Goal: Task Accomplishment & Management: Manage account settings

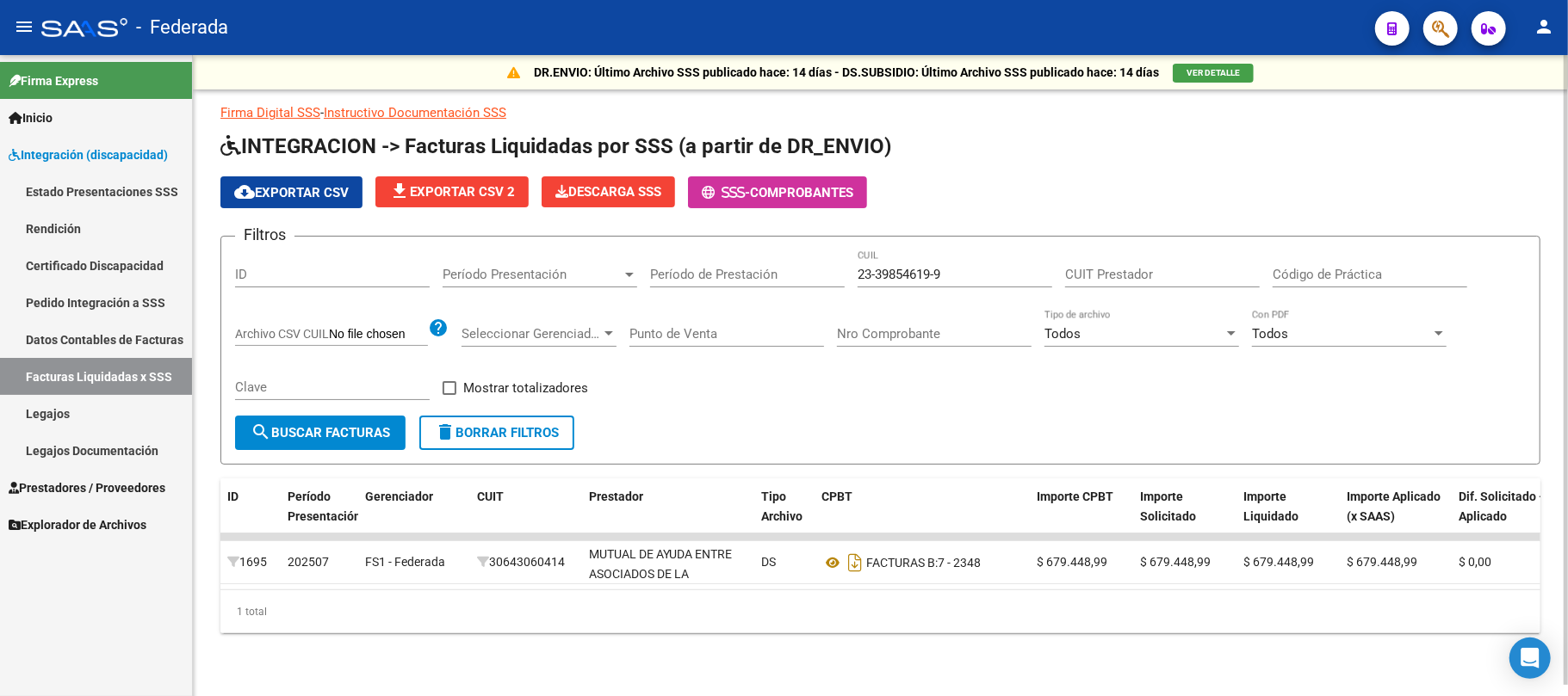
scroll to position [10, 0]
click at [107, 417] on link "Legajos" at bounding box center [95, 413] width 192 height 37
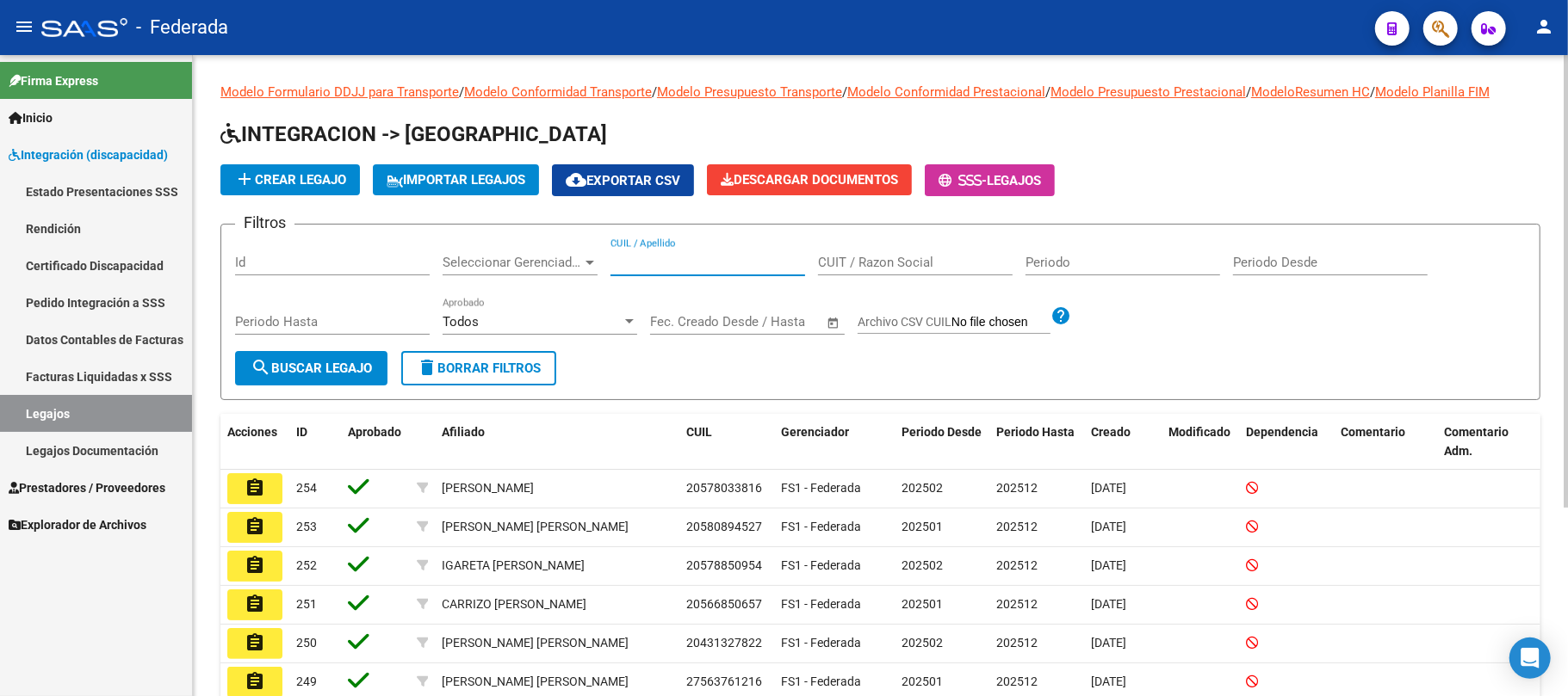
click at [653, 266] on input "CUIL / Apellido" at bounding box center [708, 263] width 194 height 16
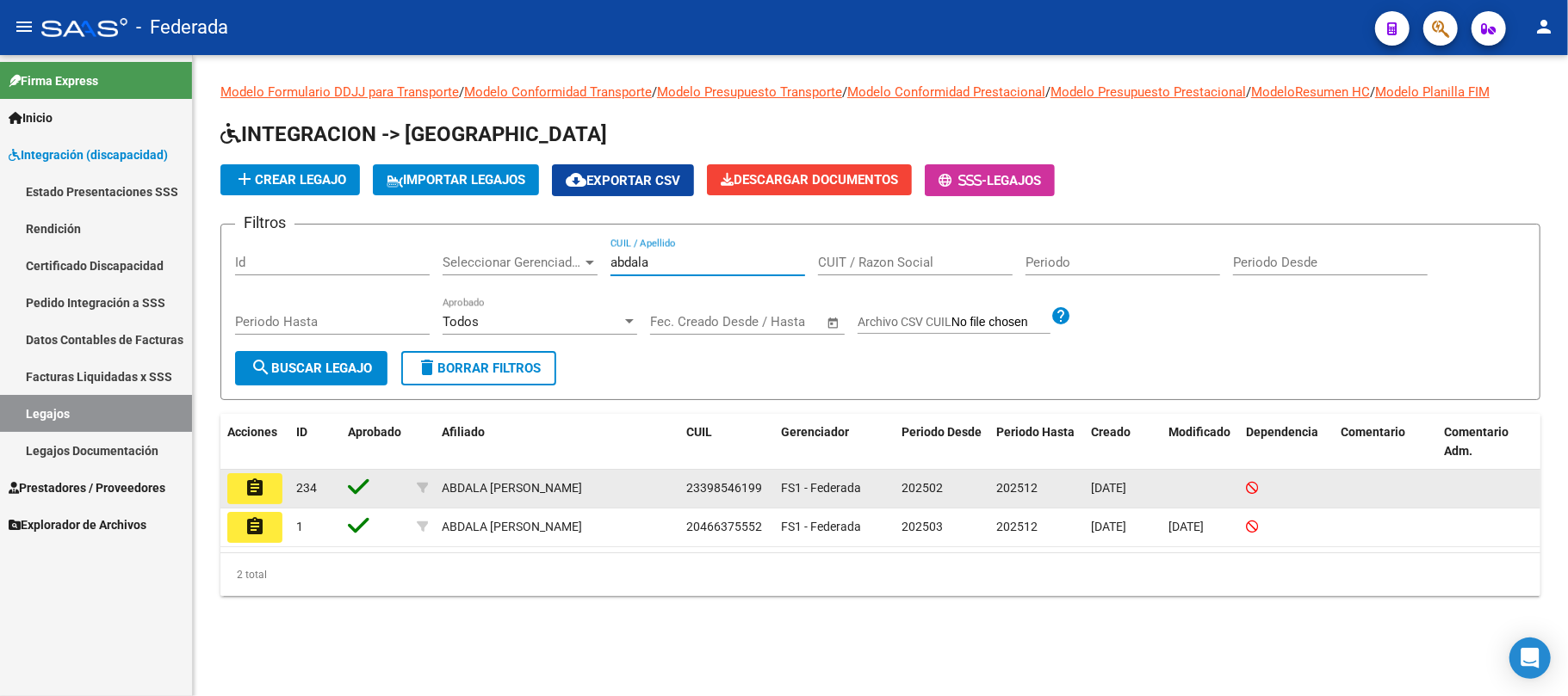
type input "abdala"
click at [260, 490] on mat-icon "assignment" at bounding box center [255, 488] width 21 height 21
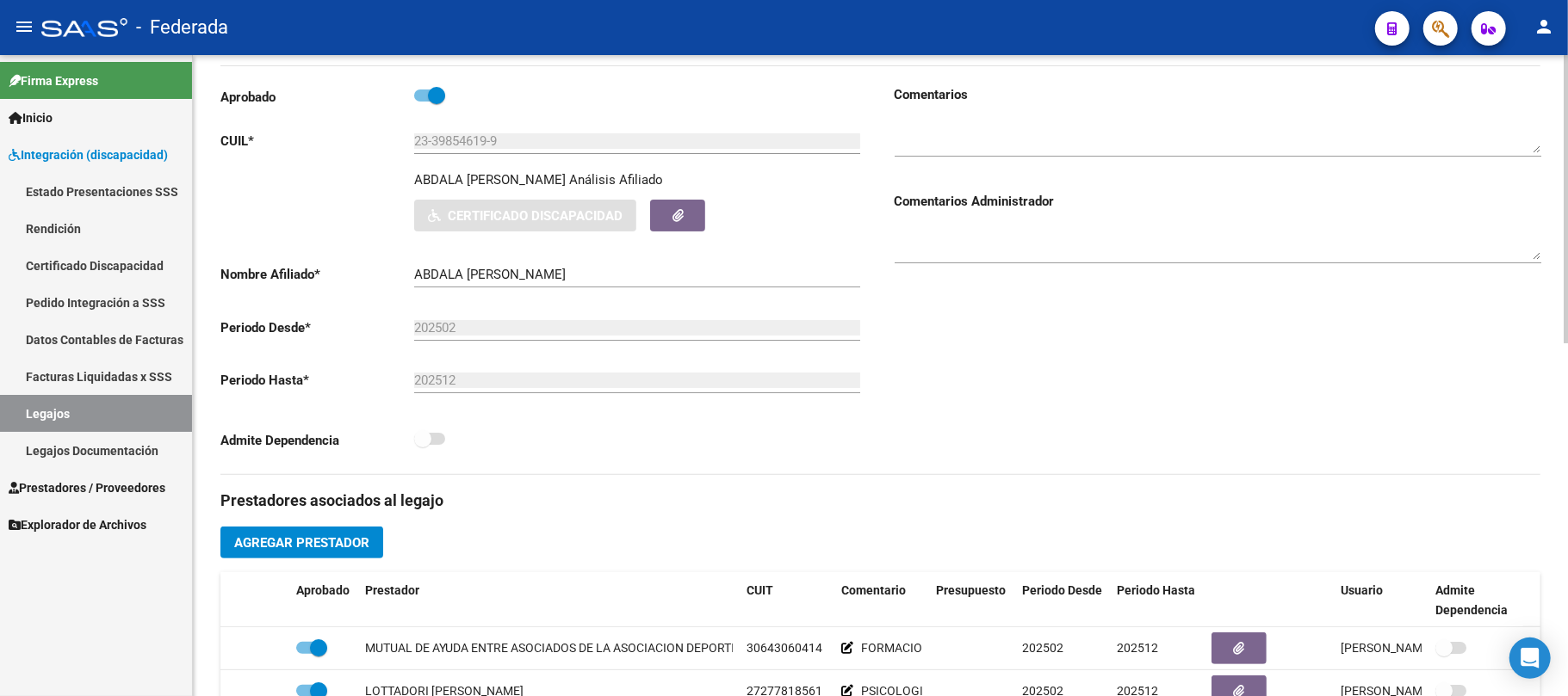
scroll to position [459, 0]
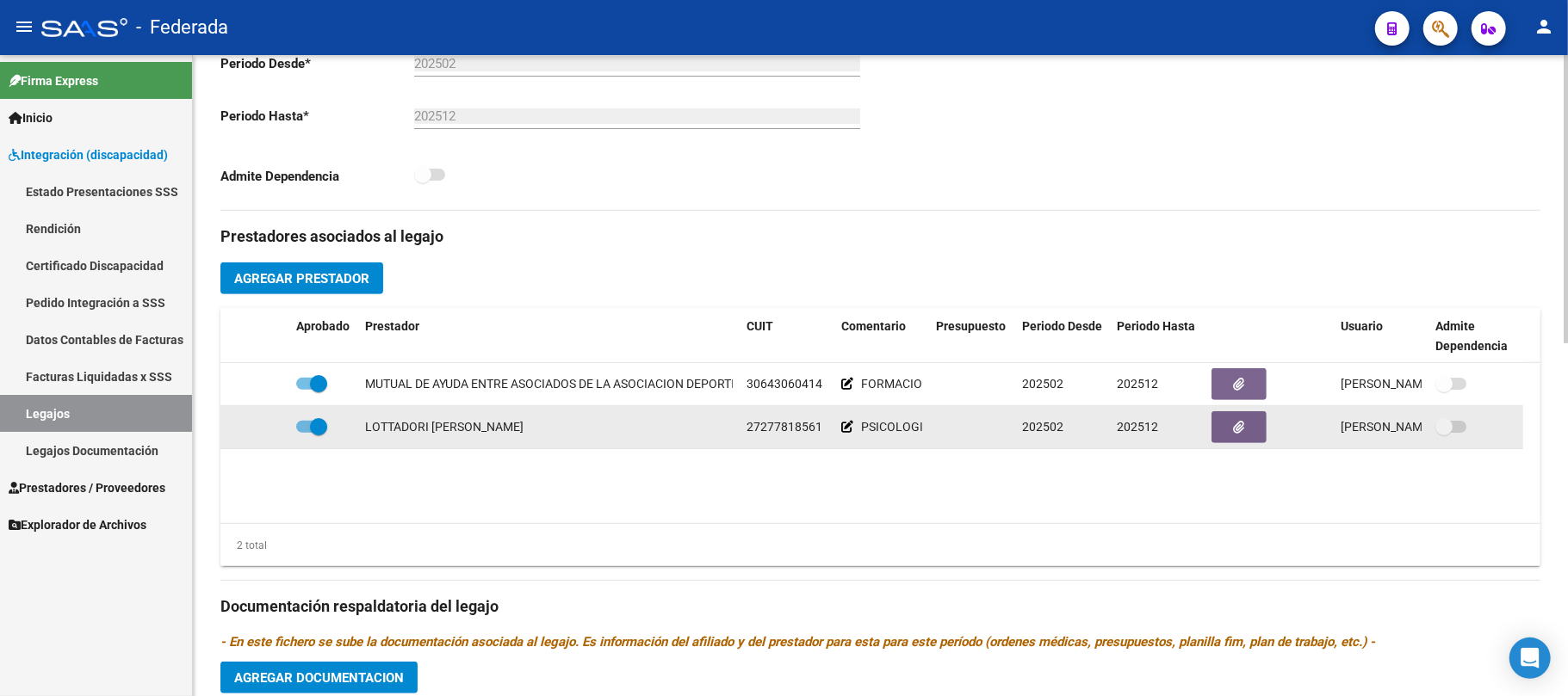
click at [791, 431] on span "27277818561" at bounding box center [784, 427] width 75 height 14
copy span "27277818561"
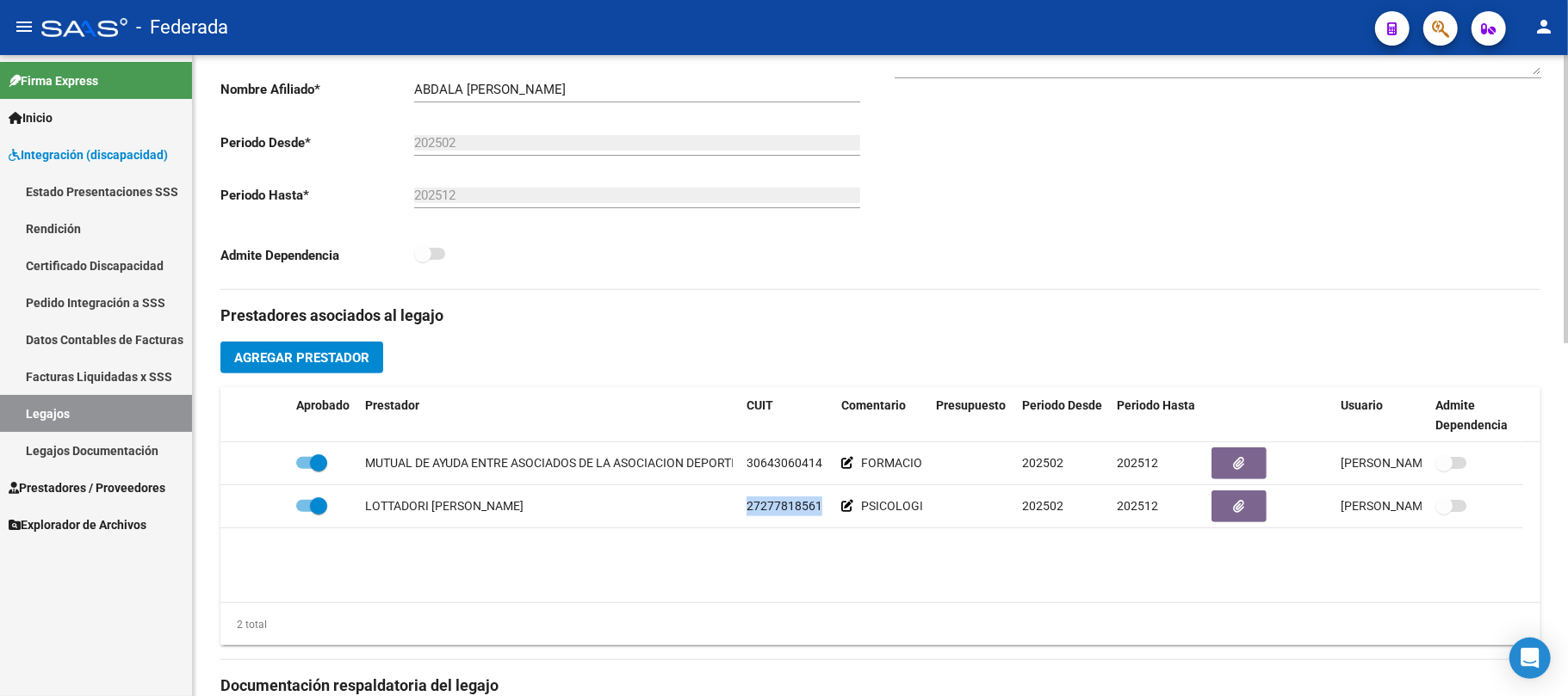
scroll to position [344, 0]
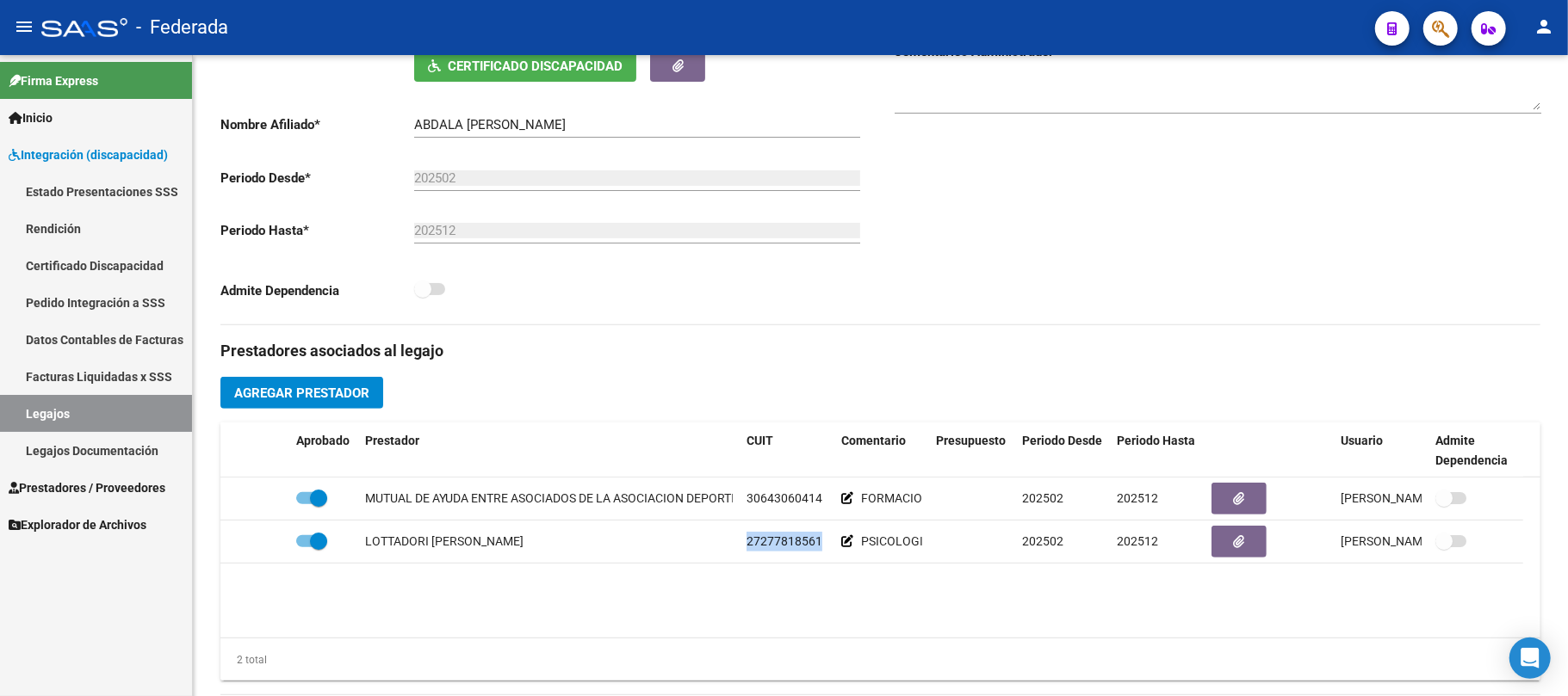
click at [110, 412] on link "Legajos" at bounding box center [95, 413] width 192 height 37
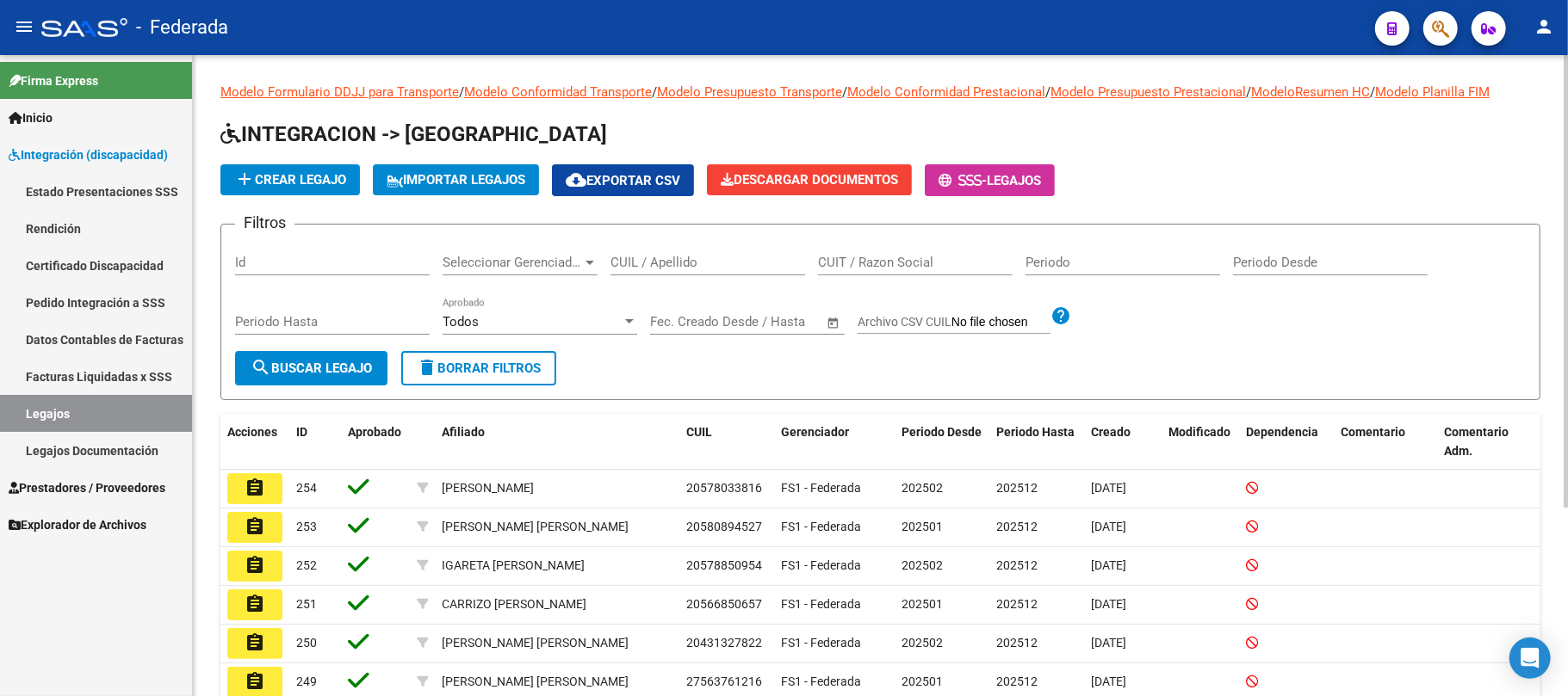
click at [634, 265] on input "CUIL / Apellido" at bounding box center [708, 263] width 194 height 16
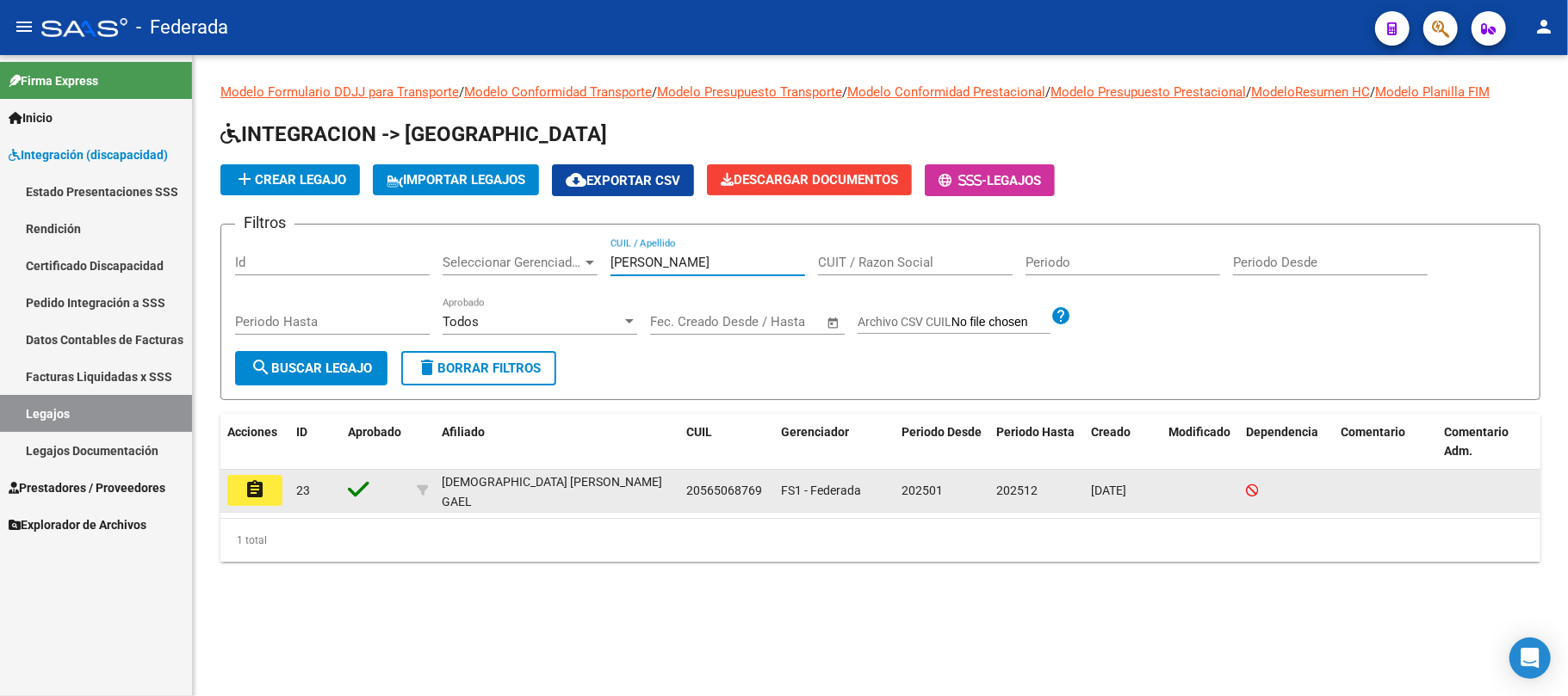
type input "brito"
click at [252, 485] on mat-icon "assignment" at bounding box center [255, 490] width 21 height 21
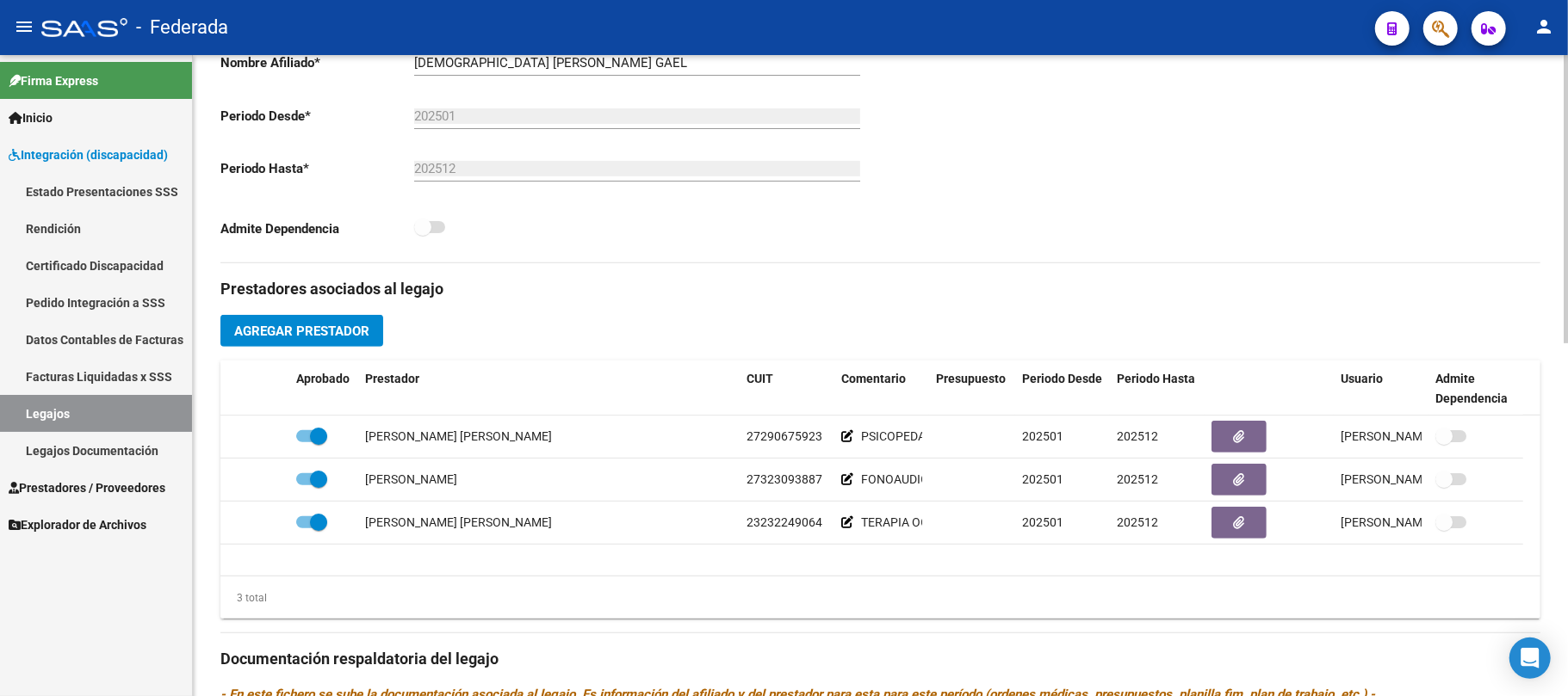
scroll to position [459, 0]
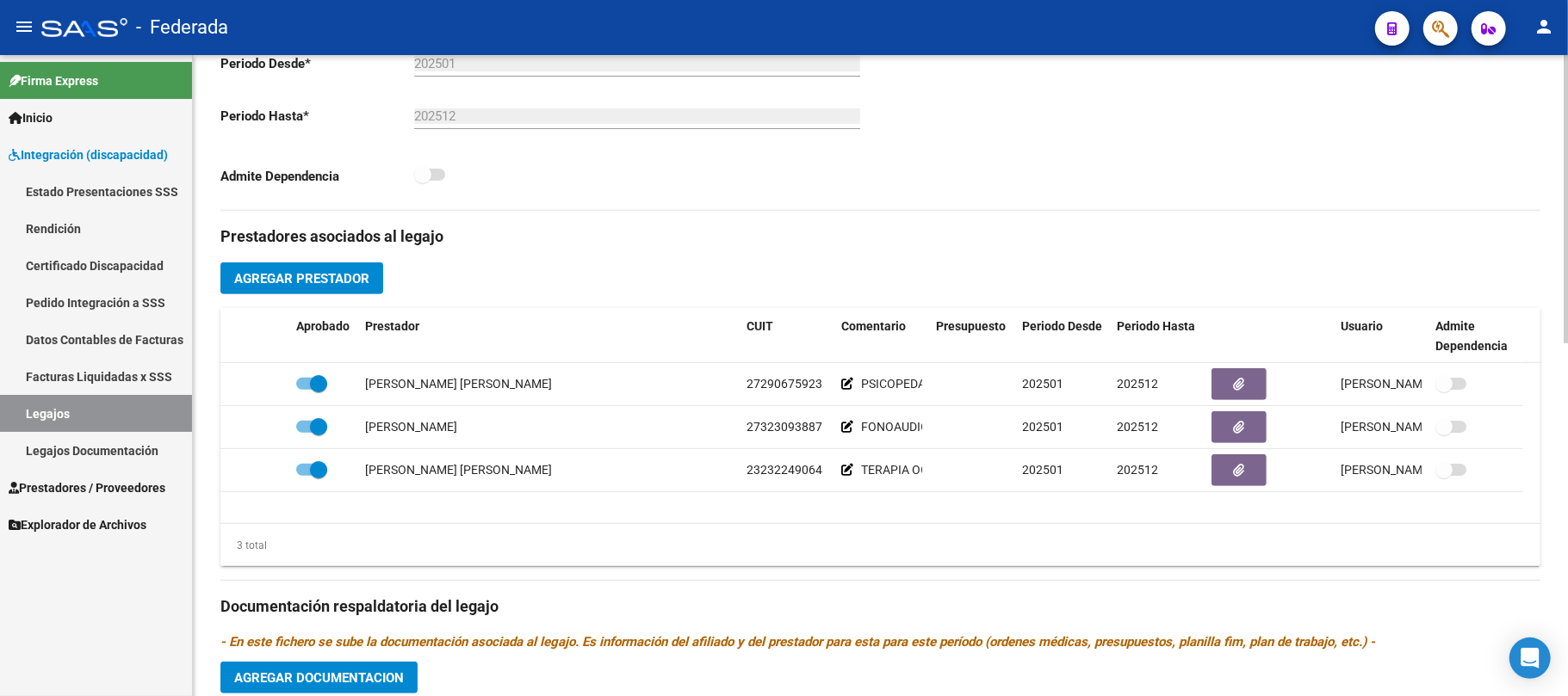
click at [363, 277] on span "Agregar Prestador" at bounding box center [302, 279] width 135 height 16
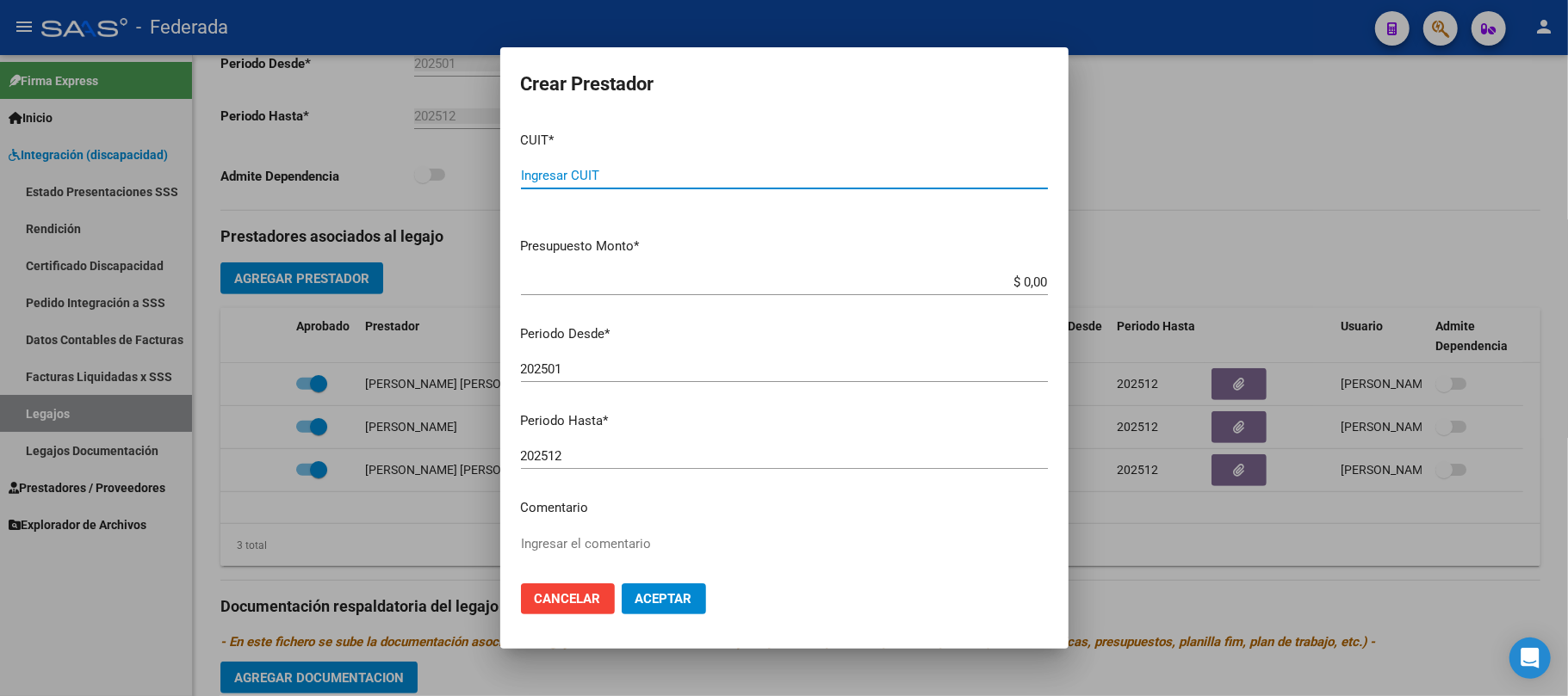
paste input "23-34823387-4"
type input "23-34823387-4"
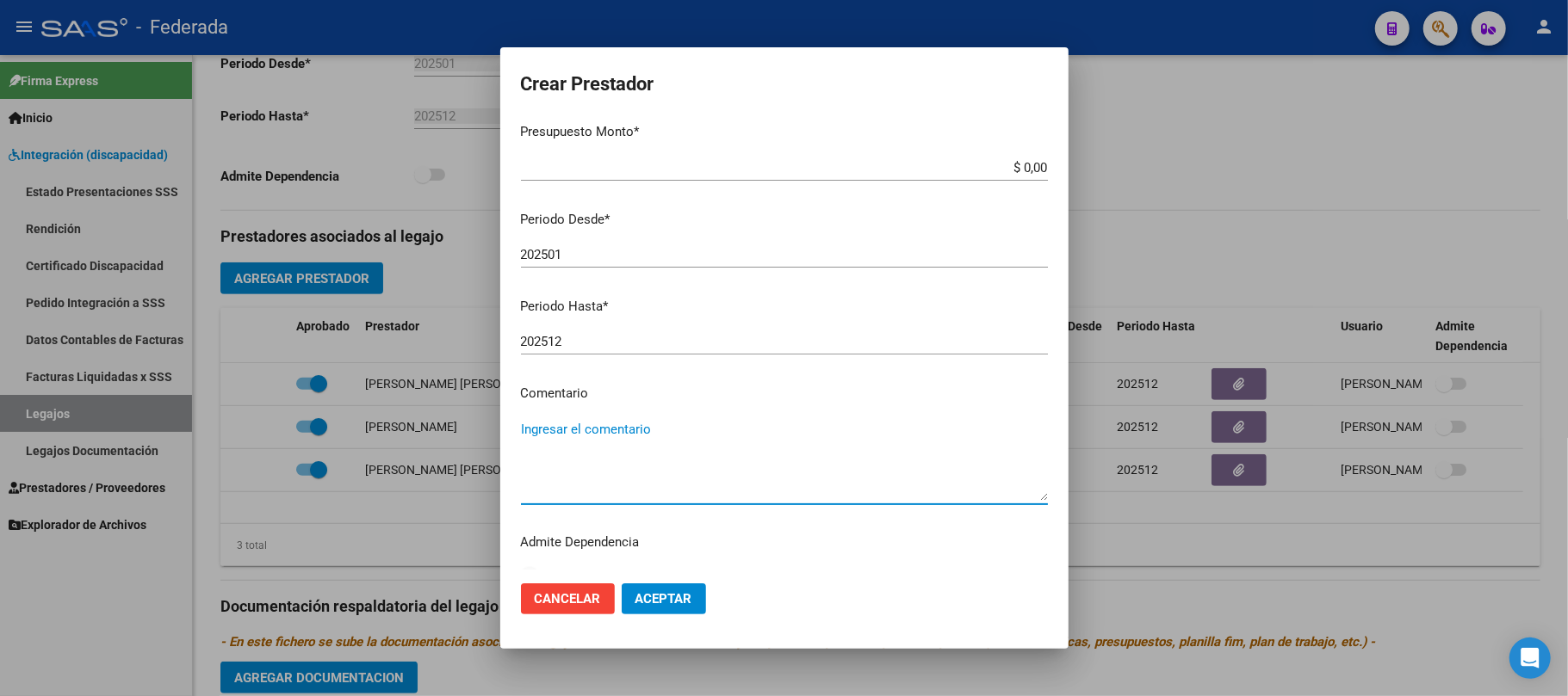
click at [572, 425] on textarea "Ingresar el comentario" at bounding box center [785, 460] width 527 height 81
type textarea "PSICOLOGIA"
click at [646, 599] on span "Aceptar" at bounding box center [664, 599] width 57 height 16
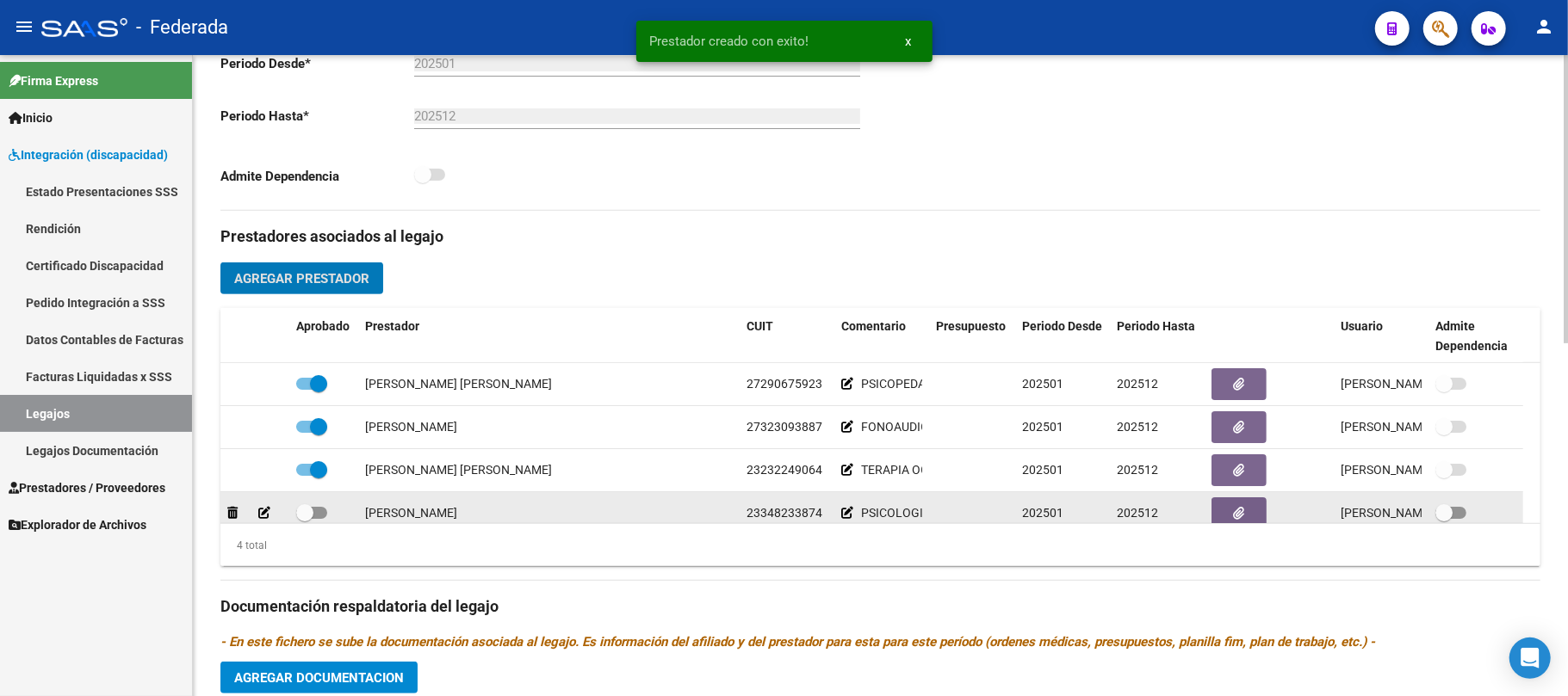
click at [310, 514] on span at bounding box center [305, 513] width 17 height 17
click at [305, 519] on input "checkbox" at bounding box center [304, 519] width 1 height 1
checkbox input "true"
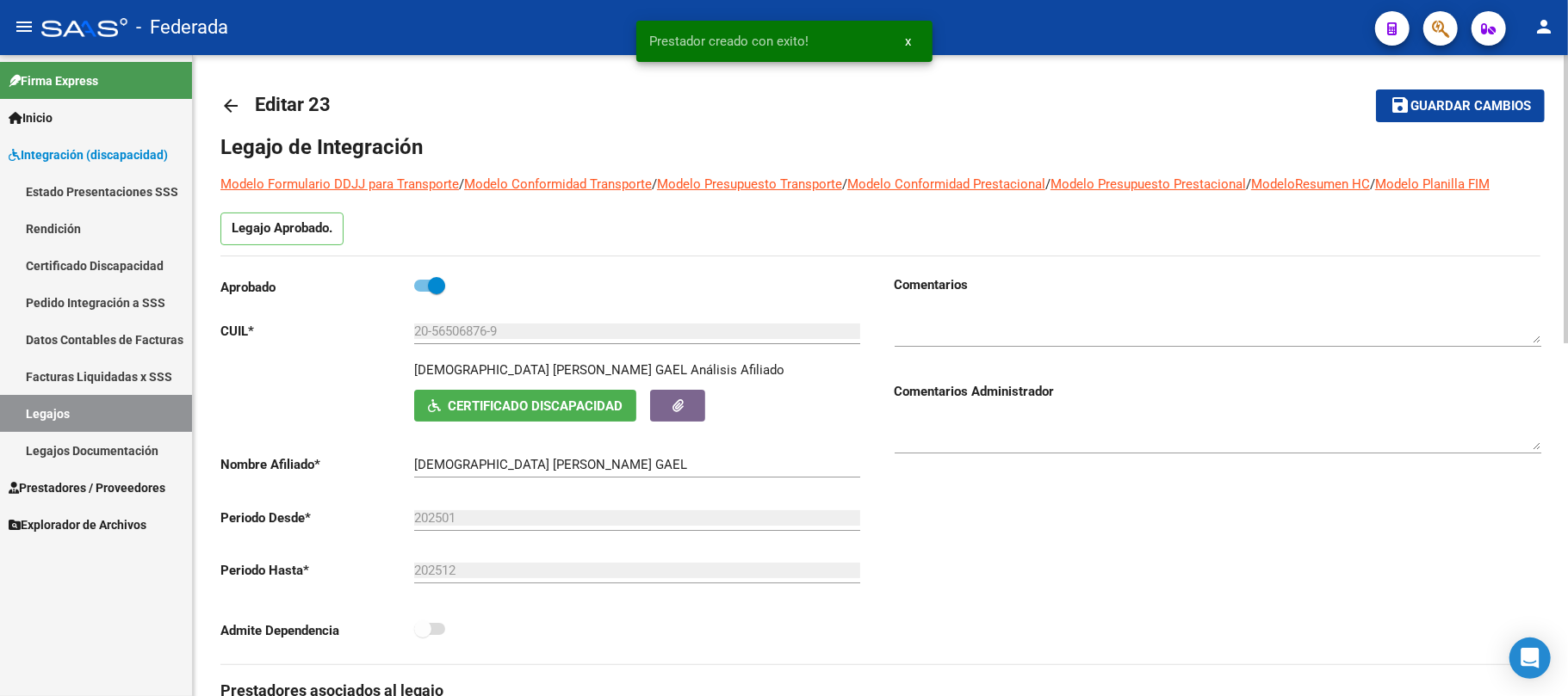
scroll to position [0, 0]
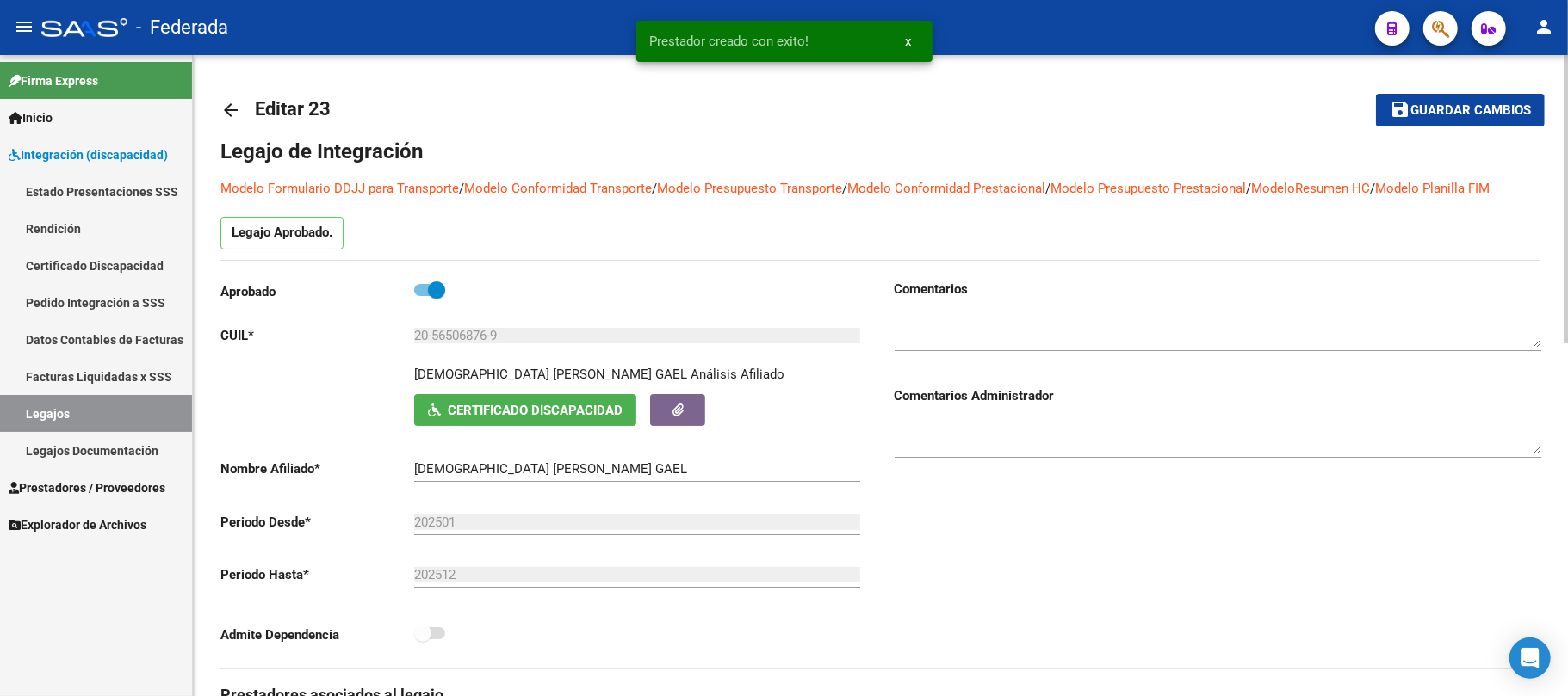
click at [1421, 119] on button "save Guardar cambios" at bounding box center [1460, 109] width 169 height 32
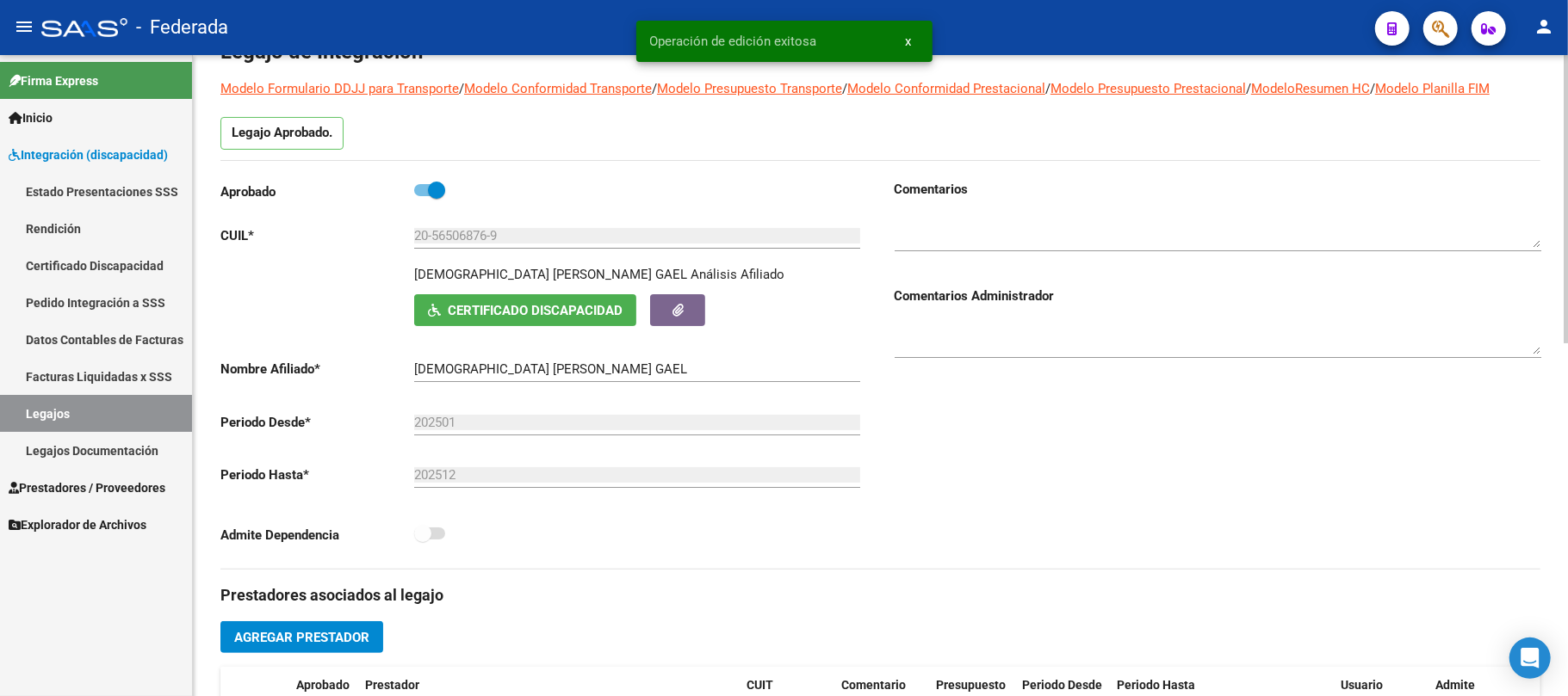
scroll to position [229, 0]
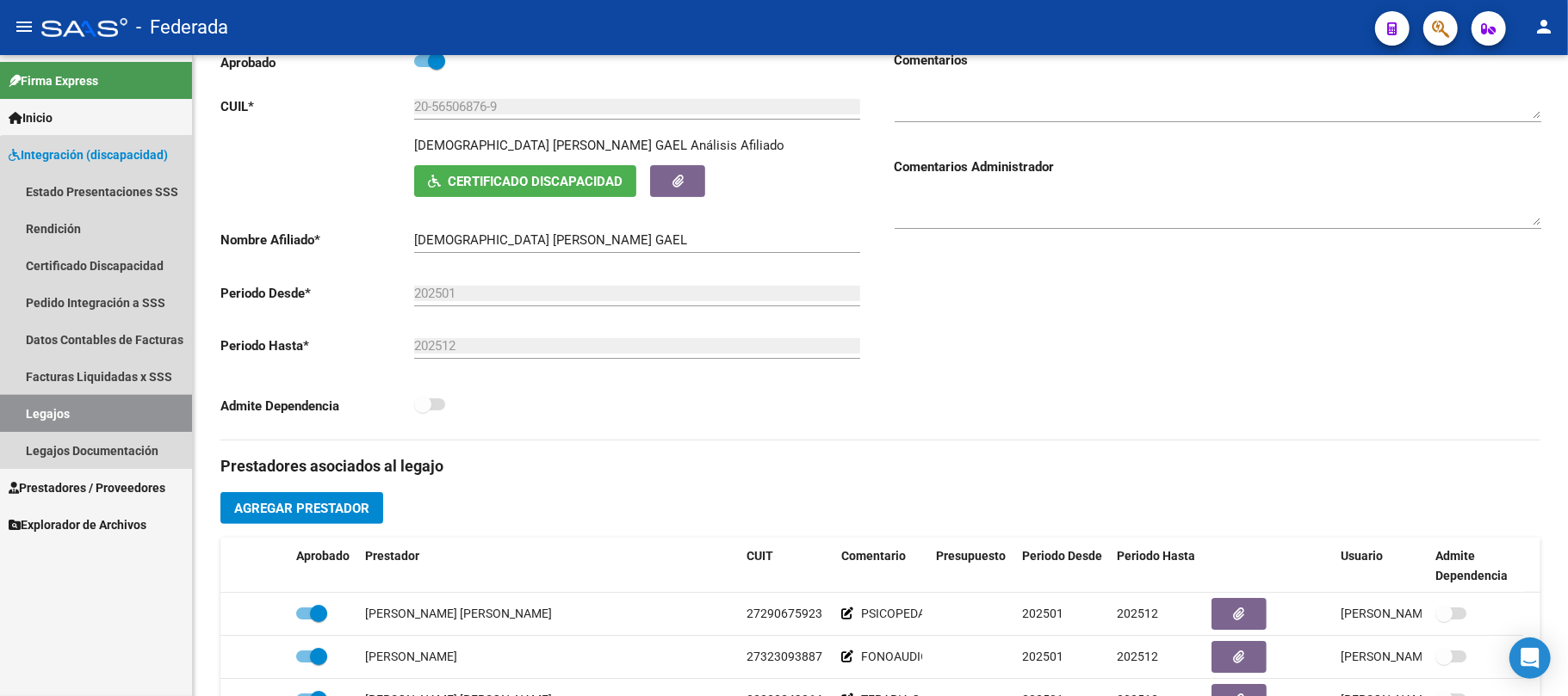
click at [135, 415] on link "Legajos" at bounding box center [95, 413] width 192 height 37
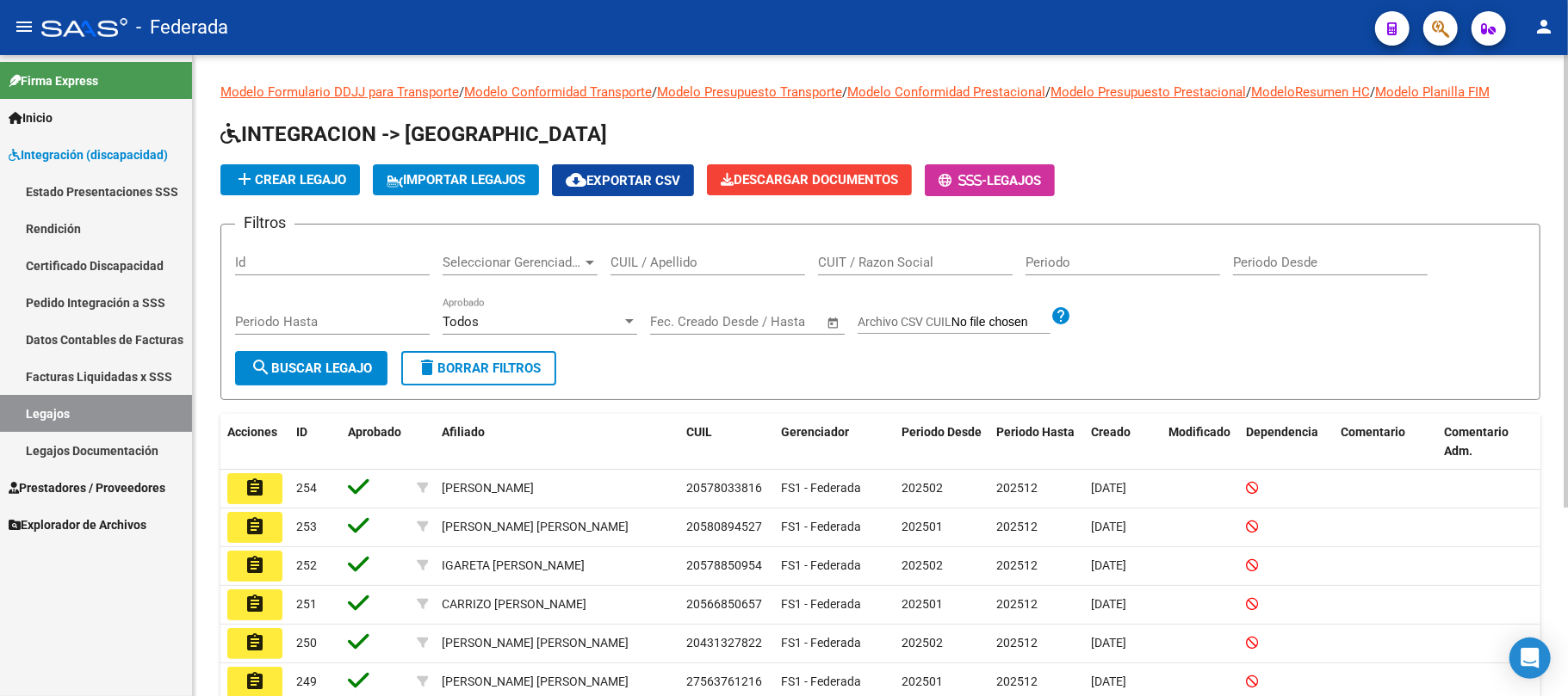
click at [672, 265] on input "CUIL / Apellido" at bounding box center [708, 263] width 194 height 16
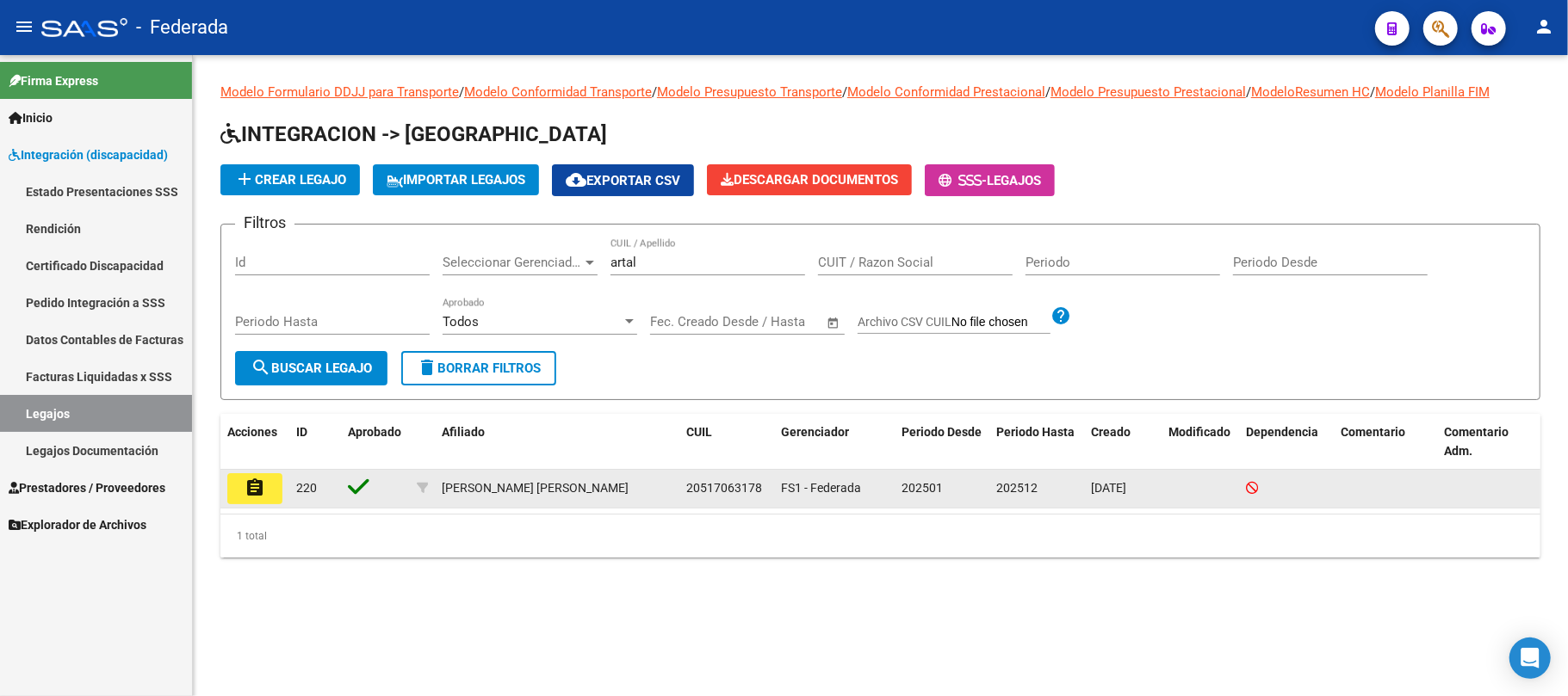
click at [723, 489] on span "20517063178" at bounding box center [723, 488] width 75 height 14
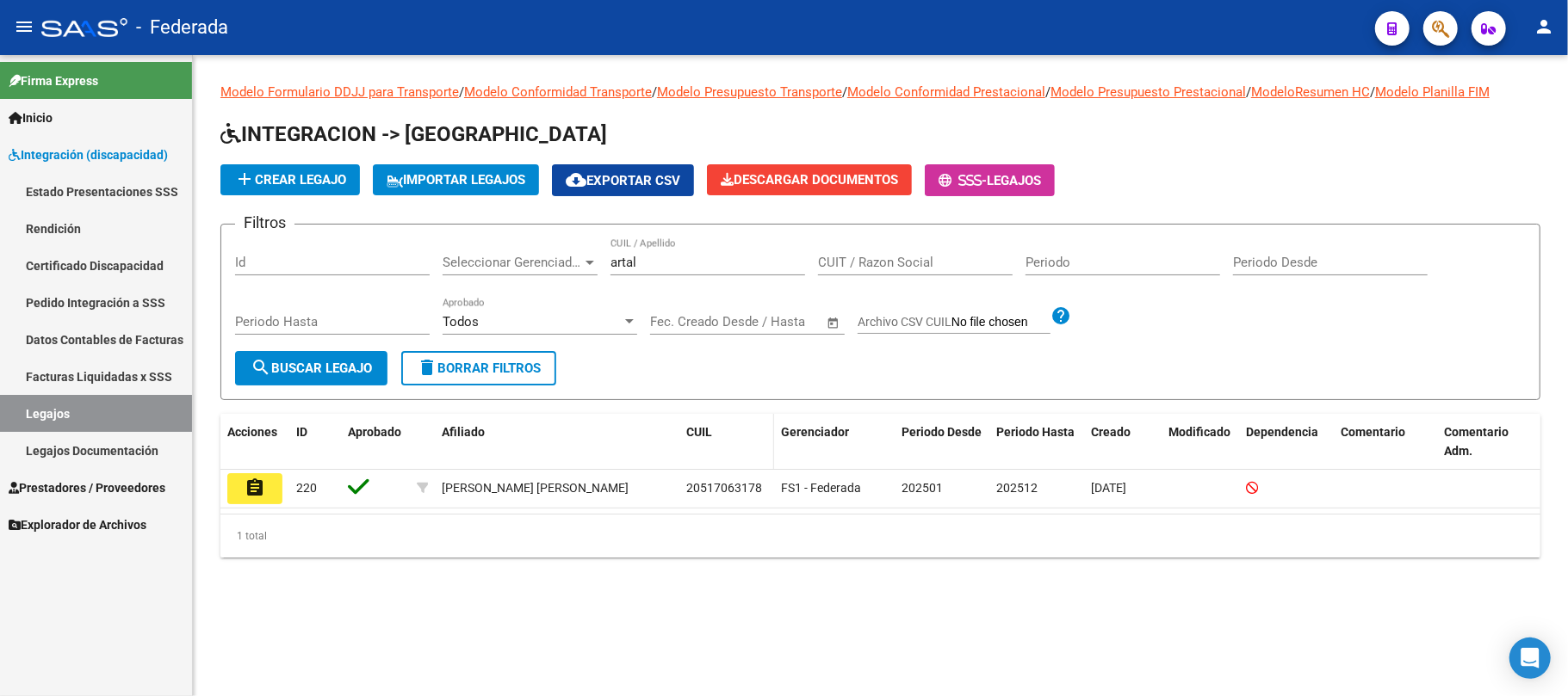
copy span "20517063178"
click at [632, 266] on input "artal" at bounding box center [708, 263] width 194 height 16
paste input "23571263939"
type input "23571263939"
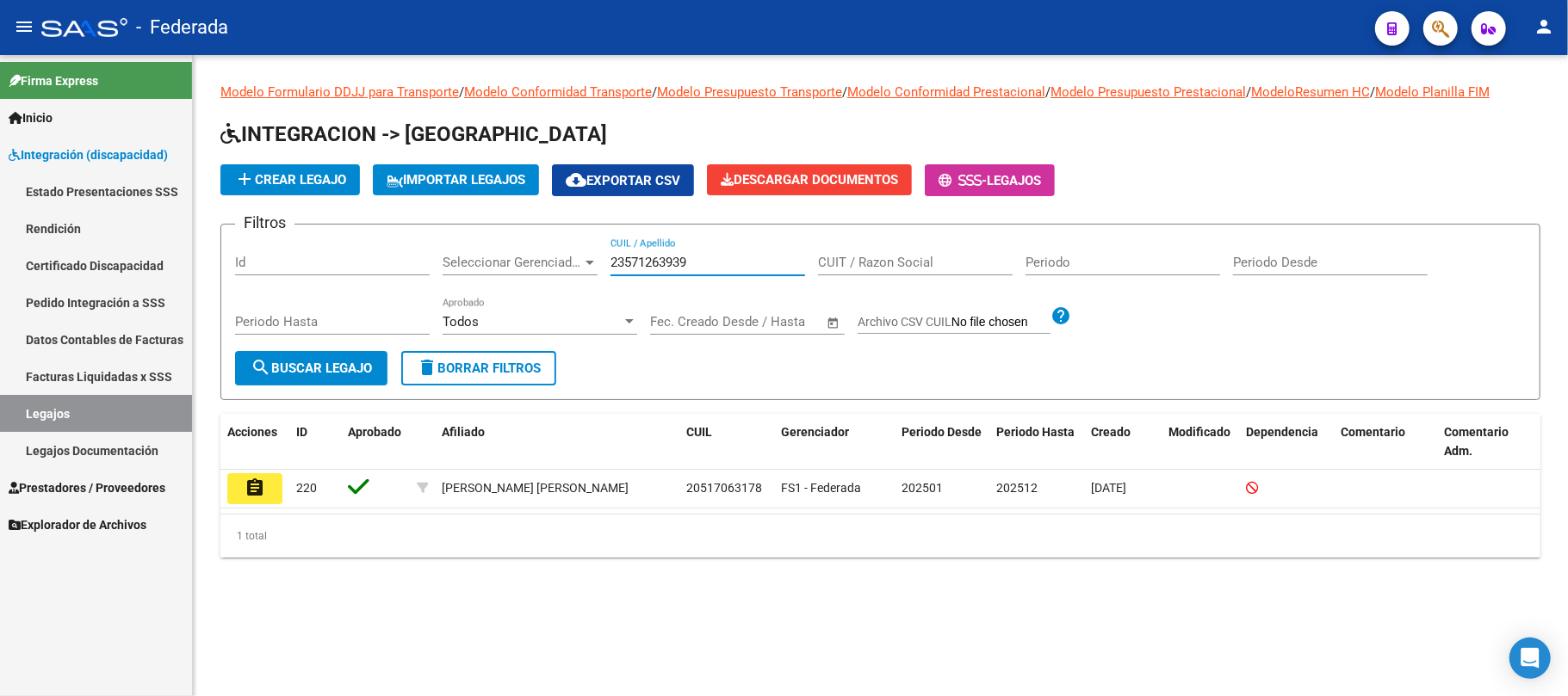
click at [359, 361] on span "search Buscar Legajo" at bounding box center [311, 368] width 121 height 16
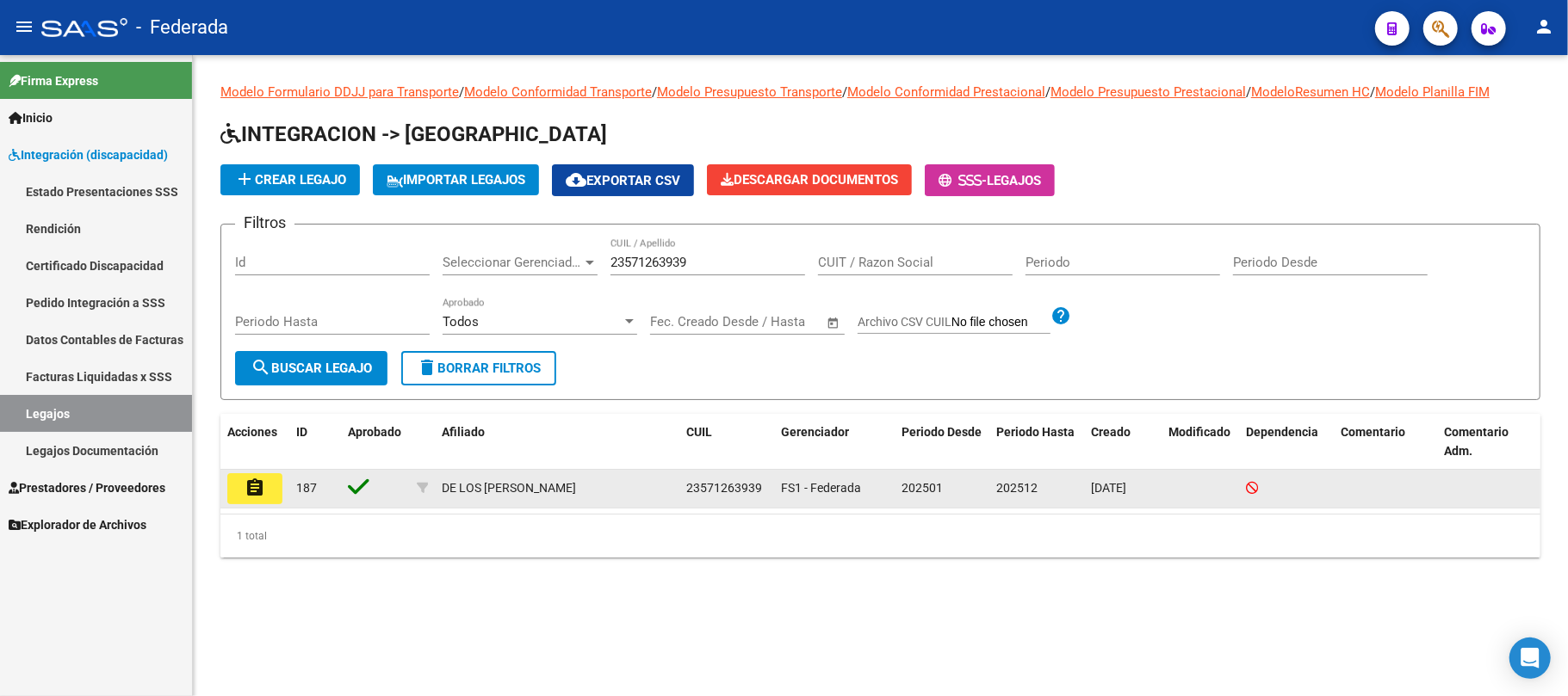
drag, startPoint x: 441, startPoint y: 487, endPoint x: 769, endPoint y: 491, distance: 328.0
click at [769, 491] on div "assignment 187 DE LOS SANTOS PIERUCCI MATEO 23571263939 FS1 - Federada 202501 2…" at bounding box center [880, 489] width 1320 height 39
copy div "DE LOS SANTOS PIERUCCI MATEO 23571263939"
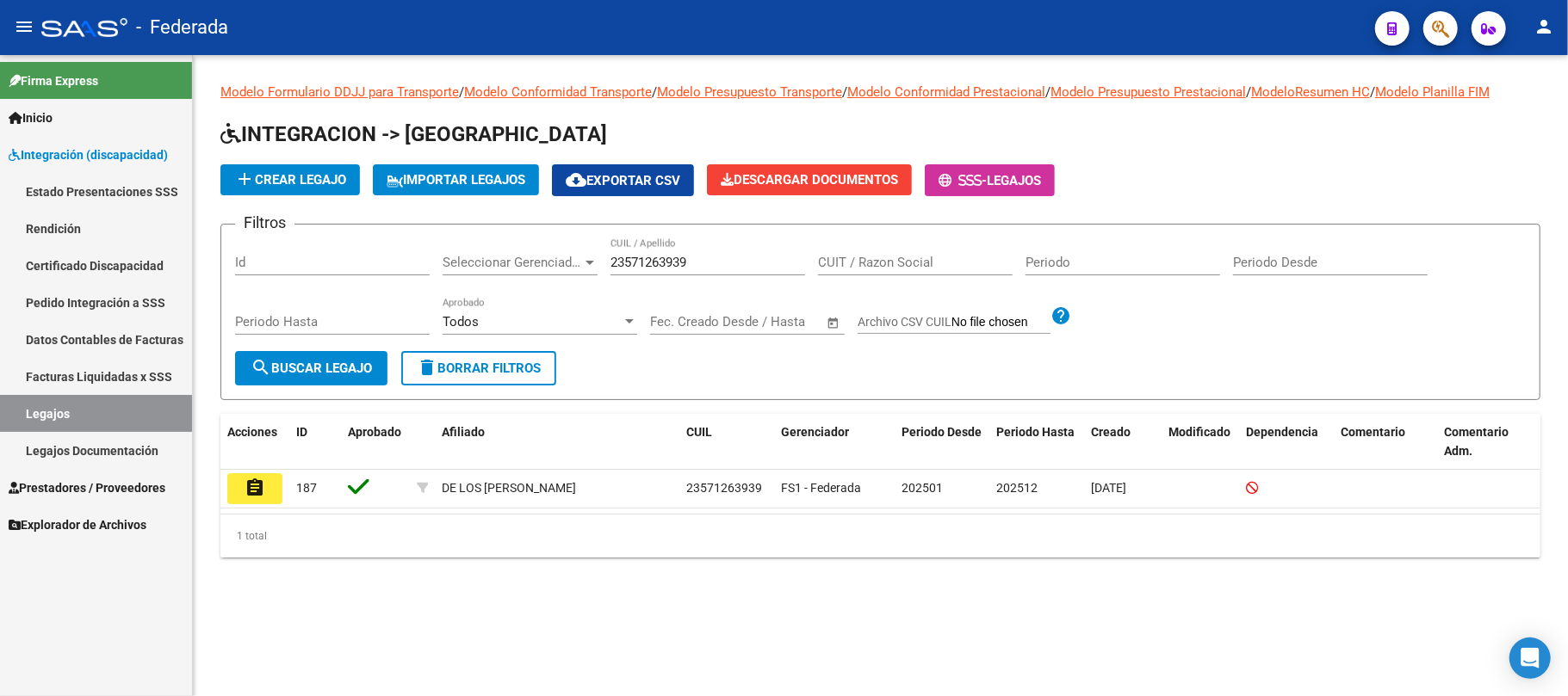
click at [525, 374] on span "delete Borrar Filtros" at bounding box center [479, 368] width 124 height 16
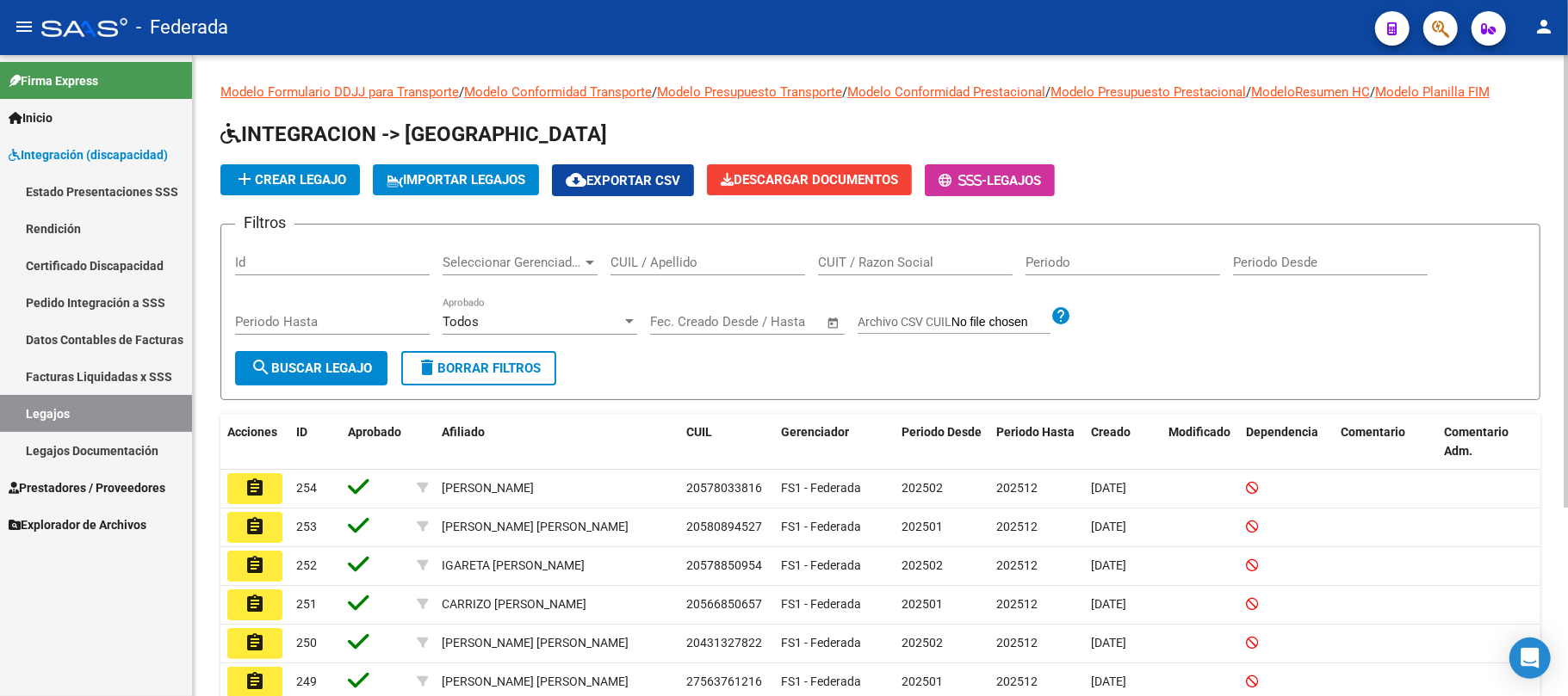
click at [656, 266] on input "CUIL / Apellido" at bounding box center [708, 263] width 194 height 16
paste input "23547594649"
type input "23547594649"
click at [345, 367] on span "search Buscar Legajo" at bounding box center [311, 368] width 121 height 16
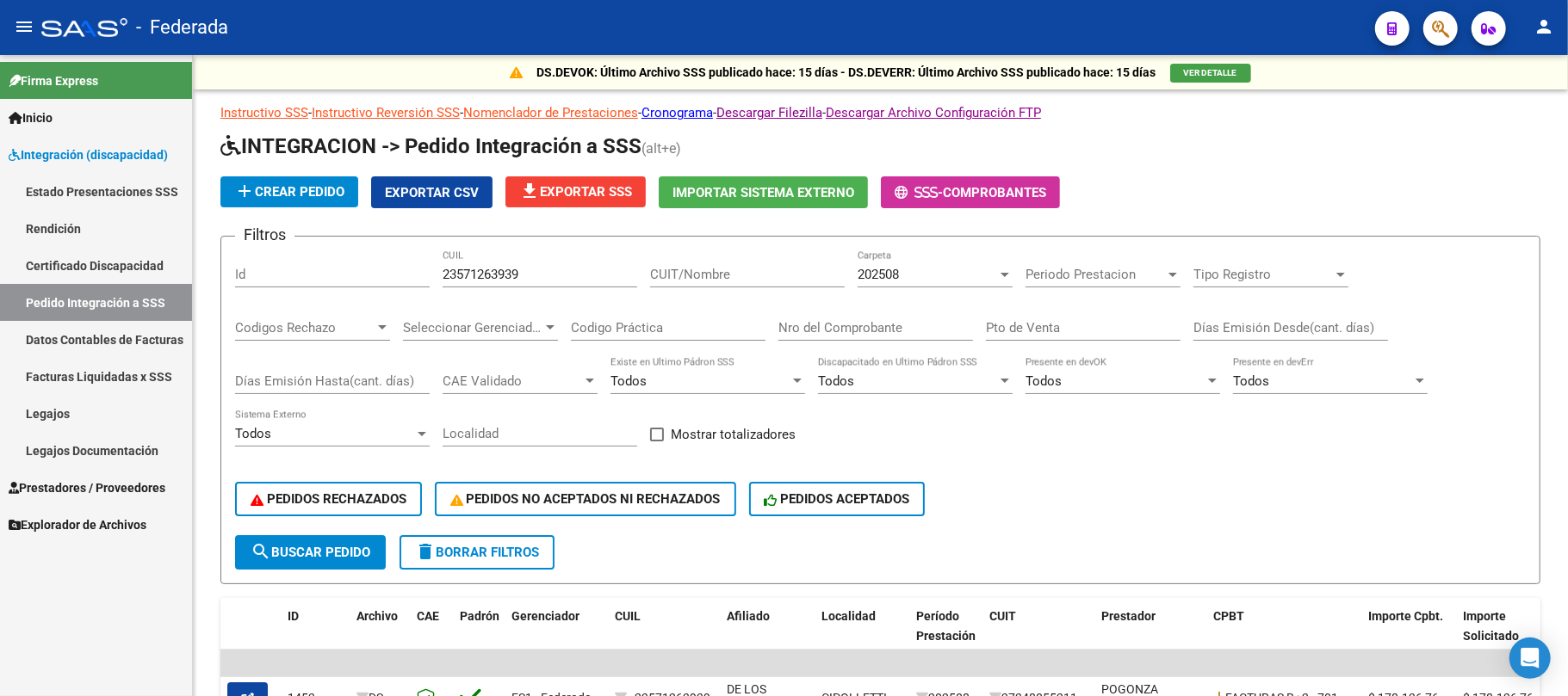
click at [69, 483] on span "Prestadores / Proveedores" at bounding box center [87, 488] width 157 height 19
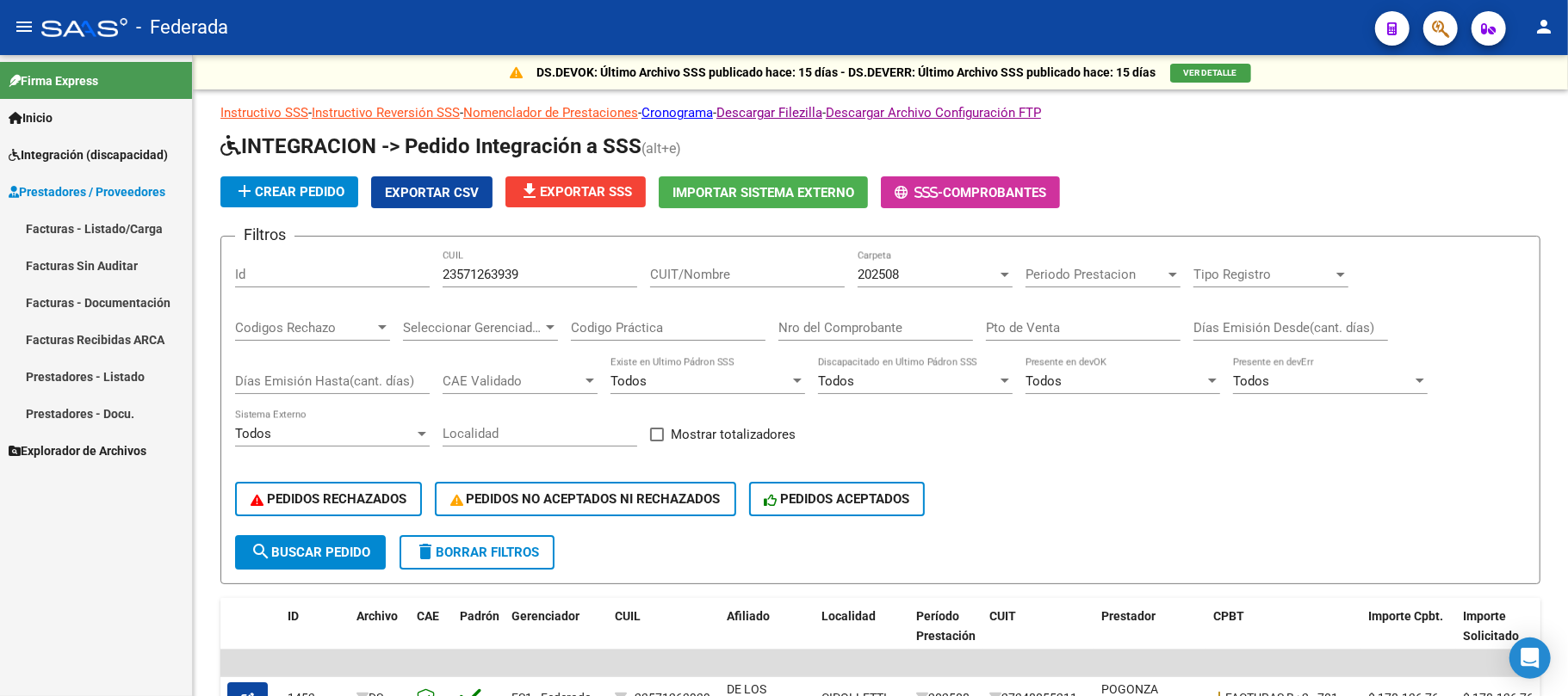
click at [103, 221] on link "Facturas - Listado/Carga" at bounding box center [95, 228] width 192 height 37
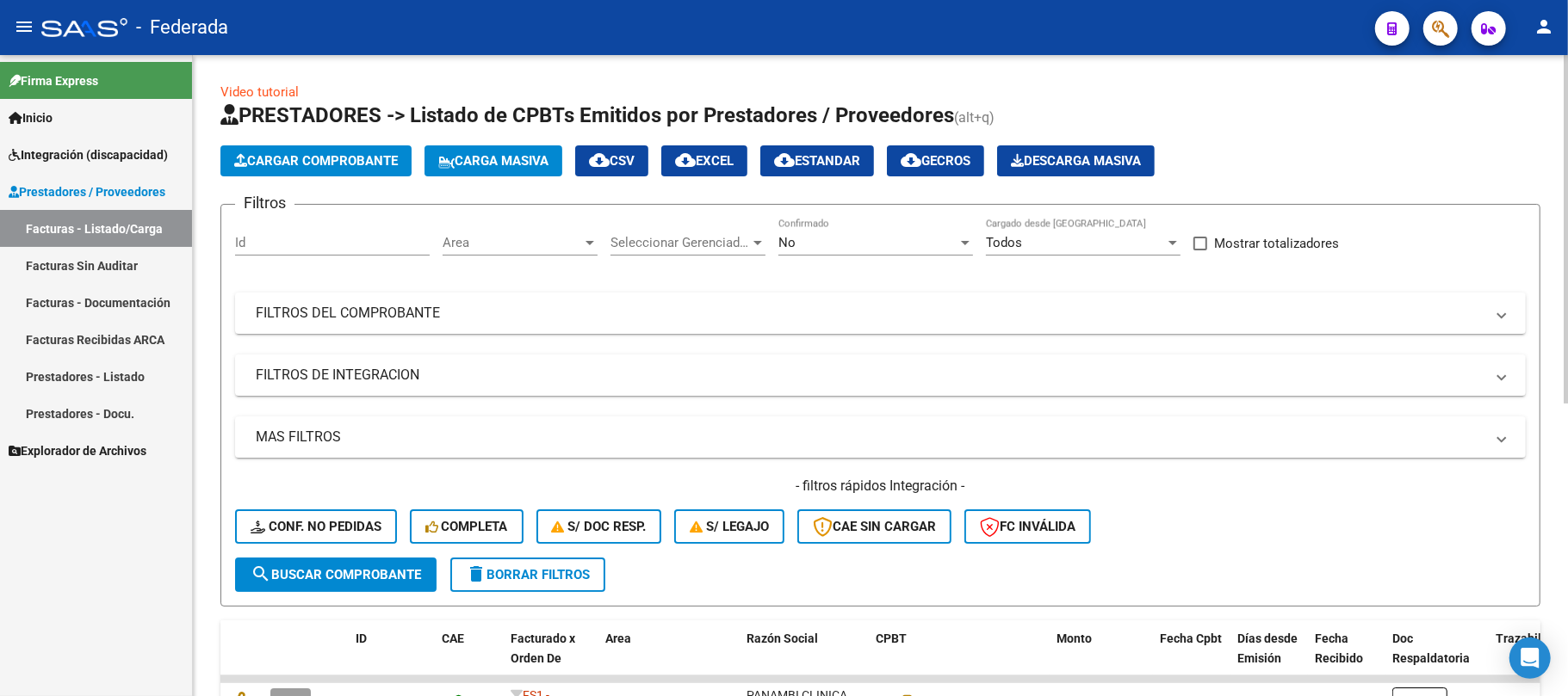
click at [463, 164] on span "Carga Masiva" at bounding box center [493, 161] width 110 height 16
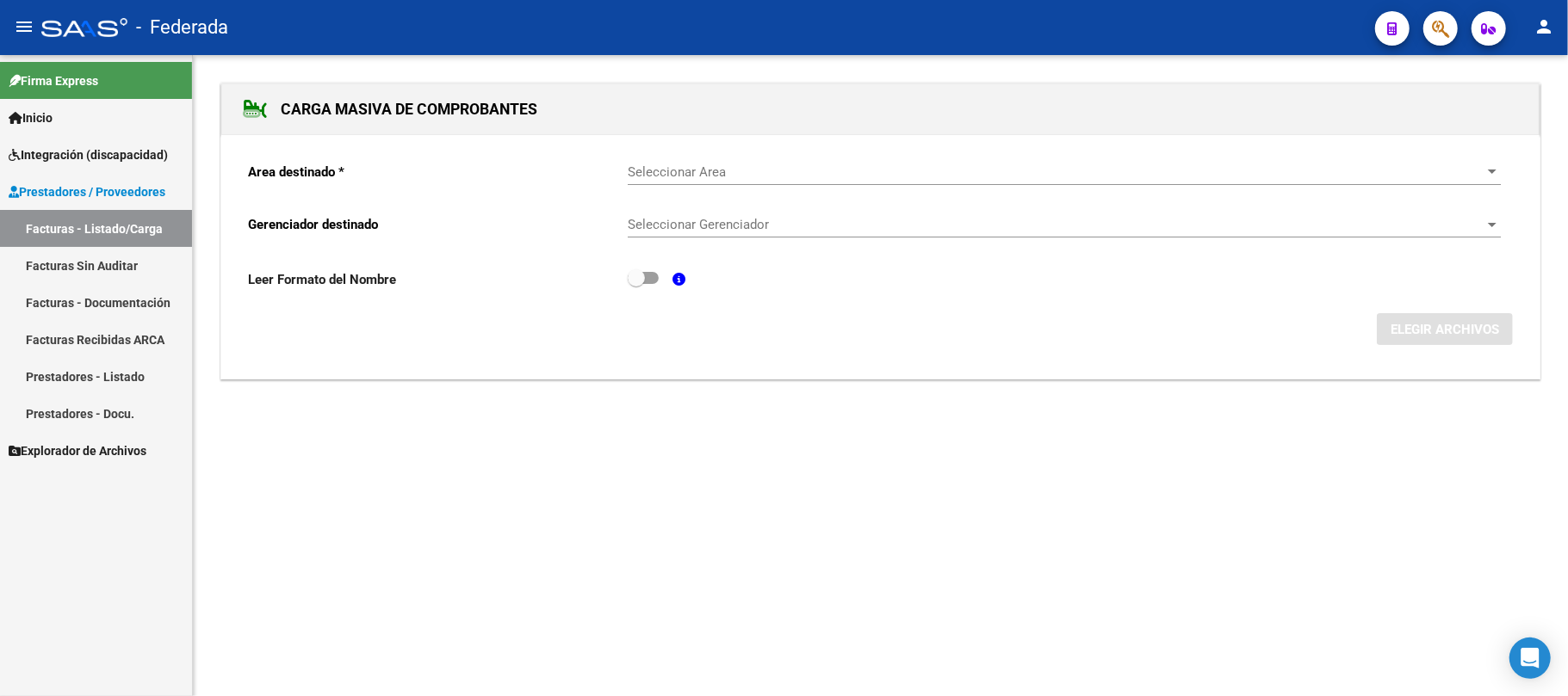
click at [746, 169] on span "Seleccionar Area" at bounding box center [1056, 172] width 858 height 16
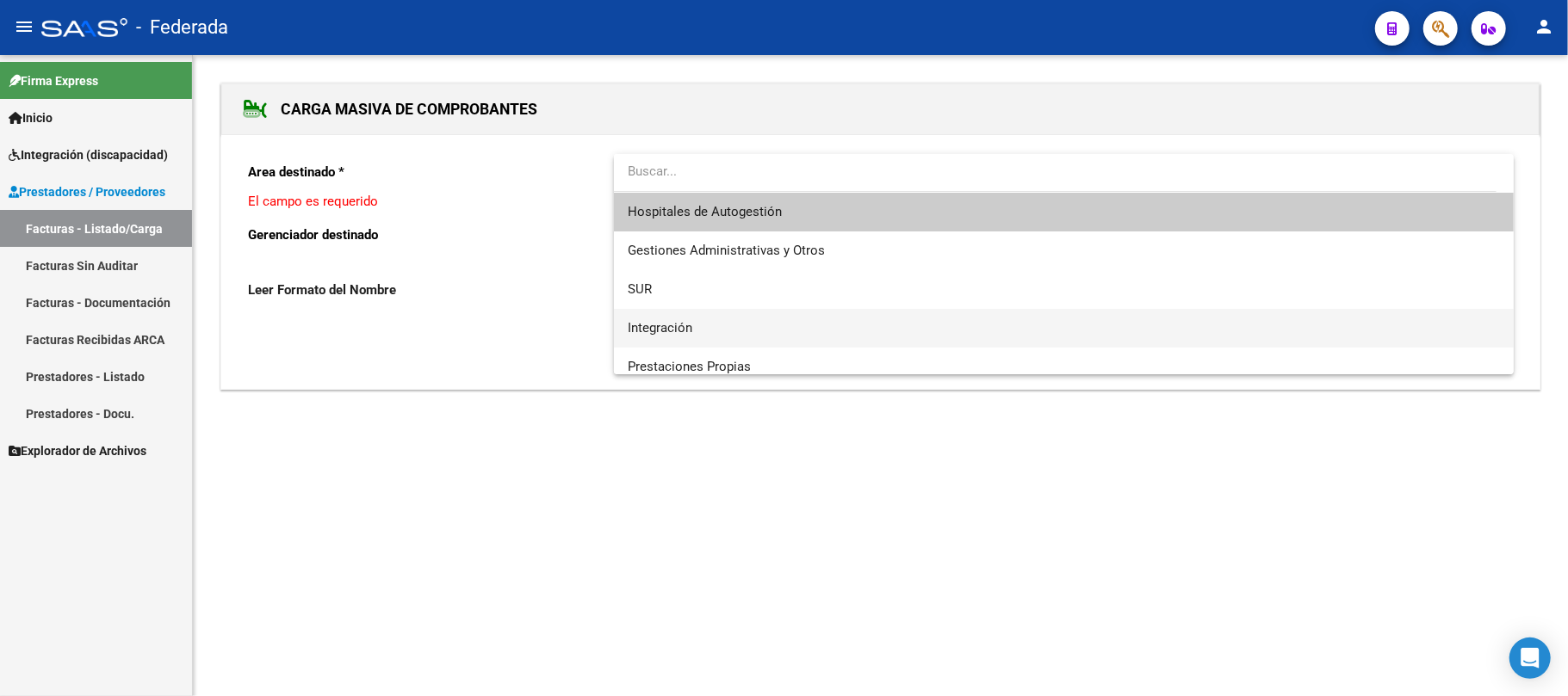
click at [697, 321] on span "Integración" at bounding box center [1064, 328] width 872 height 39
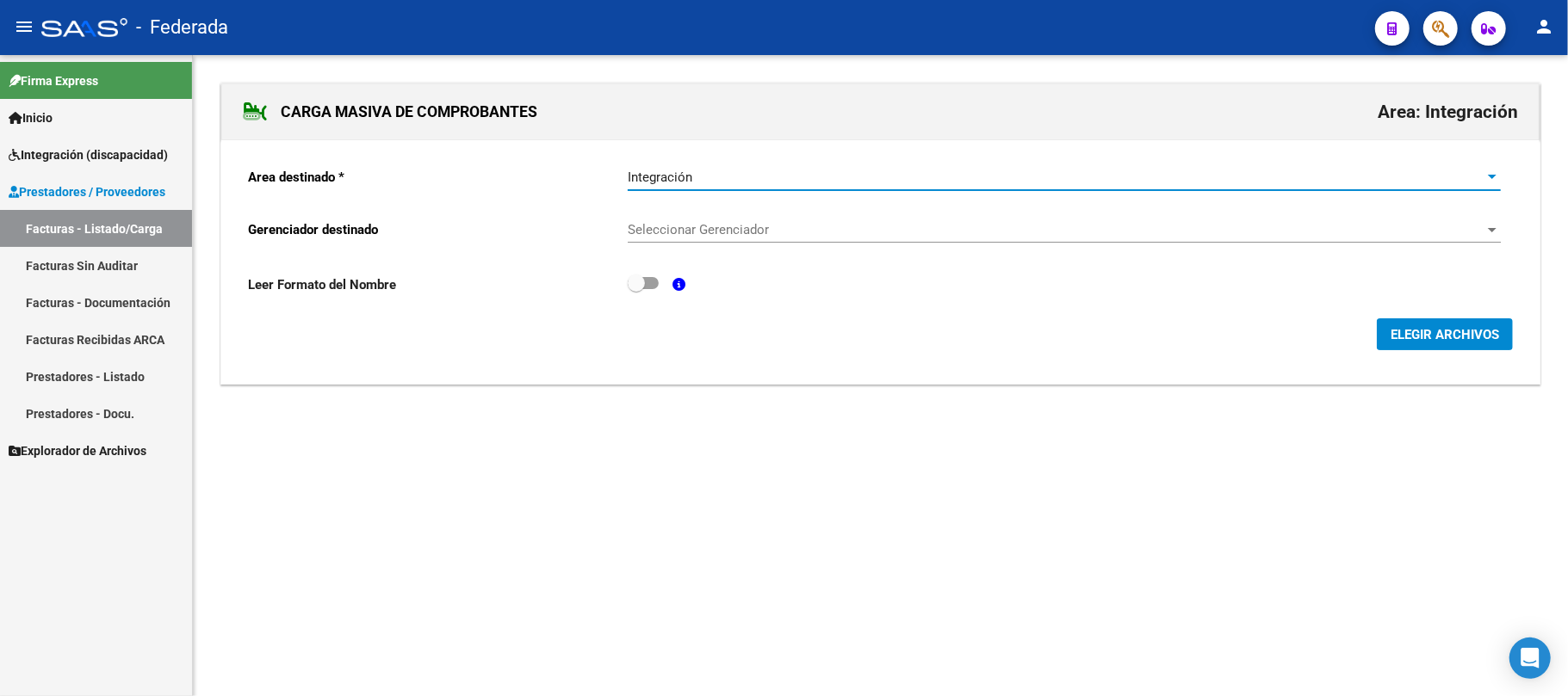
click at [704, 235] on span "Seleccionar Gerenciador" at bounding box center [1056, 230] width 858 height 16
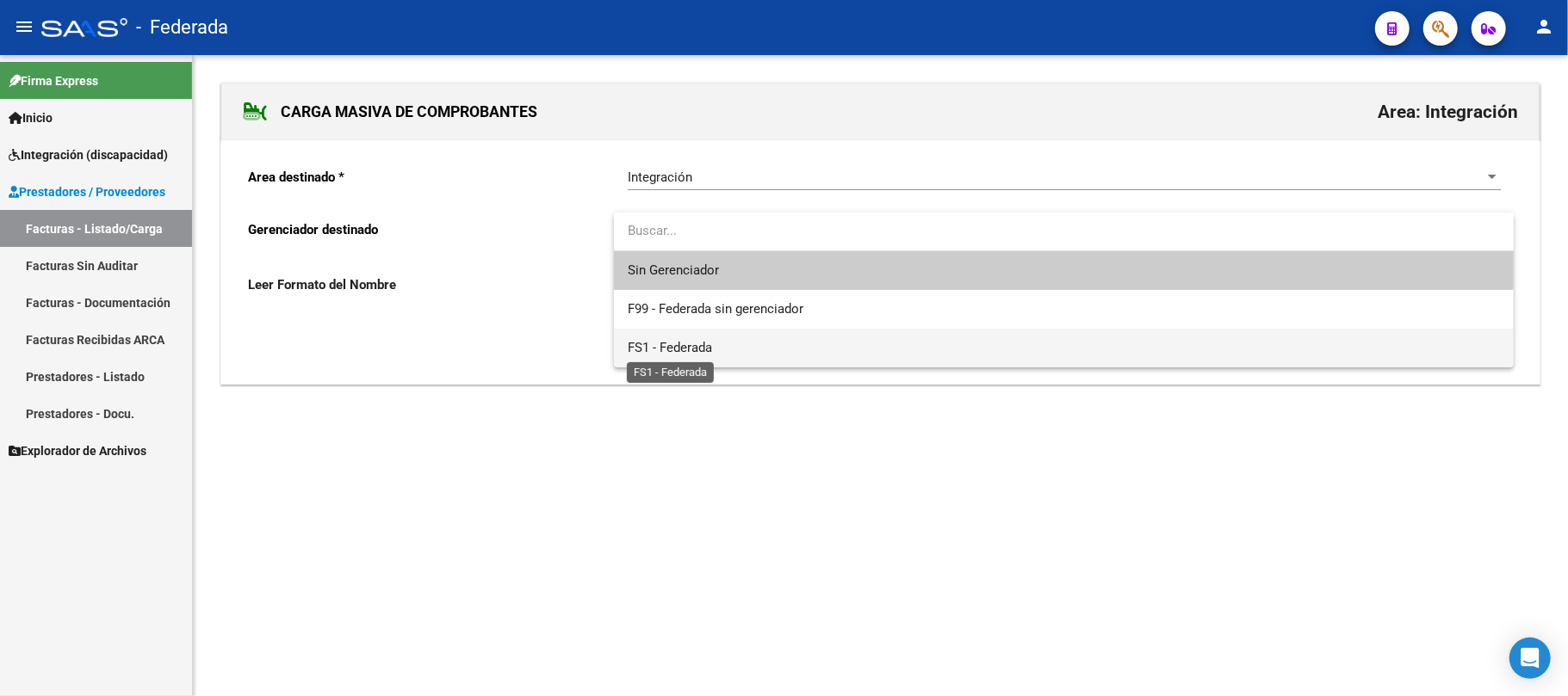
click at [699, 348] on span "FS1 - Federada" at bounding box center [670, 348] width 84 height 16
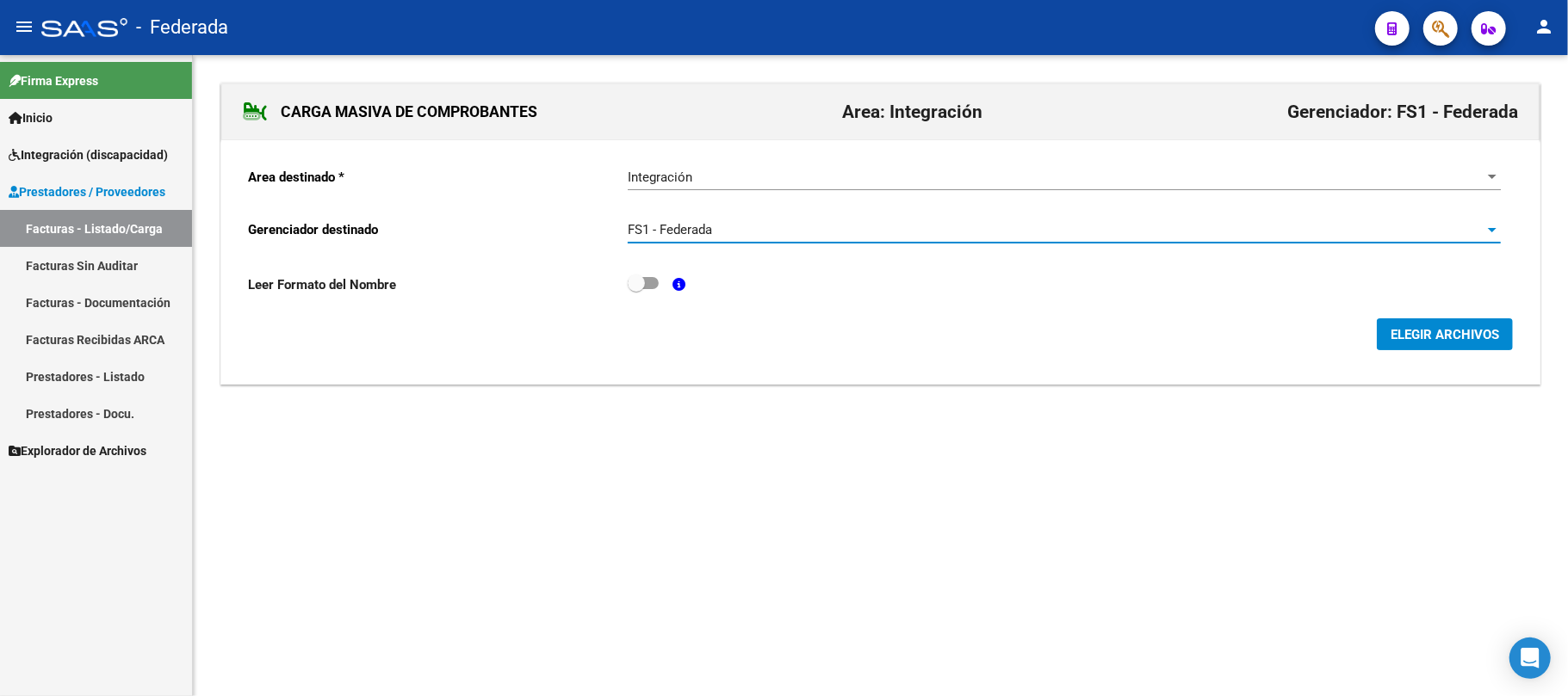
click at [1409, 332] on span "ELEGIR ARCHIVOS" at bounding box center [1445, 335] width 108 height 16
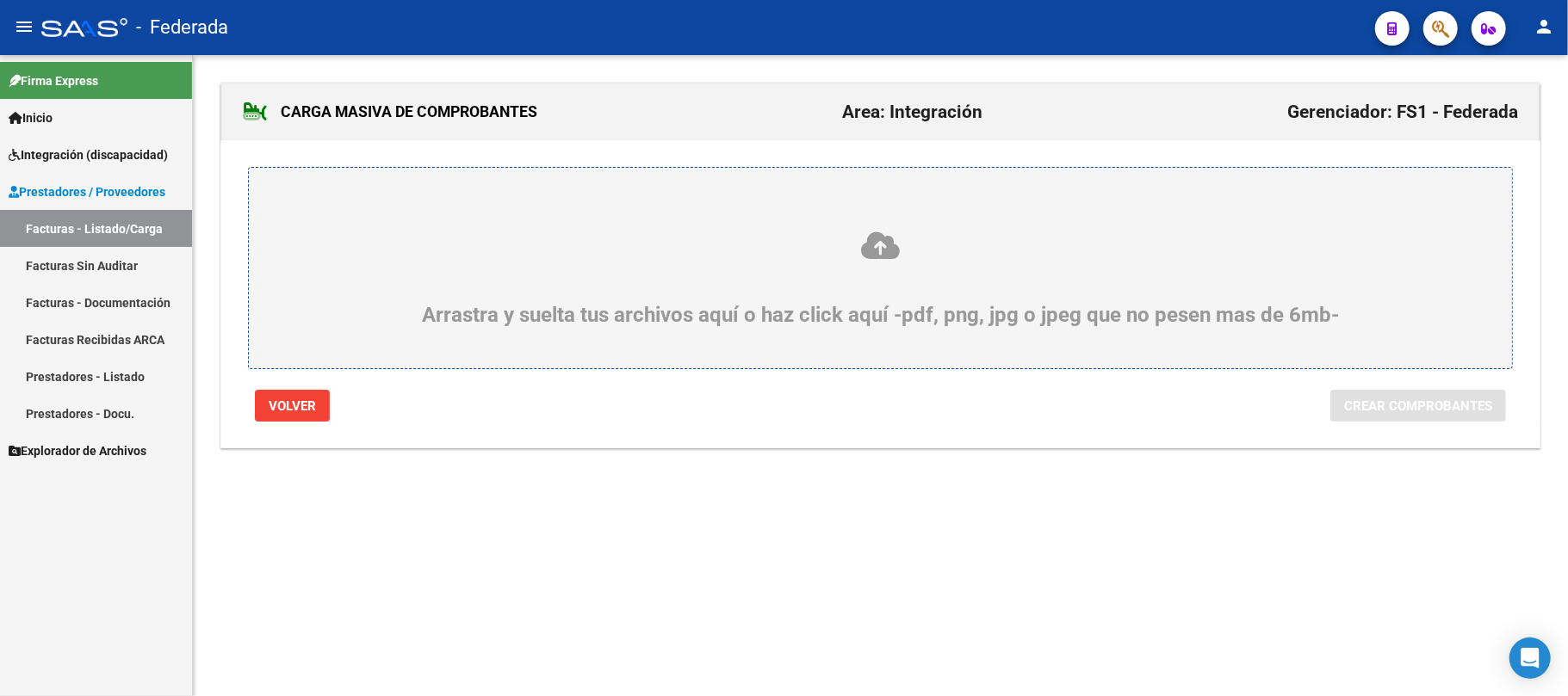
click at [876, 248] on icon at bounding box center [881, 245] width 1181 height 32
click at [0, 0] on input "Arrastra y suelta tus archivos aquí o haz click aquí -pdf, png, jpg o jpeg que …" at bounding box center [0, 0] width 0 height 0
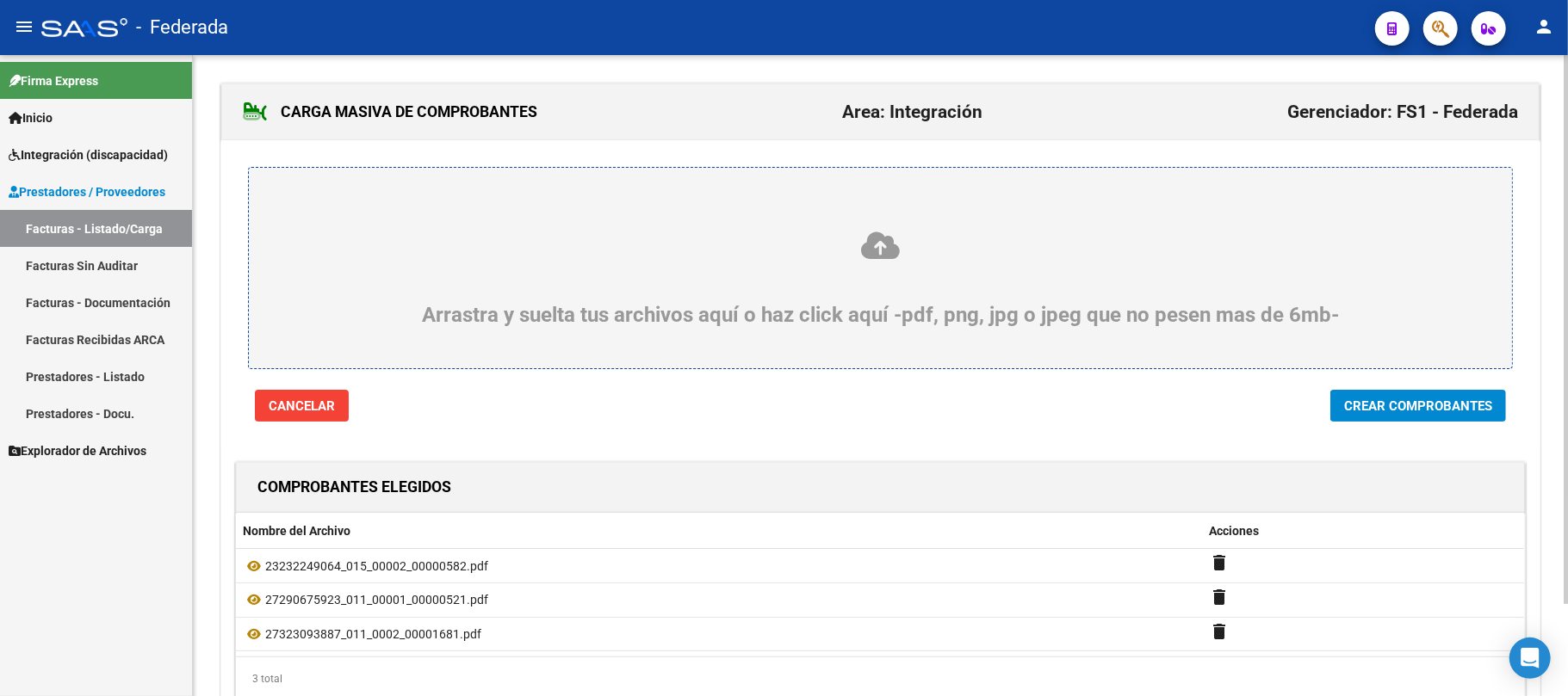
click at [890, 248] on icon at bounding box center [881, 245] width 1181 height 32
click at [0, 0] on input "Arrastra y suelta tus archivos aquí o haz click aquí -pdf, png, jpg o jpeg que …" at bounding box center [0, 0] width 0 height 0
click at [1359, 412] on span "Crear Comprobantes" at bounding box center [1418, 407] width 148 height 16
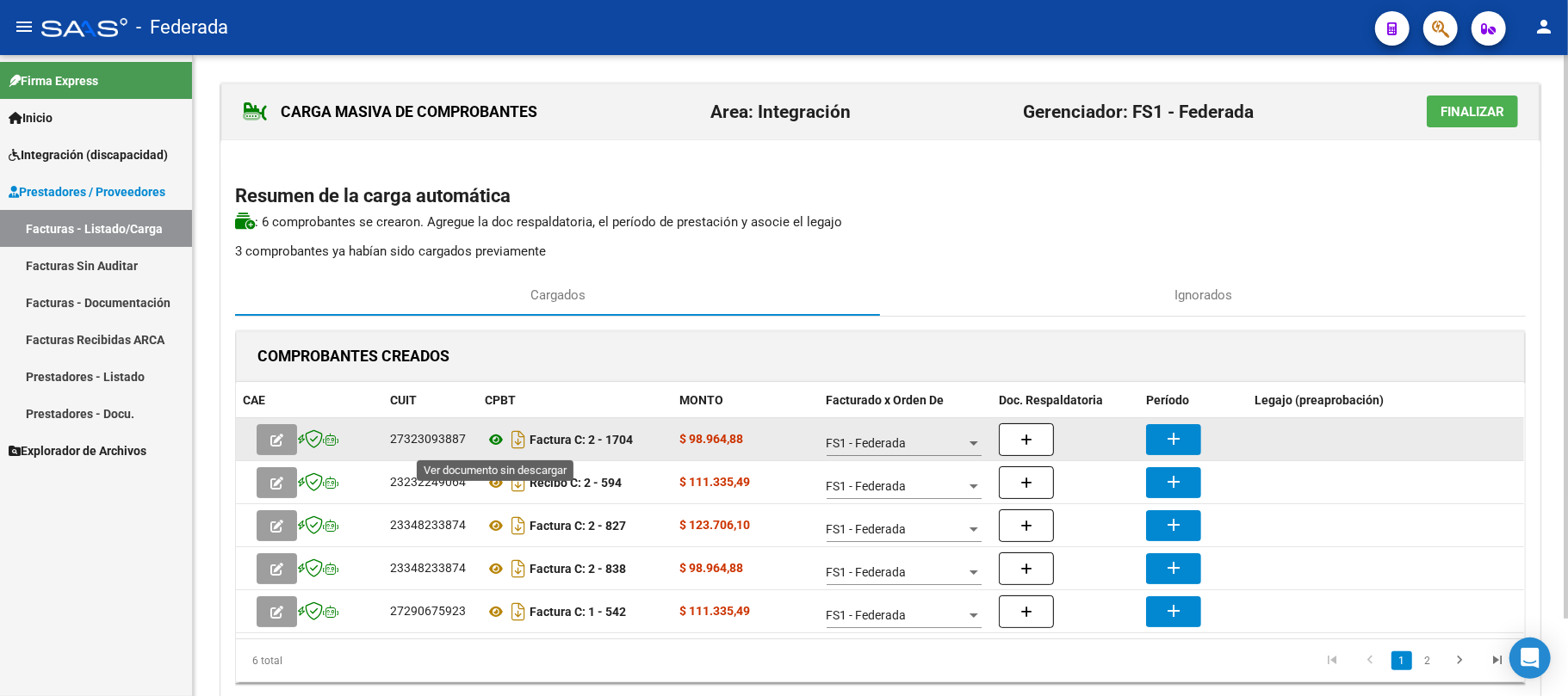
click at [498, 445] on icon at bounding box center [496, 440] width 23 height 21
click at [1183, 438] on mat-icon "add" at bounding box center [1174, 439] width 21 height 21
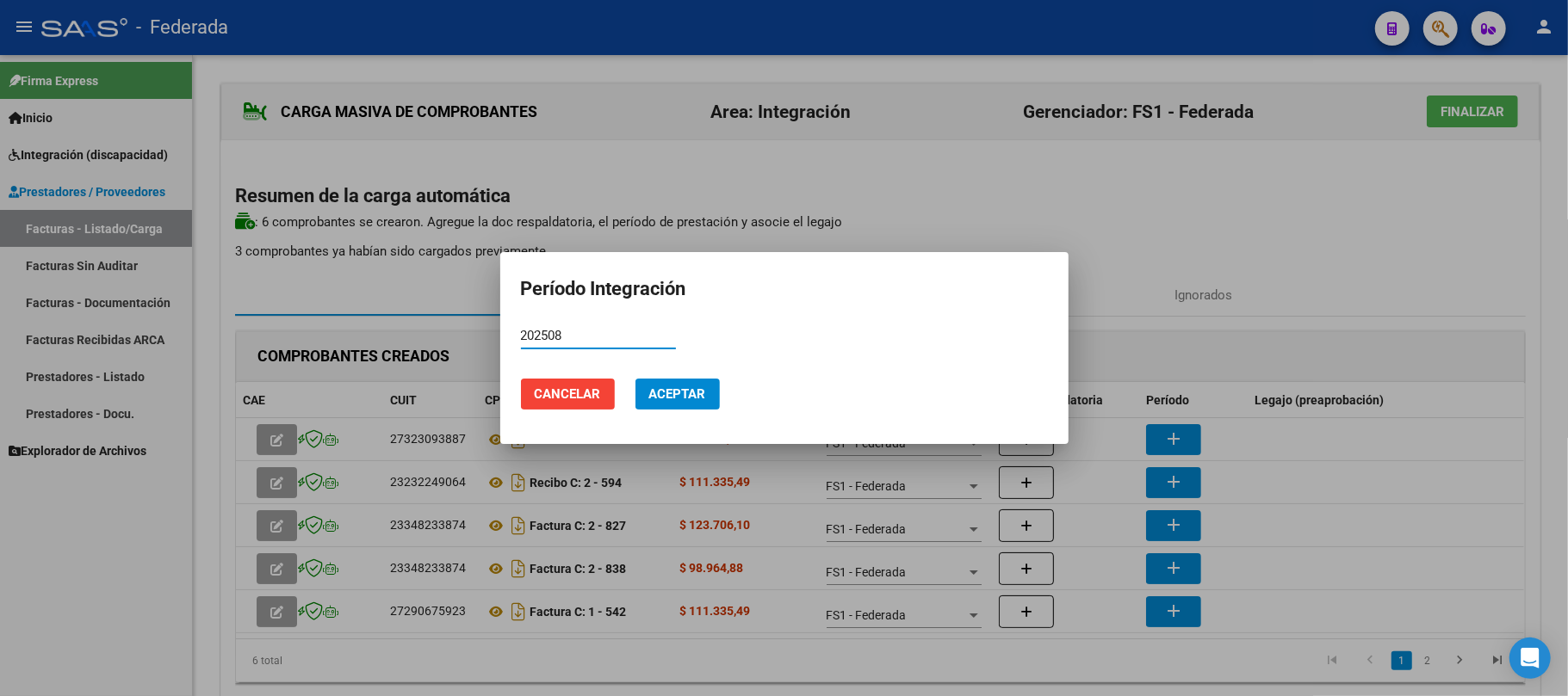
type input "202508"
click at [679, 387] on span "Aceptar" at bounding box center [678, 394] width 57 height 16
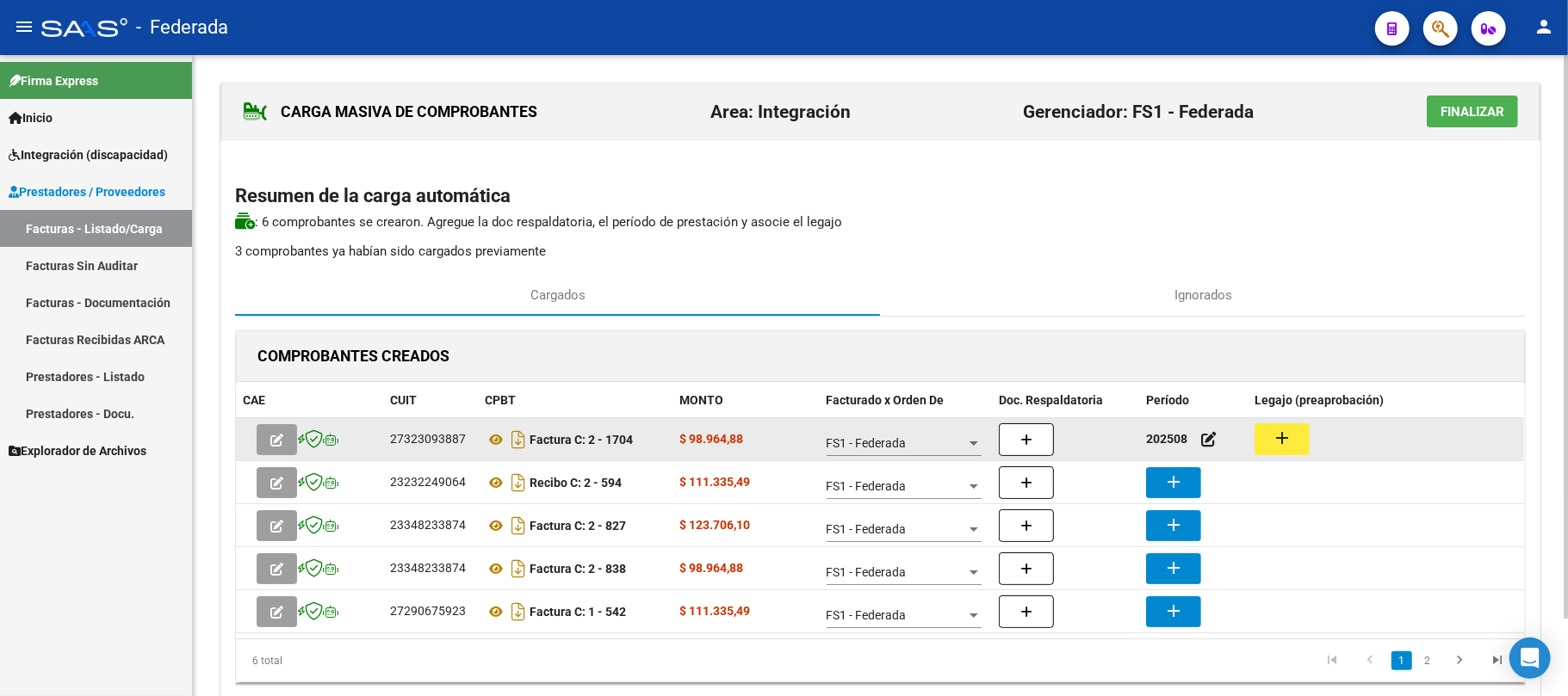
click at [1247, 435] on datatable-body-cell "202508" at bounding box center [1193, 439] width 108 height 42
click at [1263, 435] on button "add" at bounding box center [1283, 439] width 56 height 32
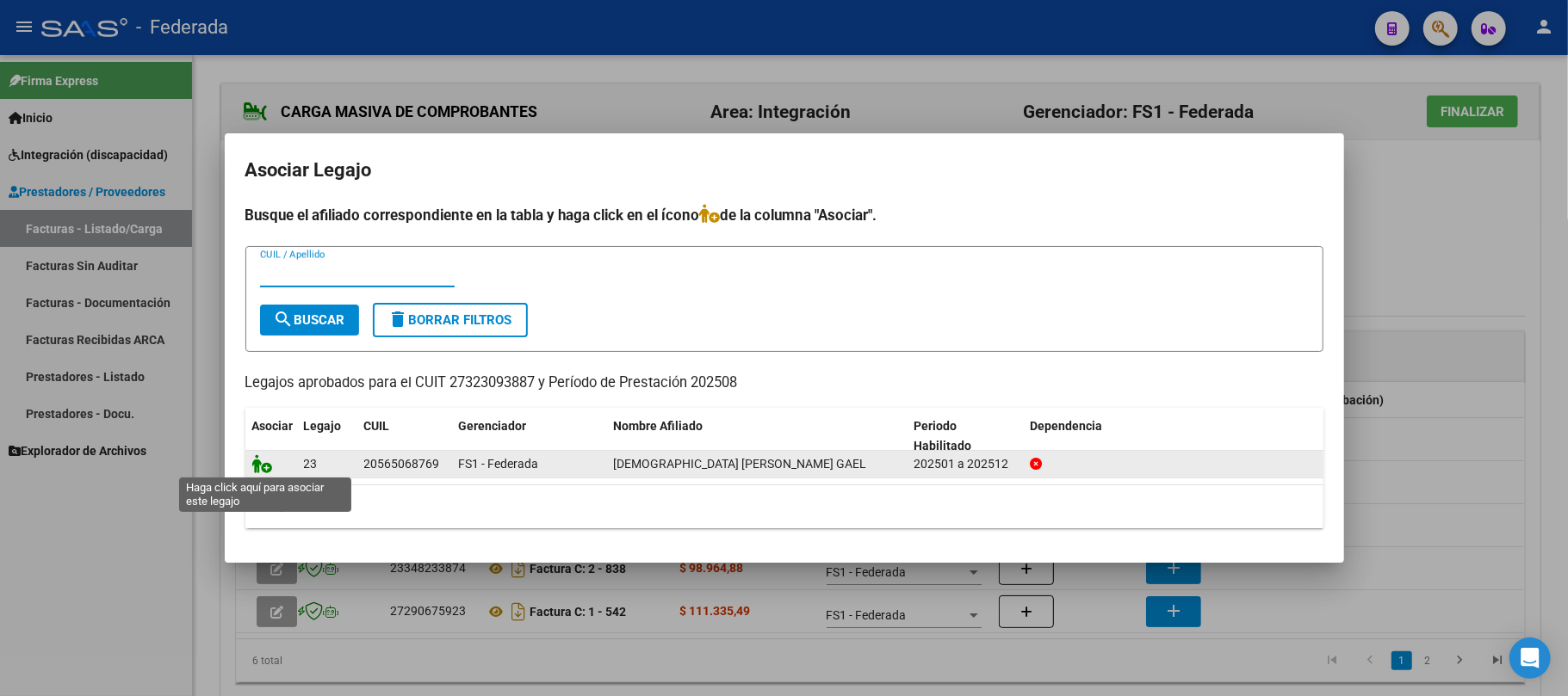
click at [260, 465] on icon at bounding box center [263, 464] width 21 height 19
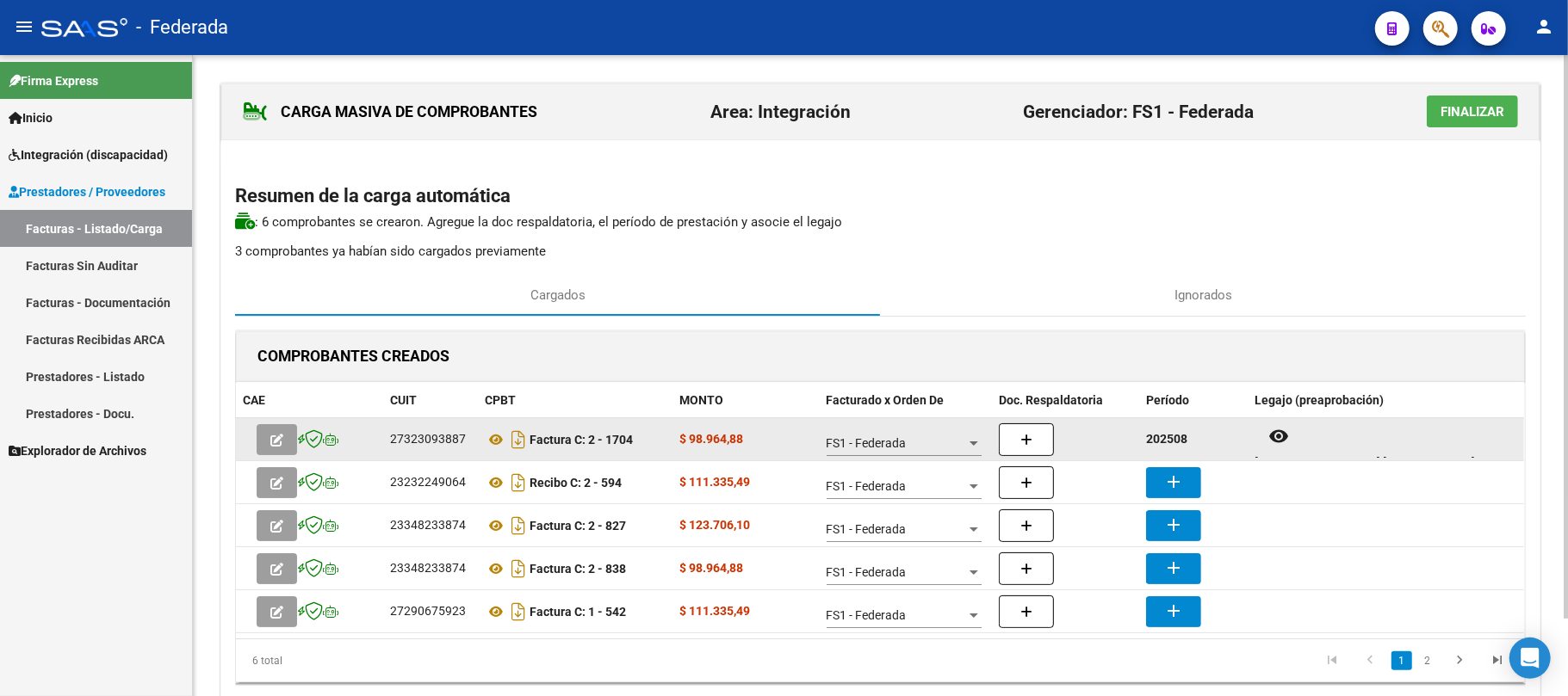
scroll to position [14, 0]
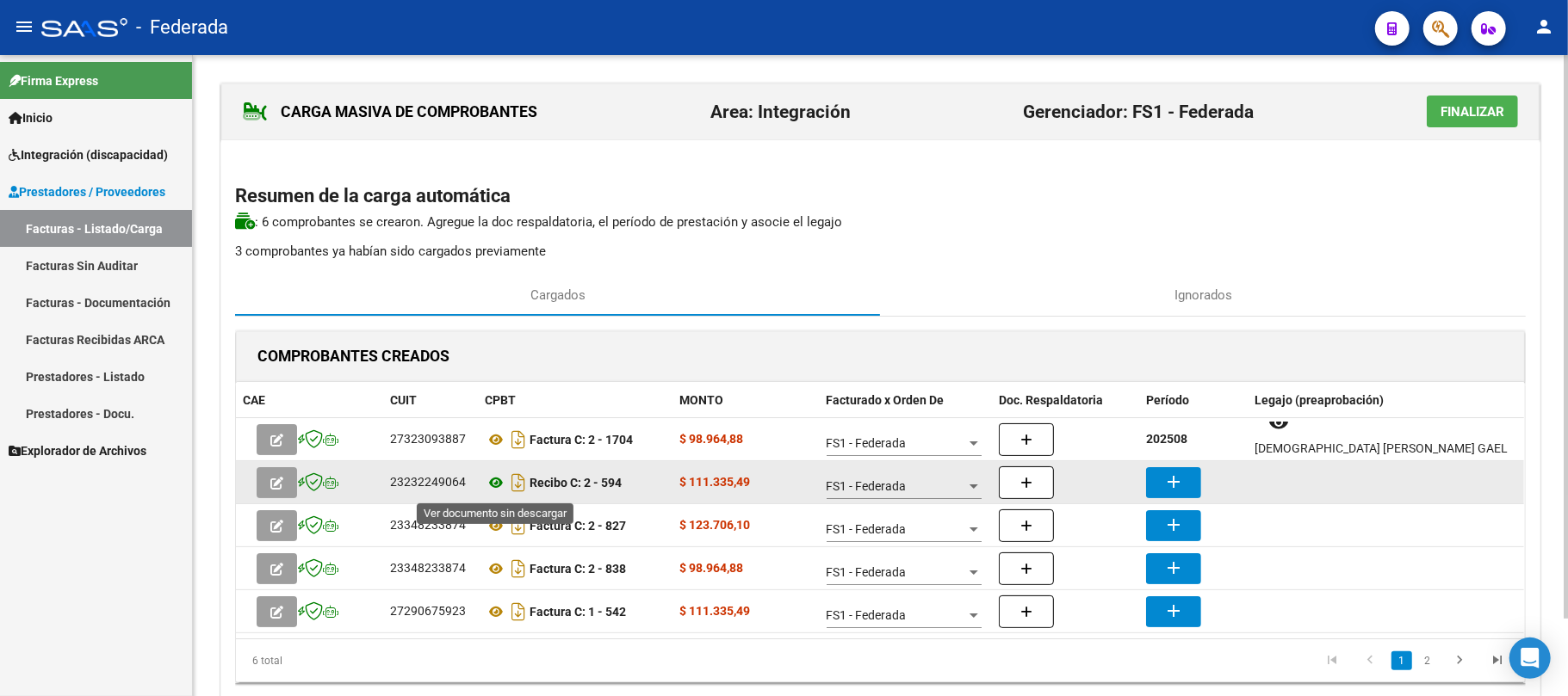
click at [503, 485] on icon at bounding box center [496, 483] width 23 height 21
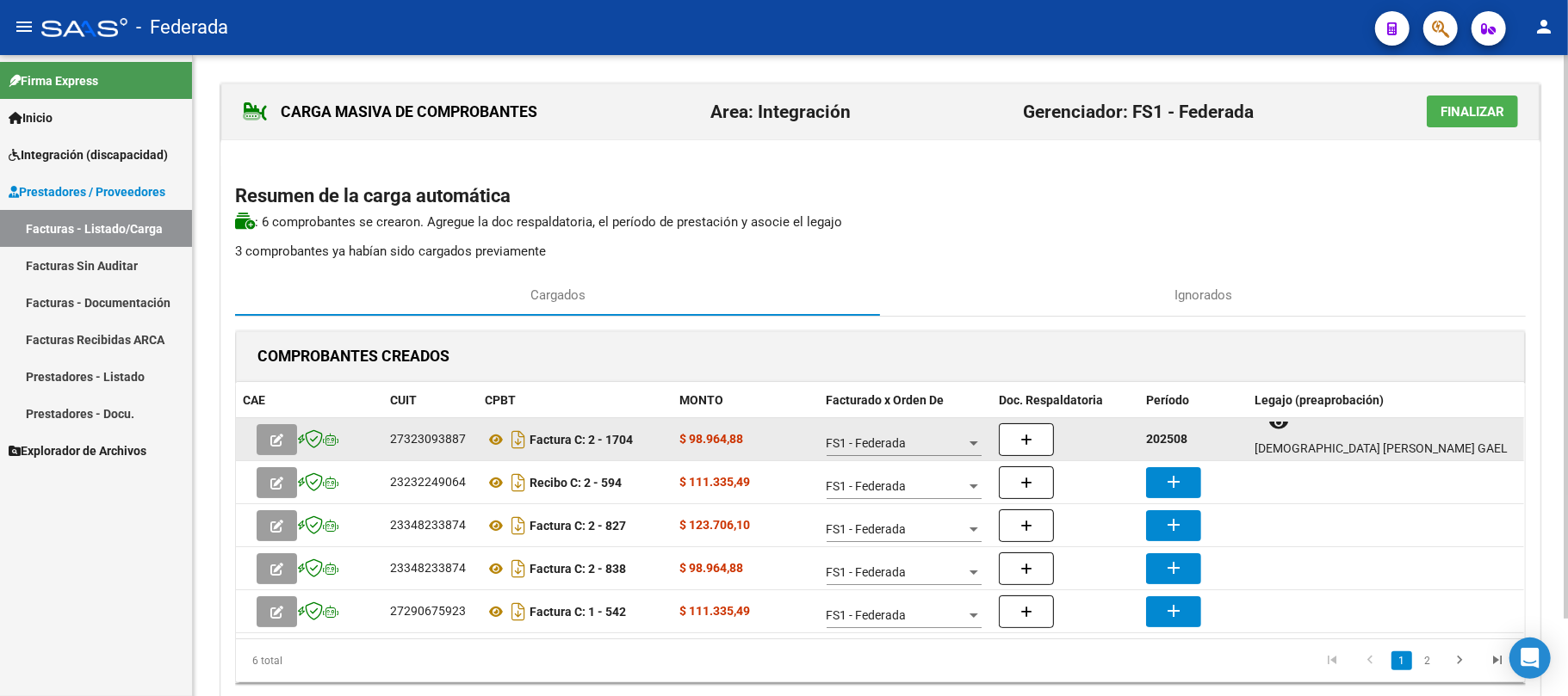
click at [1166, 438] on strong "202508" at bounding box center [1167, 439] width 42 height 14
copy strong "202508"
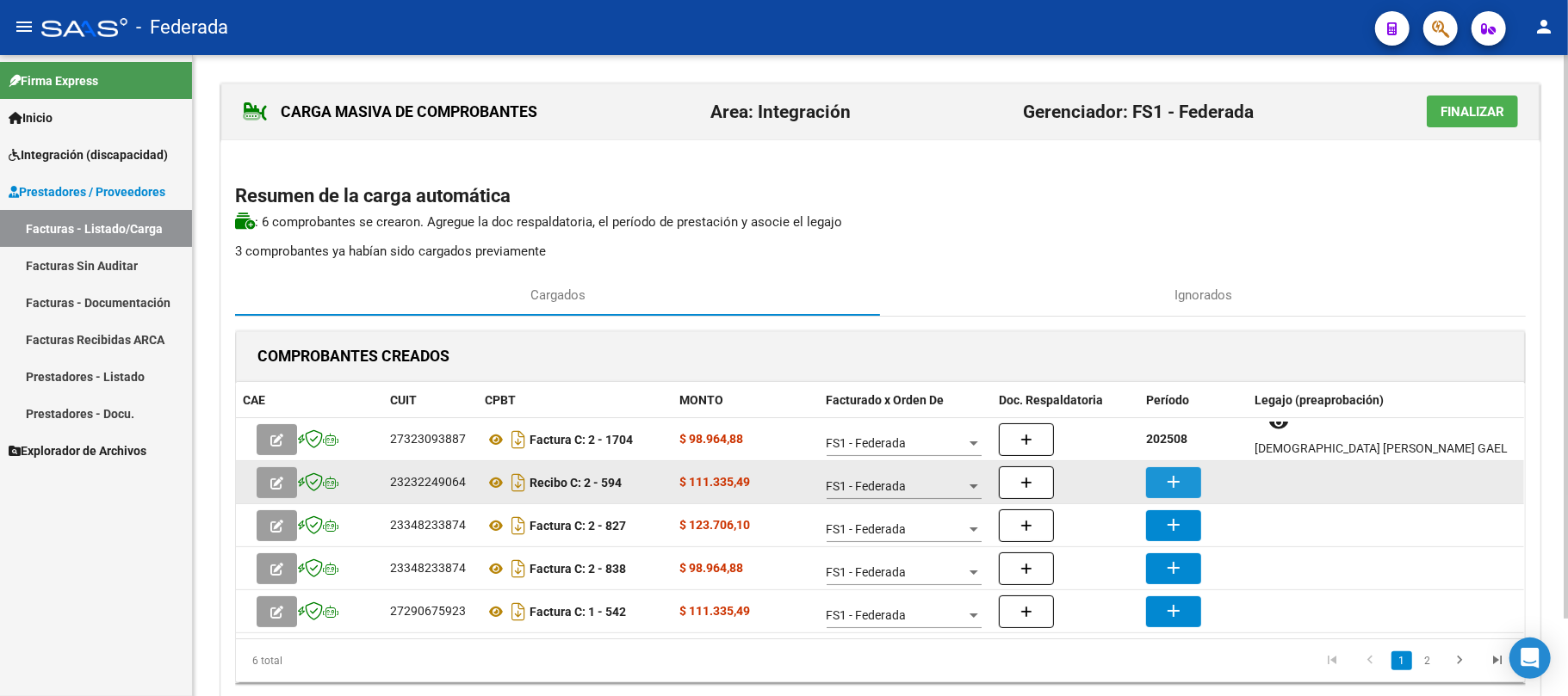
click at [1179, 476] on mat-icon "add" at bounding box center [1174, 482] width 21 height 21
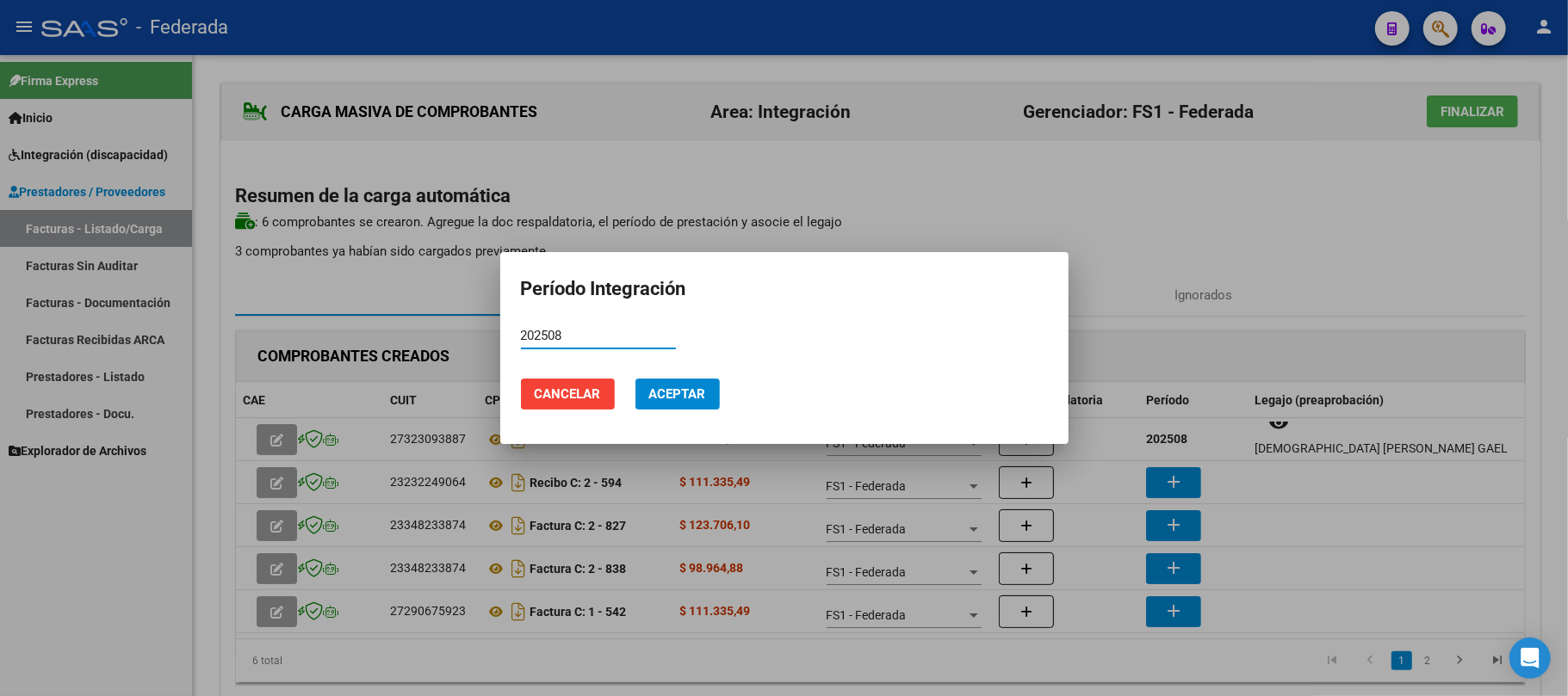
type input "202508"
click at [673, 387] on span "Aceptar" at bounding box center [678, 394] width 57 height 16
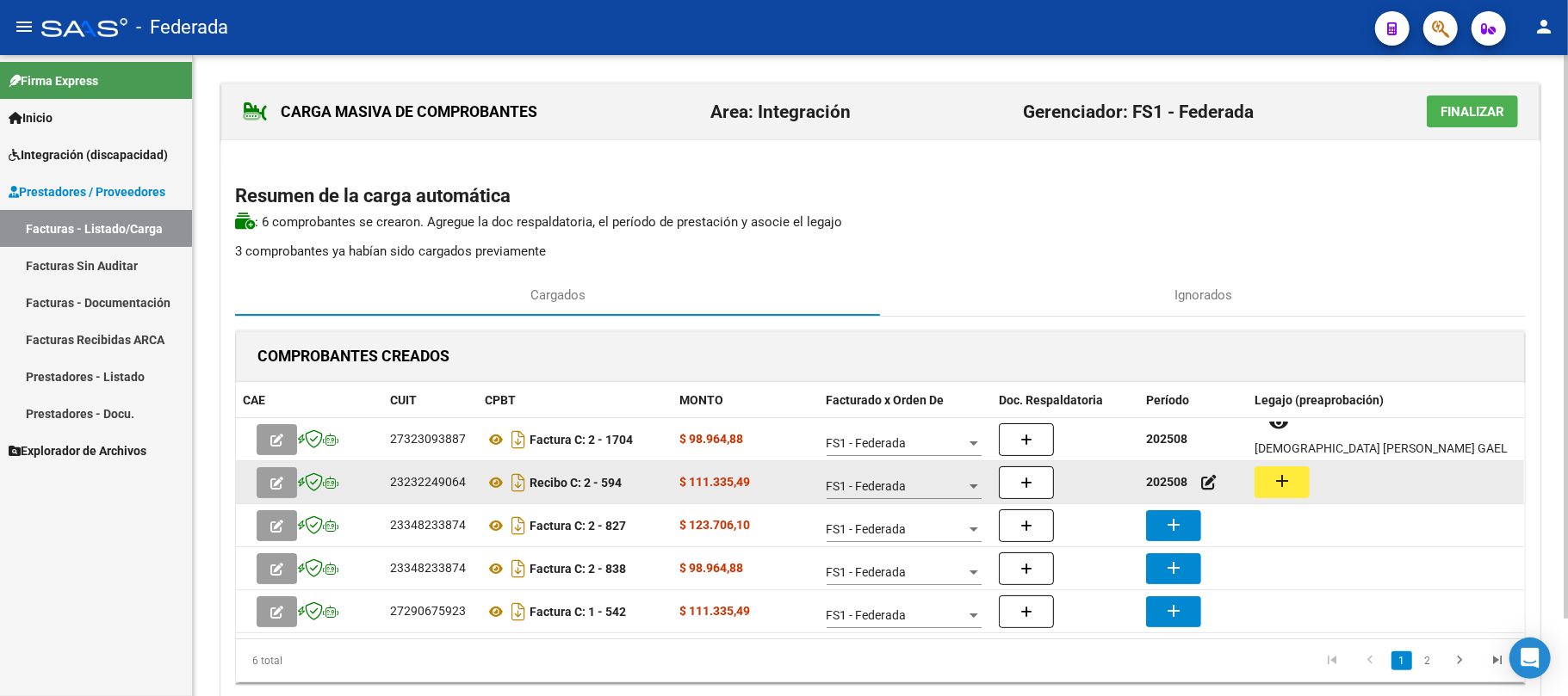
click at [1304, 486] on button "add" at bounding box center [1283, 482] width 56 height 32
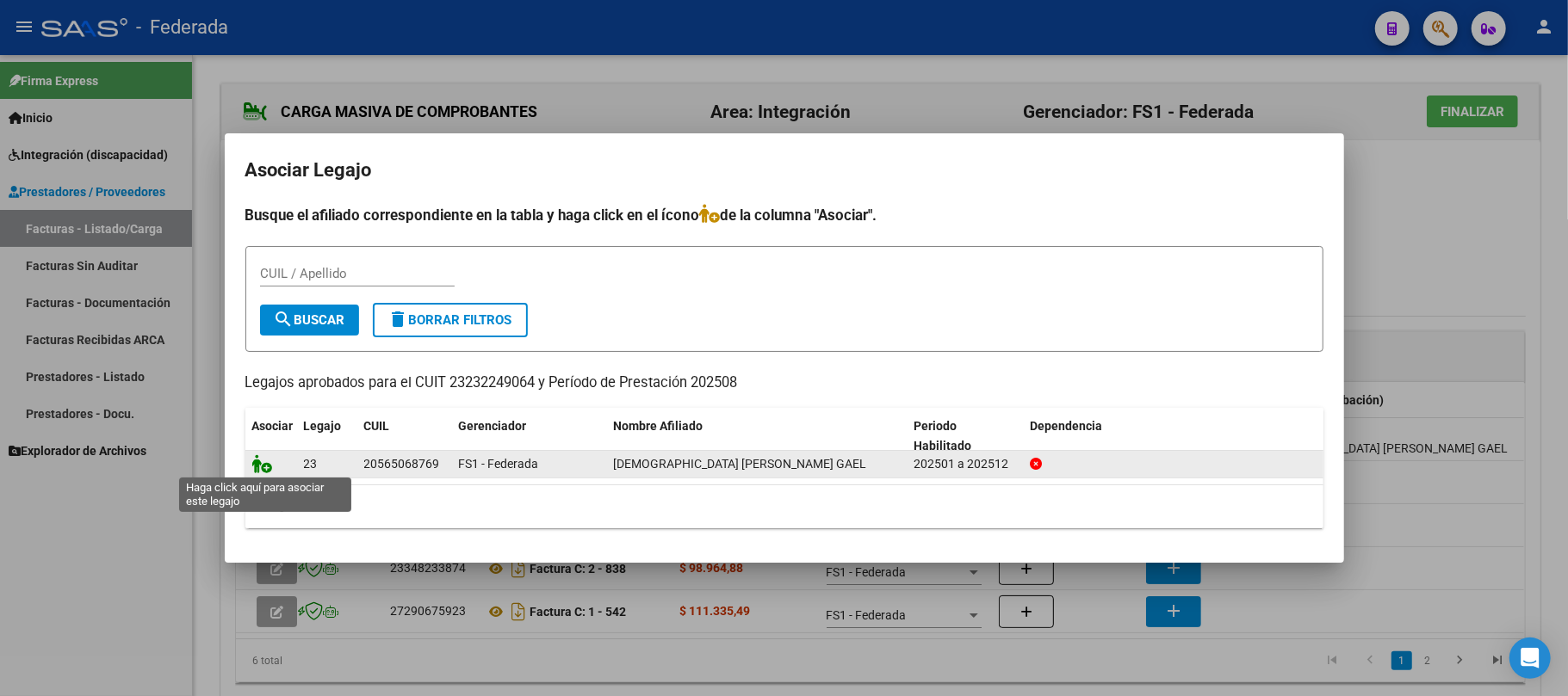
click at [266, 468] on icon at bounding box center [263, 464] width 21 height 19
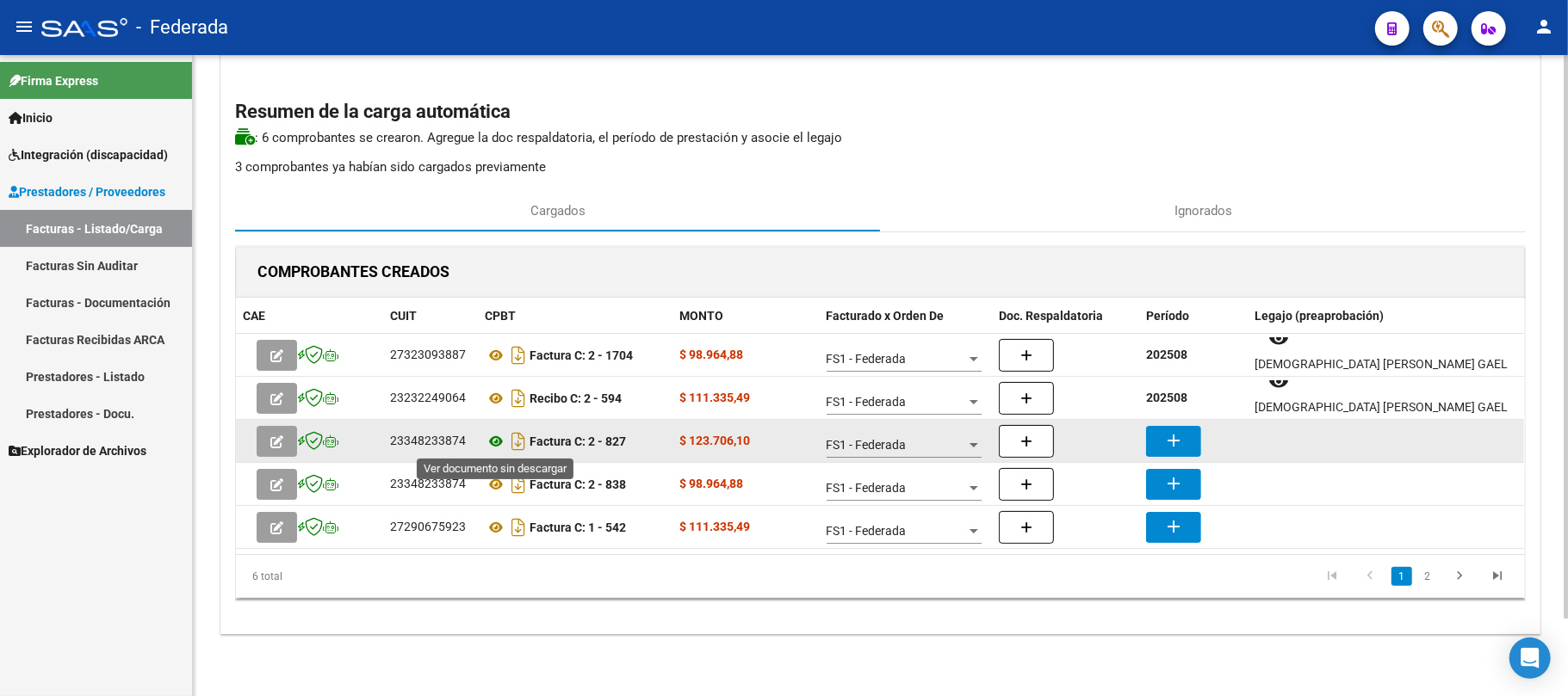
click at [500, 438] on icon at bounding box center [496, 442] width 23 height 21
click at [1180, 435] on mat-icon "add" at bounding box center [1174, 441] width 21 height 21
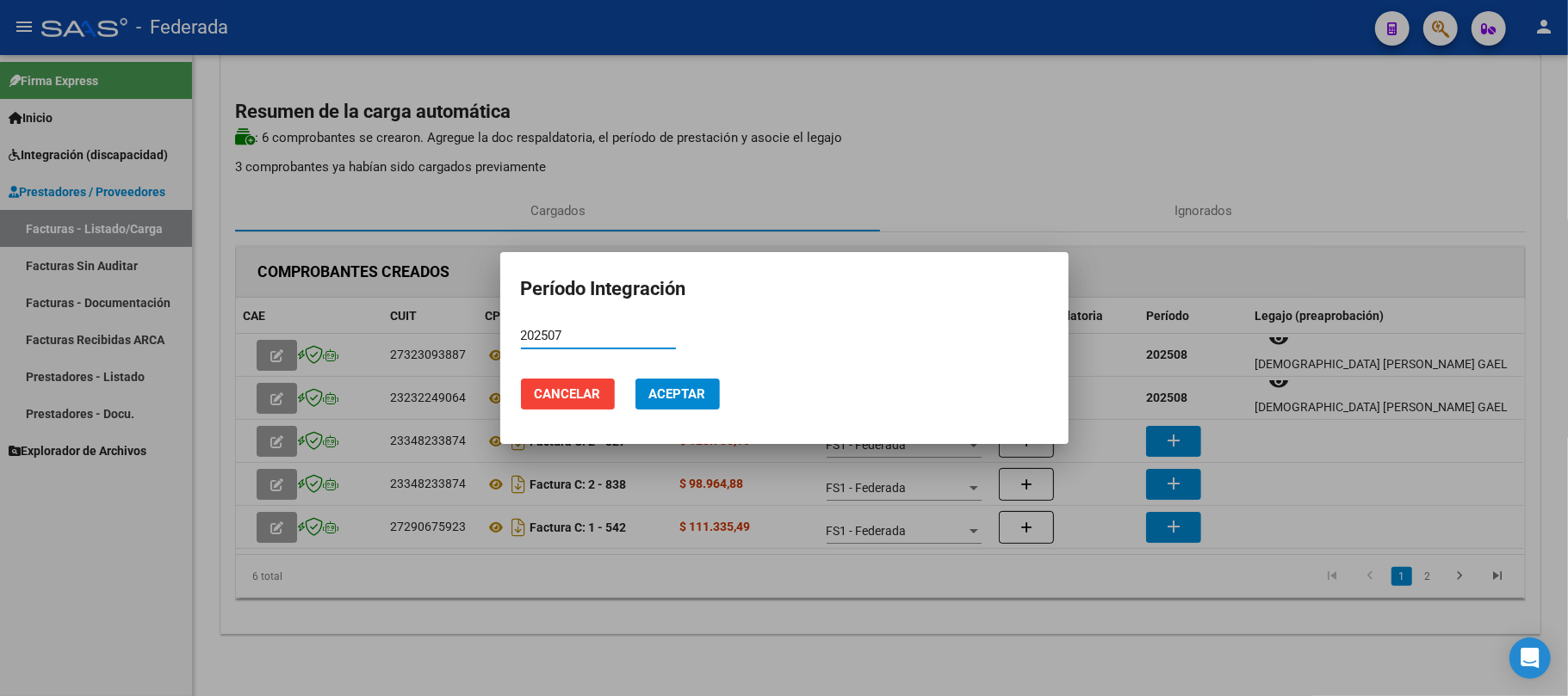
type input "202507"
click at [689, 389] on span "Aceptar" at bounding box center [678, 394] width 57 height 16
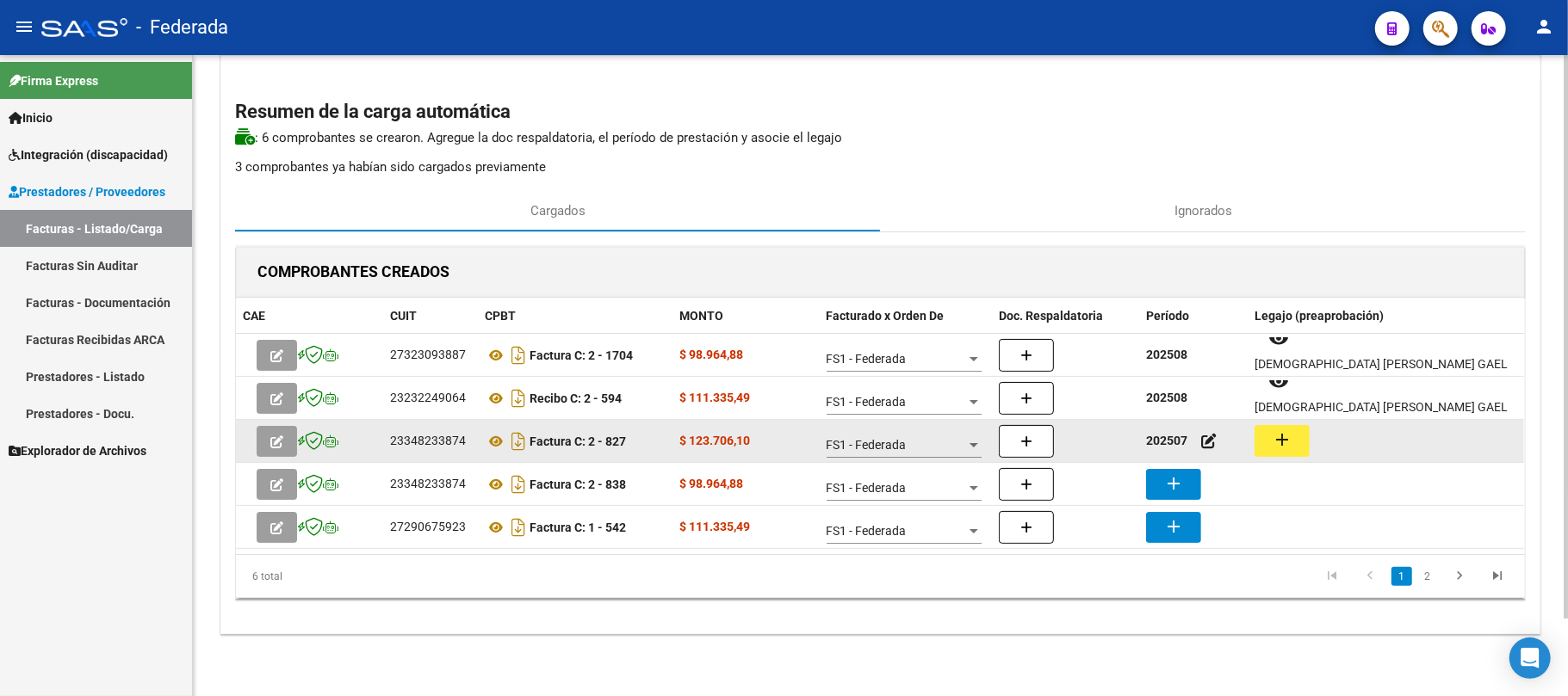
click at [1286, 439] on mat-icon "add" at bounding box center [1283, 440] width 21 height 21
click at [417, 442] on div "23348233874" at bounding box center [428, 441] width 75 height 20
copy div "23348233874"
click at [493, 439] on icon at bounding box center [496, 442] width 23 height 21
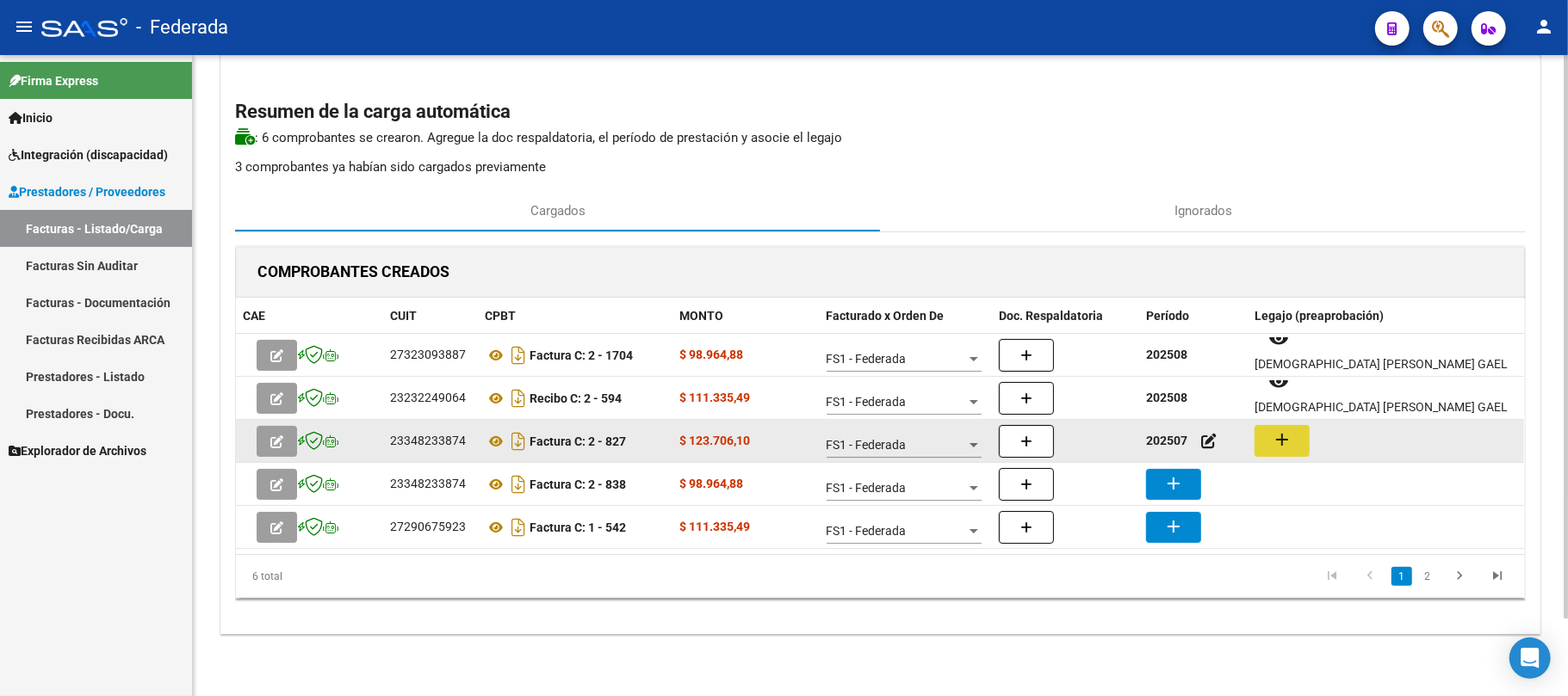
click at [1286, 426] on button "add" at bounding box center [1283, 441] width 56 height 32
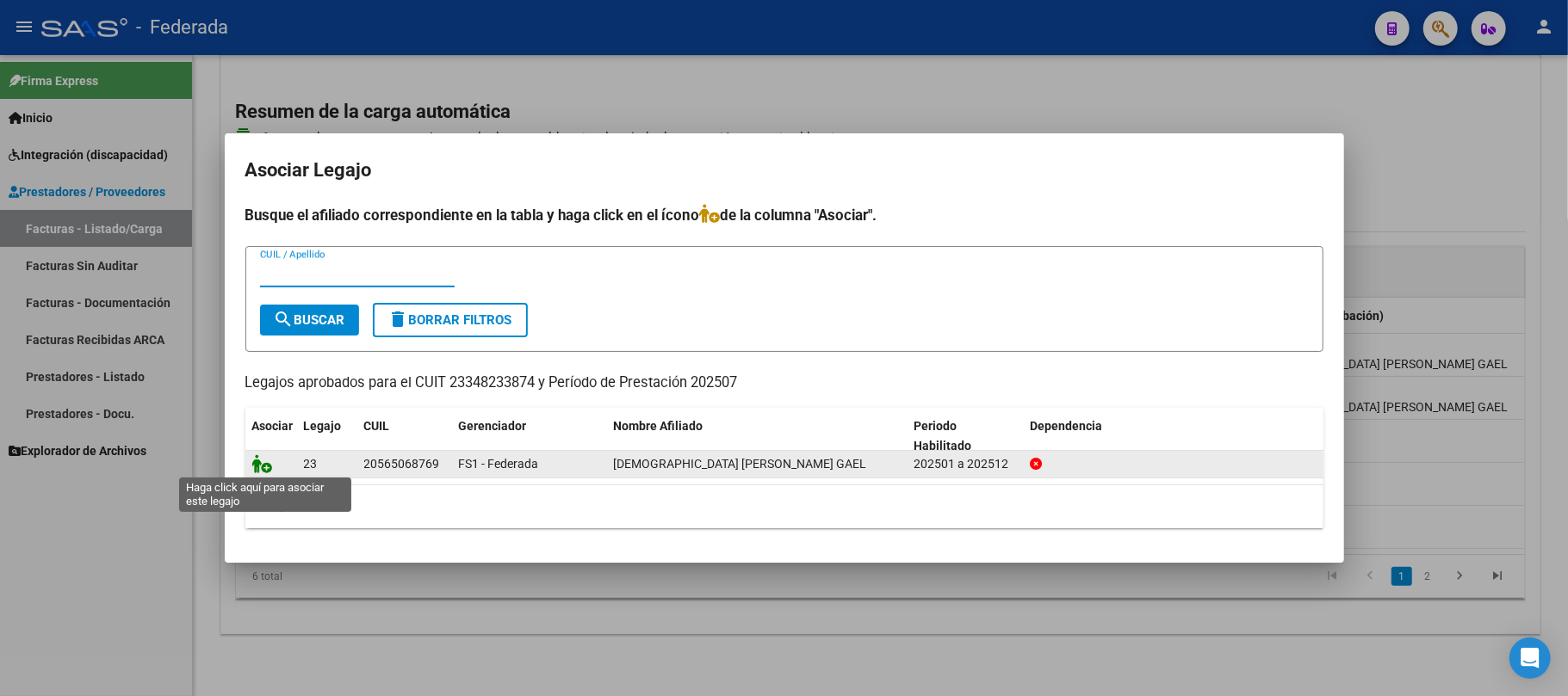
click at [260, 466] on icon at bounding box center [263, 464] width 21 height 19
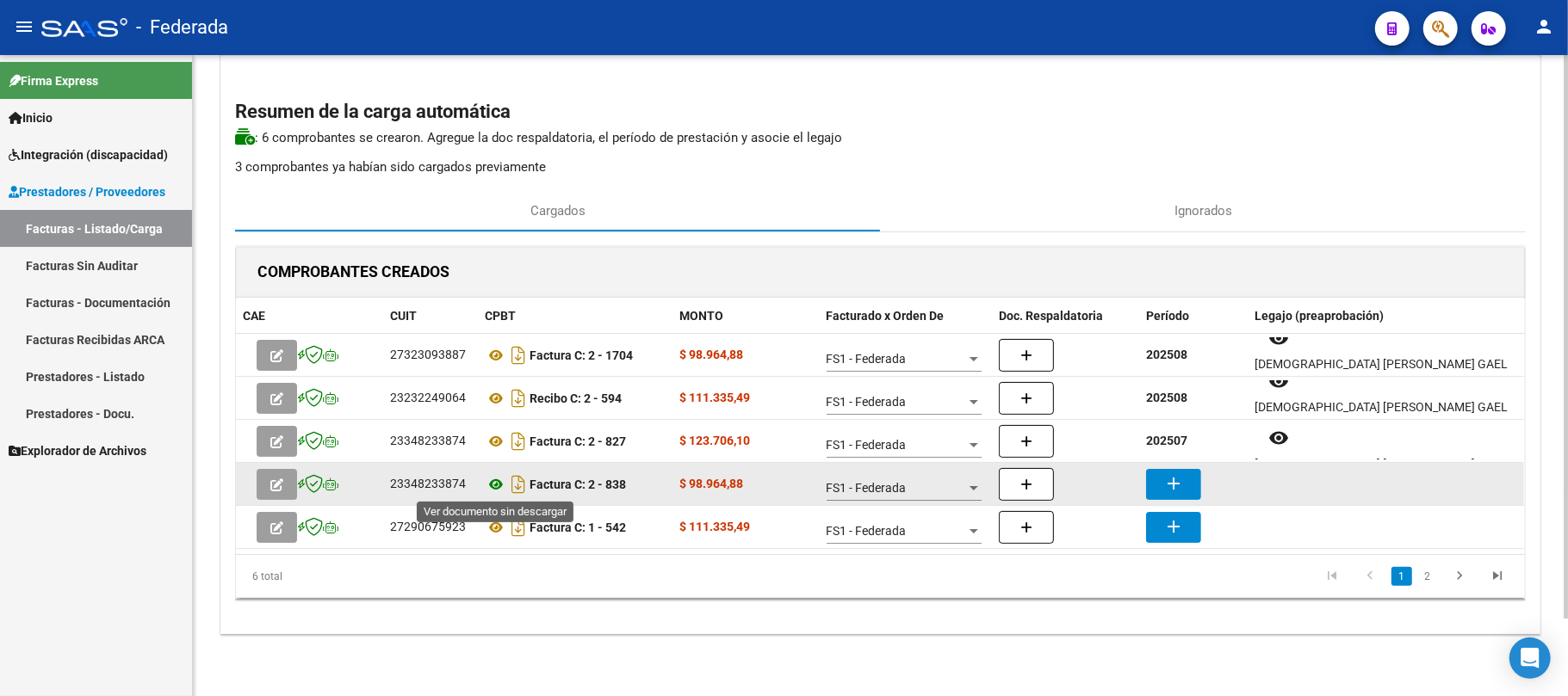
click at [494, 482] on icon at bounding box center [496, 485] width 23 height 21
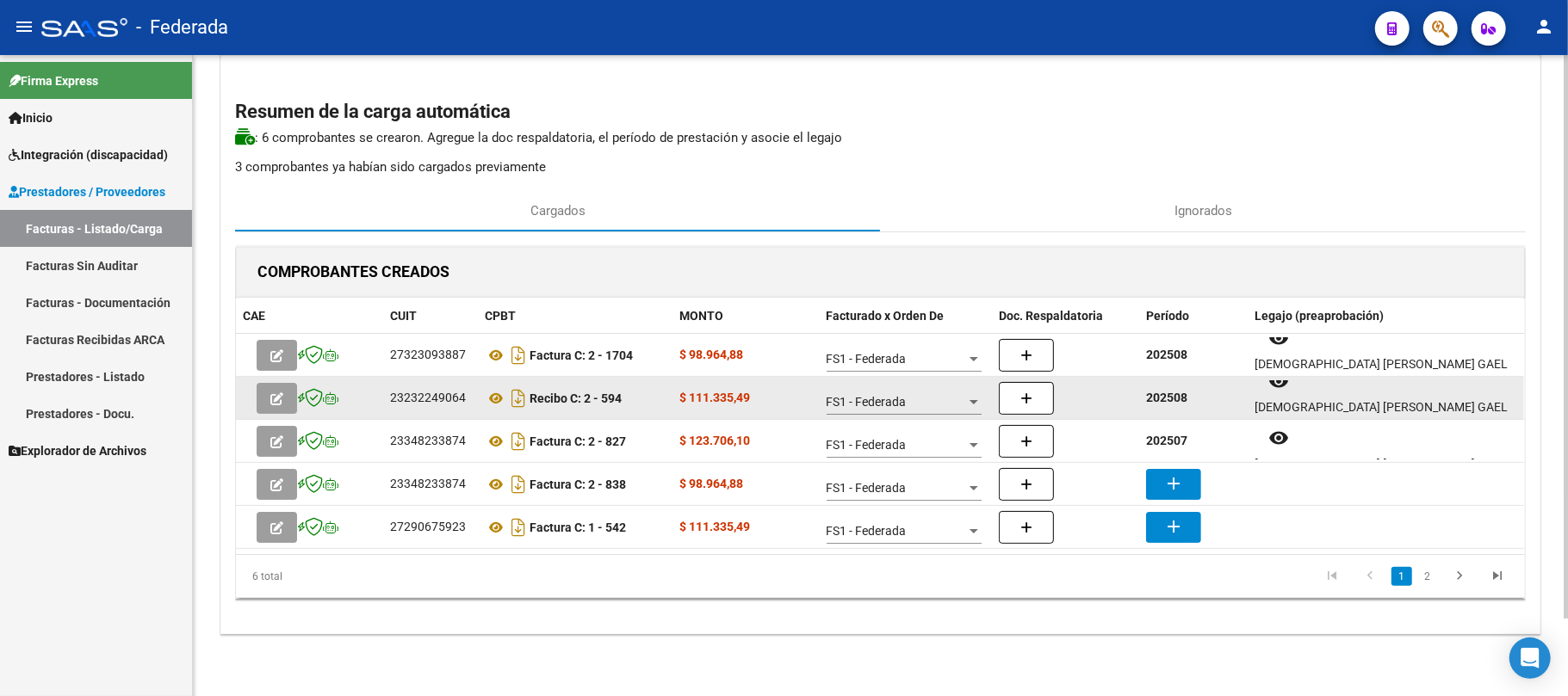
click at [1173, 407] on div "202508" at bounding box center [1193, 398] width 95 height 20
click at [1166, 400] on strong "202508" at bounding box center [1167, 398] width 42 height 14
copy strong "202508"
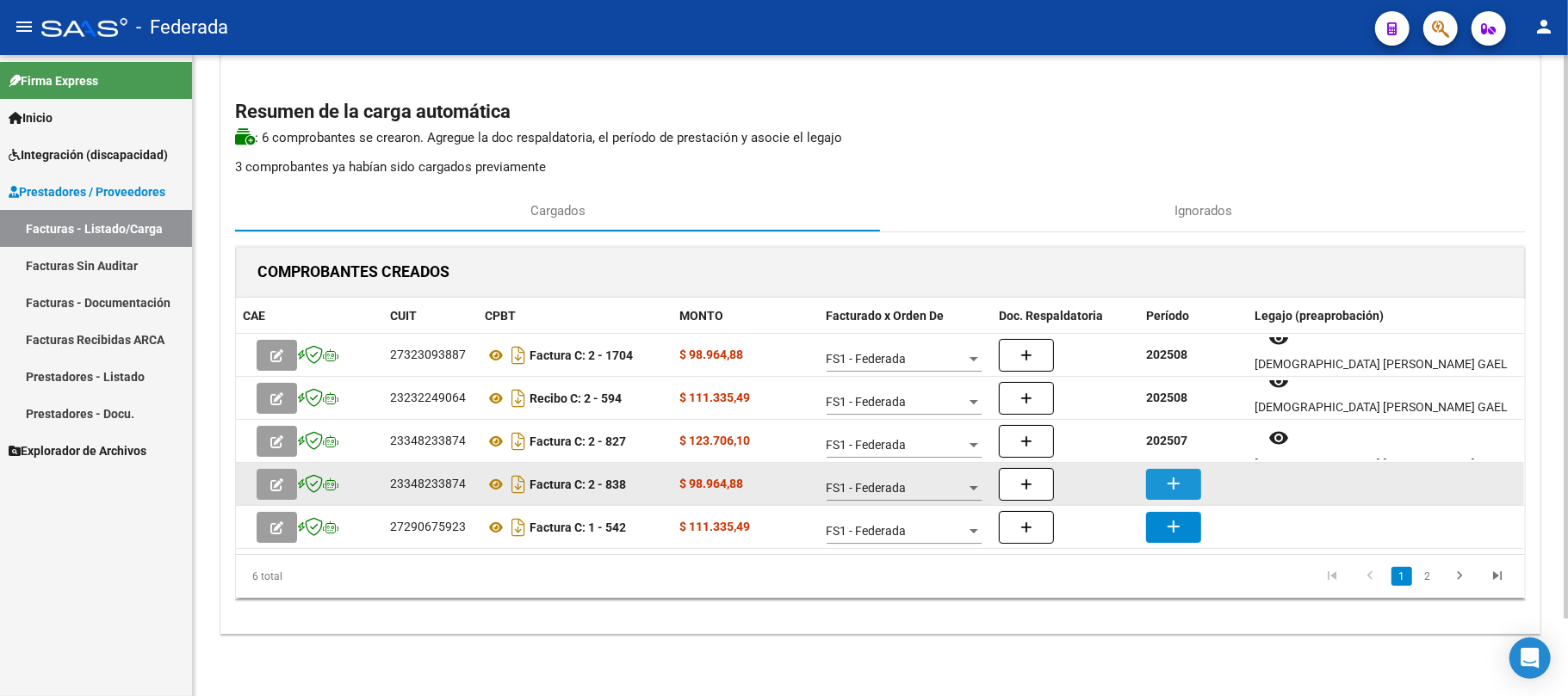
click at [1160, 483] on button "add" at bounding box center [1174, 485] width 56 height 31
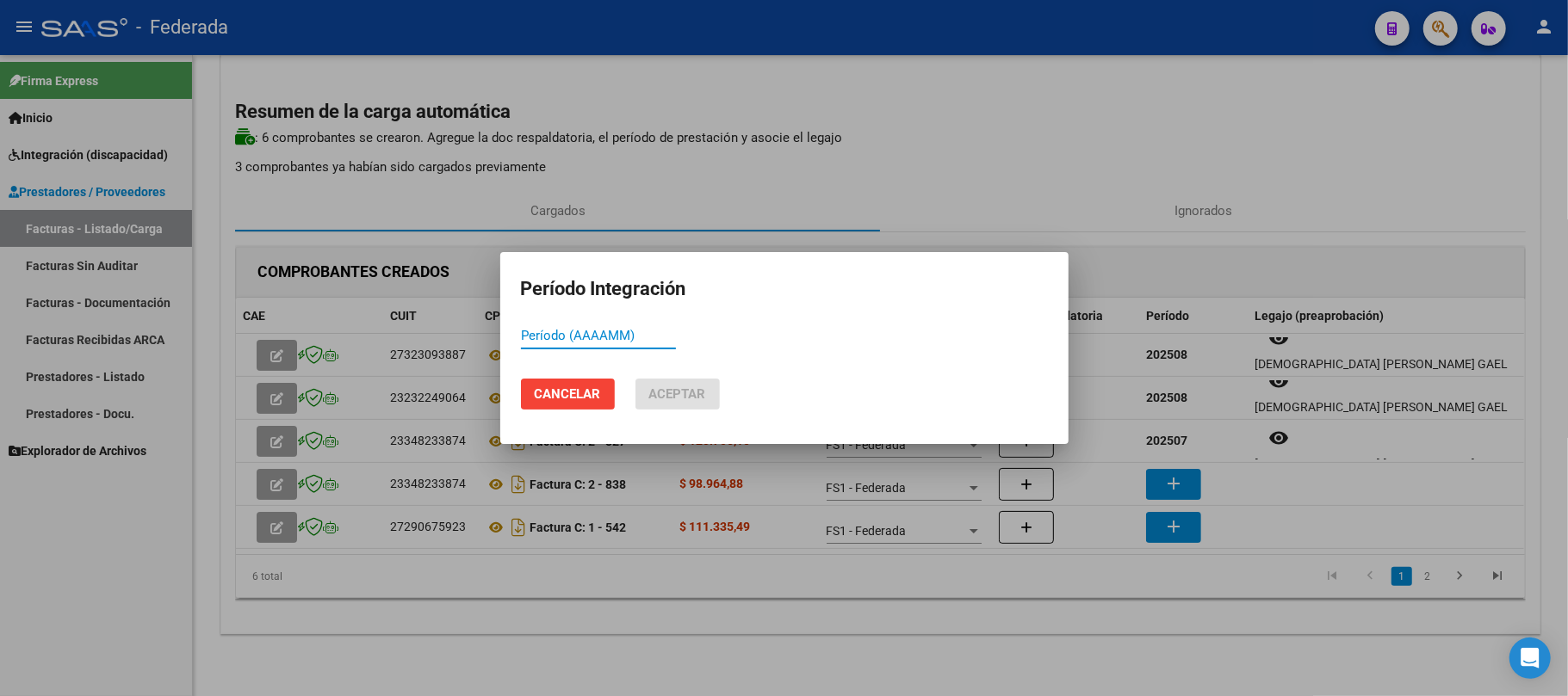
paste input "202508"
type input "202508"
click at [700, 398] on span "Aceptar" at bounding box center [678, 394] width 57 height 16
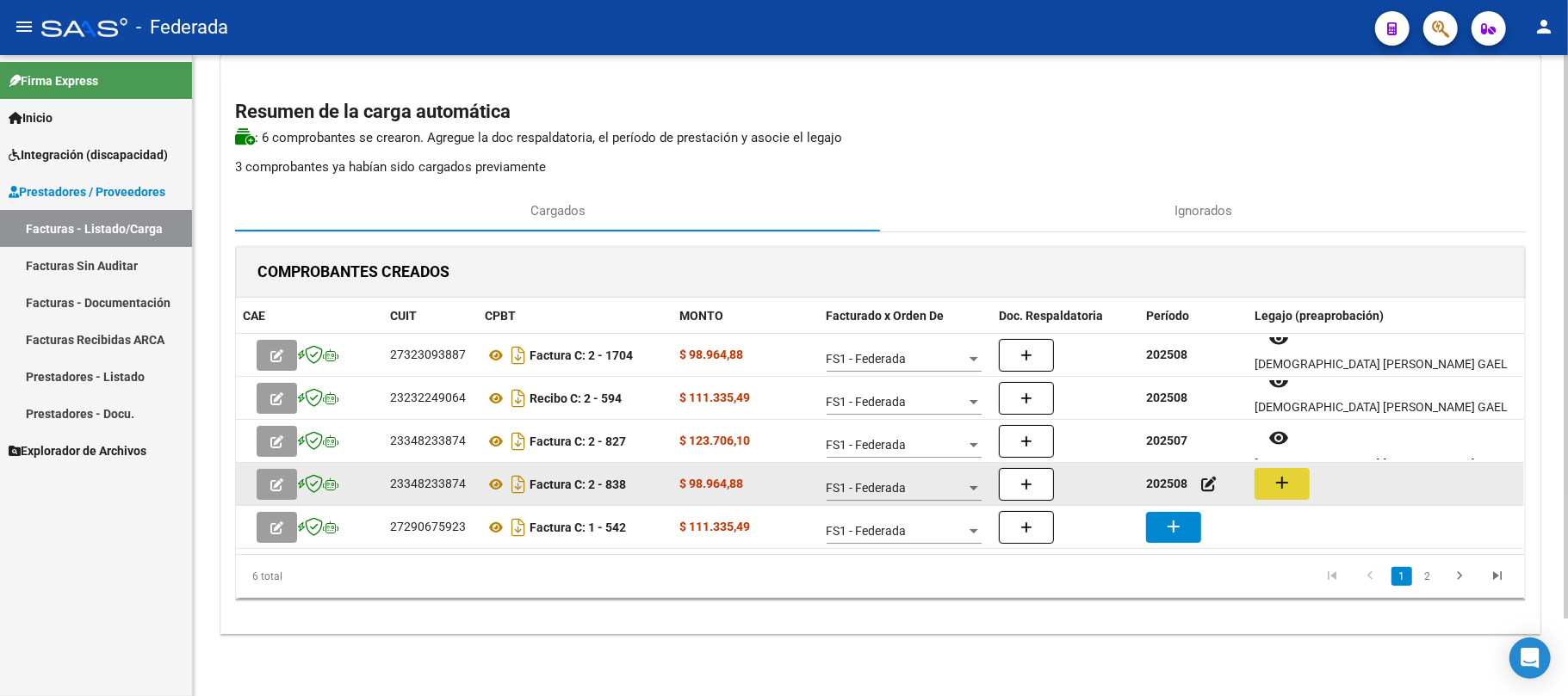
click at [1296, 490] on button "add" at bounding box center [1283, 484] width 56 height 32
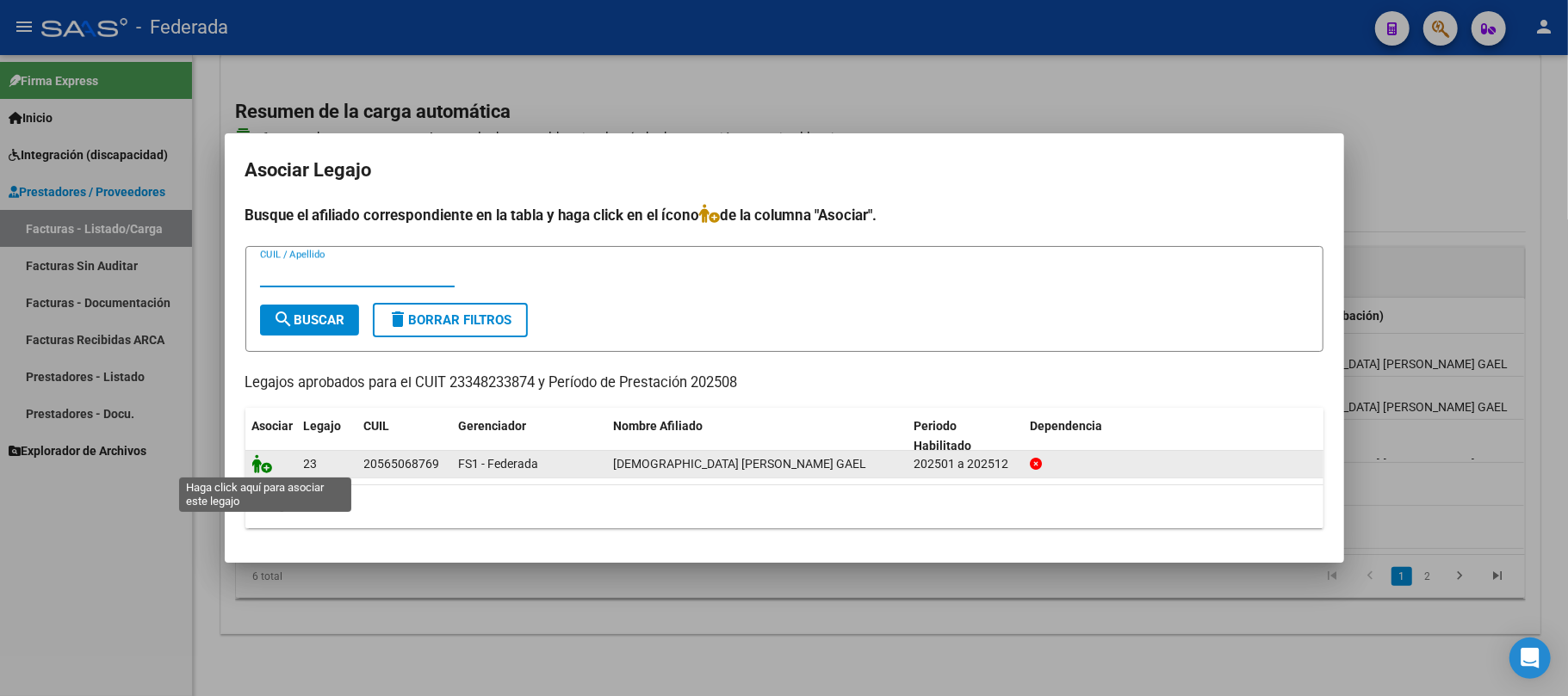
click at [265, 465] on icon at bounding box center [263, 464] width 21 height 19
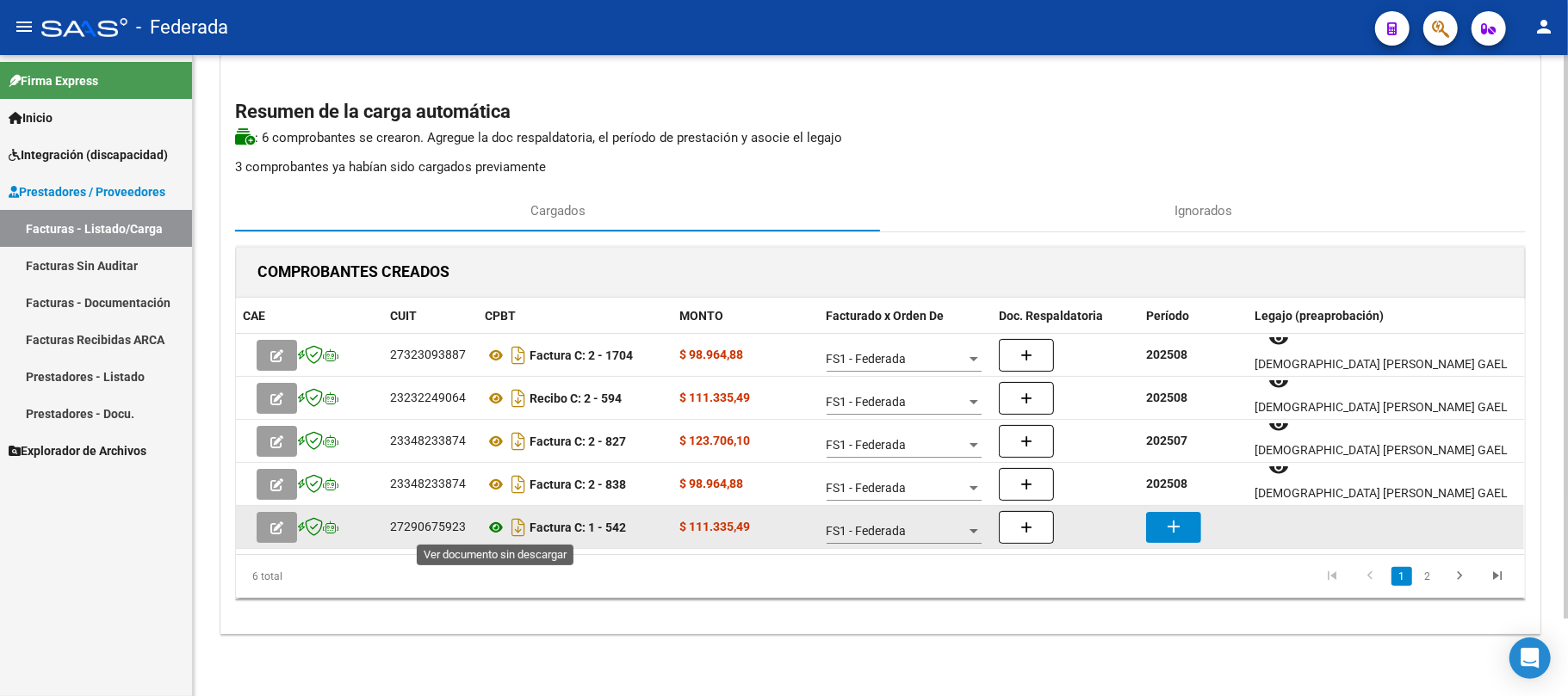
click at [498, 527] on icon at bounding box center [496, 528] width 23 height 21
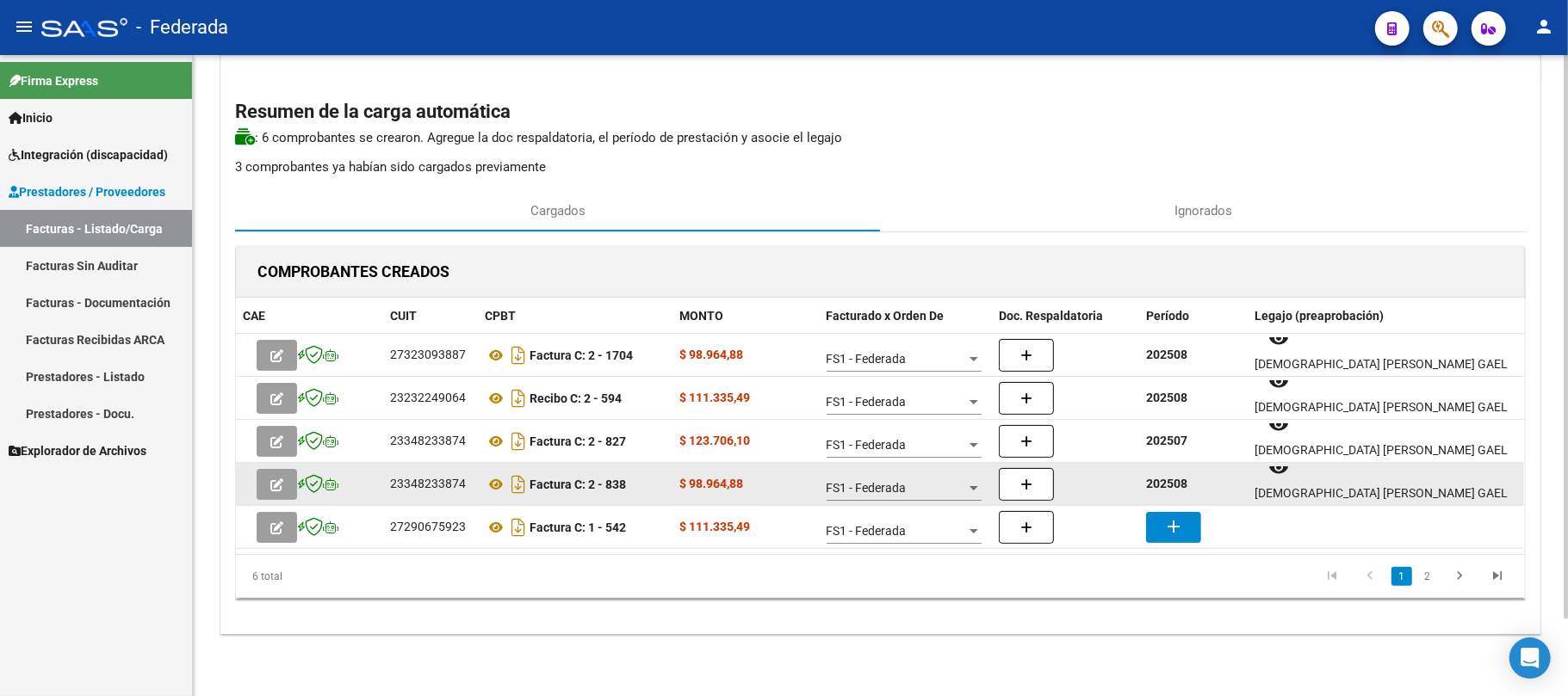
click at [1182, 482] on strong "202508" at bounding box center [1167, 484] width 42 height 14
copy strong "202508"
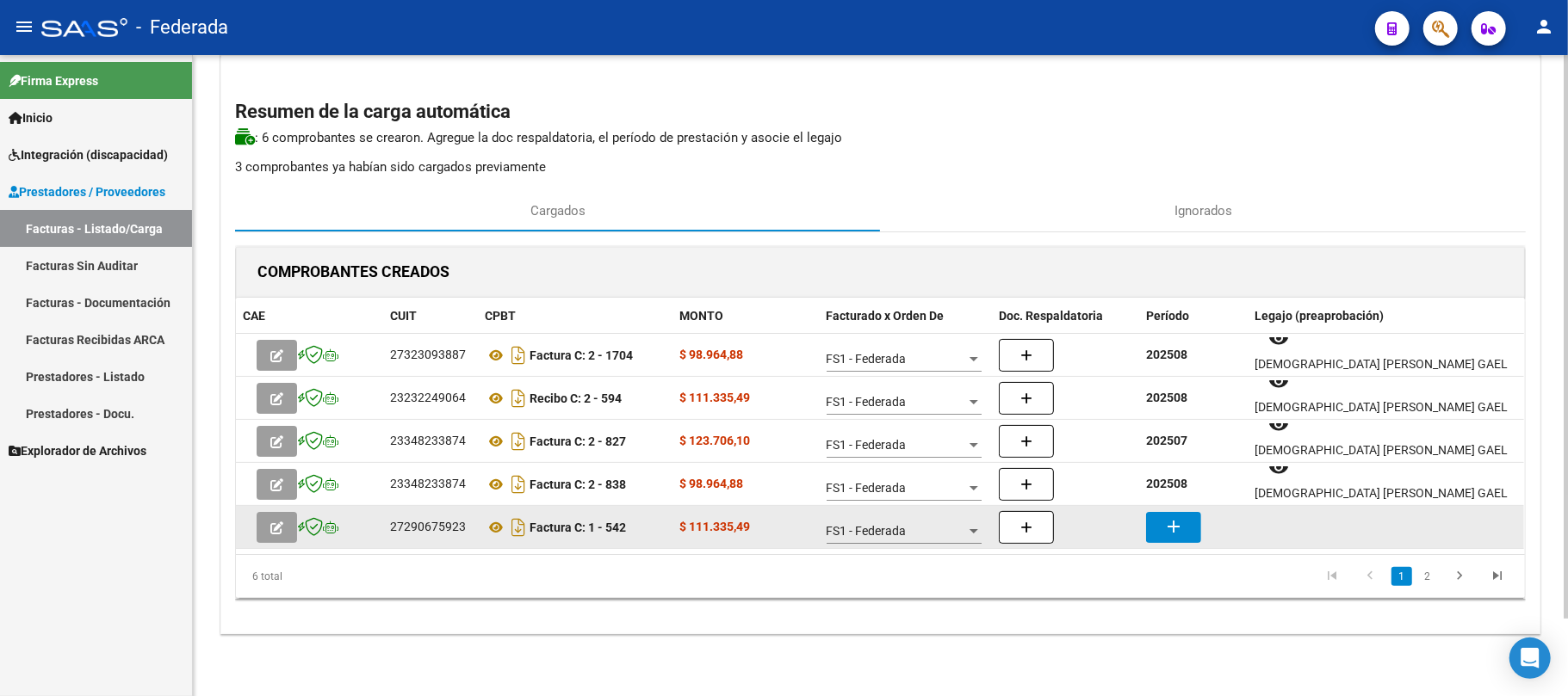
click at [1175, 525] on mat-icon "add" at bounding box center [1174, 527] width 21 height 21
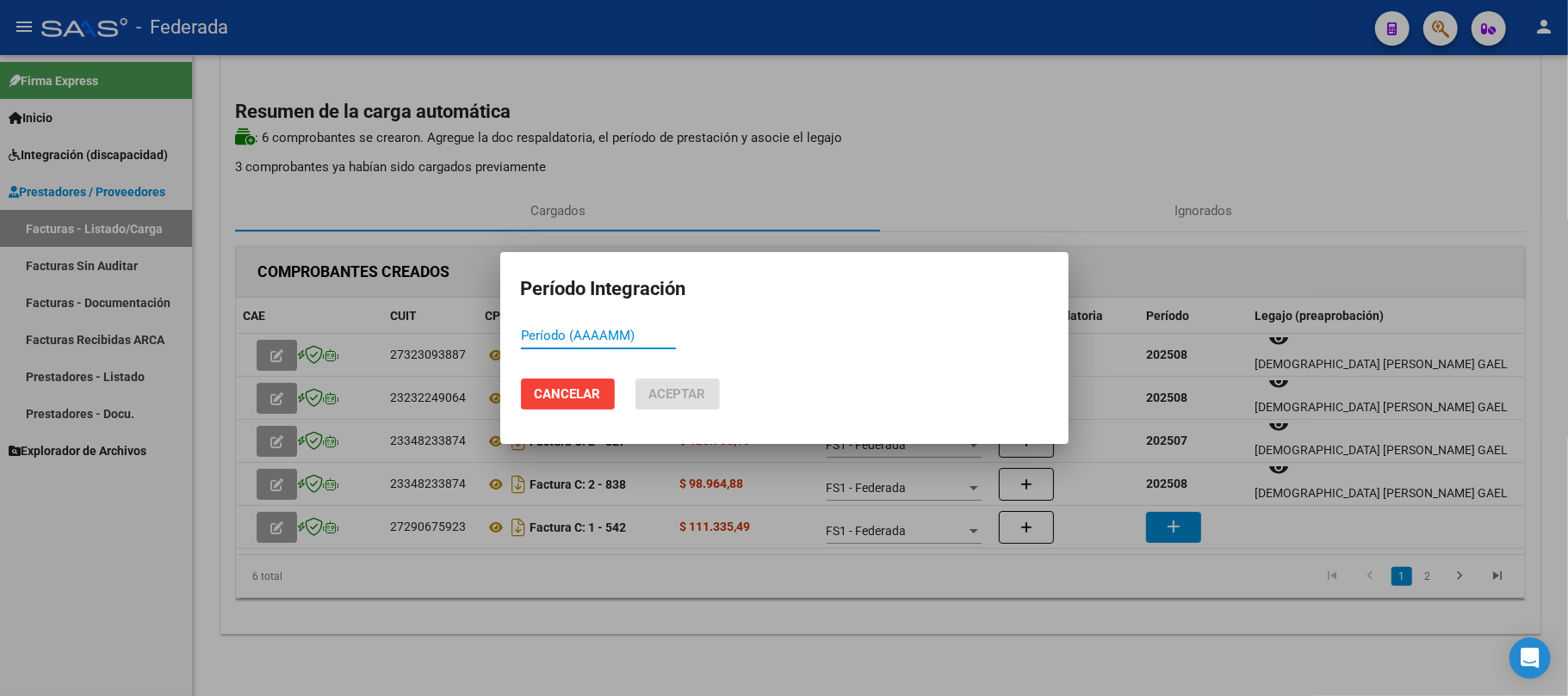
paste input "202508"
type input "202508"
click at [672, 398] on span "Aceptar" at bounding box center [678, 394] width 57 height 16
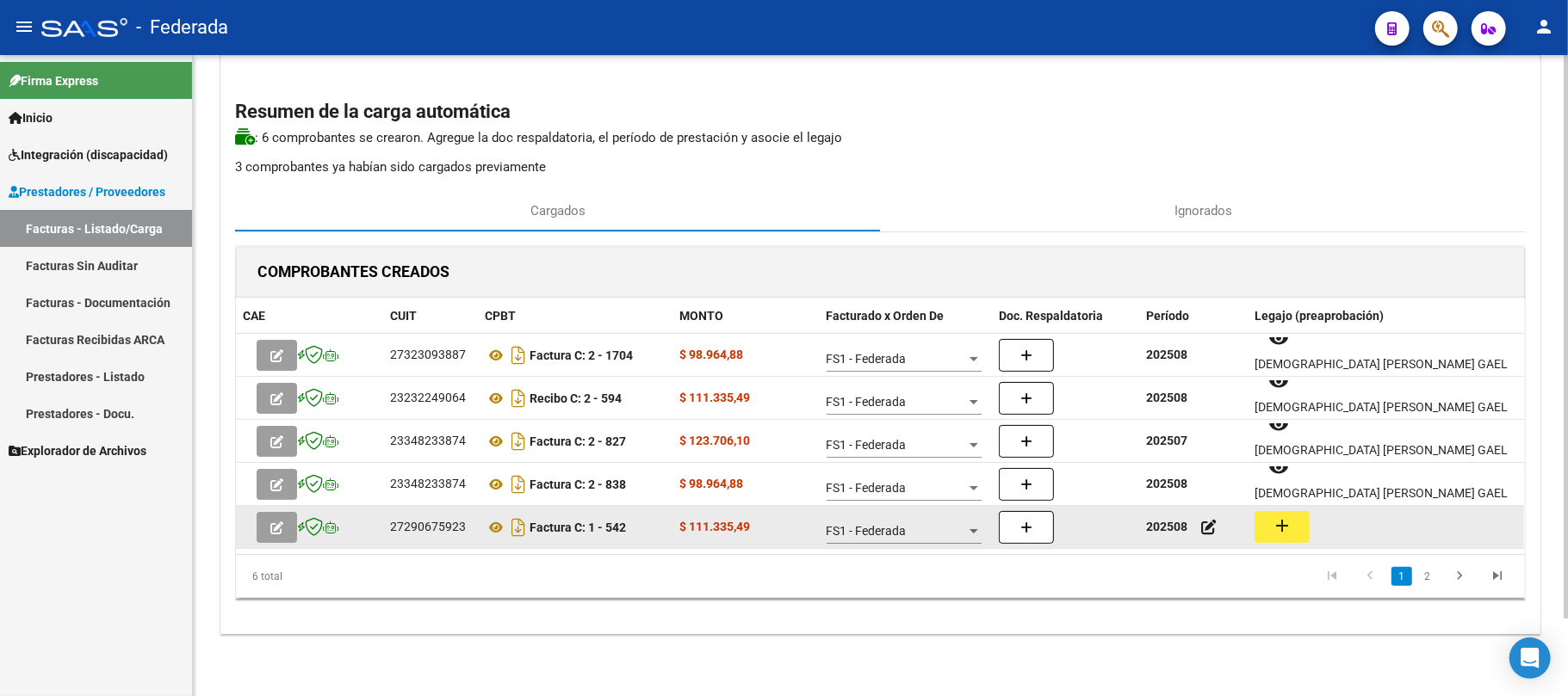
click at [1285, 516] on mat-icon "add" at bounding box center [1283, 526] width 21 height 21
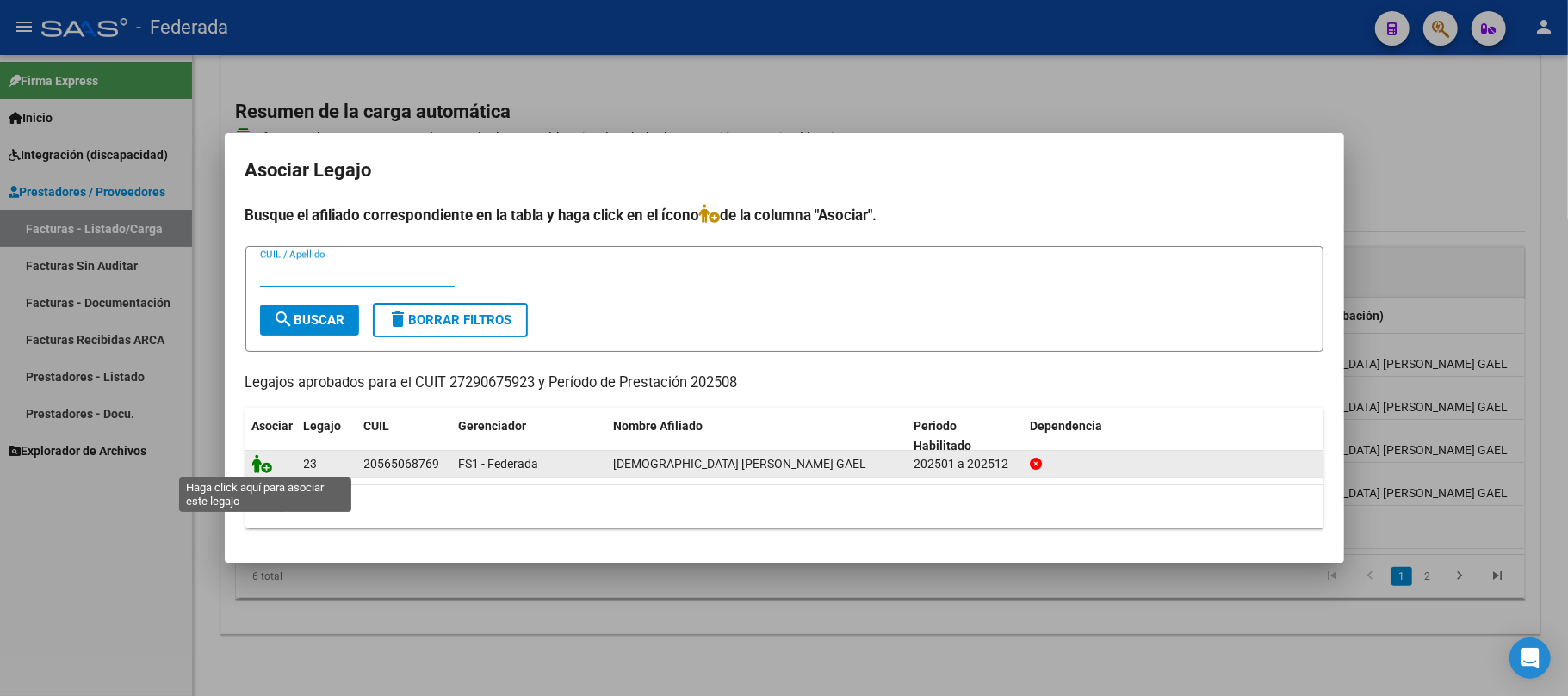
click at [259, 465] on icon at bounding box center [263, 464] width 21 height 19
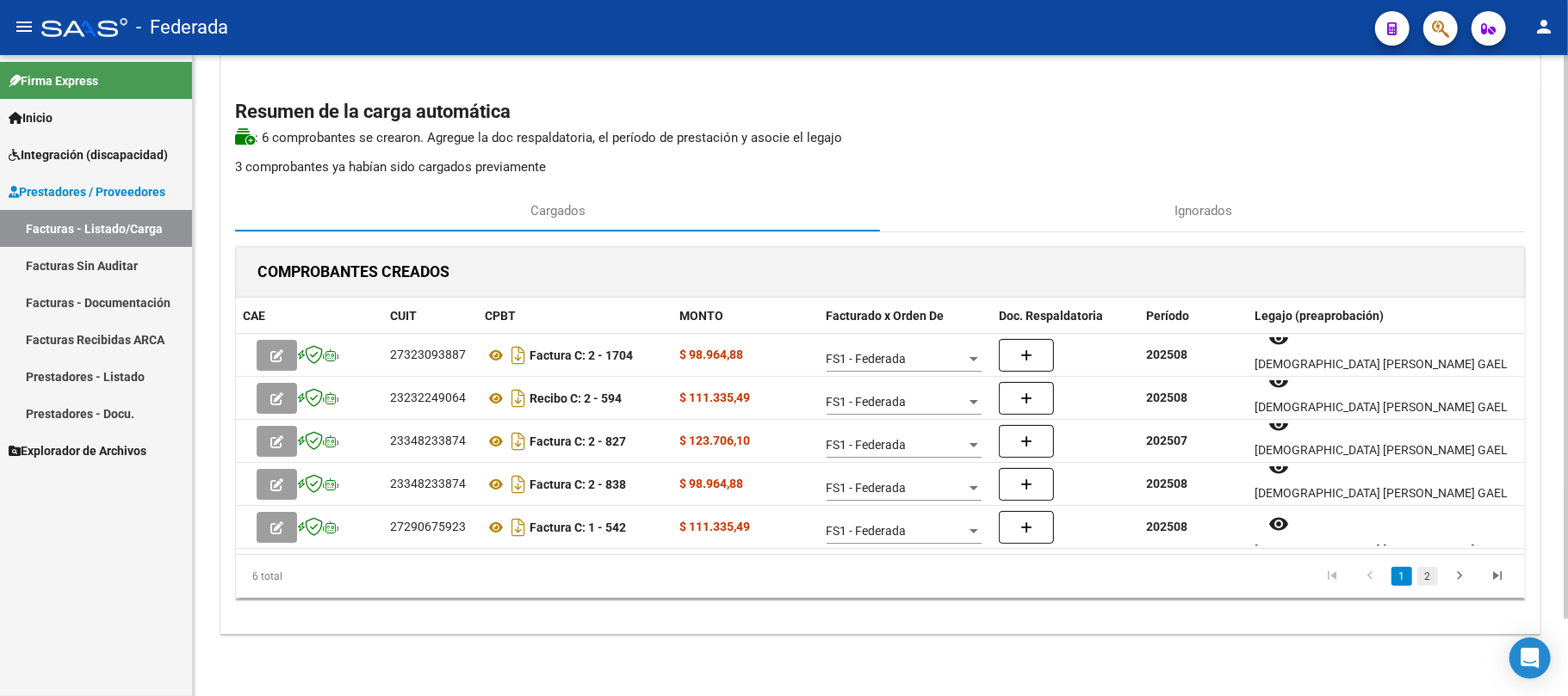
click at [1427, 575] on link "2" at bounding box center [1428, 576] width 21 height 19
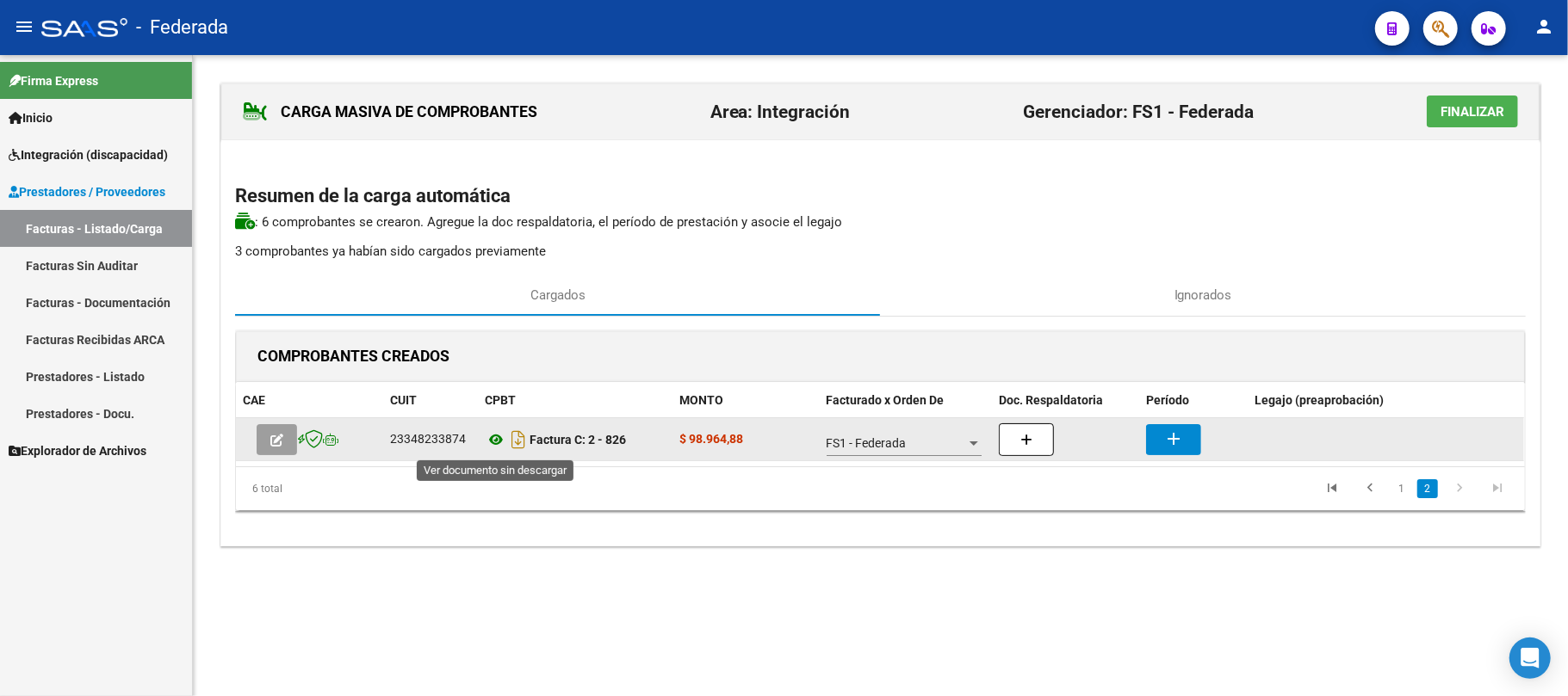
click at [497, 441] on icon at bounding box center [496, 440] width 23 height 21
click at [1179, 435] on mat-icon "add" at bounding box center [1174, 439] width 21 height 21
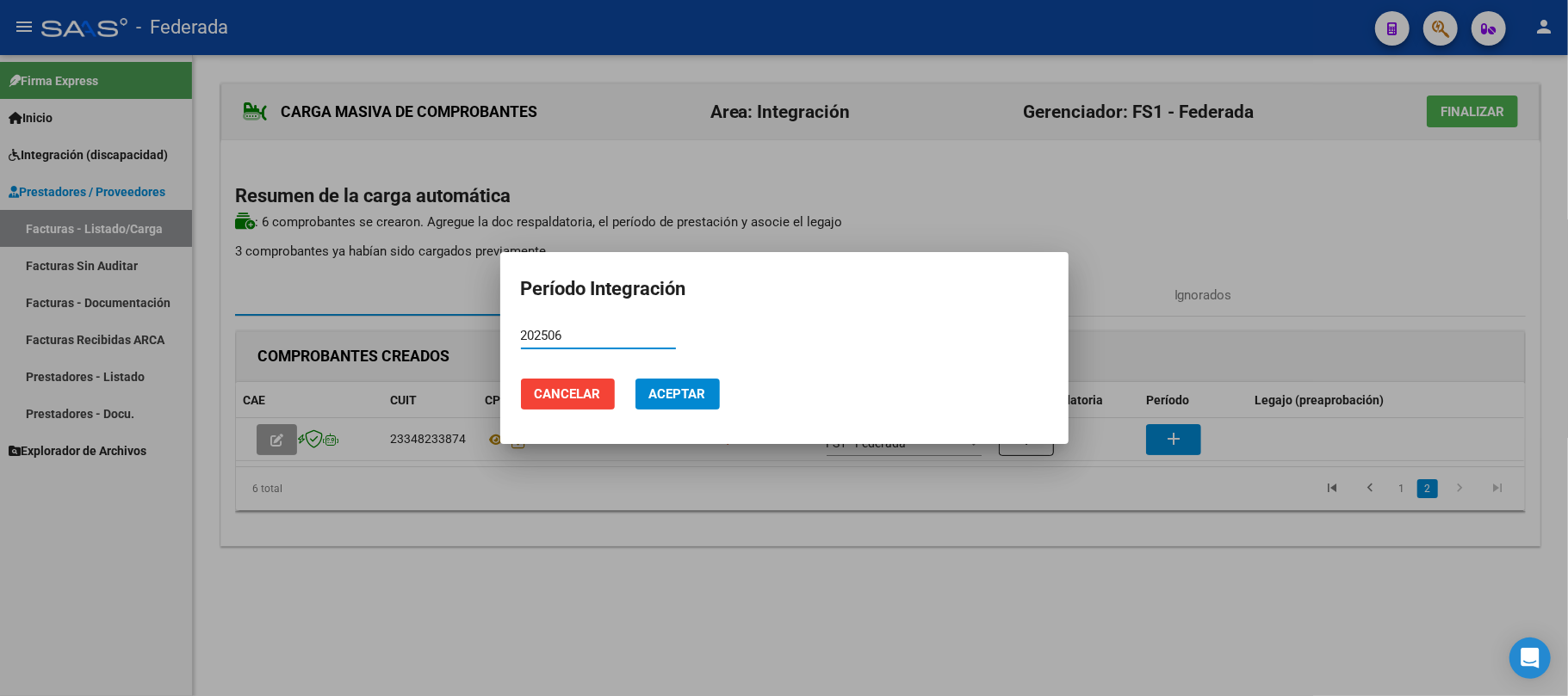
type input "202506"
click at [711, 389] on button "Aceptar" at bounding box center [677, 394] width 84 height 31
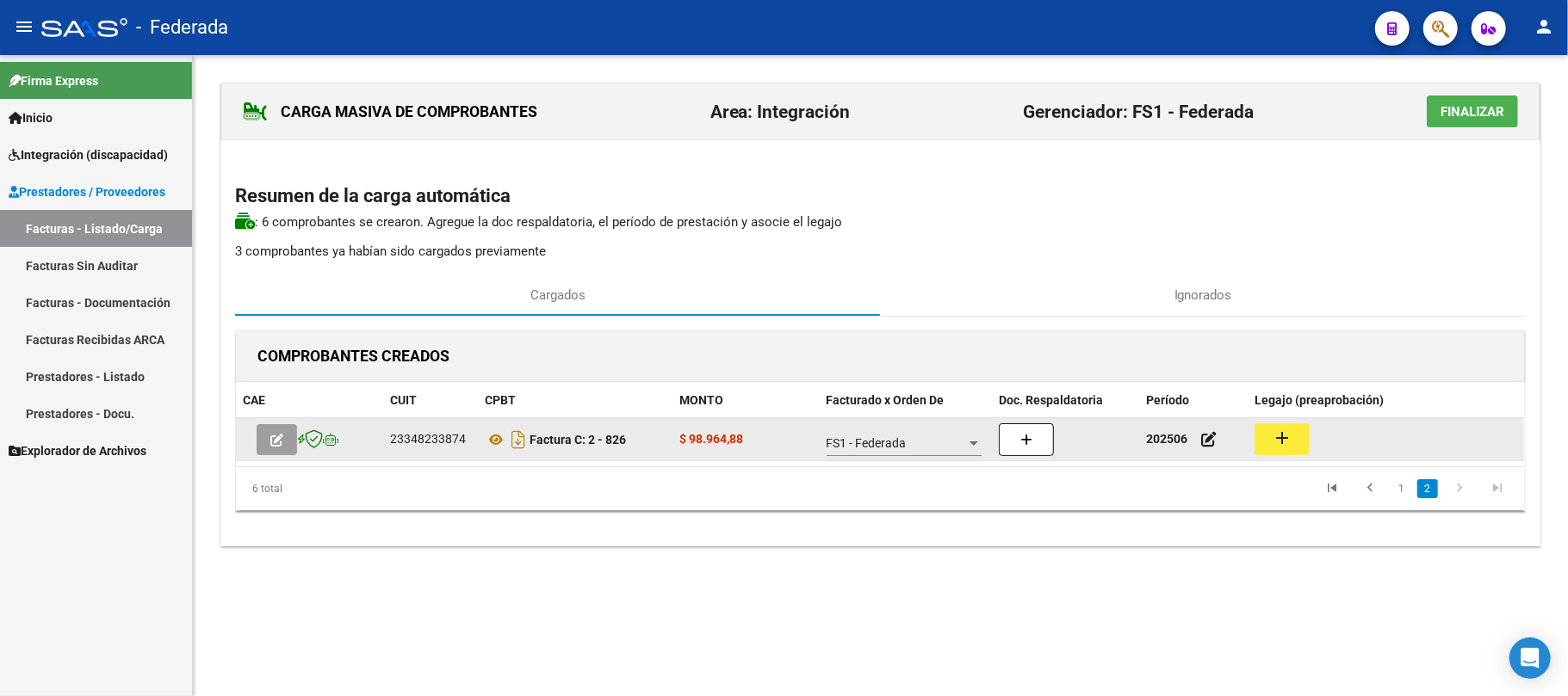
click at [1297, 444] on button "add" at bounding box center [1283, 439] width 56 height 32
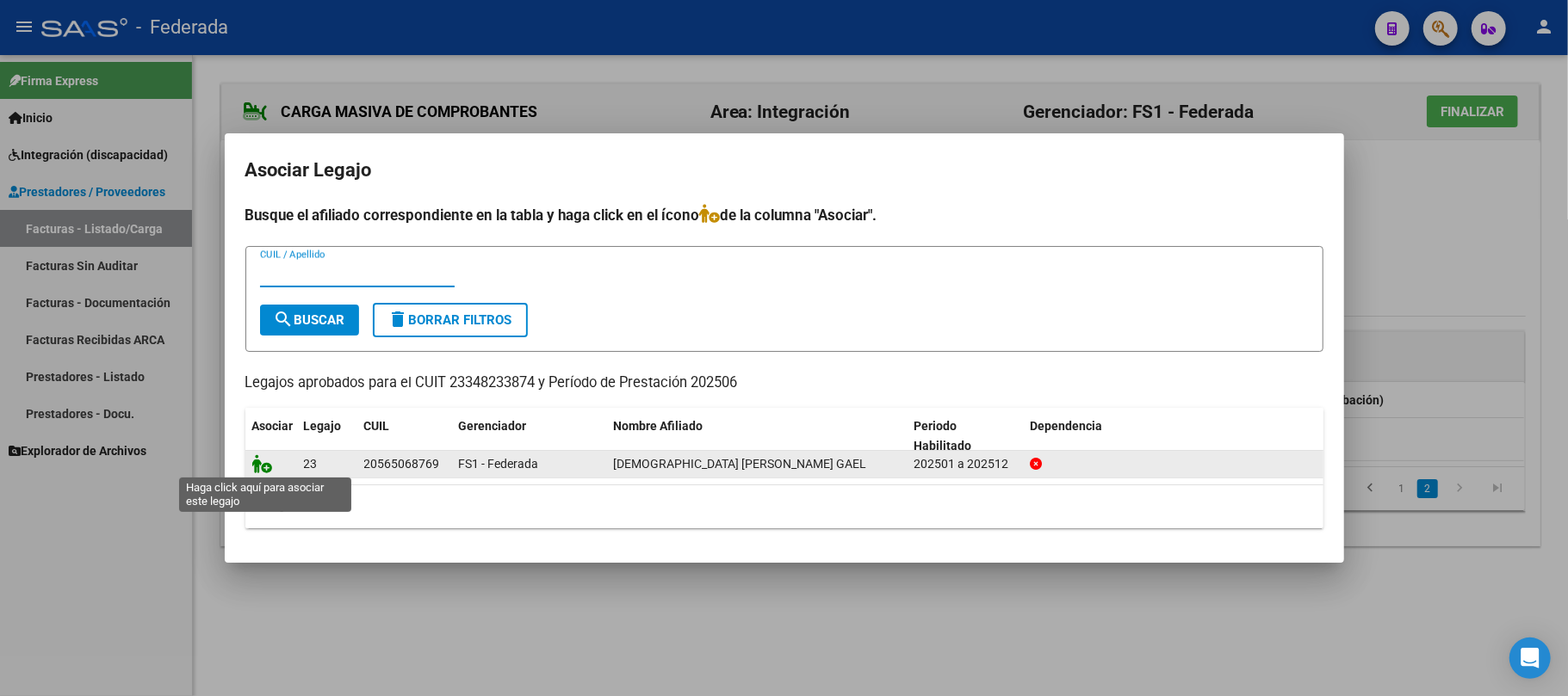
click at [258, 469] on icon at bounding box center [263, 464] width 21 height 19
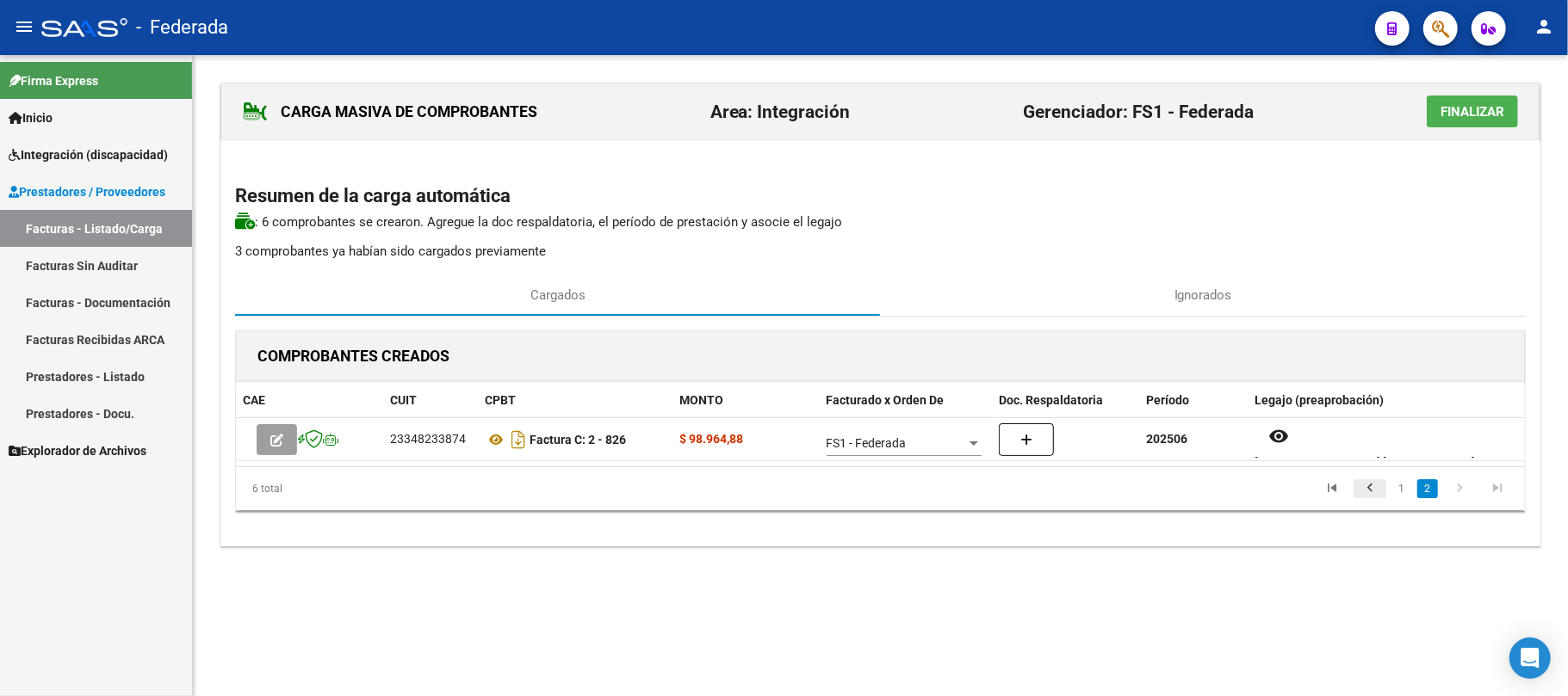
click at [1375, 490] on icon "go to previous page" at bounding box center [1370, 491] width 23 height 21
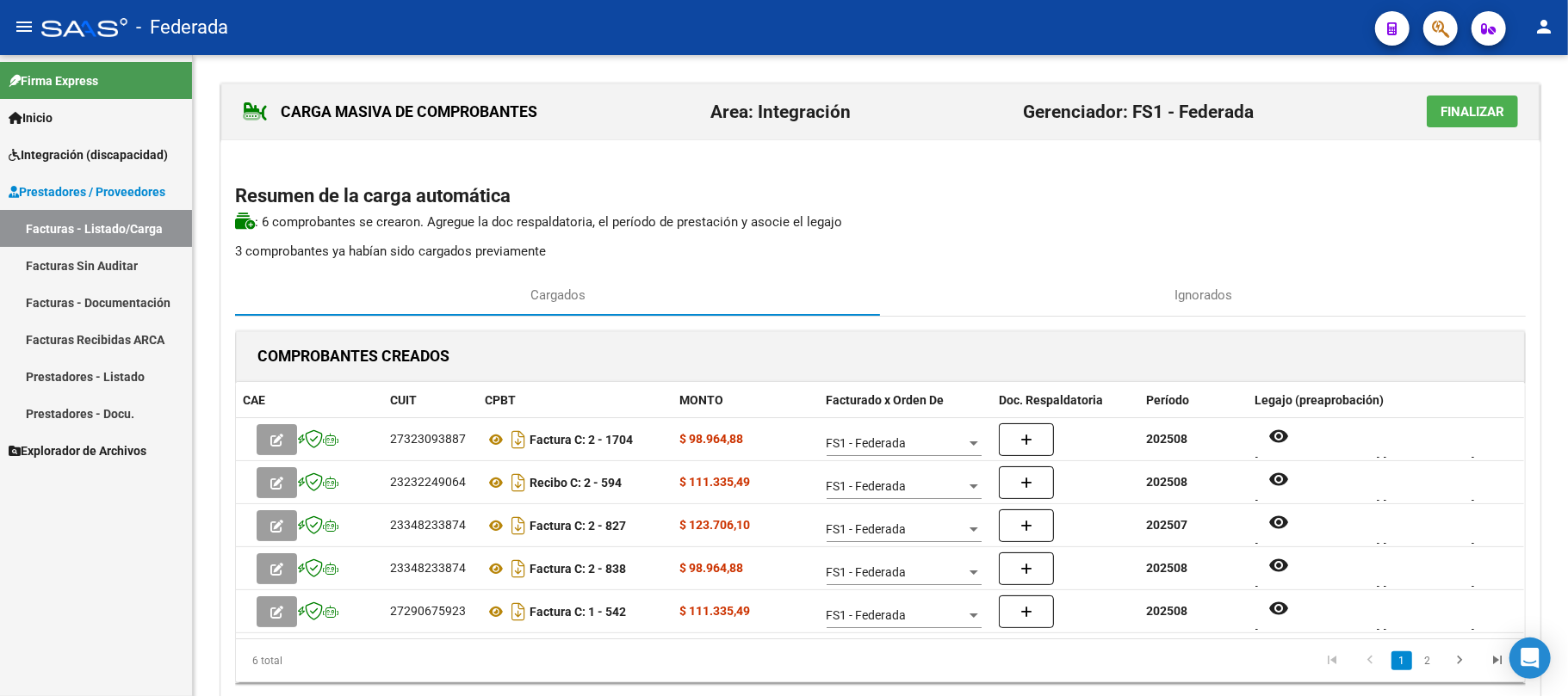
click at [1450, 126] on button "Finalizar" at bounding box center [1473, 111] width 91 height 32
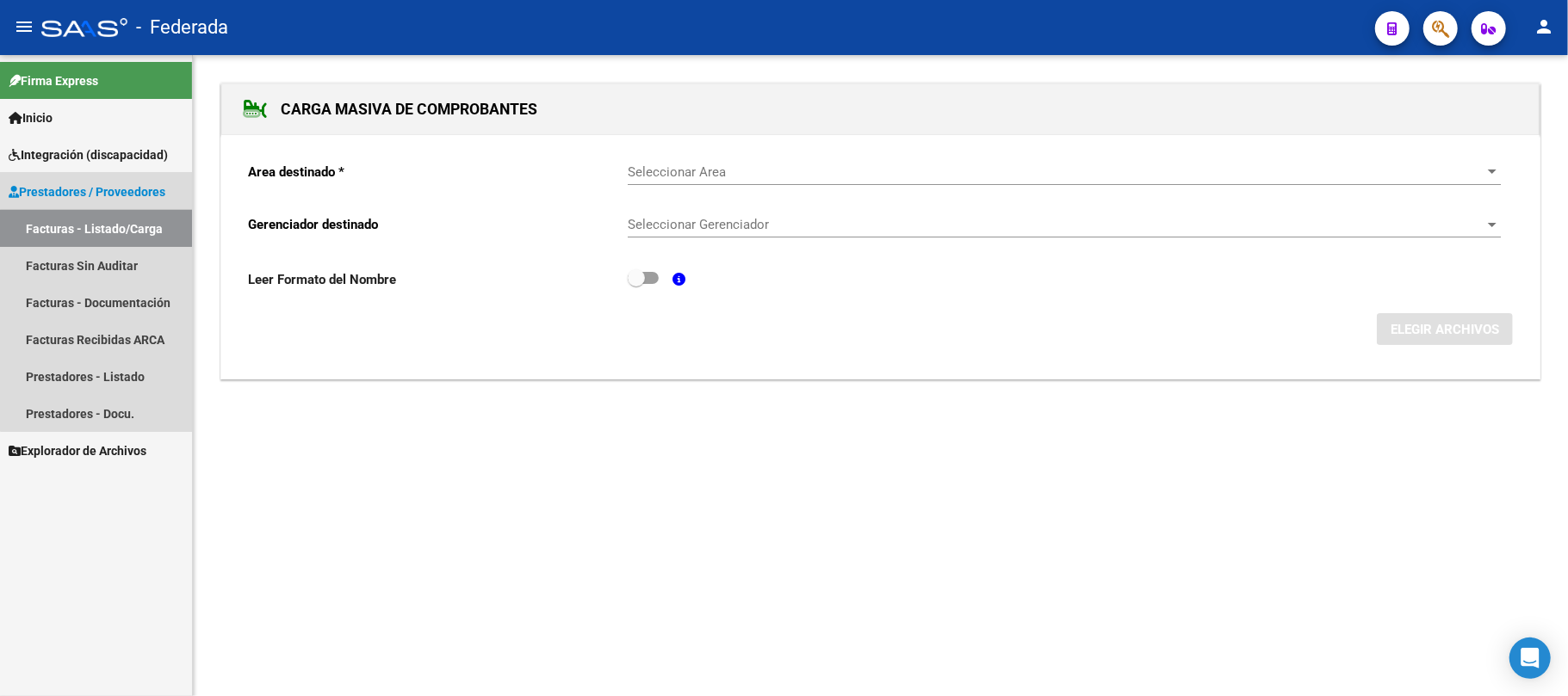
click at [114, 228] on link "Facturas - Listado/Carga" at bounding box center [95, 228] width 192 height 37
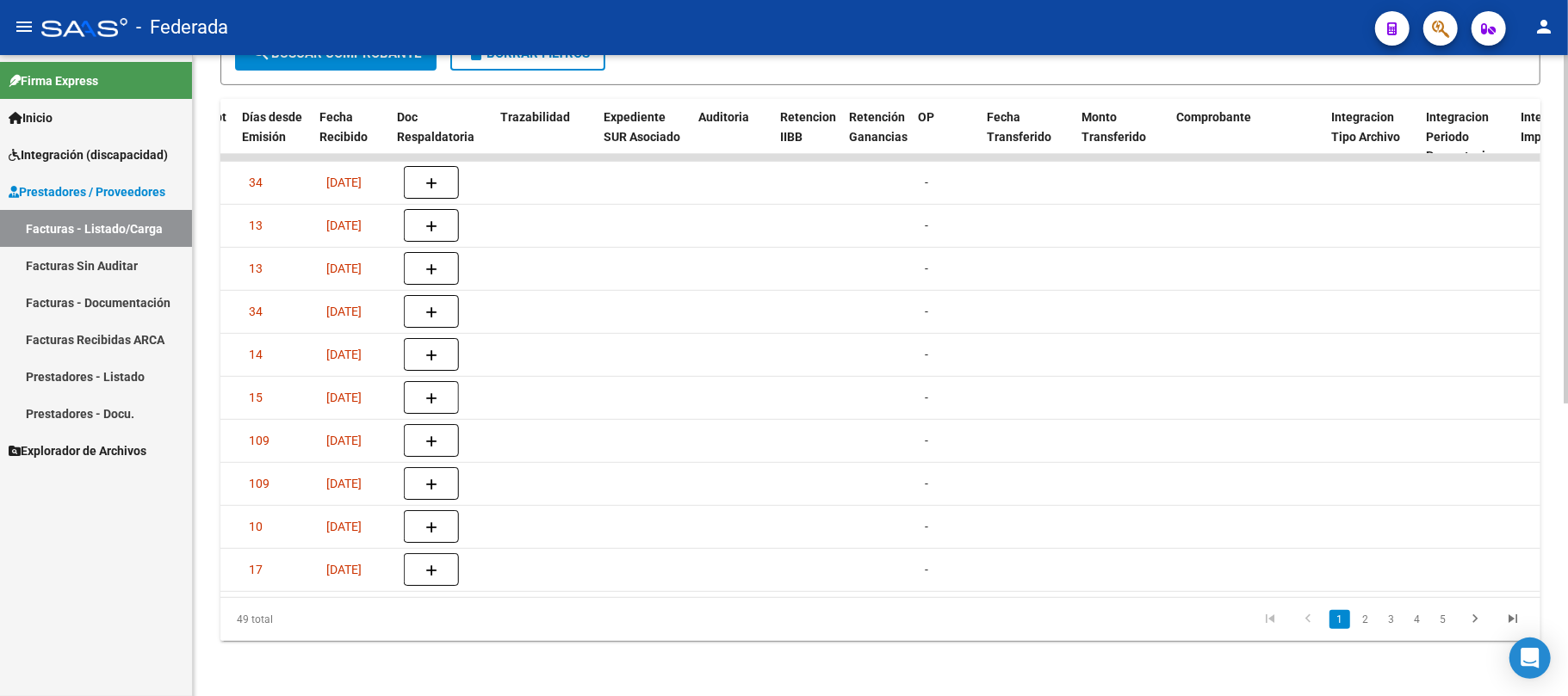
scroll to position [0, 1705]
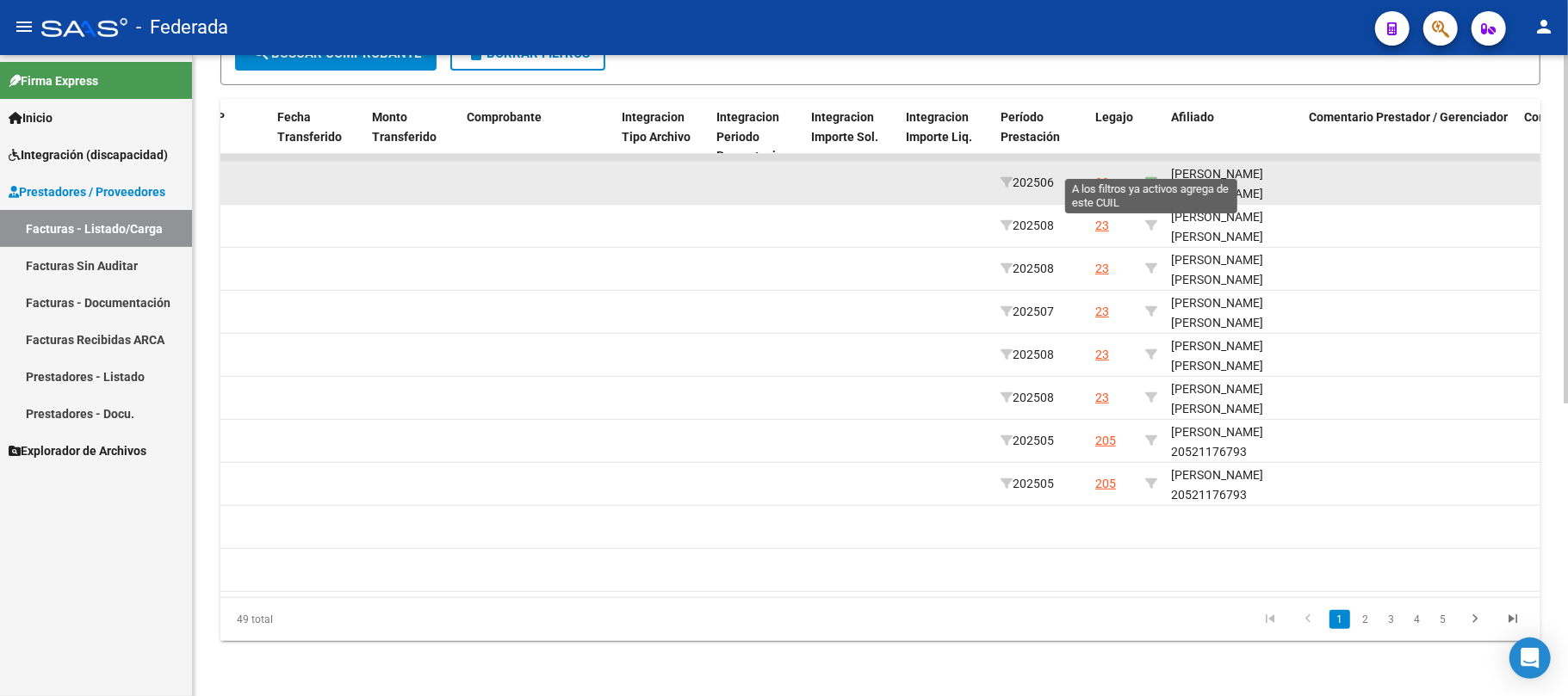
click at [1155, 177] on icon at bounding box center [1152, 183] width 12 height 12
type input "20565068769"
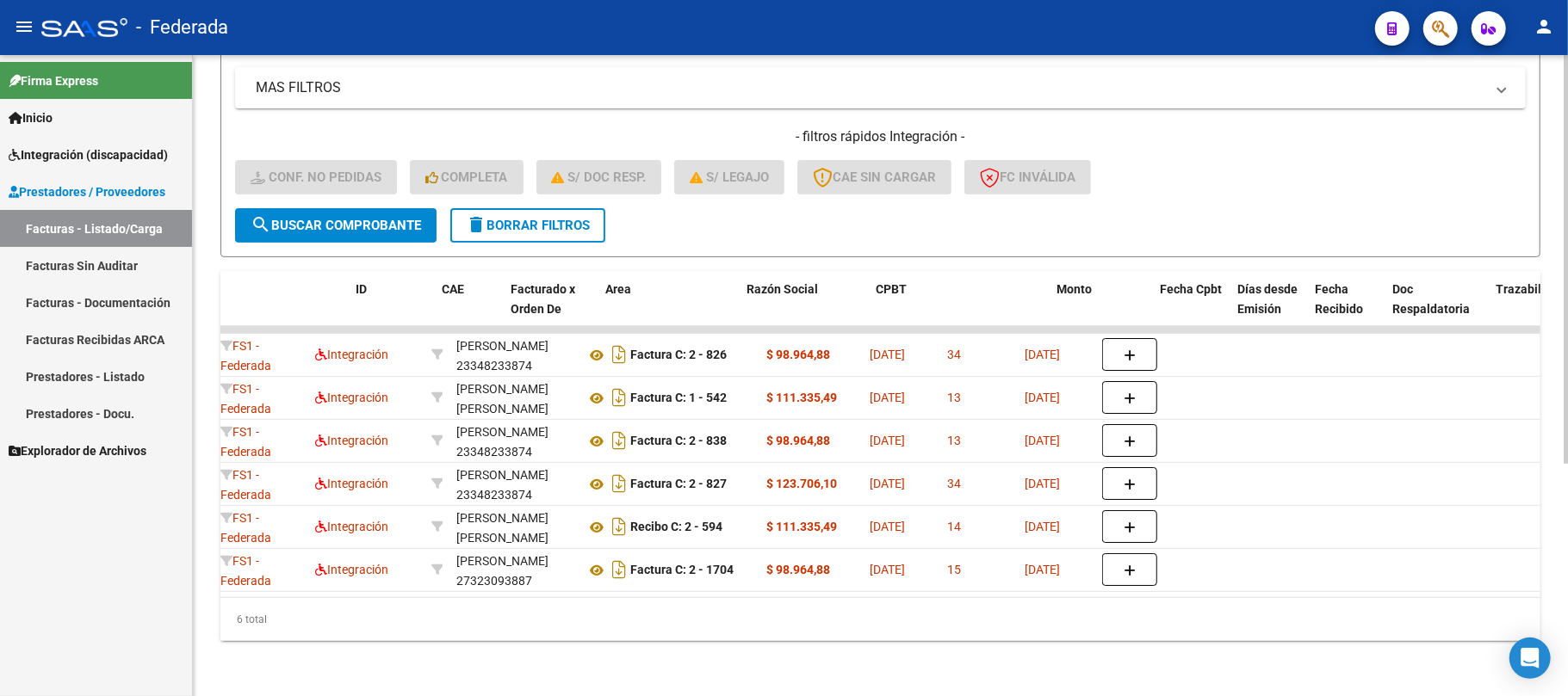
scroll to position [0, 0]
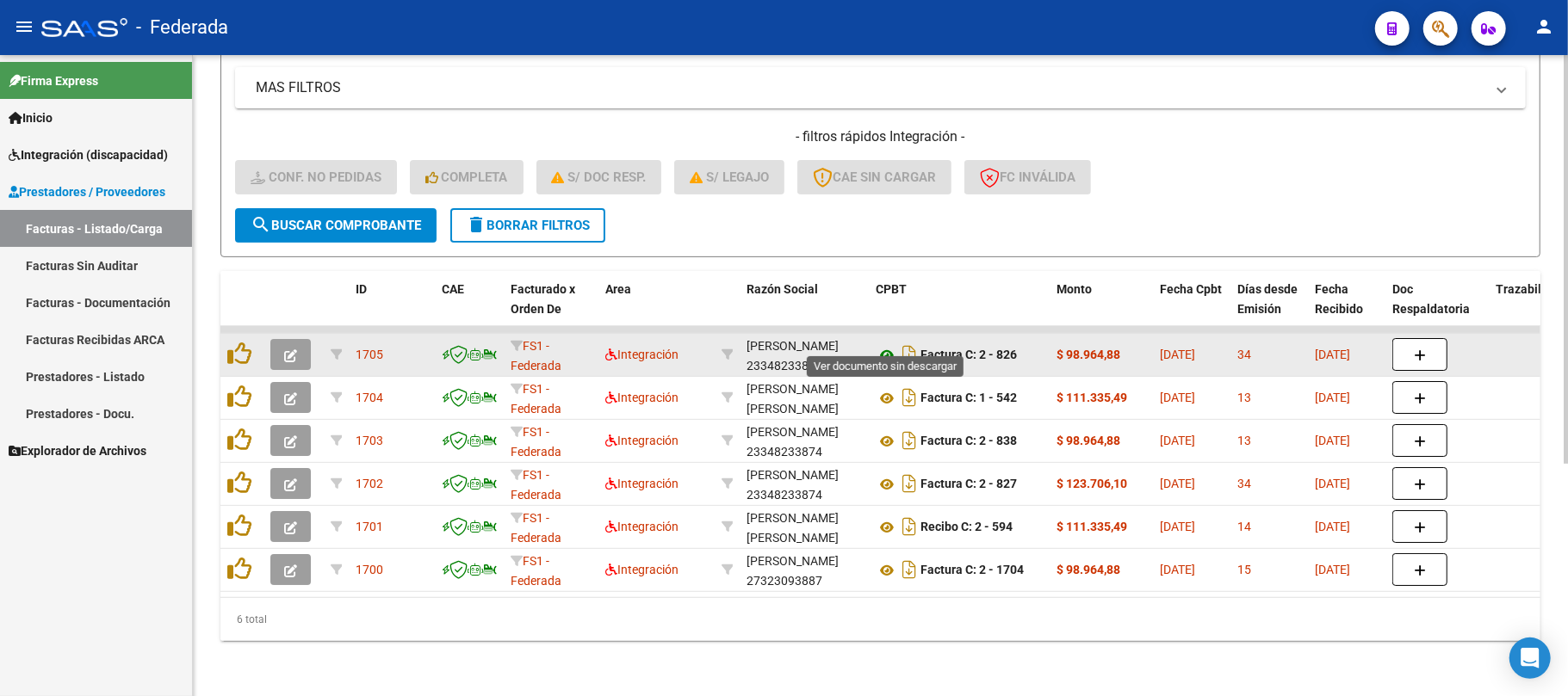
click at [882, 345] on icon at bounding box center [887, 355] width 23 height 21
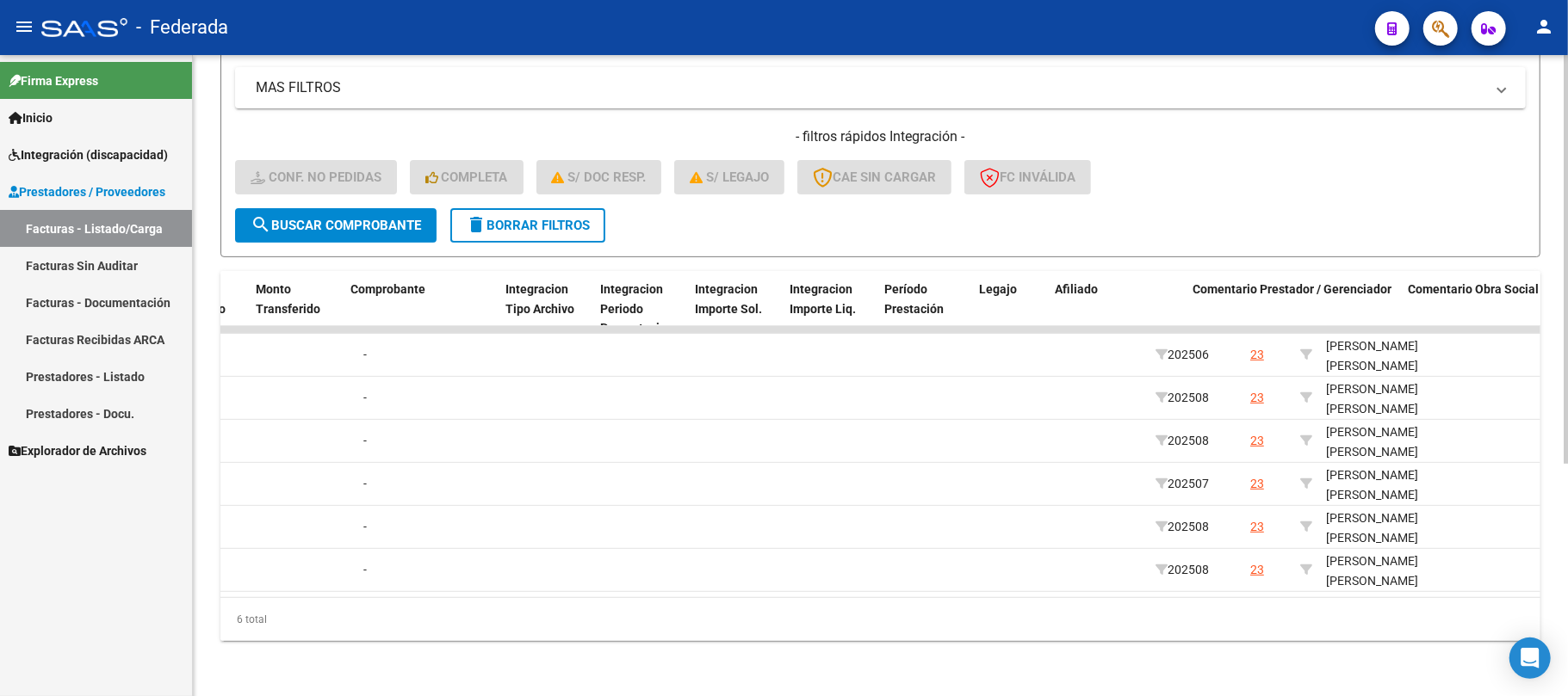
scroll to position [0, 1820]
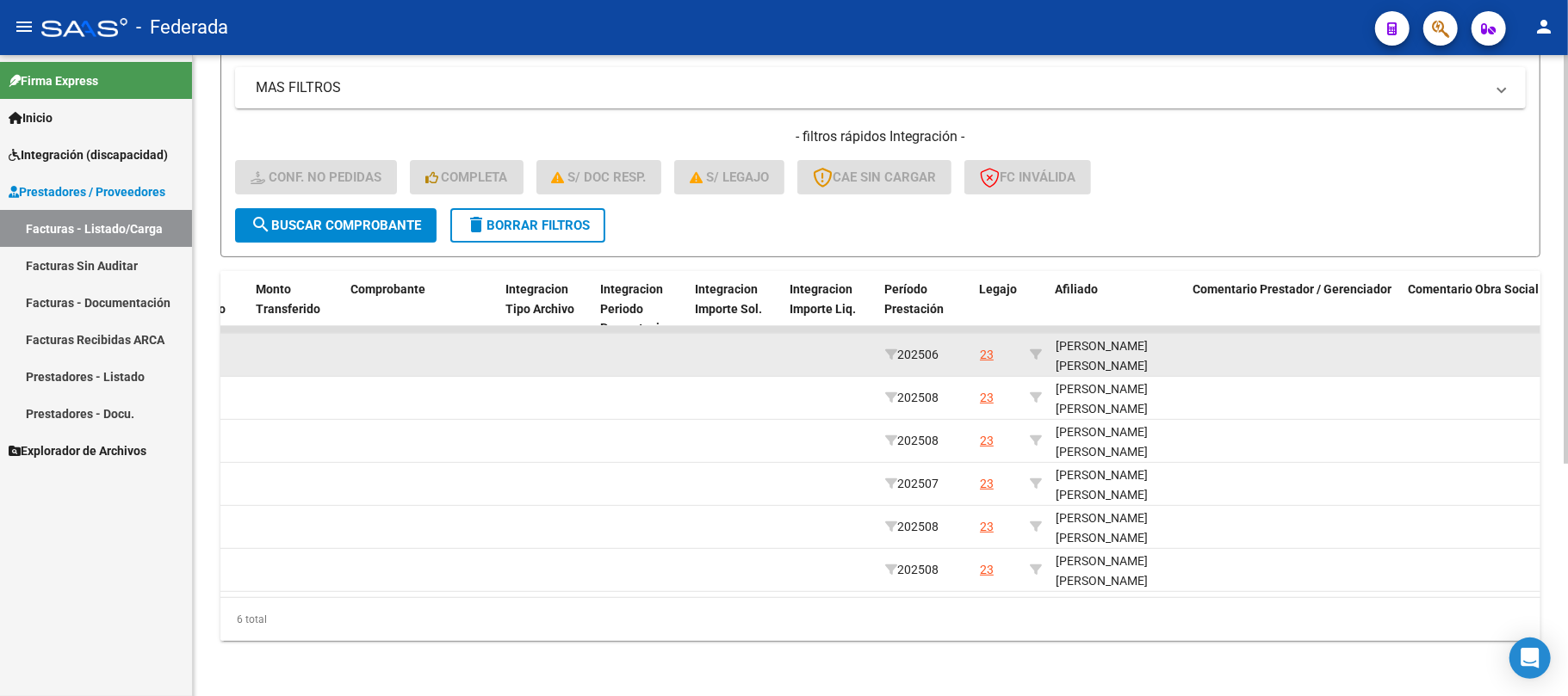
click at [1127, 355] on div "BRITO VELIZ MAXIMO GAEL 20565068769" at bounding box center [1118, 366] width 124 height 59
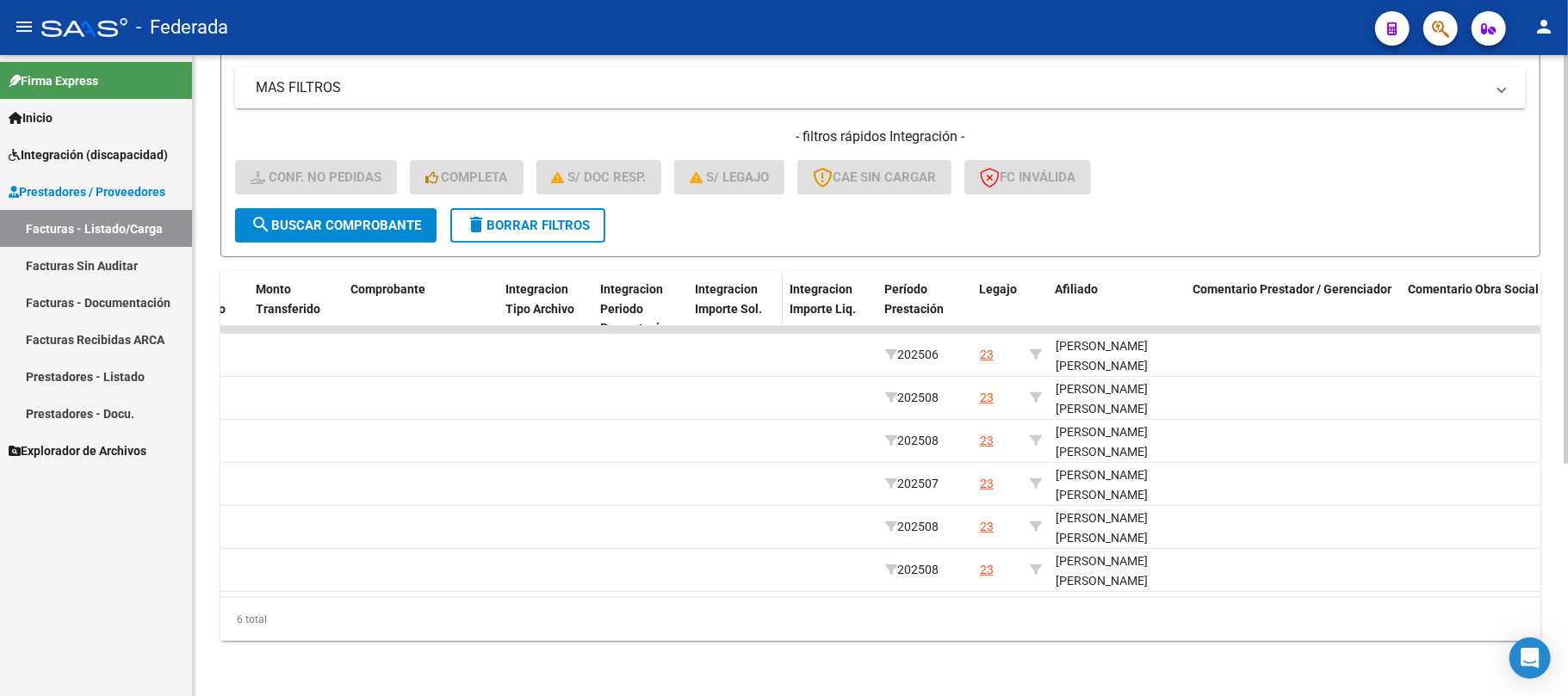
copy div "20565068769"
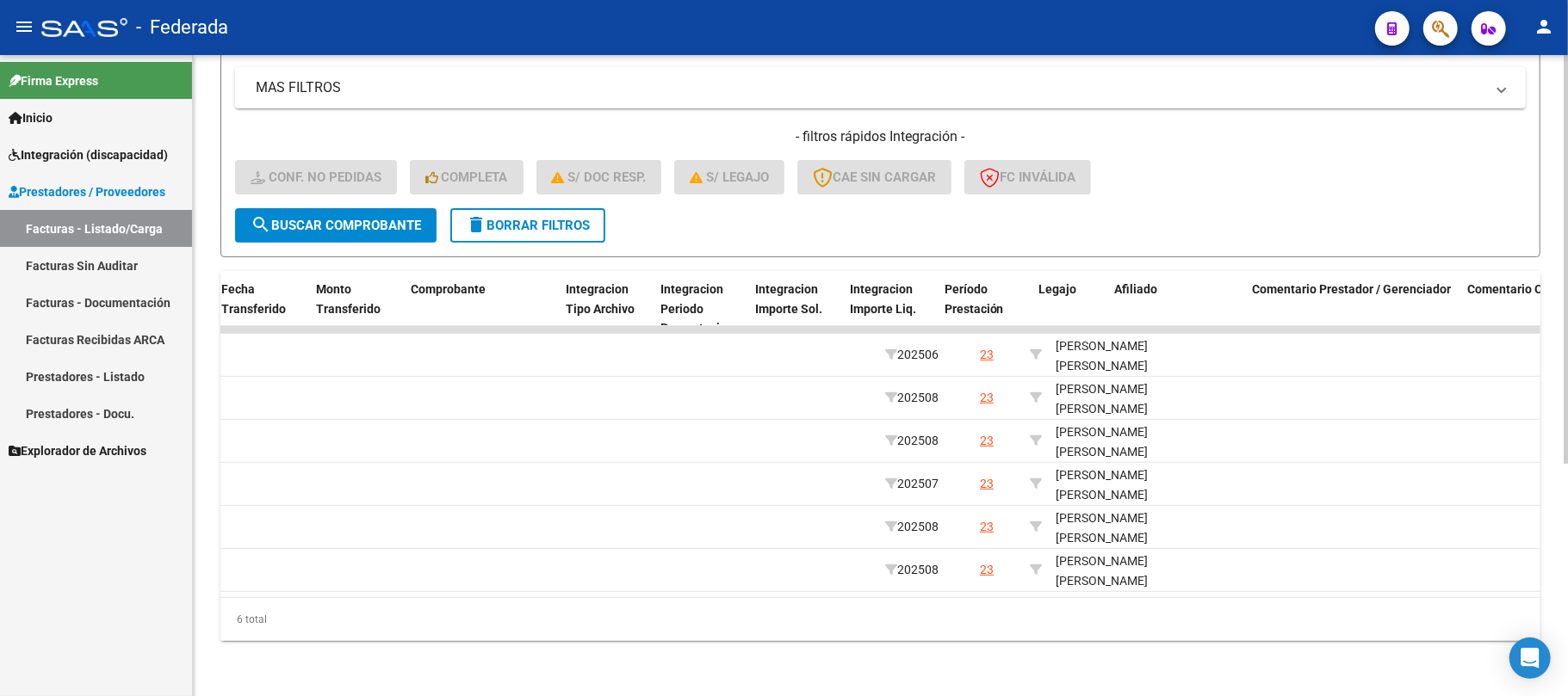
scroll to position [0, 0]
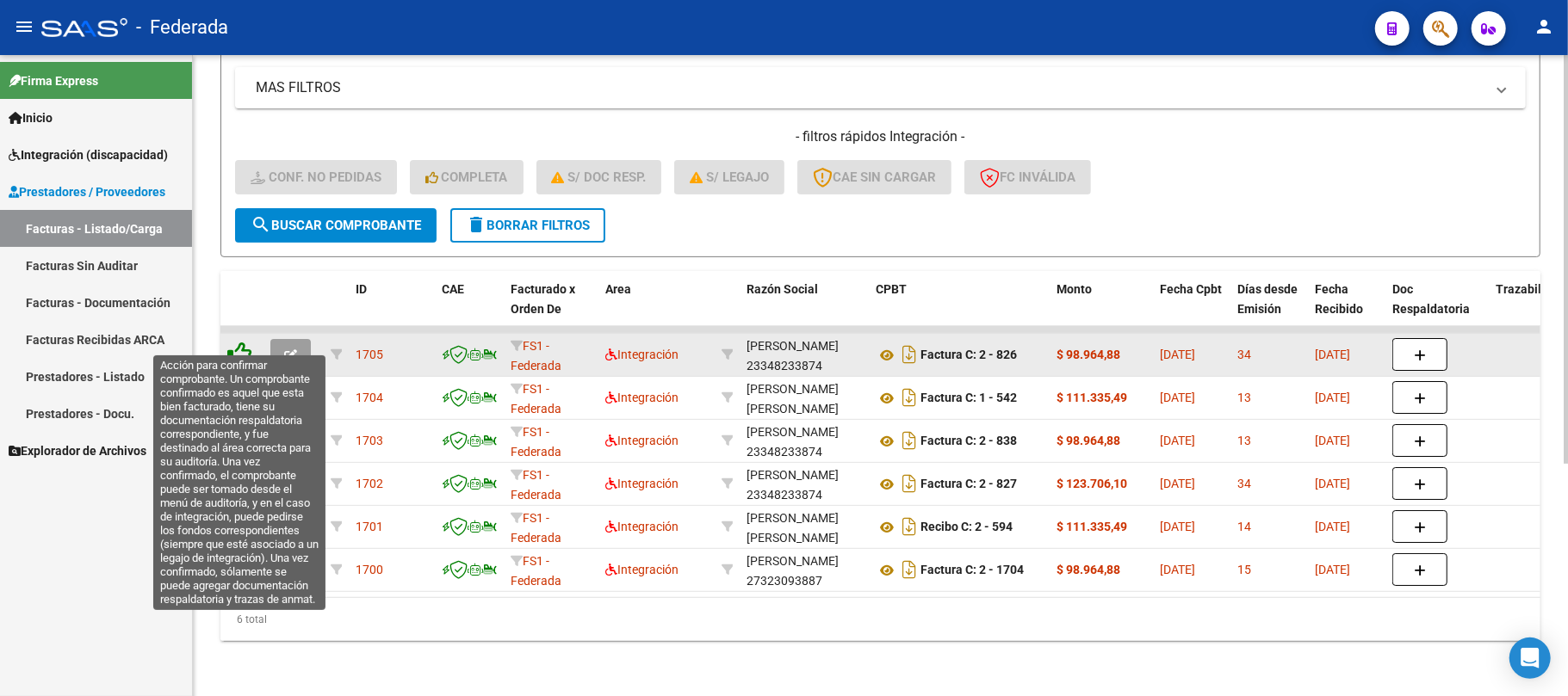
click at [249, 342] on icon at bounding box center [239, 354] width 24 height 24
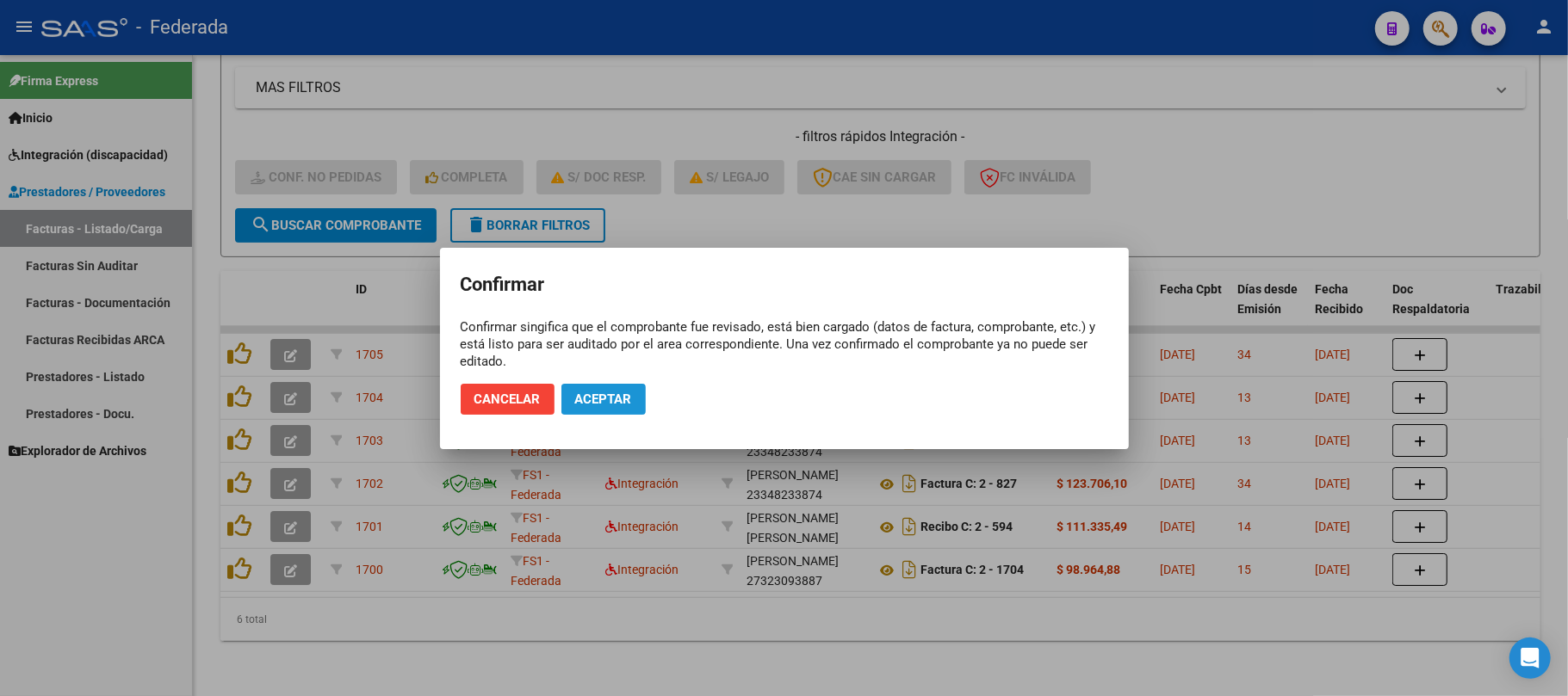
click at [572, 398] on button "Aceptar" at bounding box center [603, 400] width 84 height 31
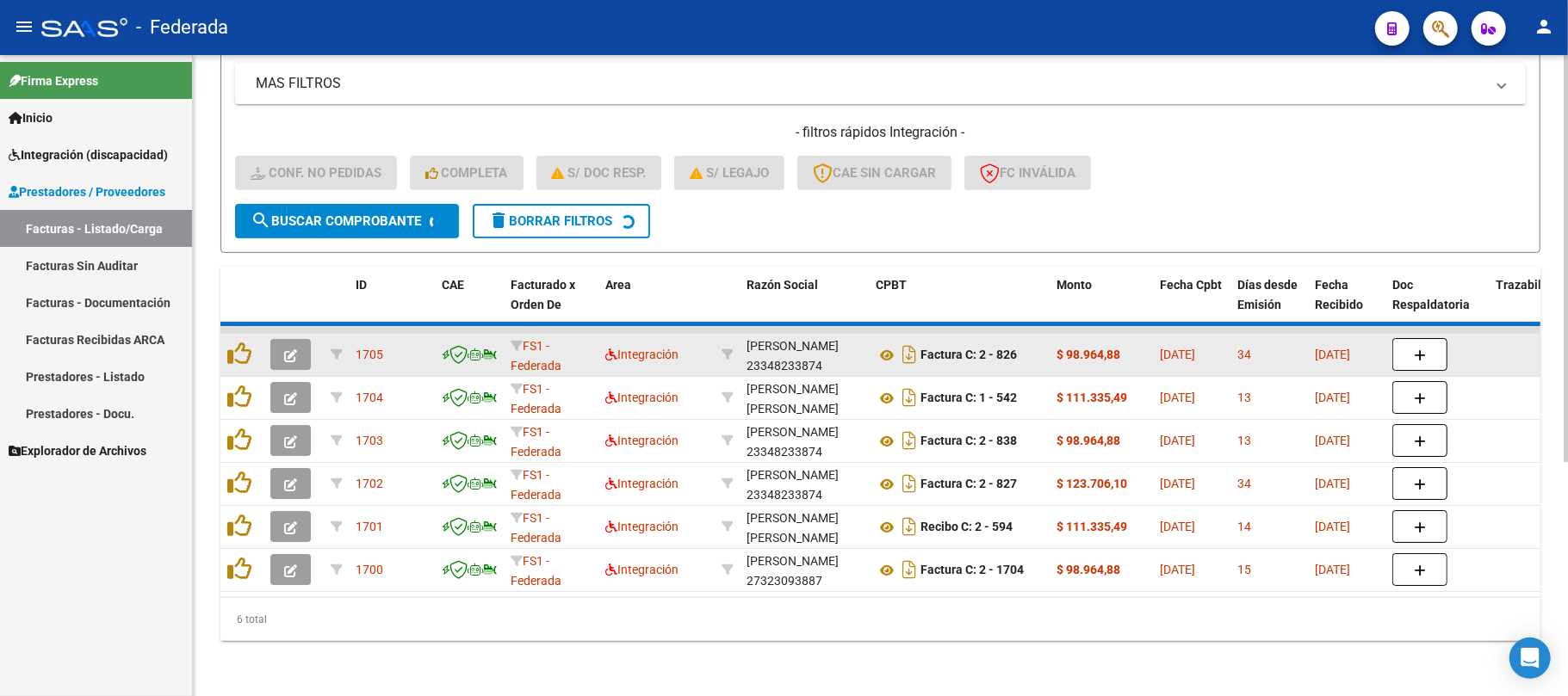
scroll to position [322, 0]
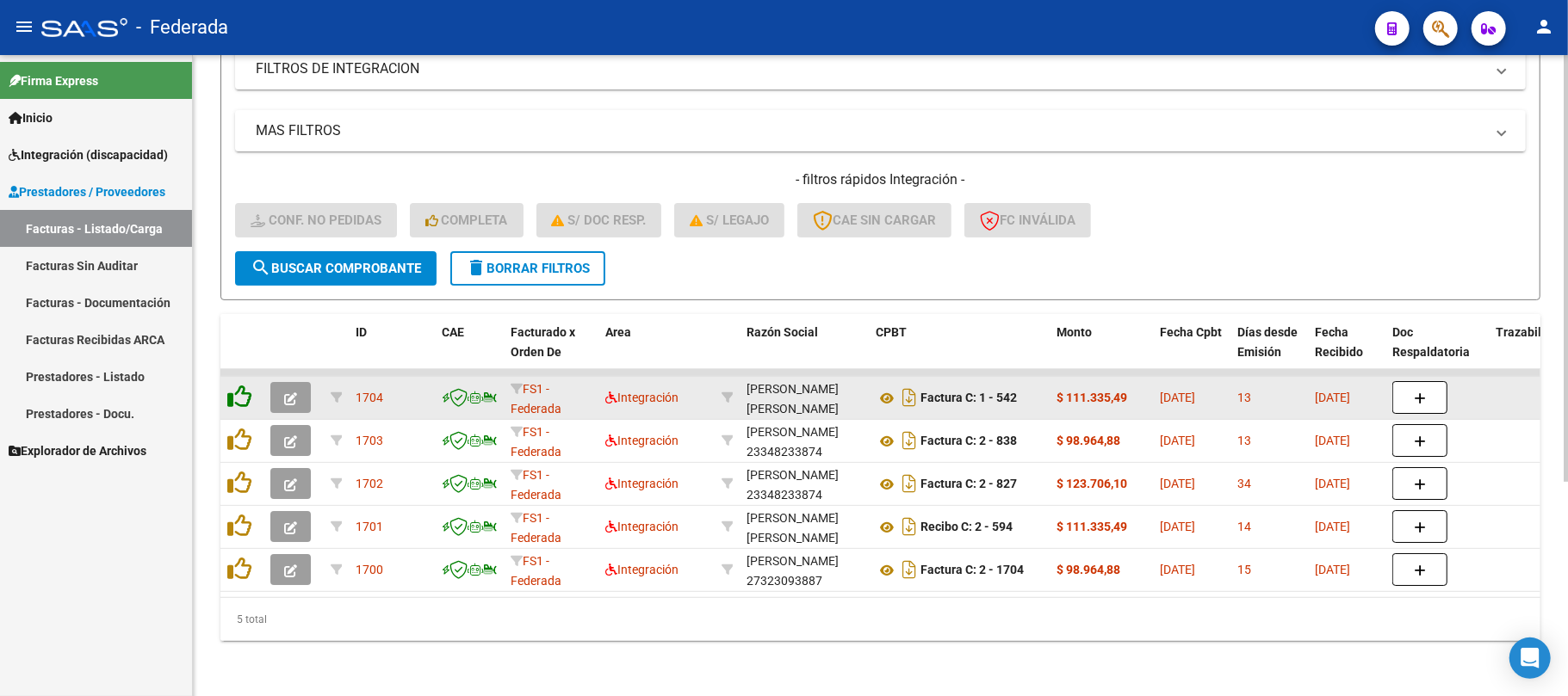
click at [236, 387] on icon at bounding box center [239, 397] width 24 height 24
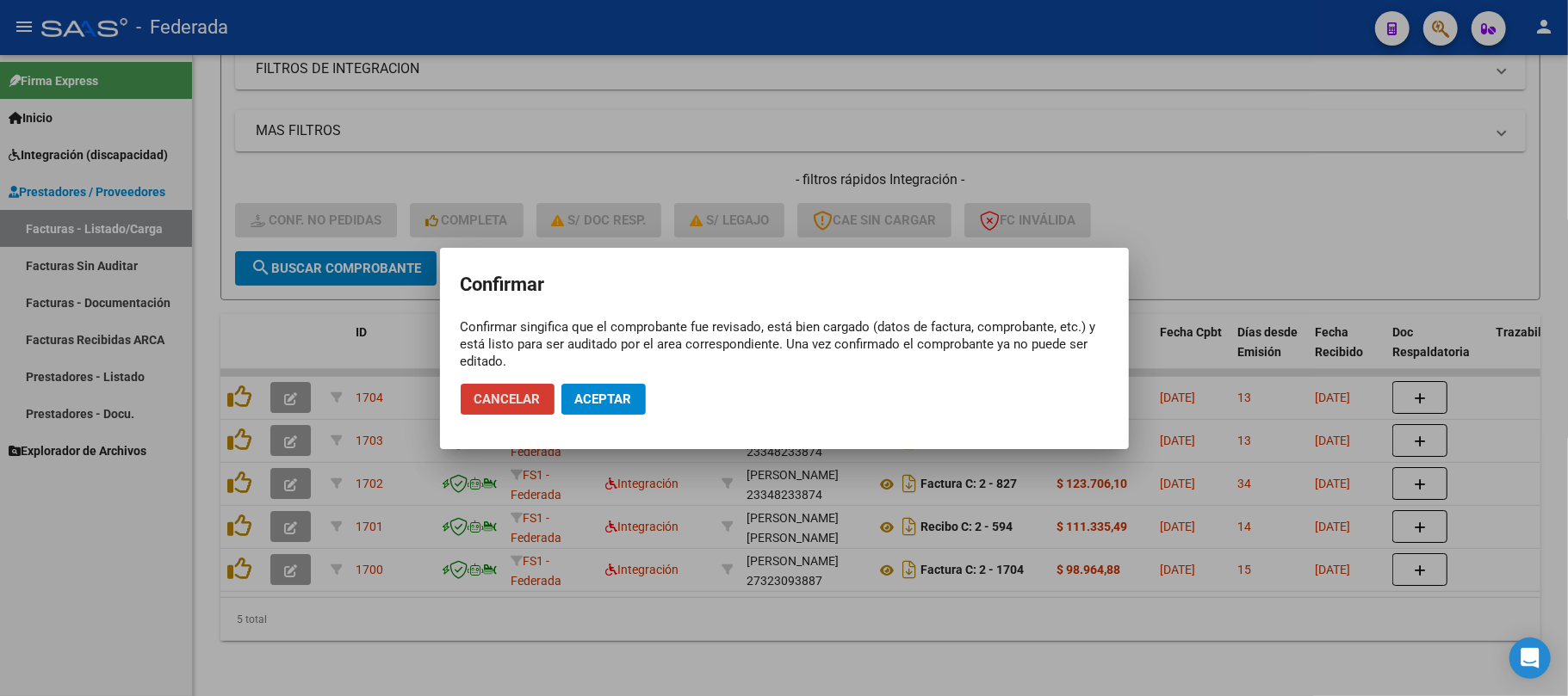
click at [585, 401] on span "Aceptar" at bounding box center [604, 400] width 57 height 16
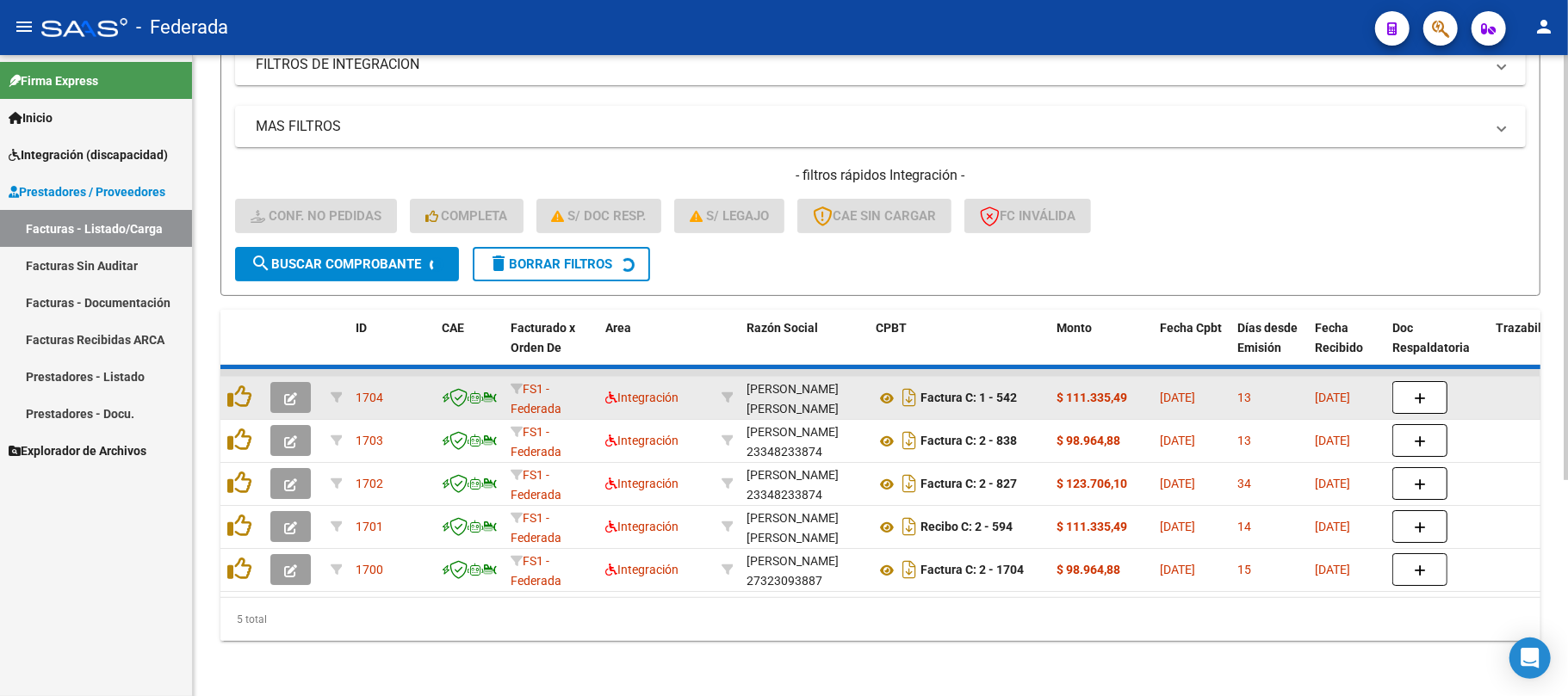
scroll to position [279, 0]
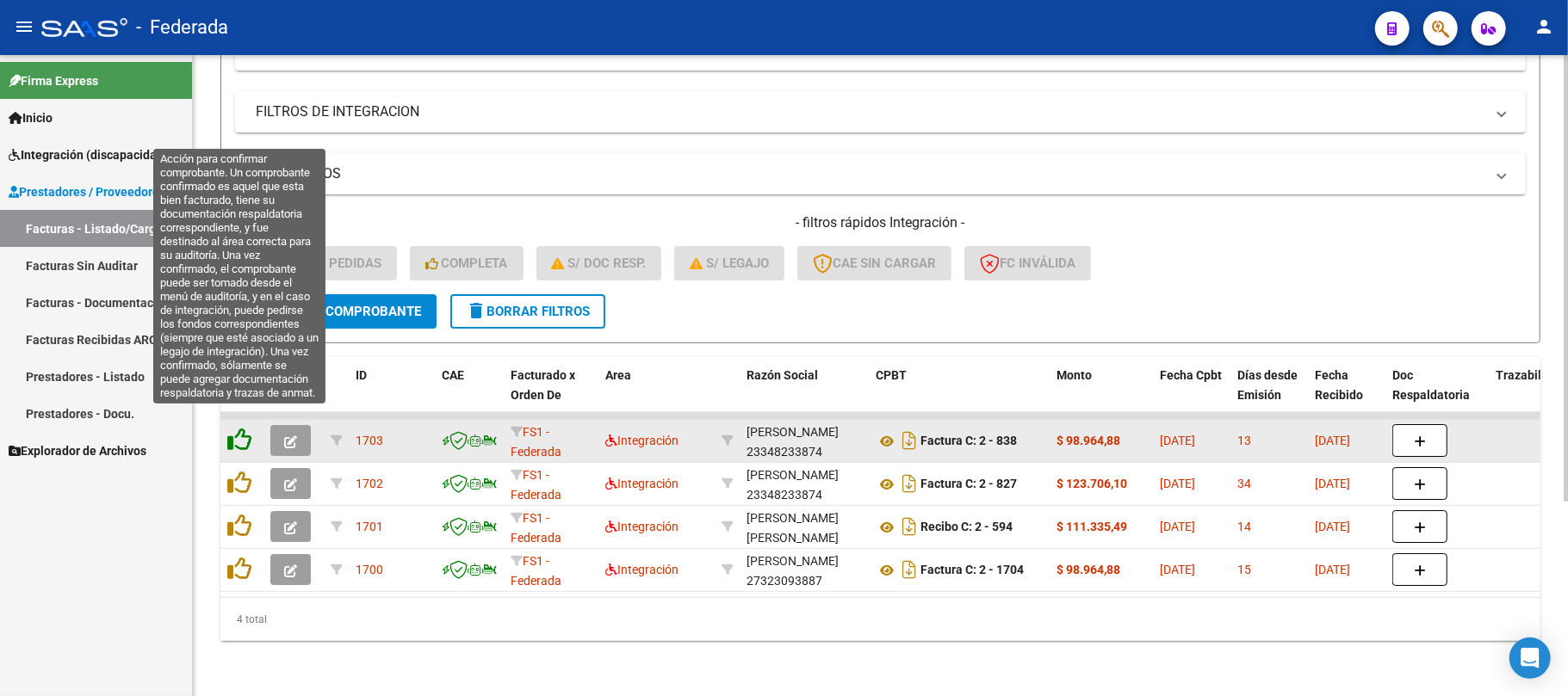
click at [245, 428] on icon at bounding box center [239, 440] width 24 height 24
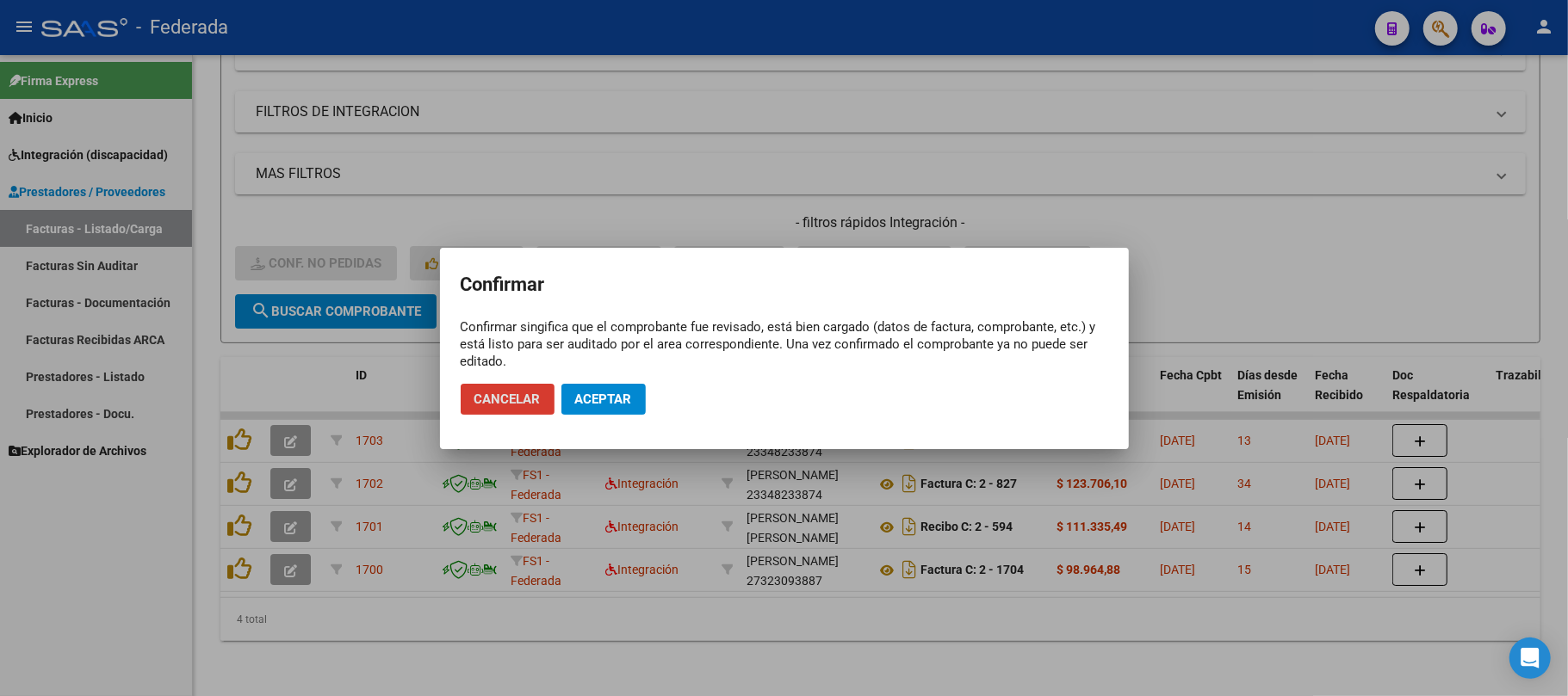
click at [583, 400] on span "Aceptar" at bounding box center [604, 400] width 57 height 16
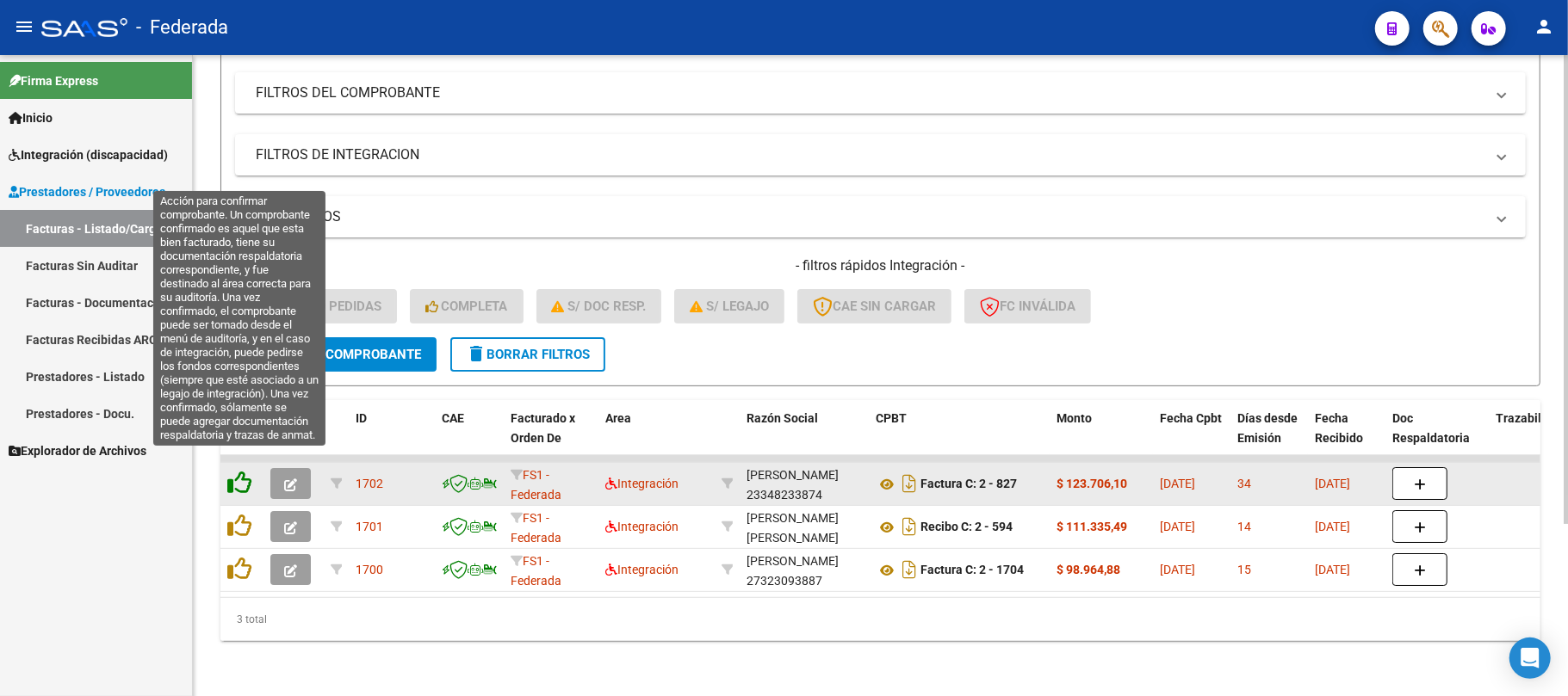
click at [238, 471] on icon at bounding box center [239, 483] width 24 height 24
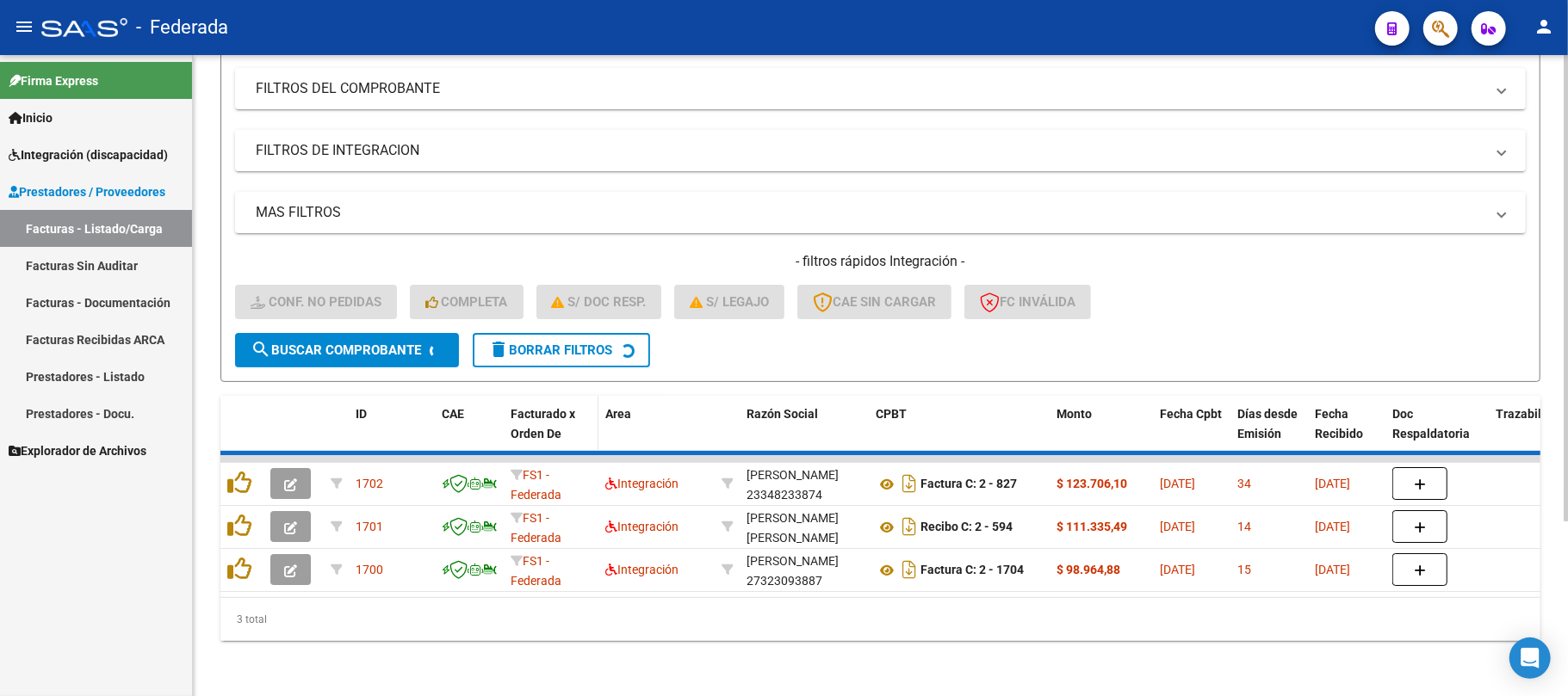
scroll to position [192, 0]
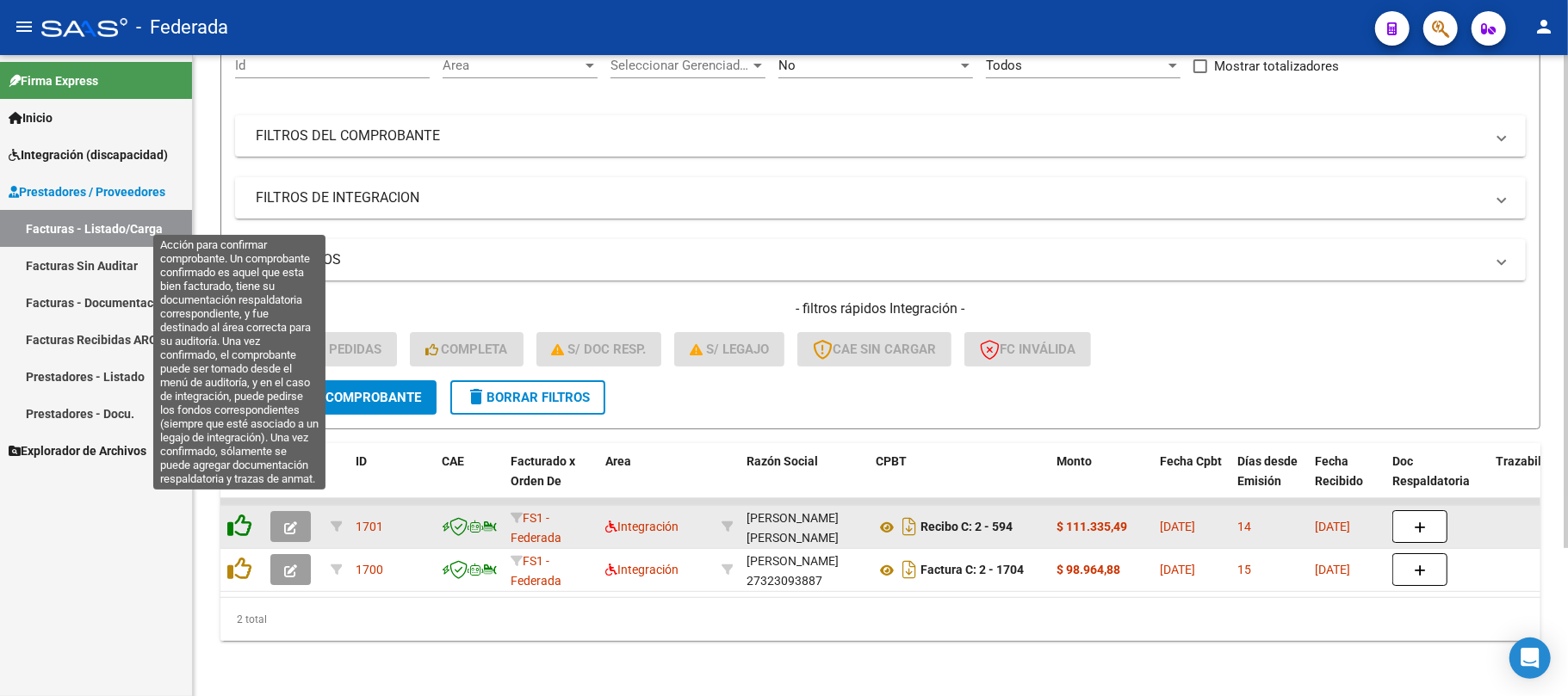
click at [238, 514] on icon at bounding box center [239, 526] width 24 height 24
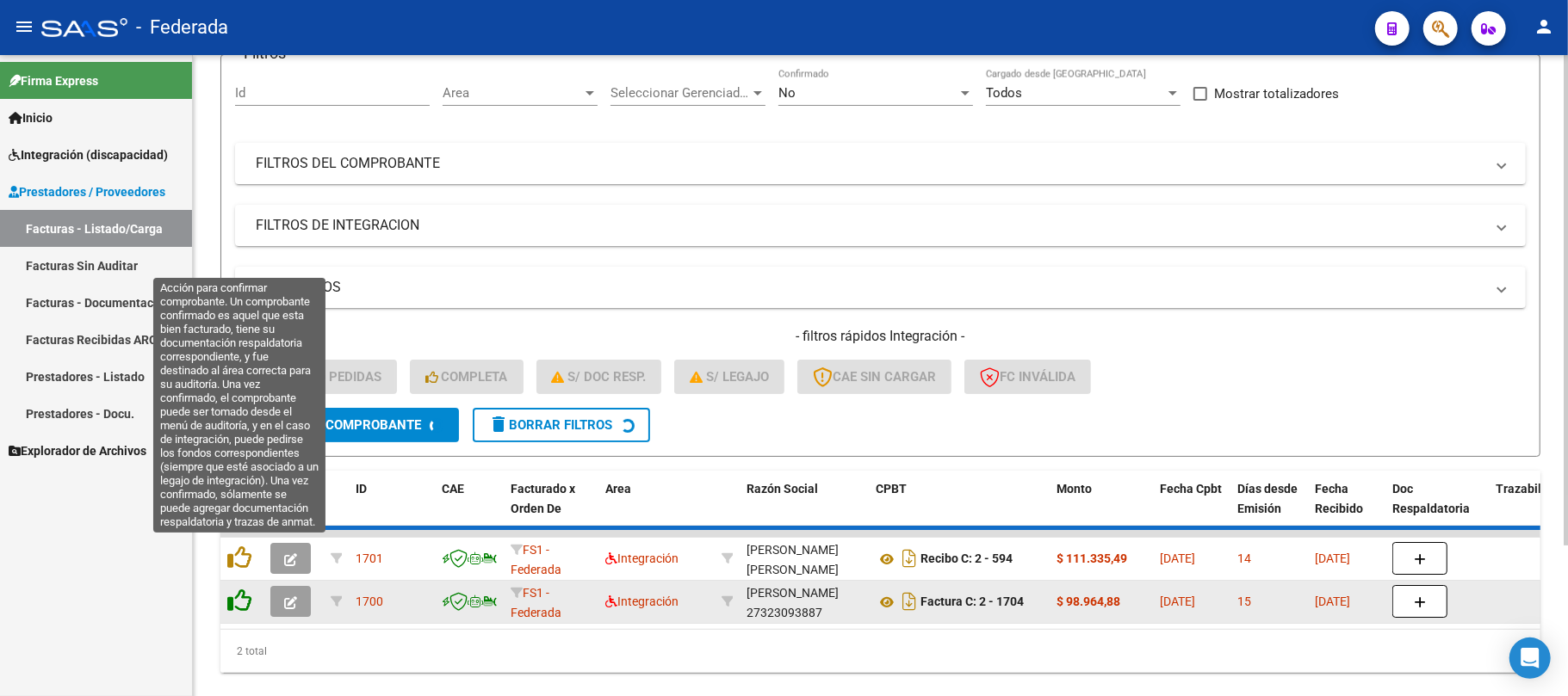
click at [243, 550] on icon at bounding box center [239, 558] width 24 height 24
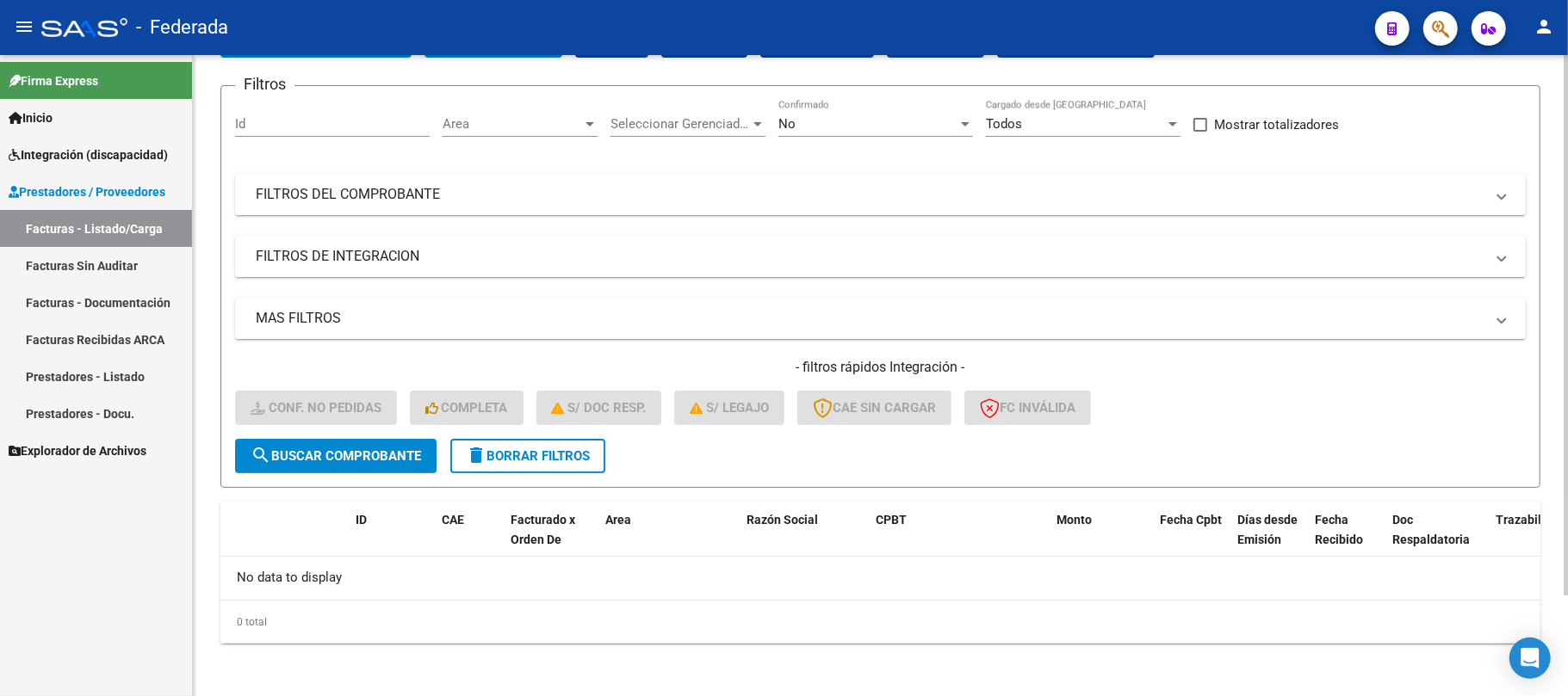
click at [514, 448] on span "delete Borrar Filtros" at bounding box center [527, 456] width 124 height 16
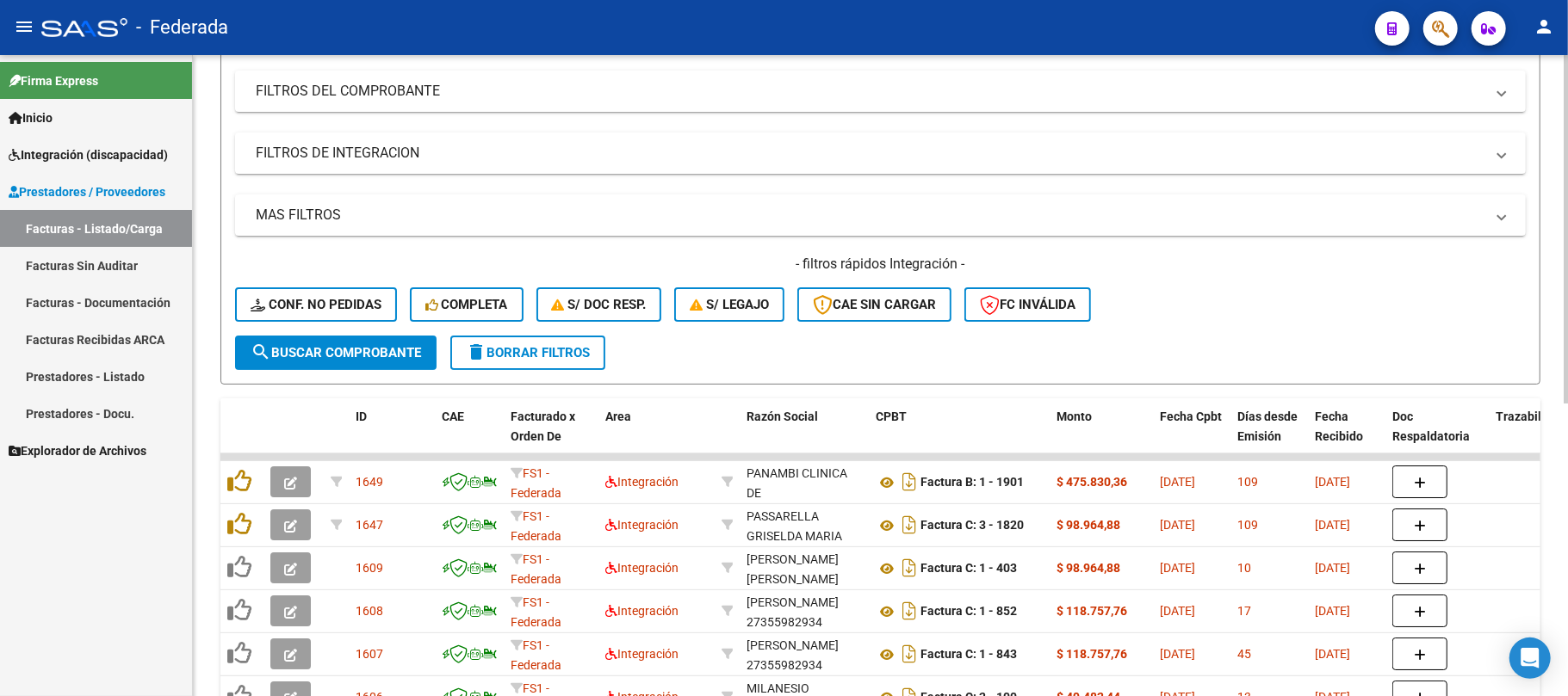
scroll to position [348, 0]
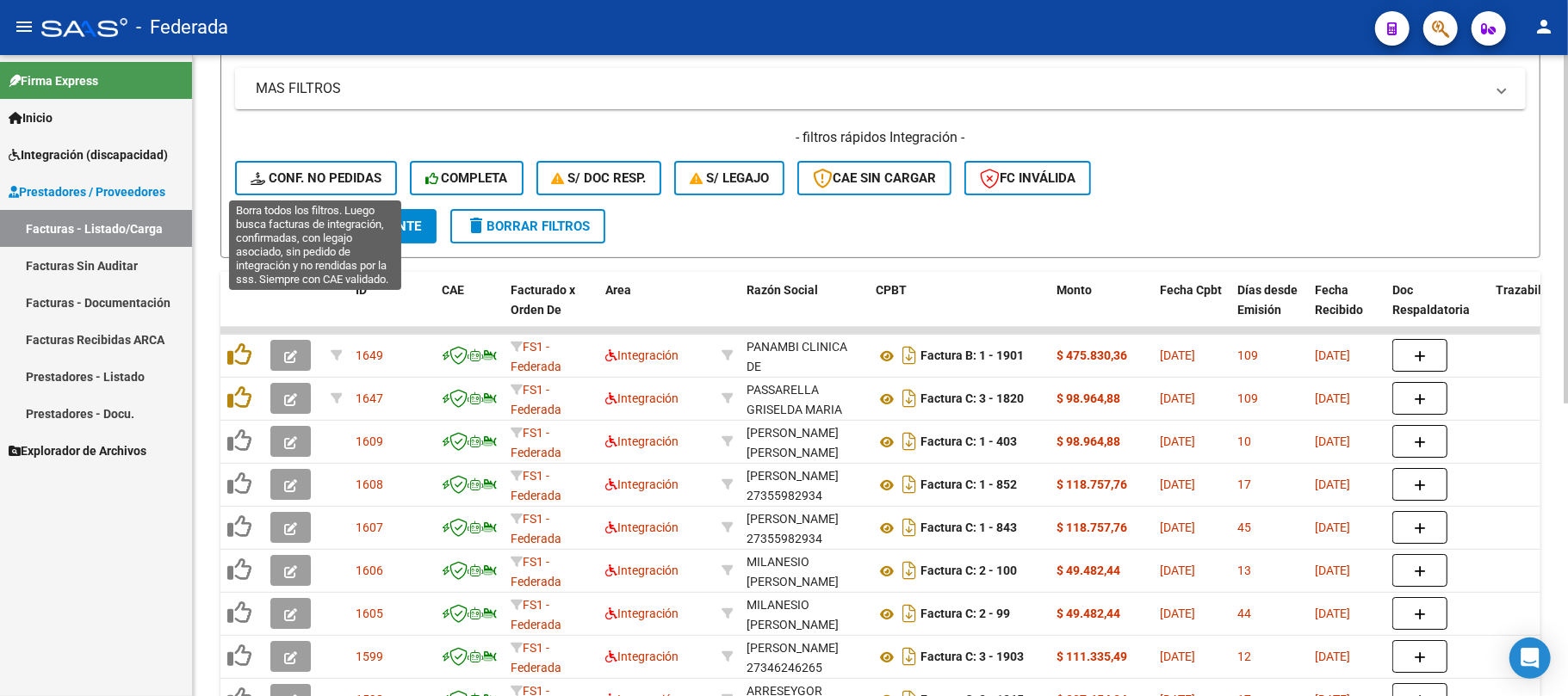
click at [327, 174] on span "Conf. no pedidas" at bounding box center [316, 179] width 131 height 16
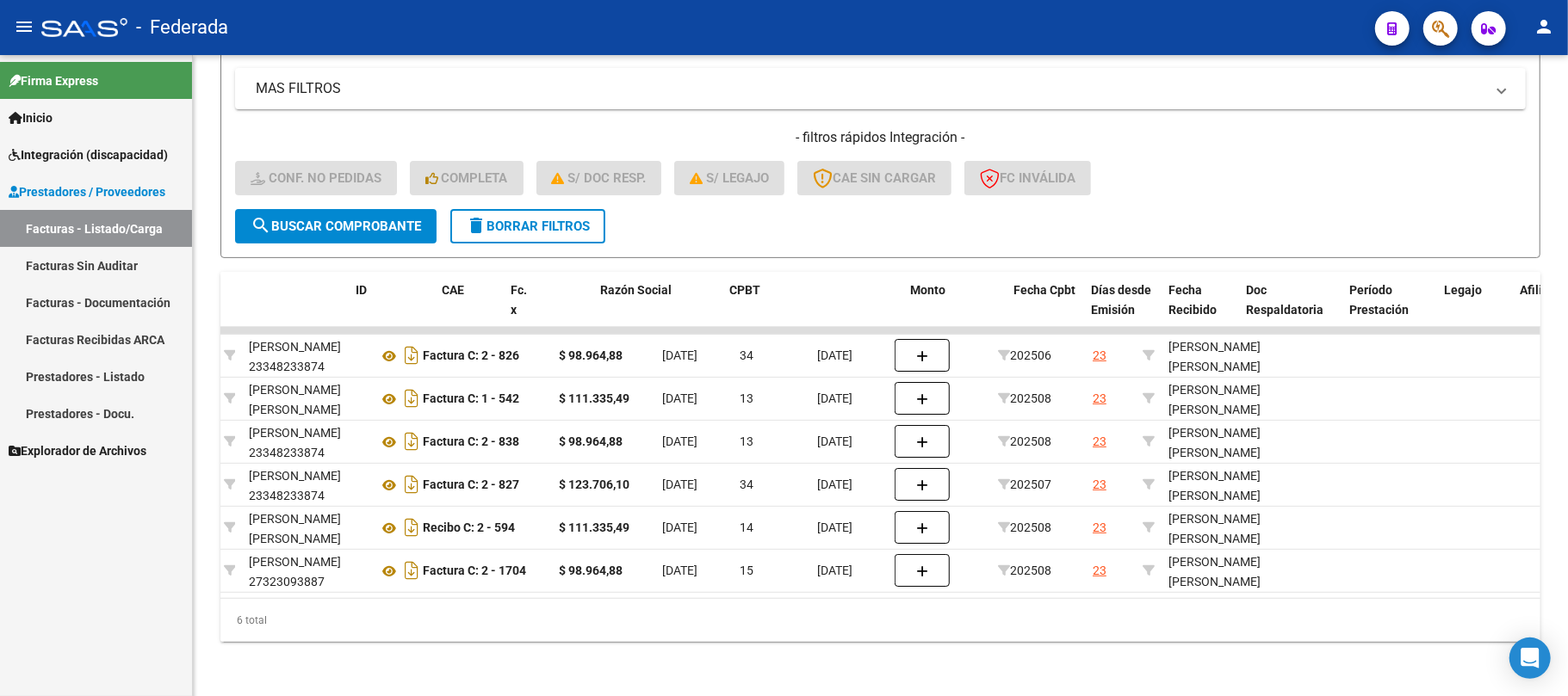
scroll to position [0, 0]
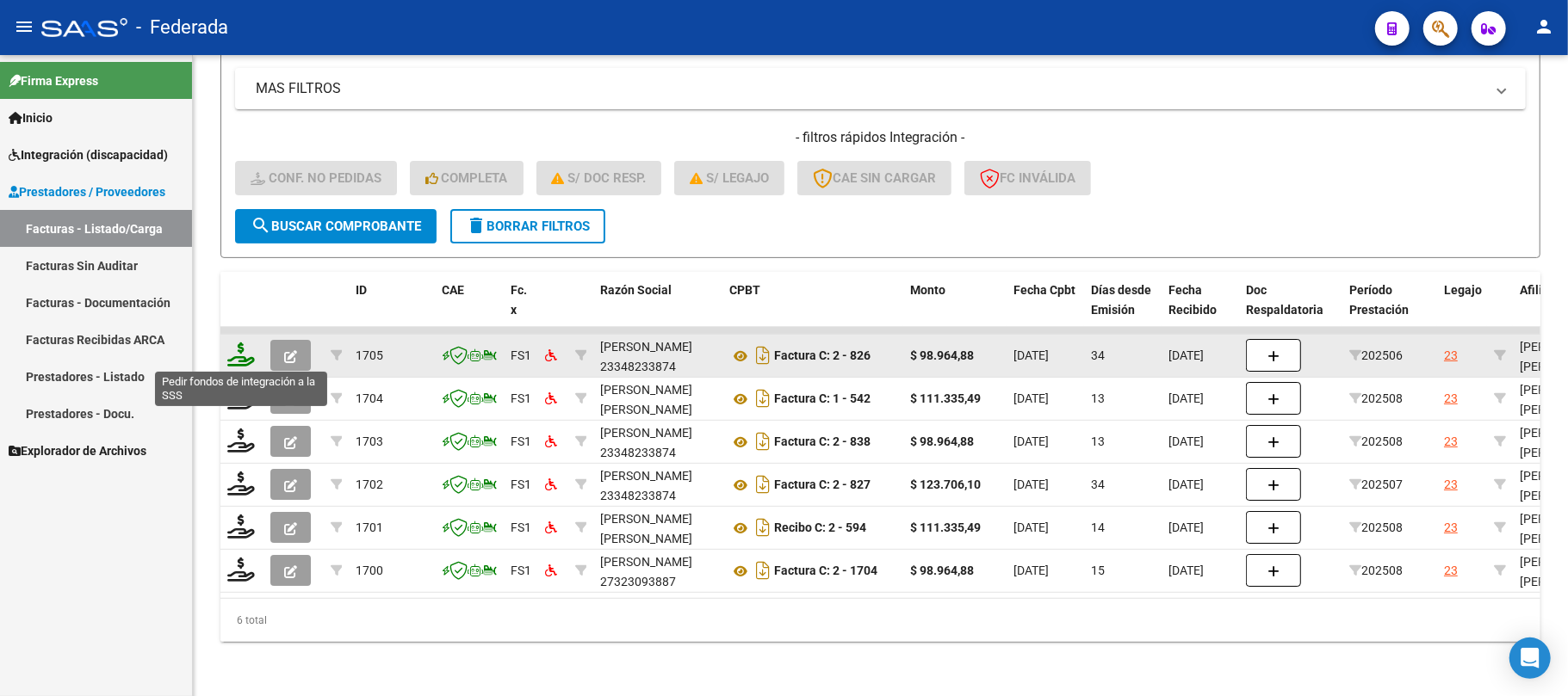
click at [246, 356] on icon at bounding box center [241, 355] width 28 height 24
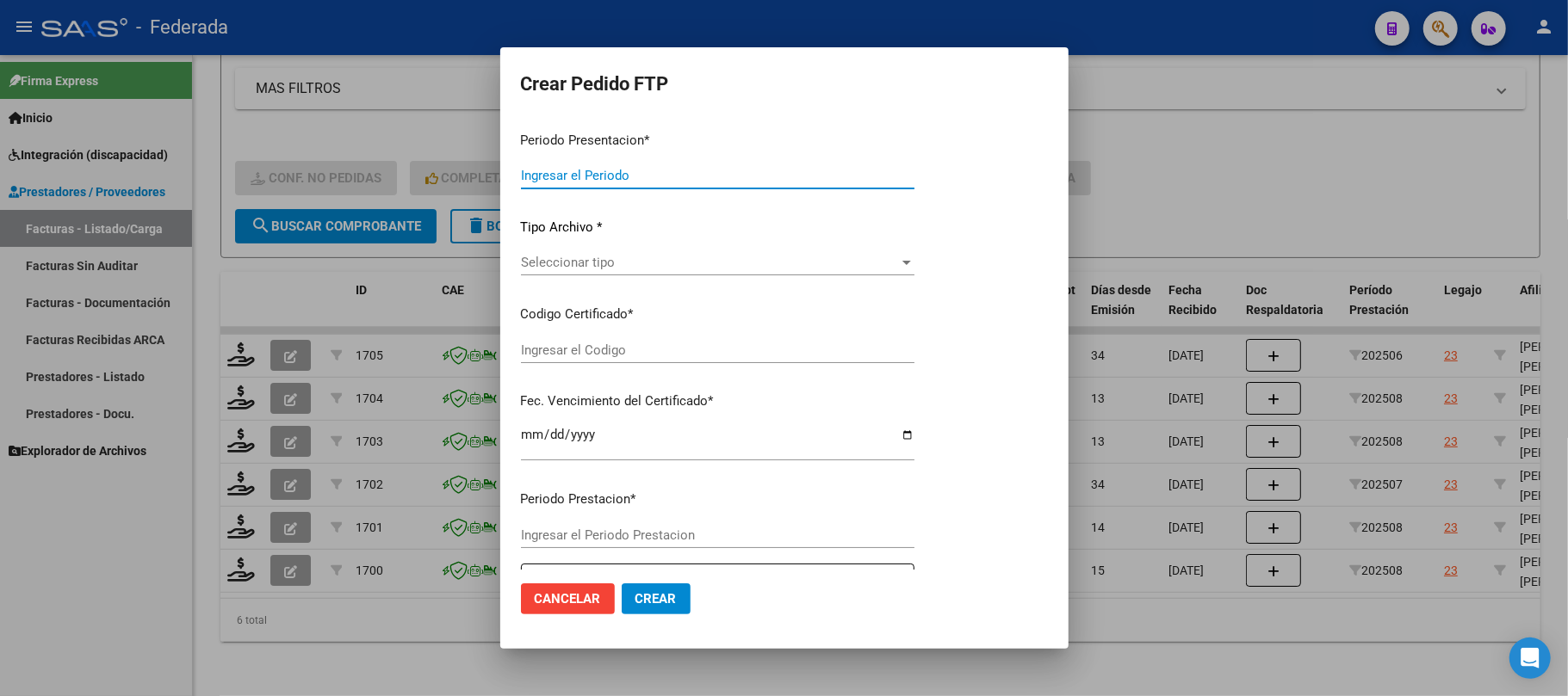
type input "202508"
type input "202506"
type input "$ 98.964,88"
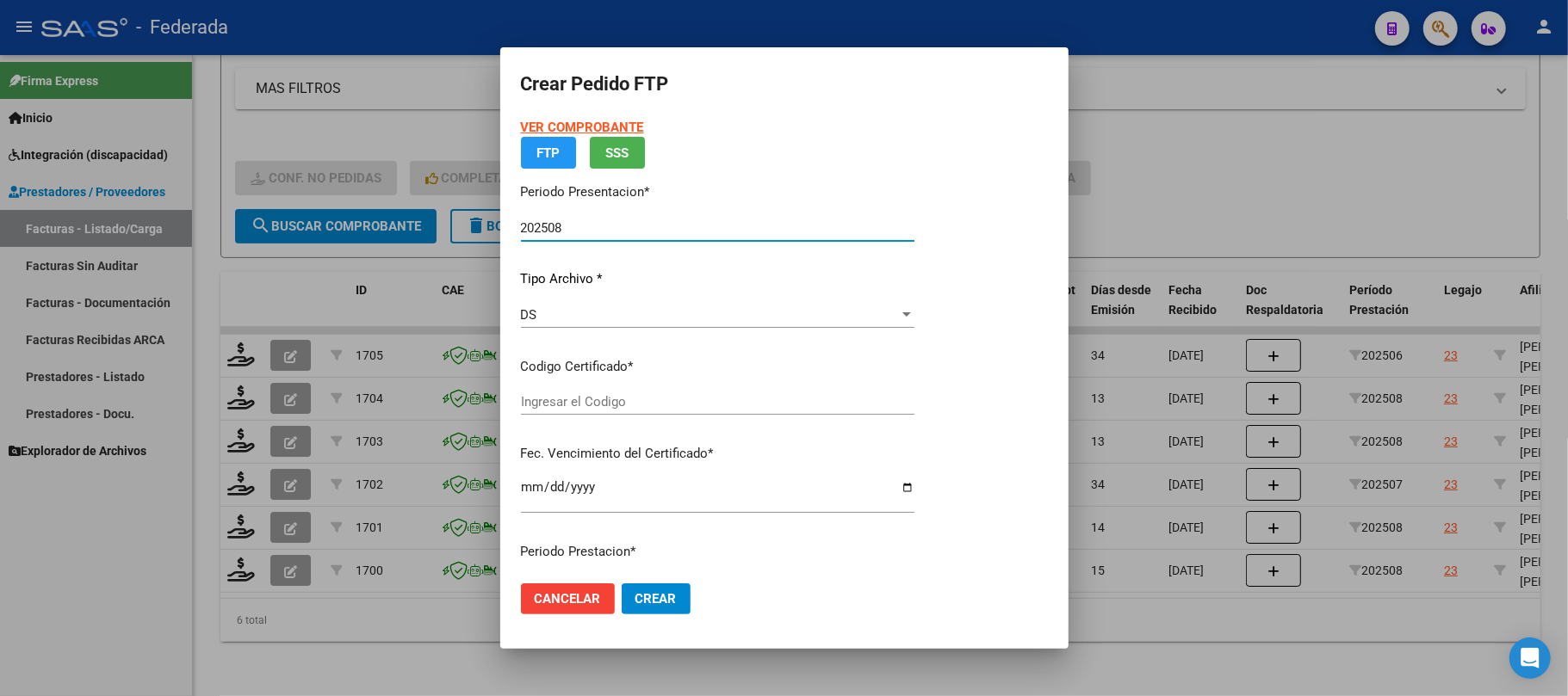
type input "ARG02000565068762023102320281023BS389"
type input "2028-10-23"
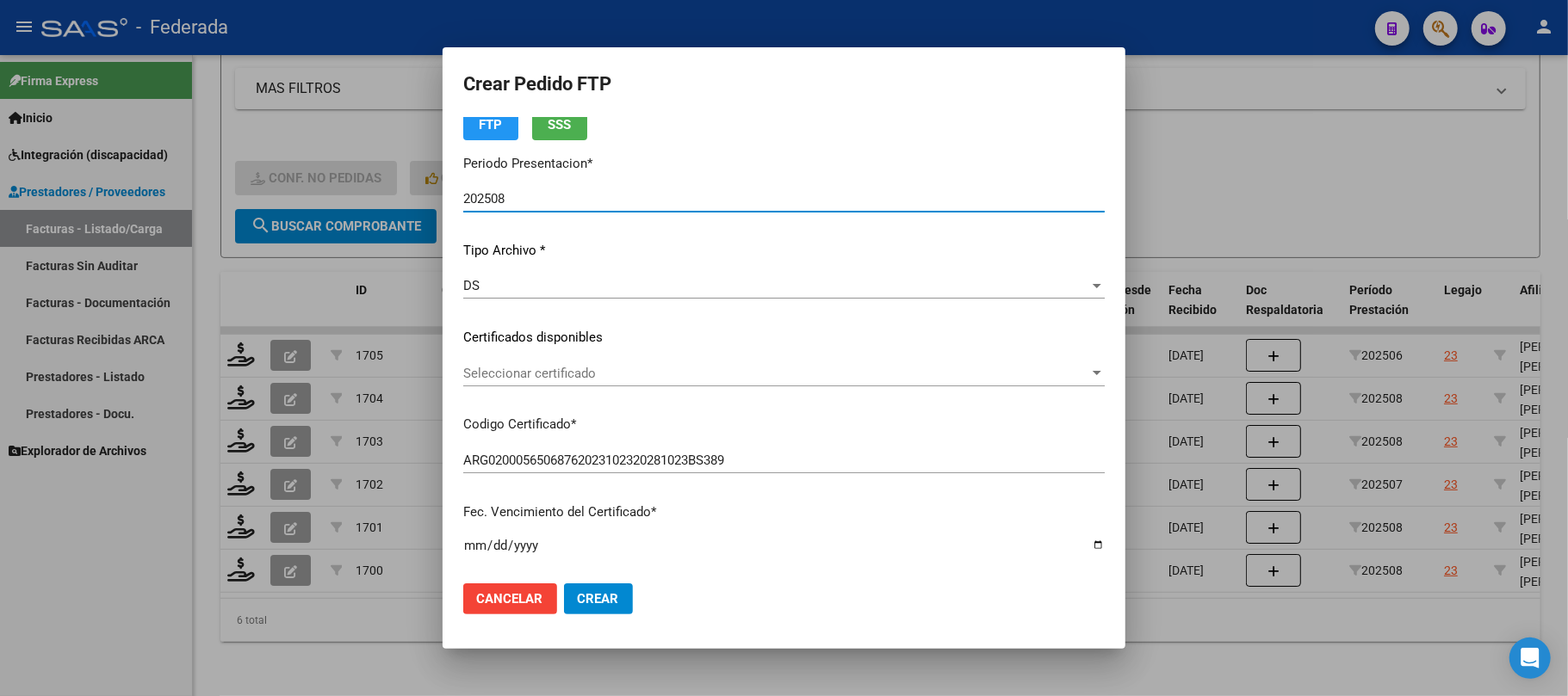
scroll to position [114, 0]
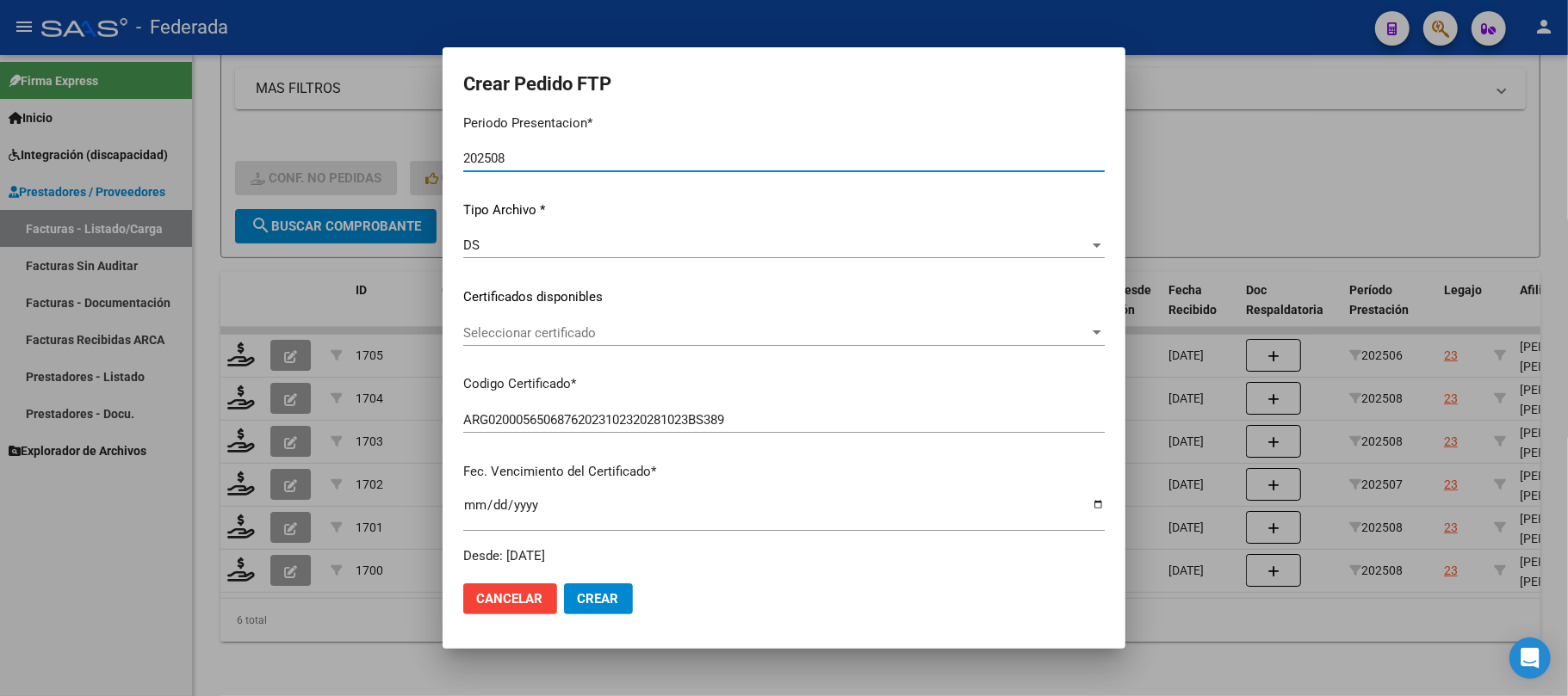
click at [638, 332] on span "Seleccionar certificado" at bounding box center [776, 333] width 626 height 16
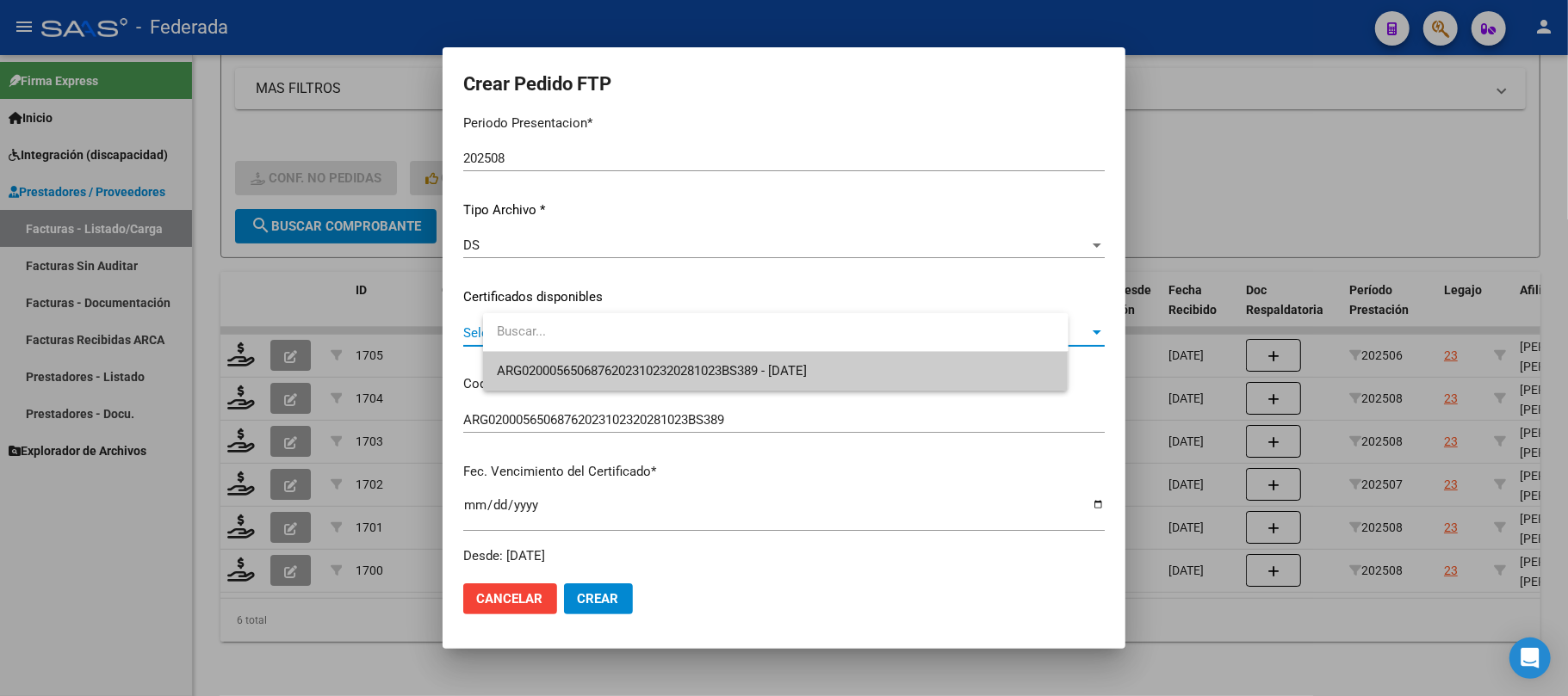
click at [632, 363] on span "ARG02000565068762023102320281023BS389 - 2028-10-23" at bounding box center [652, 371] width 310 height 16
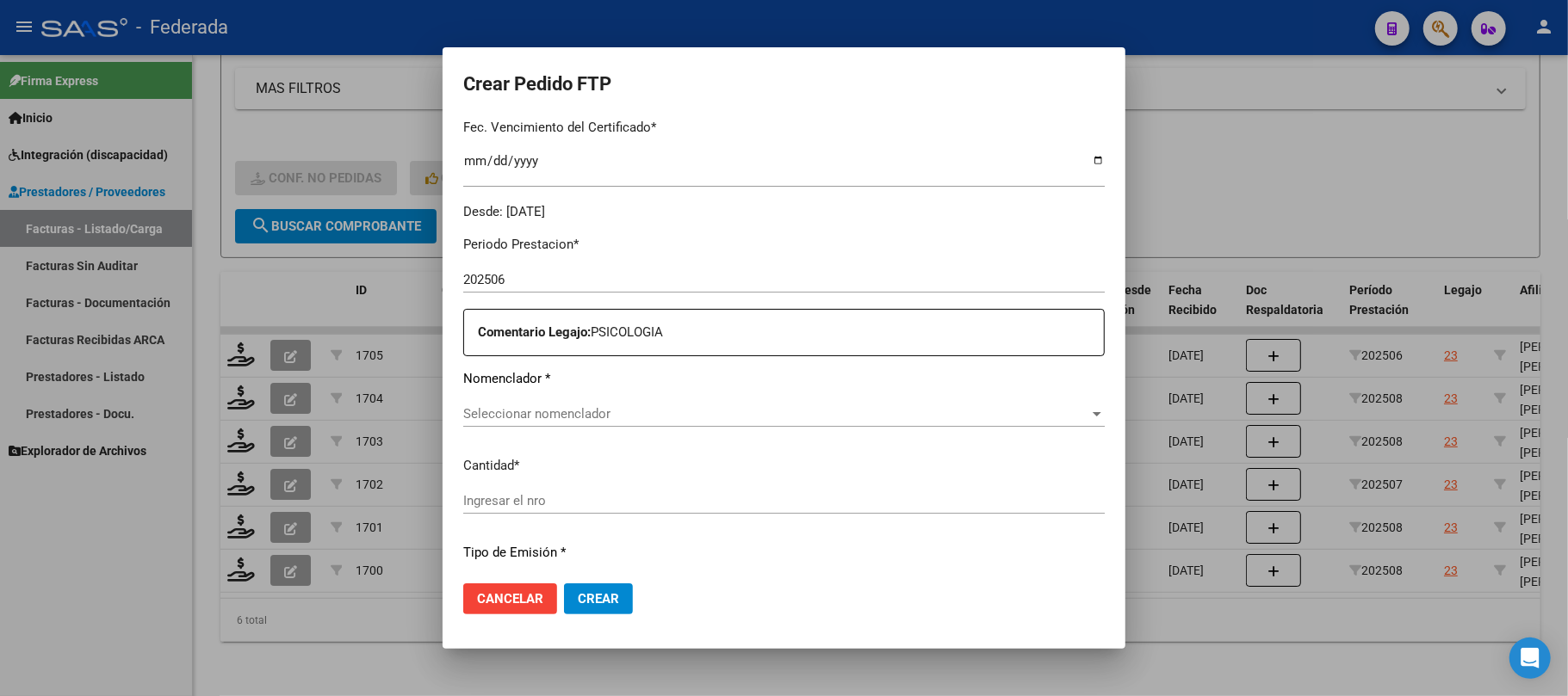
scroll to position [573, 0]
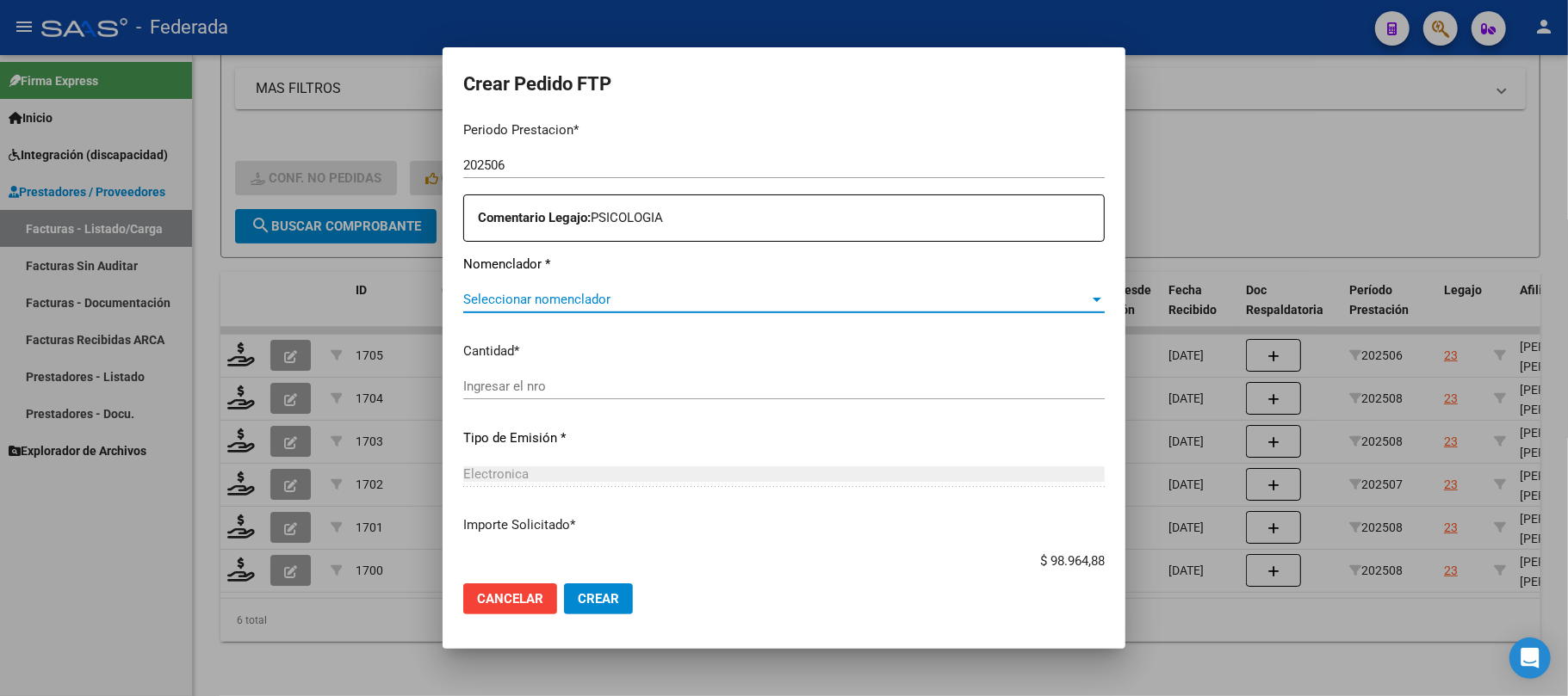
click at [622, 293] on span "Seleccionar nomenclador" at bounding box center [776, 300] width 626 height 16
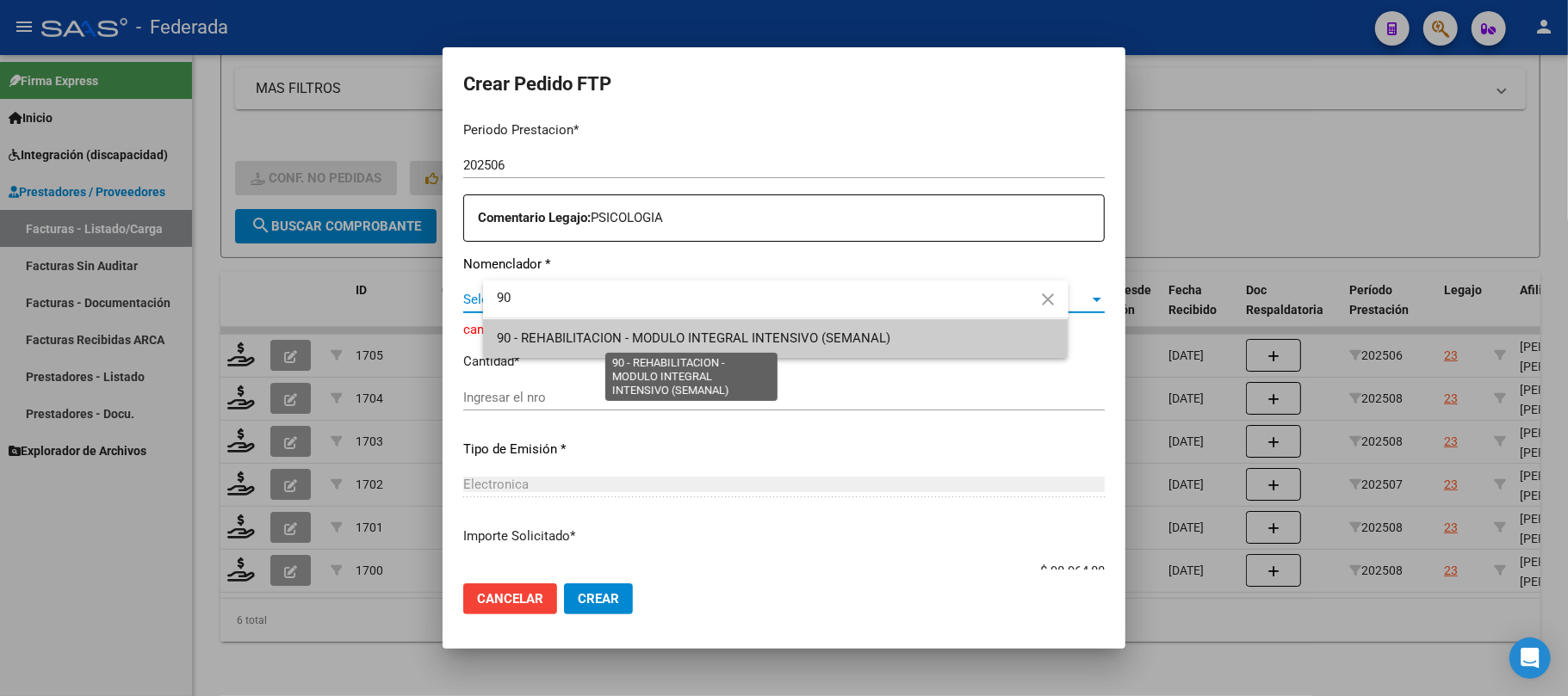
type input "90"
click at [620, 334] on span "90 - REHABILITACION - MODULO INTEGRAL INTENSIVO (SEMANAL)" at bounding box center [694, 338] width 394 height 16
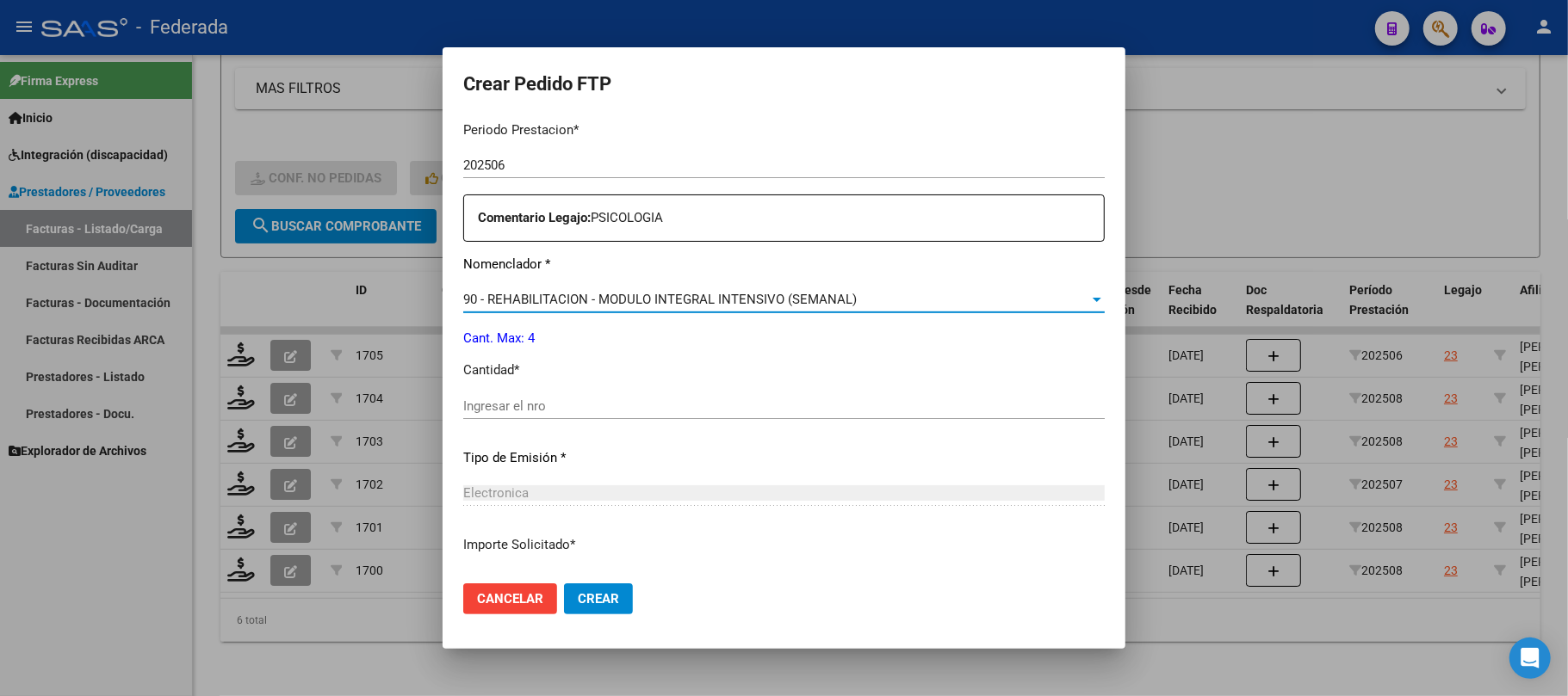
click at [589, 399] on input "Ingresar el nro" at bounding box center [784, 407] width 642 height 16
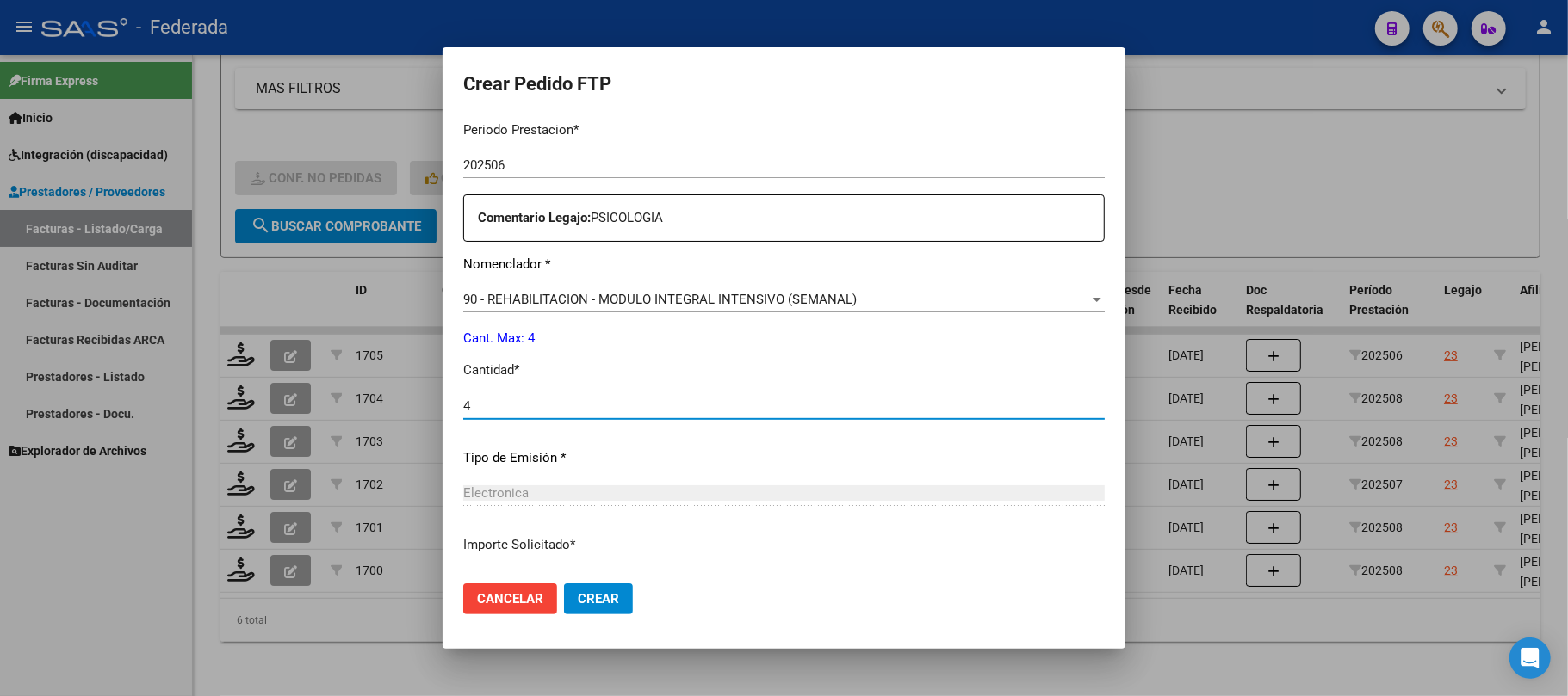
type input "4"
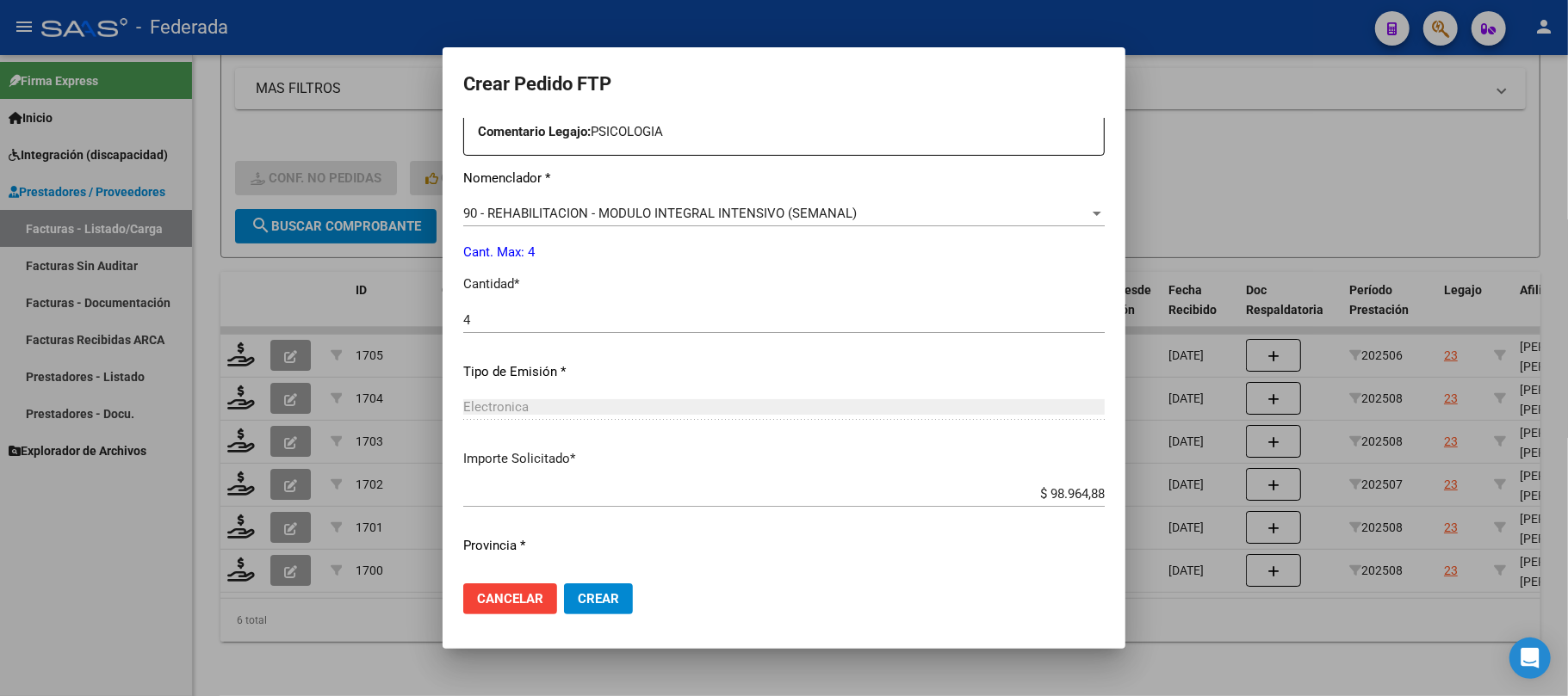
scroll to position [699, 0]
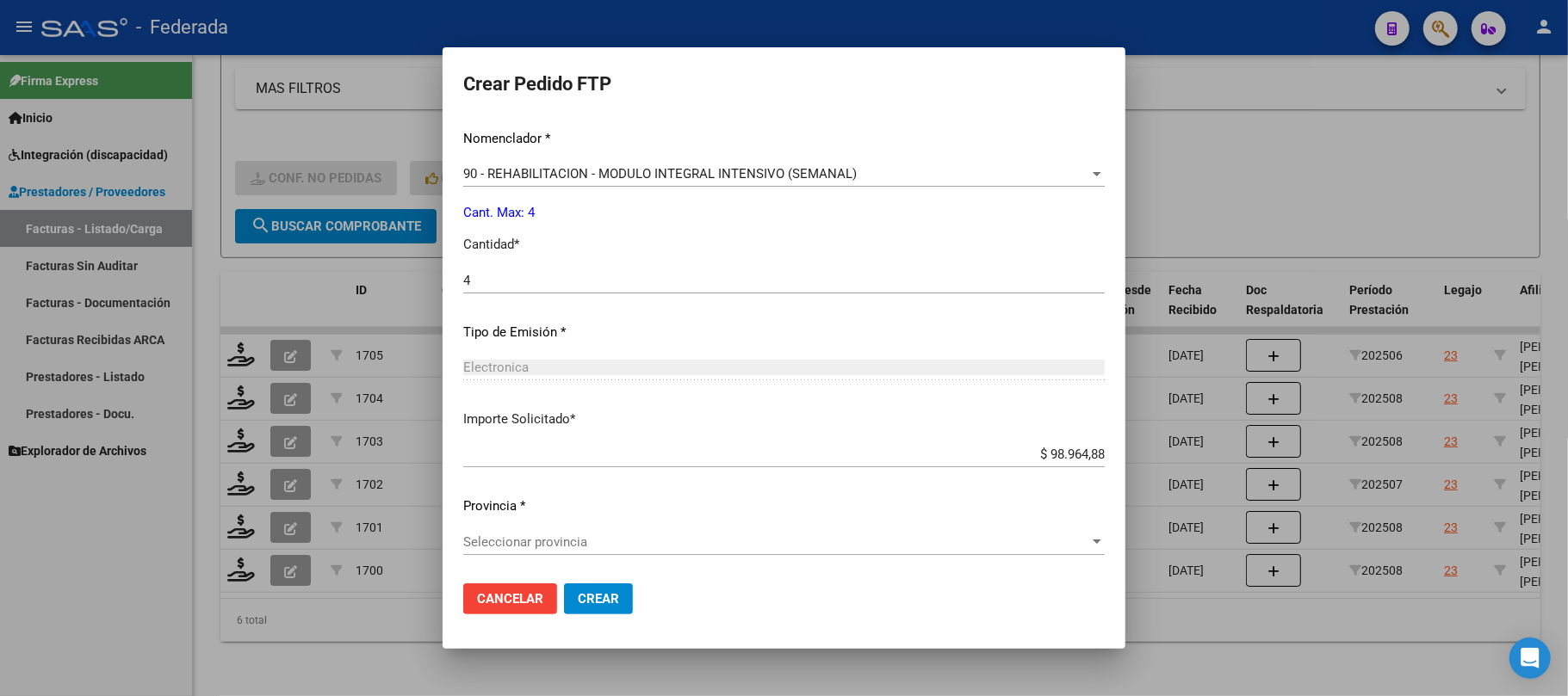
click at [582, 531] on div "Seleccionar provincia Seleccionar provincia" at bounding box center [784, 543] width 642 height 26
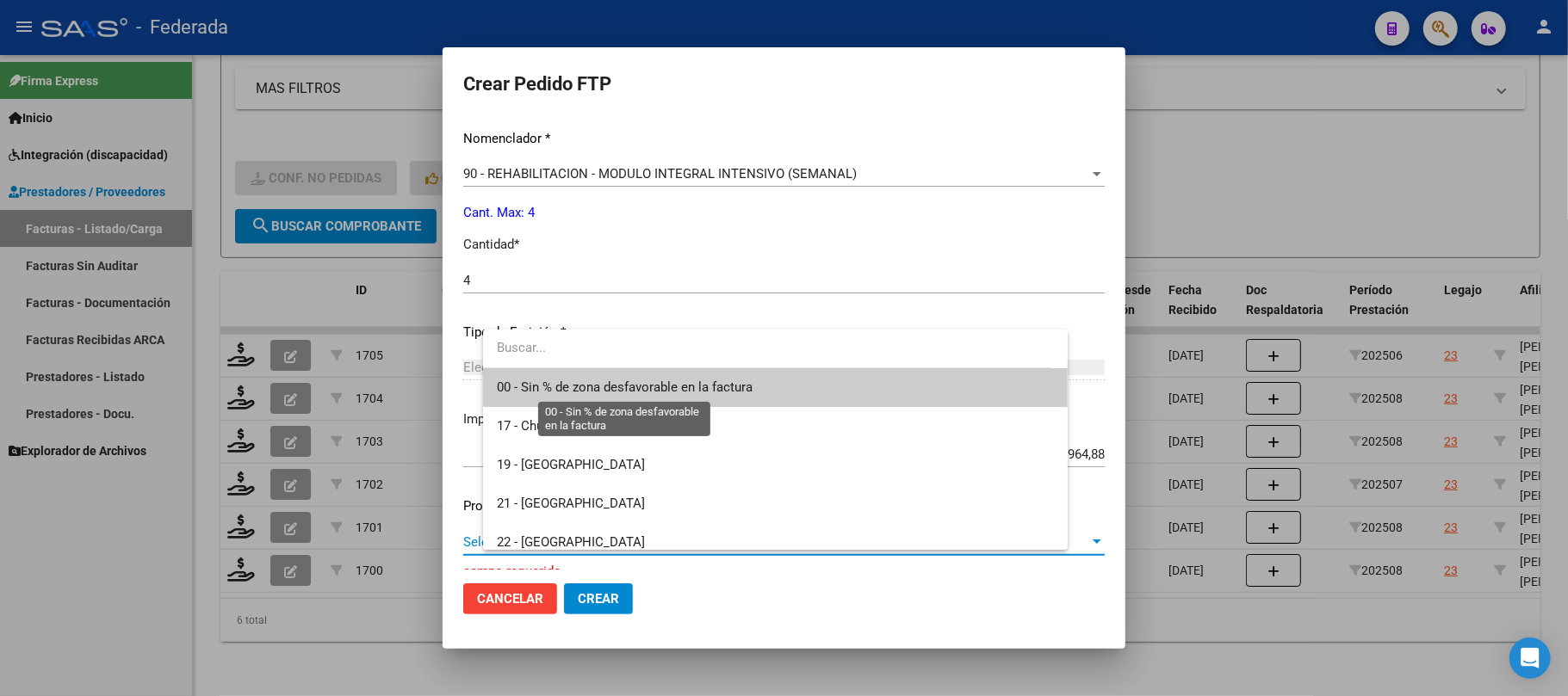
click at [604, 372] on span "00 - Sin % de zona desfavorable en la factura" at bounding box center [776, 387] width 559 height 39
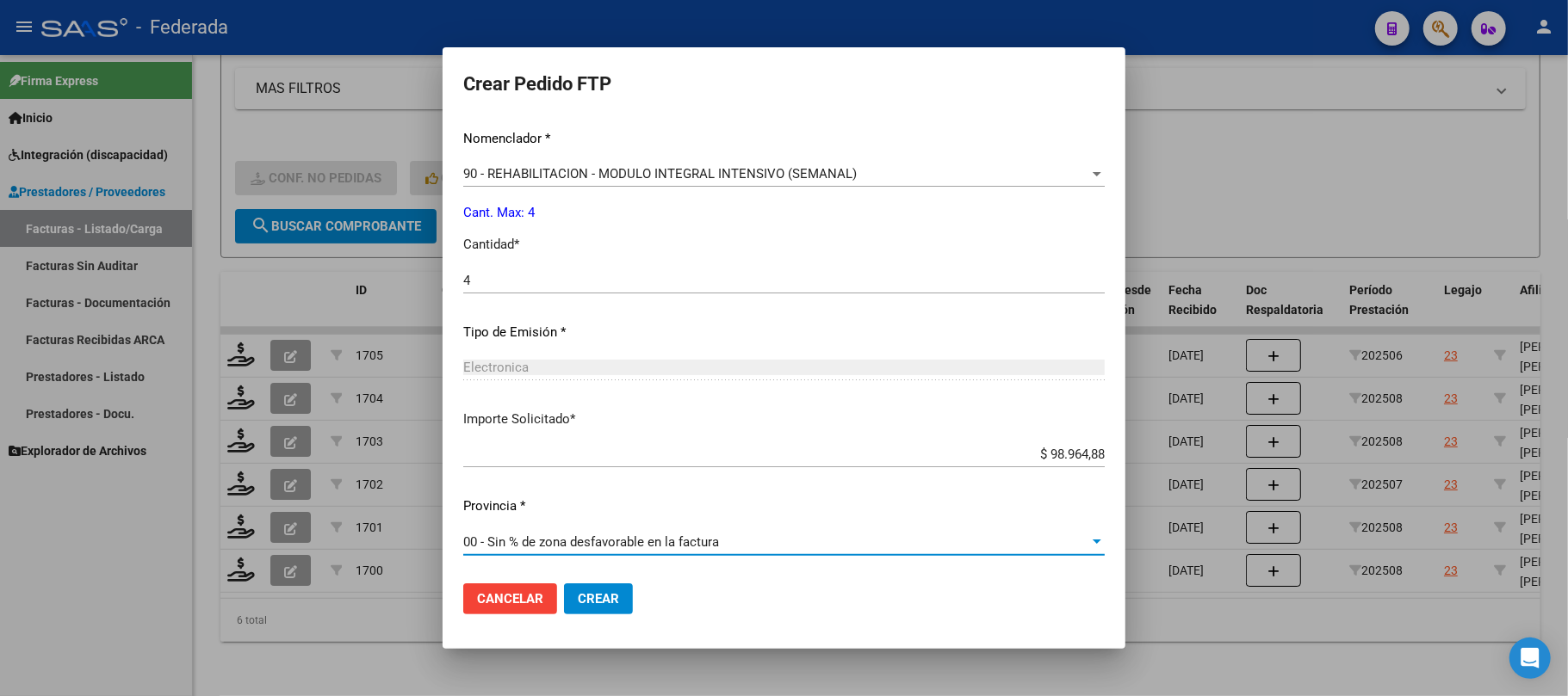
click at [619, 603] on span "Crear" at bounding box center [598, 599] width 42 height 16
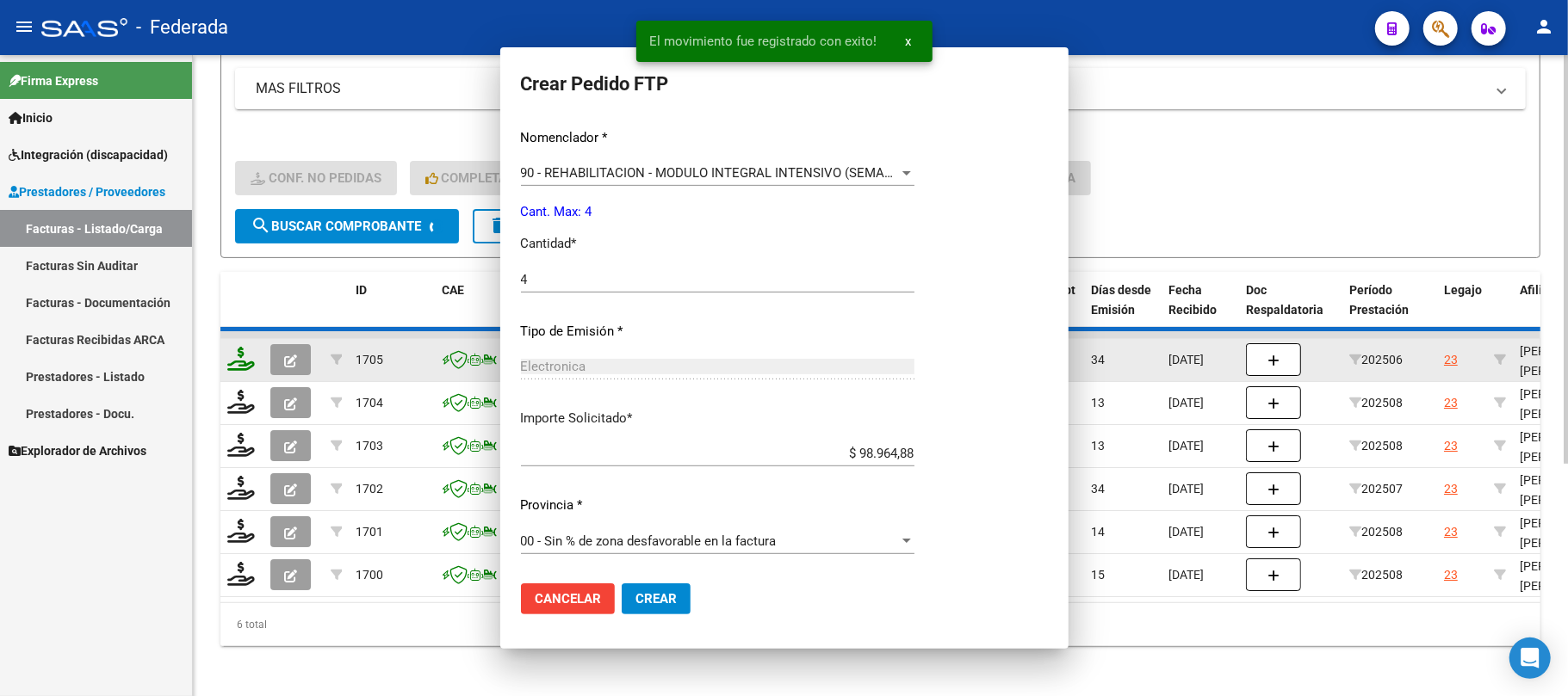
scroll to position [0, 0]
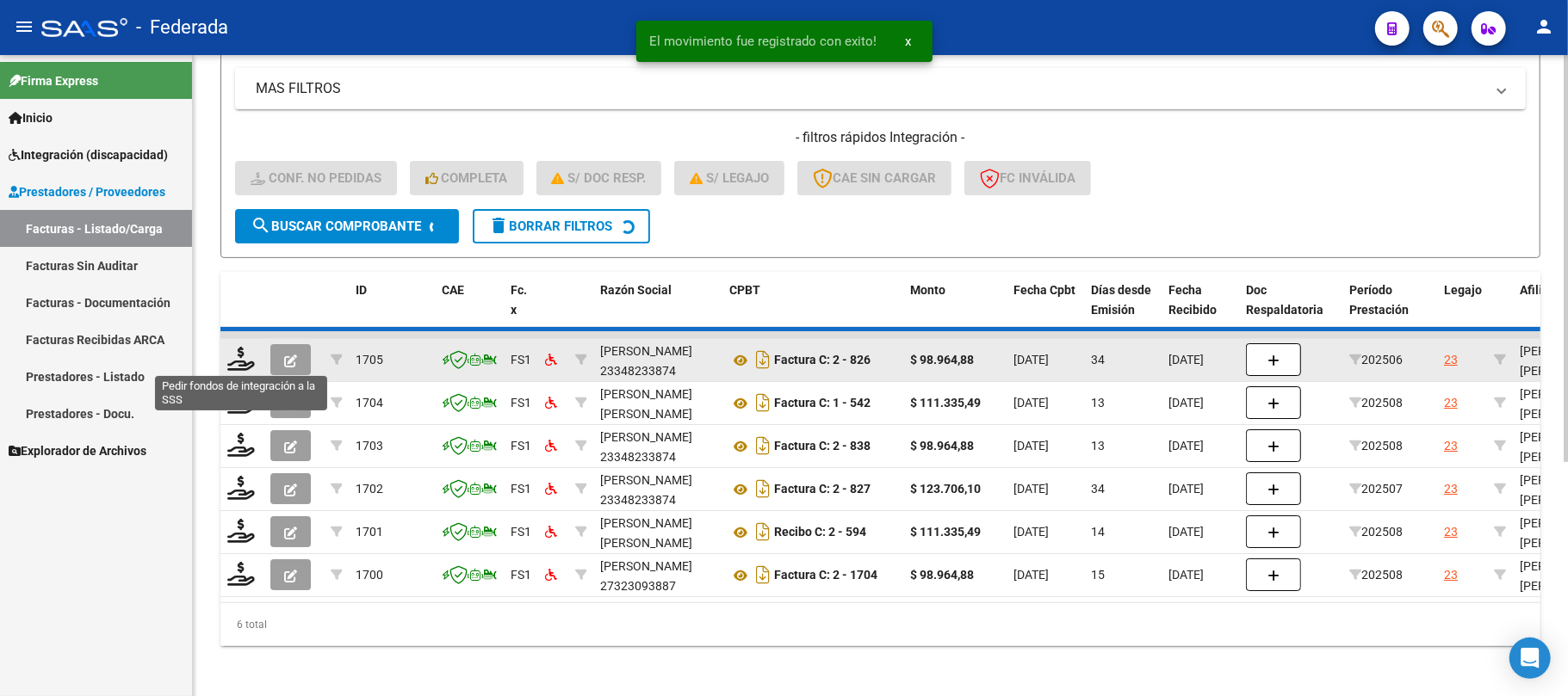
click at [238, 361] on datatable-body-cell at bounding box center [242, 360] width 43 height 42
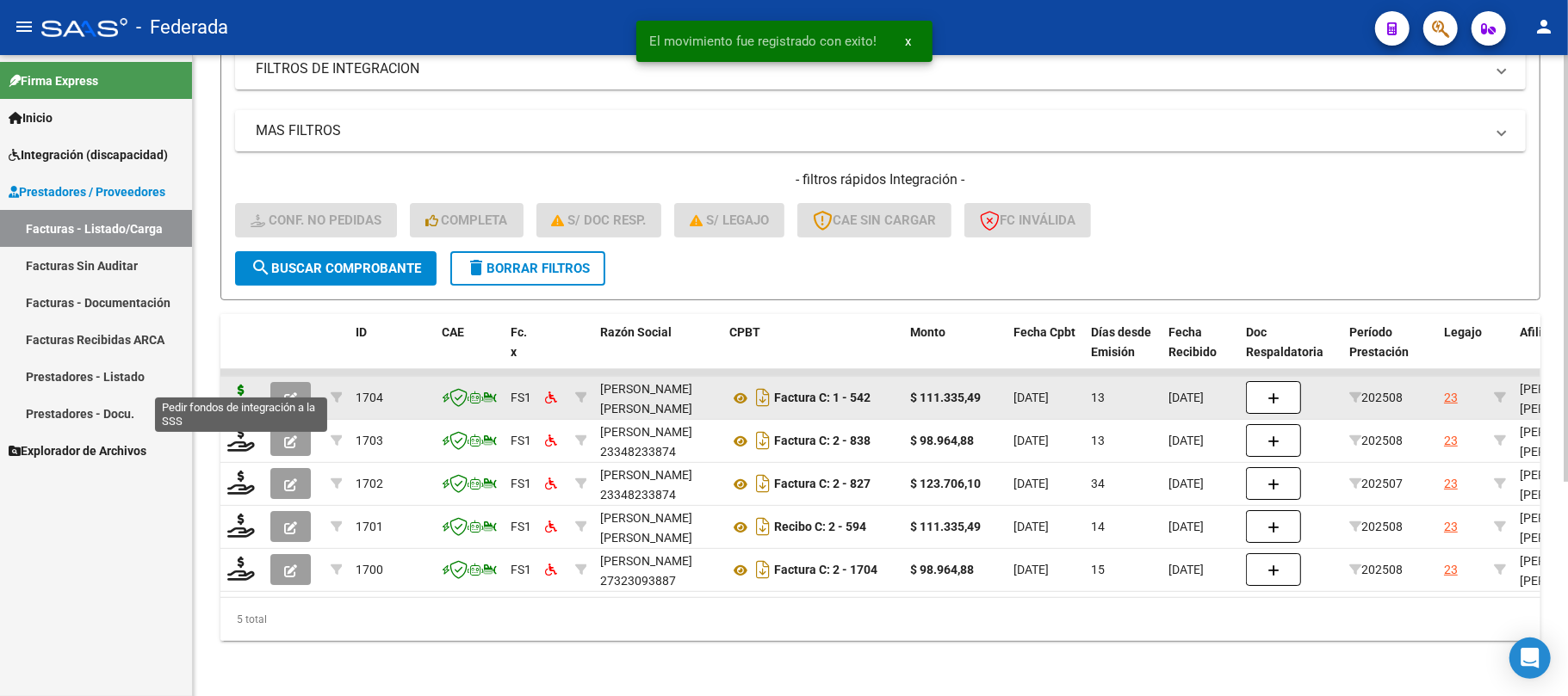
click at [248, 385] on icon at bounding box center [241, 397] width 28 height 24
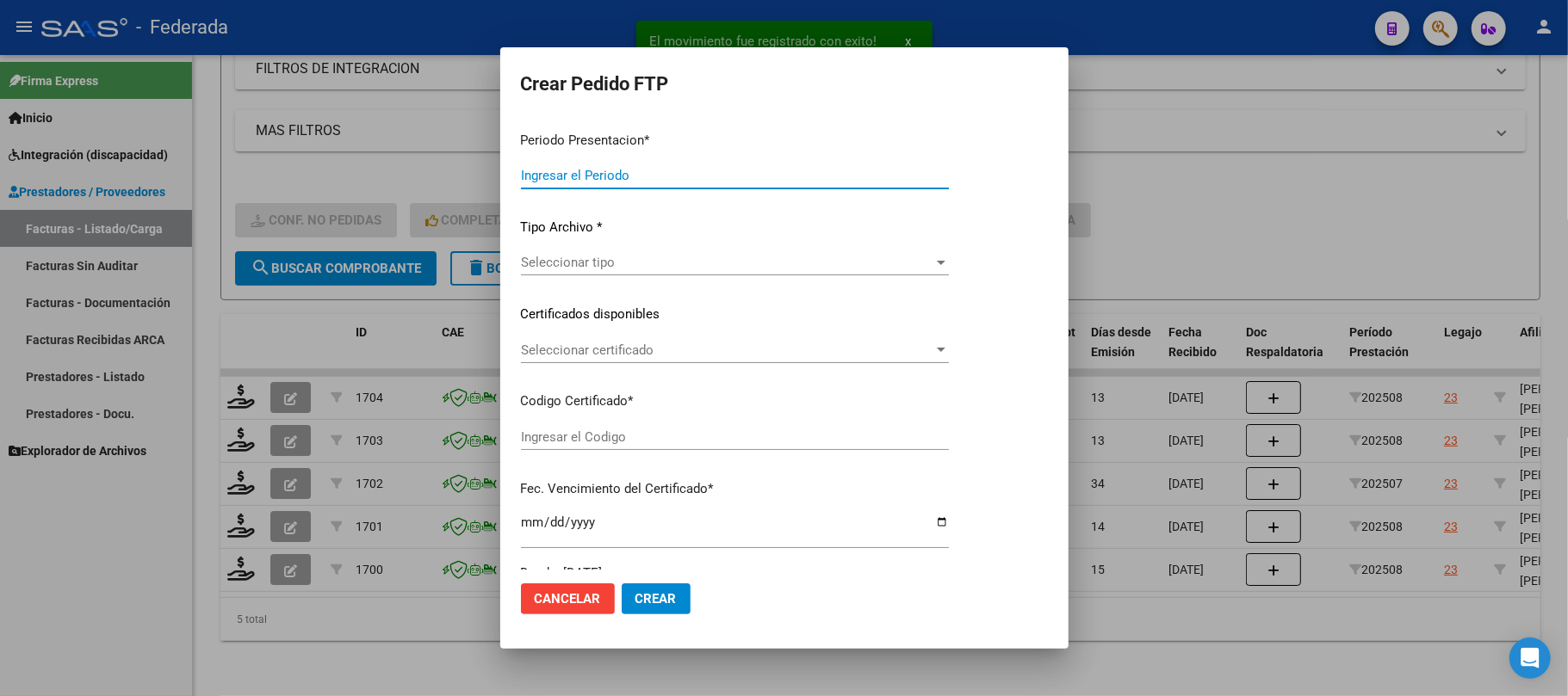
type input "202508"
type input "$ 111.335,49"
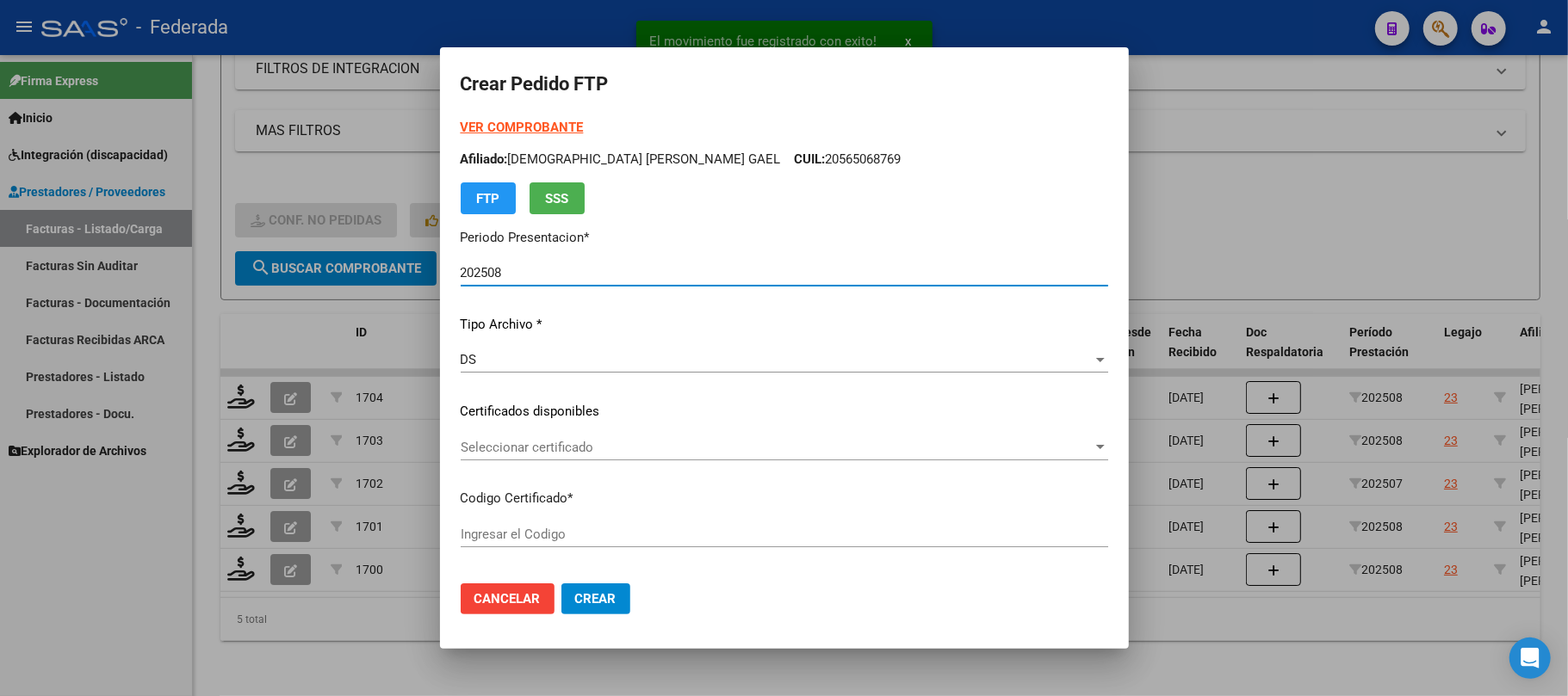
type input "ARG02000565068762023102320281023BS389"
type input "2028-10-23"
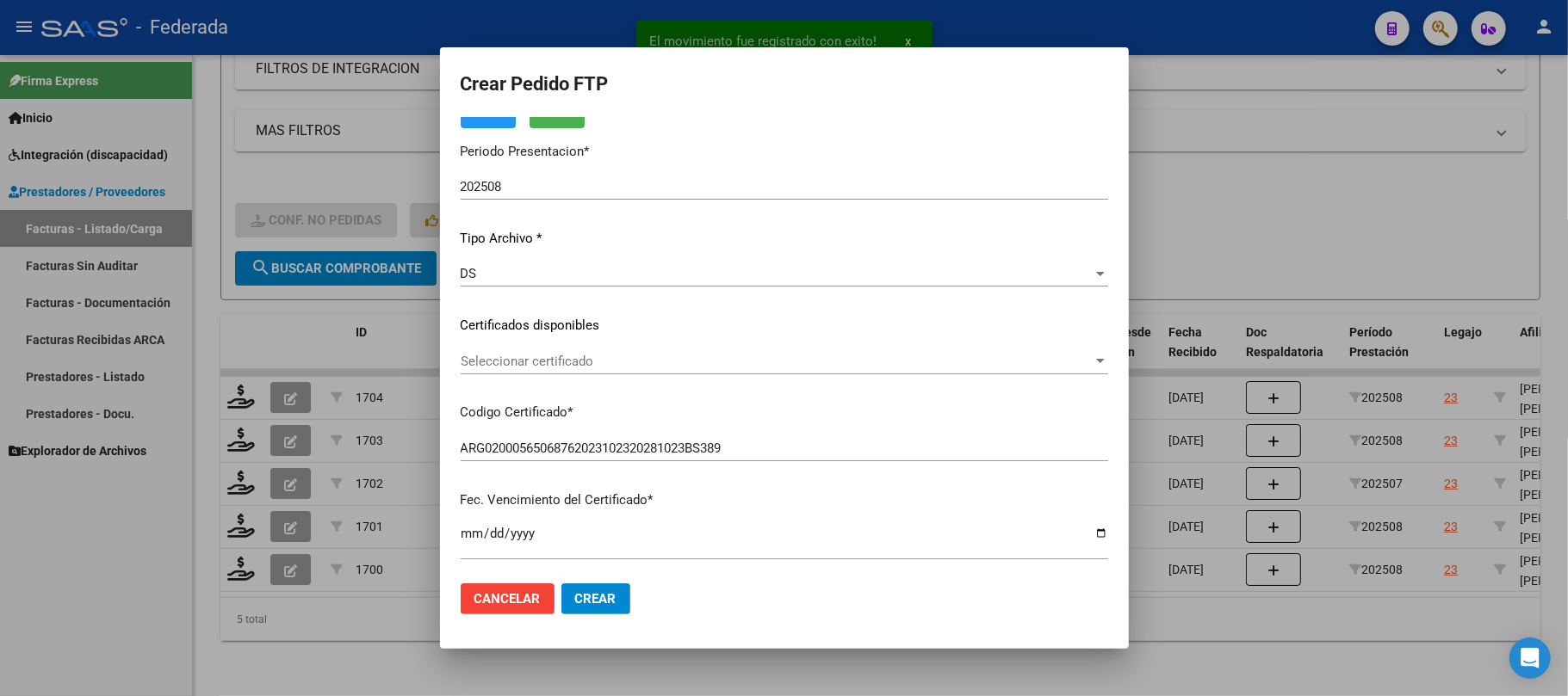
scroll to position [114, 0]
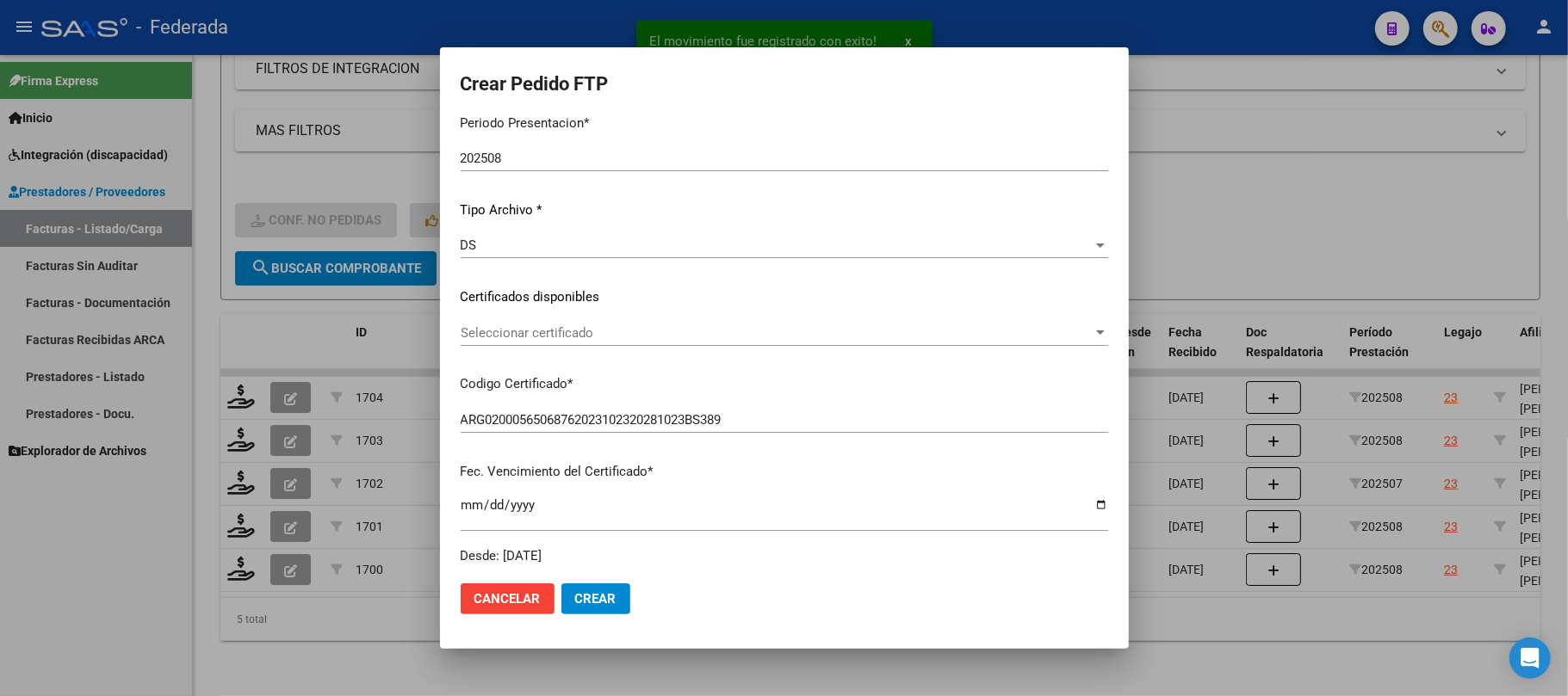
click at [552, 330] on span "Seleccionar certificado" at bounding box center [776, 333] width 632 height 16
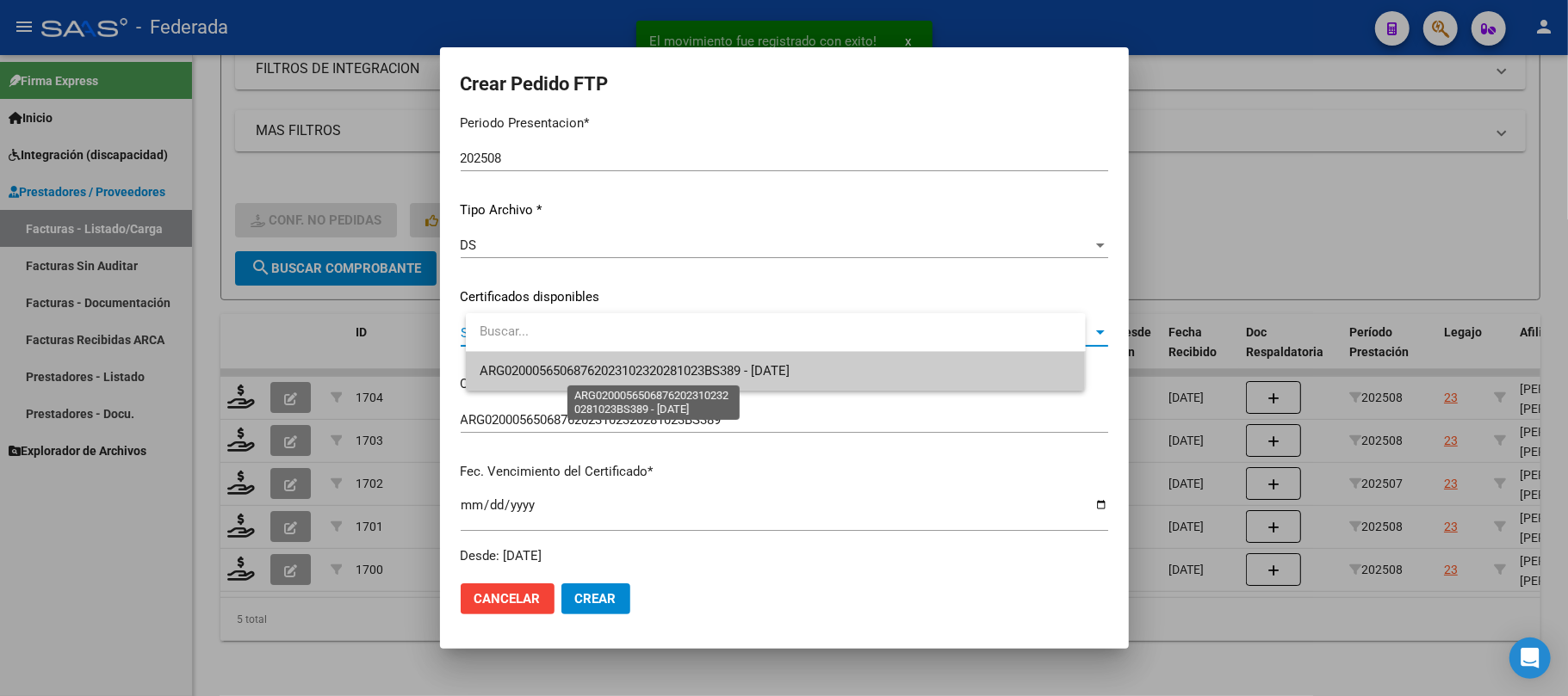
click at [565, 369] on span "ARG02000565068762023102320281023BS389 - 2028-10-23" at bounding box center [635, 371] width 310 height 16
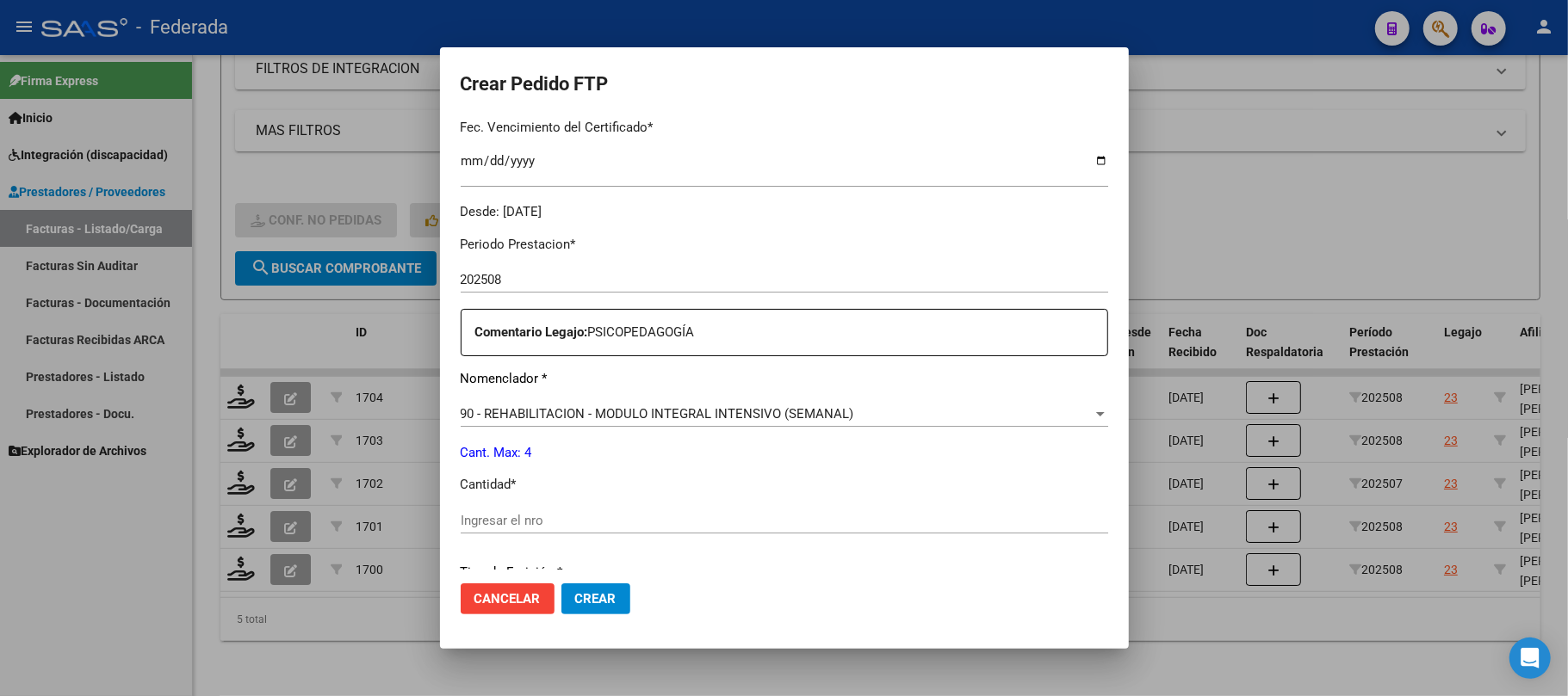
scroll to position [573, 0]
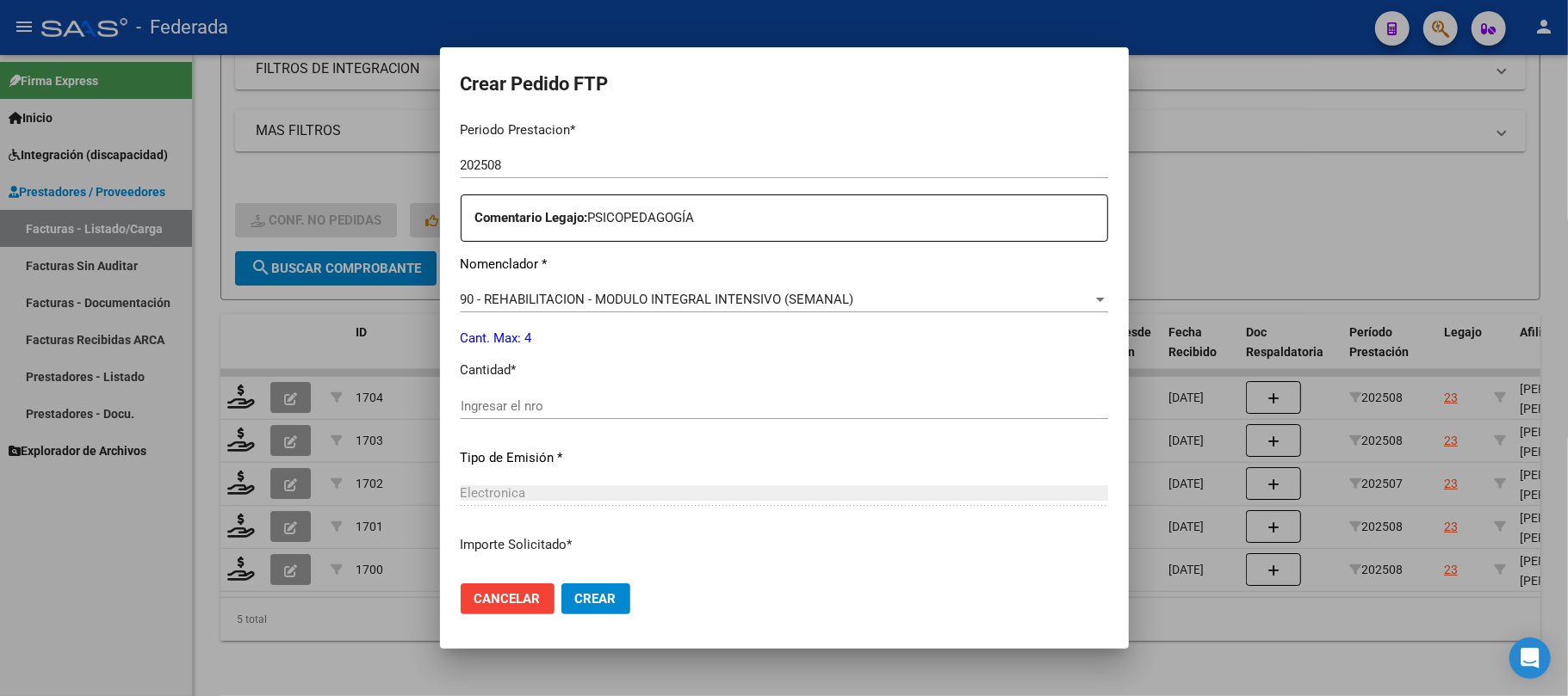
click at [545, 411] on input "Ingresar el nro" at bounding box center [784, 407] width 648 height 16
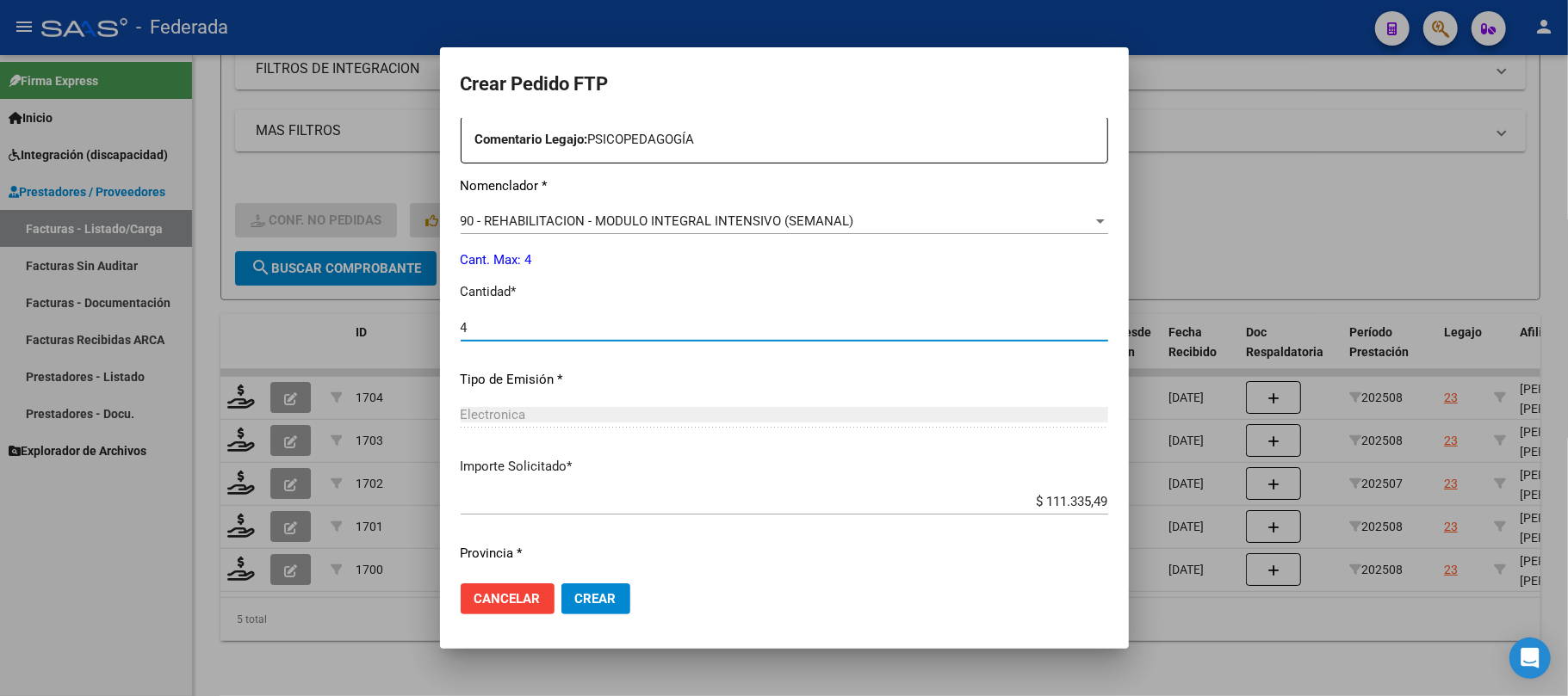
scroll to position [699, 0]
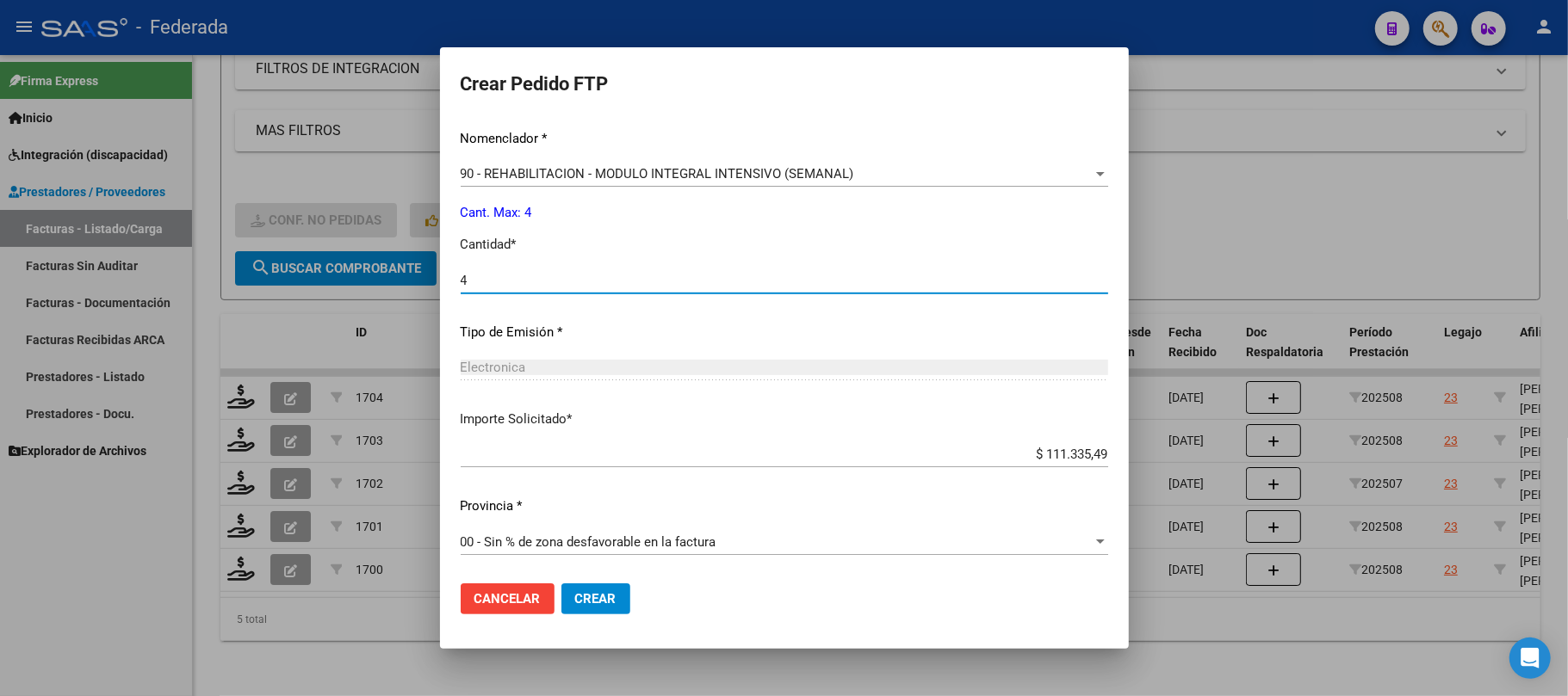
type input "4"
click at [597, 591] on span "Crear" at bounding box center [596, 599] width 42 height 16
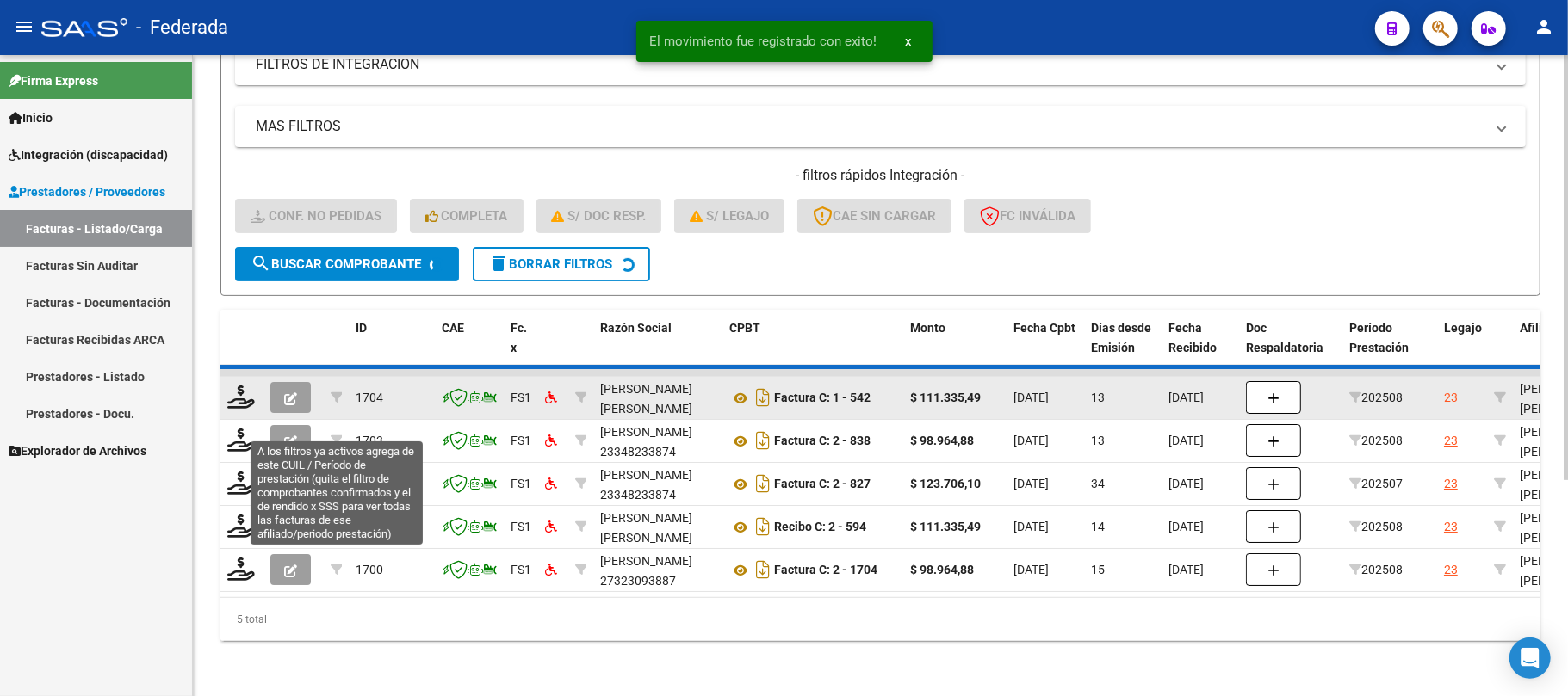
scroll to position [279, 0]
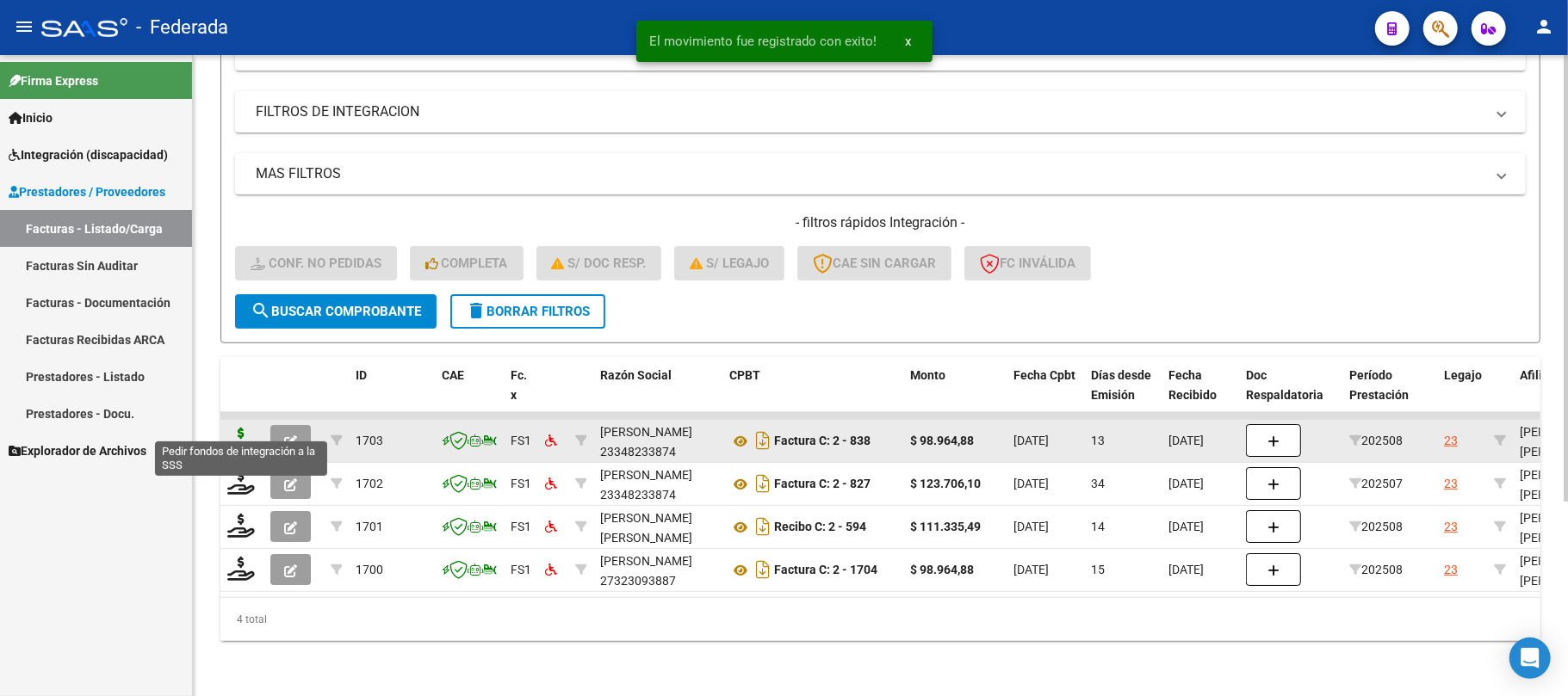
click at [249, 428] on icon at bounding box center [241, 440] width 28 height 24
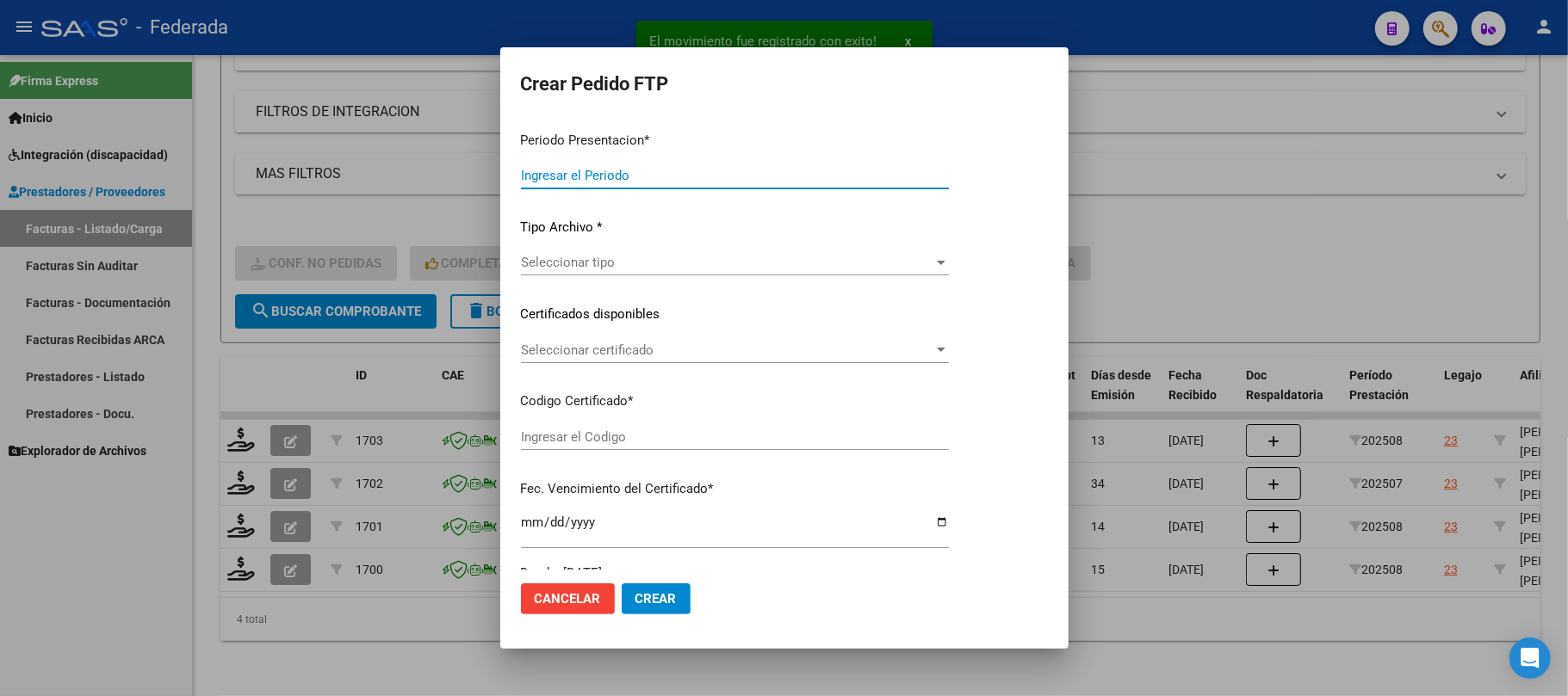
type input "202508"
type input "$ 98.964,88"
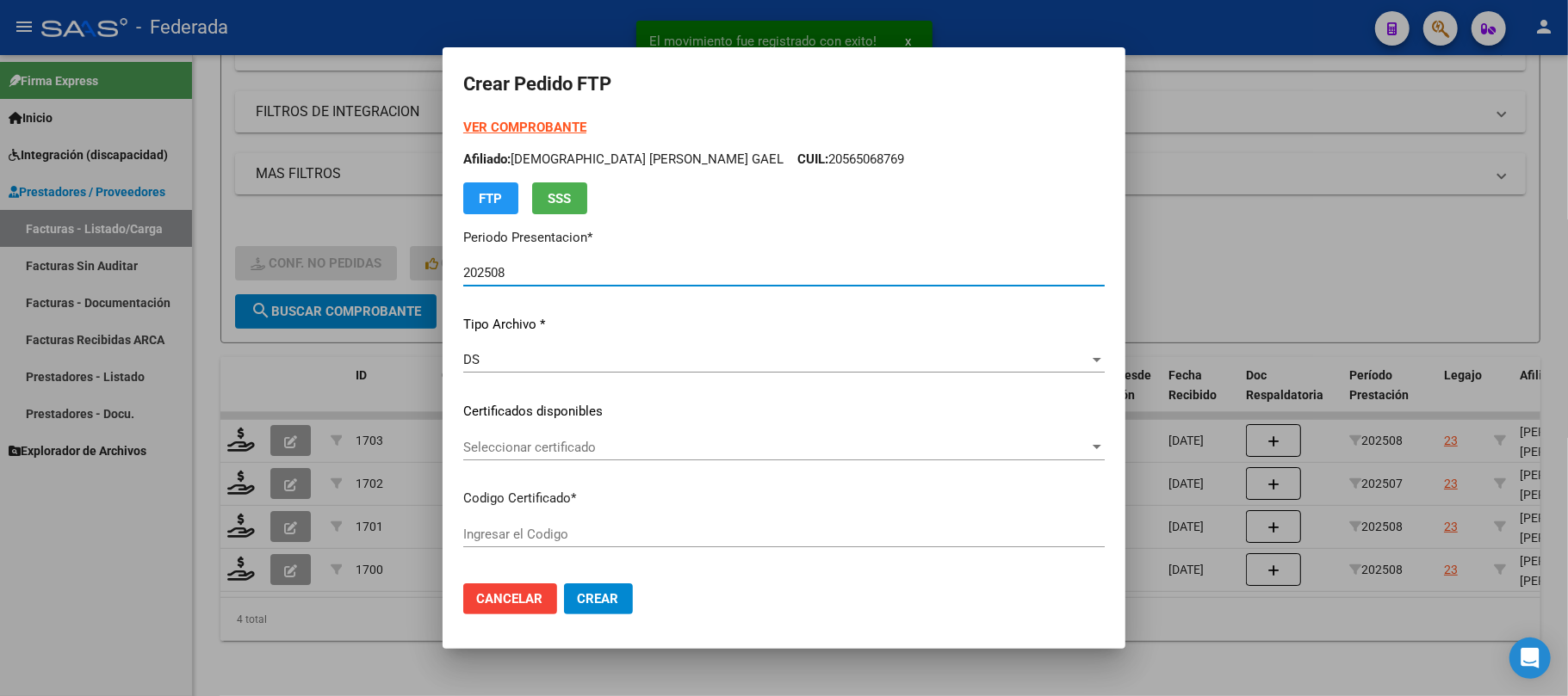
type input "ARG02000565068762023102320281023BS389"
type input "2028-10-23"
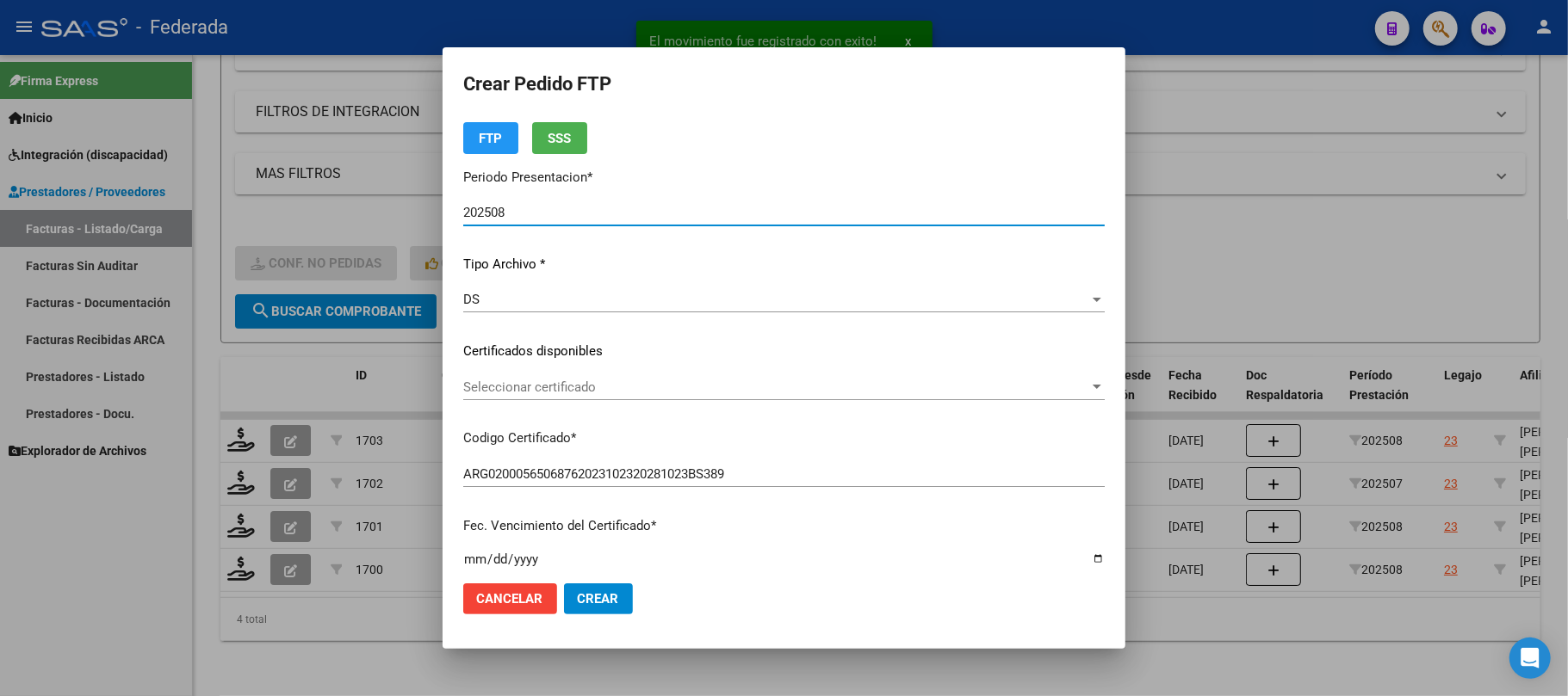
scroll to position [114, 0]
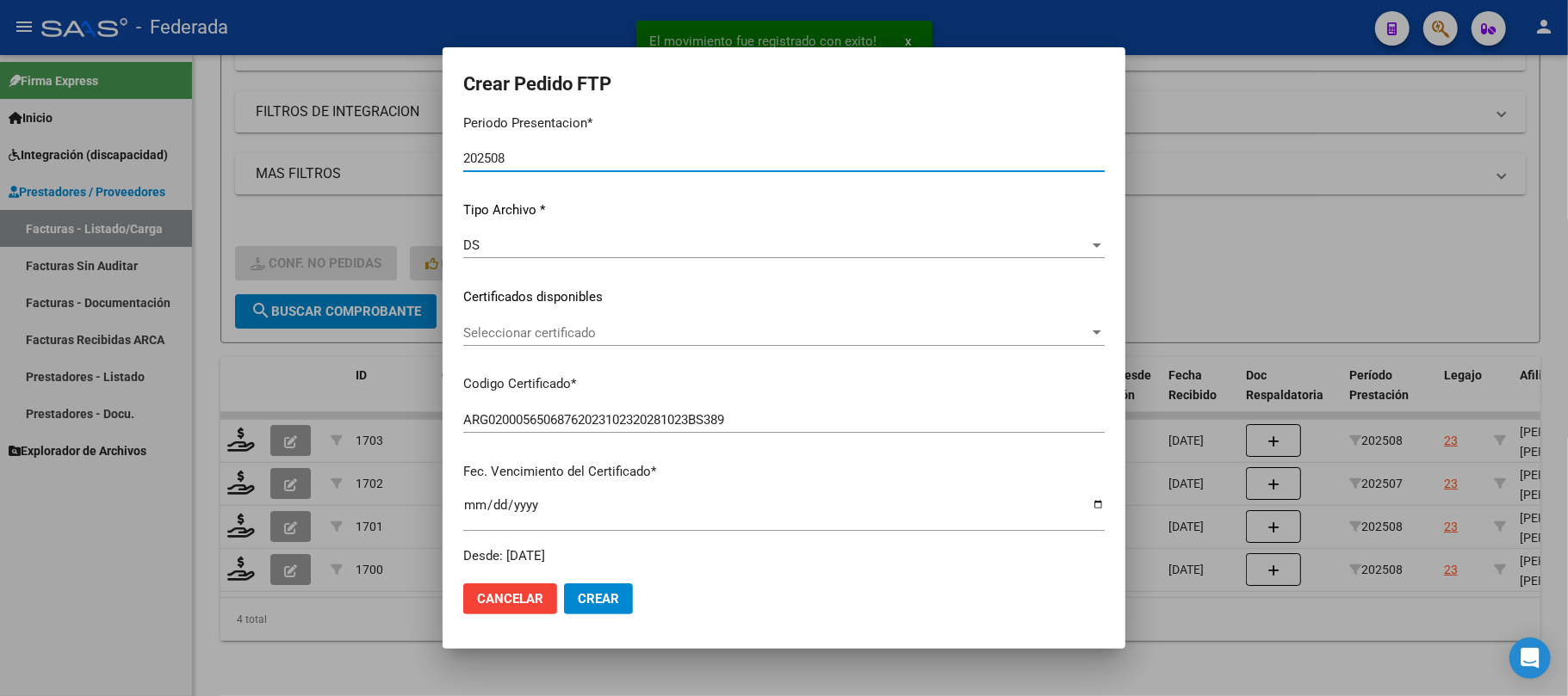
click at [559, 328] on span "Seleccionar certificado" at bounding box center [776, 333] width 626 height 16
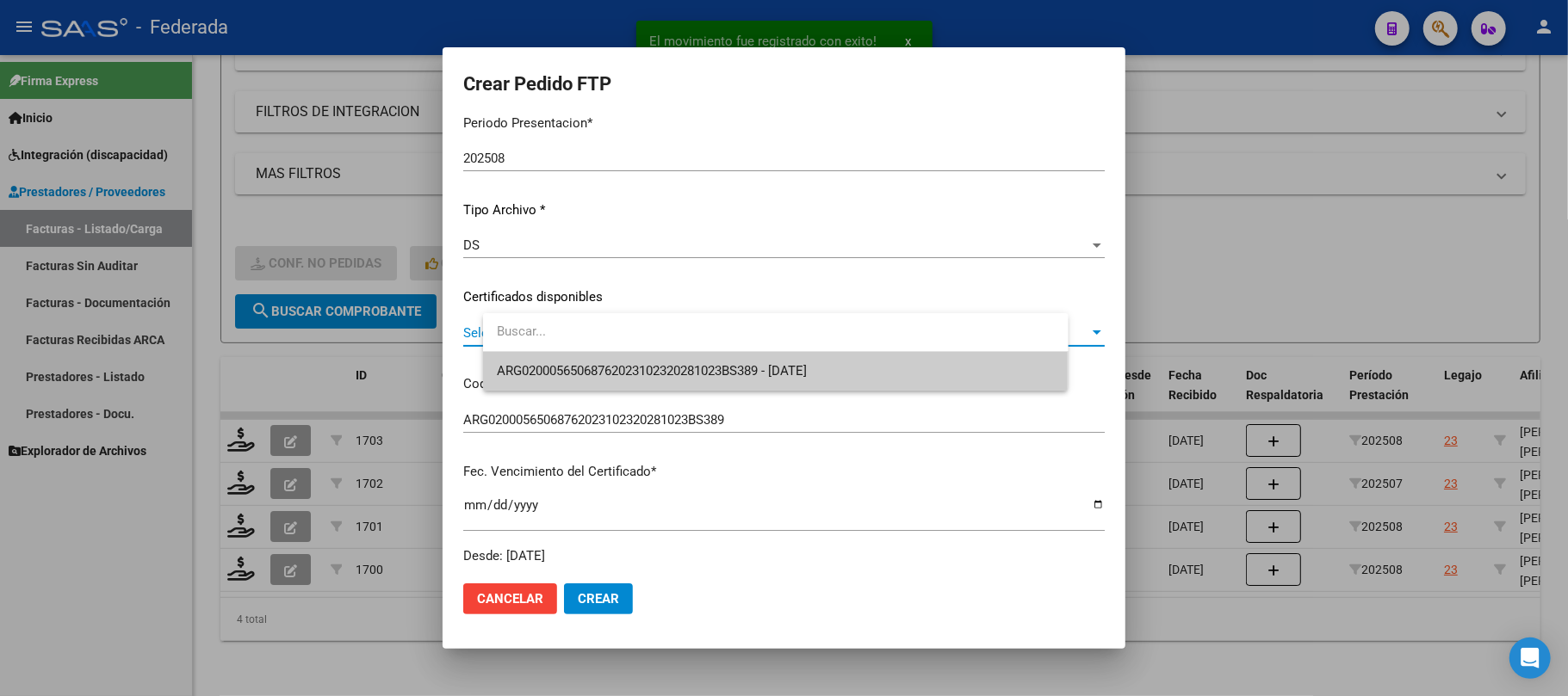
click at [552, 377] on span "ARG02000565068762023102320281023BS389 - 2028-10-23" at bounding box center [652, 371] width 310 height 16
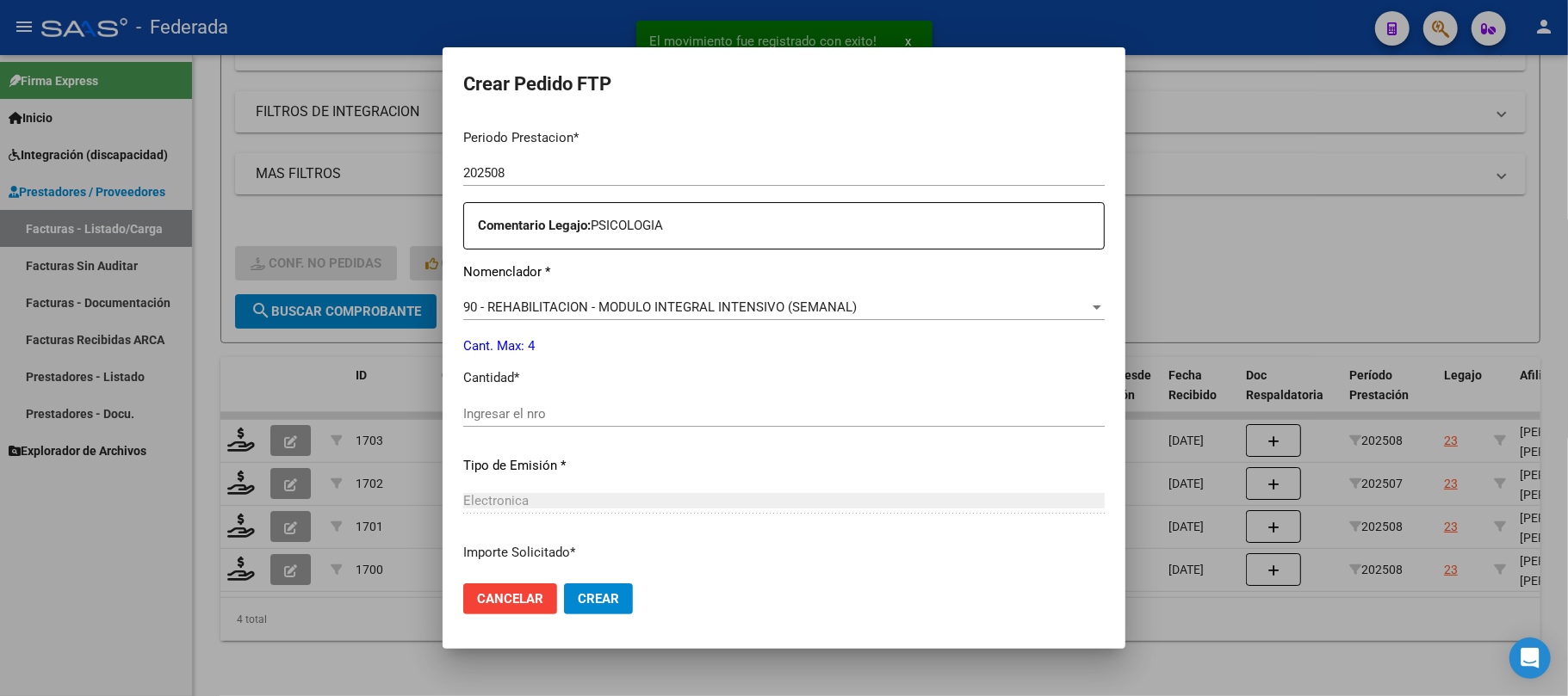
scroll to position [573, 0]
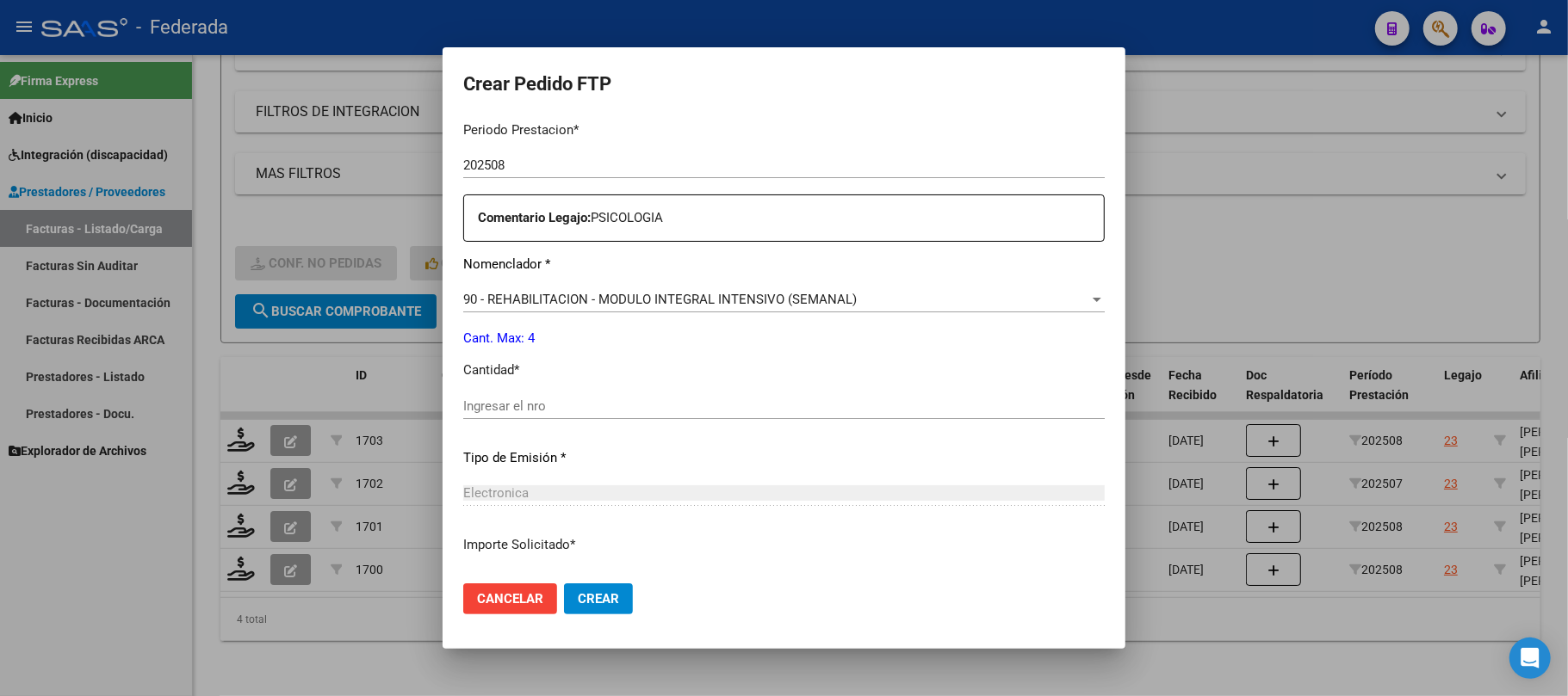
click at [535, 414] on div "Ingresar el nro" at bounding box center [784, 407] width 642 height 26
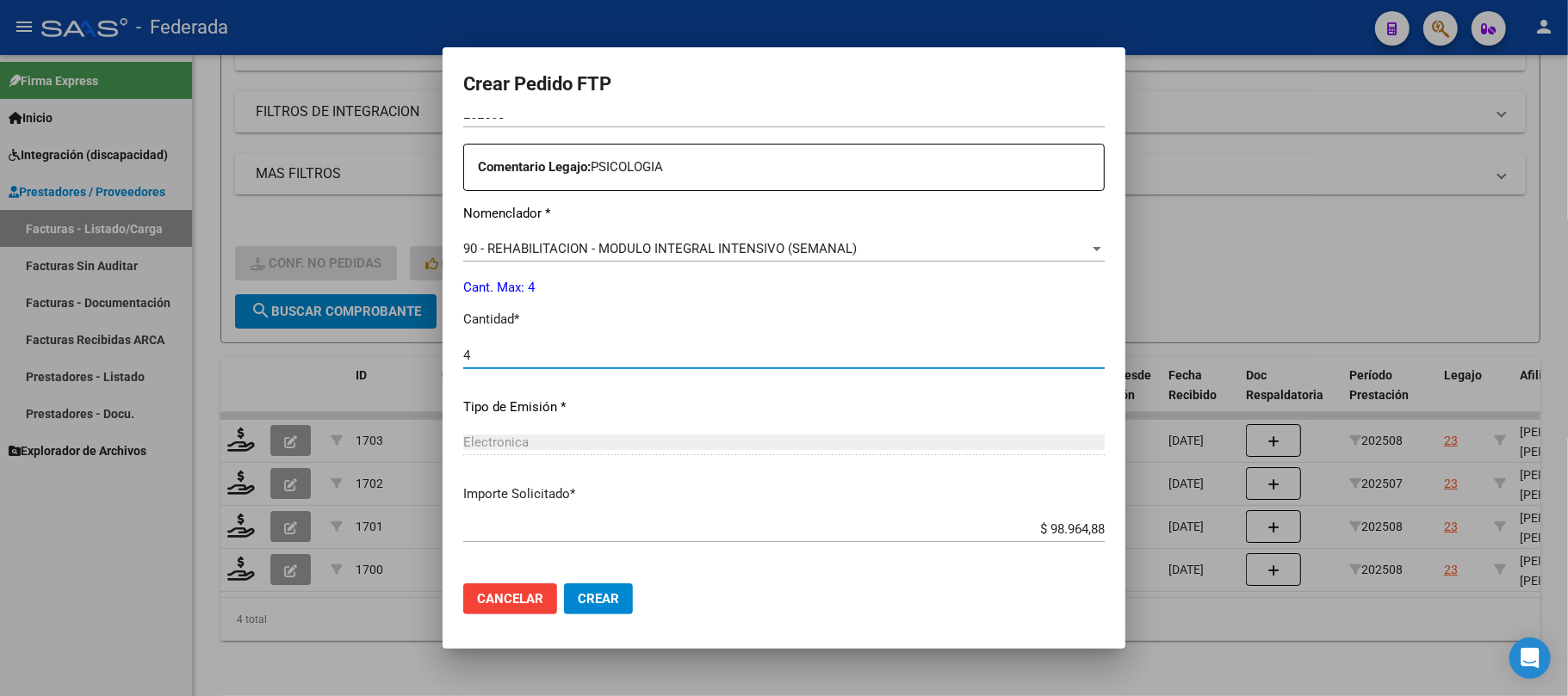
scroll to position [699, 0]
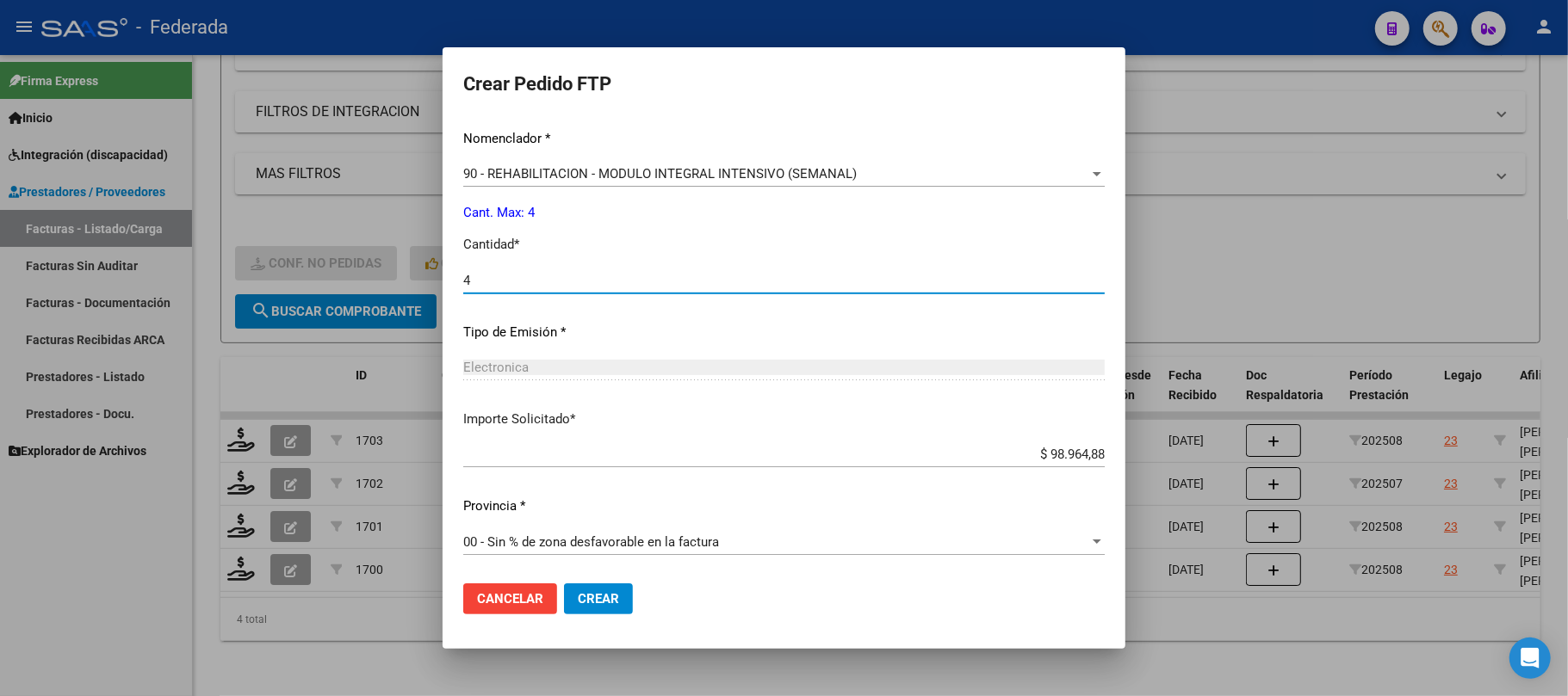
type input "4"
click at [619, 591] on span "Crear" at bounding box center [598, 599] width 42 height 16
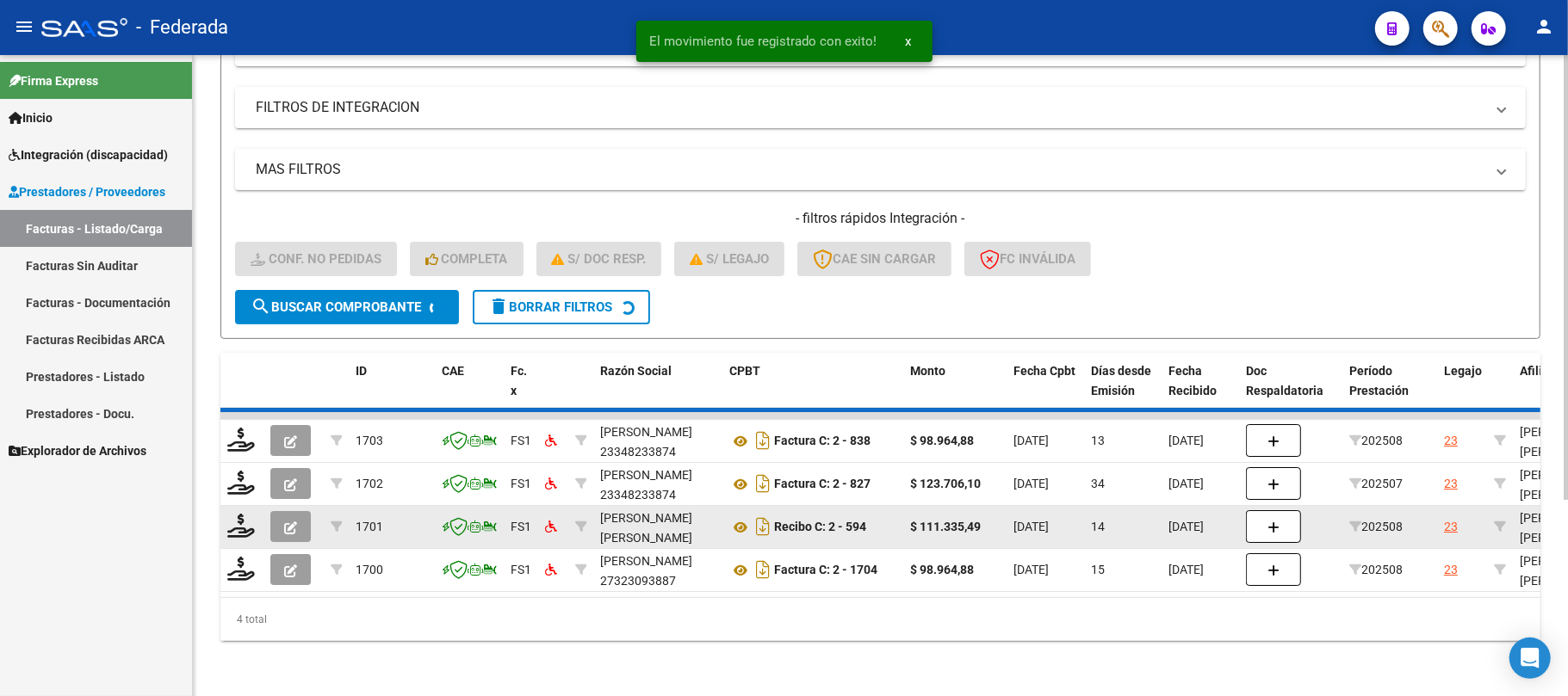
scroll to position [236, 0]
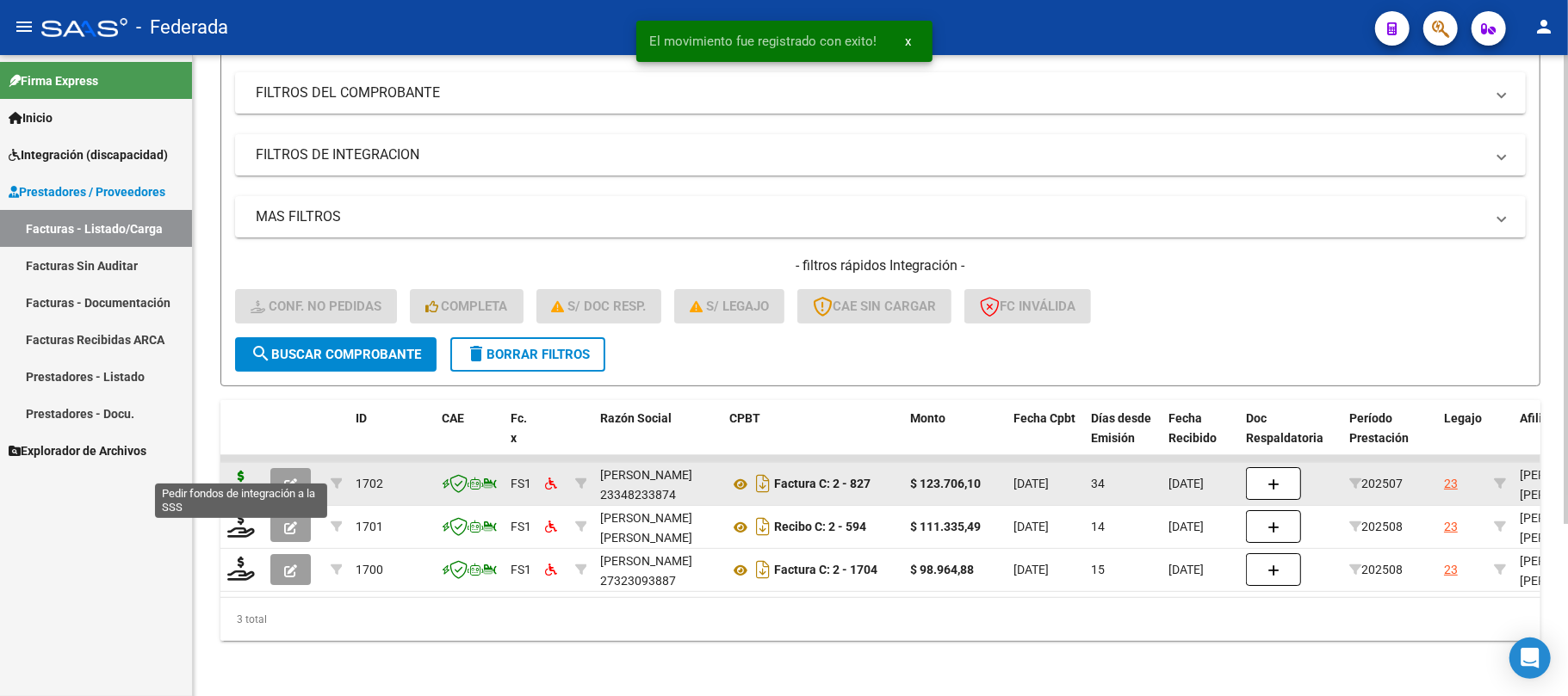
click at [249, 471] on icon at bounding box center [241, 483] width 28 height 24
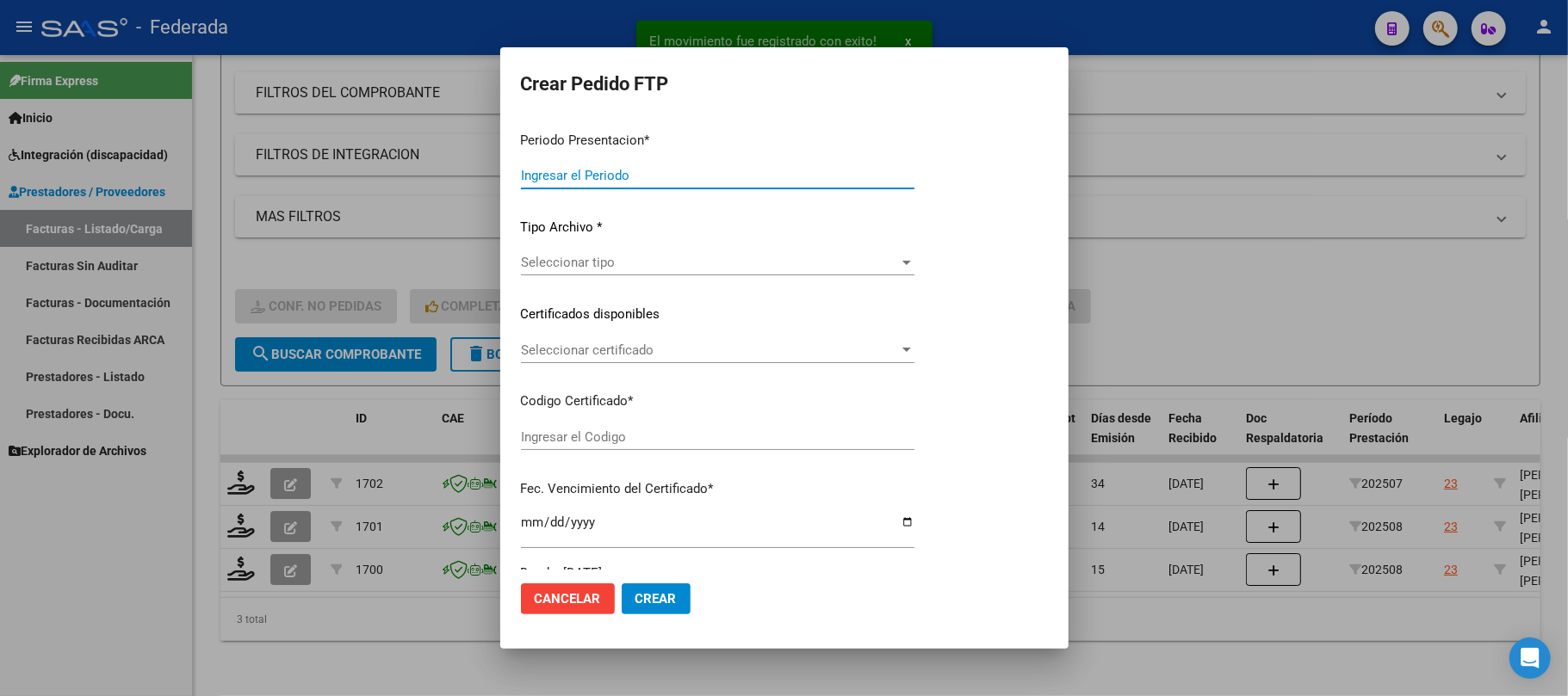
type input "202508"
type input "202507"
type input "$ 123.706,10"
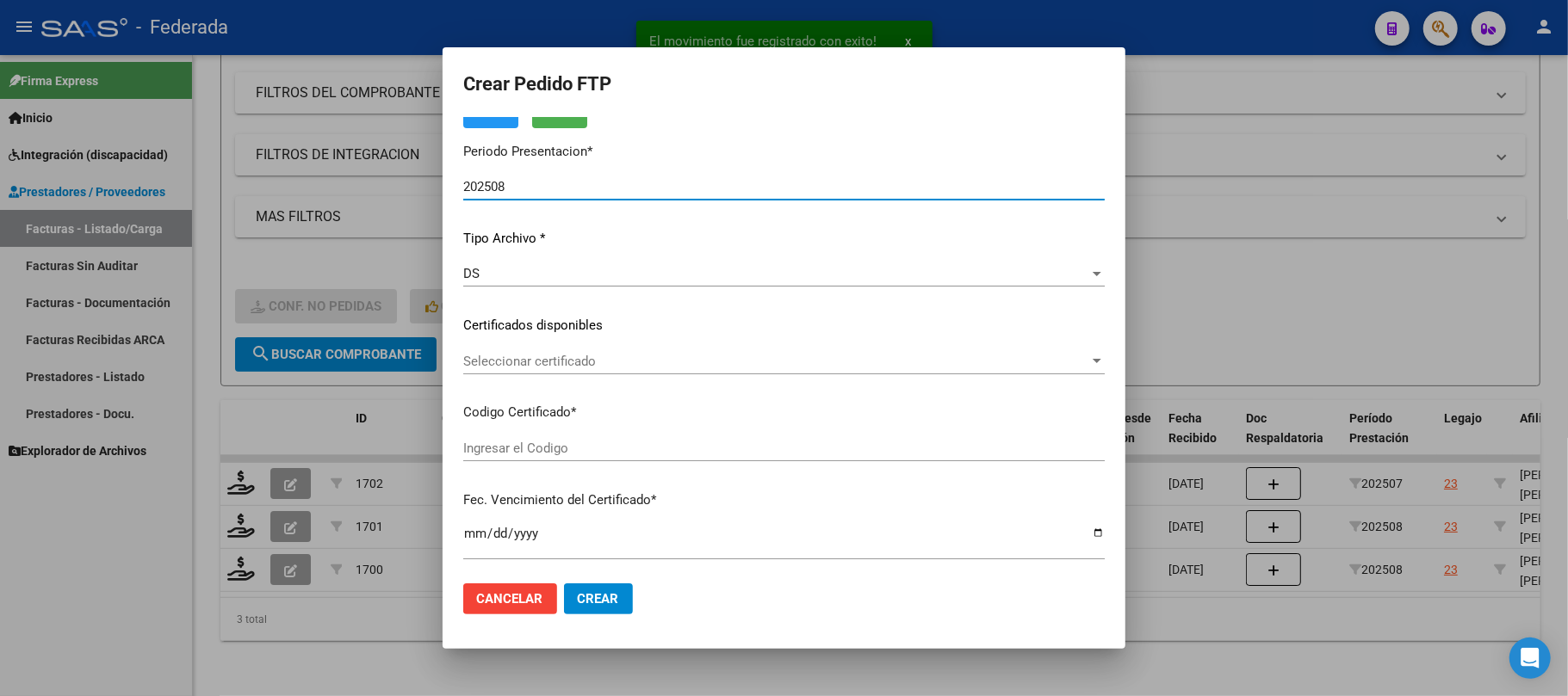
type input "ARG02000565068762023102320281023BS389"
type input "2028-10-23"
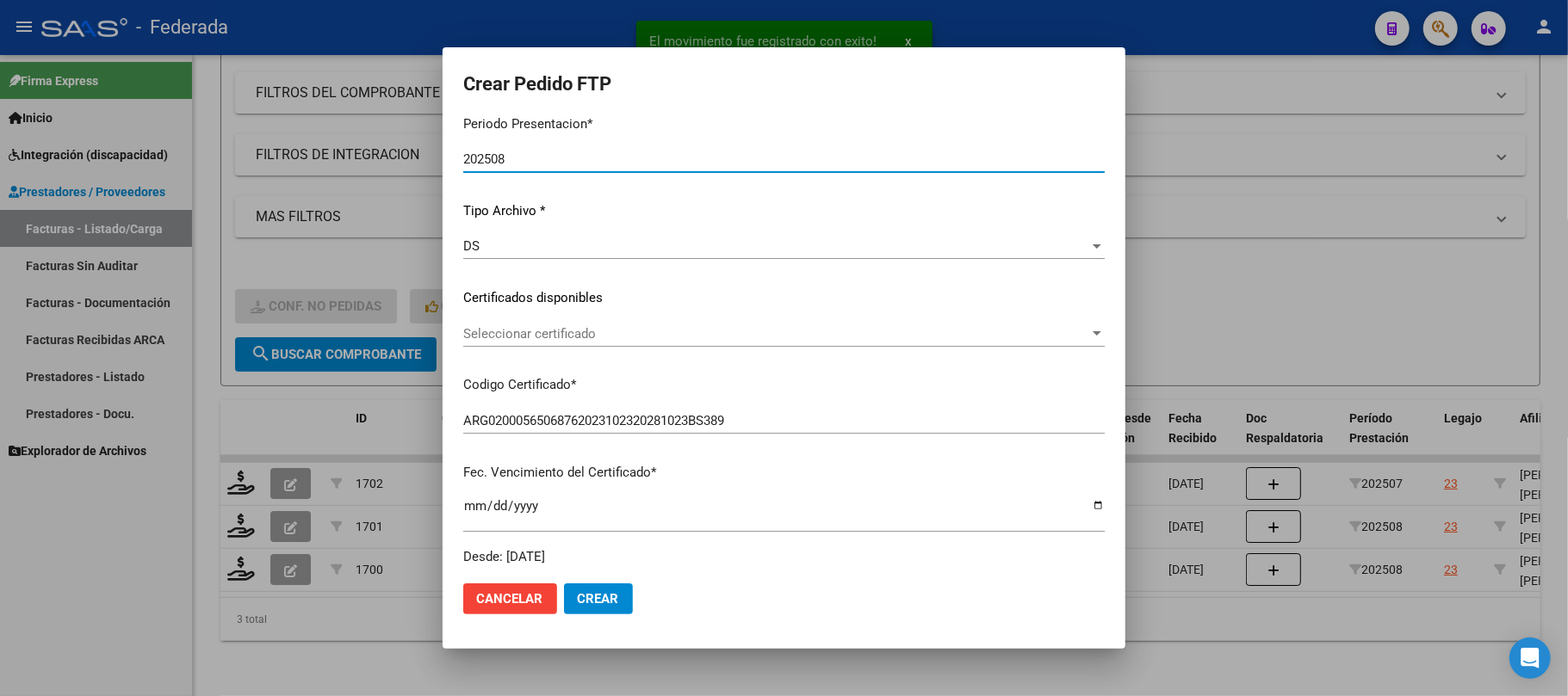
scroll to position [114, 0]
click at [586, 331] on span "Seleccionar certificado" at bounding box center [776, 333] width 626 height 16
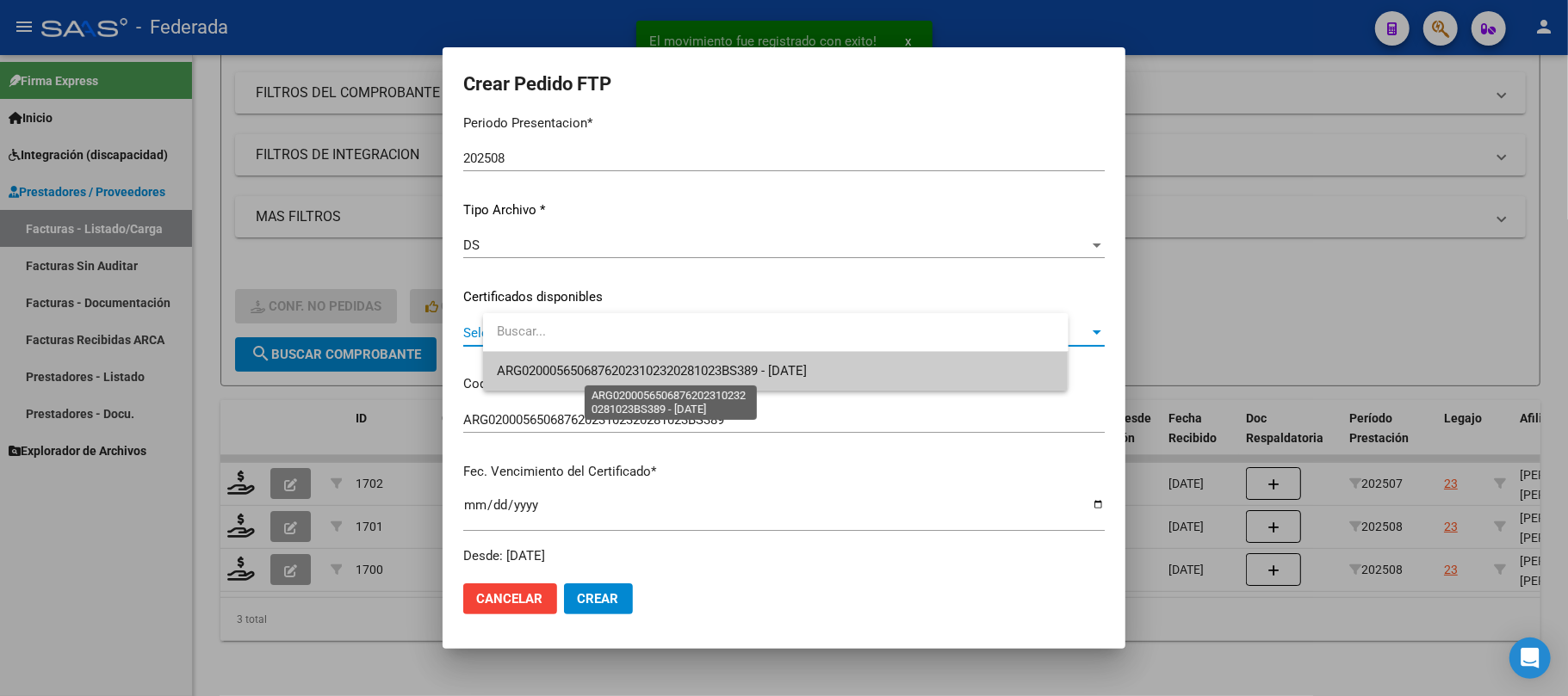
click at [579, 363] on span "ARG02000565068762023102320281023BS389 - 2028-10-23" at bounding box center [652, 371] width 310 height 16
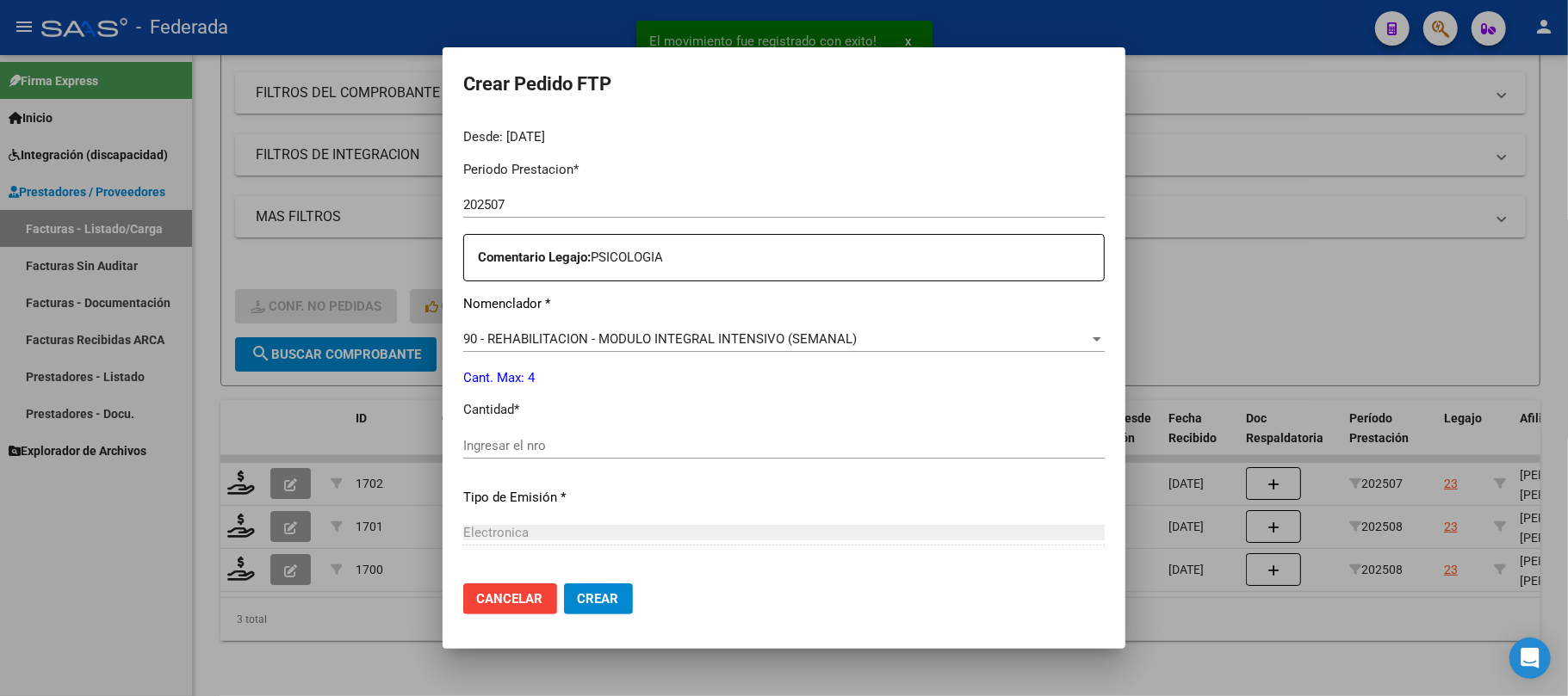
scroll to position [573, 0]
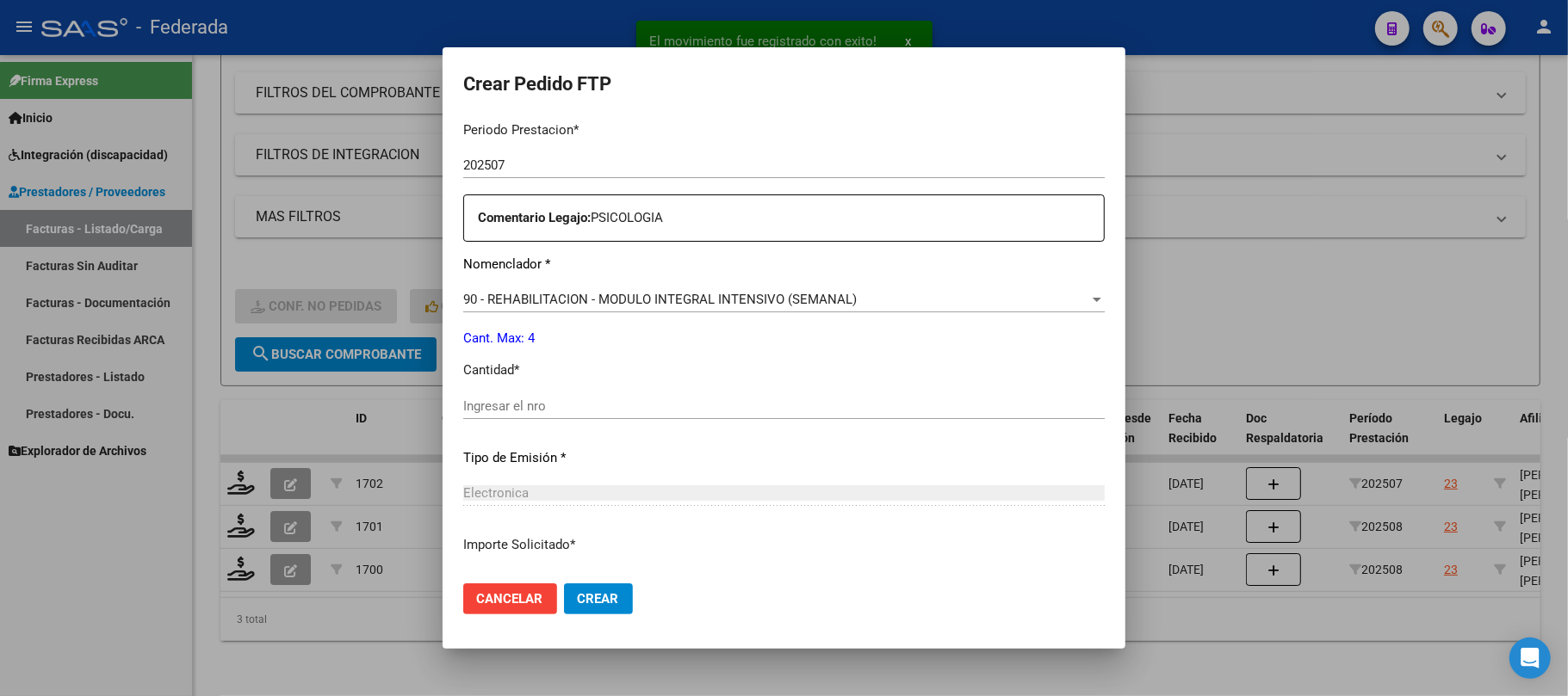
click at [573, 399] on input "Ingresar el nro" at bounding box center [784, 407] width 642 height 16
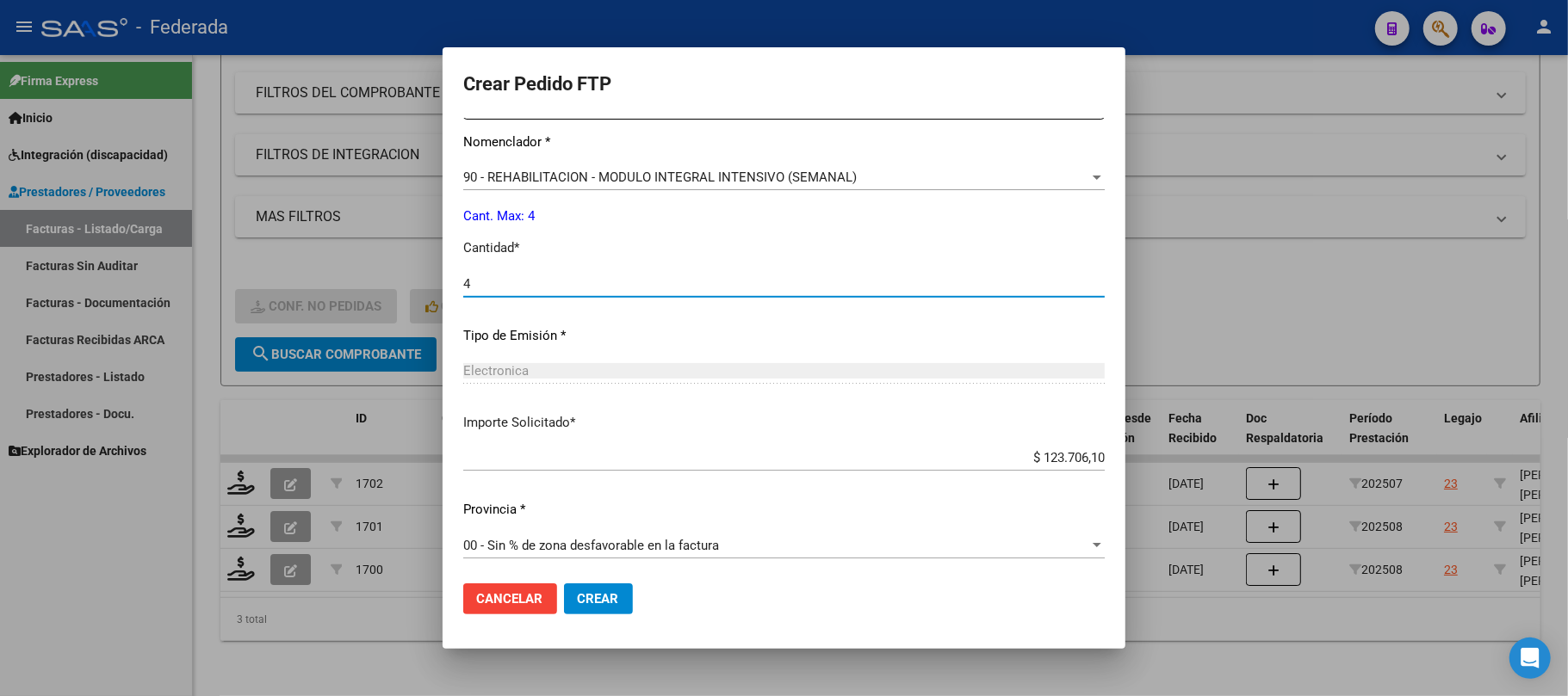
scroll to position [699, 0]
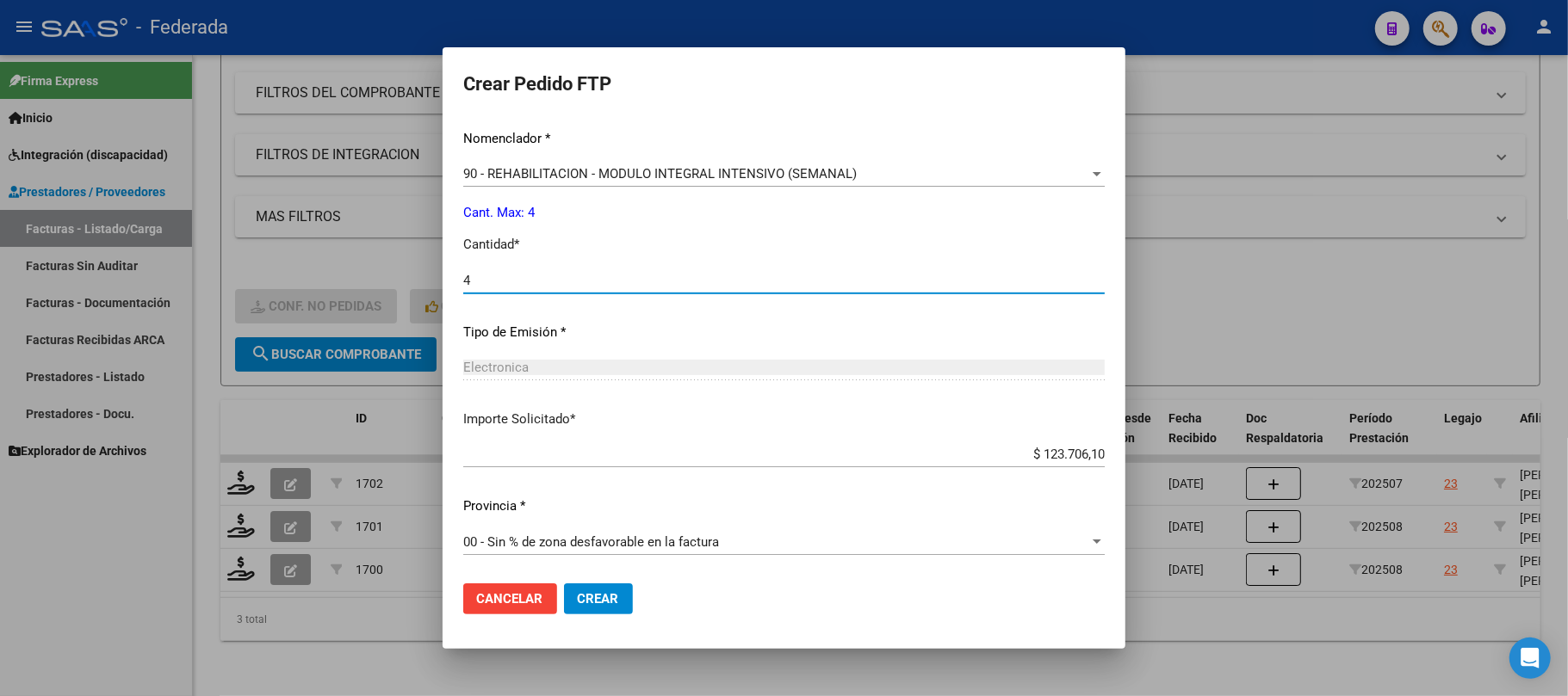
type input "4"
click at [618, 593] on span "Crear" at bounding box center [598, 599] width 42 height 16
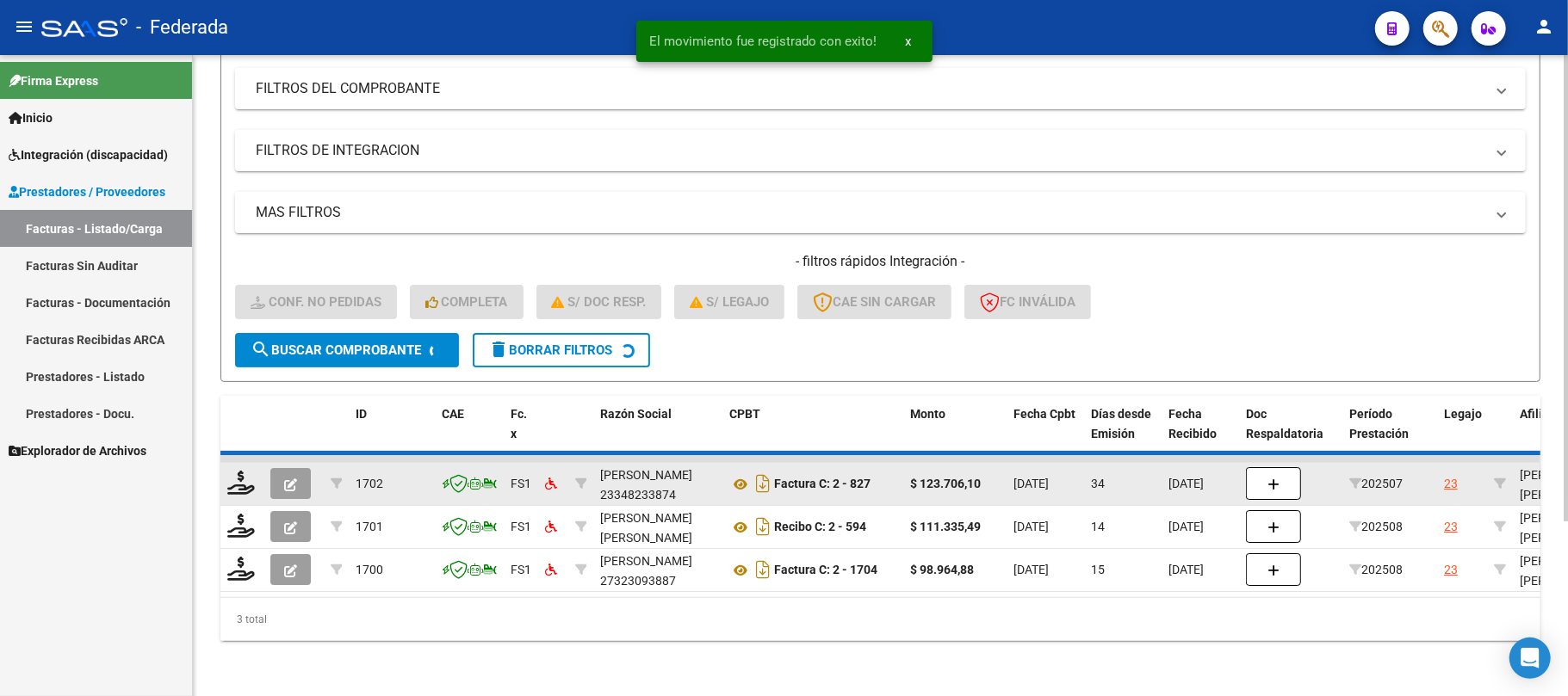
scroll to position [192, 0]
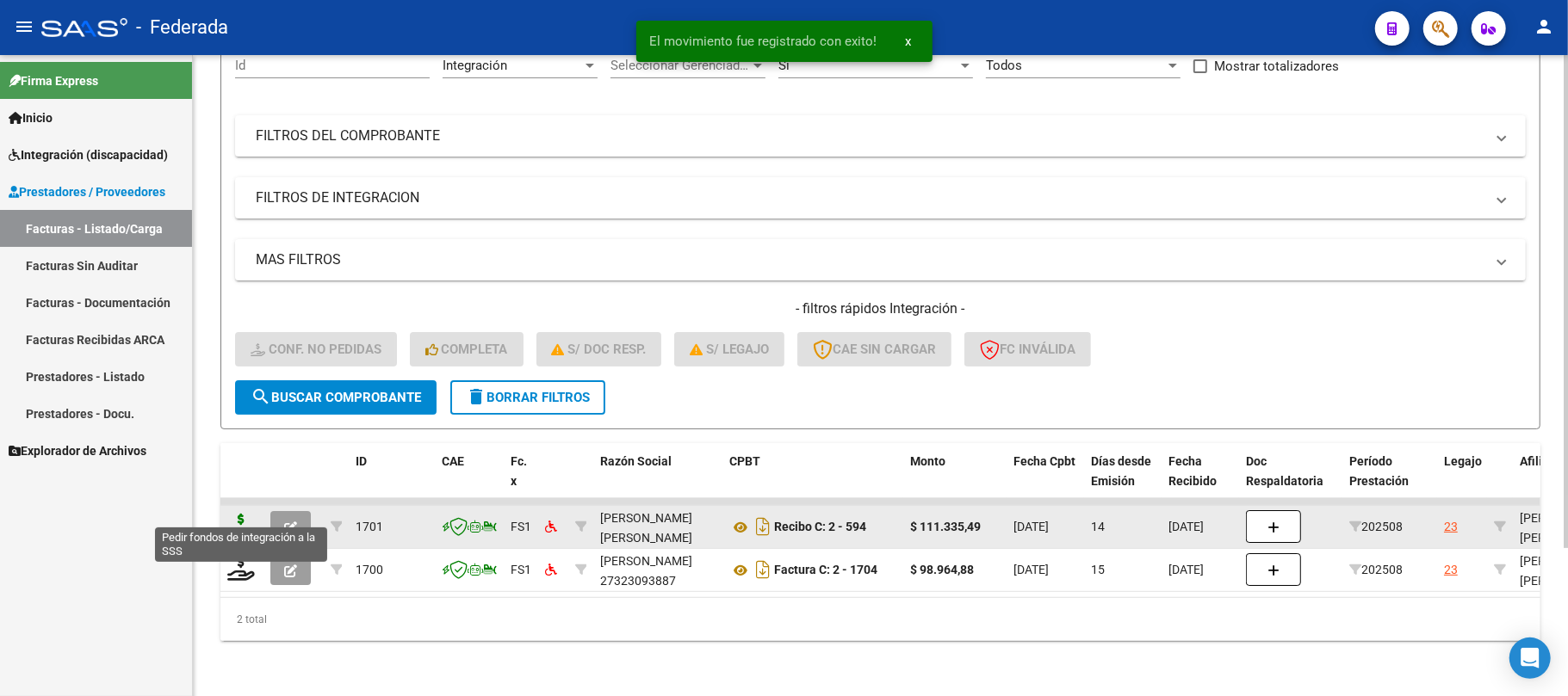
click at [248, 514] on icon at bounding box center [241, 526] width 28 height 24
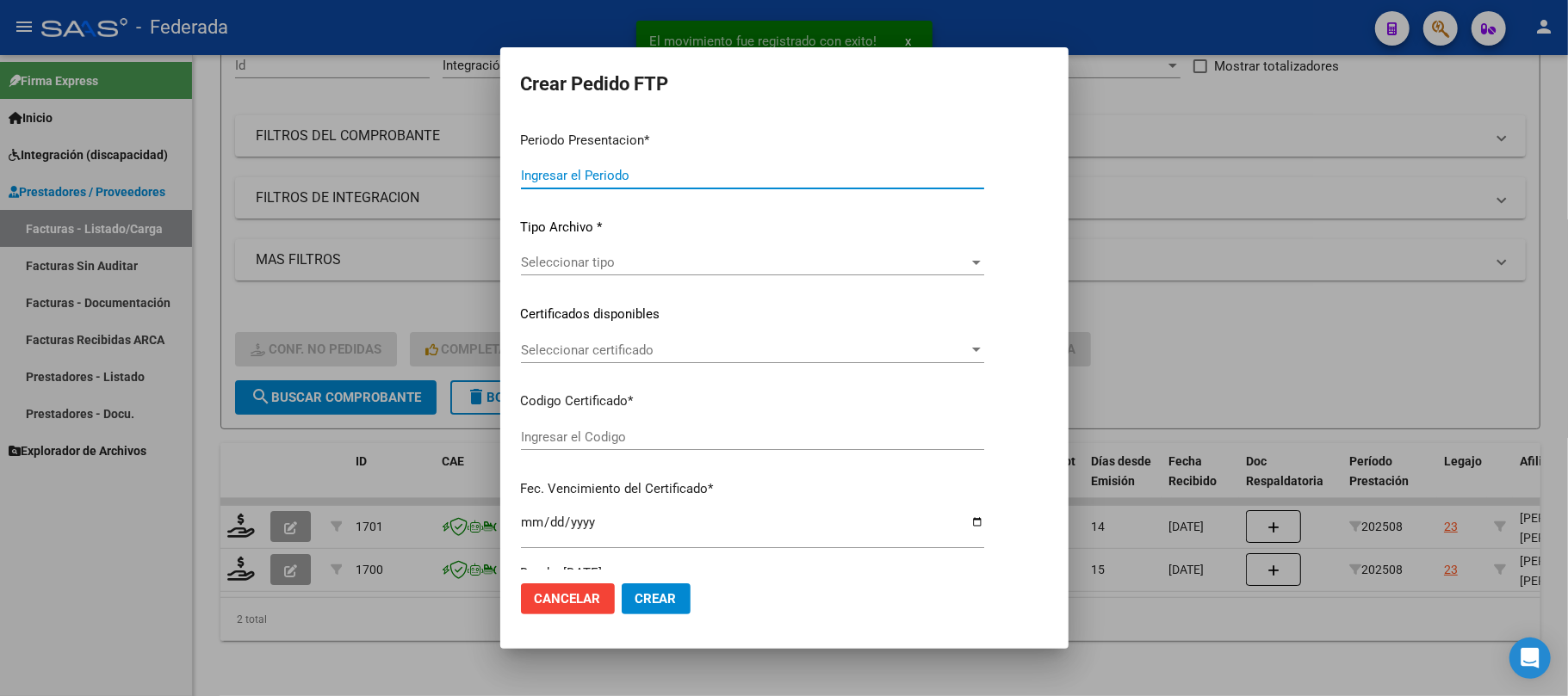
type input "202508"
type input "$ 111.335,49"
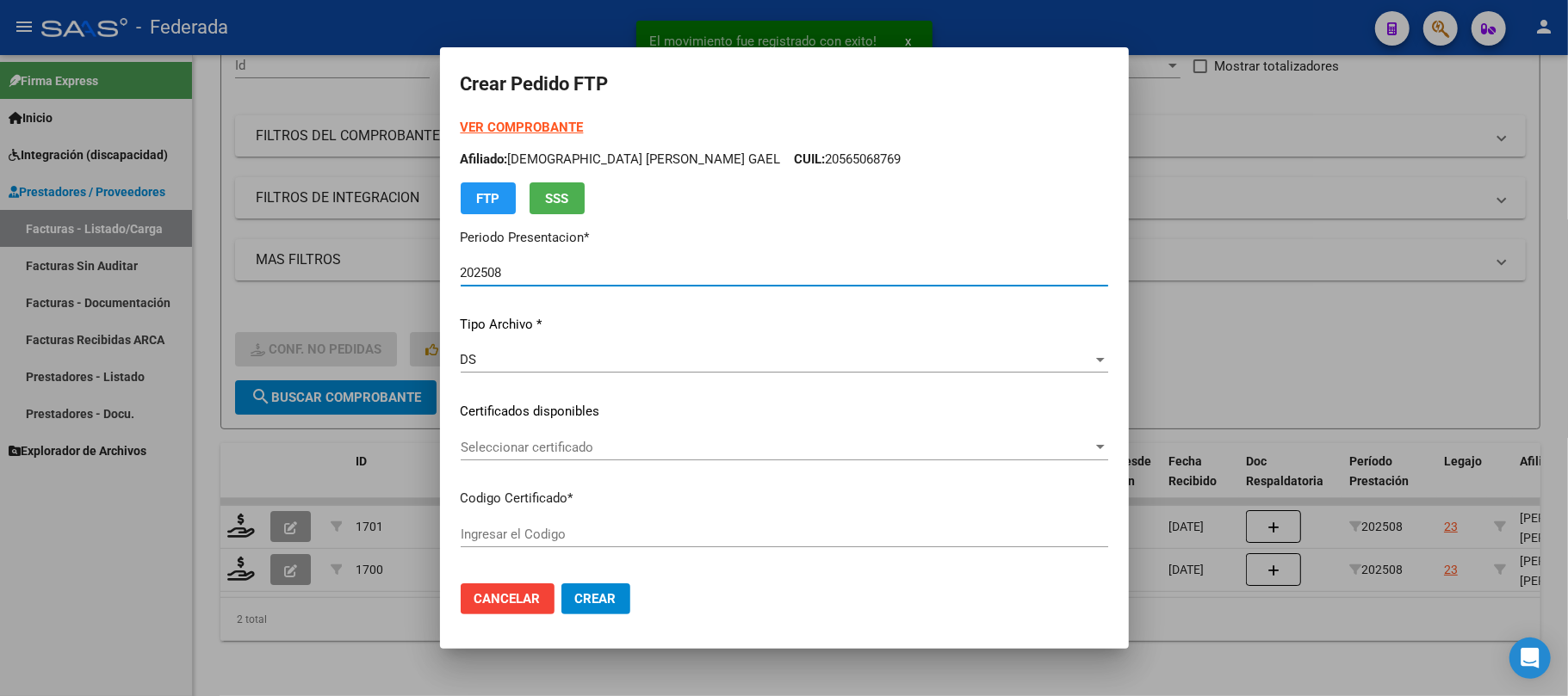
type input "ARG02000565068762023102320281023BS389"
type input "2028-10-23"
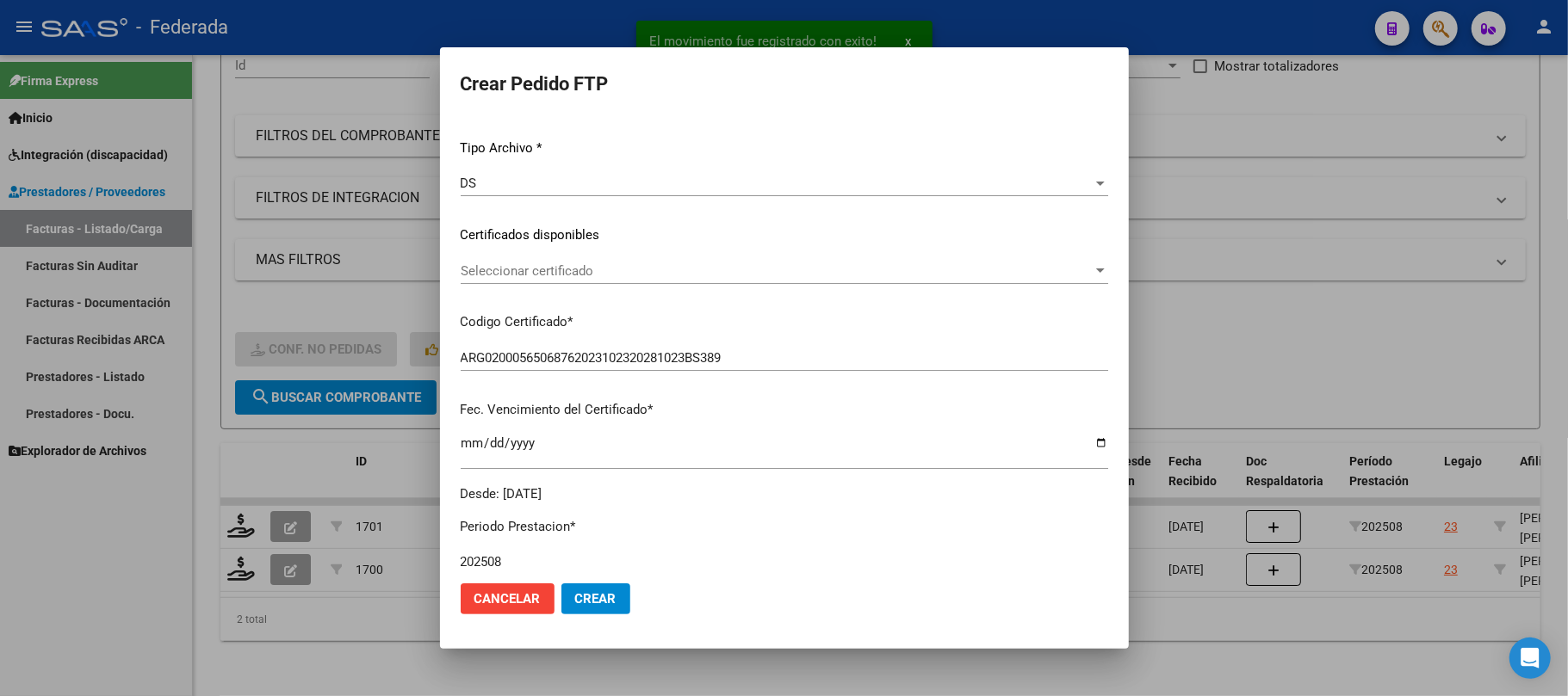
scroll to position [229, 0]
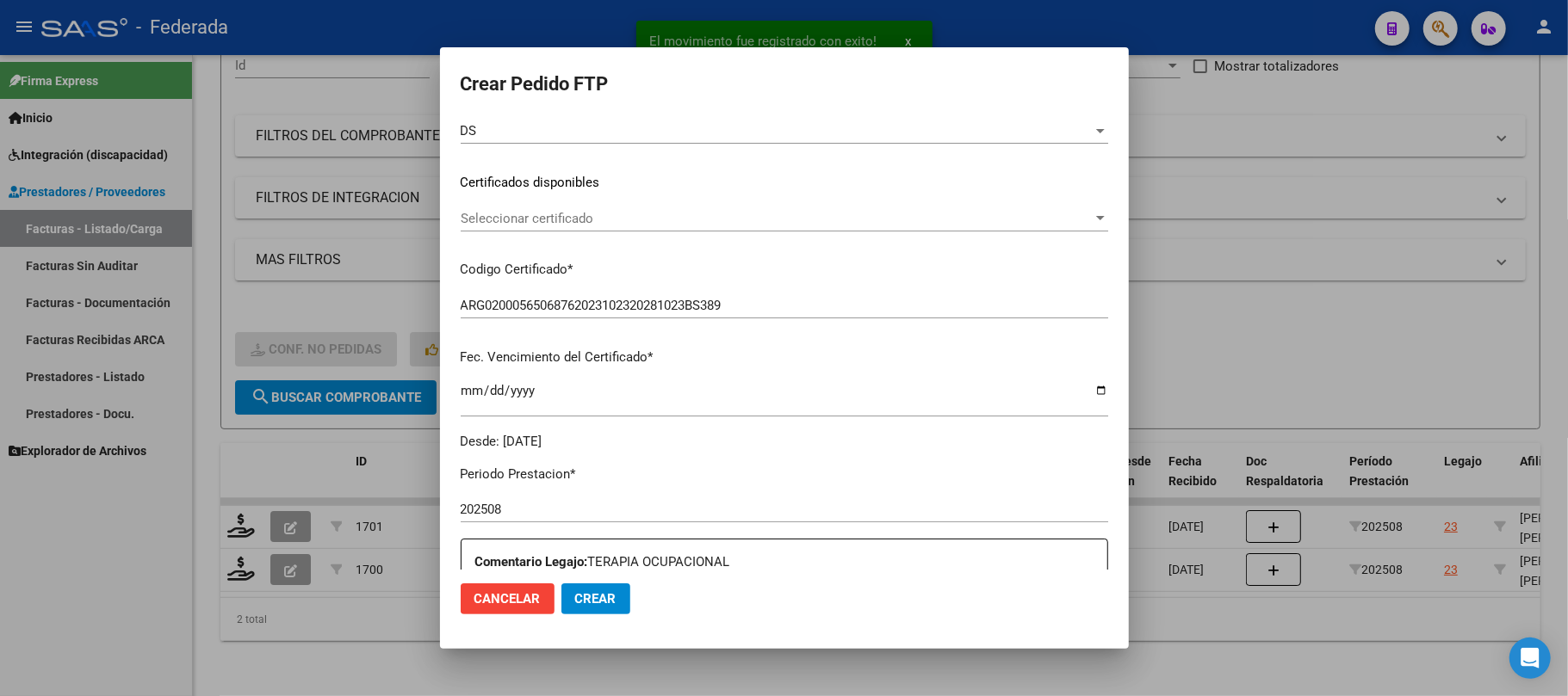
click at [597, 200] on div "VER COMPROBANTE ARCA Padrón Afiliado: BRITO VELIZ MAXIMO GAEL CUIL: 20565068769…" at bounding box center [784, 170] width 648 height 563
click at [597, 218] on span "Seleccionar certificado" at bounding box center [776, 218] width 632 height 16
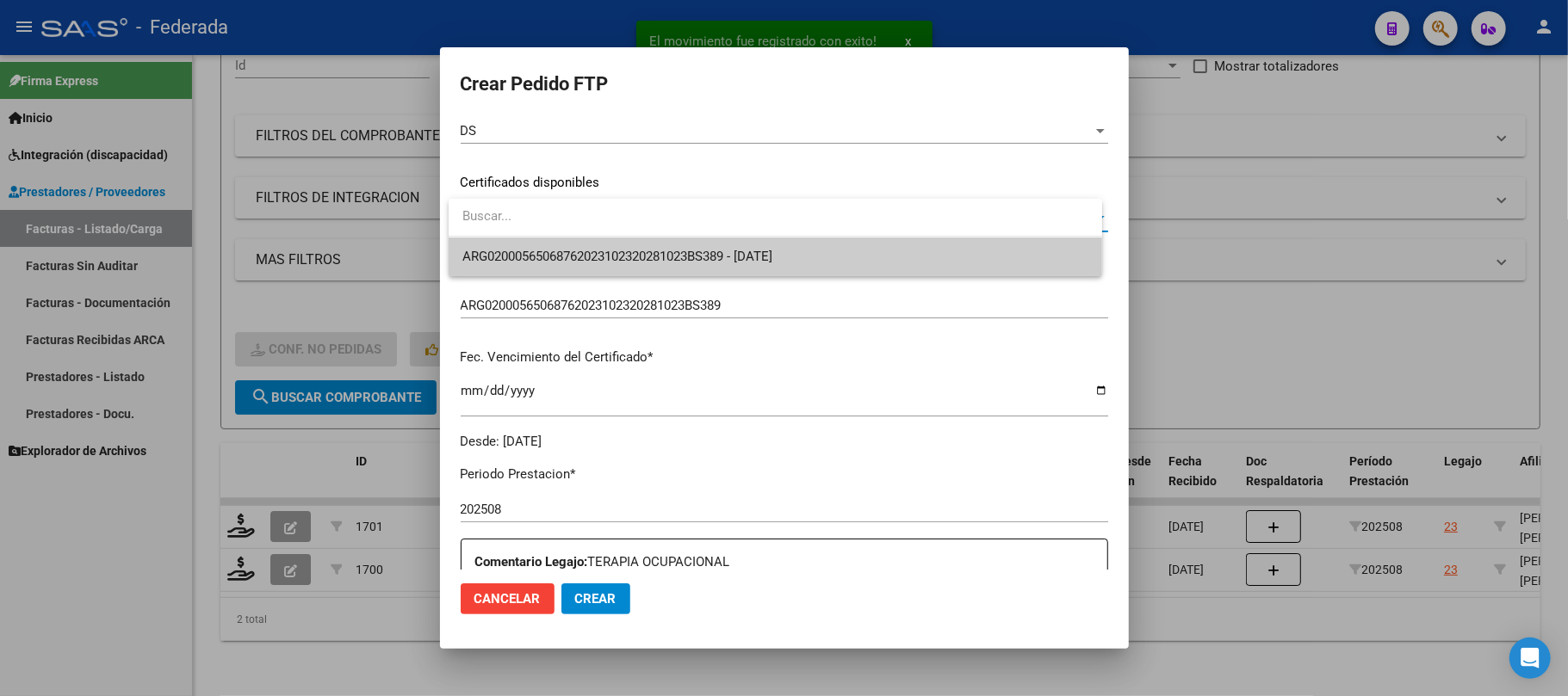
click at [599, 267] on span "ARG02000565068762023102320281023BS389 - 2028-10-23" at bounding box center [775, 257] width 626 height 39
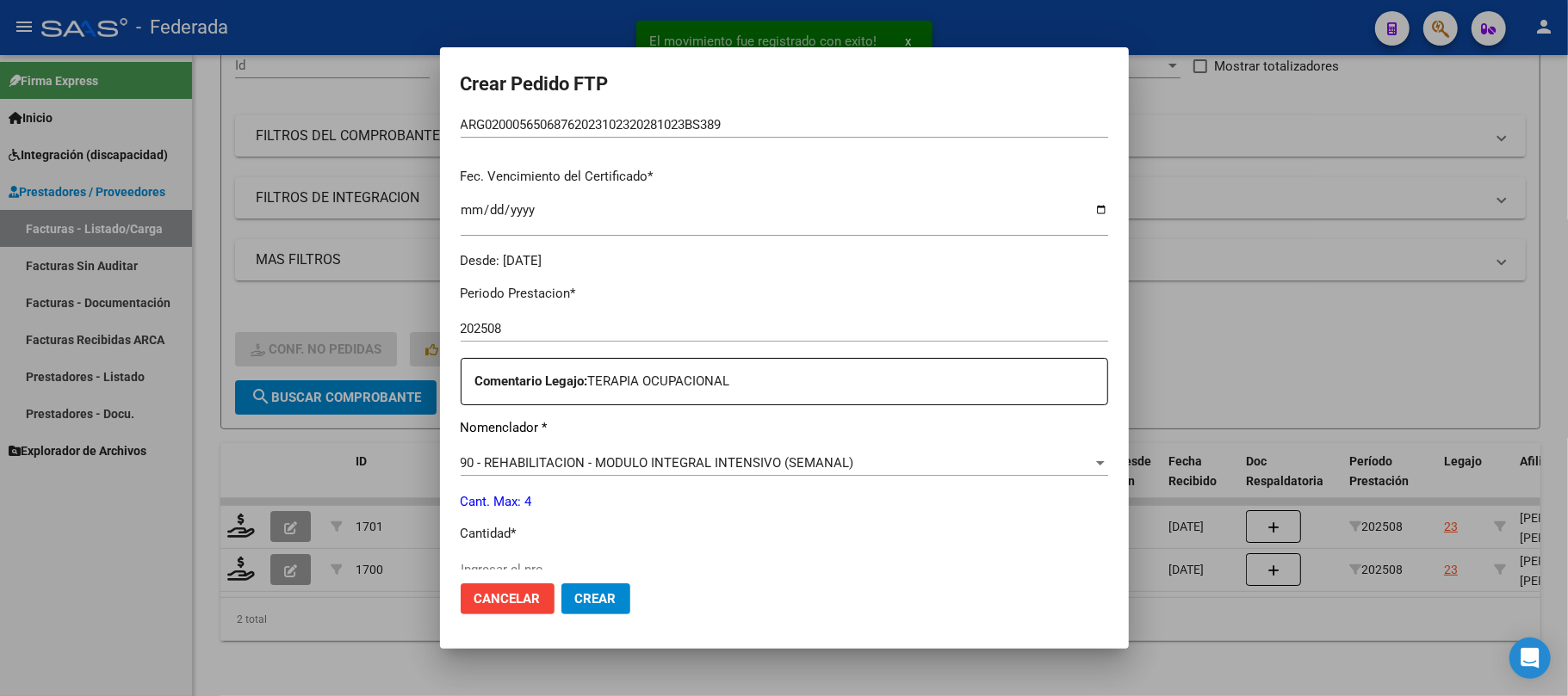
scroll to position [573, 0]
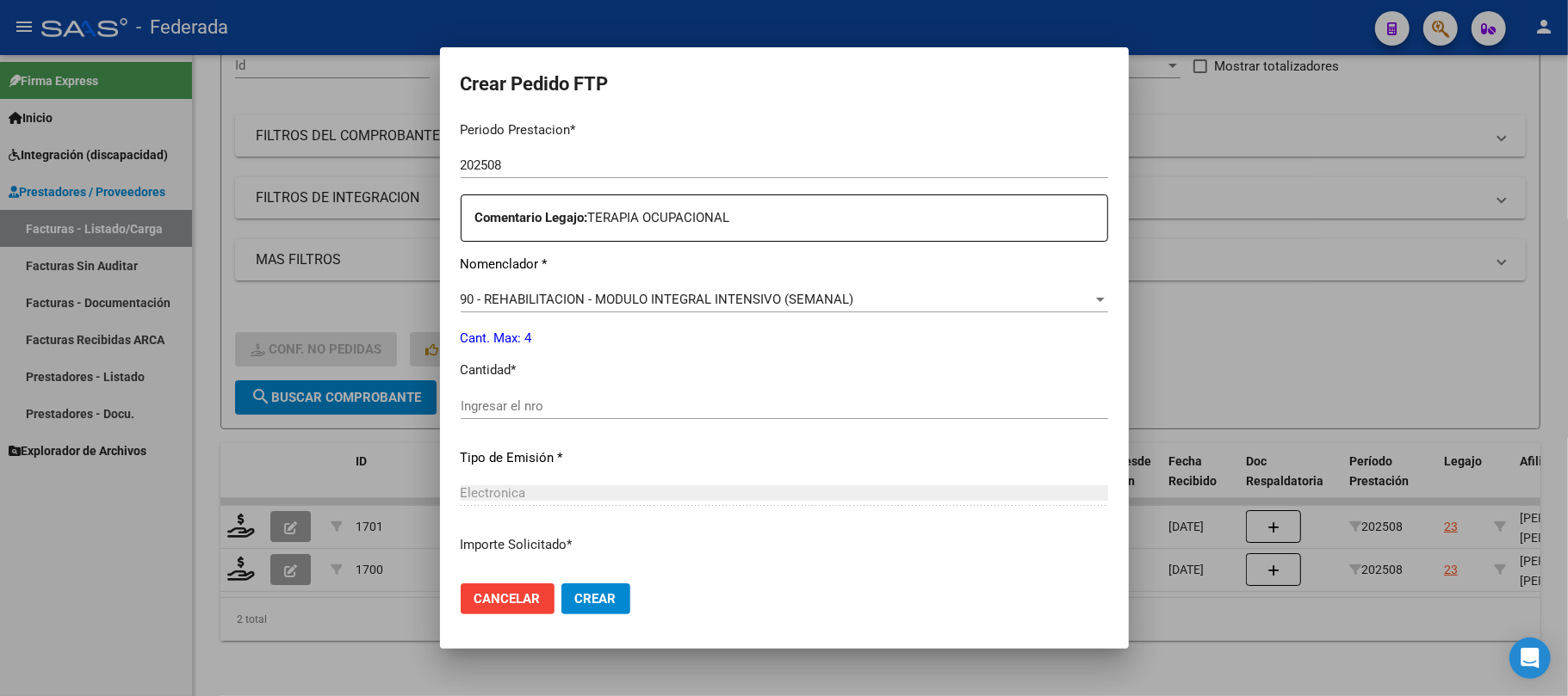
click at [532, 399] on input "Ingresar el nro" at bounding box center [784, 407] width 648 height 16
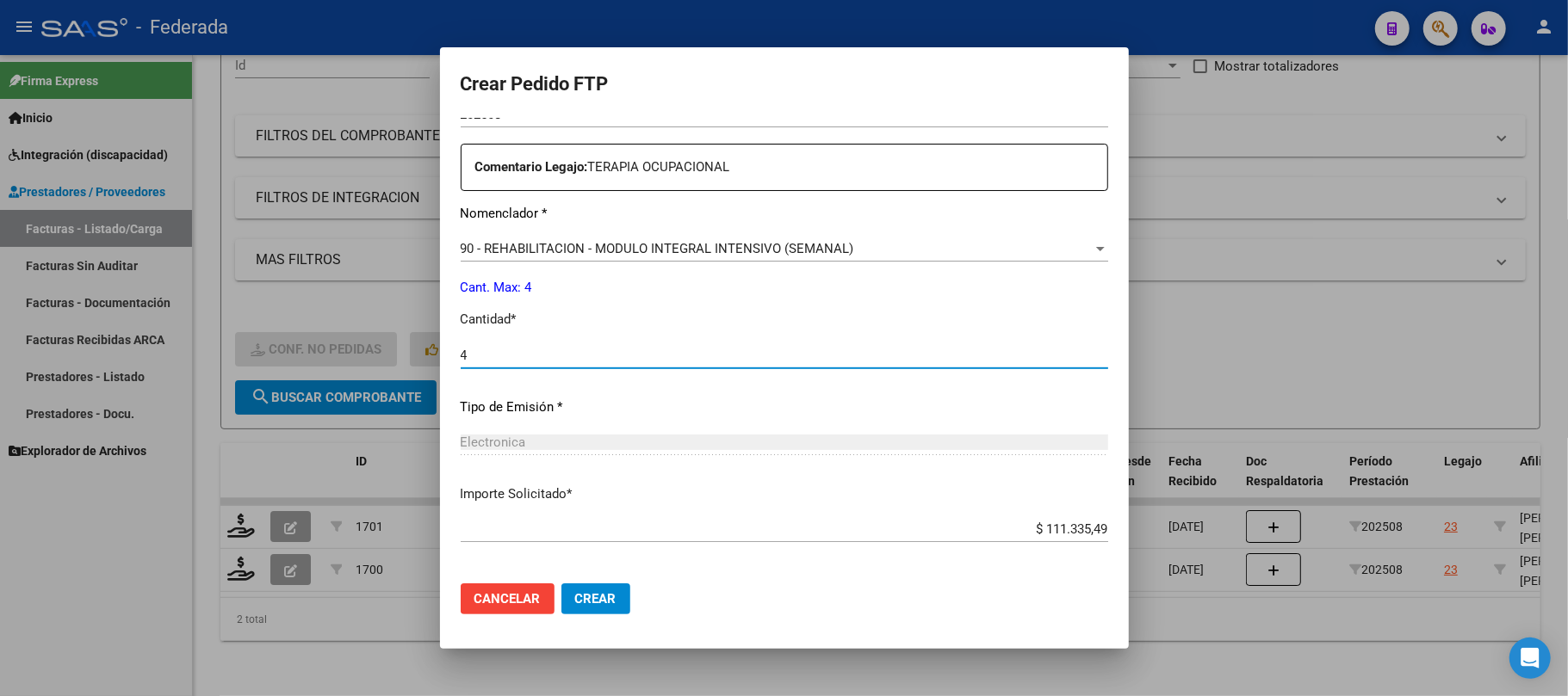
scroll to position [699, 0]
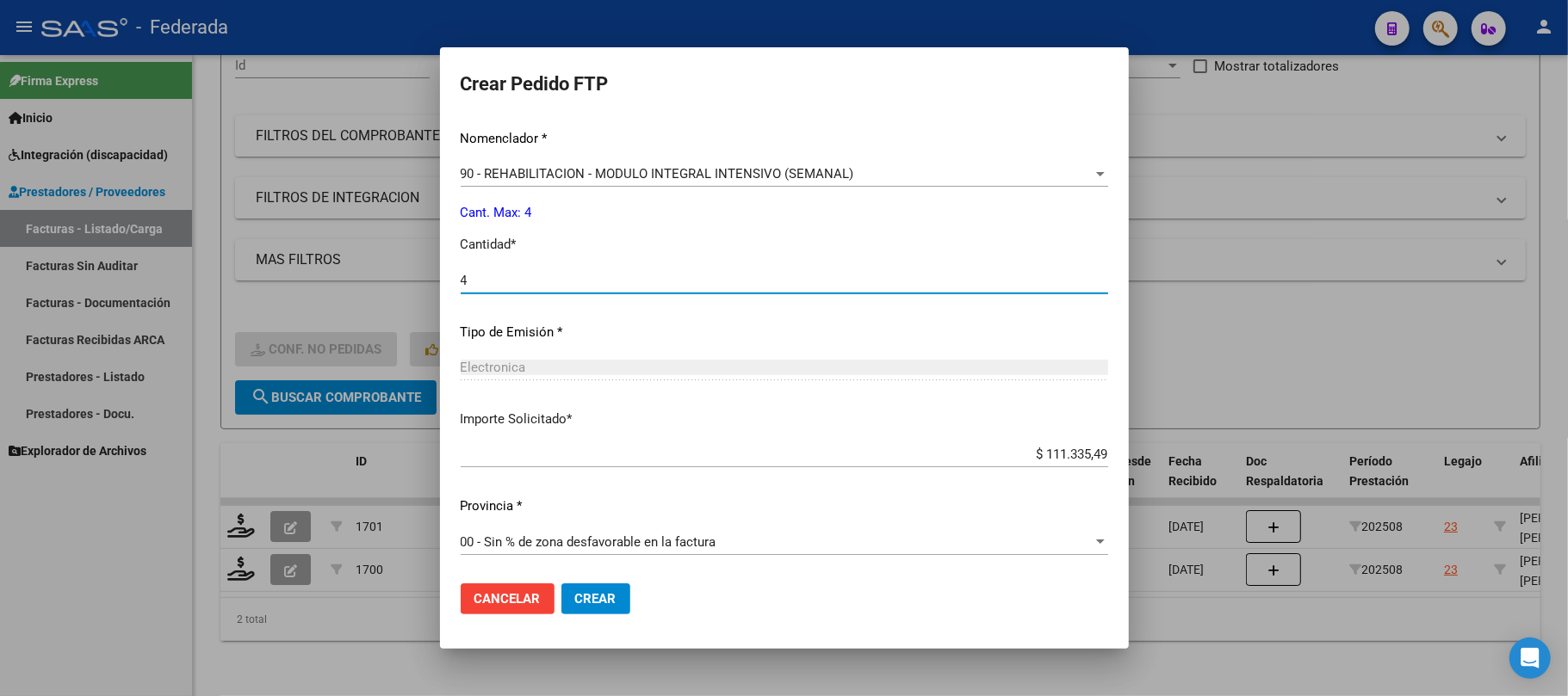
type input "4"
click at [593, 609] on button "Crear" at bounding box center [595, 599] width 69 height 31
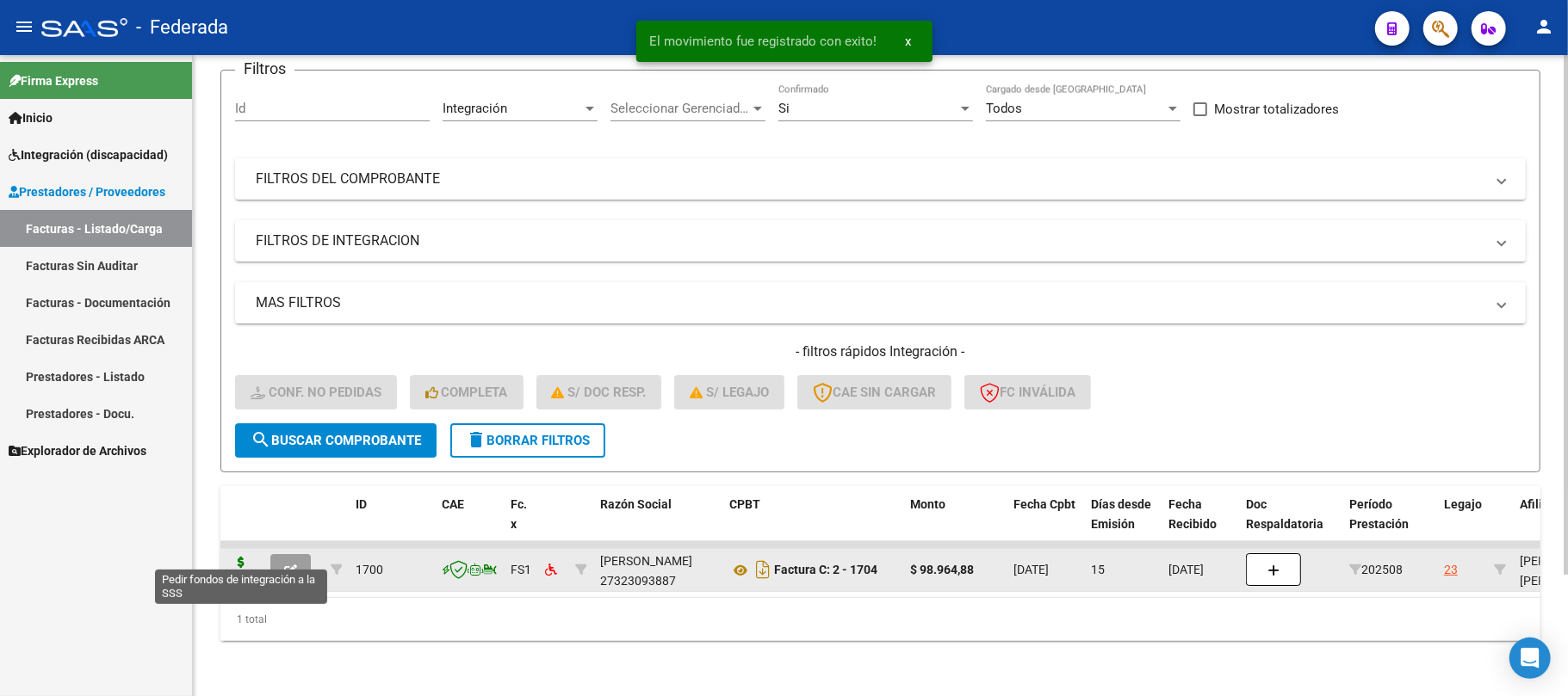
scroll to position [150, 0]
click at [242, 557] on icon at bounding box center [241, 569] width 28 height 24
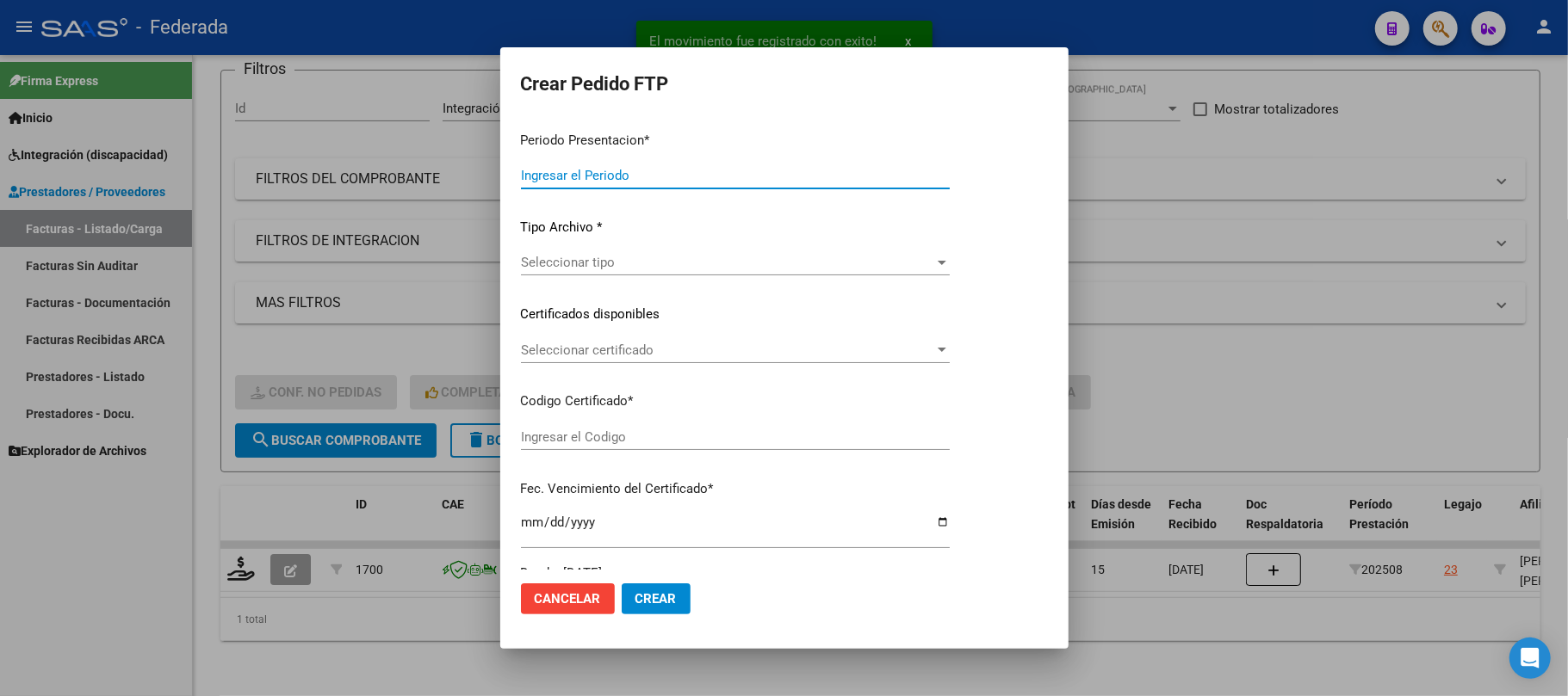
type input "202508"
type input "$ 98.964,88"
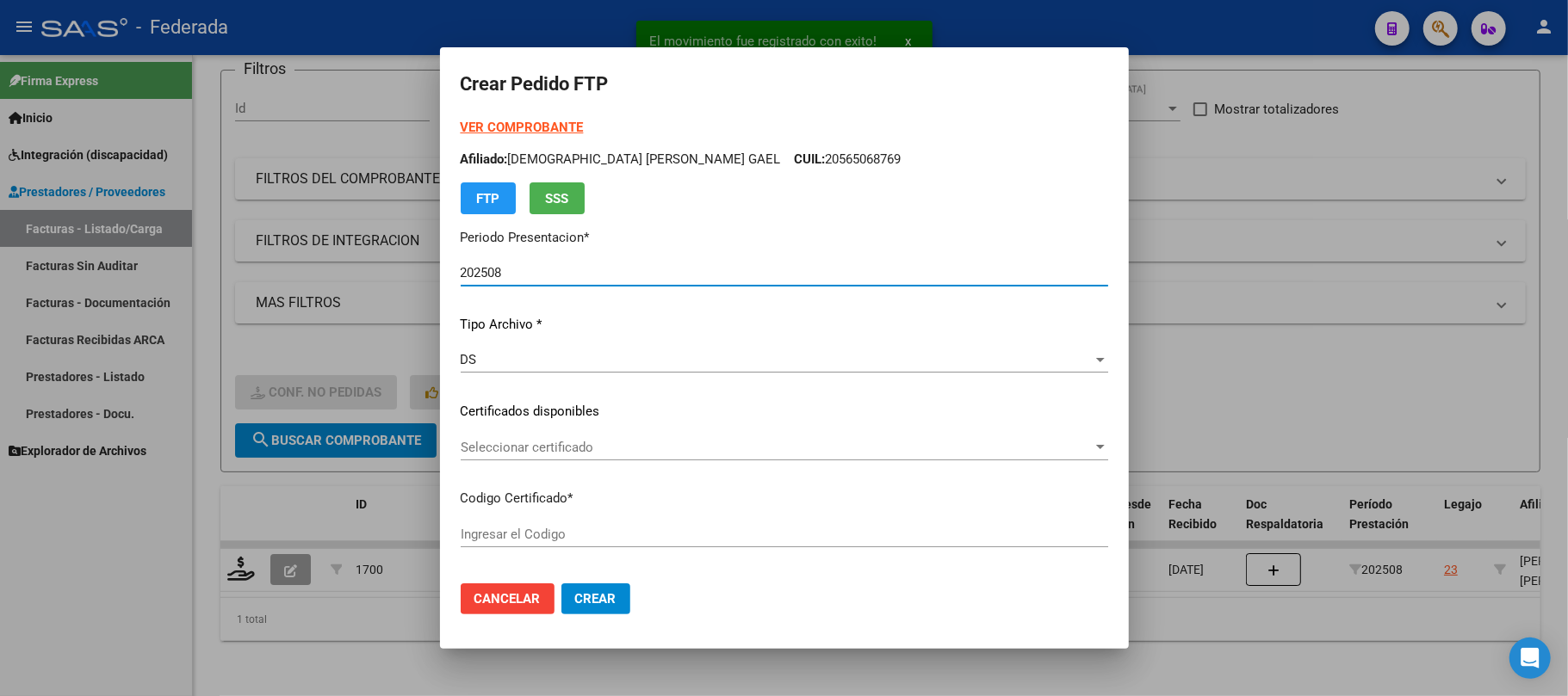
type input "ARG02000565068762023102320281023BS389"
type input "2028-10-23"
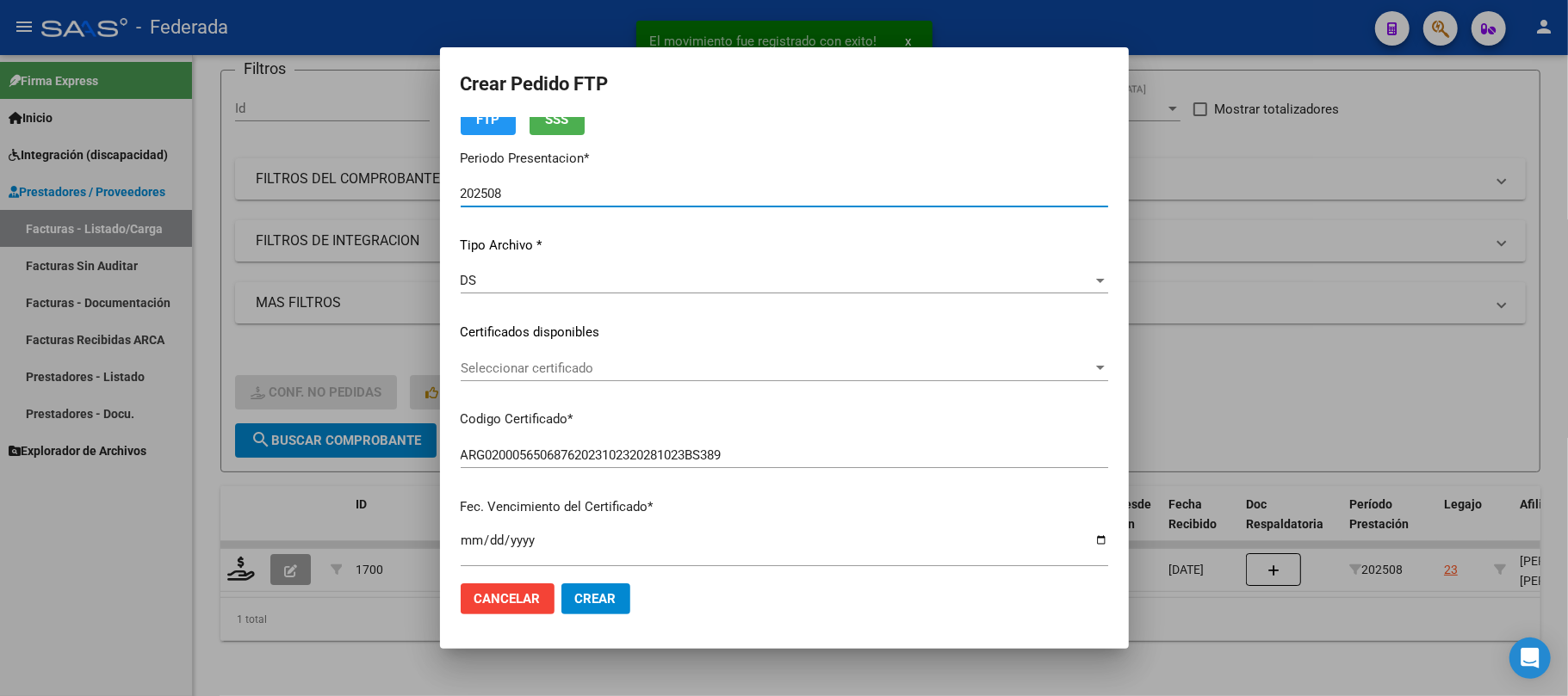
scroll to position [114, 0]
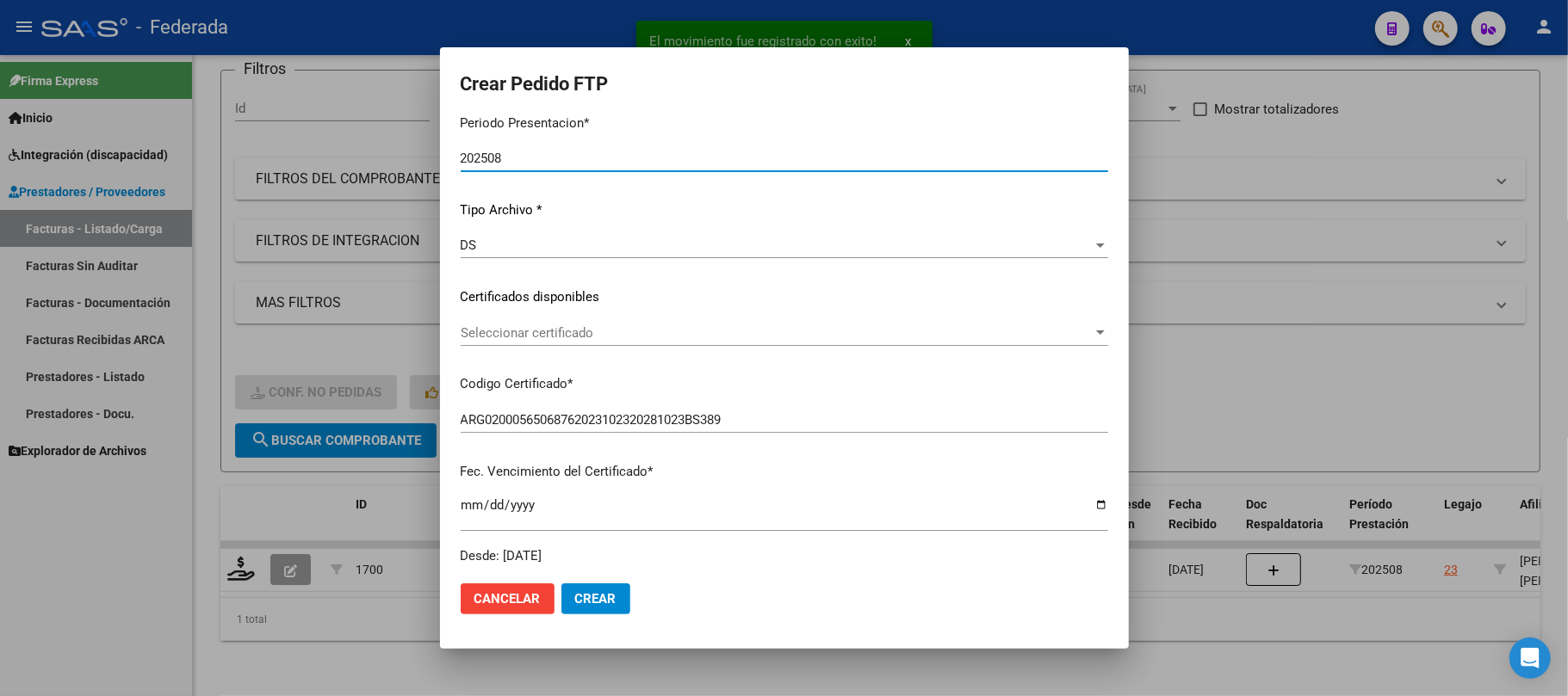
click at [611, 320] on div "Seleccionar certificado Seleccionar certificado" at bounding box center [784, 333] width 648 height 26
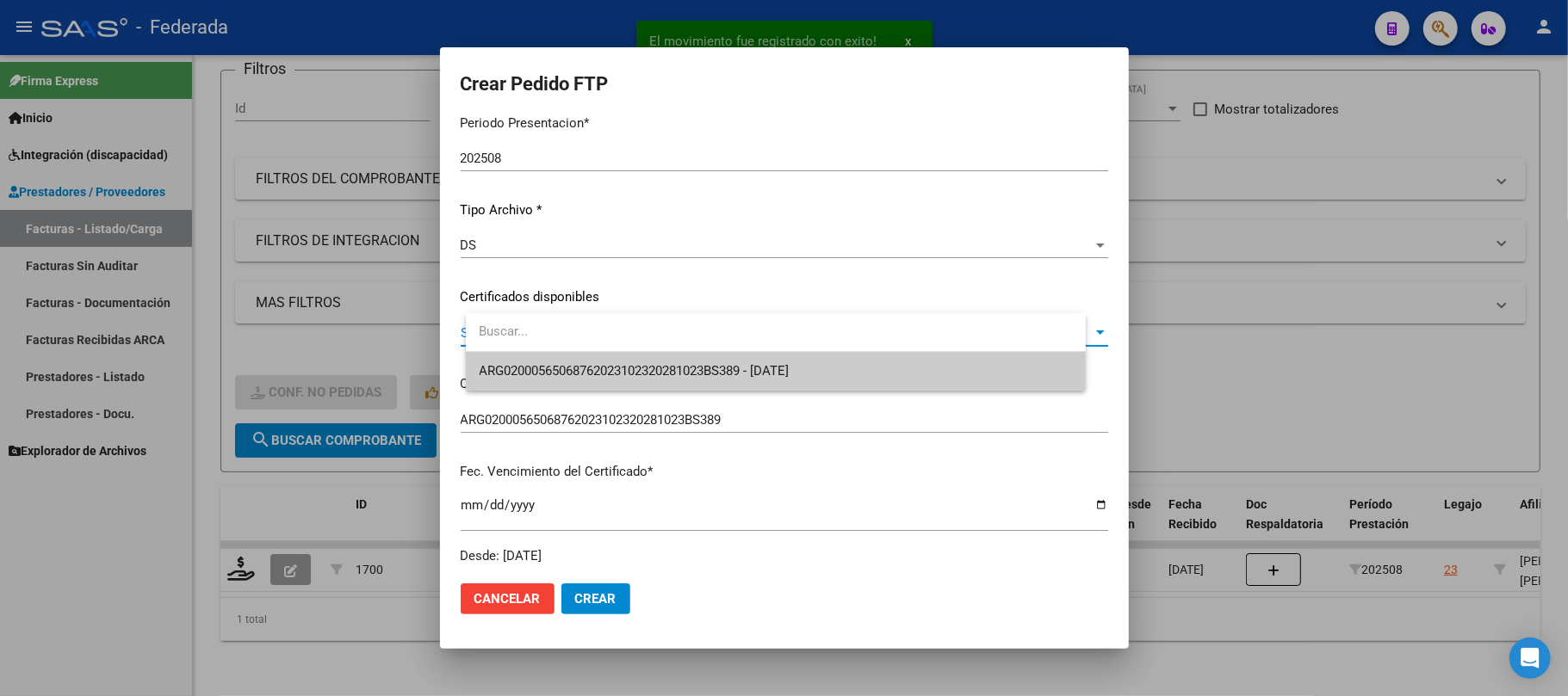
click at [604, 366] on span "ARG02000565068762023102320281023BS389 - 2028-10-23" at bounding box center [635, 371] width 310 height 16
click at [604, 366] on div "VER COMPROBANTE ARCA Padrón Afiliado: BRITO VELIZ MAXIMO GAEL CUIL: 20565068769…" at bounding box center [784, 284] width 648 height 563
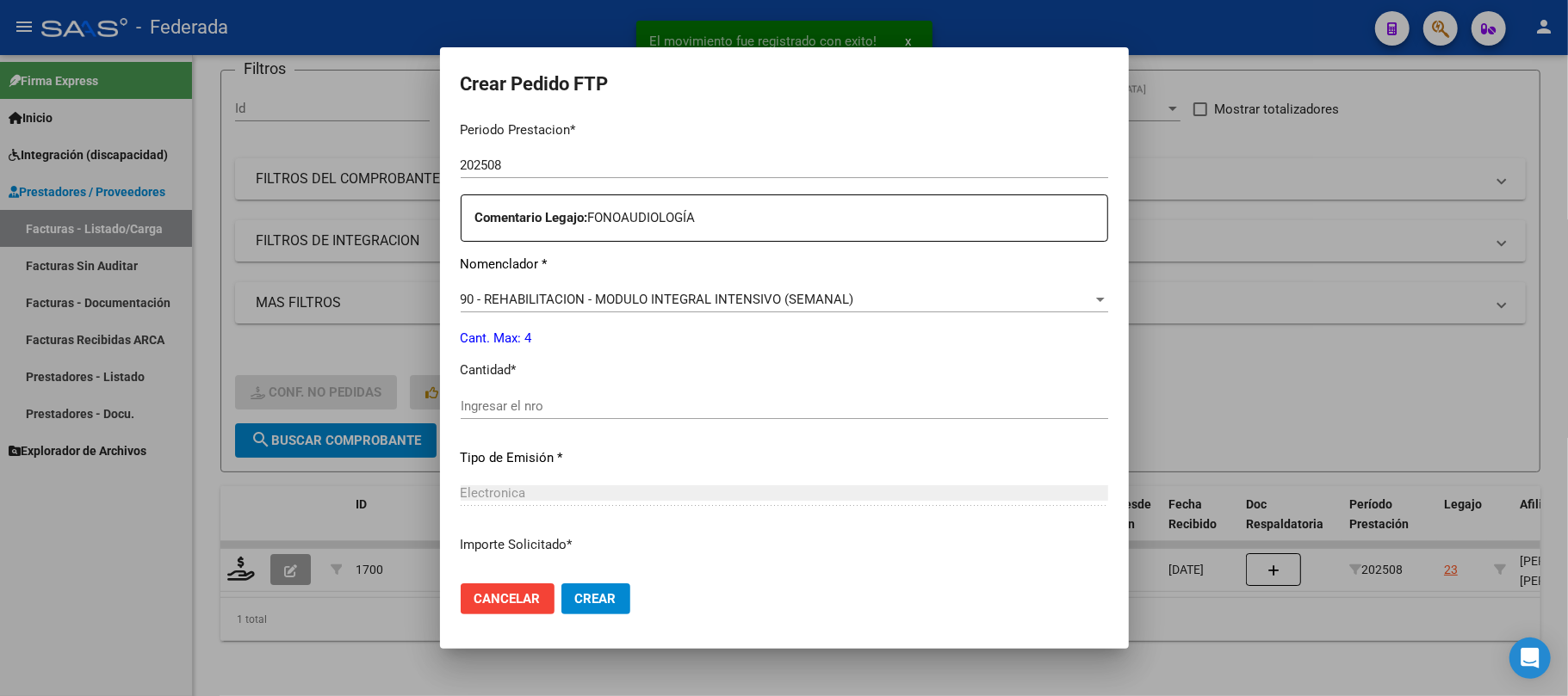
click at [586, 399] on input "Ingresar el nro" at bounding box center [784, 407] width 648 height 16
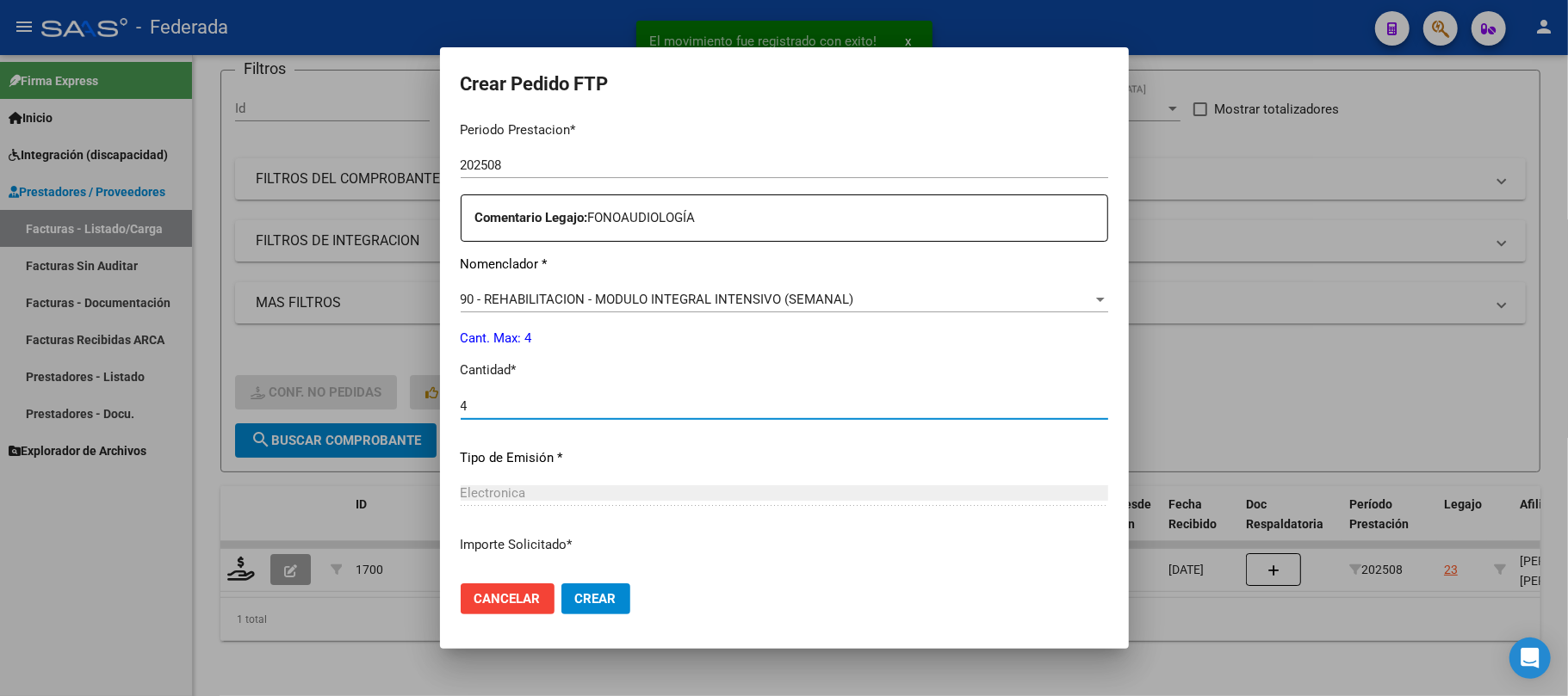
type input "4"
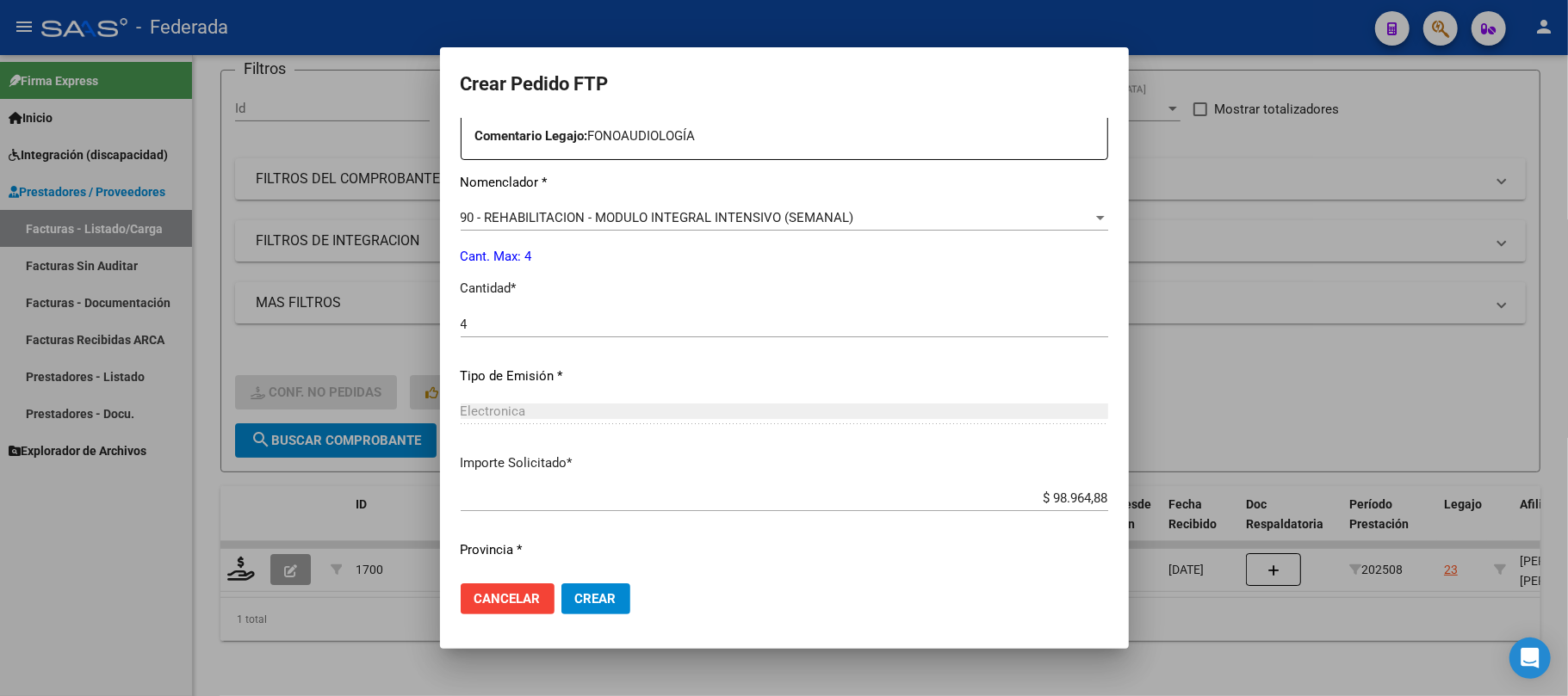
scroll to position [699, 0]
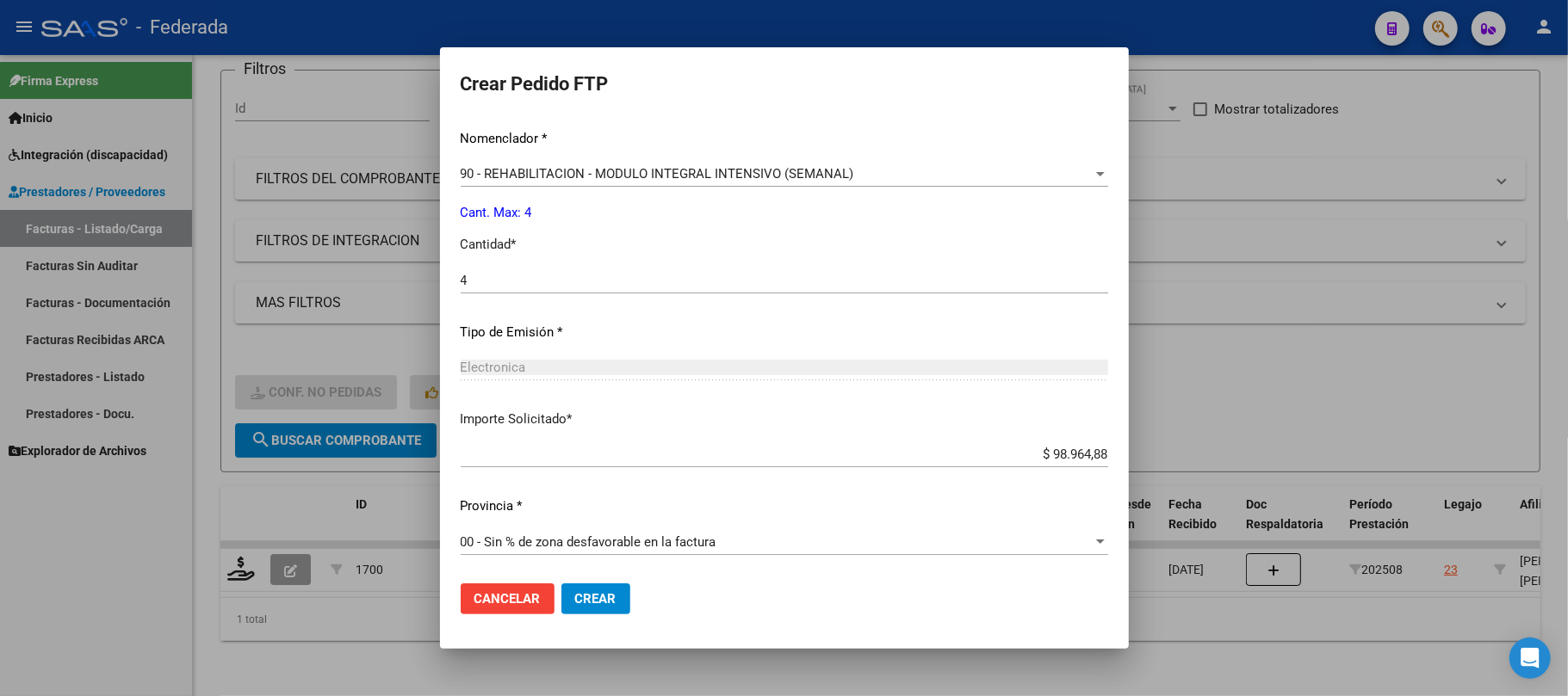
click at [599, 606] on span "Crear" at bounding box center [596, 599] width 42 height 16
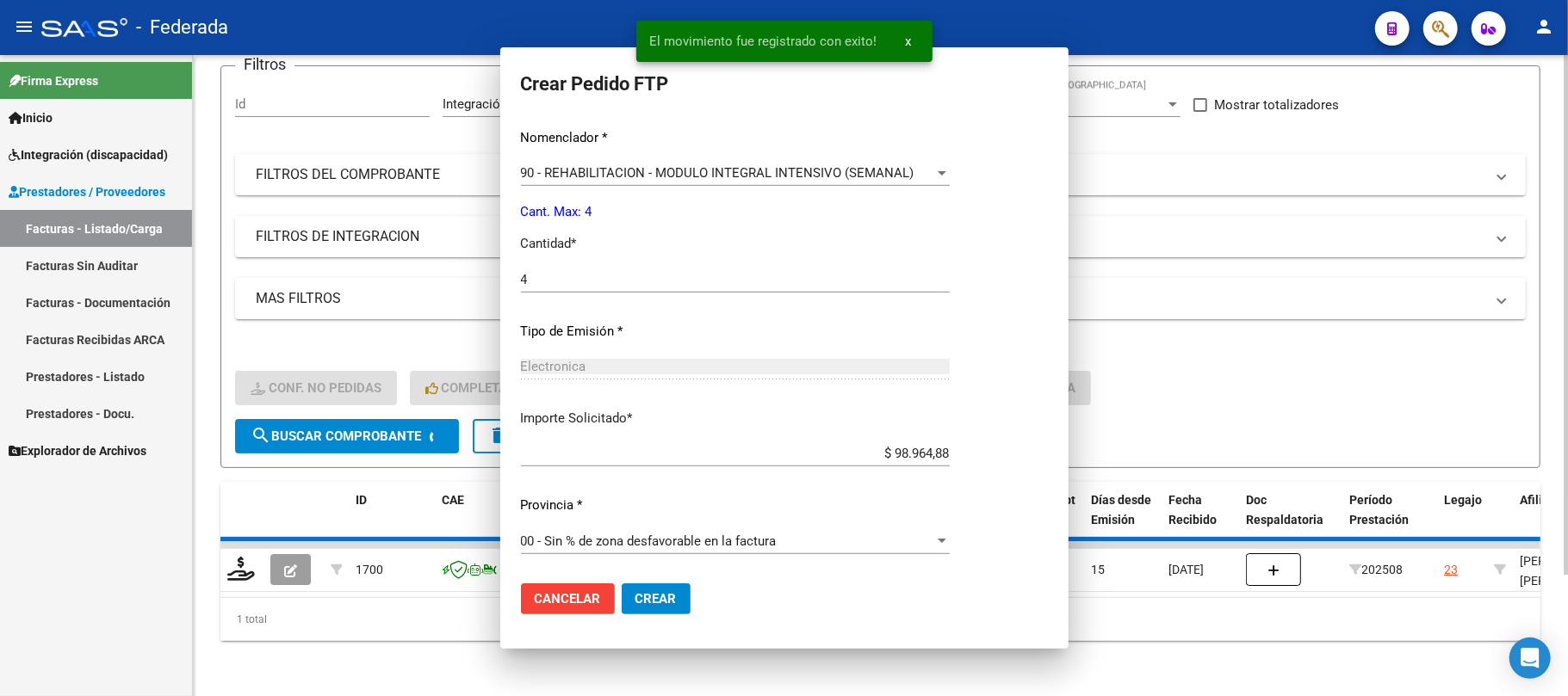
scroll to position [602, 0]
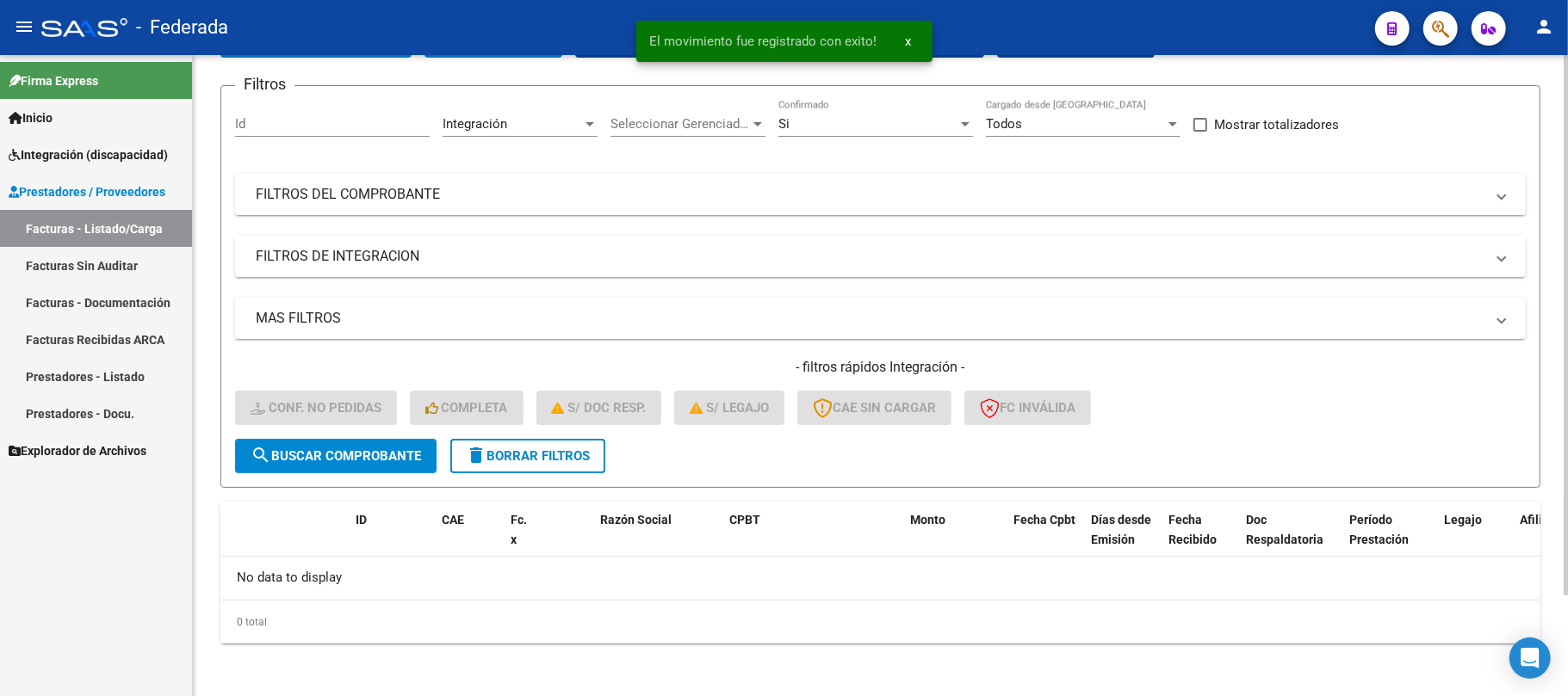
click at [543, 459] on span "delete Borrar Filtros" at bounding box center [527, 456] width 124 height 16
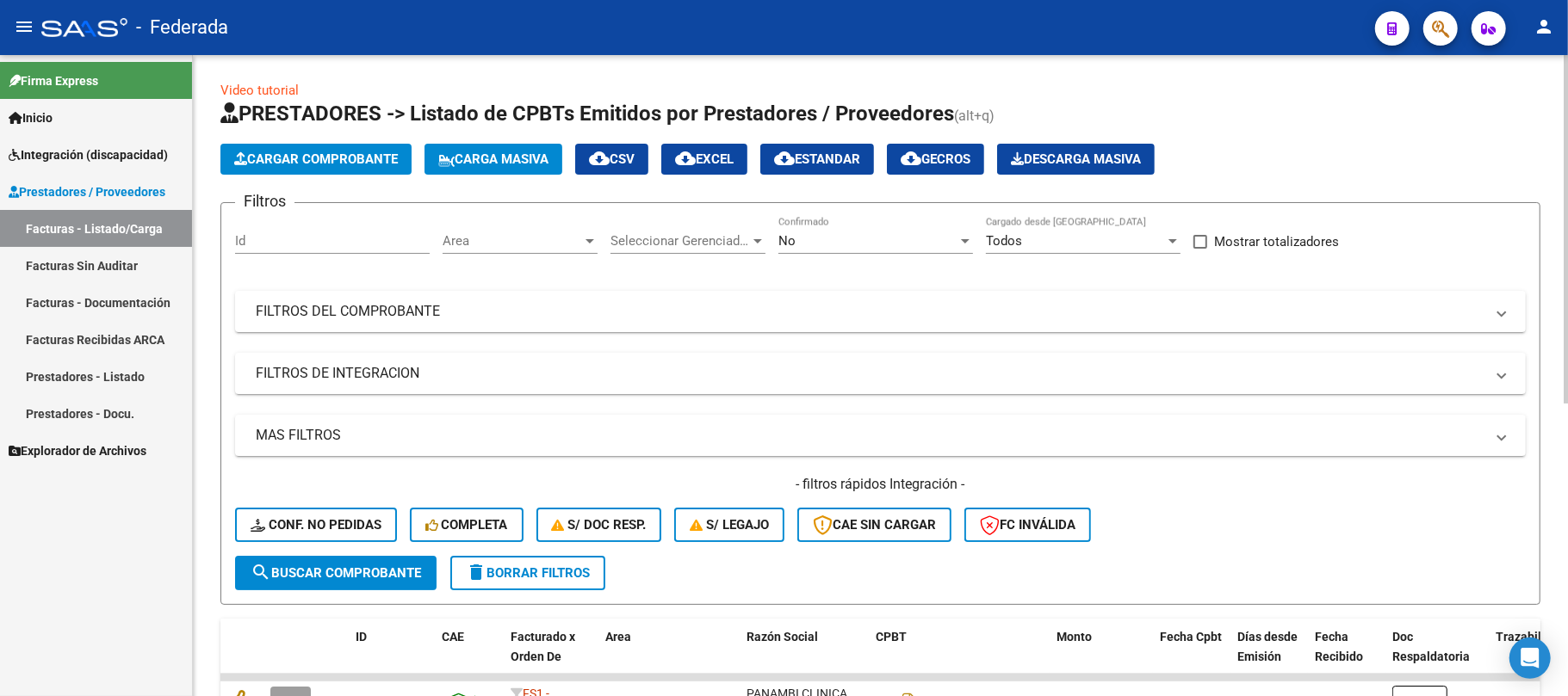
scroll to position [0, 0]
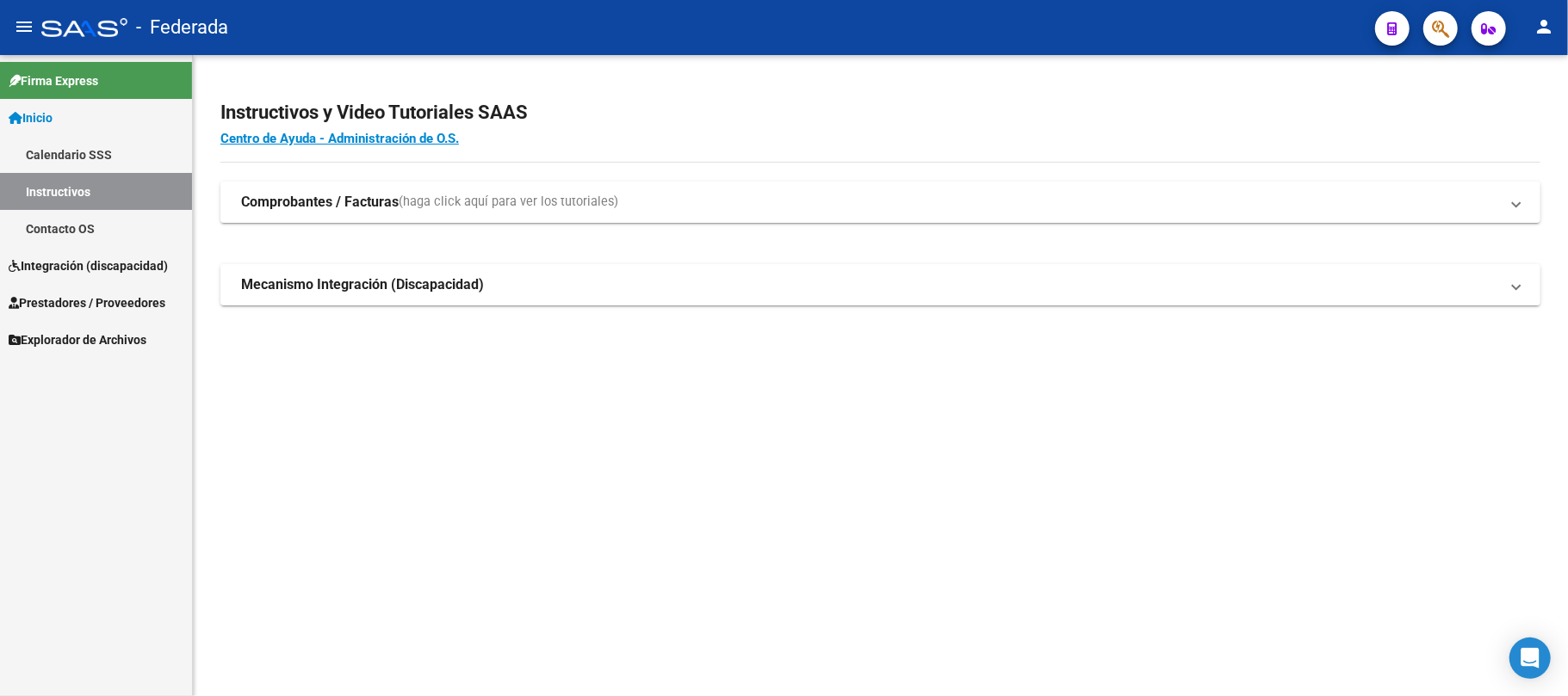
click at [101, 252] on link "Integración (discapacidad)" at bounding box center [95, 265] width 192 height 37
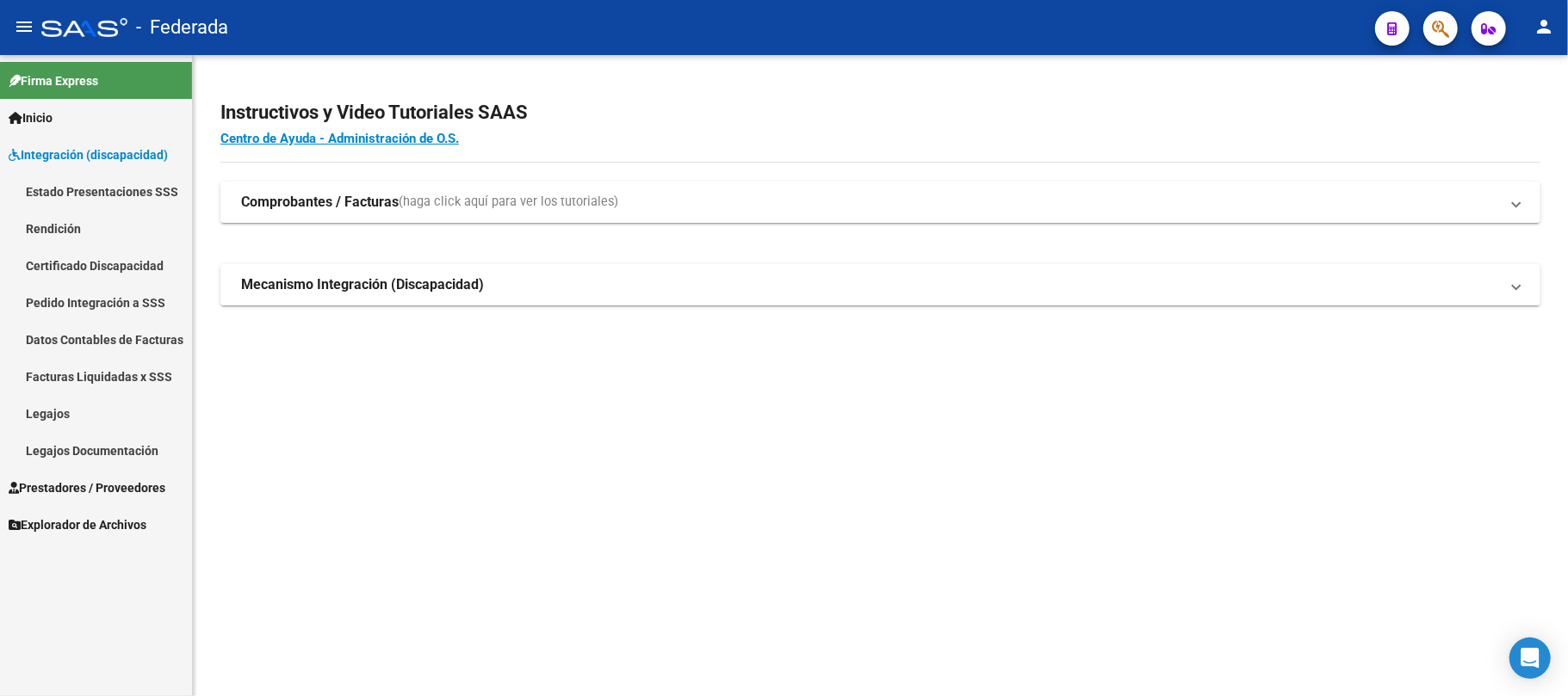
click at [95, 308] on link "Pedido Integración a SSS" at bounding box center [95, 302] width 192 height 37
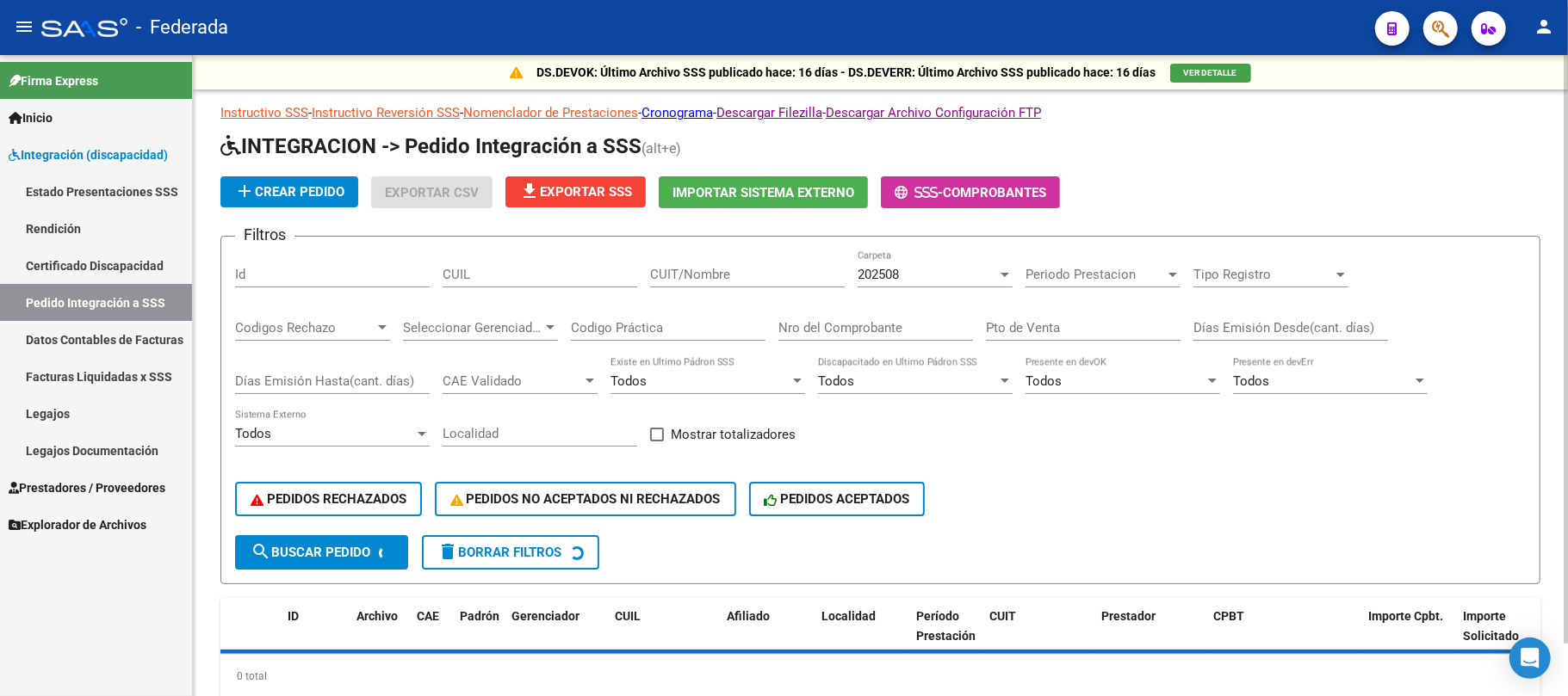
click at [542, 276] on input "CUIL" at bounding box center [539, 275] width 194 height 16
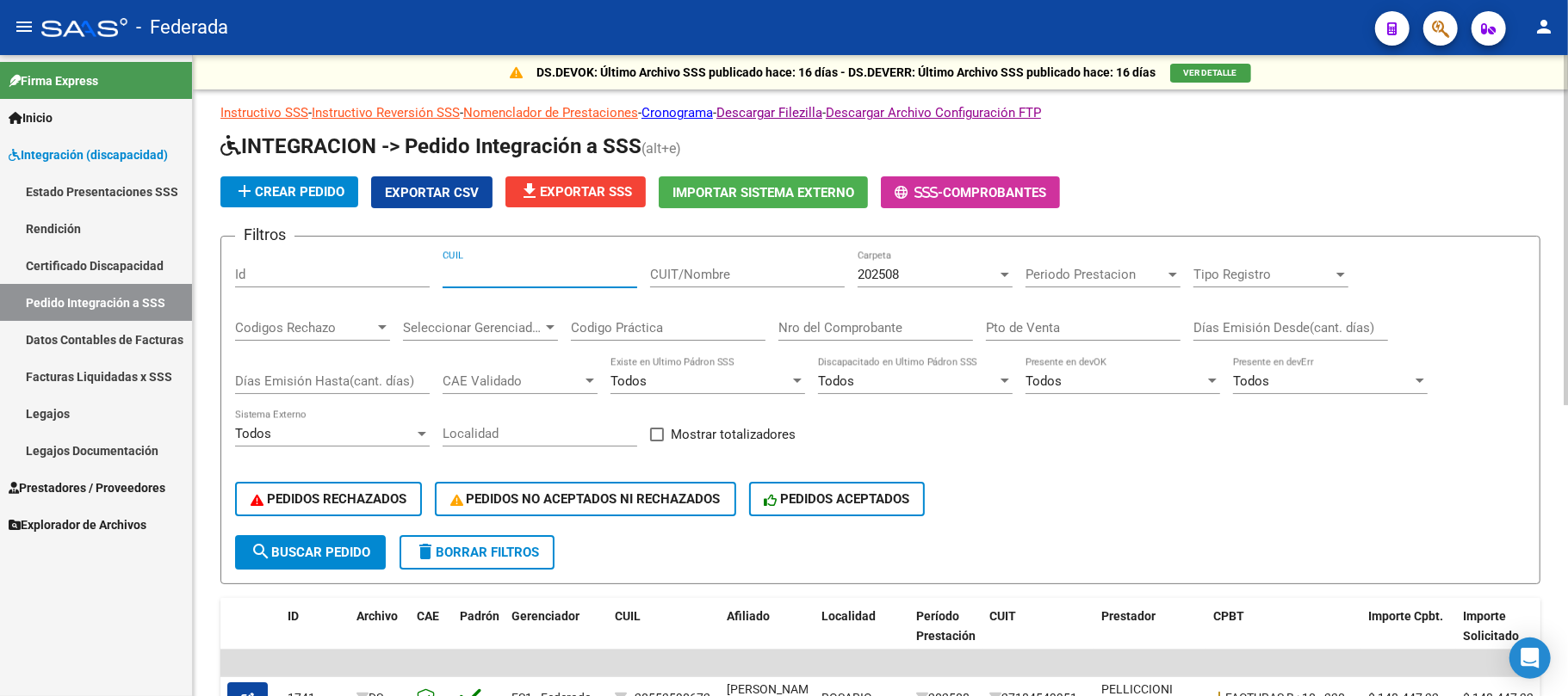
paste input "20565068769"
click at [358, 565] on button "search Buscar Pedido" at bounding box center [310, 553] width 151 height 35
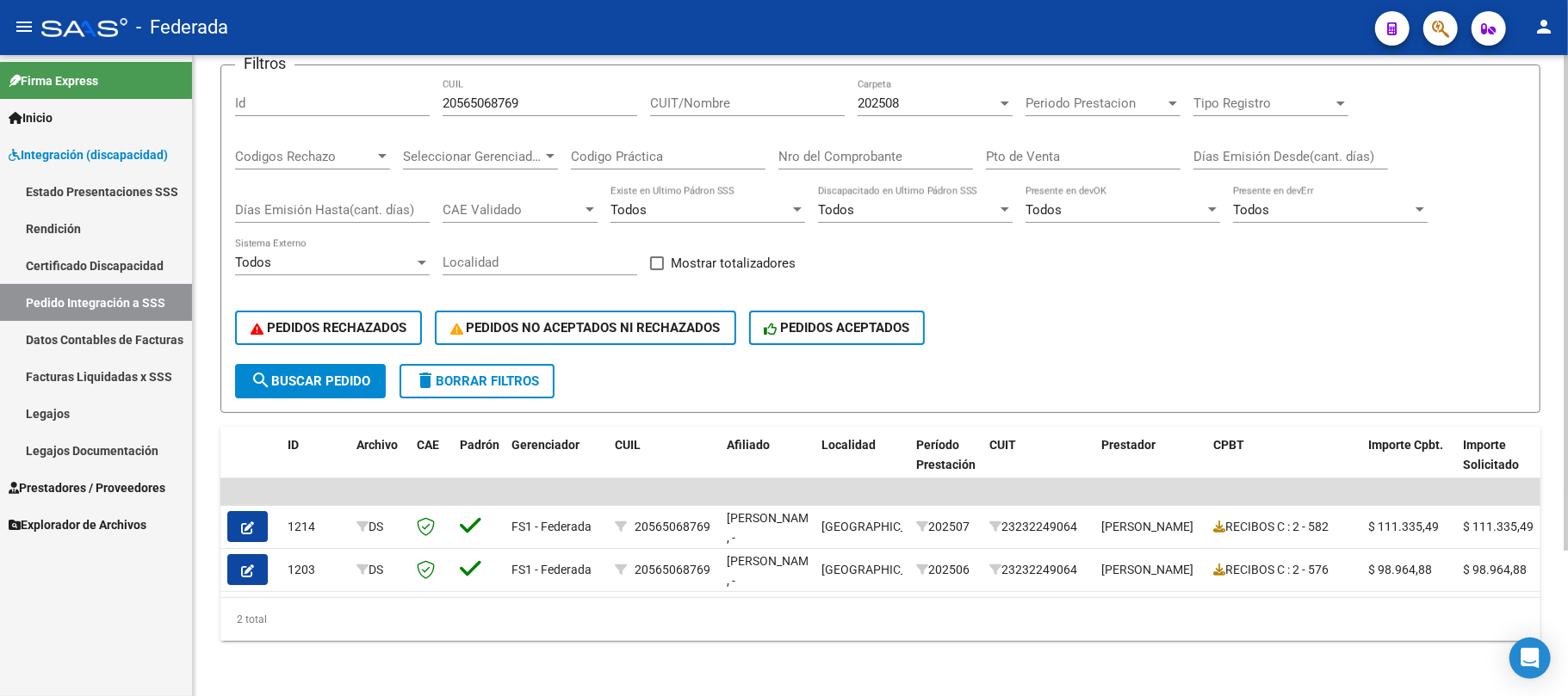
click at [877, 95] on span "202508" at bounding box center [879, 103] width 42 height 16
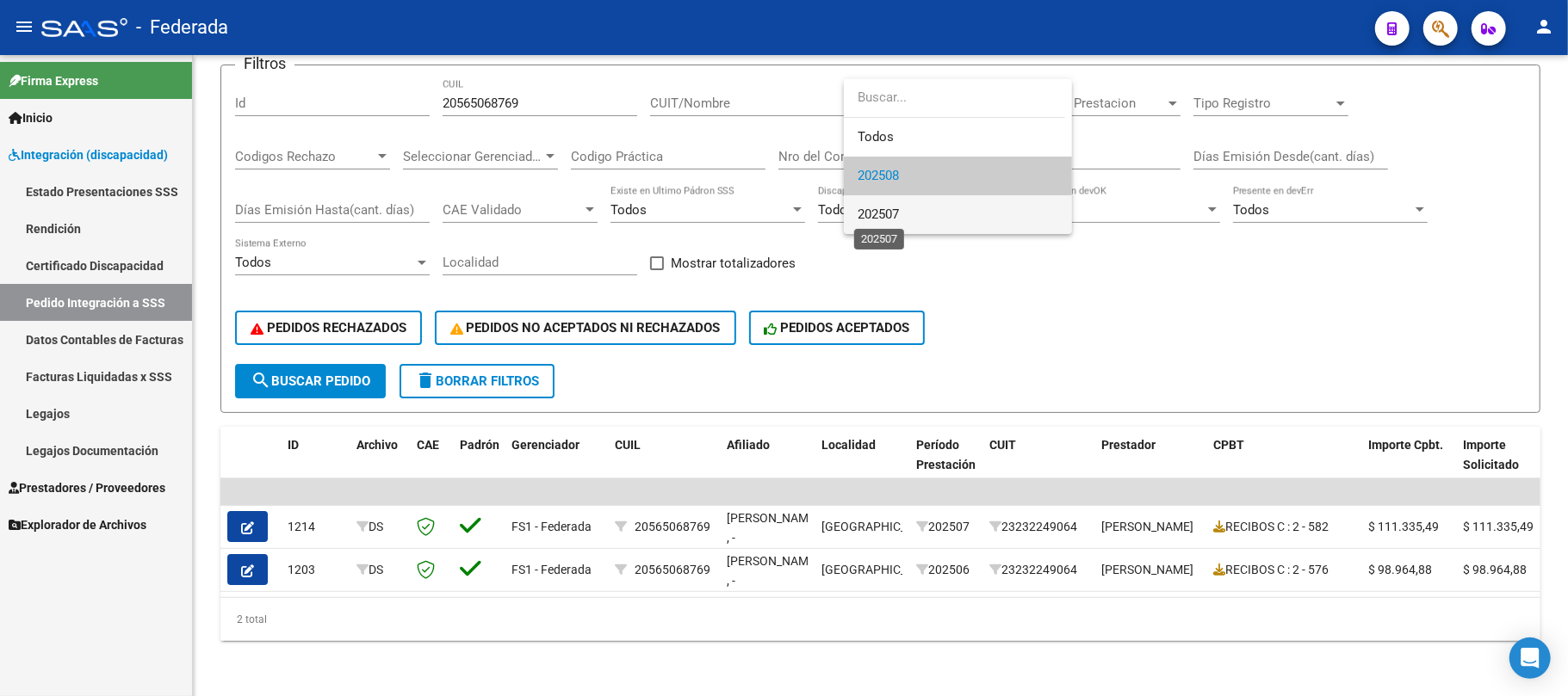
click at [883, 210] on span "202507" at bounding box center [879, 214] width 42 height 16
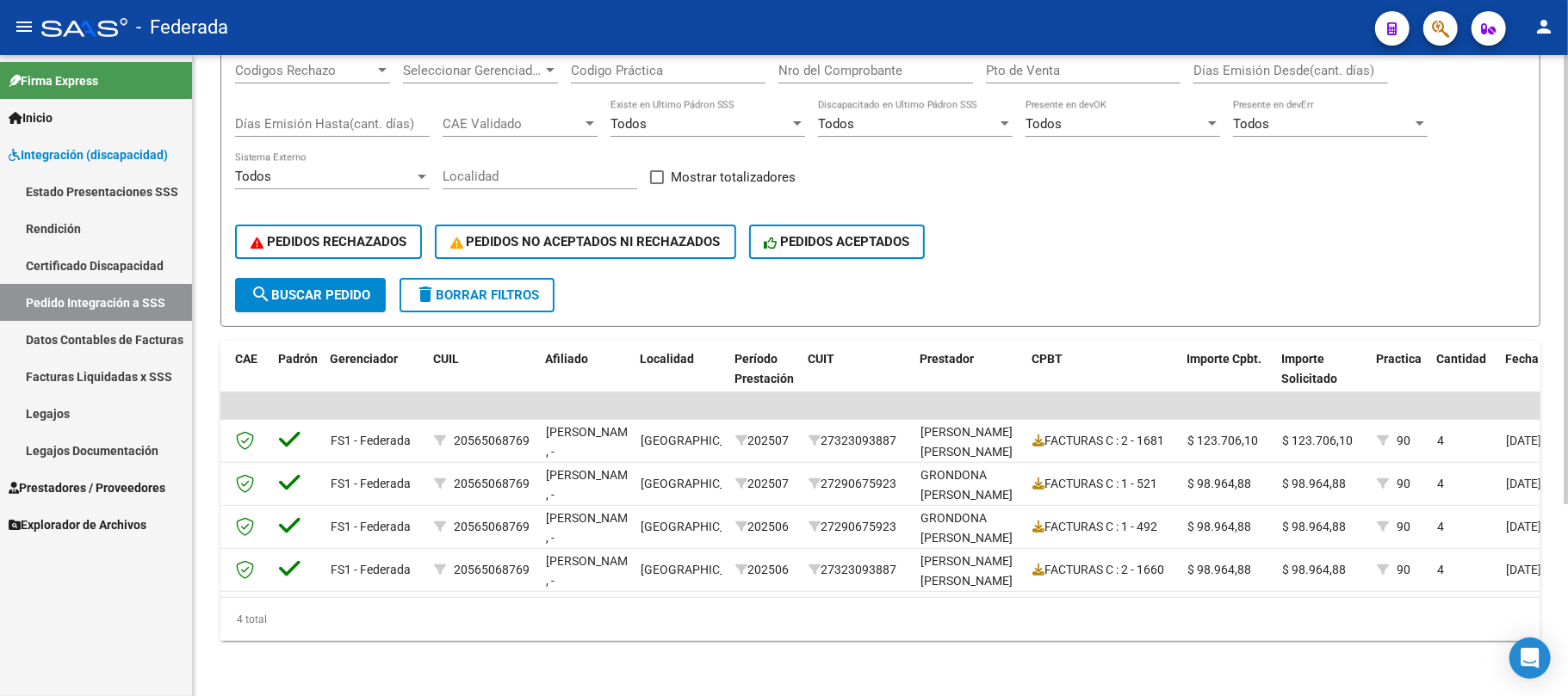
scroll to position [159, 0]
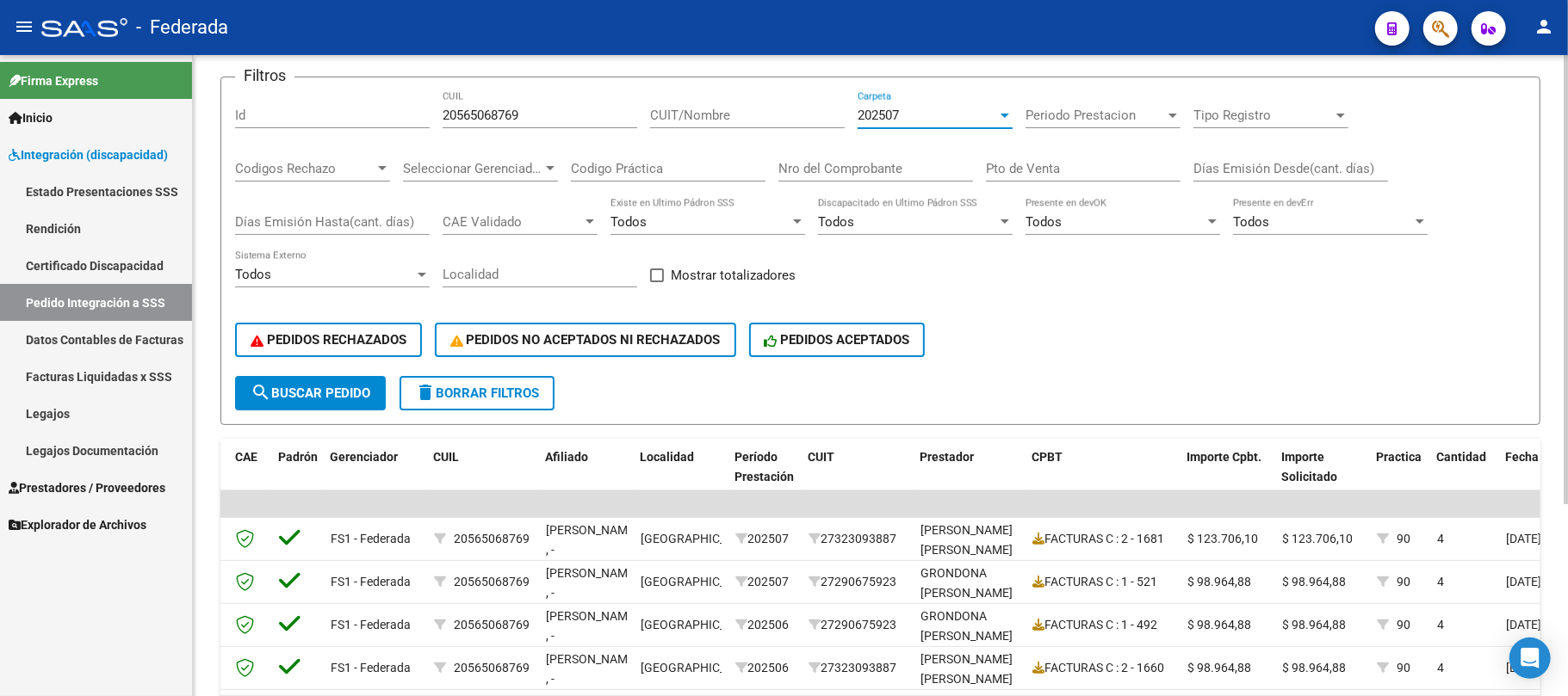
click at [893, 107] on span "202507" at bounding box center [879, 115] width 42 height 16
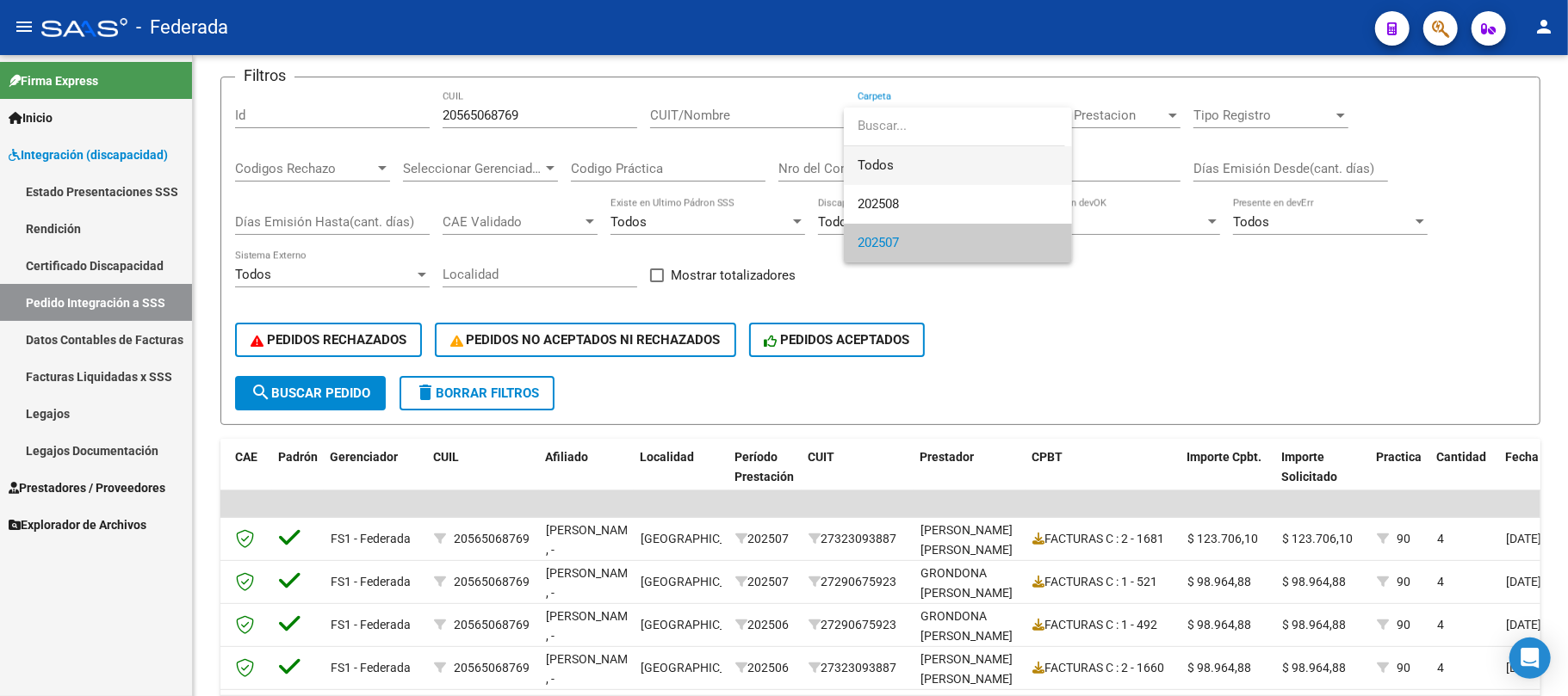
click at [872, 172] on span "Todos" at bounding box center [957, 166] width 200 height 39
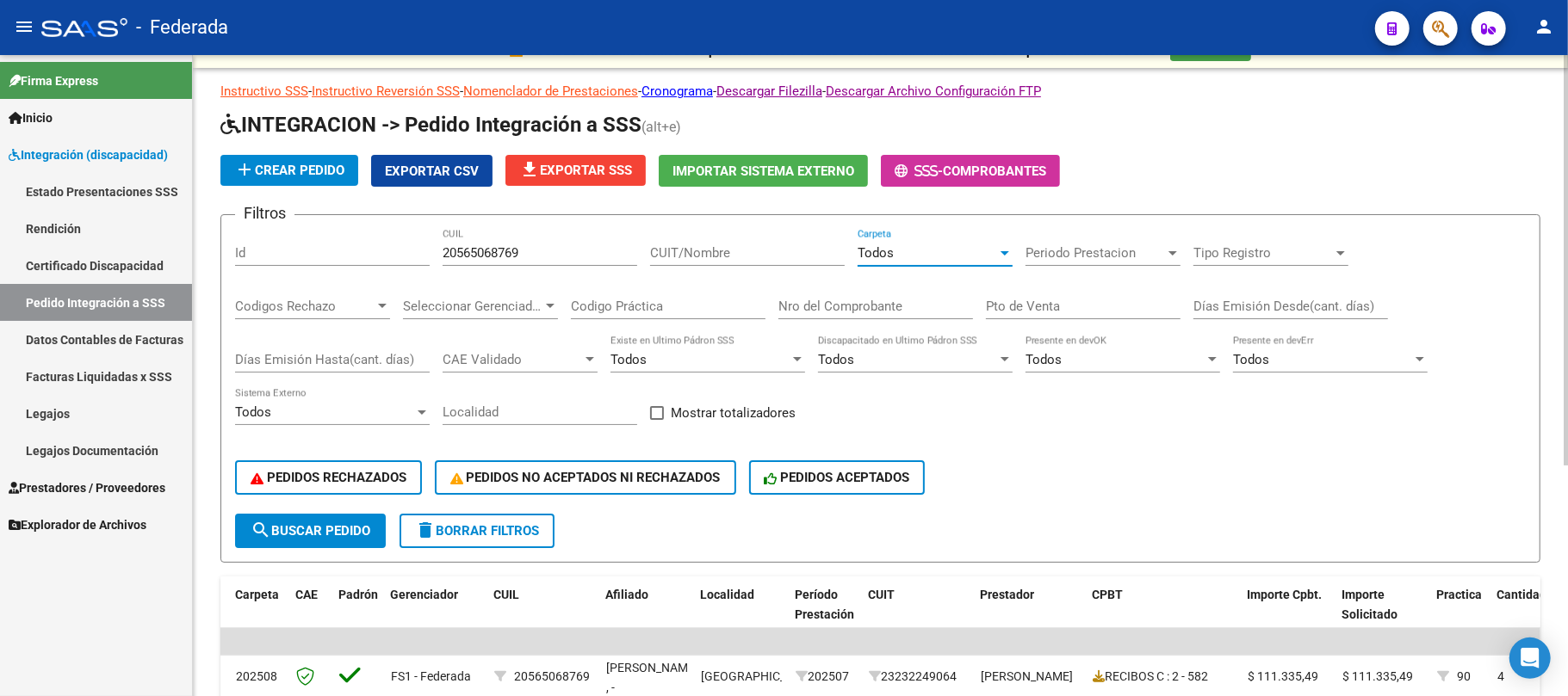
scroll to position [16, 0]
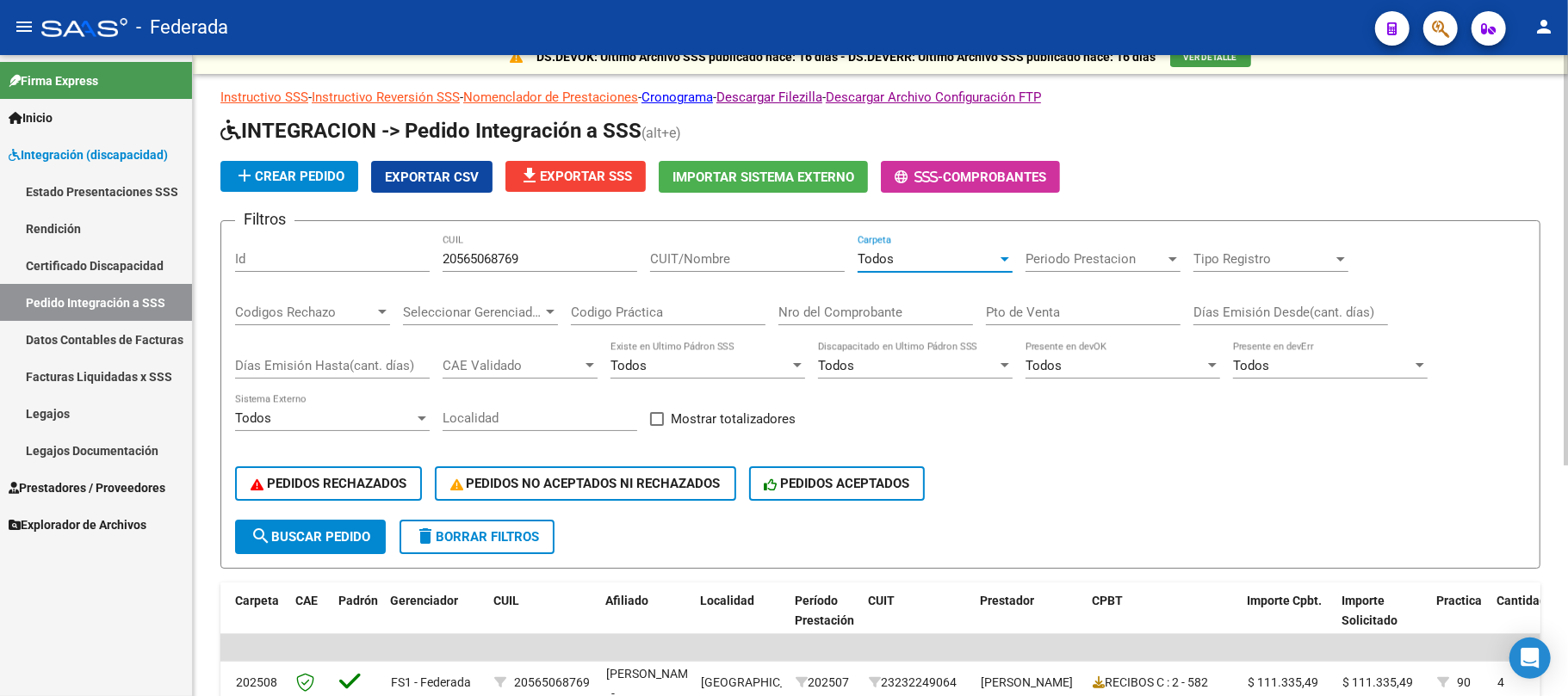
click at [870, 257] on span "Todos" at bounding box center [876, 259] width 36 height 16
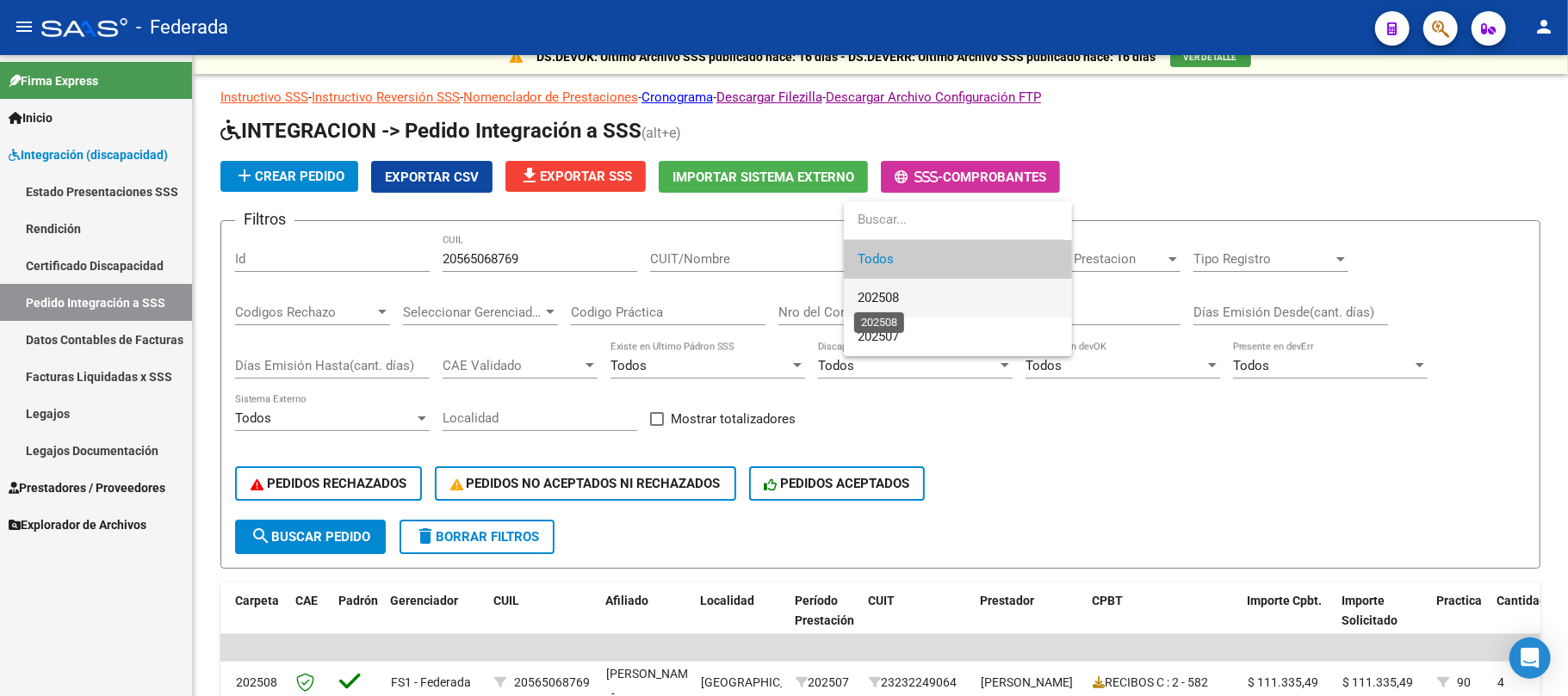
click at [875, 301] on span "202508" at bounding box center [879, 298] width 42 height 16
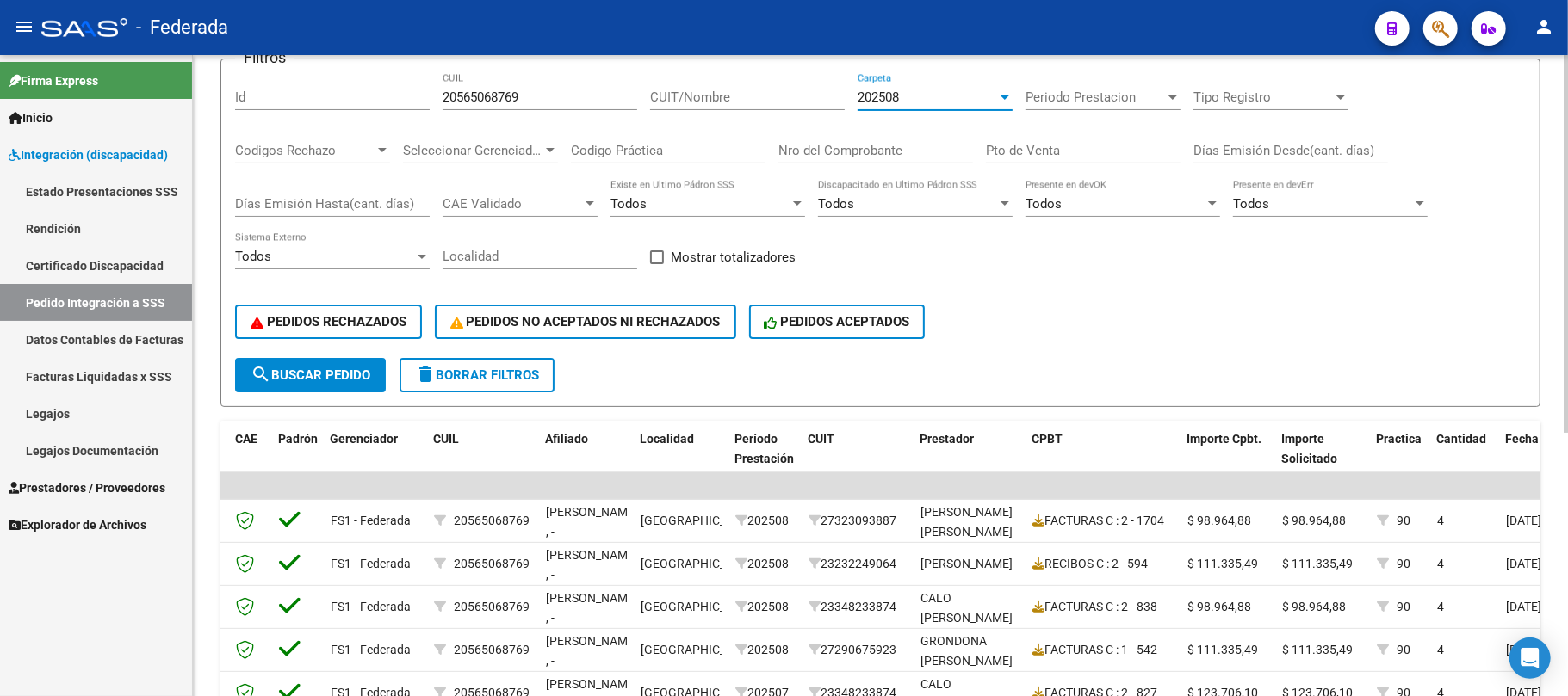
scroll to position [101, 0]
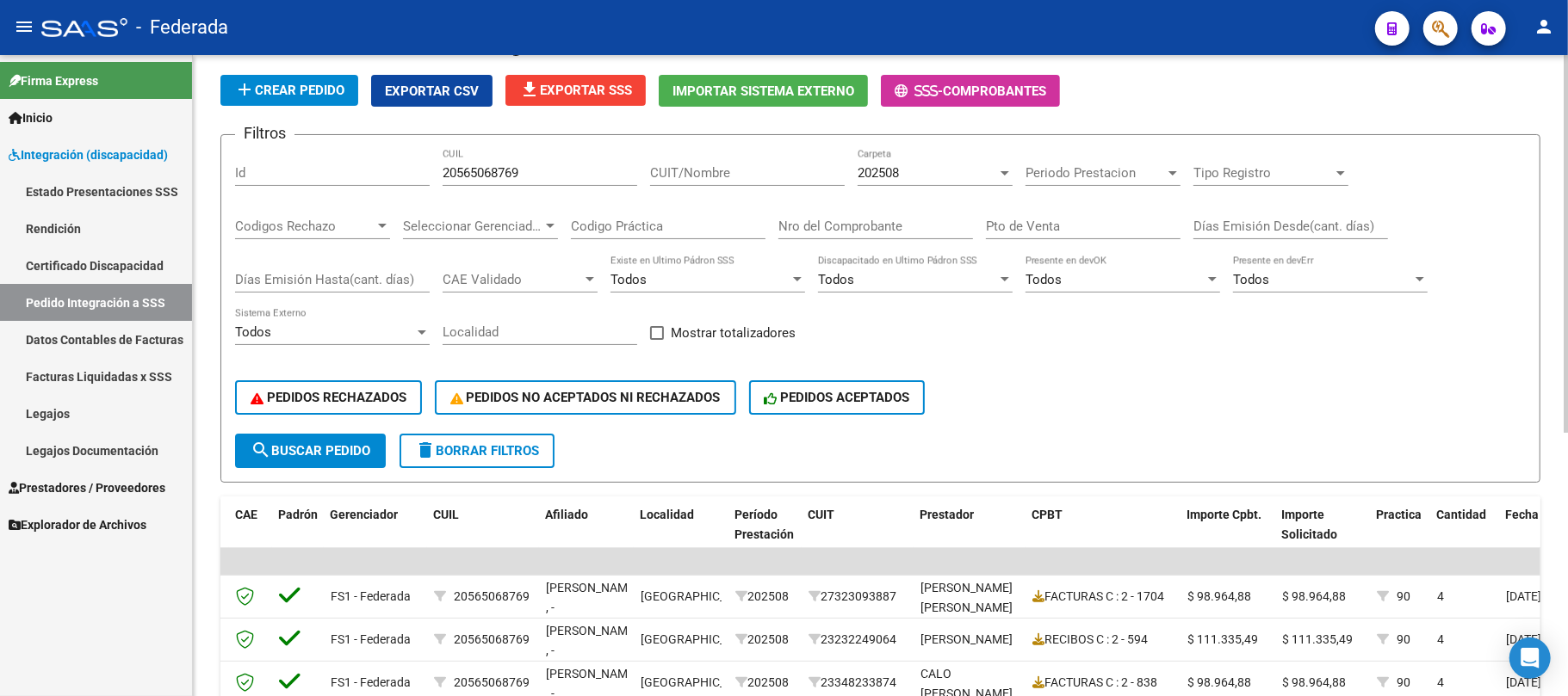
click at [501, 187] on div "20565068769 CUIL" at bounding box center [539, 176] width 194 height 54
click at [497, 167] on input "20565068769" at bounding box center [539, 173] width 194 height 16
paste input "17063178"
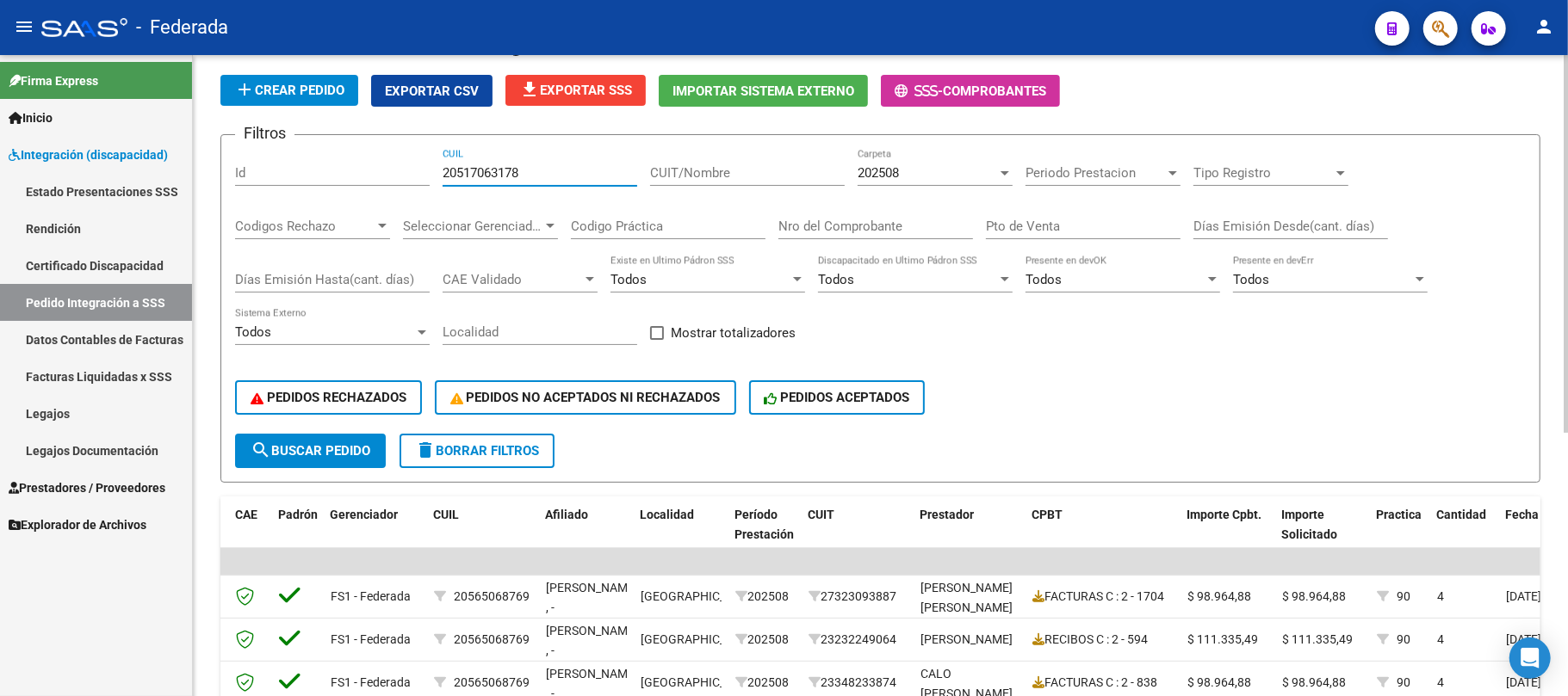
click at [341, 456] on span "search Buscar Pedido" at bounding box center [310, 451] width 120 height 16
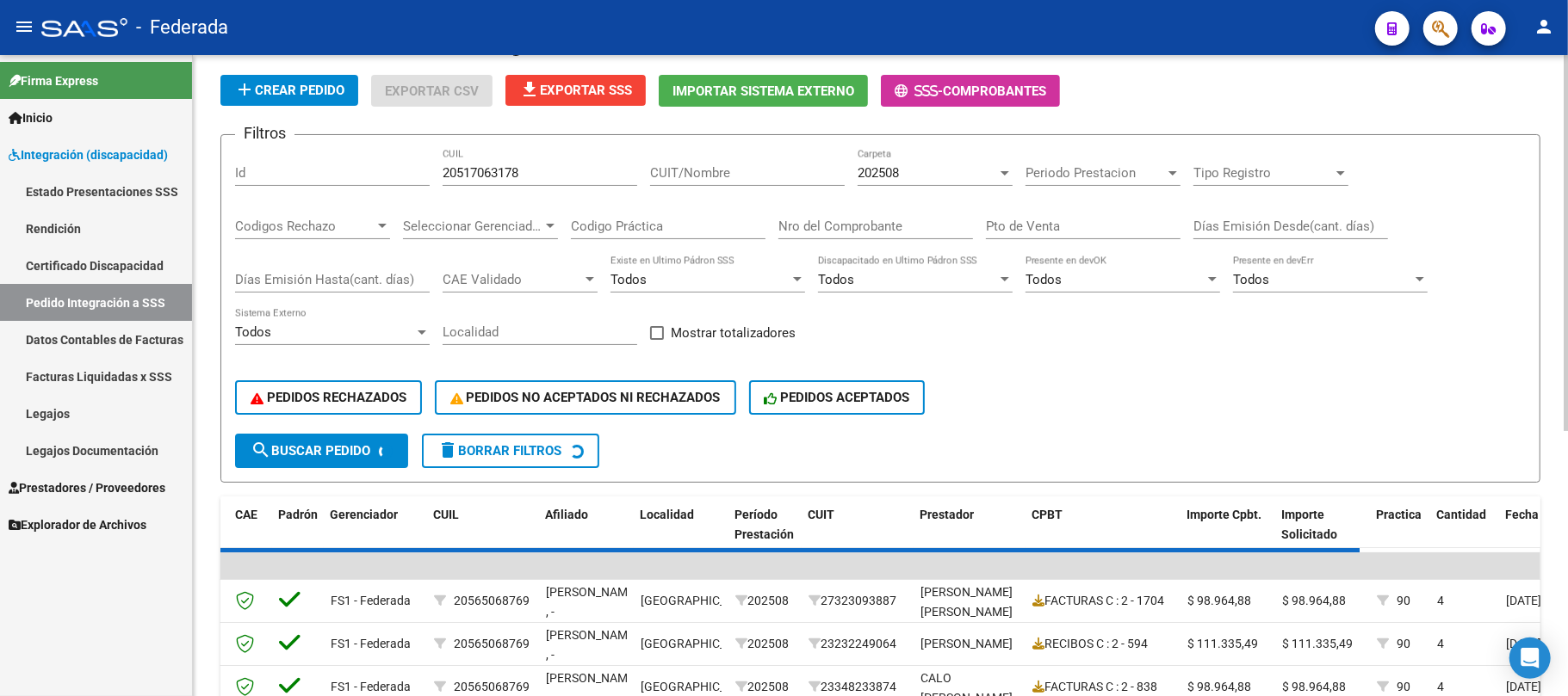
scroll to position [94, 0]
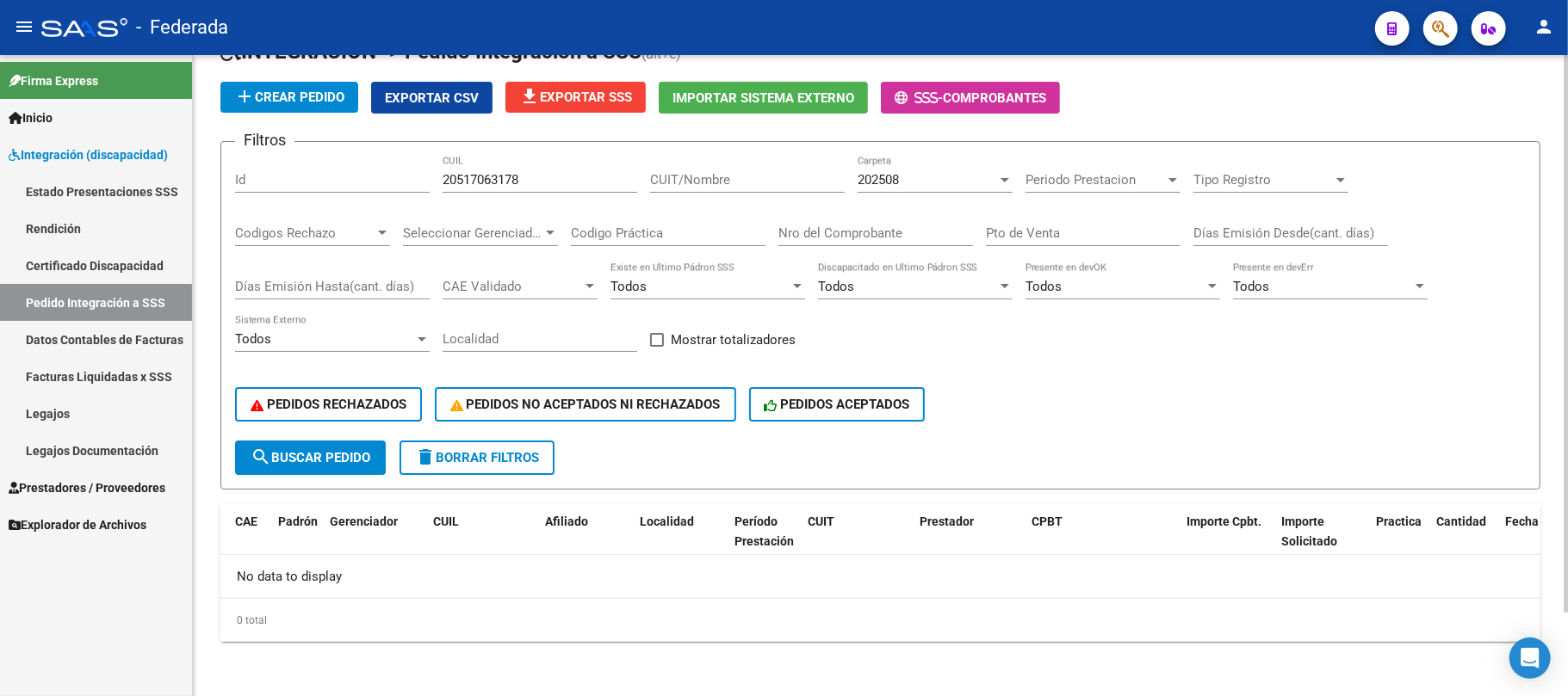
click at [363, 451] on span "search Buscar Pedido" at bounding box center [310, 458] width 120 height 16
click at [879, 185] on span "202508" at bounding box center [879, 180] width 42 height 16
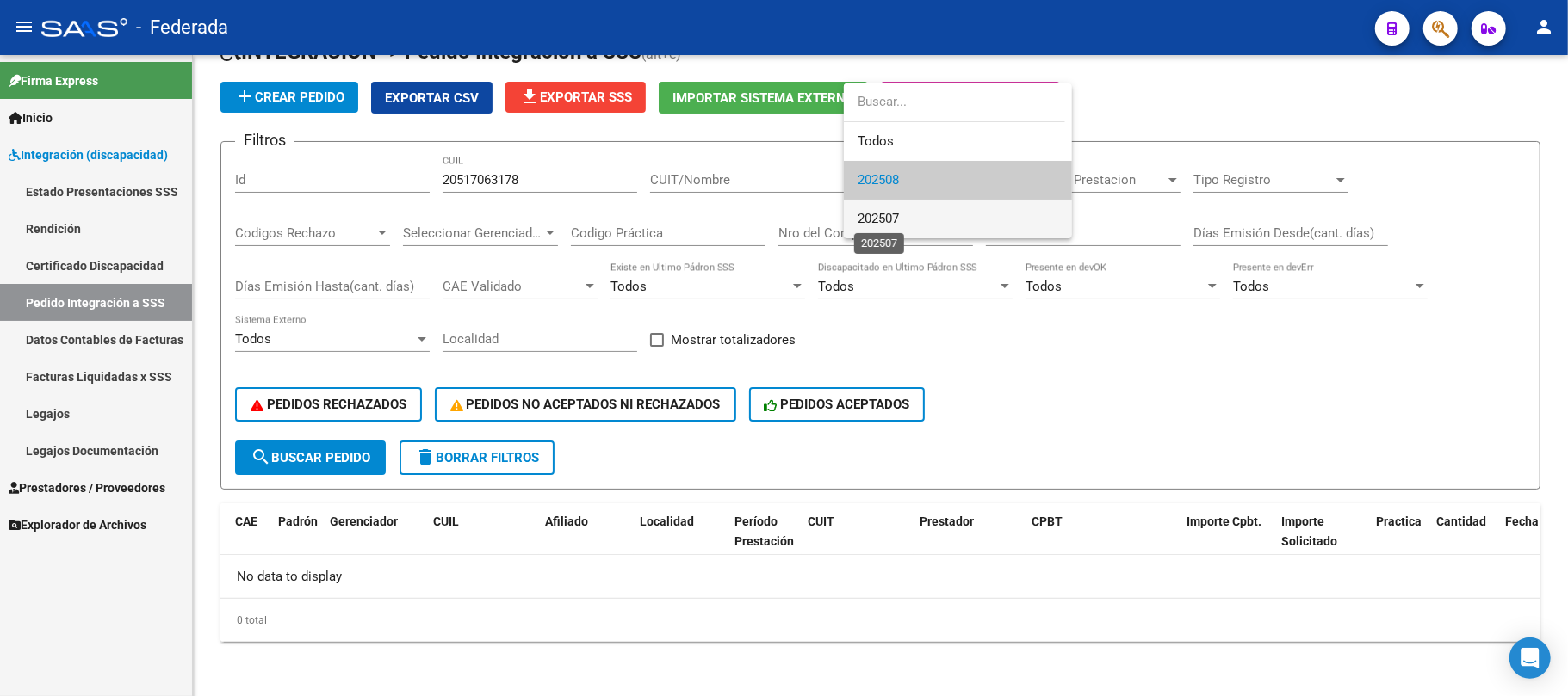
click at [875, 218] on span "202507" at bounding box center [879, 218] width 42 height 16
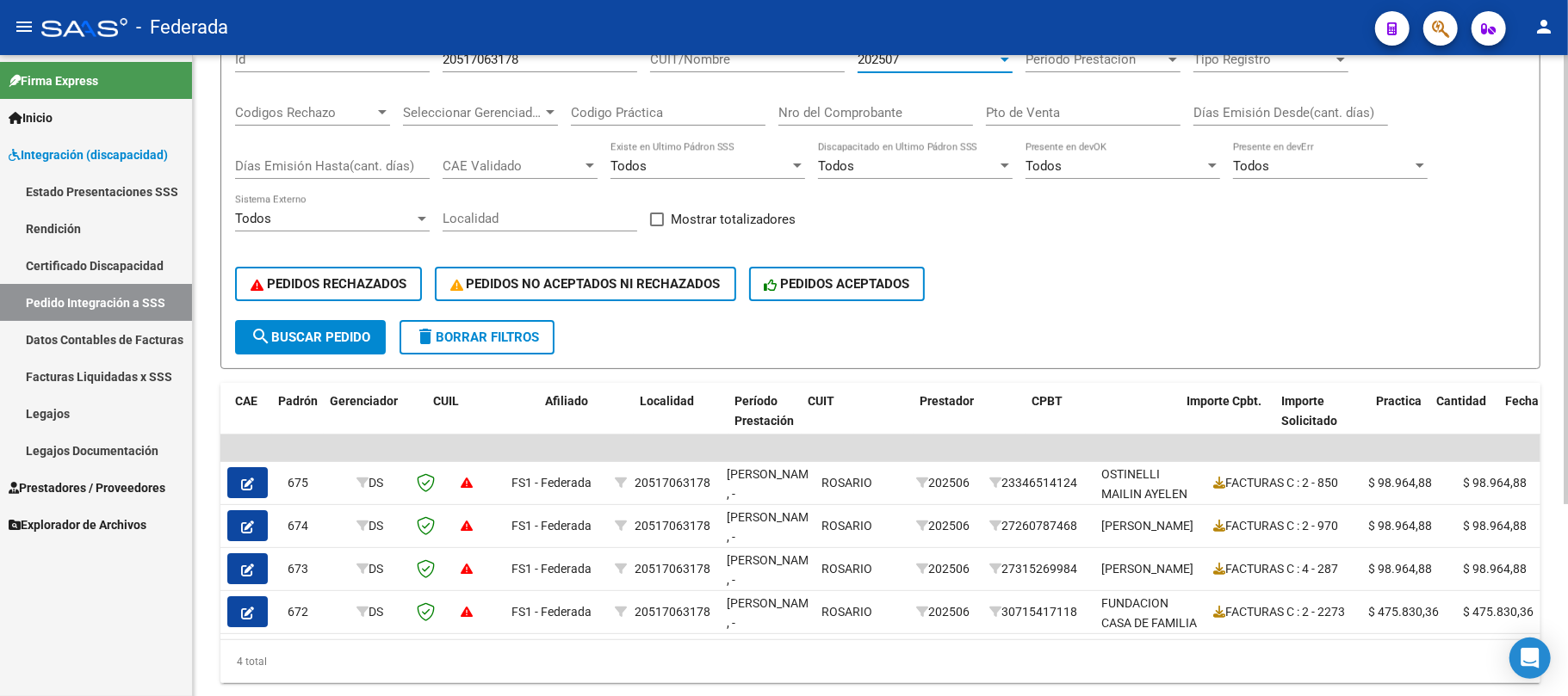
scroll to position [159, 0]
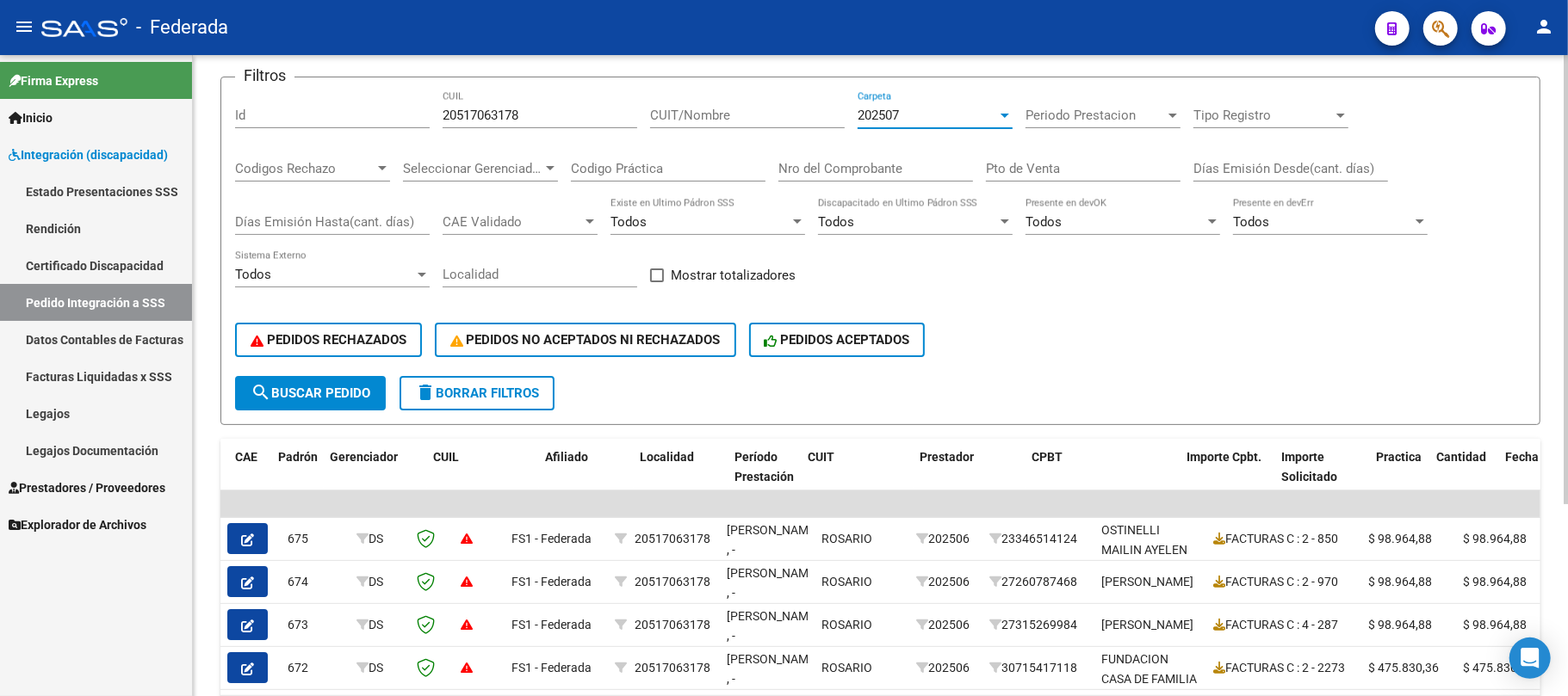
click at [905, 111] on div "202507" at bounding box center [927, 115] width 140 height 16
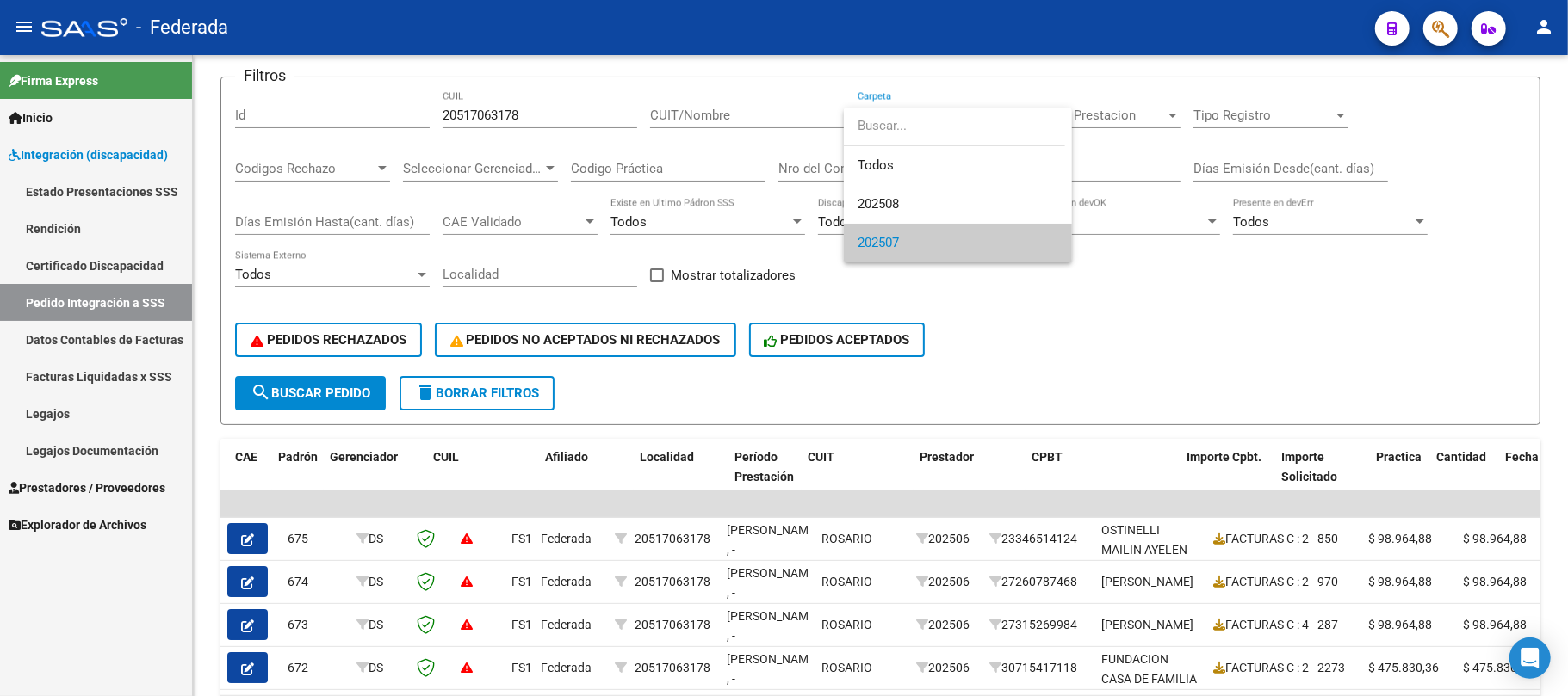
click at [1003, 305] on div at bounding box center [784, 348] width 1568 height 696
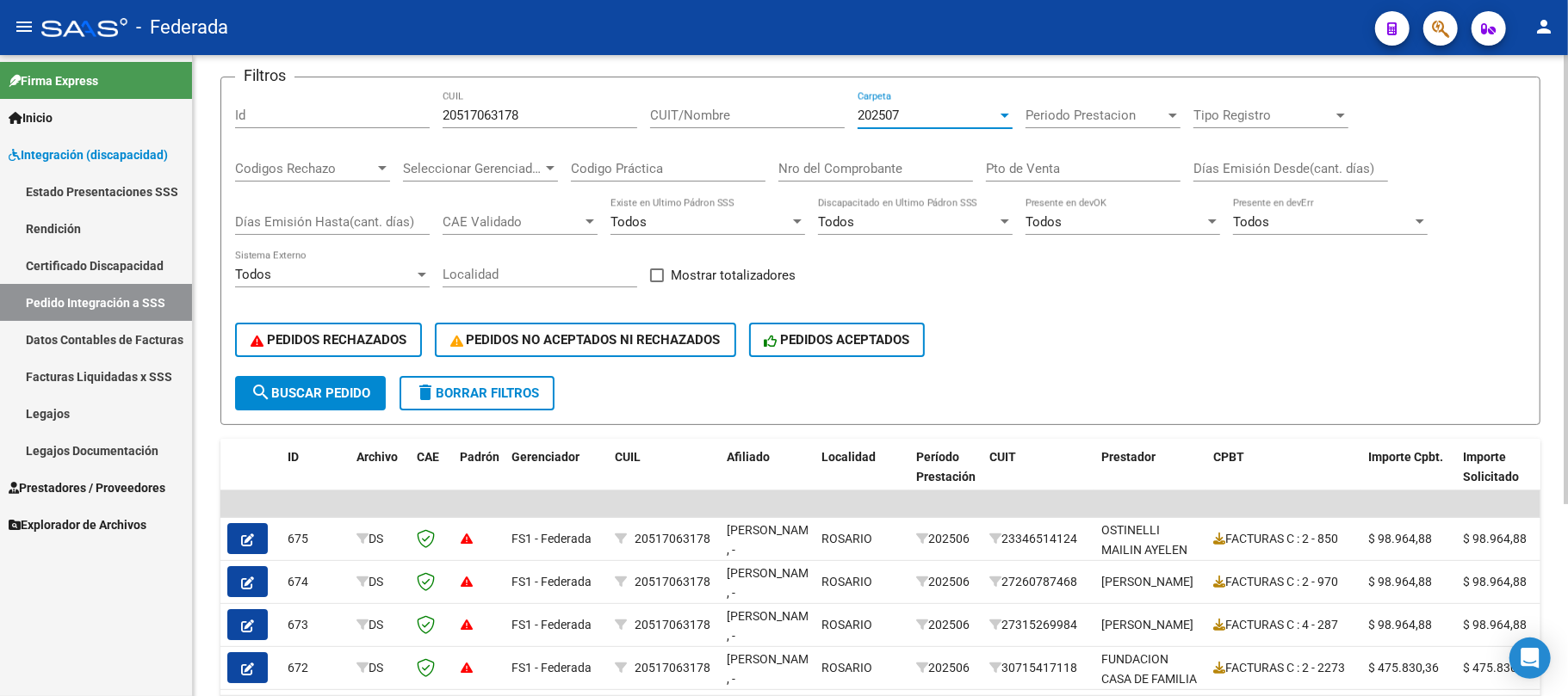
click at [887, 118] on span "202507" at bounding box center [879, 115] width 42 height 16
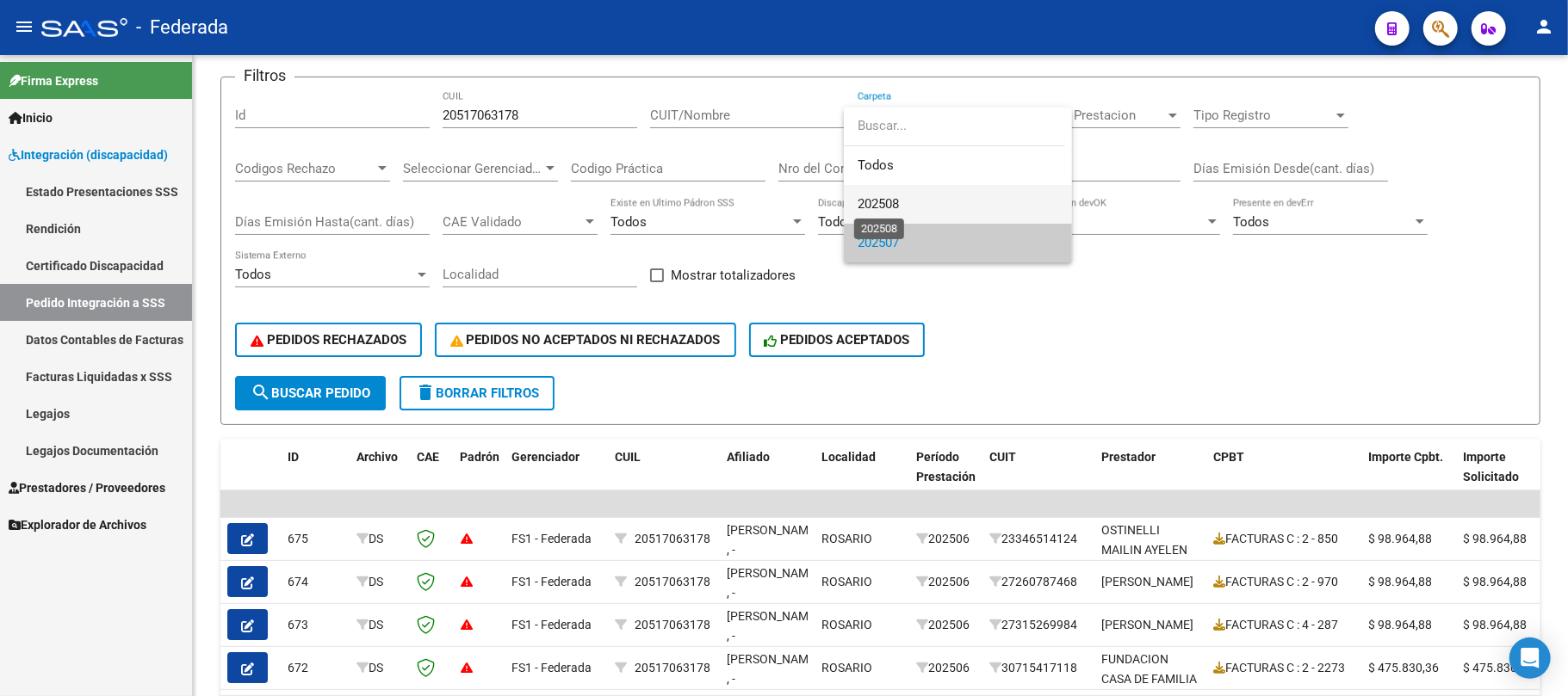
click at [880, 203] on span "202508" at bounding box center [879, 204] width 42 height 16
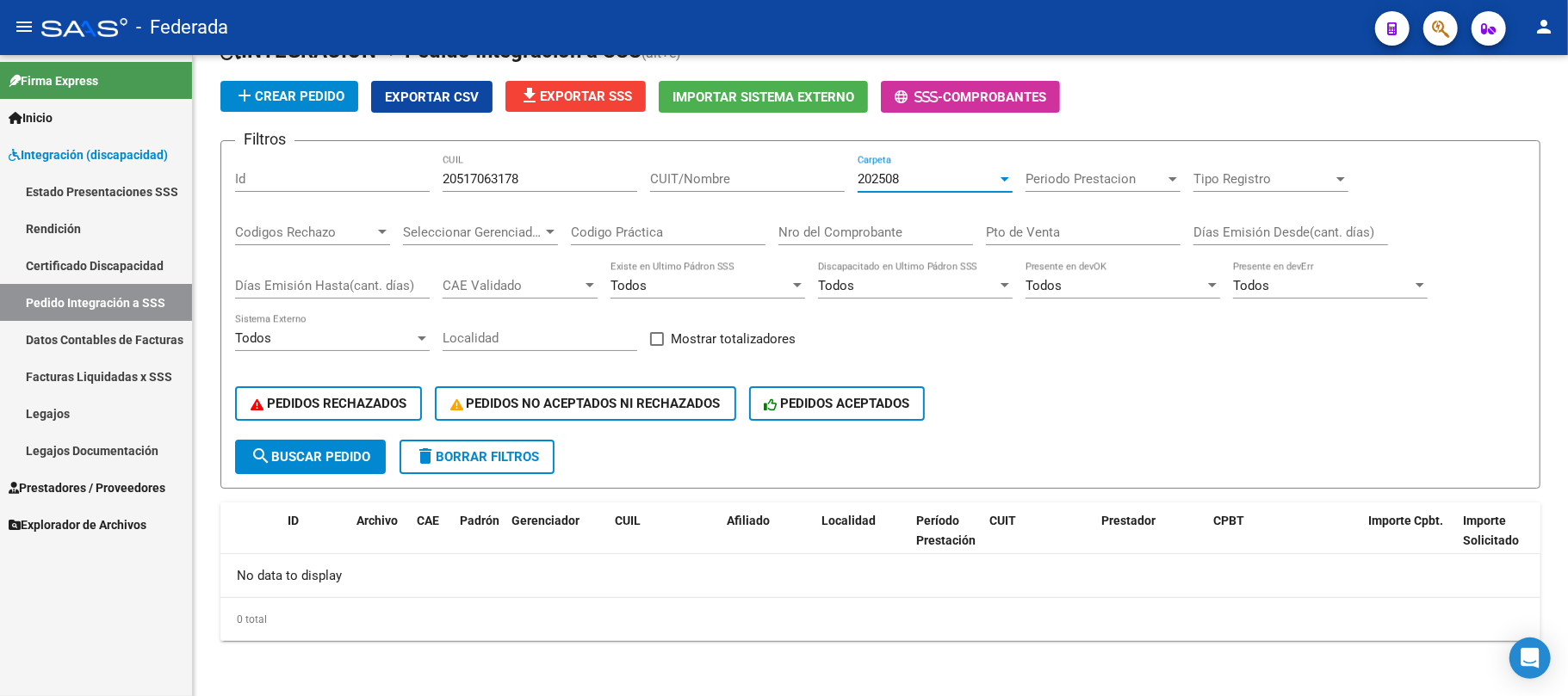
scroll to position [94, 0]
click at [363, 450] on span "search Buscar Pedido" at bounding box center [310, 458] width 120 height 16
click at [486, 181] on input "20517063178" at bounding box center [539, 180] width 194 height 16
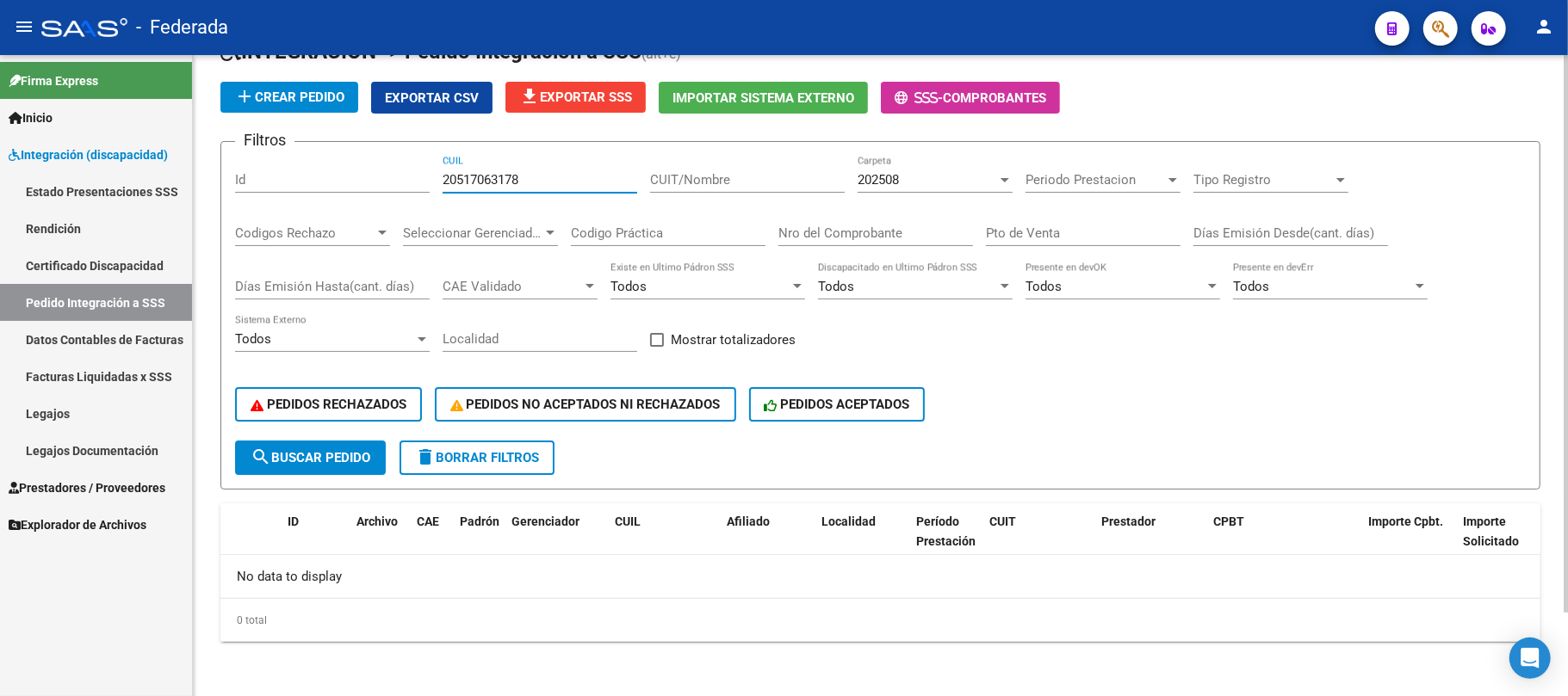
click at [486, 181] on input "20517063178" at bounding box center [539, 180] width 194 height 16
paste input "3547594649"
type input "23547594649"
click at [348, 461] on span "search Buscar Pedido" at bounding box center [310, 458] width 120 height 16
click at [351, 458] on span "search Buscar Pedido" at bounding box center [310, 458] width 120 height 16
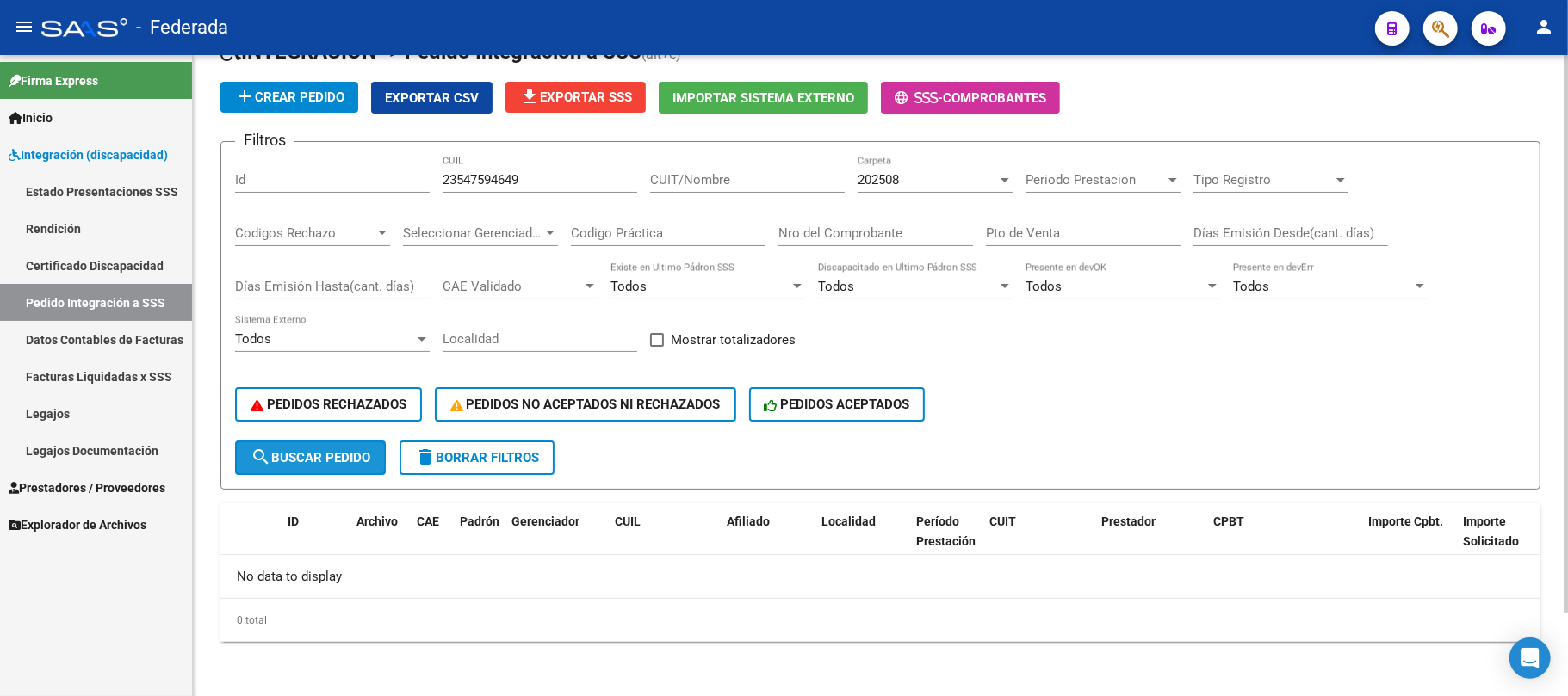
click at [351, 458] on span "search Buscar Pedido" at bounding box center [310, 458] width 120 height 16
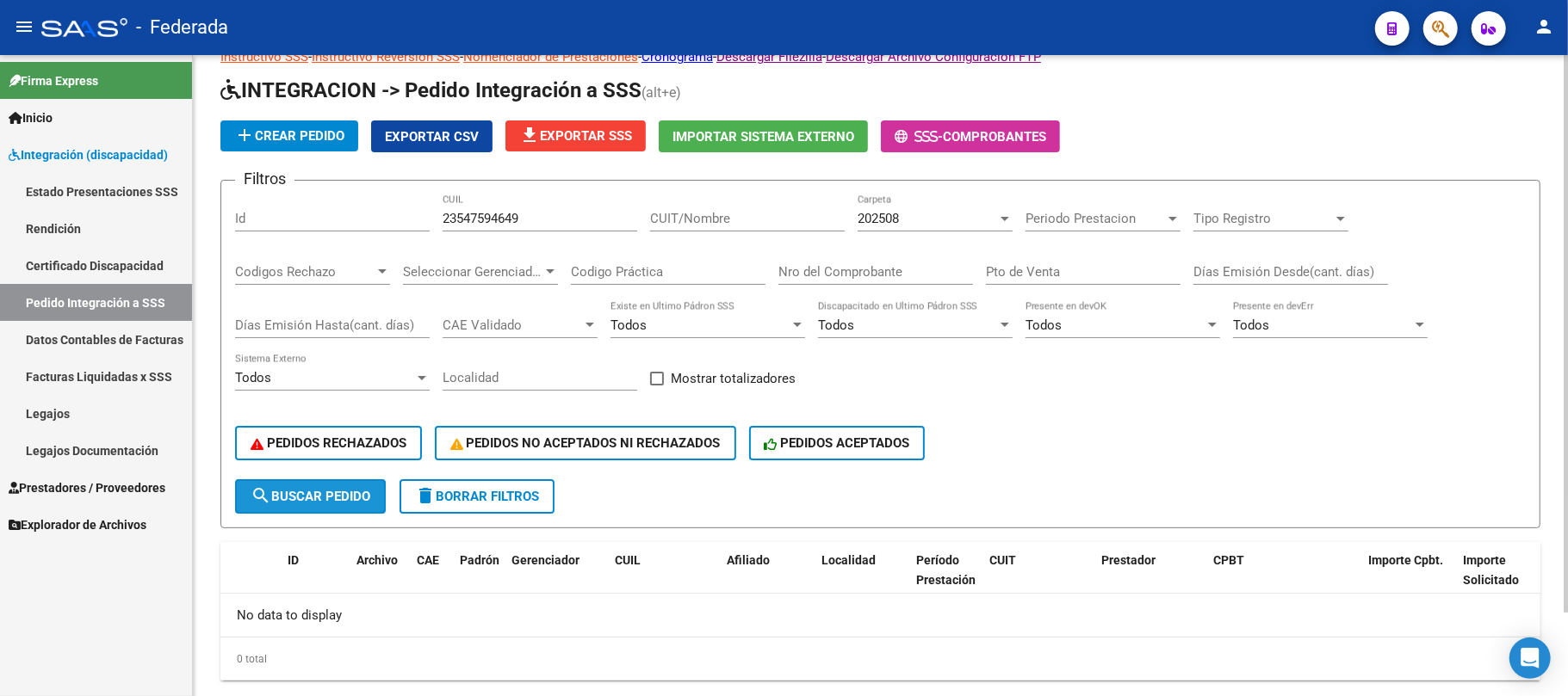
click at [351, 458] on button "PEDIDOS RECHAZADOS" at bounding box center [328, 444] width 186 height 35
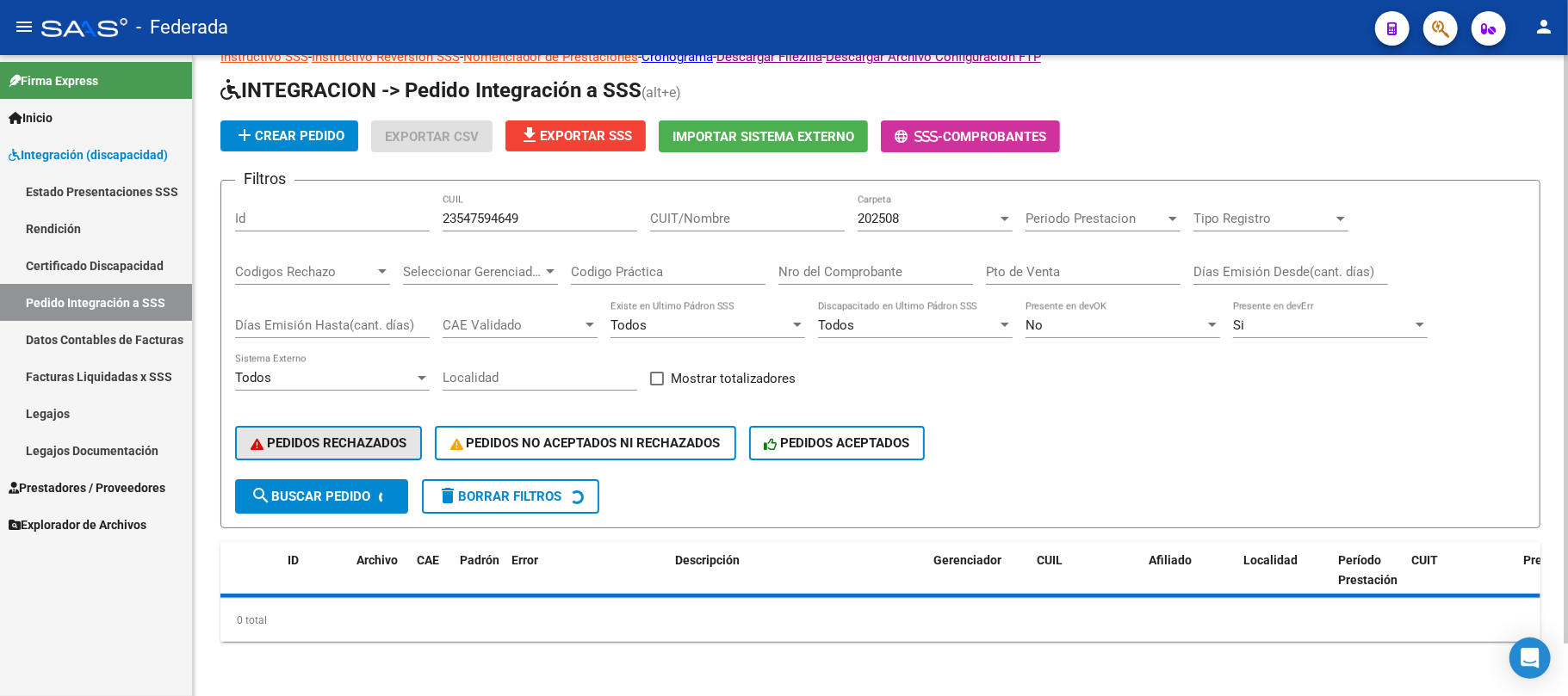
click at [351, 458] on button "PEDIDOS RECHAZADOS" at bounding box center [328, 444] width 186 height 35
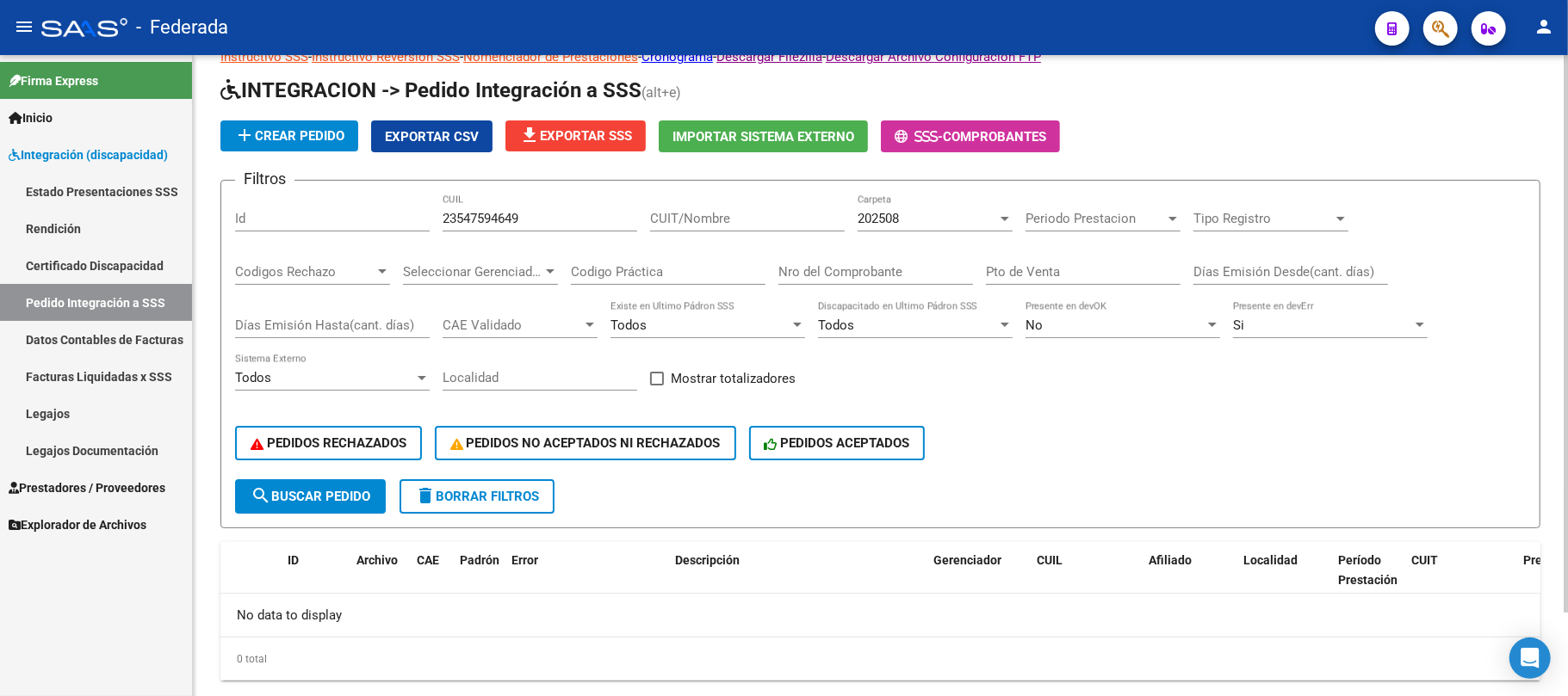
click at [940, 220] on div "202508" at bounding box center [927, 218] width 140 height 16
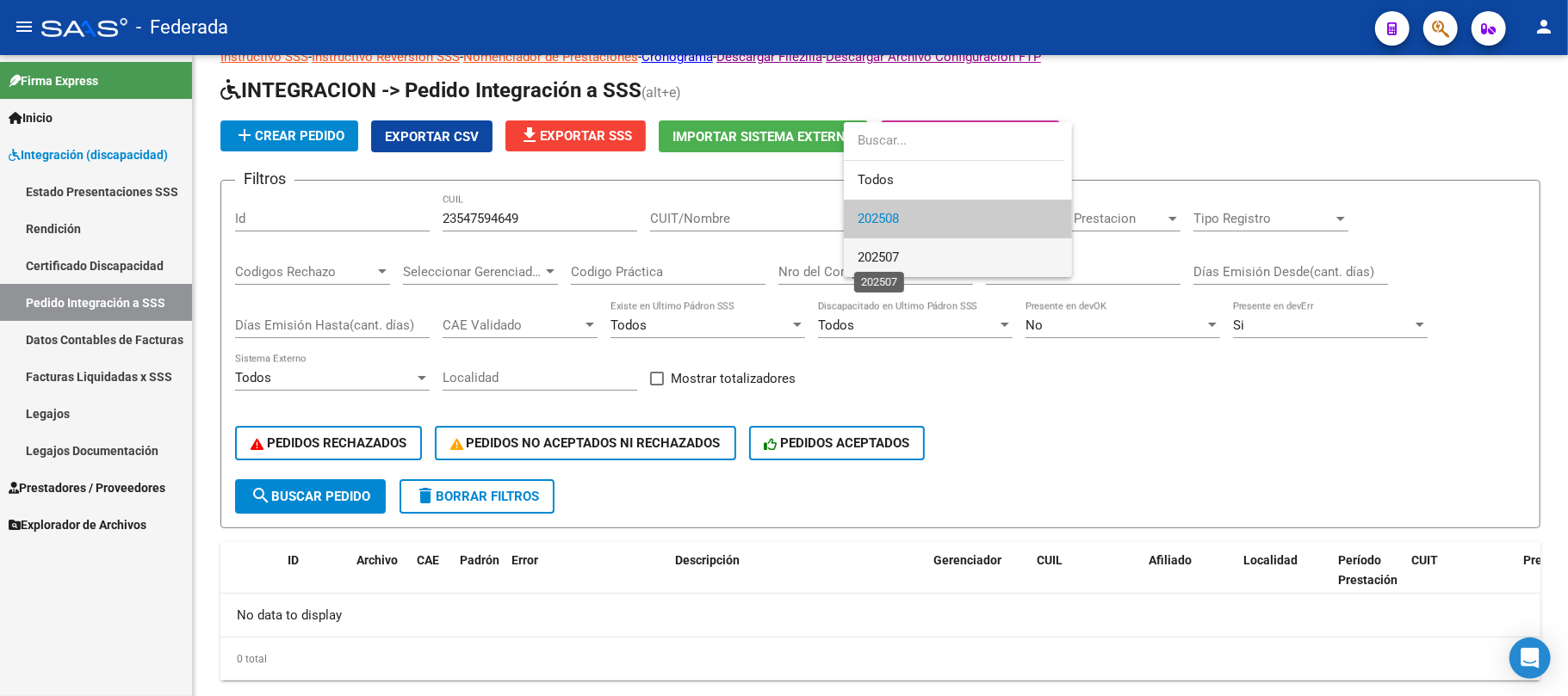
click at [891, 250] on span "202507" at bounding box center [879, 257] width 42 height 16
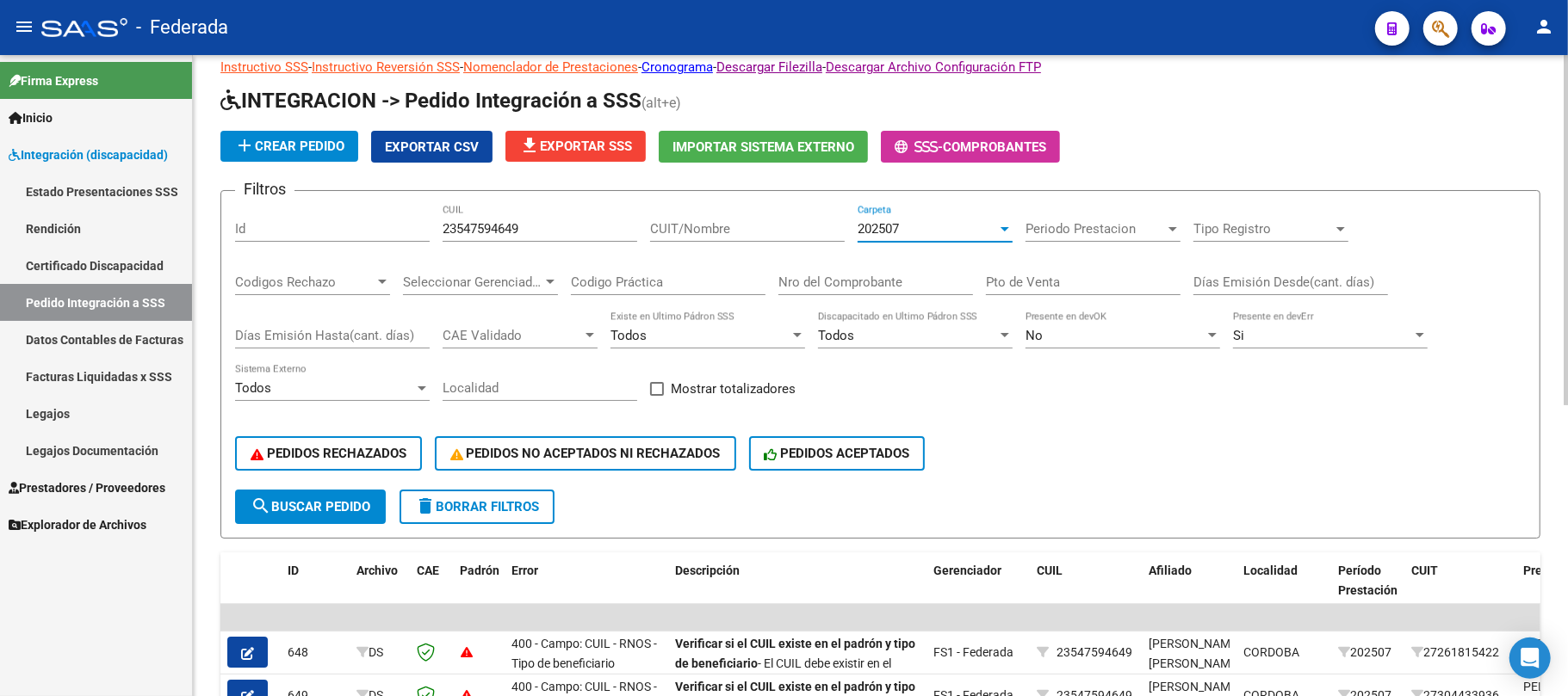
scroll to position [0, 0]
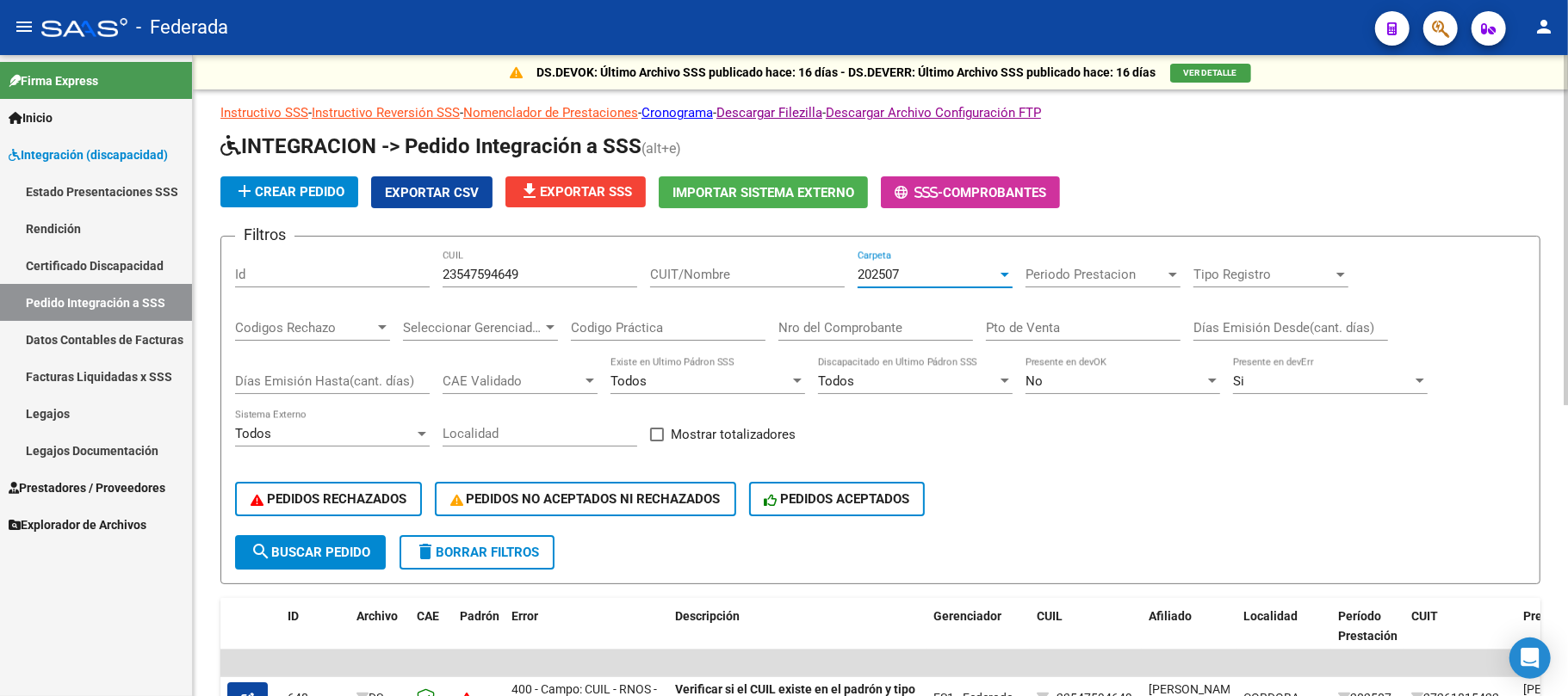
click at [446, 560] on button "delete Borrar Filtros" at bounding box center [477, 553] width 155 height 35
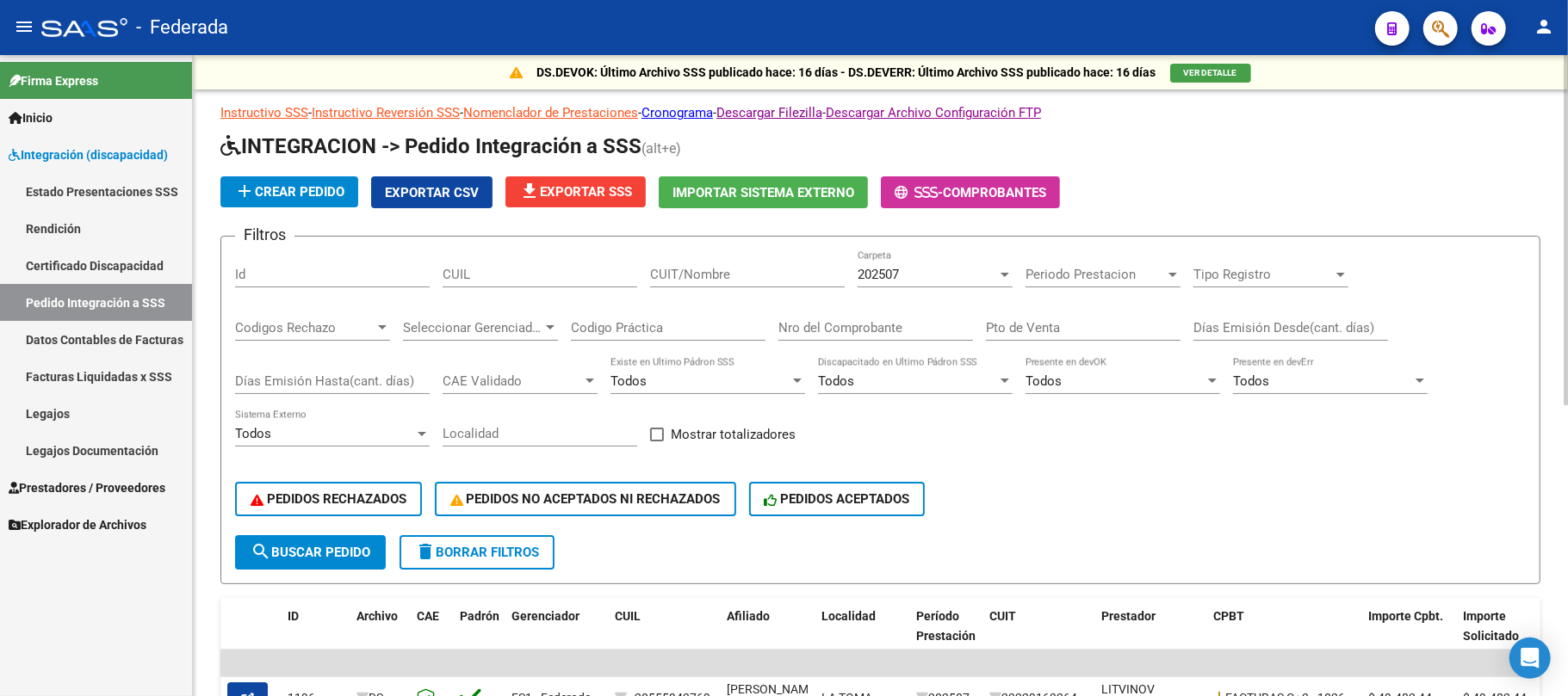
click at [528, 280] on input "CUIL" at bounding box center [539, 275] width 194 height 16
paste input "23547594649"
click at [338, 537] on button "search Buscar Pedido" at bounding box center [310, 553] width 151 height 35
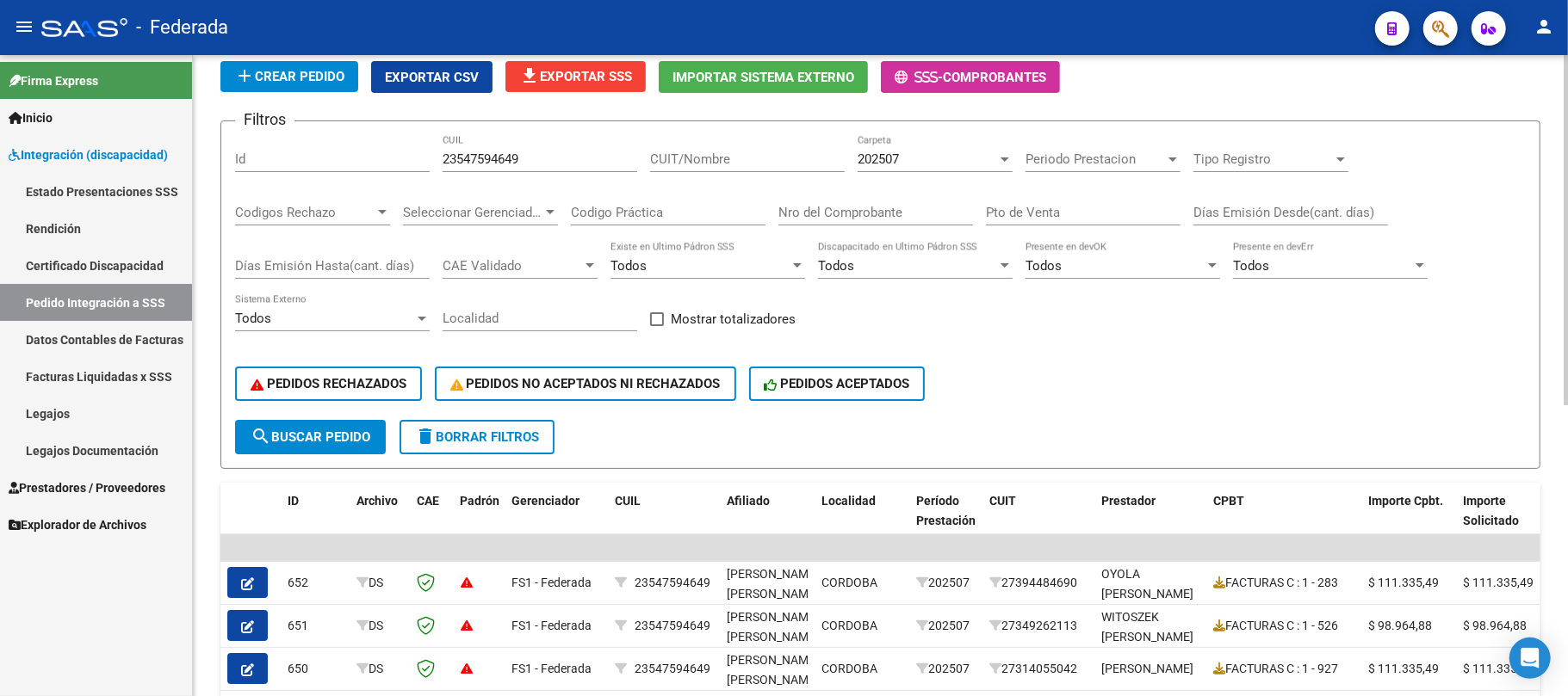
scroll to position [114, 0]
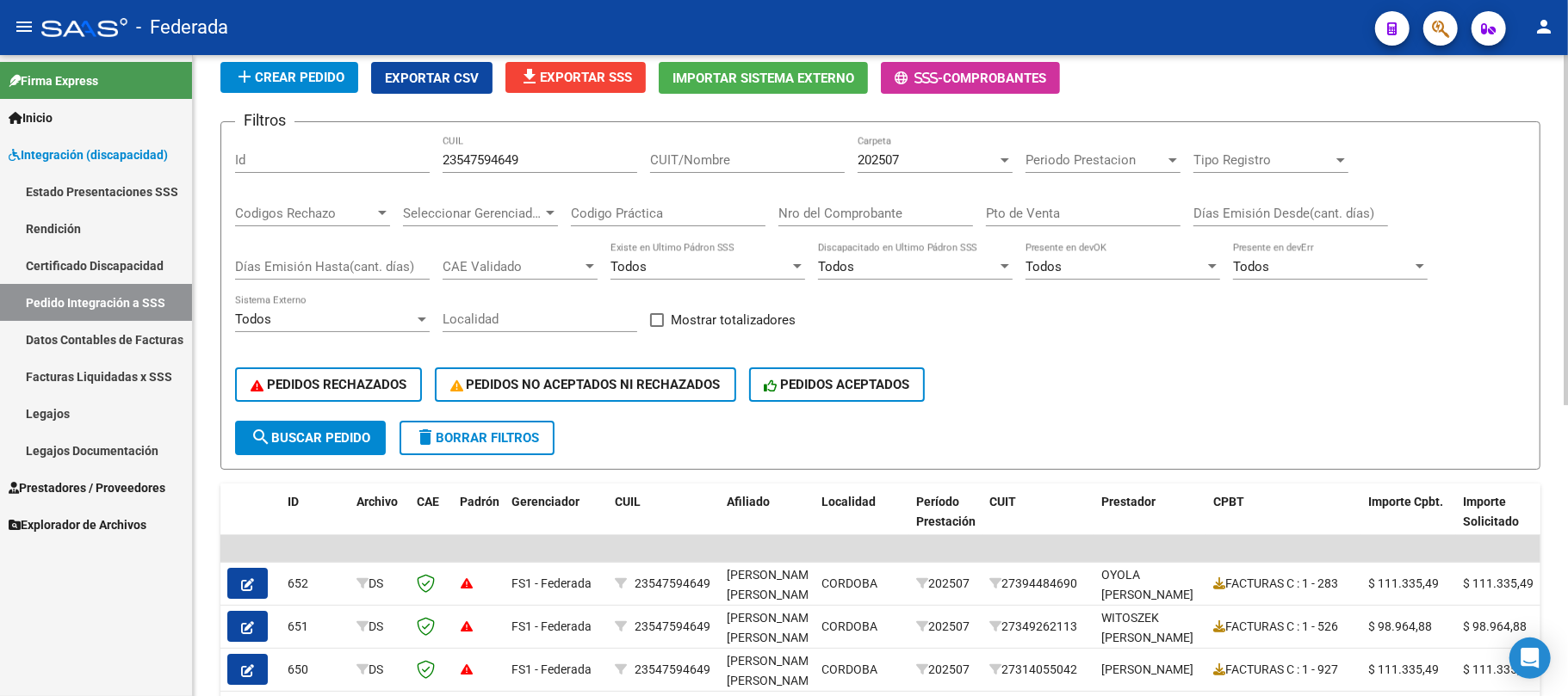
click at [893, 162] on span "202507" at bounding box center [879, 160] width 42 height 16
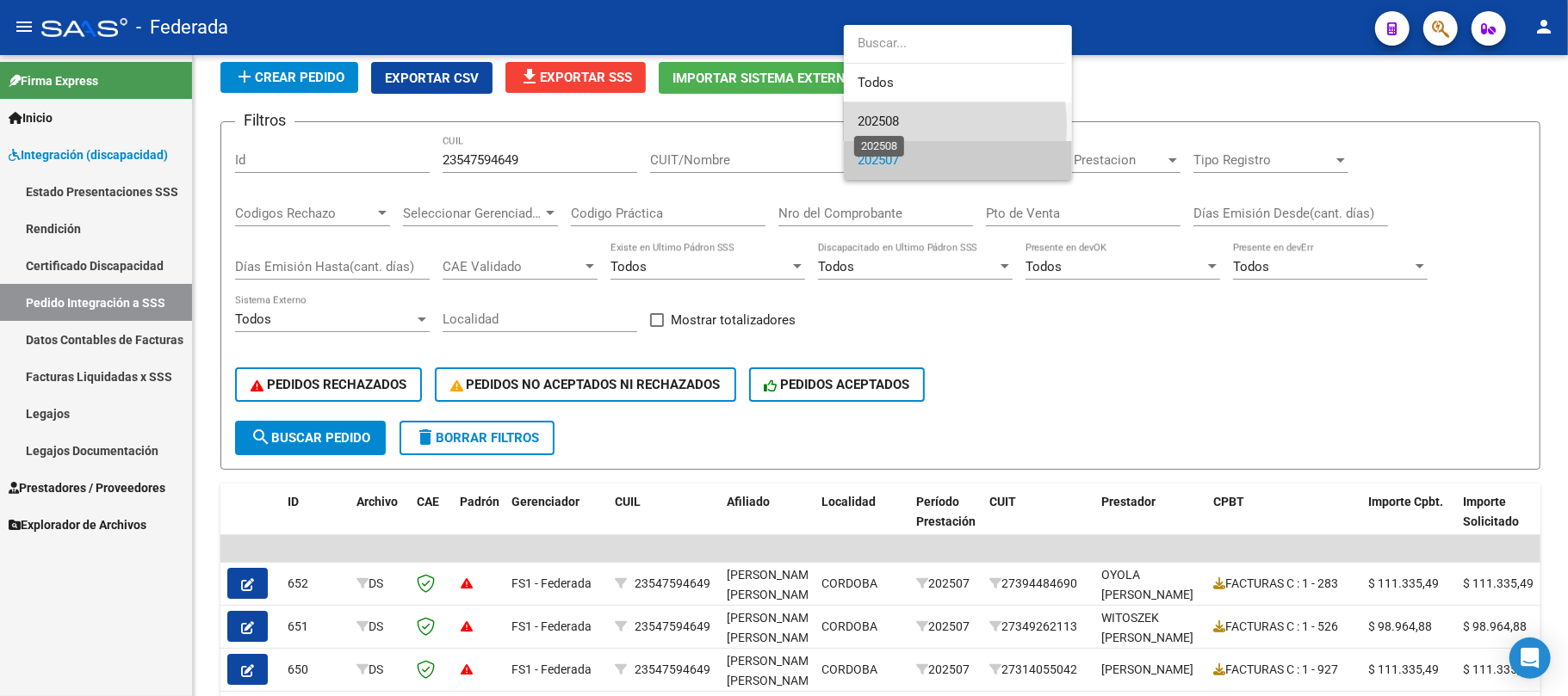
click at [880, 125] on span "202508" at bounding box center [879, 121] width 42 height 16
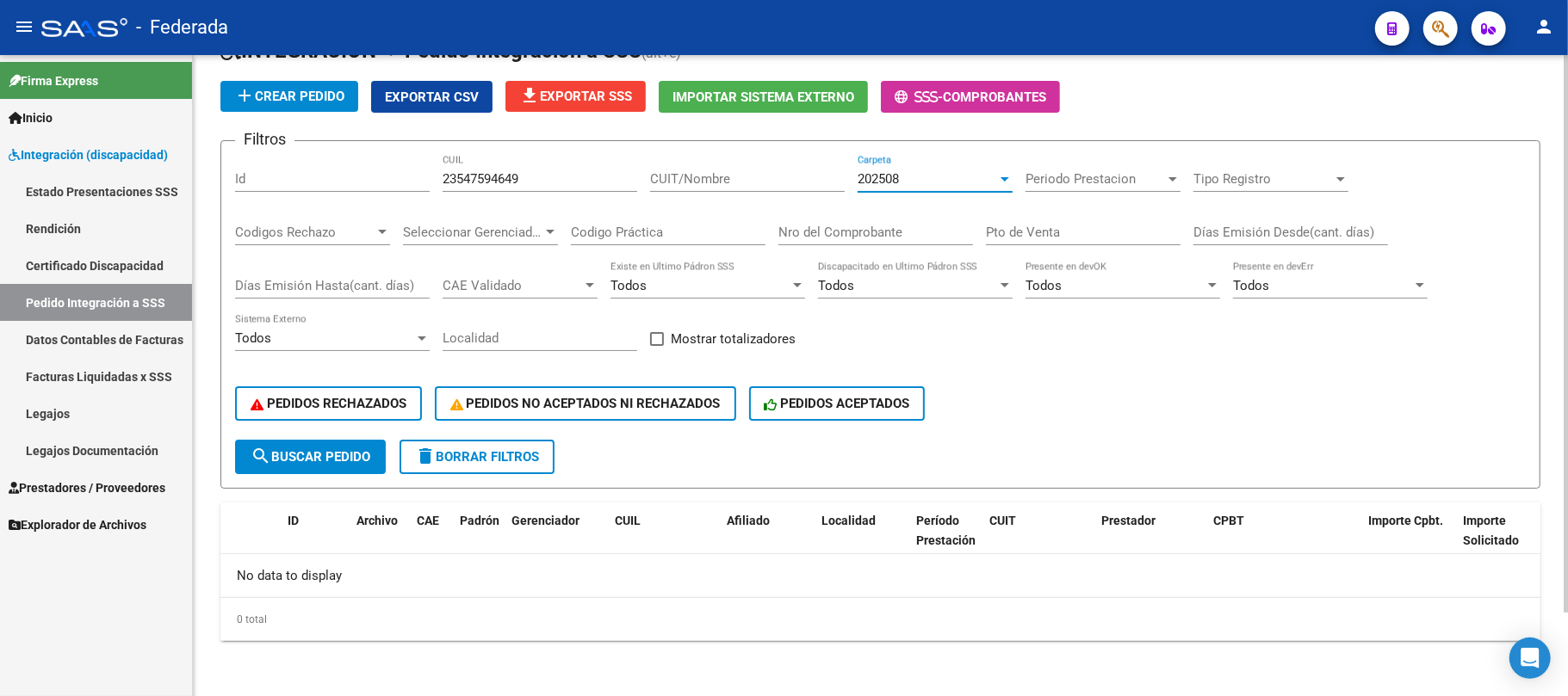
scroll to position [94, 0]
click at [366, 465] on button "search Buscar Pedido" at bounding box center [310, 458] width 151 height 35
click at [369, 465] on button "search Buscar Pedido" at bounding box center [310, 458] width 151 height 35
click at [508, 176] on input "23547594649" at bounding box center [539, 180] width 194 height 16
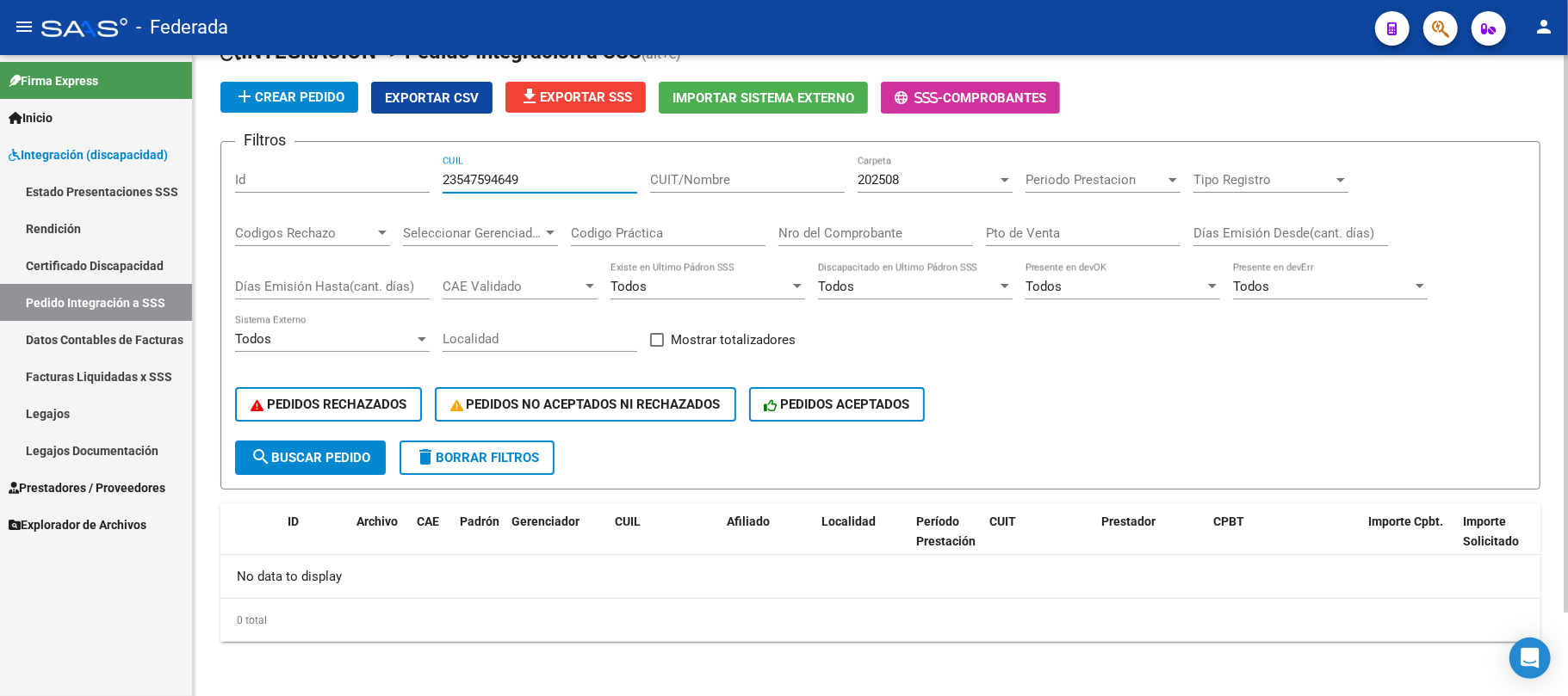
paste input "0583267450"
type input "20583267450"
click at [349, 451] on span "search Buscar Pedido" at bounding box center [310, 458] width 120 height 16
click at [920, 187] on div "202508 Carpeta" at bounding box center [935, 174] width 155 height 37
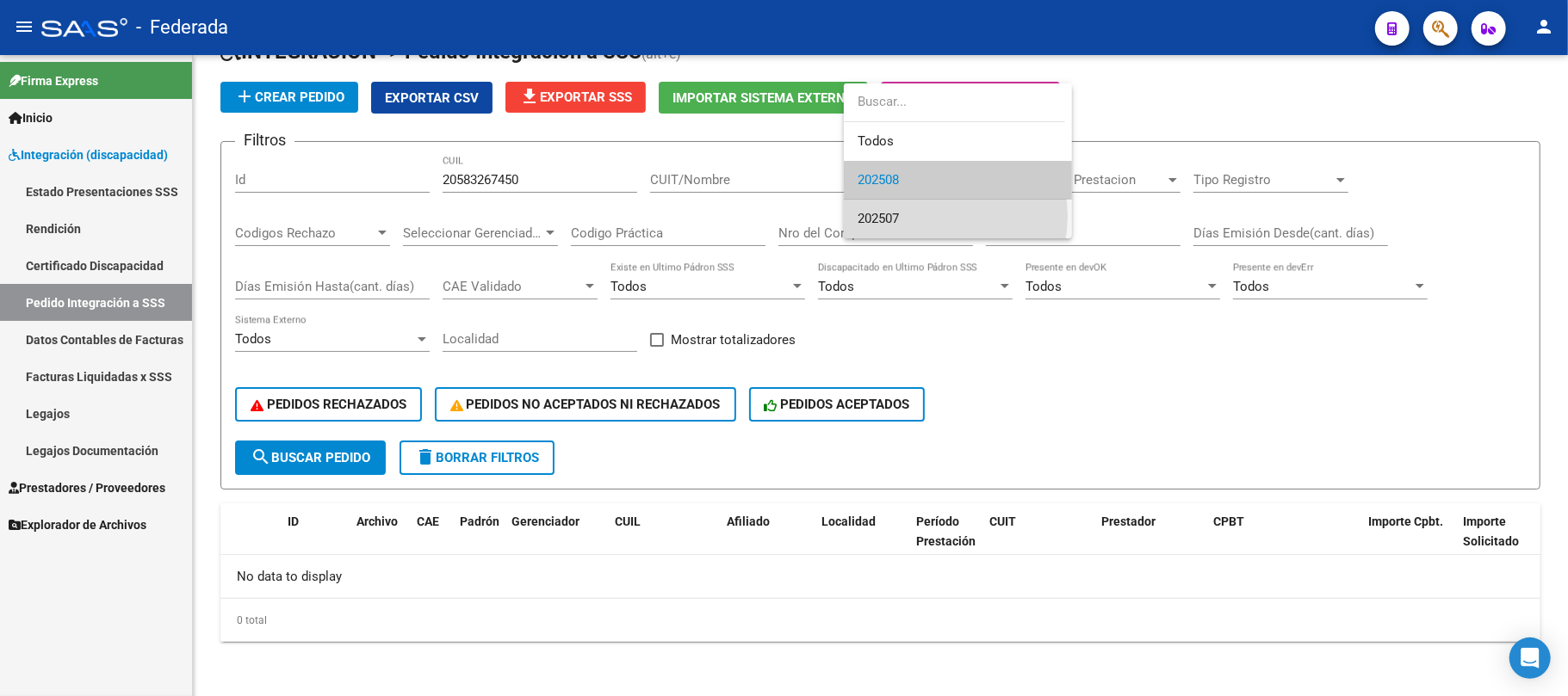
click at [921, 211] on span "202507" at bounding box center [957, 218] width 200 height 39
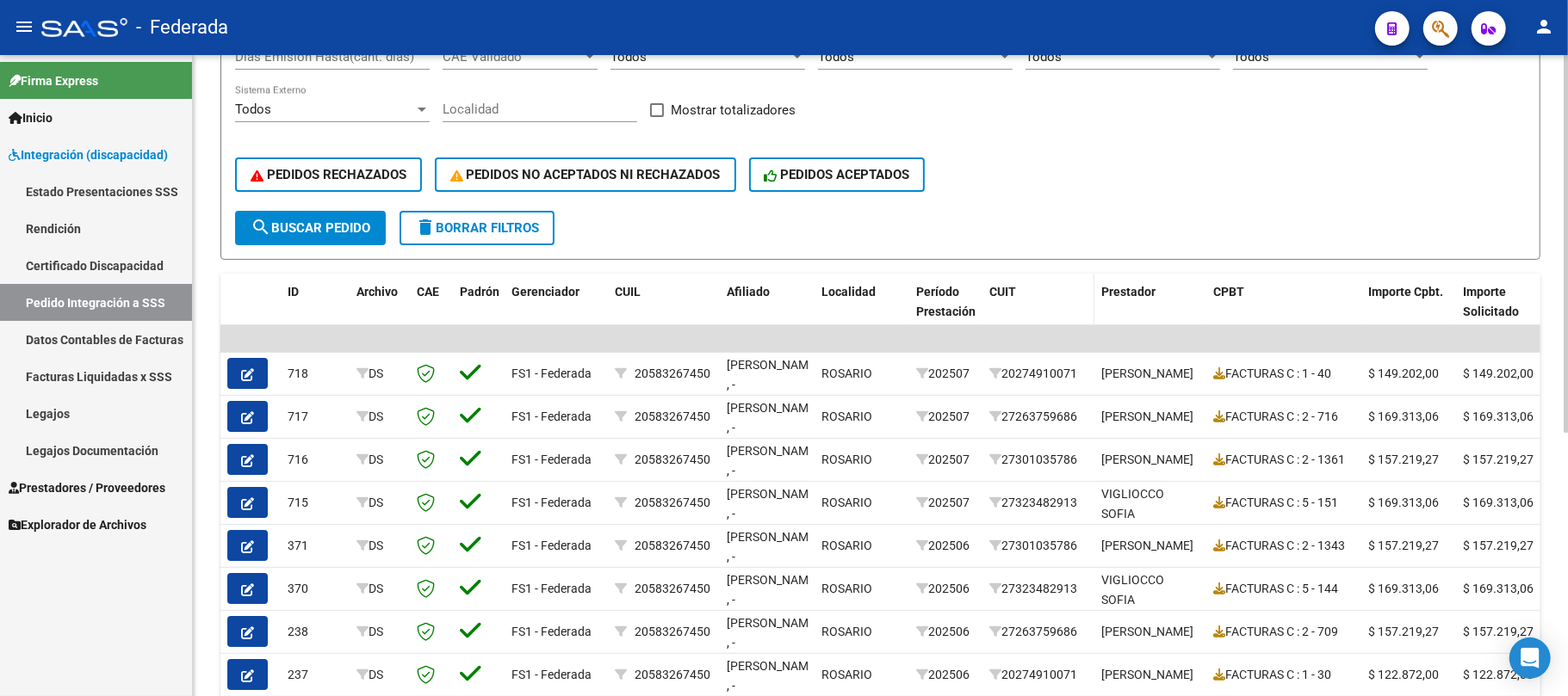
scroll to position [439, 0]
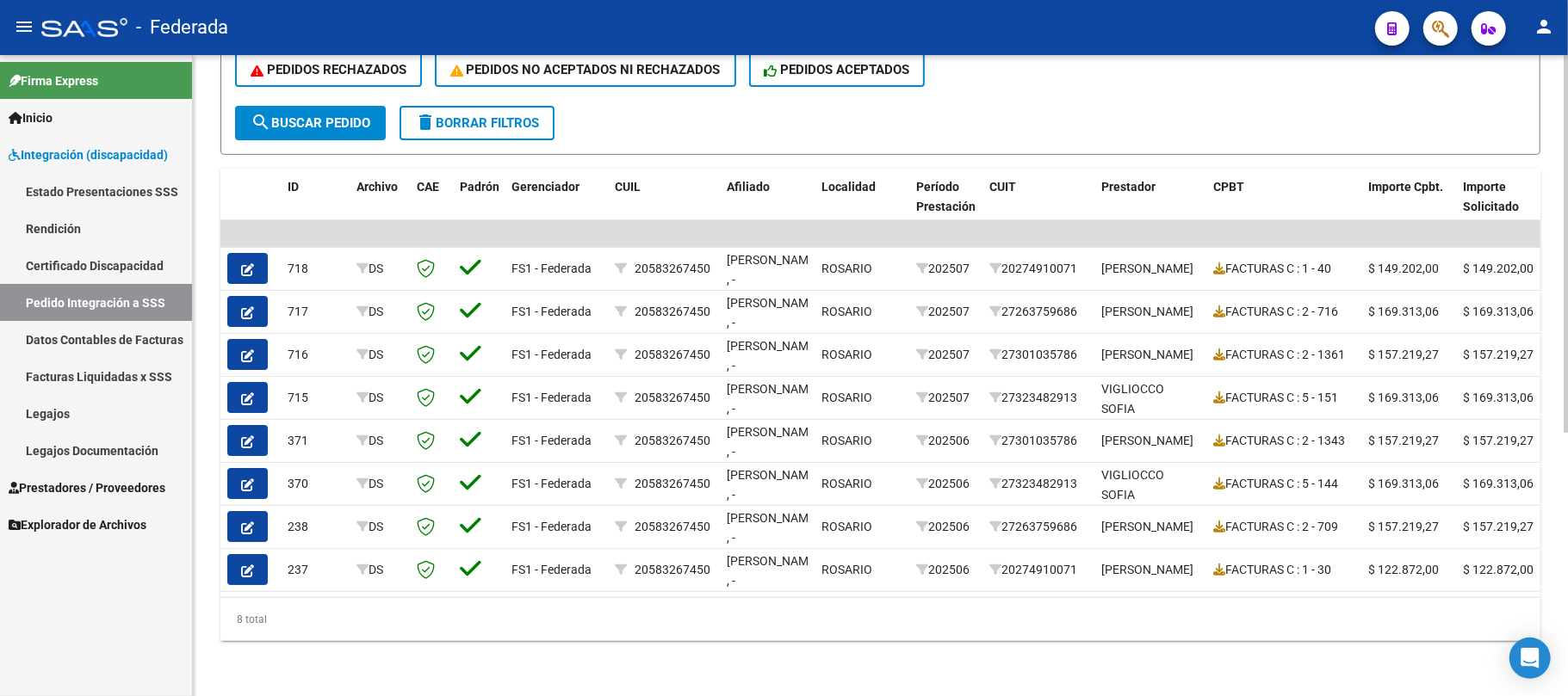
drag, startPoint x: 821, startPoint y: 585, endPoint x: 1031, endPoint y: 589, distance: 210.0
click at [1031, 589] on datatable-body "| | 718 DS FS1 - Federada 20583267450 SCUDERI, MANUEL , - ROSARIO 202507 202749…" at bounding box center [880, 408] width 1320 height 377
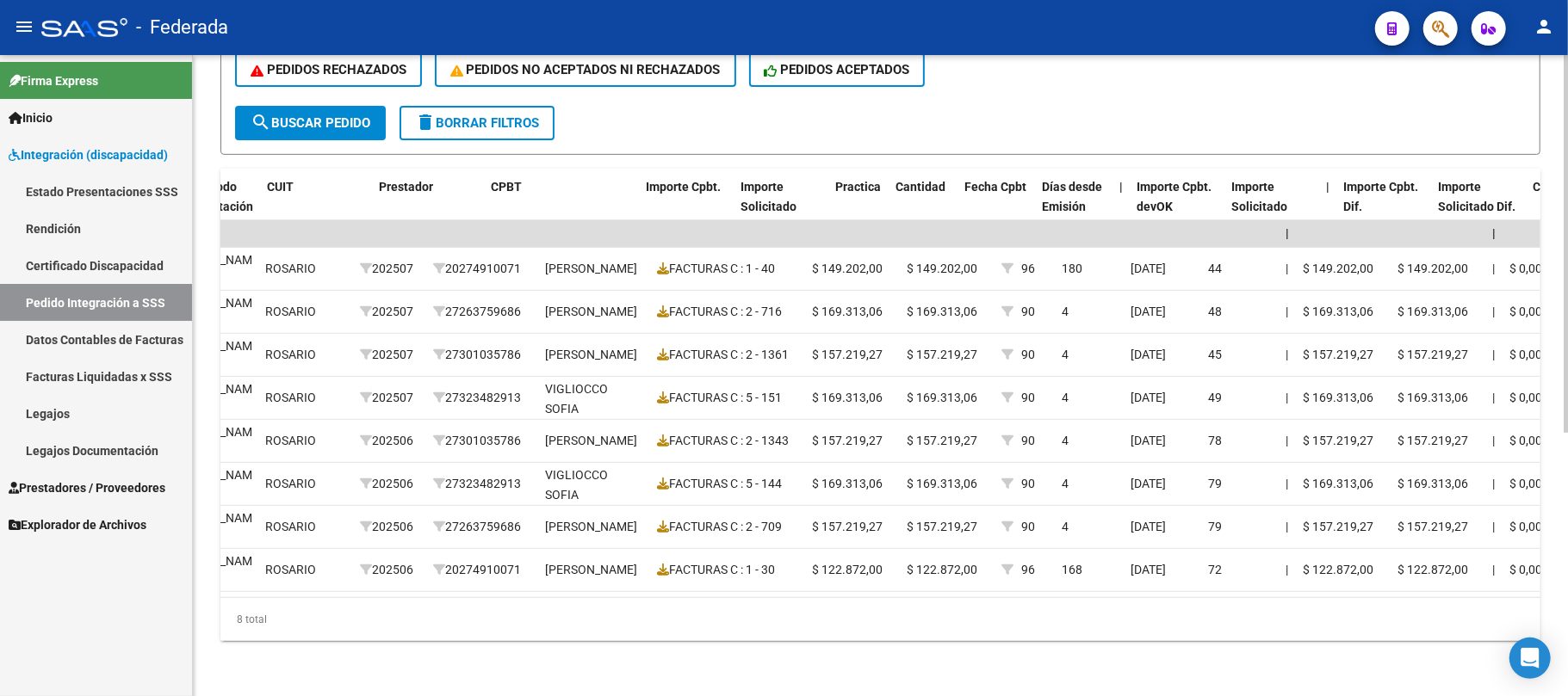
scroll to position [0, 722]
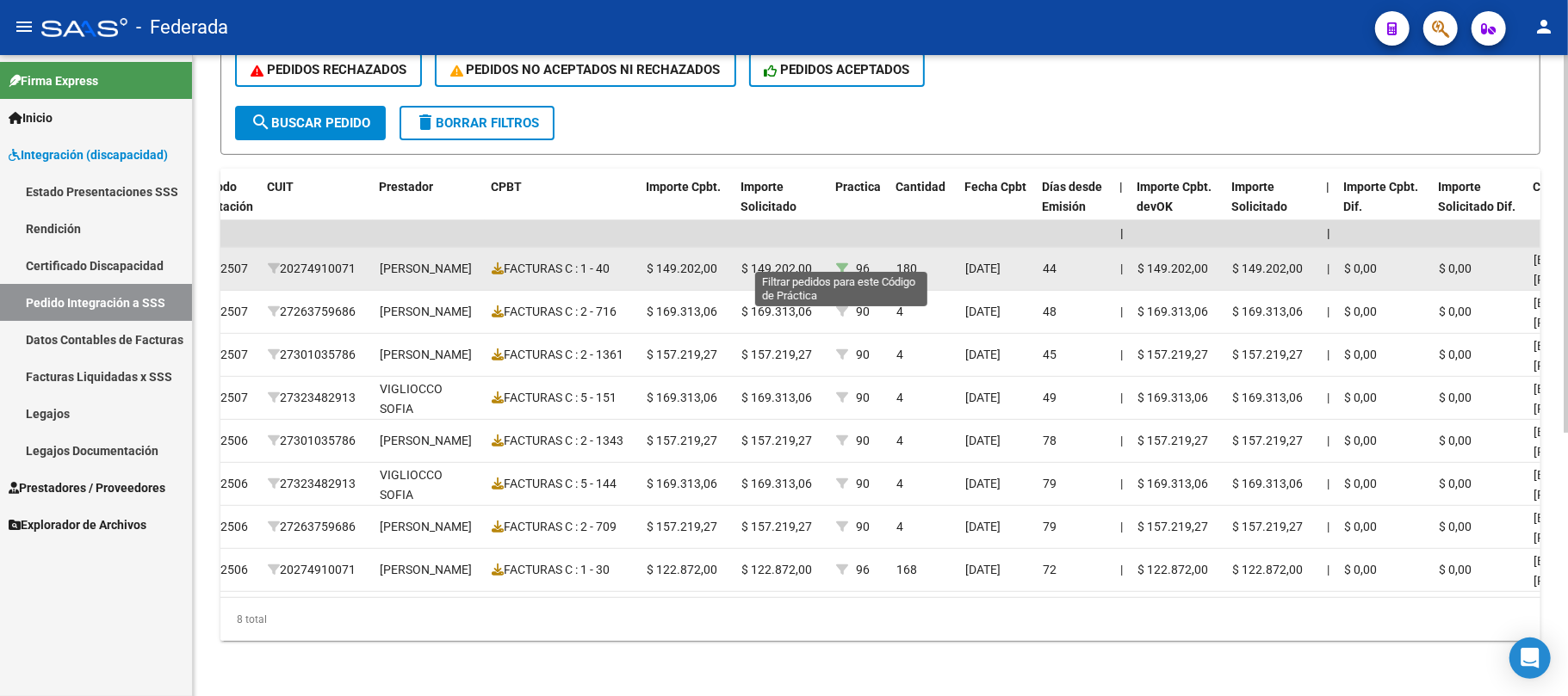
click at [841, 263] on icon at bounding box center [842, 269] width 12 height 12
type input "96"
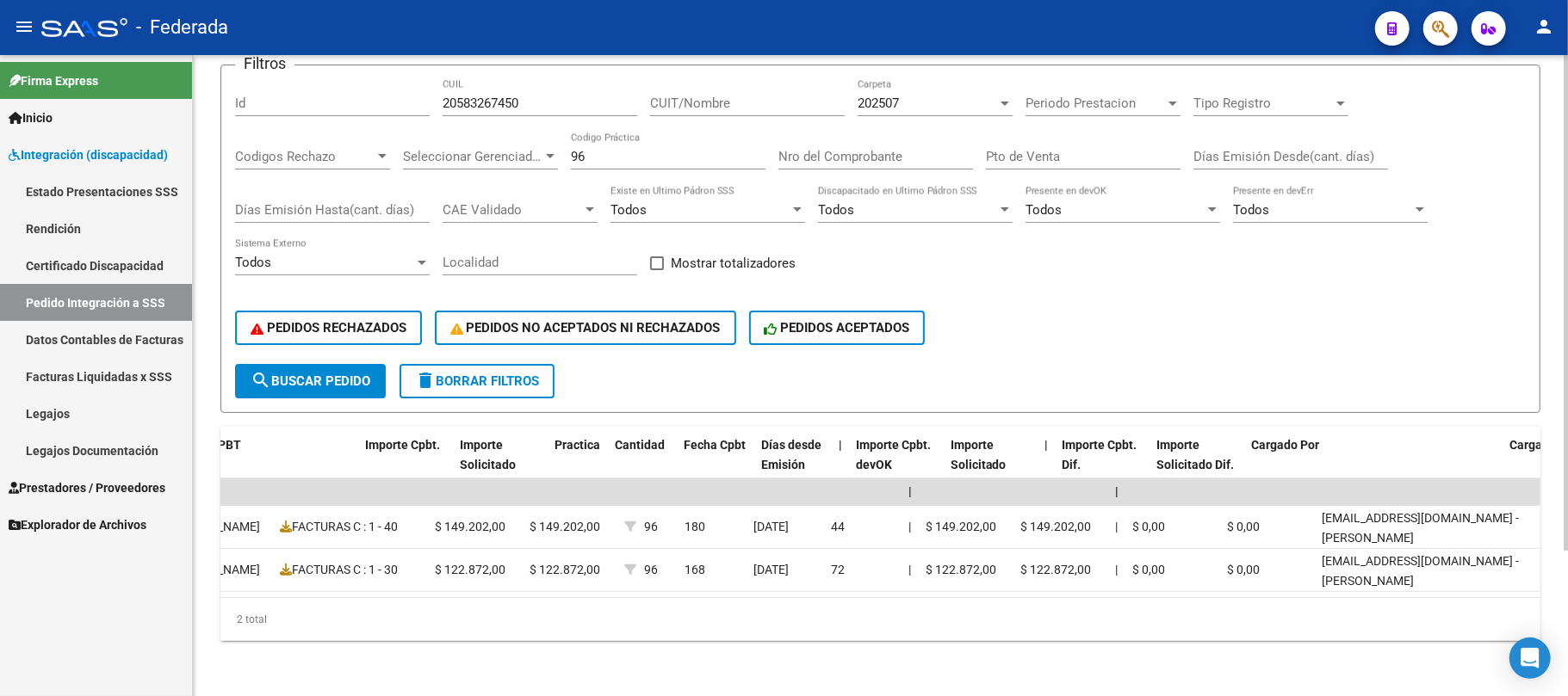
scroll to position [0, 1003]
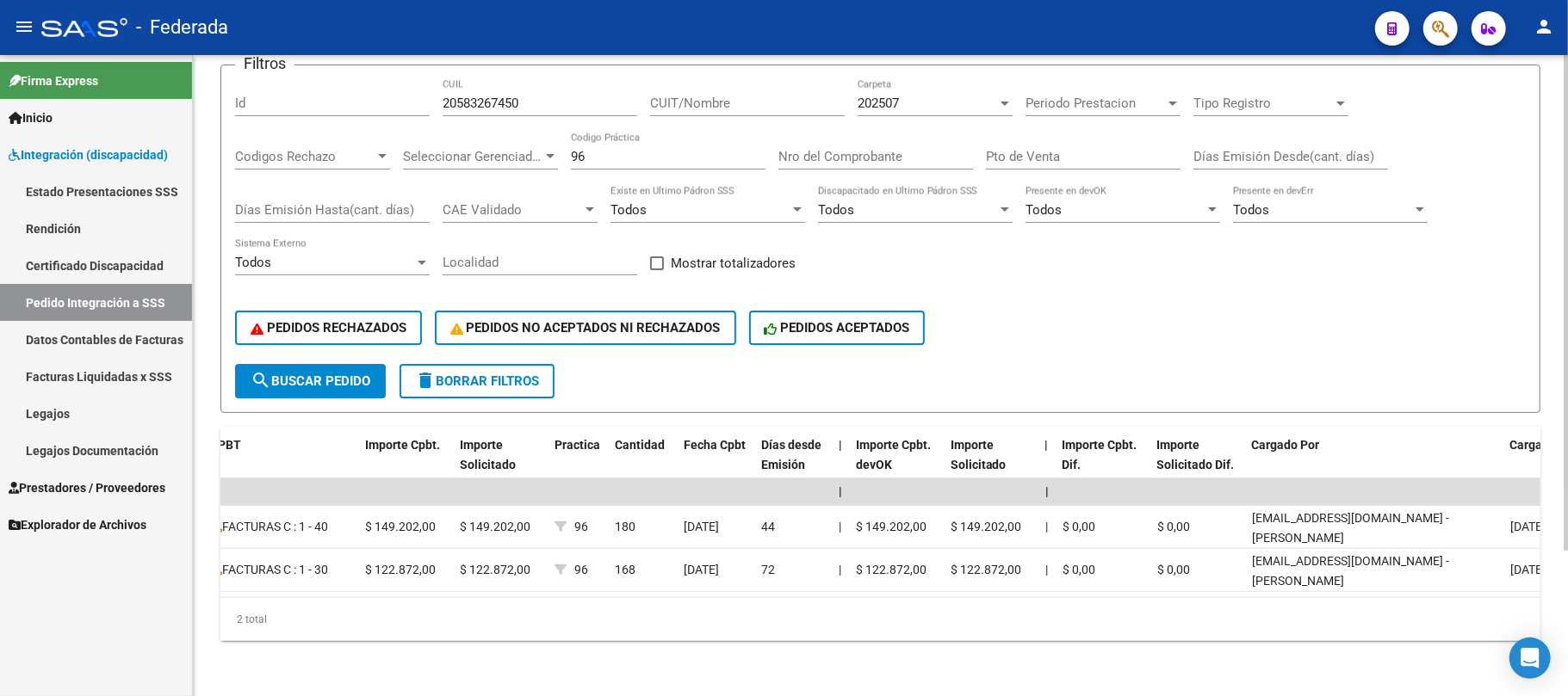
click at [662, 257] on span at bounding box center [657, 263] width 14 height 14
click at [657, 270] on input "Mostrar totalizadores" at bounding box center [657, 270] width 1 height 1
checkbox input "true"
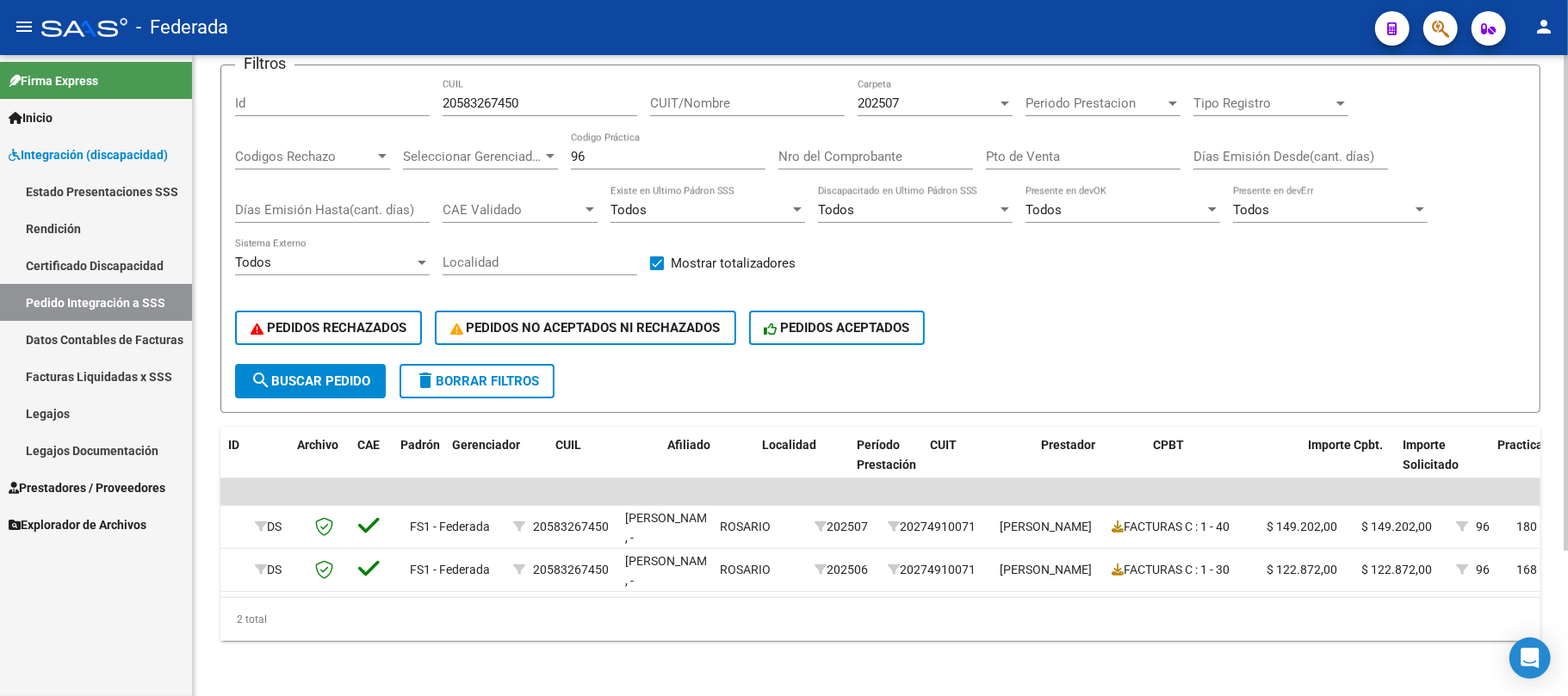
scroll to position [0, 0]
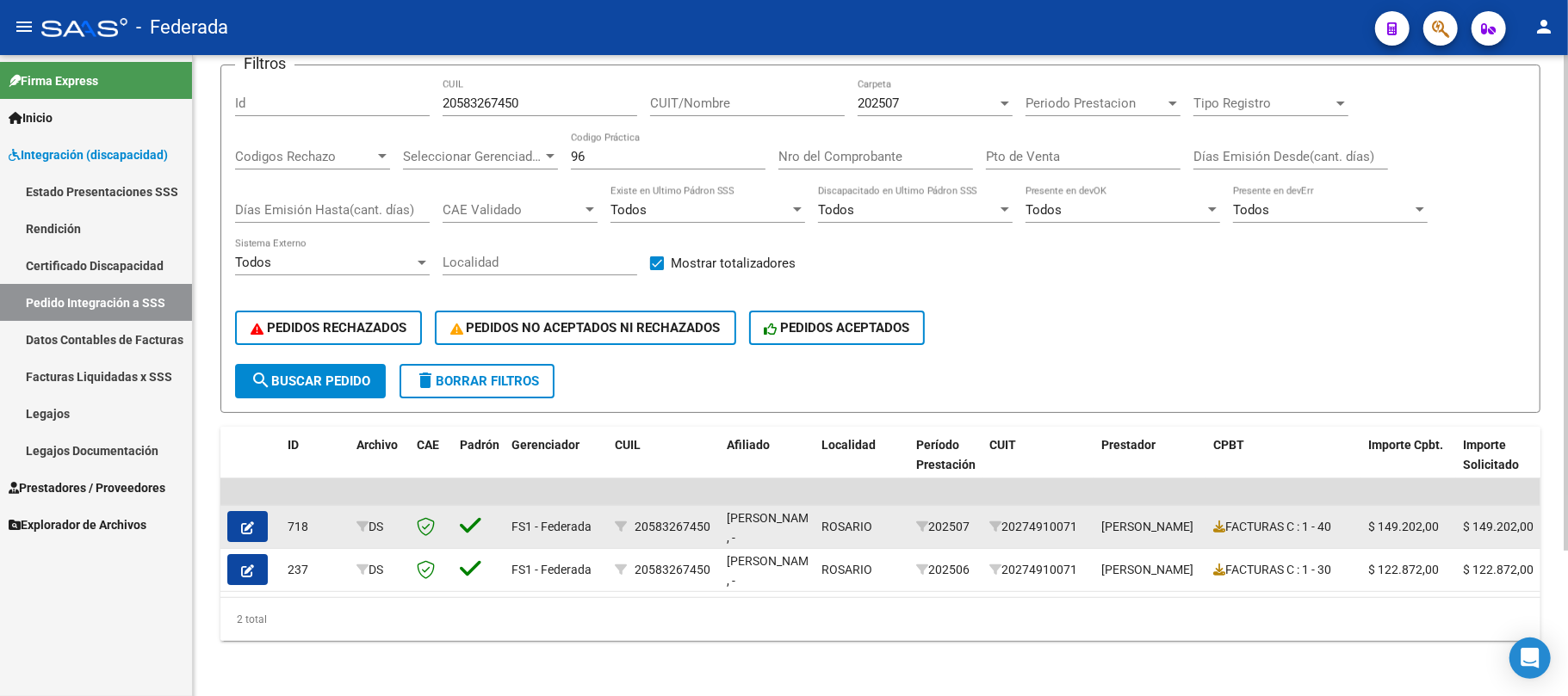
click at [253, 517] on button "button" at bounding box center [247, 527] width 41 height 31
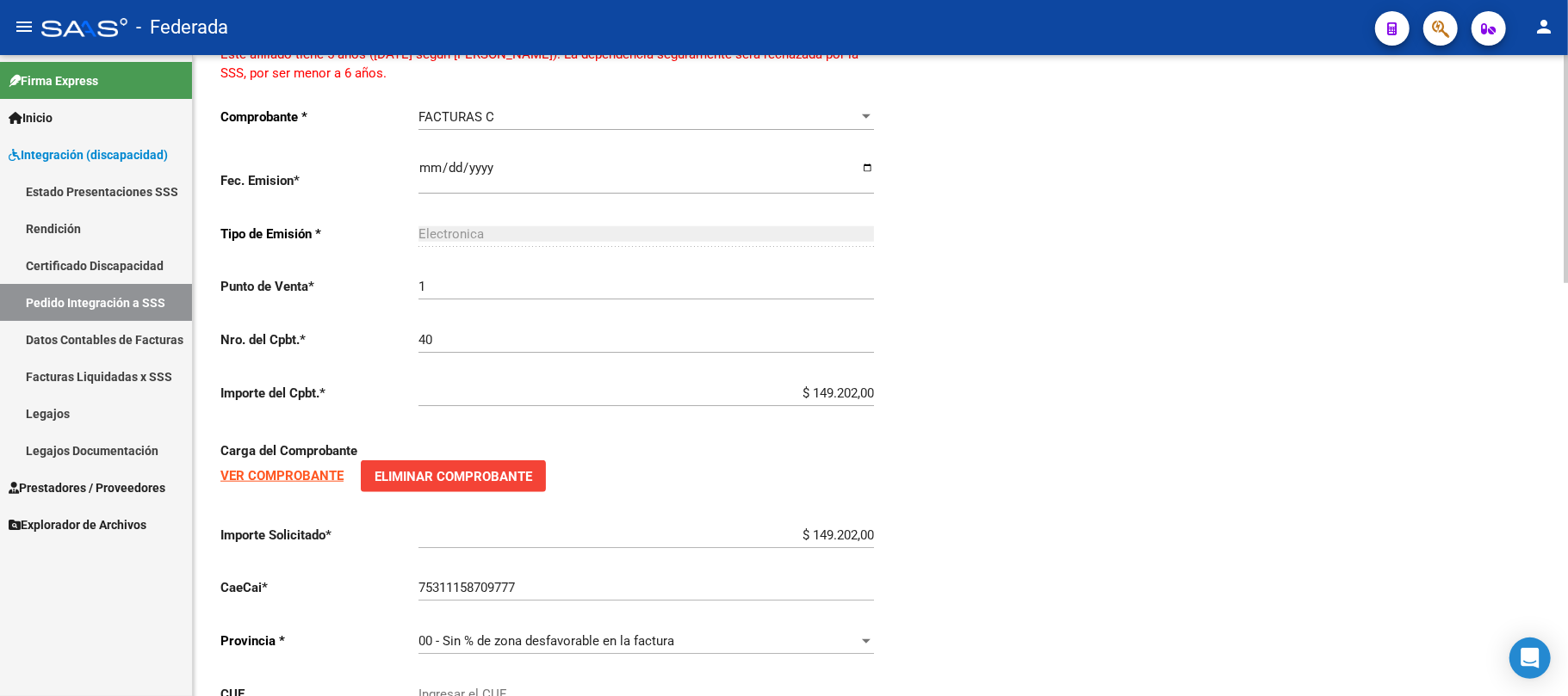
type input "20583267450"
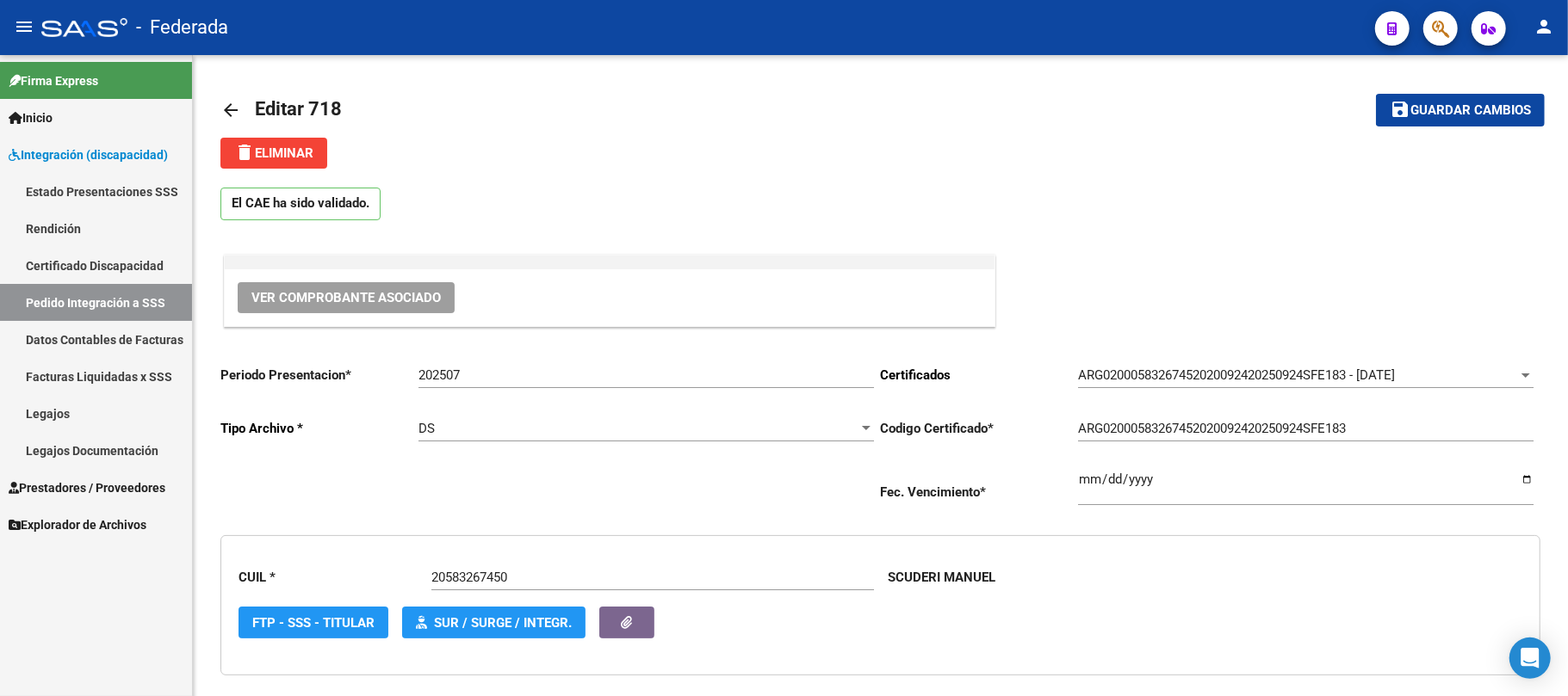
click at [152, 305] on link "Pedido Integración a SSS" at bounding box center [95, 302] width 192 height 37
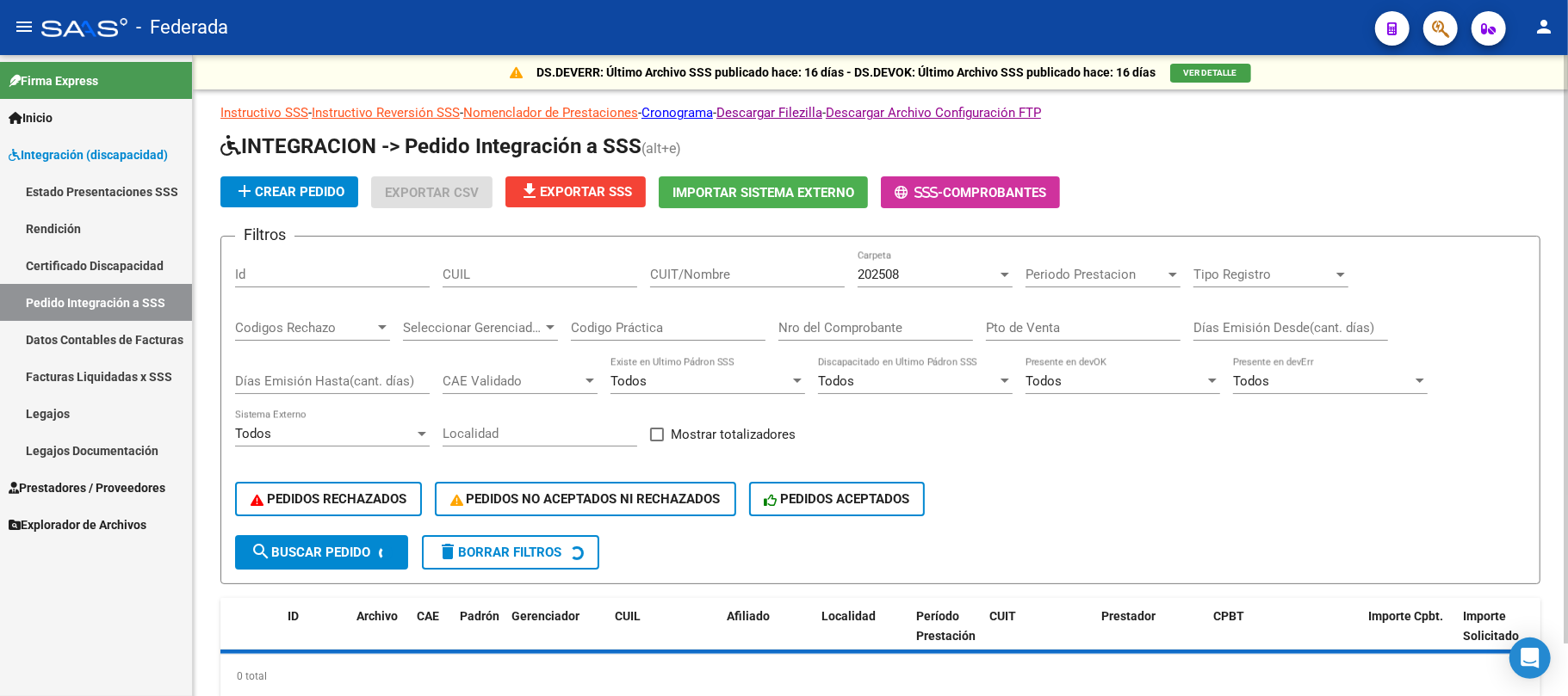
click at [555, 252] on div "CUIL" at bounding box center [539, 269] width 194 height 37
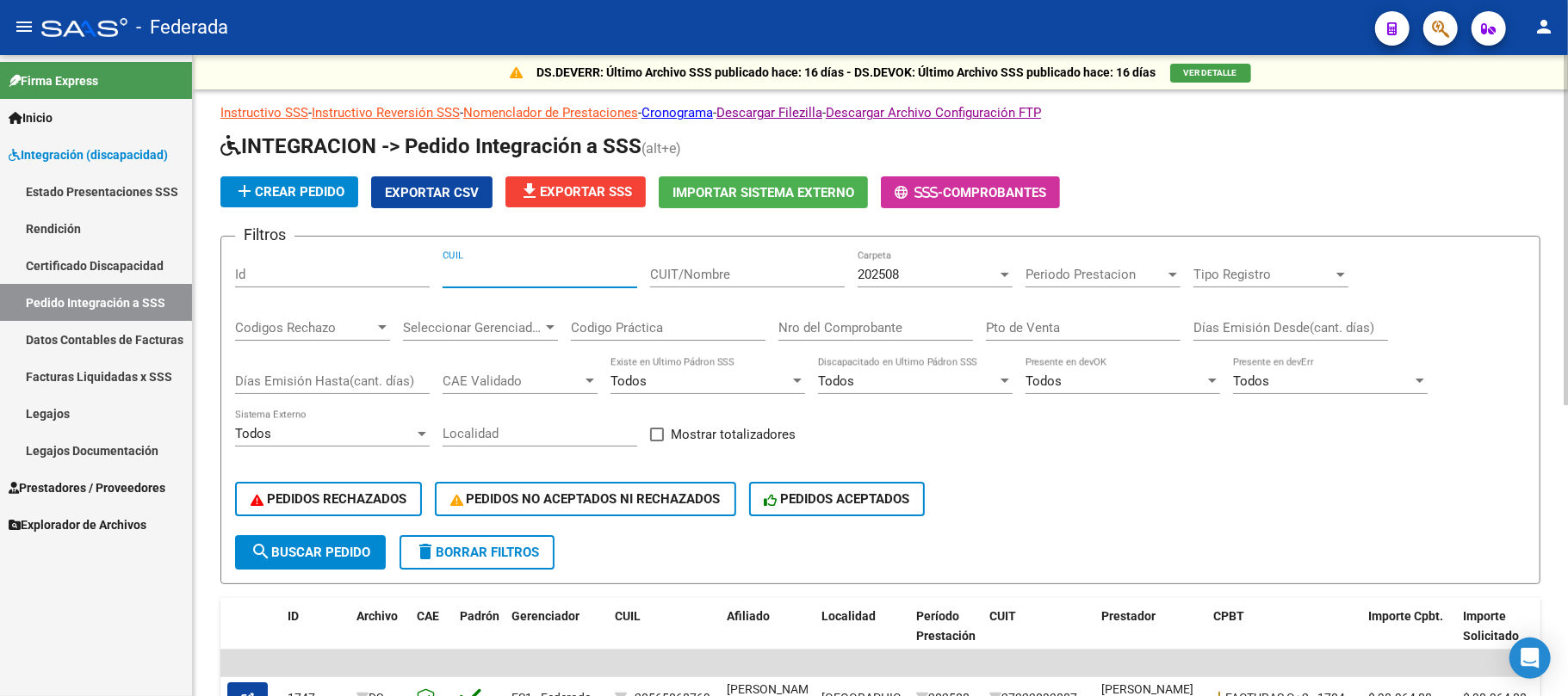
click at [887, 273] on span "202508" at bounding box center [879, 275] width 42 height 16
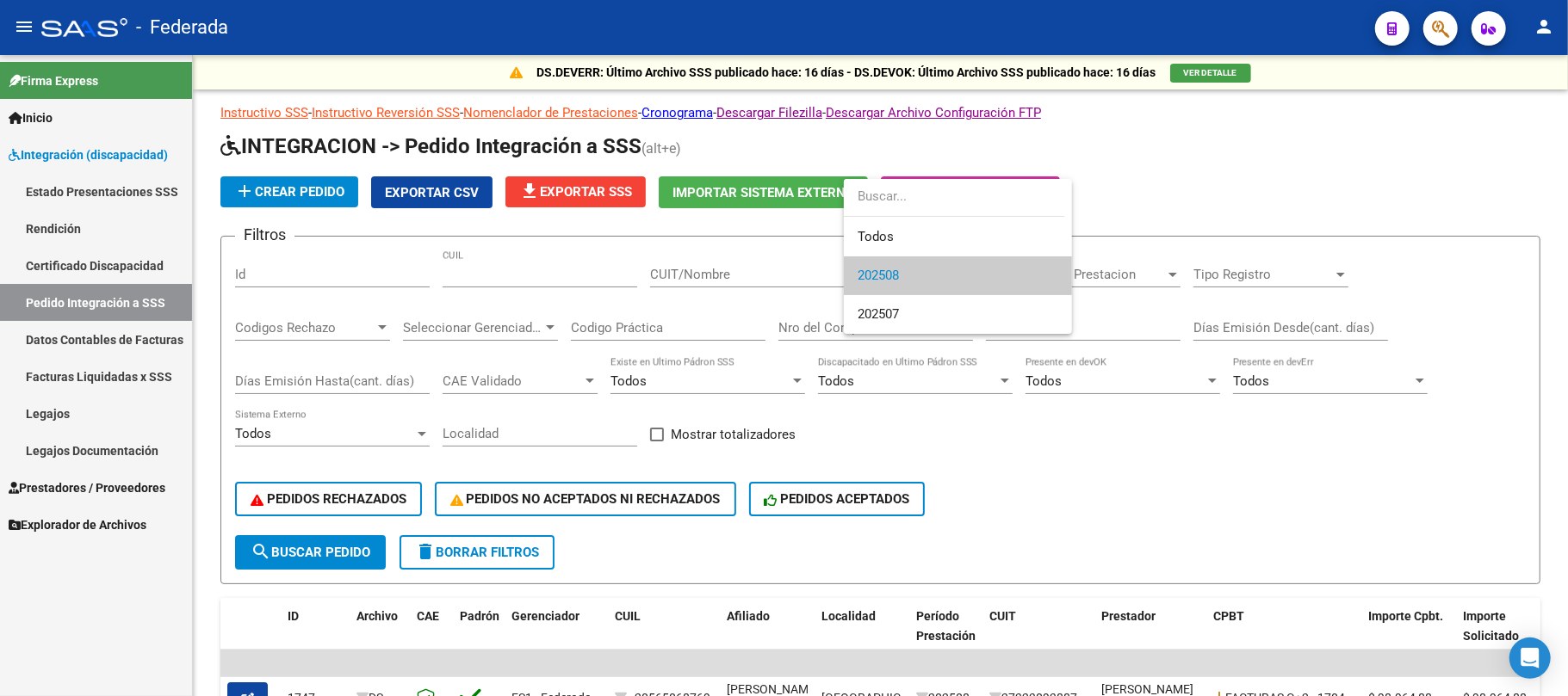
click at [525, 274] on div at bounding box center [784, 348] width 1568 height 696
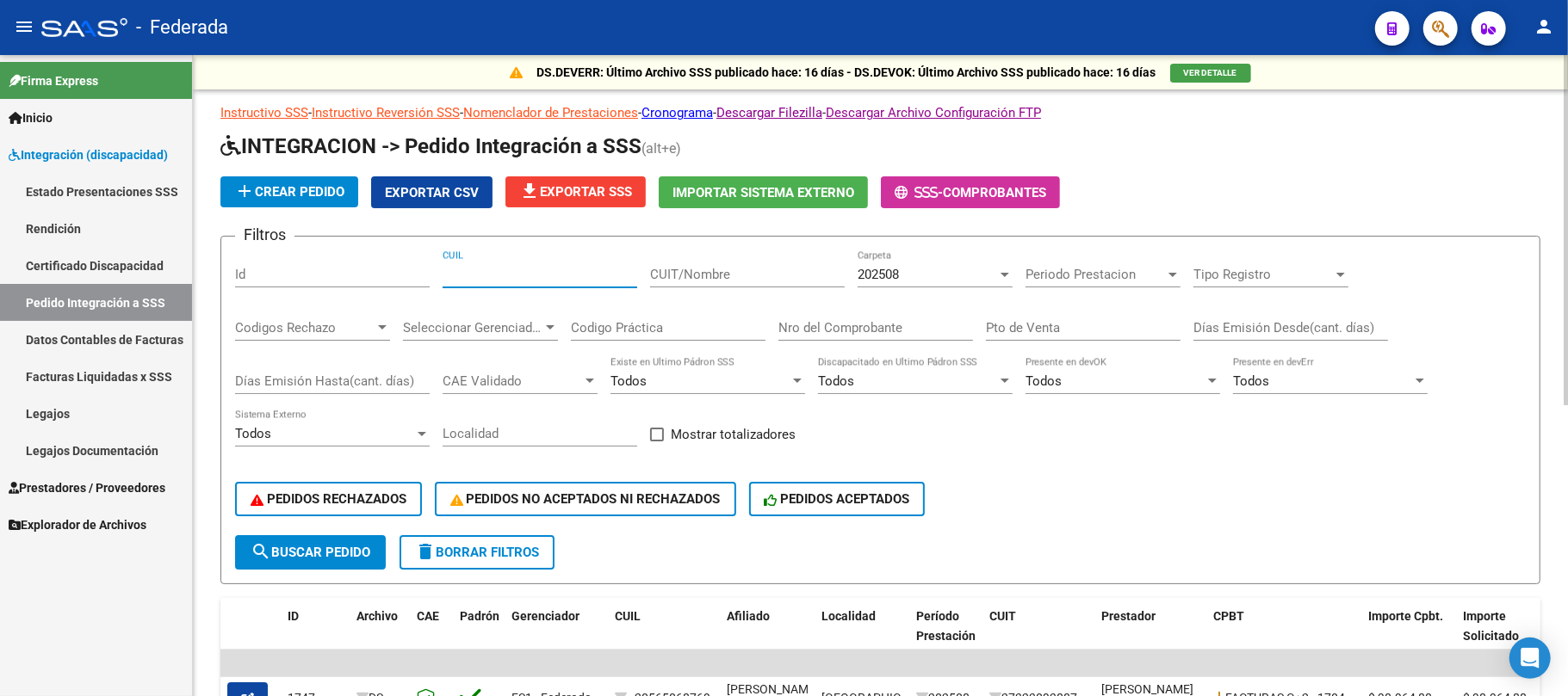
drag, startPoint x: 512, startPoint y: 274, endPoint x: 380, endPoint y: 274, distance: 132.0
click at [380, 274] on div "Filtros Id CUIL CUIT/Nombre 202508 Carpeta Periodo Prestacion Periodo Prestacio…" at bounding box center [880, 393] width 1291 height 285
paste input "20583267450"
type input "20583267450"
click at [360, 556] on span "search Buscar Pedido" at bounding box center [310, 553] width 120 height 16
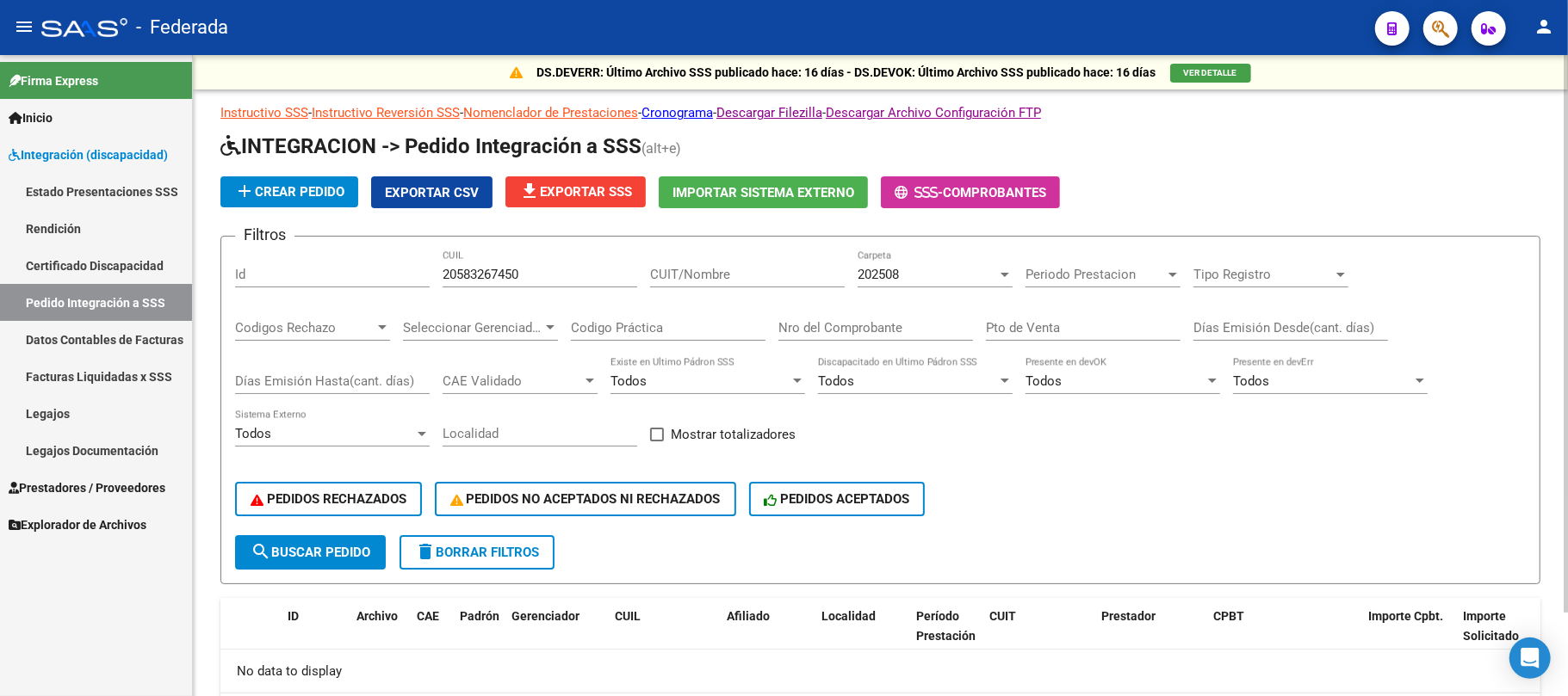
scroll to position [94, 0]
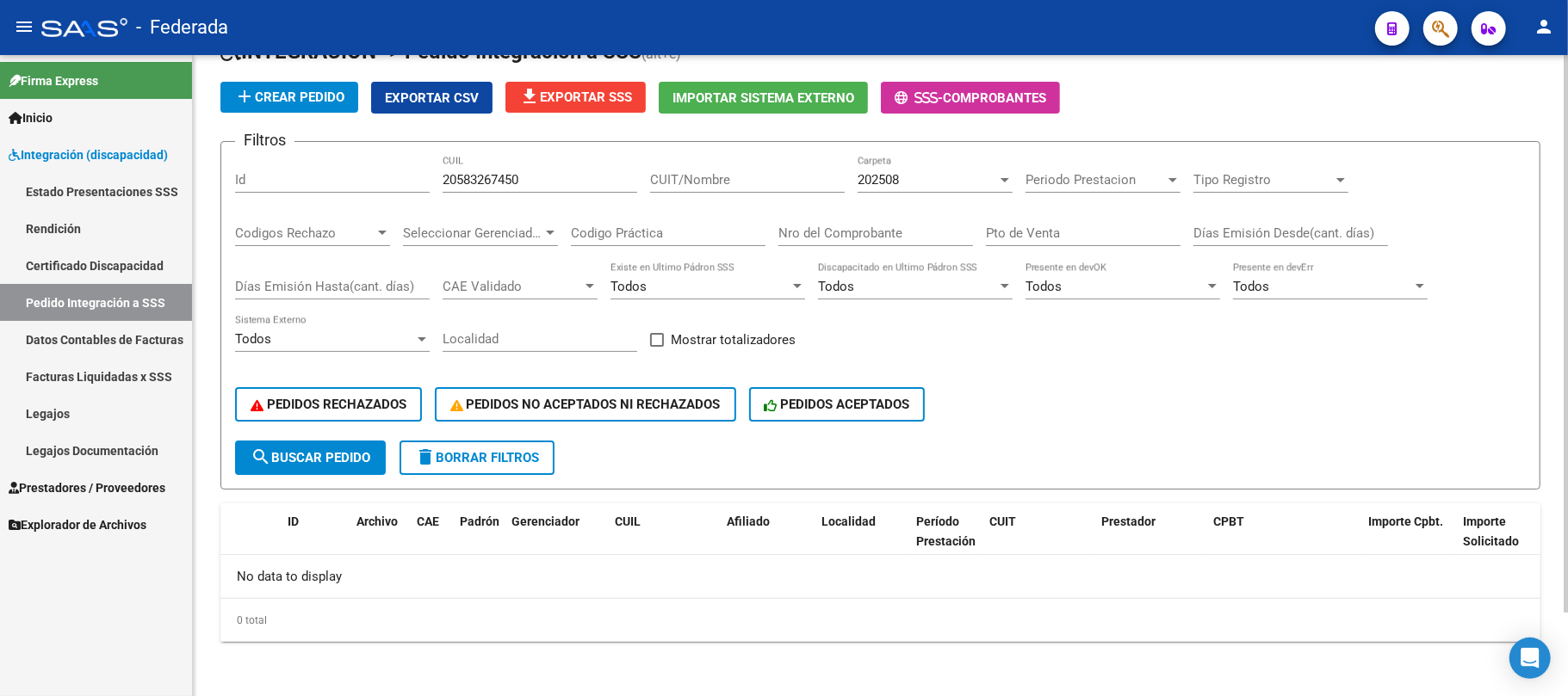
click at [887, 186] on span "202508" at bounding box center [879, 180] width 42 height 16
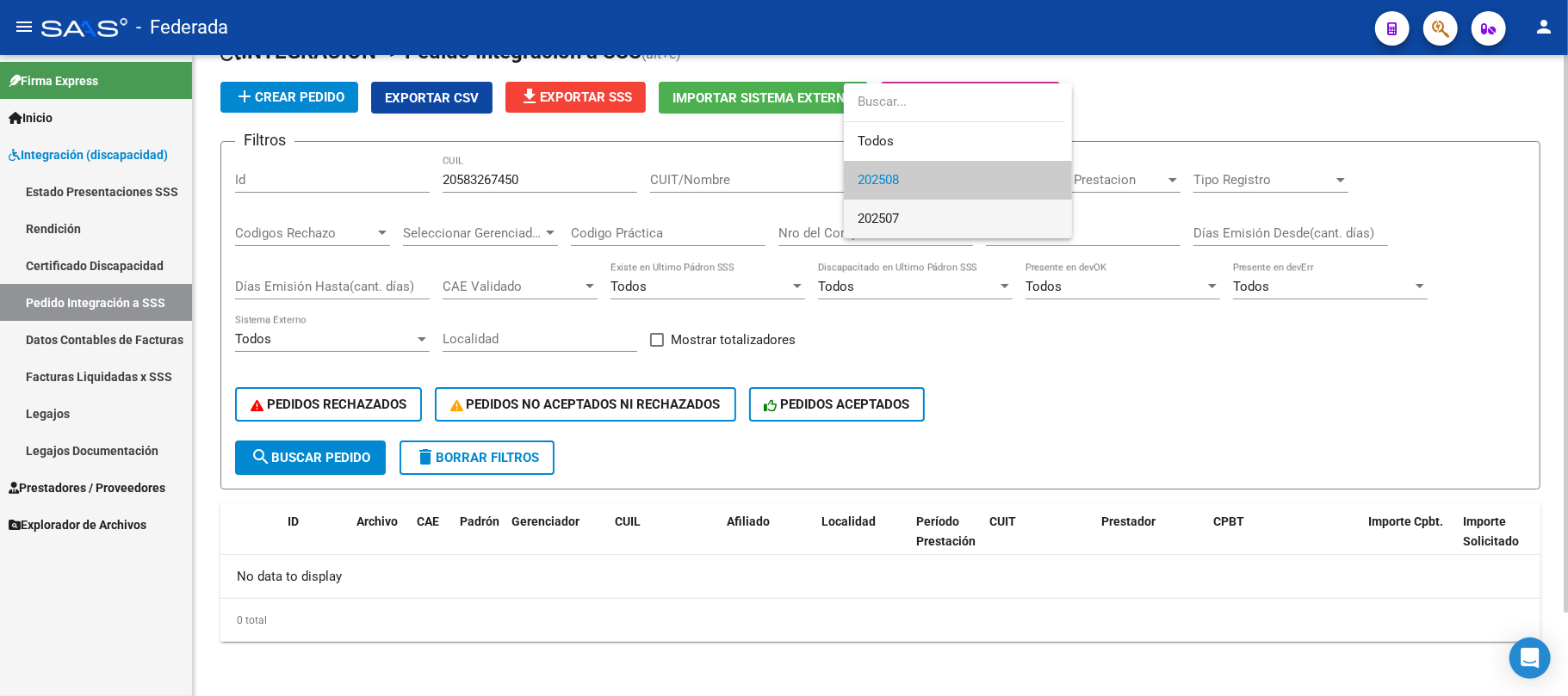
click at [911, 208] on span "202507" at bounding box center [957, 218] width 200 height 39
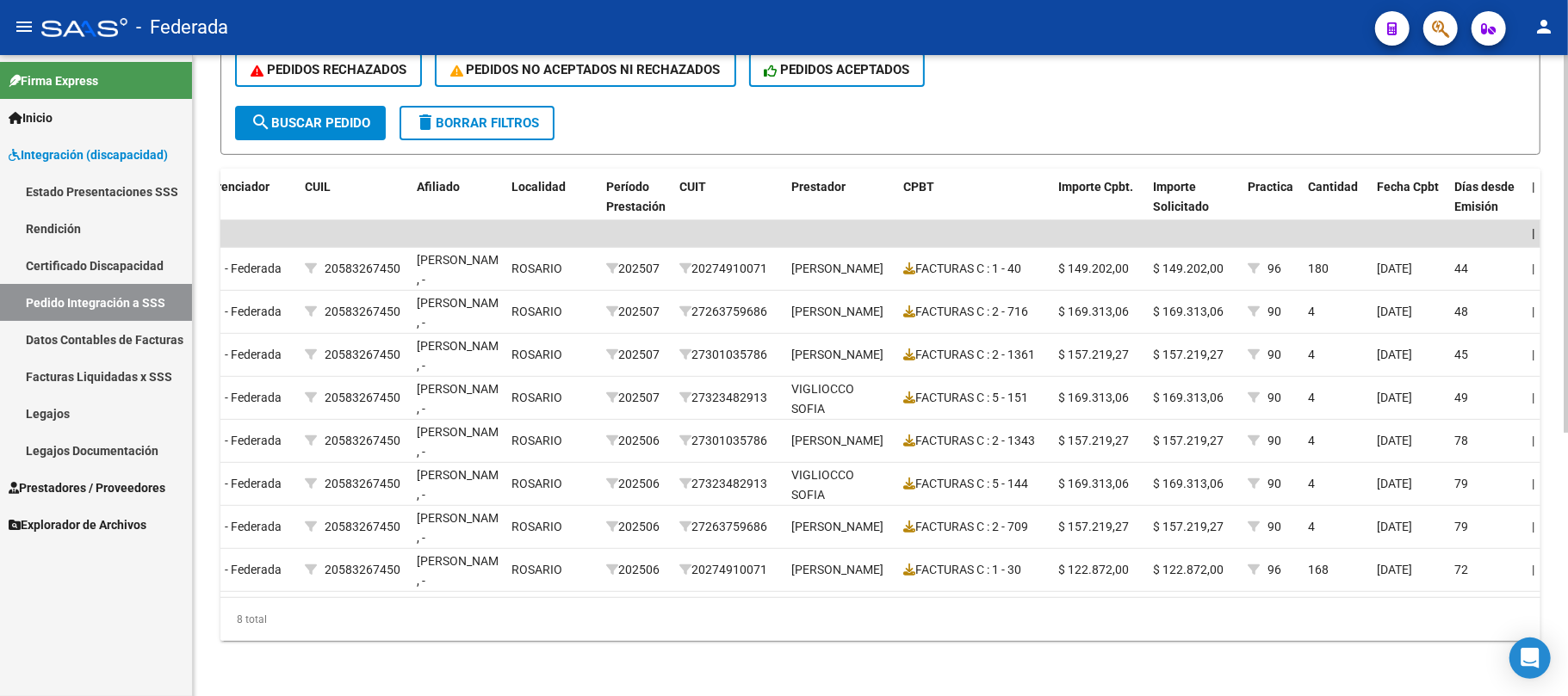
scroll to position [0, 313]
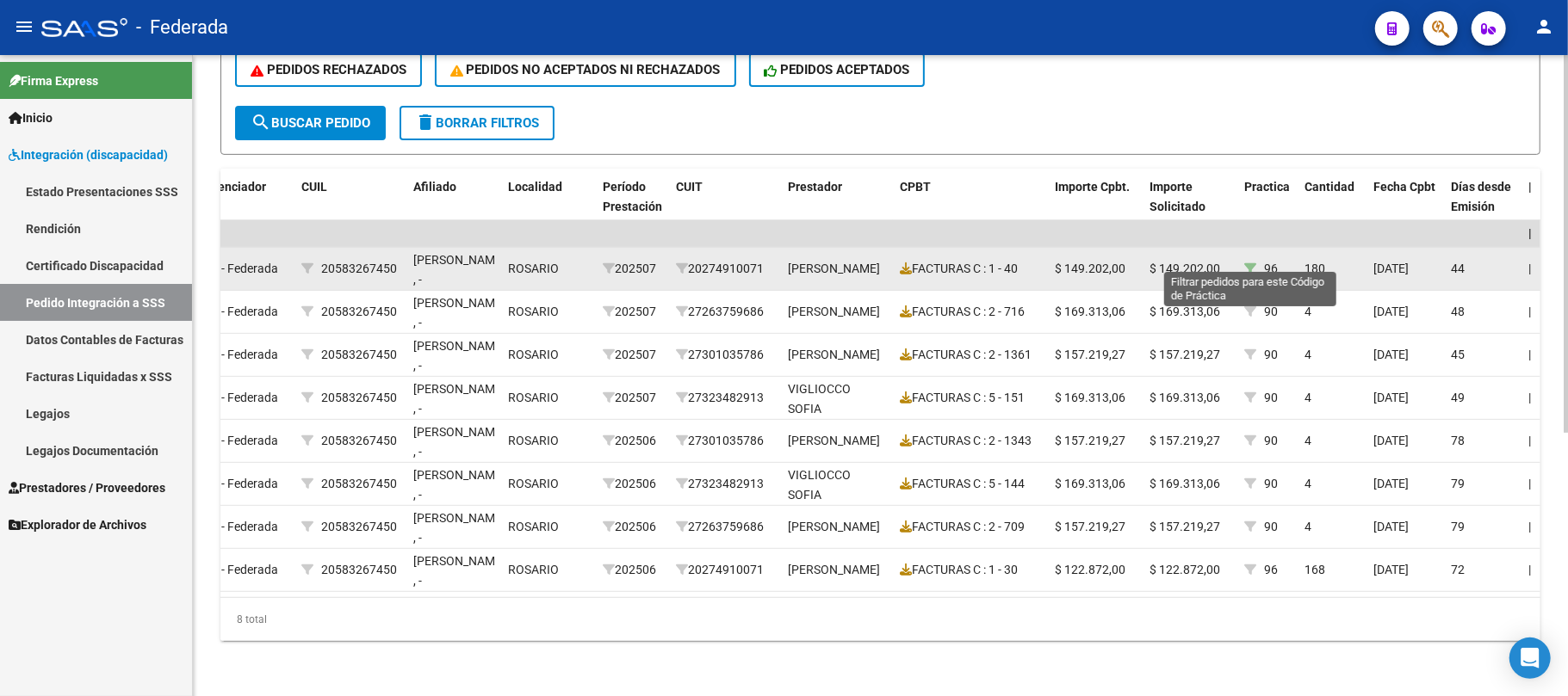
click at [1249, 263] on icon at bounding box center [1251, 269] width 12 height 12
type input "96"
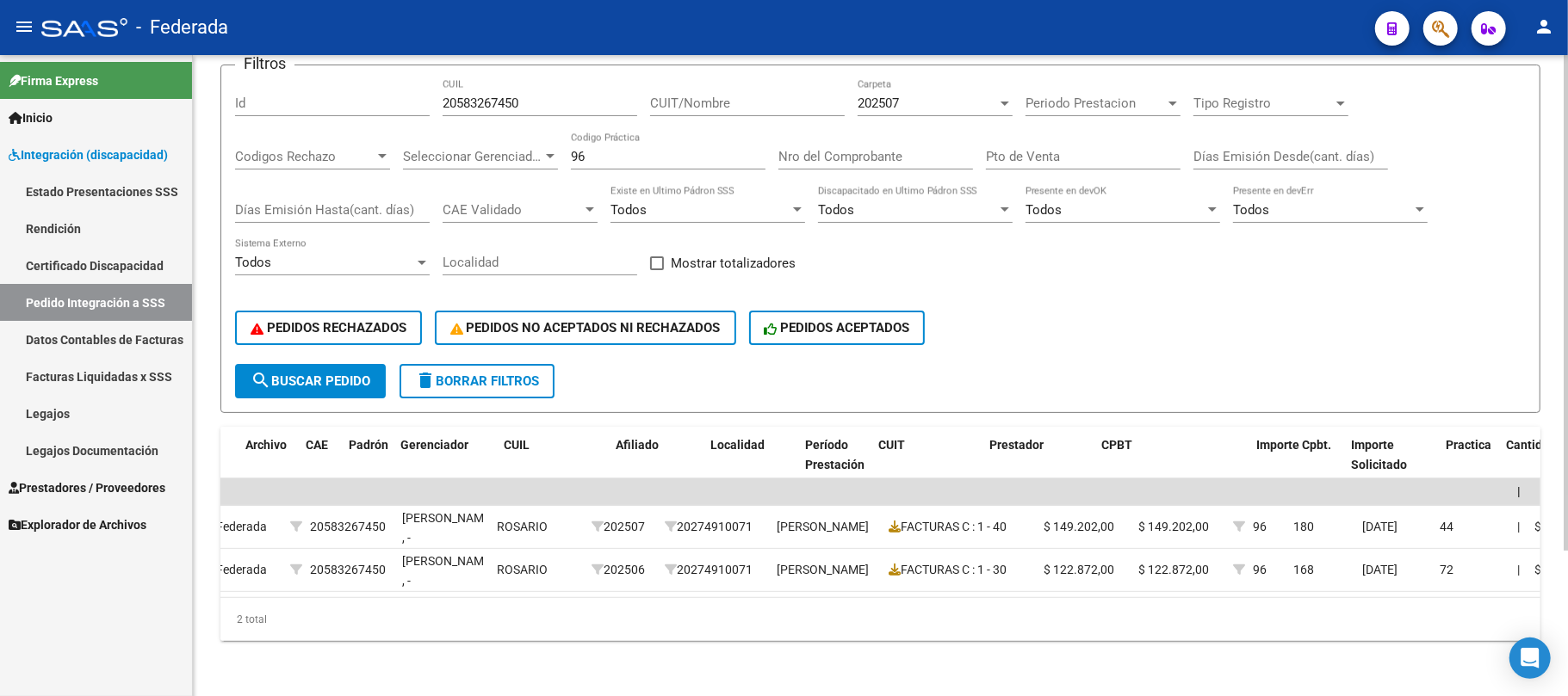
scroll to position [0, 0]
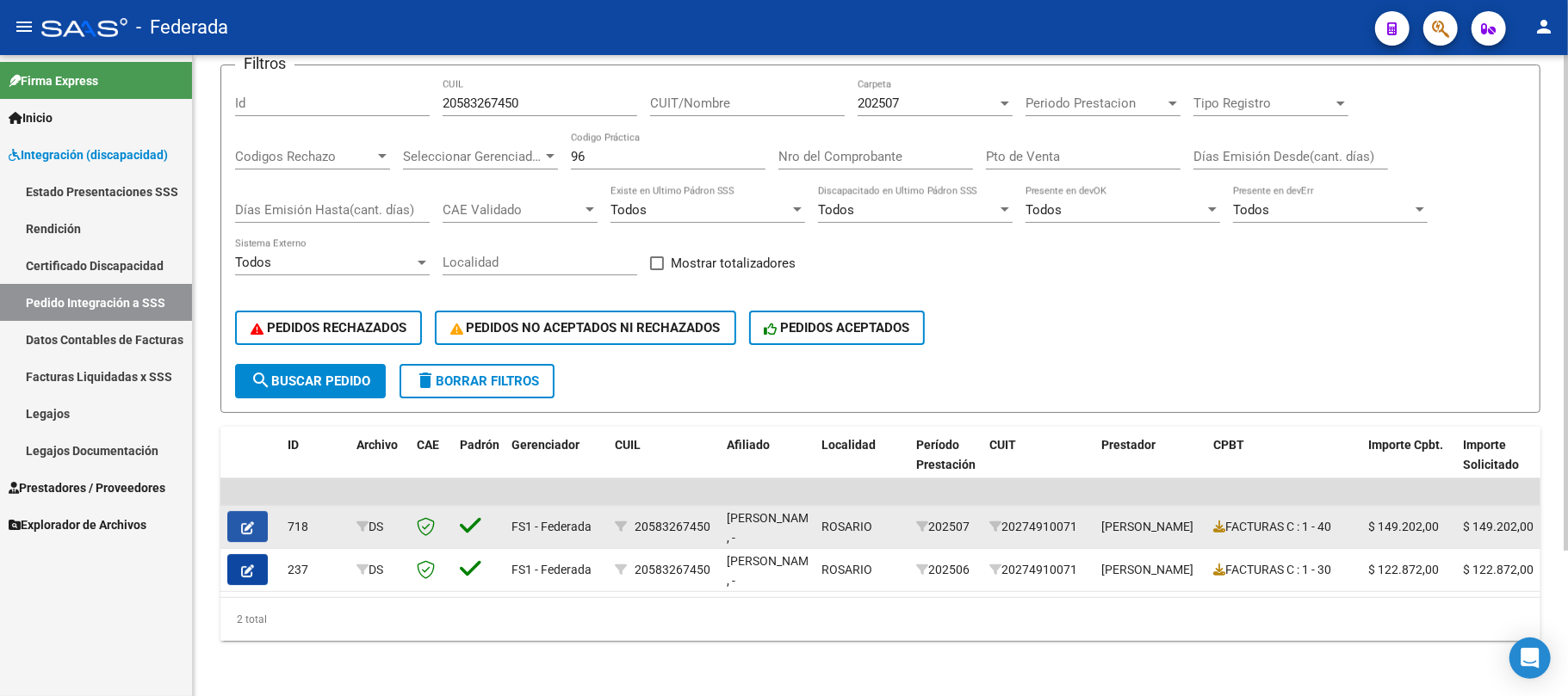
click at [253, 522] on icon "button" at bounding box center [247, 528] width 13 height 13
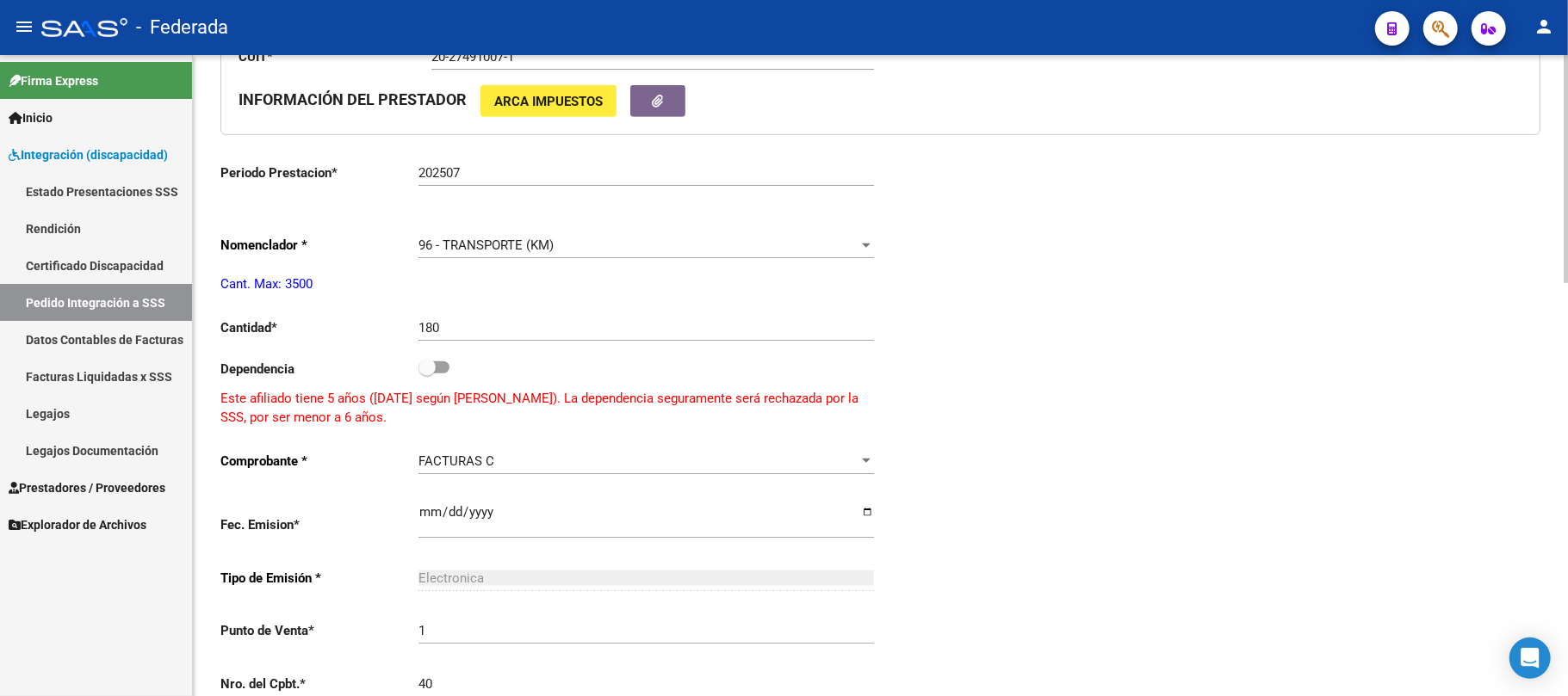
type input "20583267450"
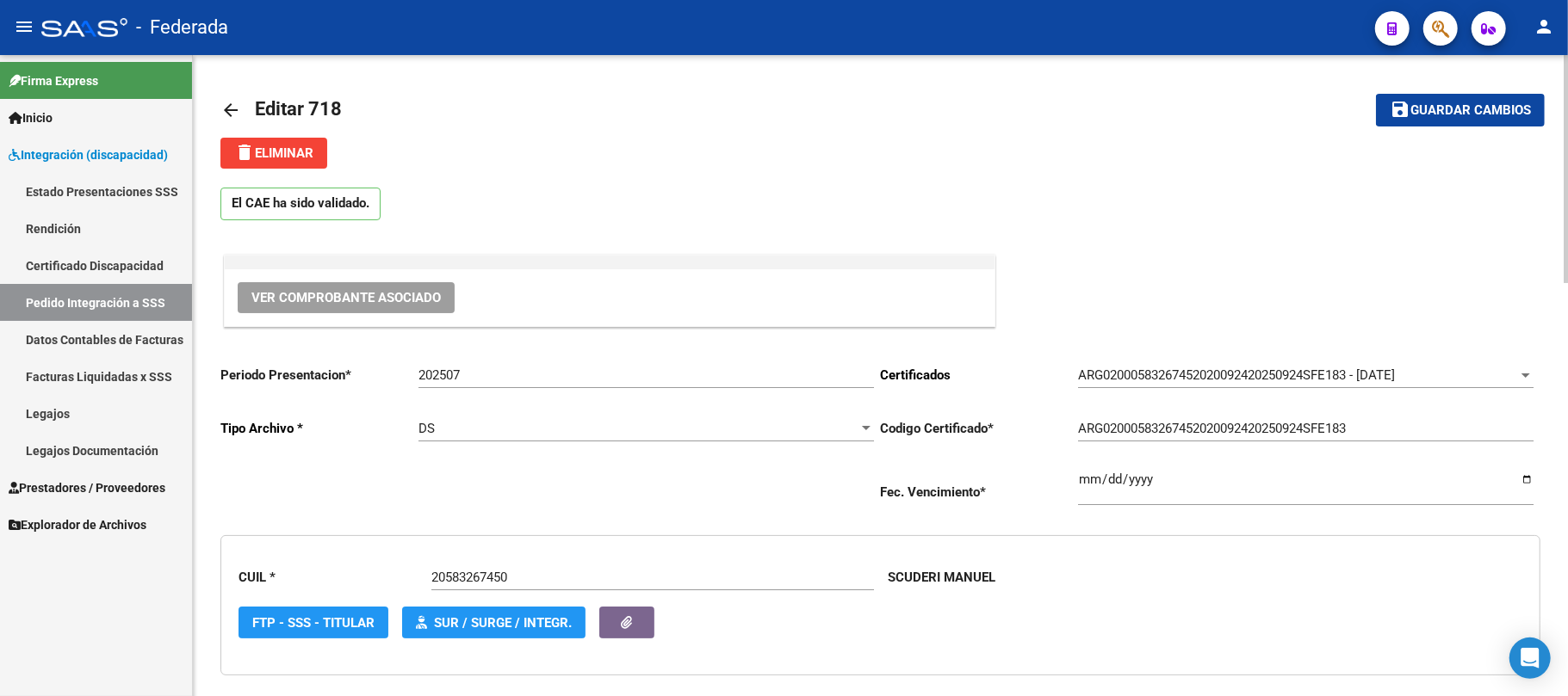
click at [232, 108] on mat-icon "arrow_back" at bounding box center [231, 110] width 21 height 21
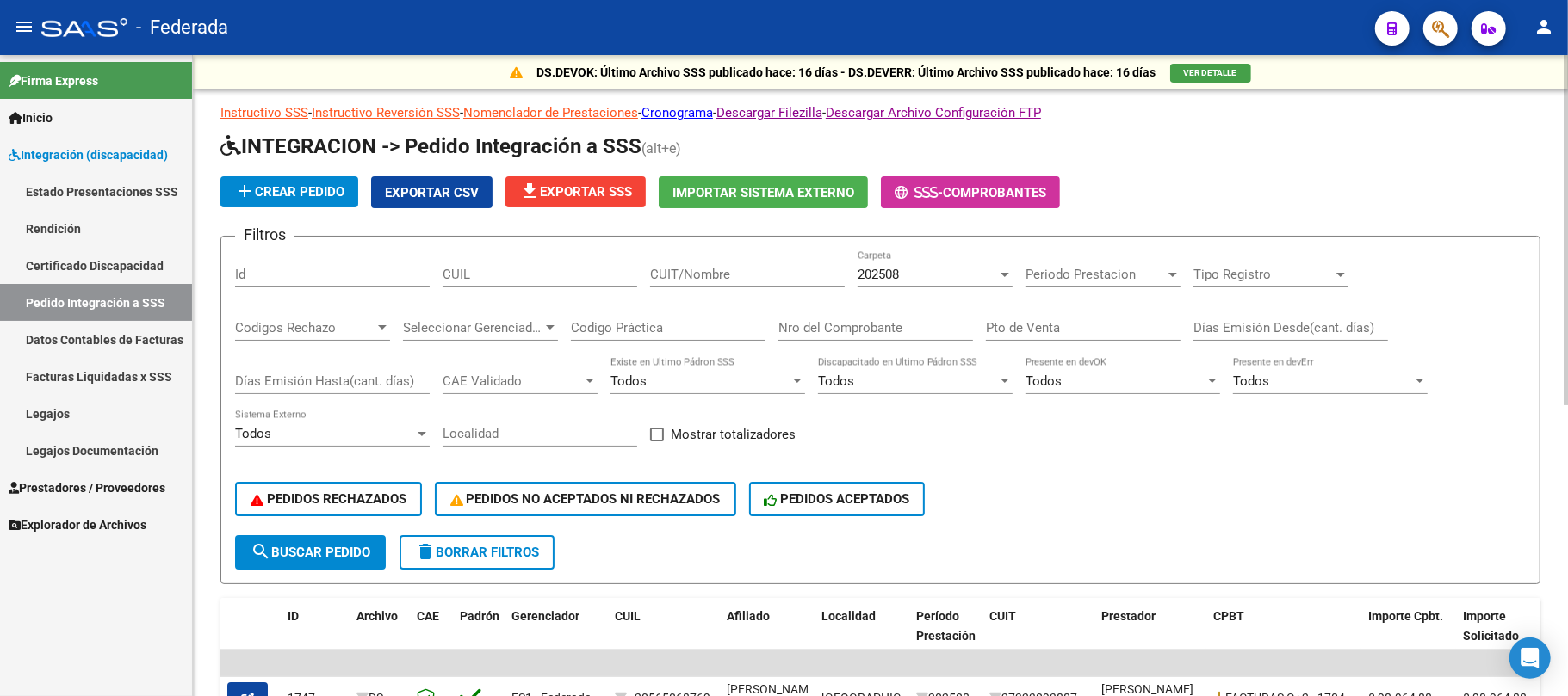
click at [527, 248] on form "Filtros Id CUIL CUIT/Nombre 202508 Carpeta Periodo Prestacion Periodo Prestacio…" at bounding box center [880, 410] width 1320 height 348
click at [534, 284] on div "CUIL" at bounding box center [539, 269] width 194 height 37
paste input "27285762168"
click at [353, 556] on span "search Buscar Pedido" at bounding box center [310, 553] width 120 height 16
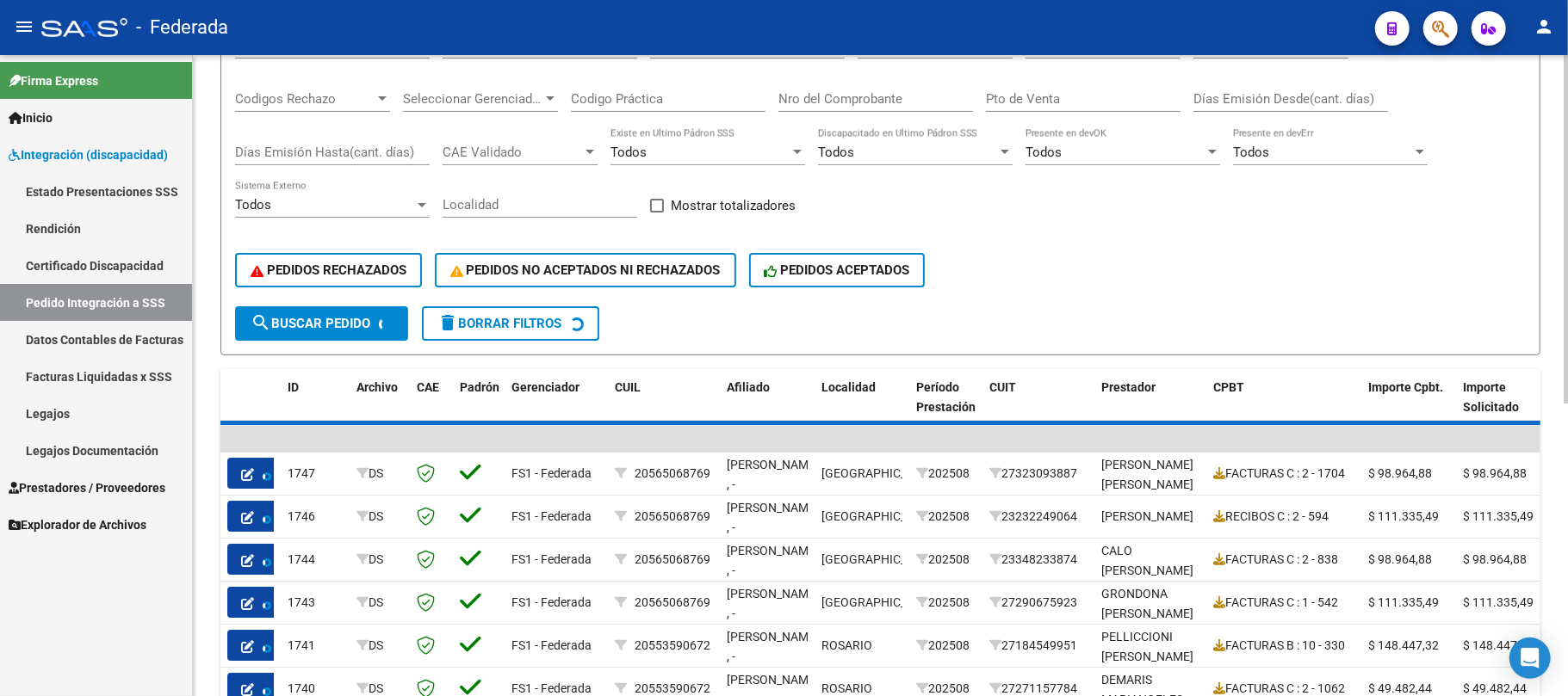
scroll to position [94, 0]
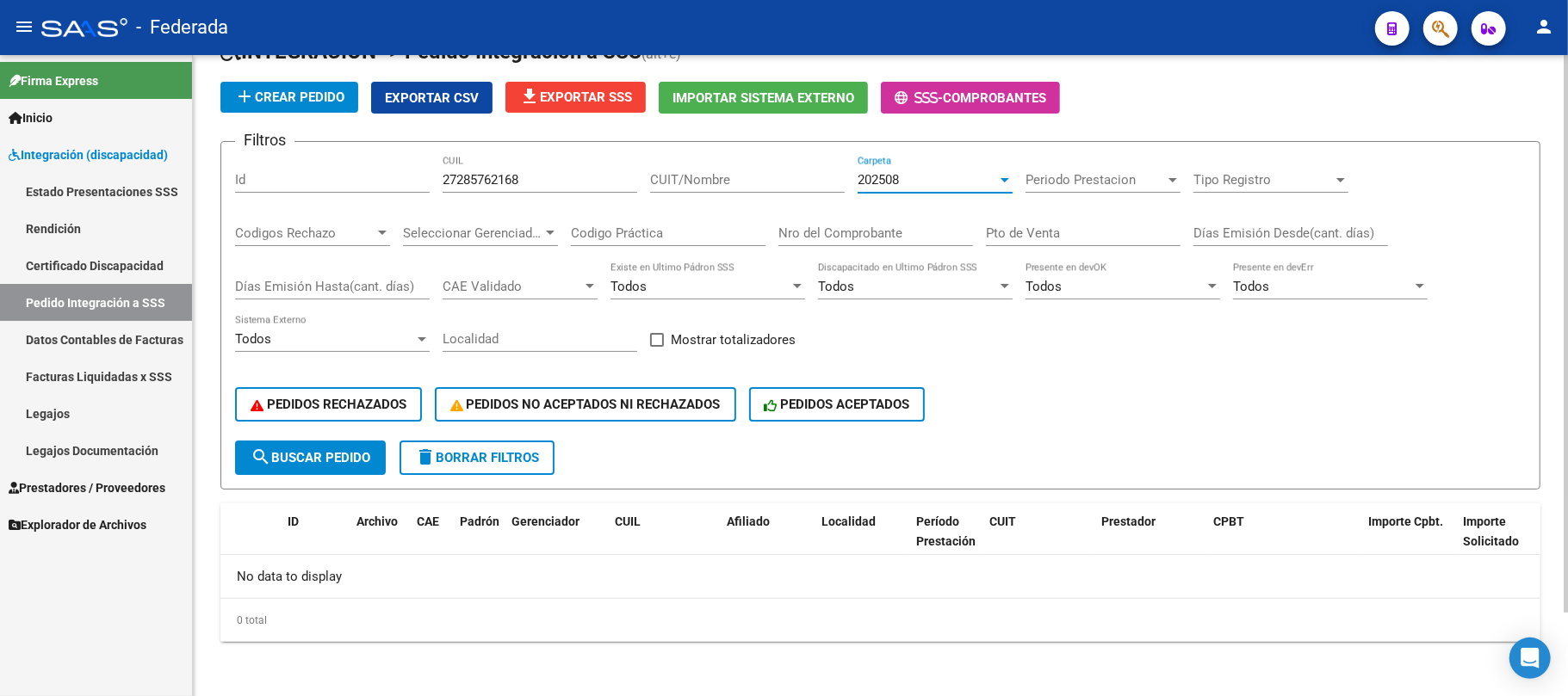
click at [891, 186] on span "202508" at bounding box center [879, 180] width 42 height 16
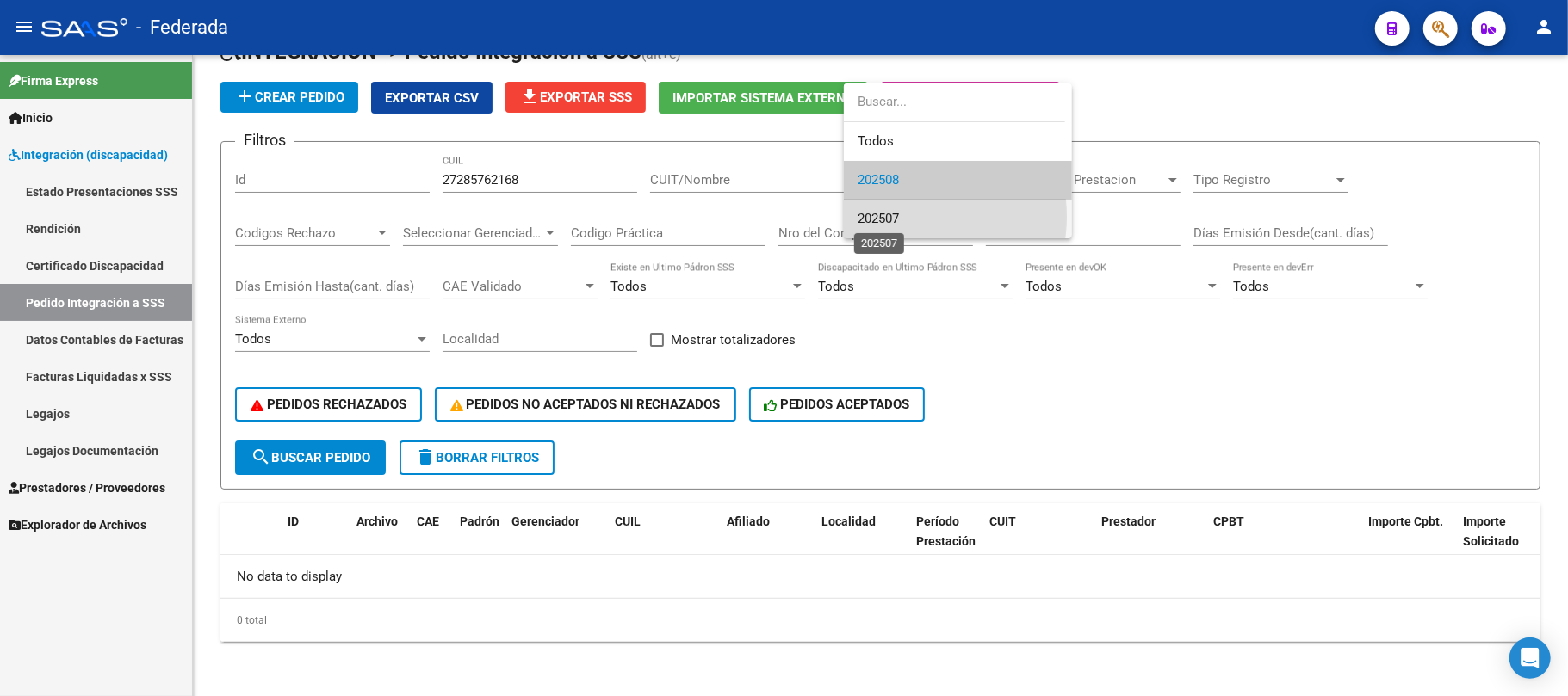
click at [890, 217] on span "202507" at bounding box center [879, 218] width 42 height 16
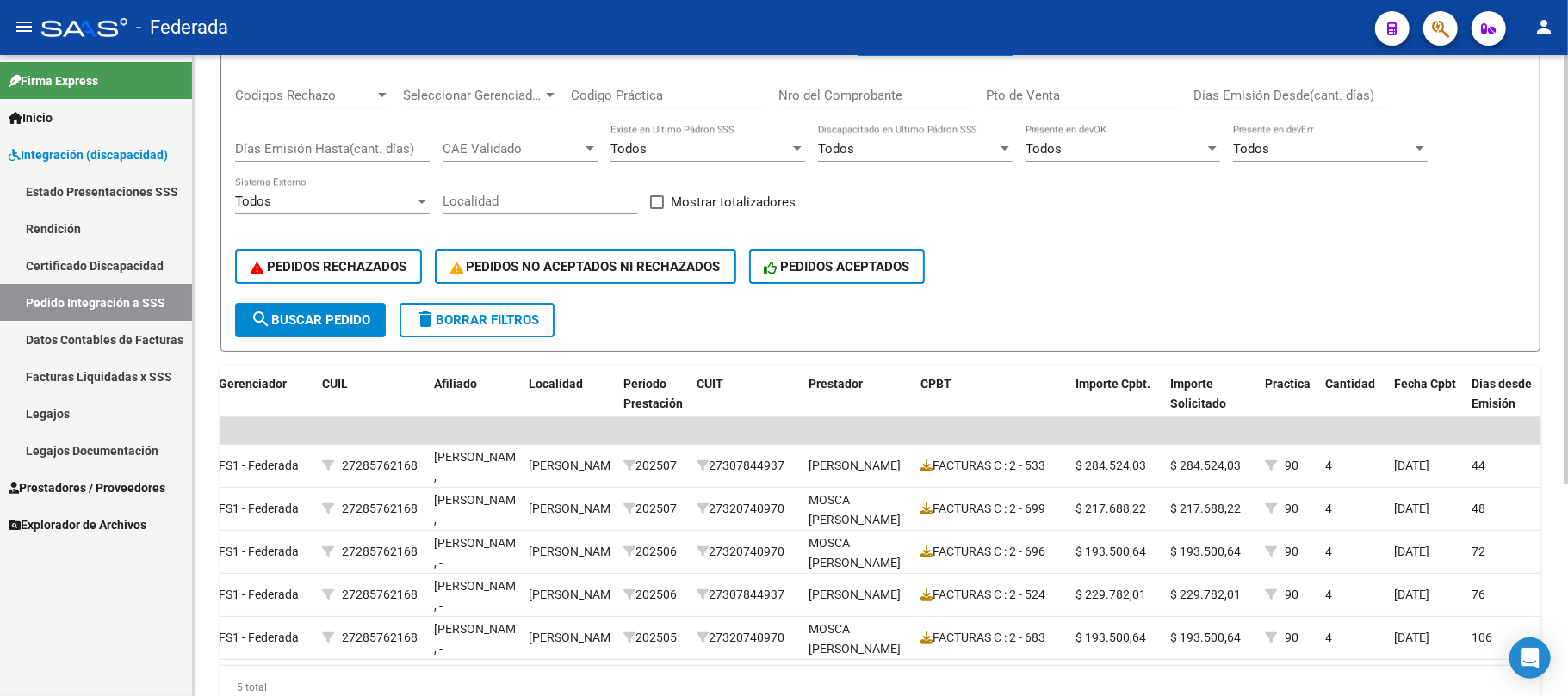
scroll to position [201, 0]
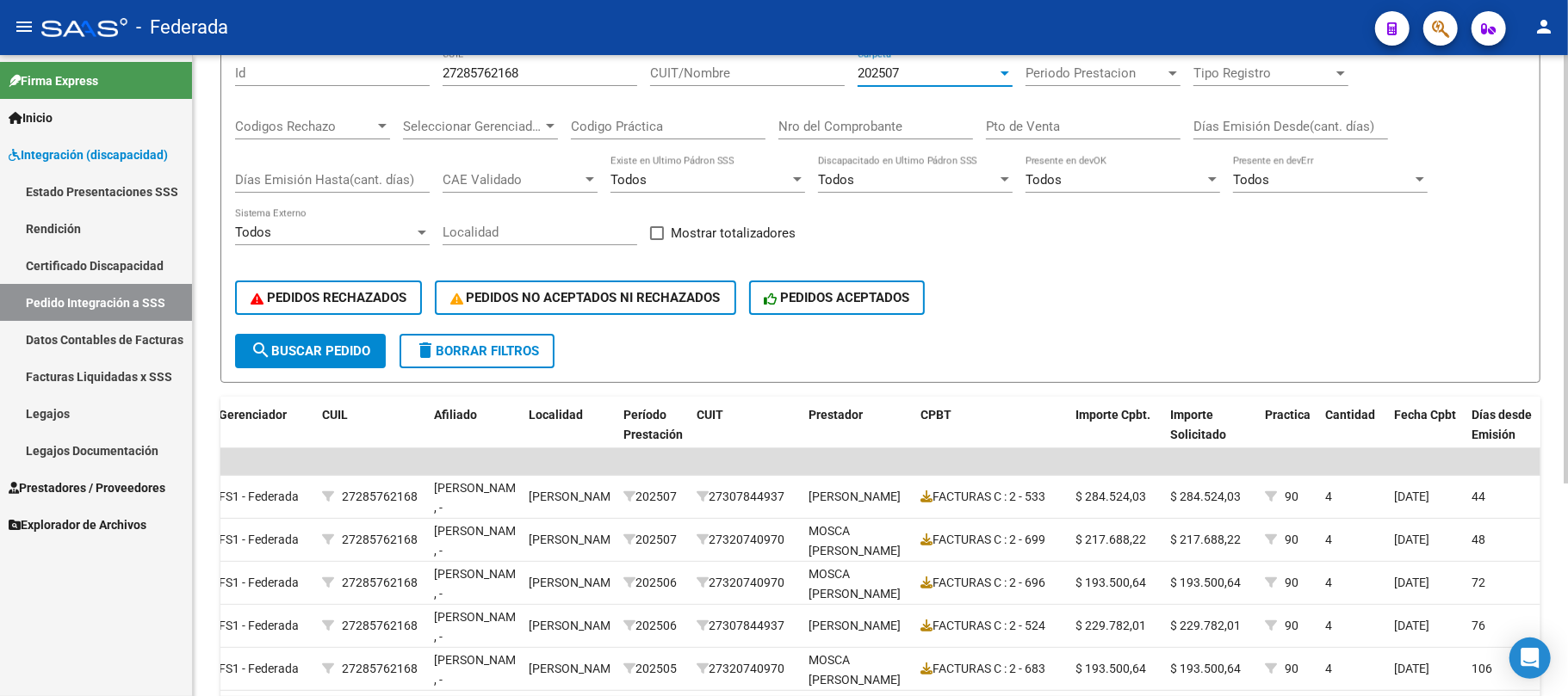
click at [468, 80] on input "27285762168" at bounding box center [539, 73] width 194 height 16
paste input "0568015380"
click at [366, 348] on span "search Buscar Pedido" at bounding box center [310, 351] width 120 height 16
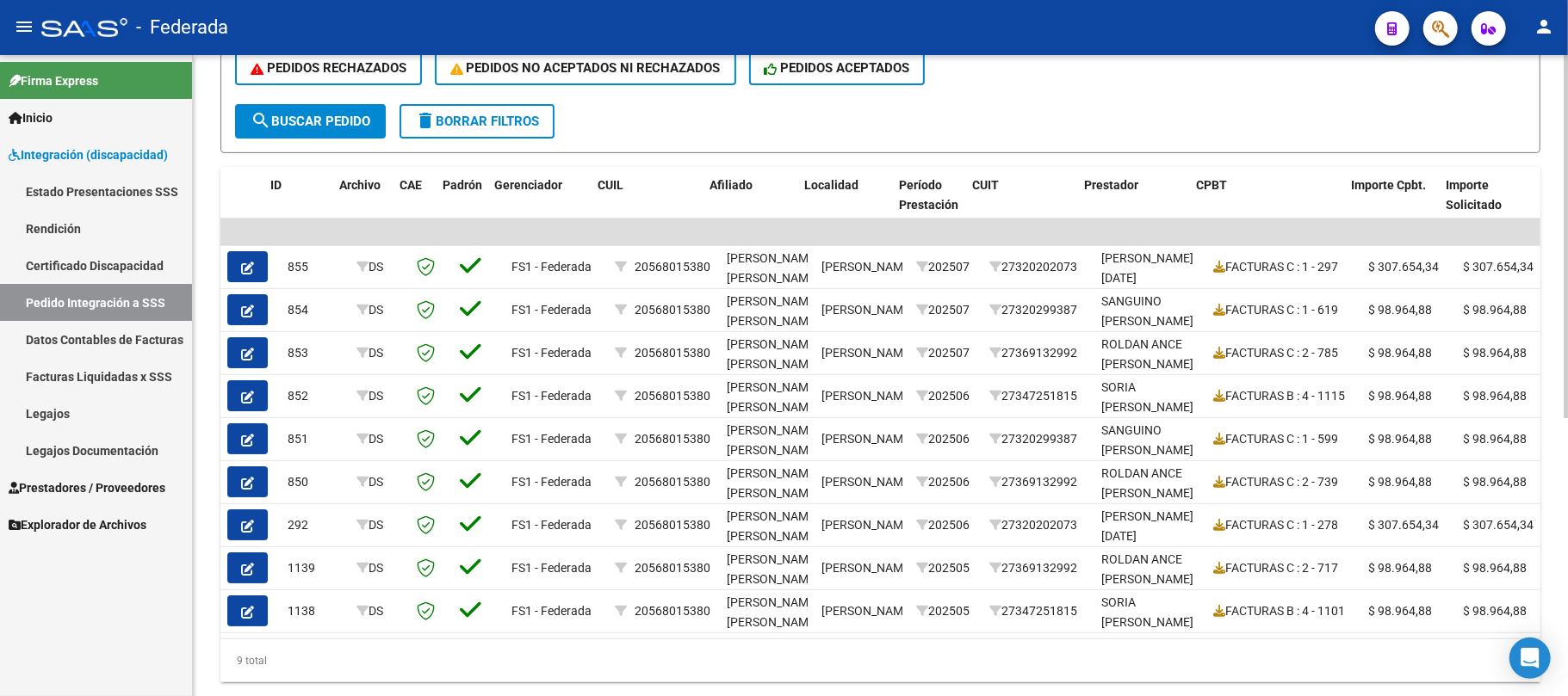
scroll to position [0, 141]
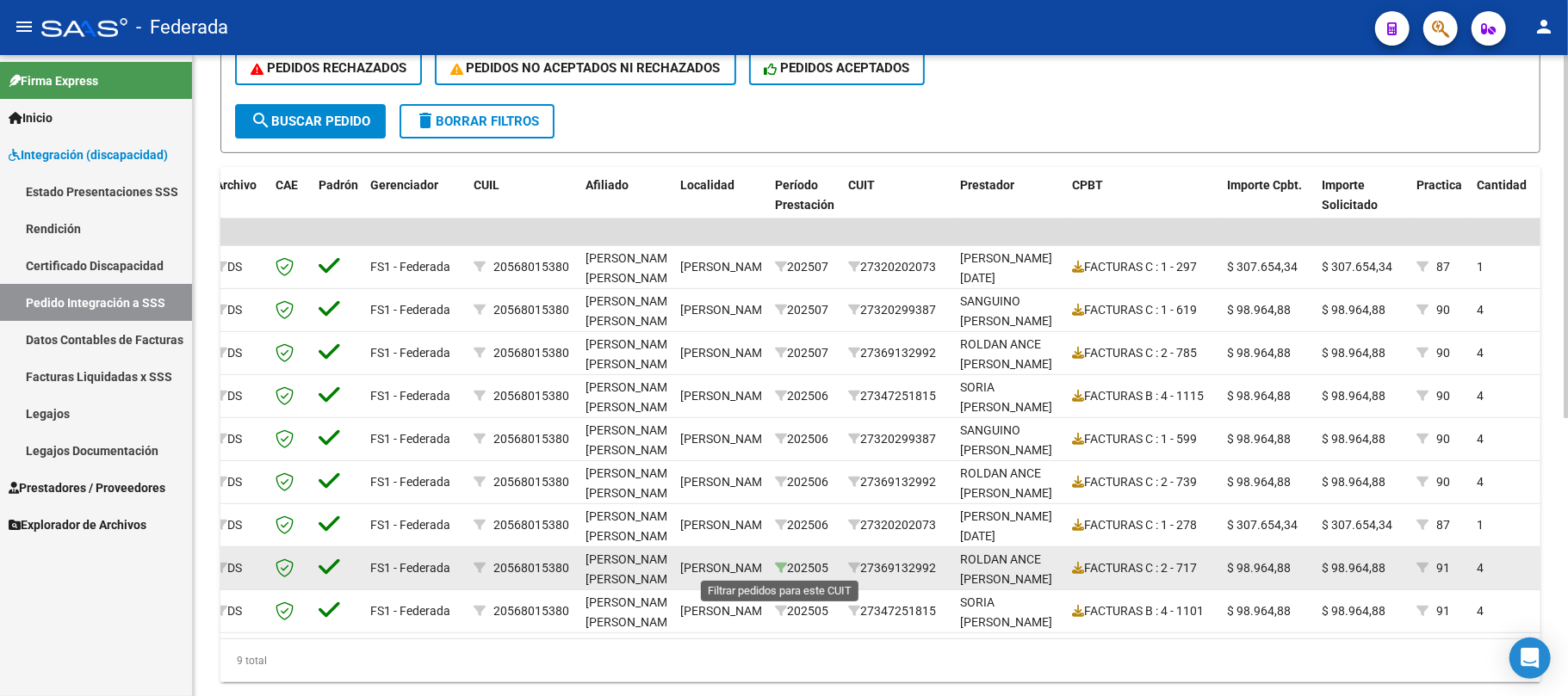
click at [779, 569] on icon at bounding box center [781, 568] width 12 height 12
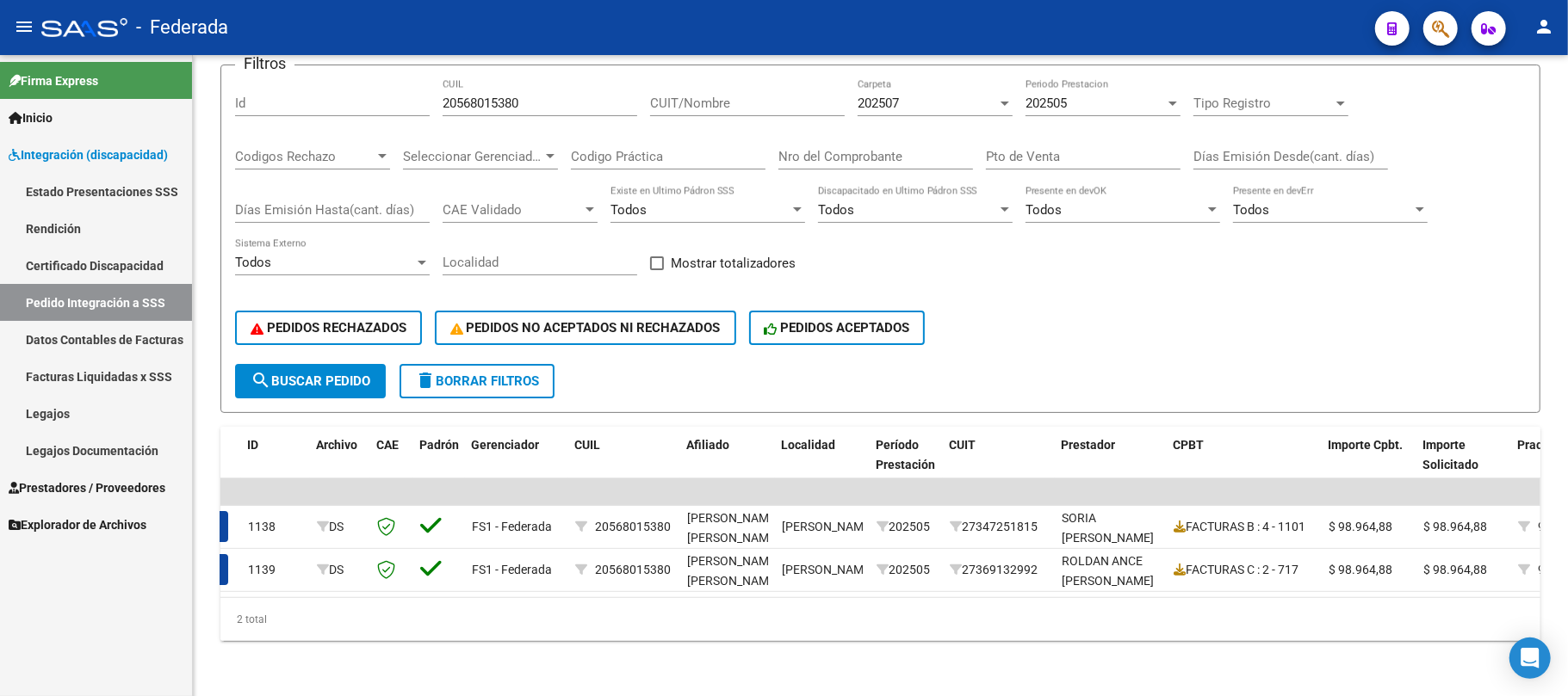
scroll to position [0, 0]
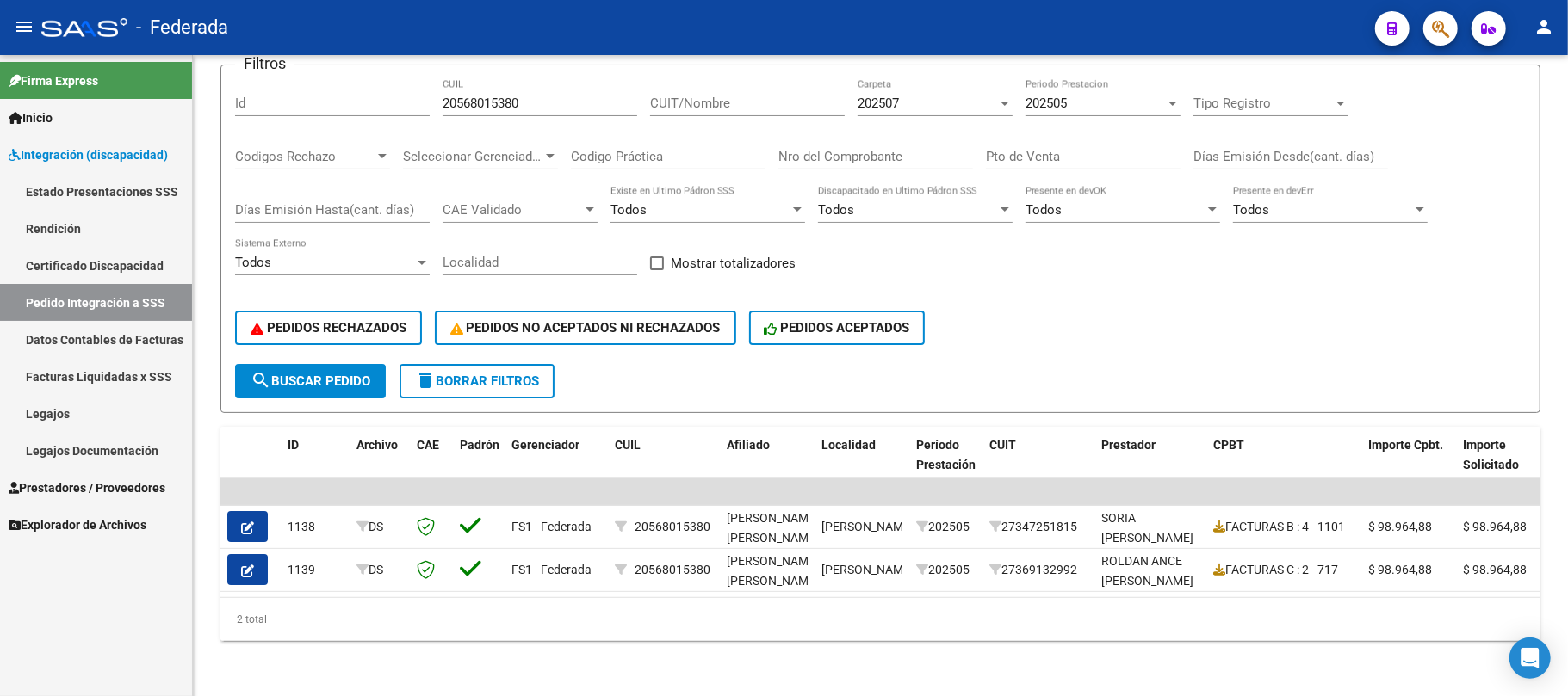
click at [496, 95] on input "20568015380" at bounding box center [539, 103] width 194 height 16
paste input "754504347"
click at [350, 374] on span "search Buscar Pedido" at bounding box center [310, 381] width 120 height 16
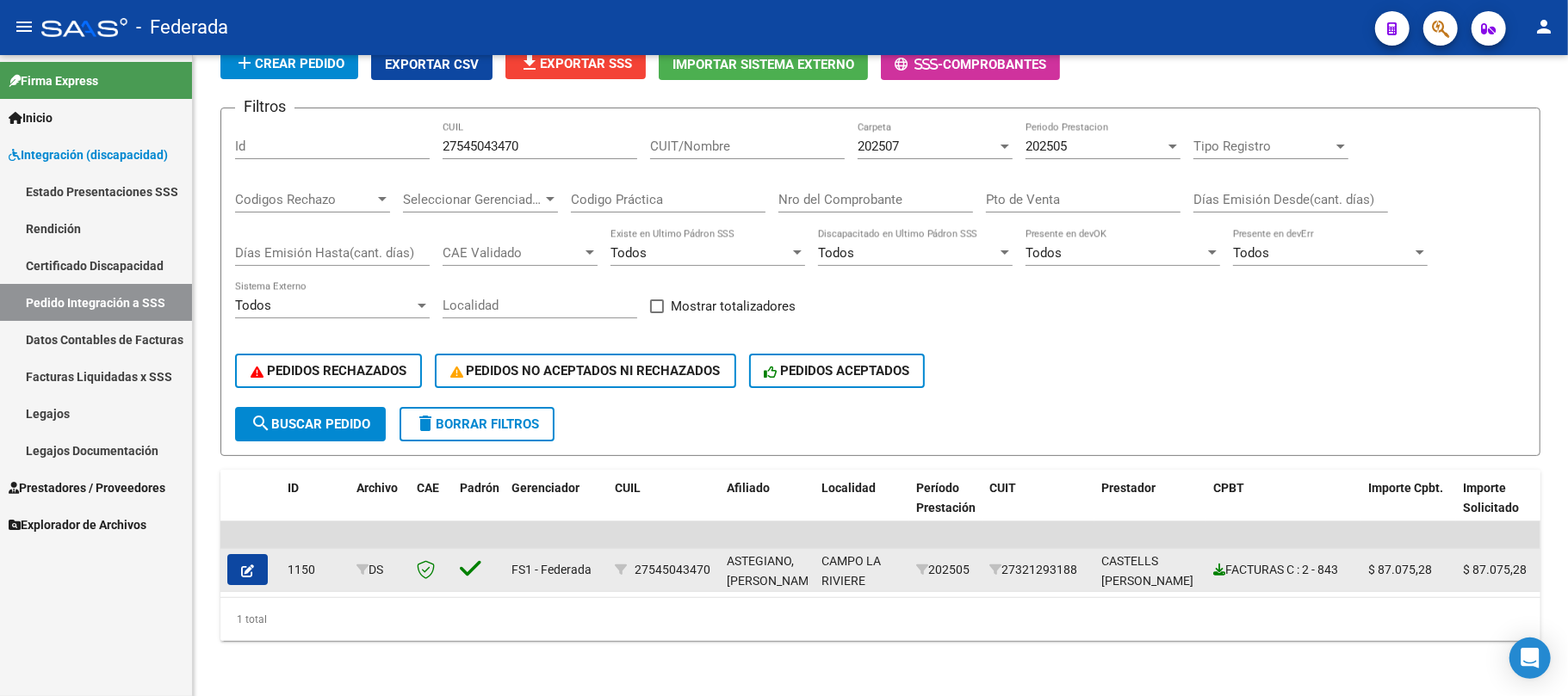
click at [1216, 563] on icon at bounding box center [1219, 569] width 12 height 12
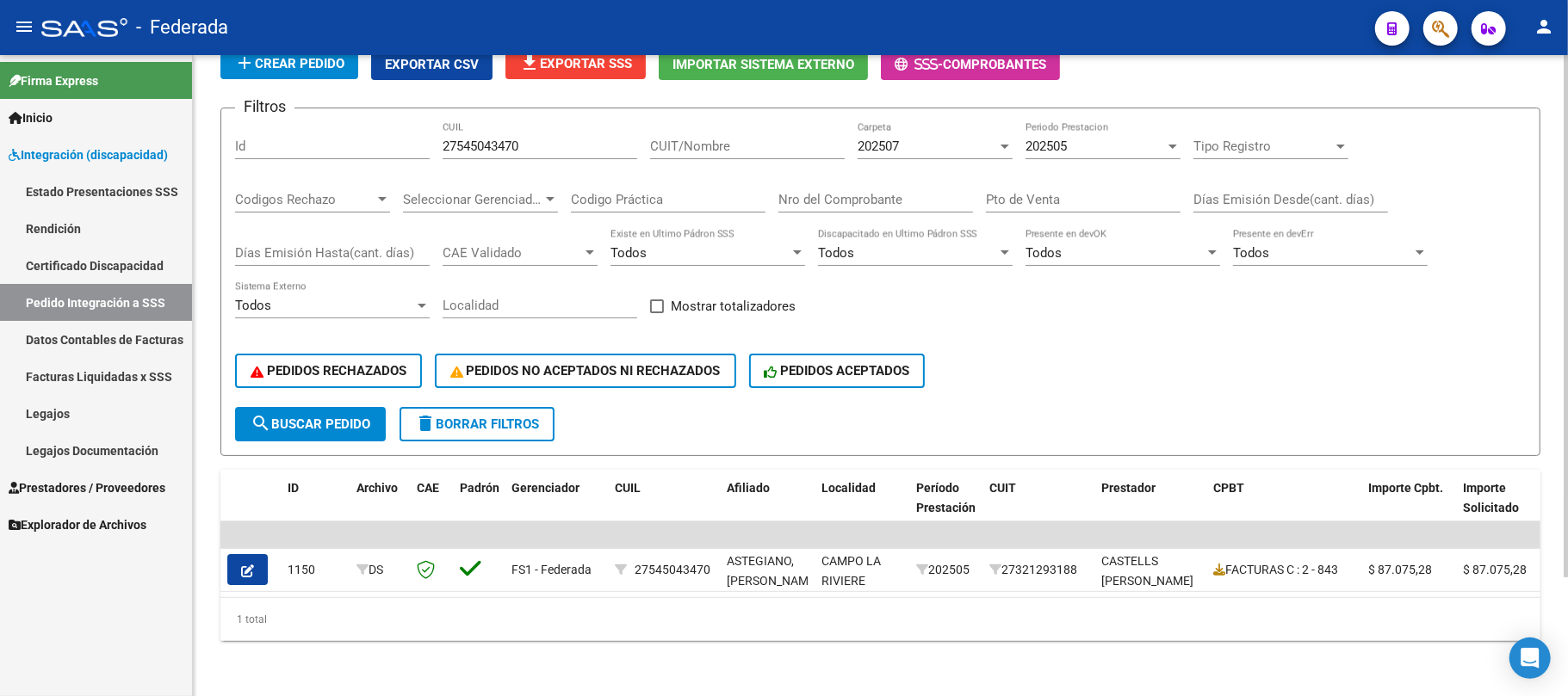
click at [467, 122] on div "27545043470 CUIL" at bounding box center [539, 140] width 194 height 37
click at [467, 139] on input "27545043470" at bounding box center [539, 146] width 194 height 16
paste input "0535010626"
click at [356, 417] on span "search Buscar Pedido" at bounding box center [310, 425] width 120 height 16
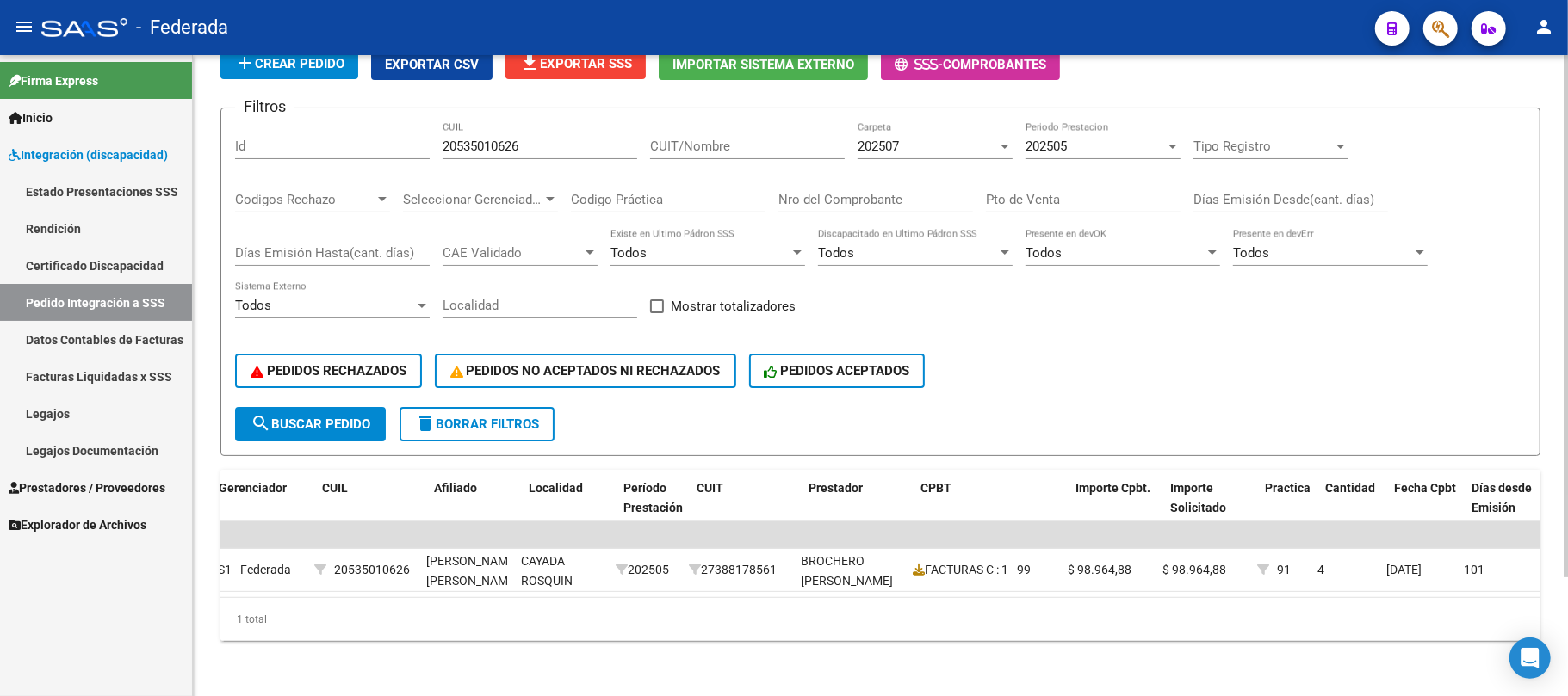
scroll to position [0, 310]
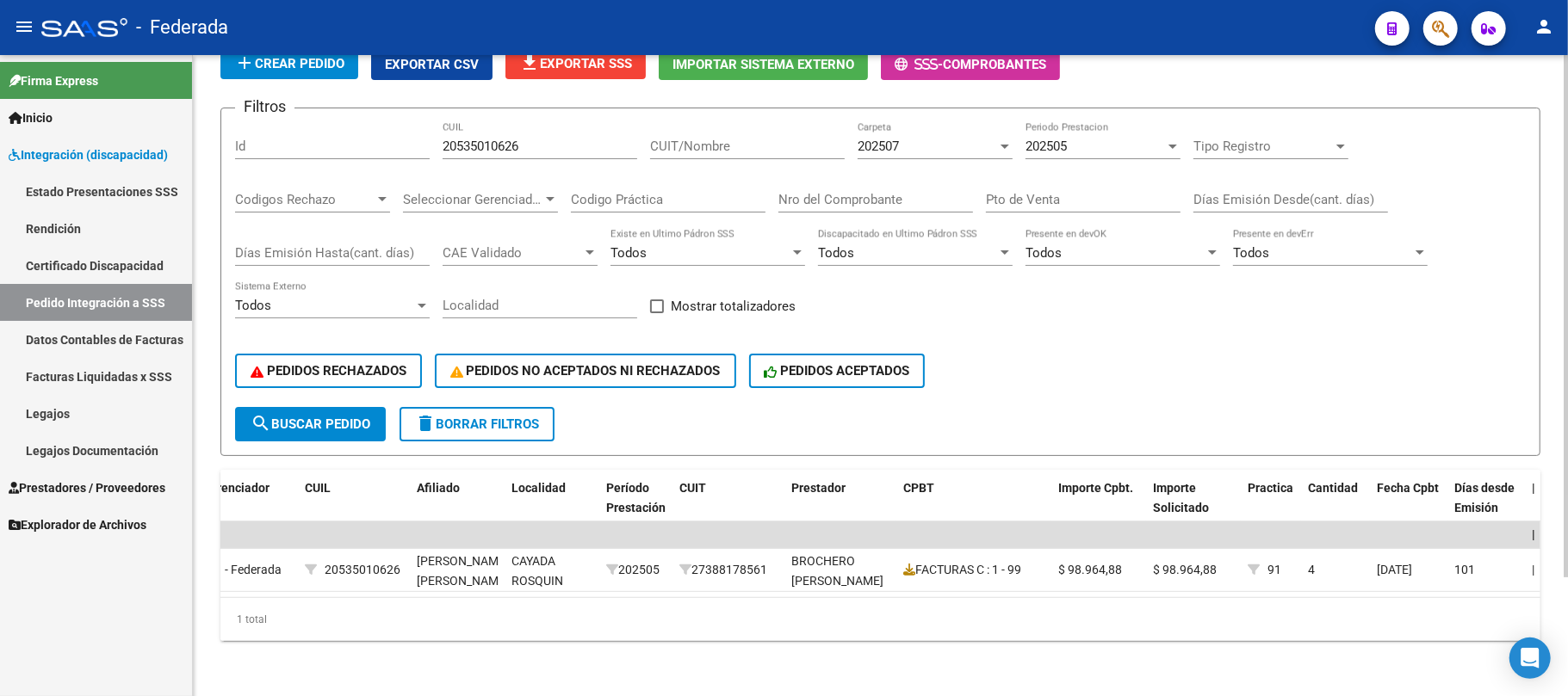
click at [498, 139] on input "20535010626" at bounding box center [539, 146] width 194 height 16
paste input "7587743499"
click at [363, 417] on span "search Buscar Pedido" at bounding box center [310, 425] width 120 height 16
click at [500, 139] on input "27587743499" at bounding box center [539, 146] width 194 height 16
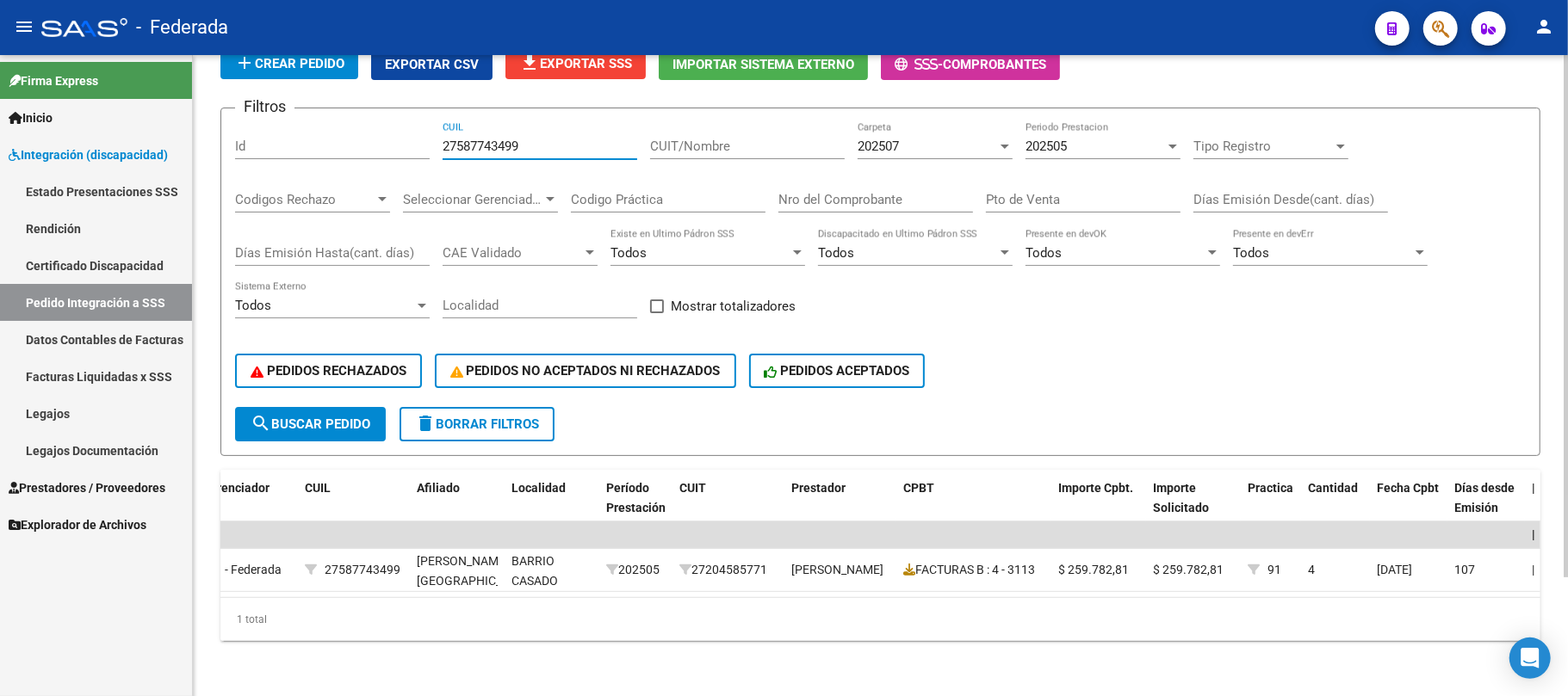
click at [500, 139] on input "27587743499" at bounding box center [539, 146] width 194 height 16
paste input "0543396118"
type input "20543396118"
click at [369, 417] on span "search Buscar Pedido" at bounding box center [310, 425] width 120 height 16
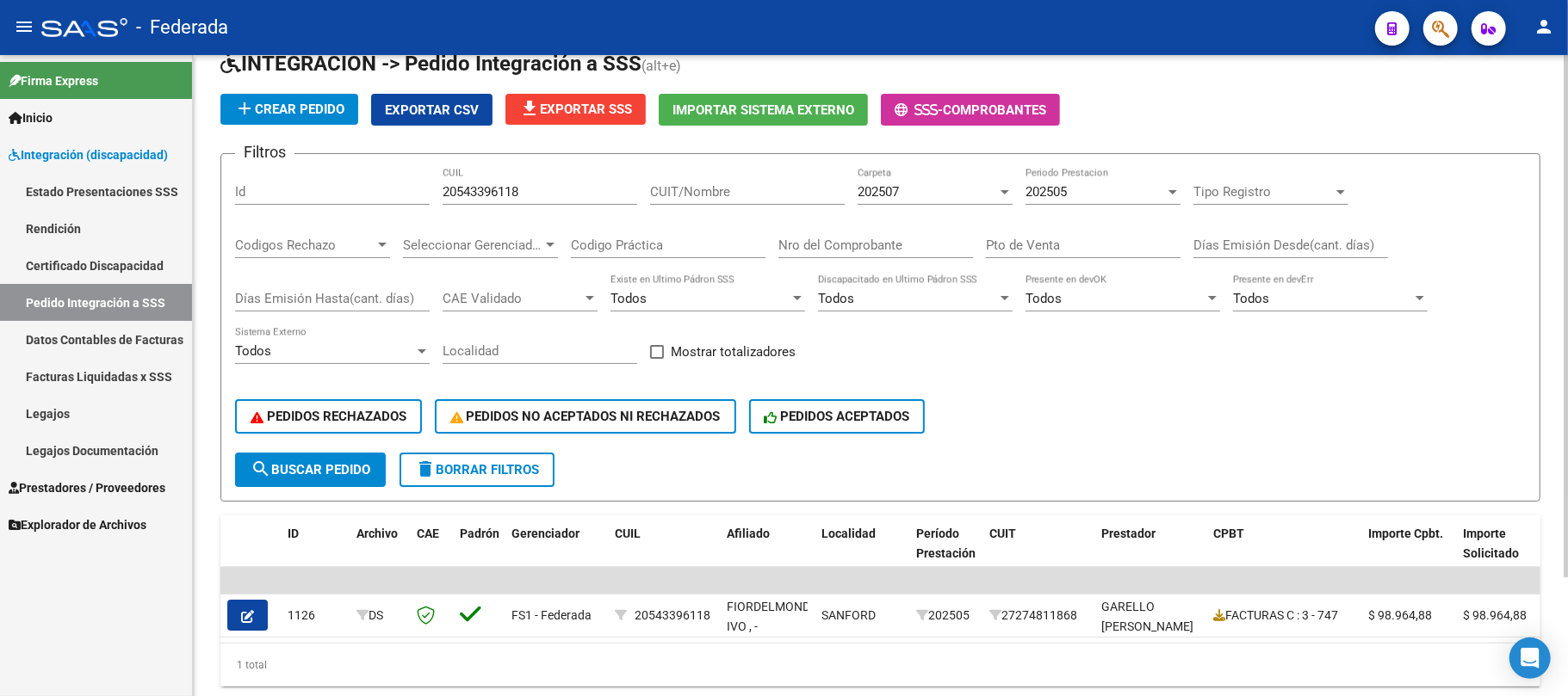
scroll to position [29, 0]
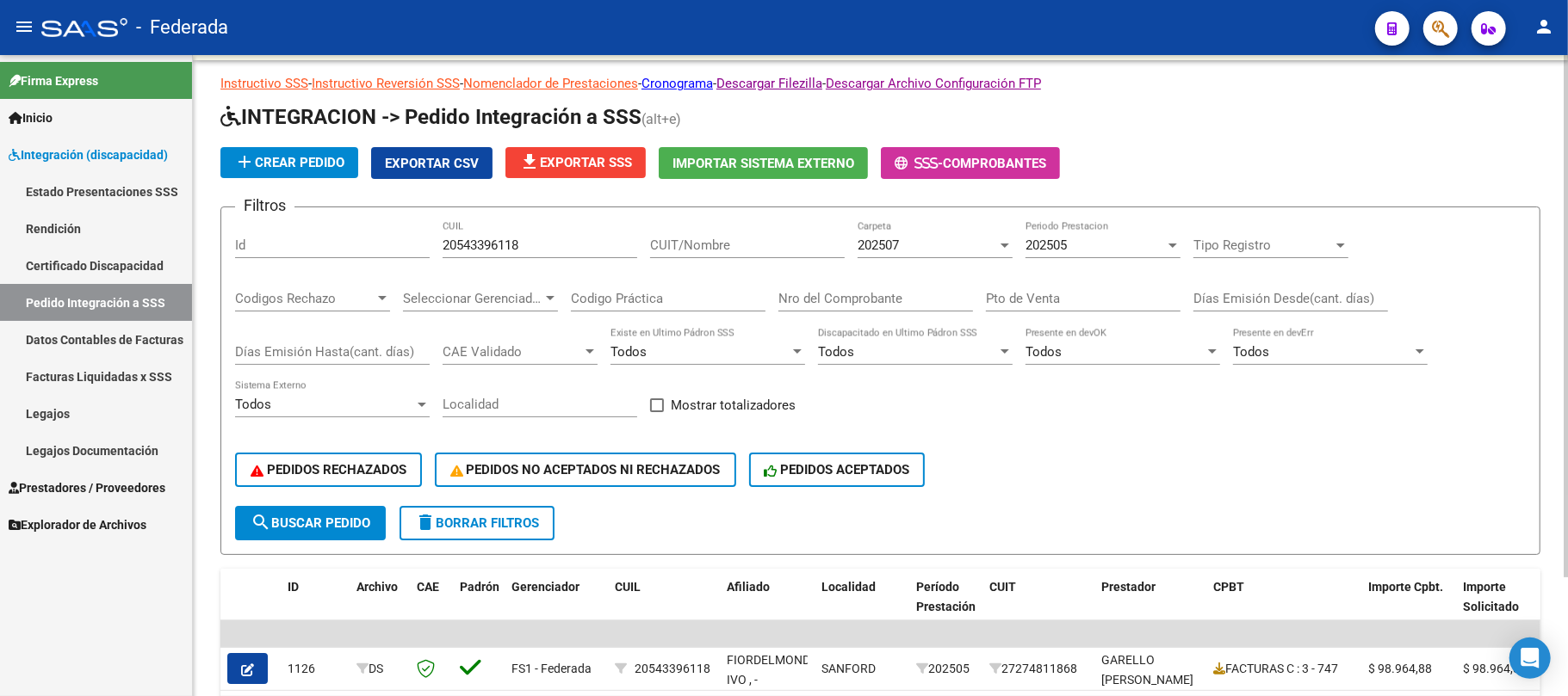
click at [518, 532] on button "delete Borrar Filtros" at bounding box center [477, 524] width 155 height 35
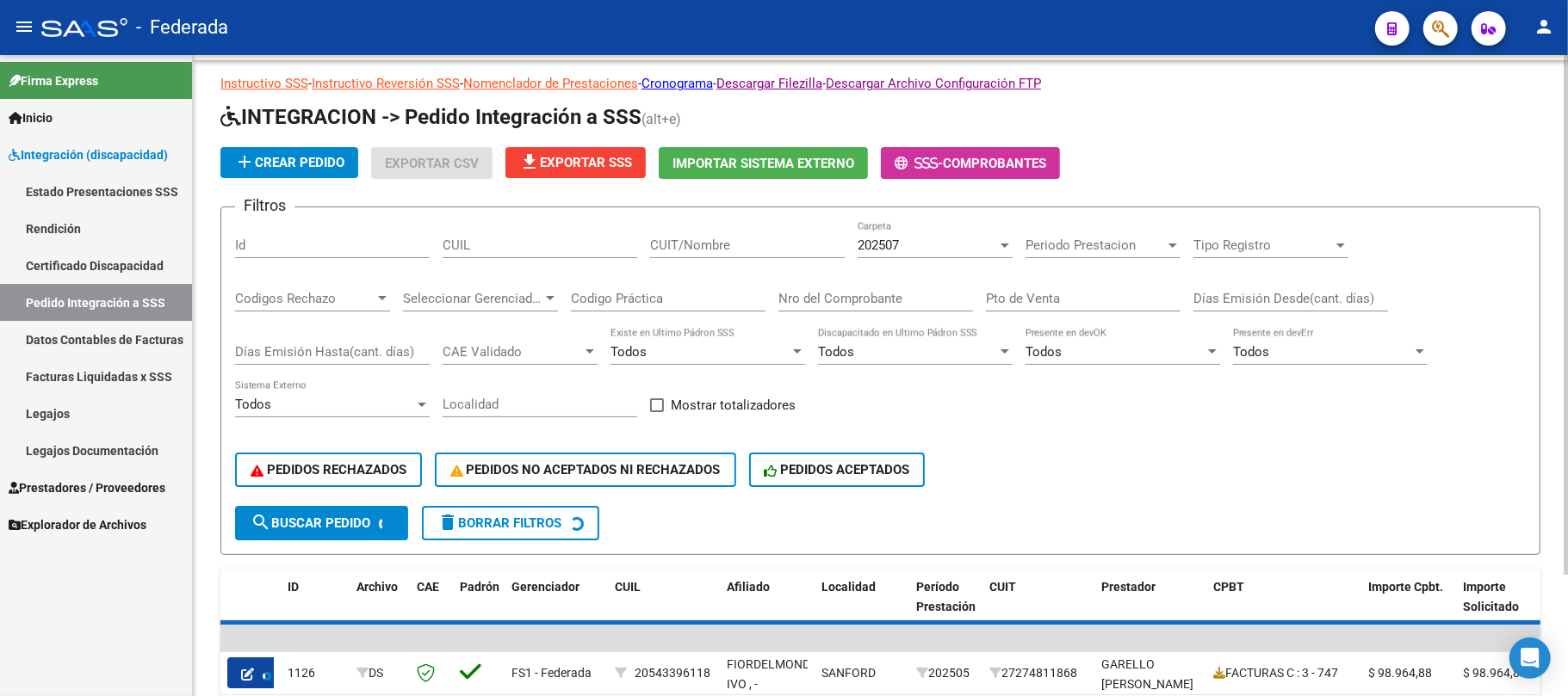
click at [514, 252] on input "CUIL" at bounding box center [539, 245] width 194 height 16
paste input "27539711844"
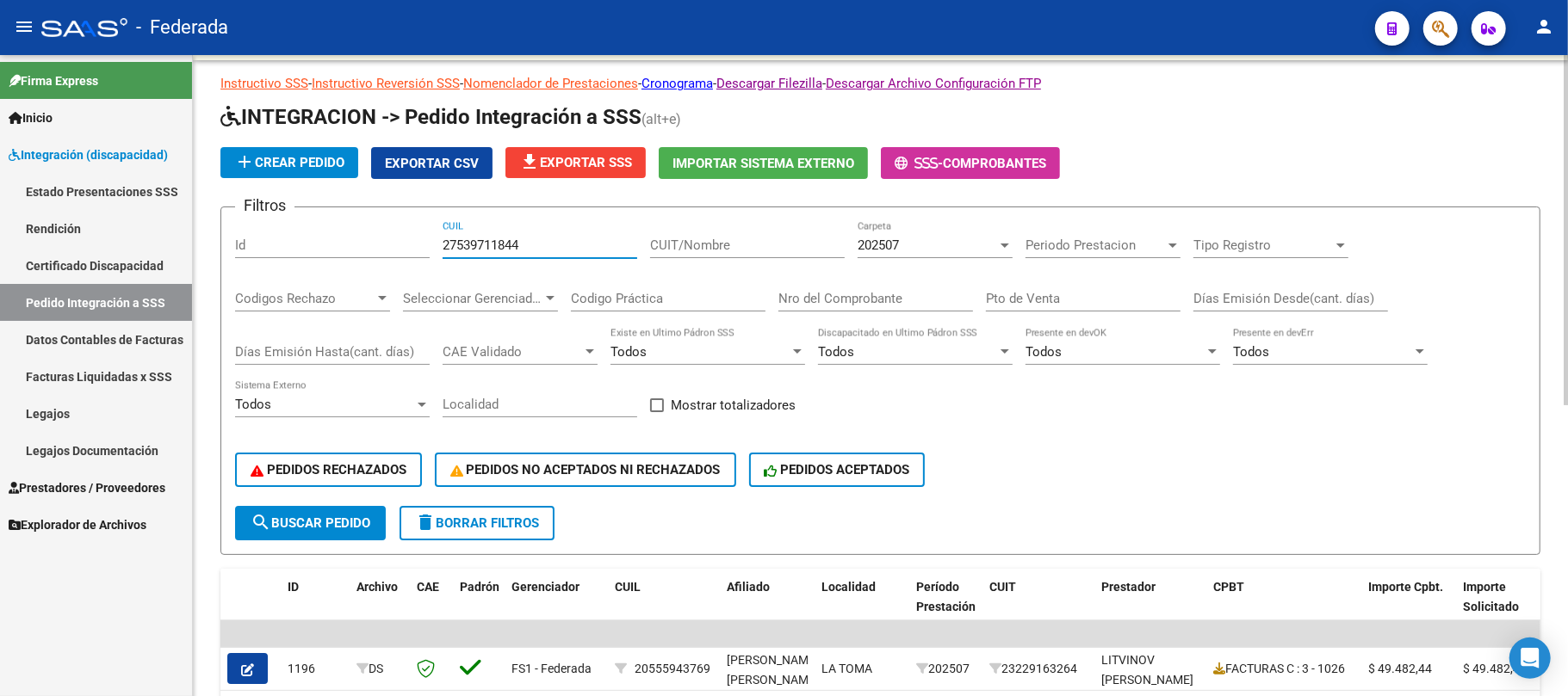
click at [345, 521] on span "search Buscar Pedido" at bounding box center [310, 524] width 120 height 16
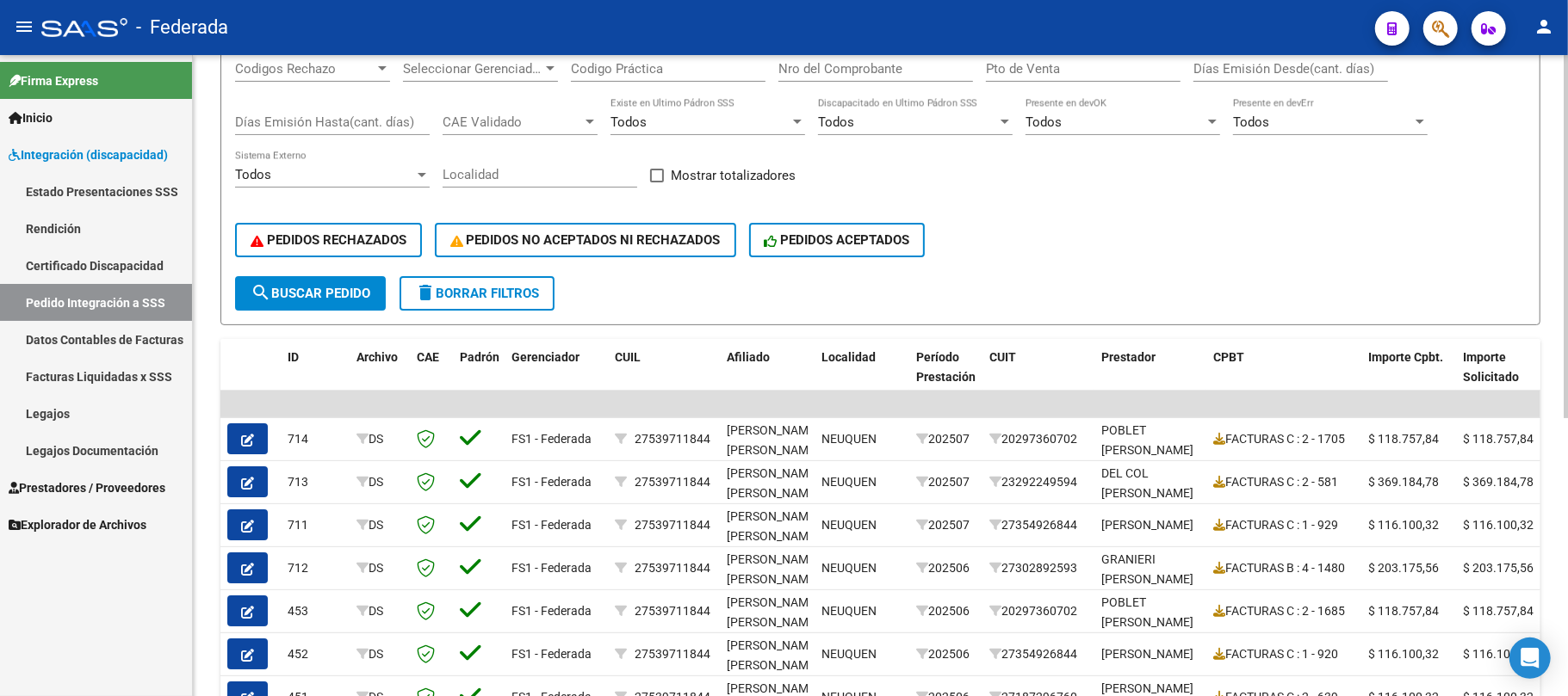
scroll to position [374, 0]
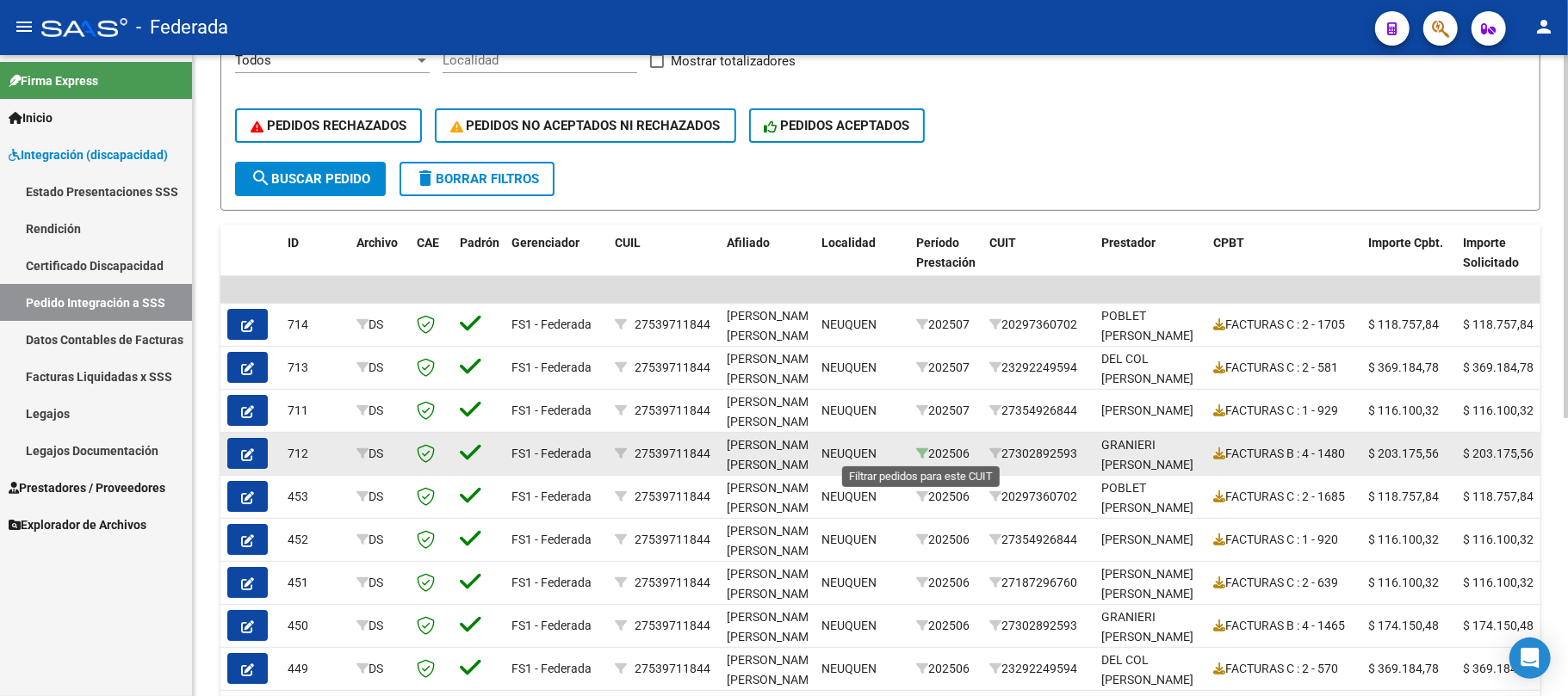
click at [922, 452] on icon at bounding box center [923, 453] width 12 height 12
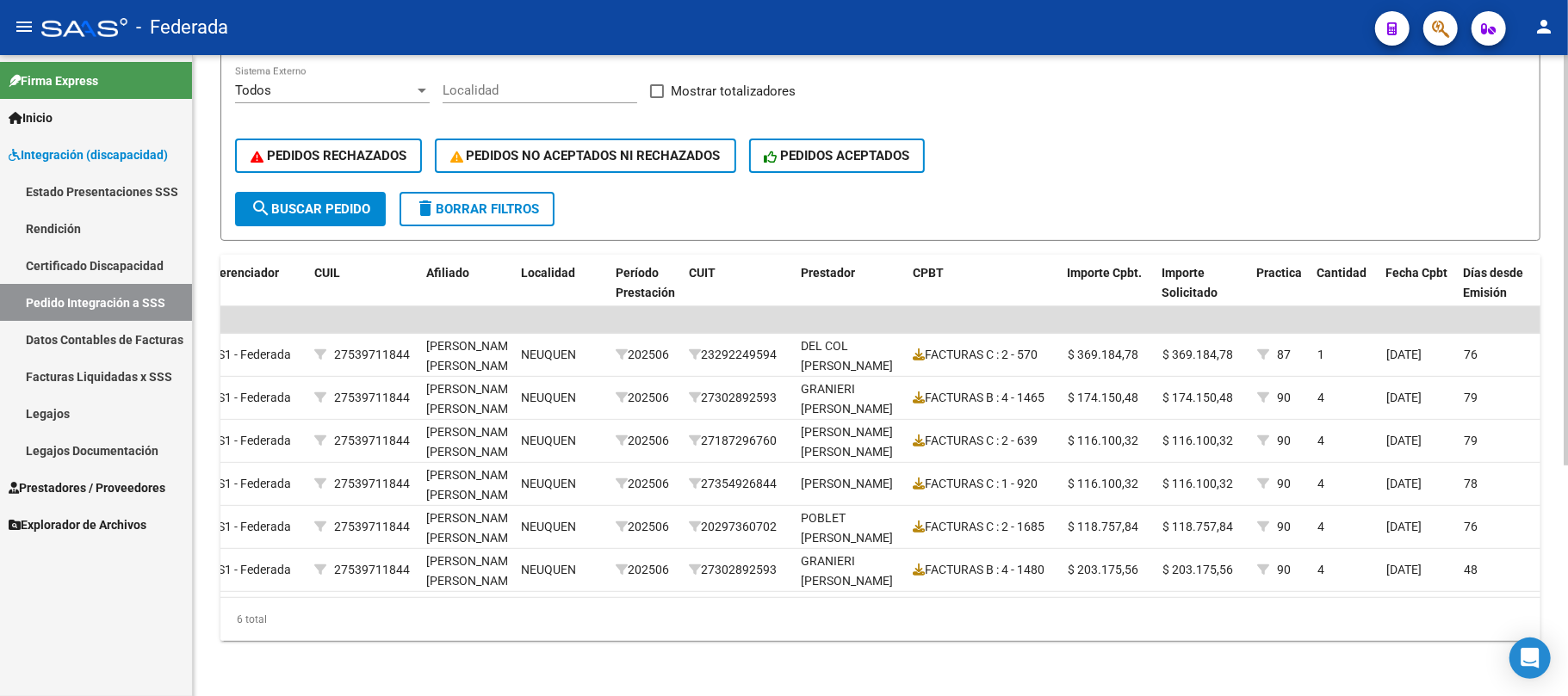
scroll to position [0, 308]
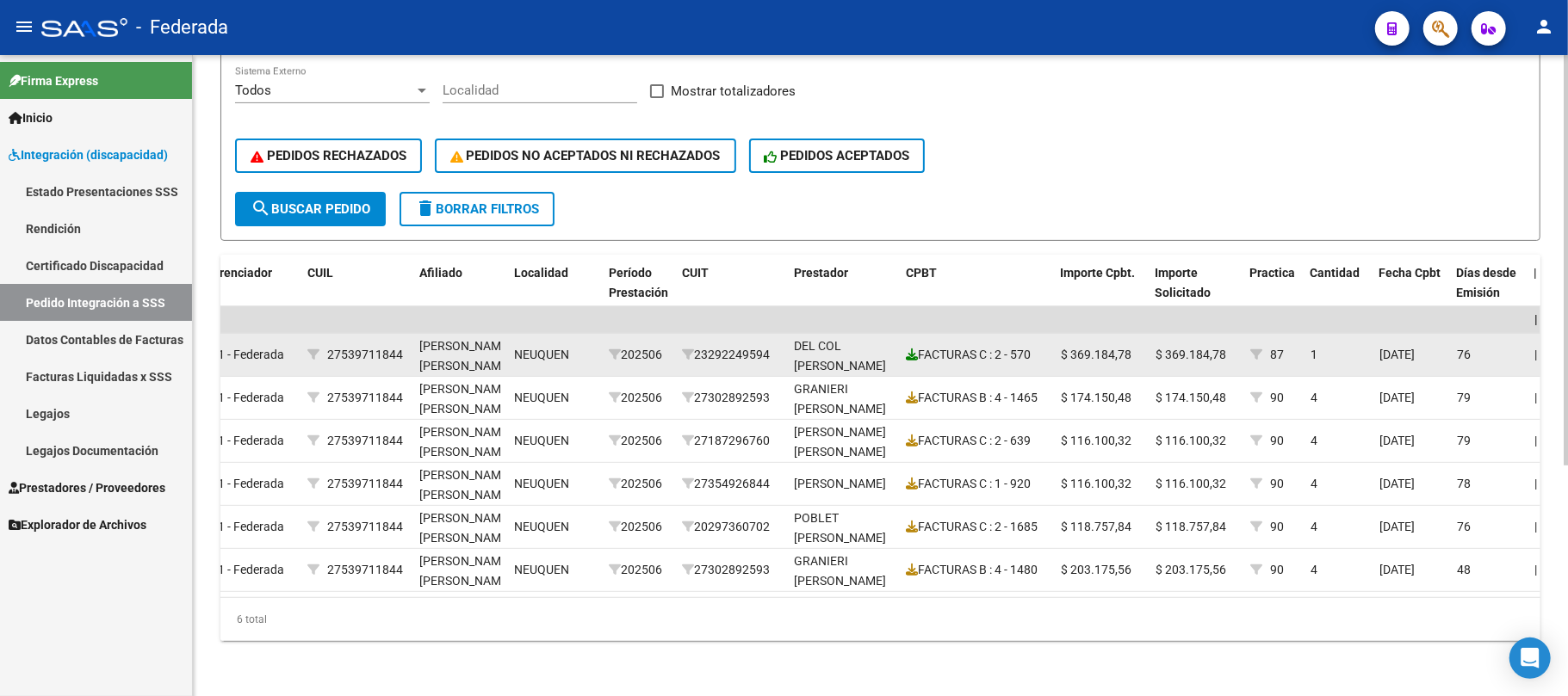
click at [914, 348] on icon at bounding box center [912, 355] width 12 height 12
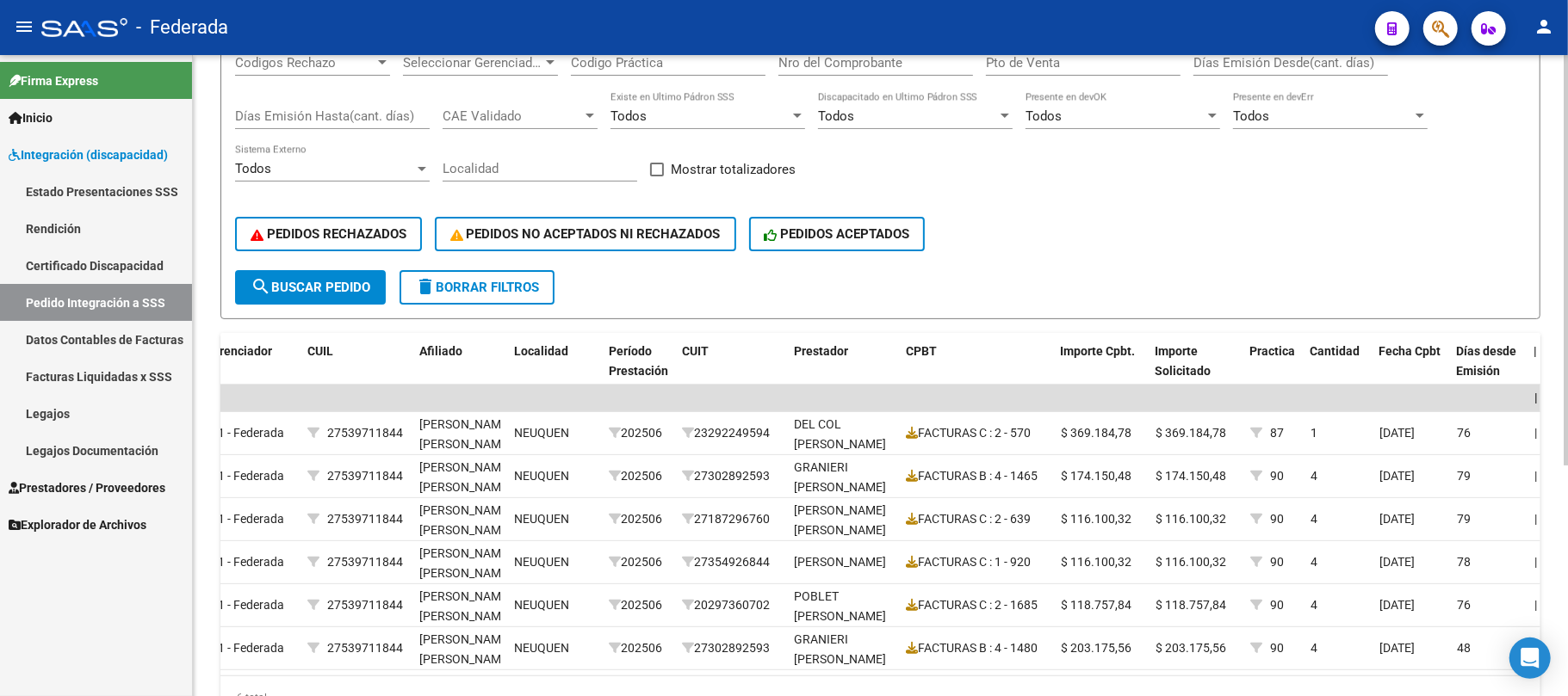
scroll to position [131, 0]
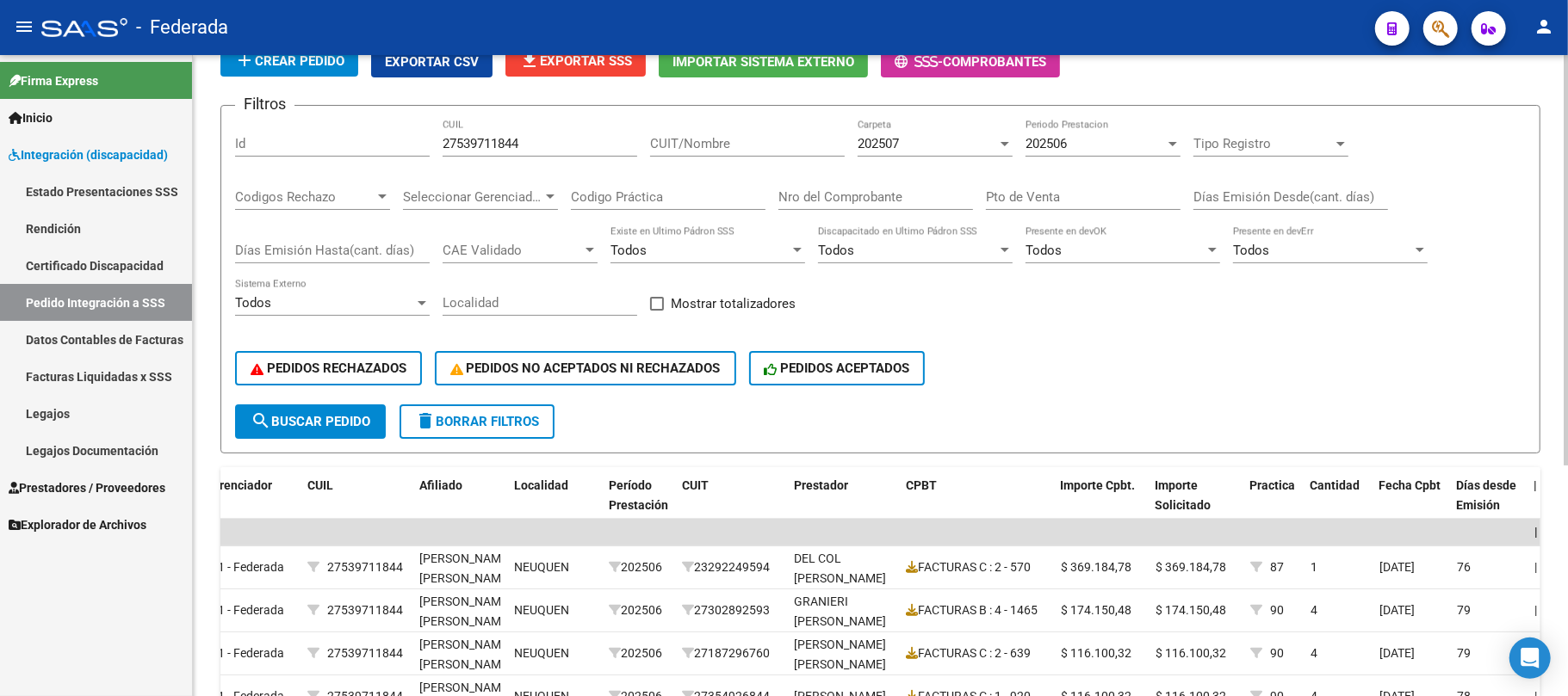
click at [493, 143] on input "27539711844" at bounding box center [539, 144] width 194 height 16
paste input "0583267450"
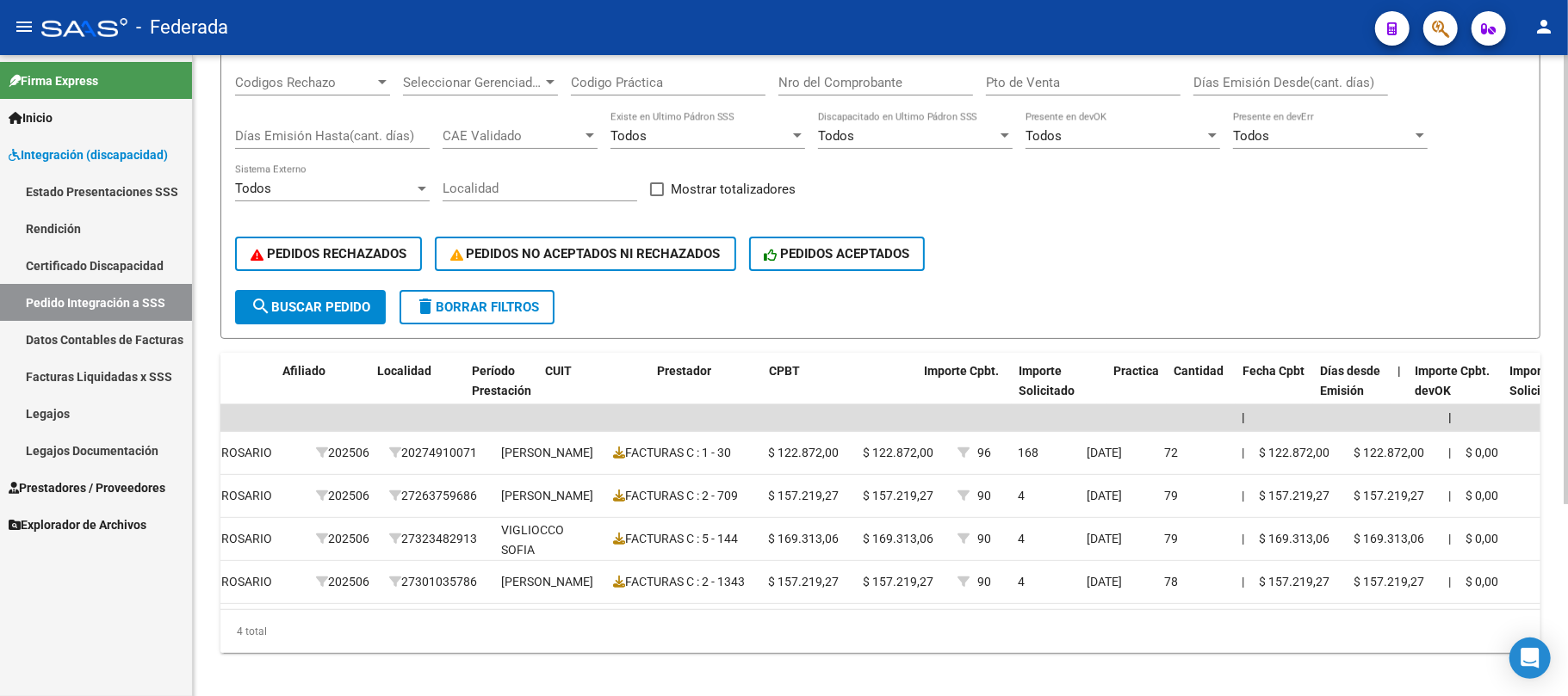
scroll to position [0, 636]
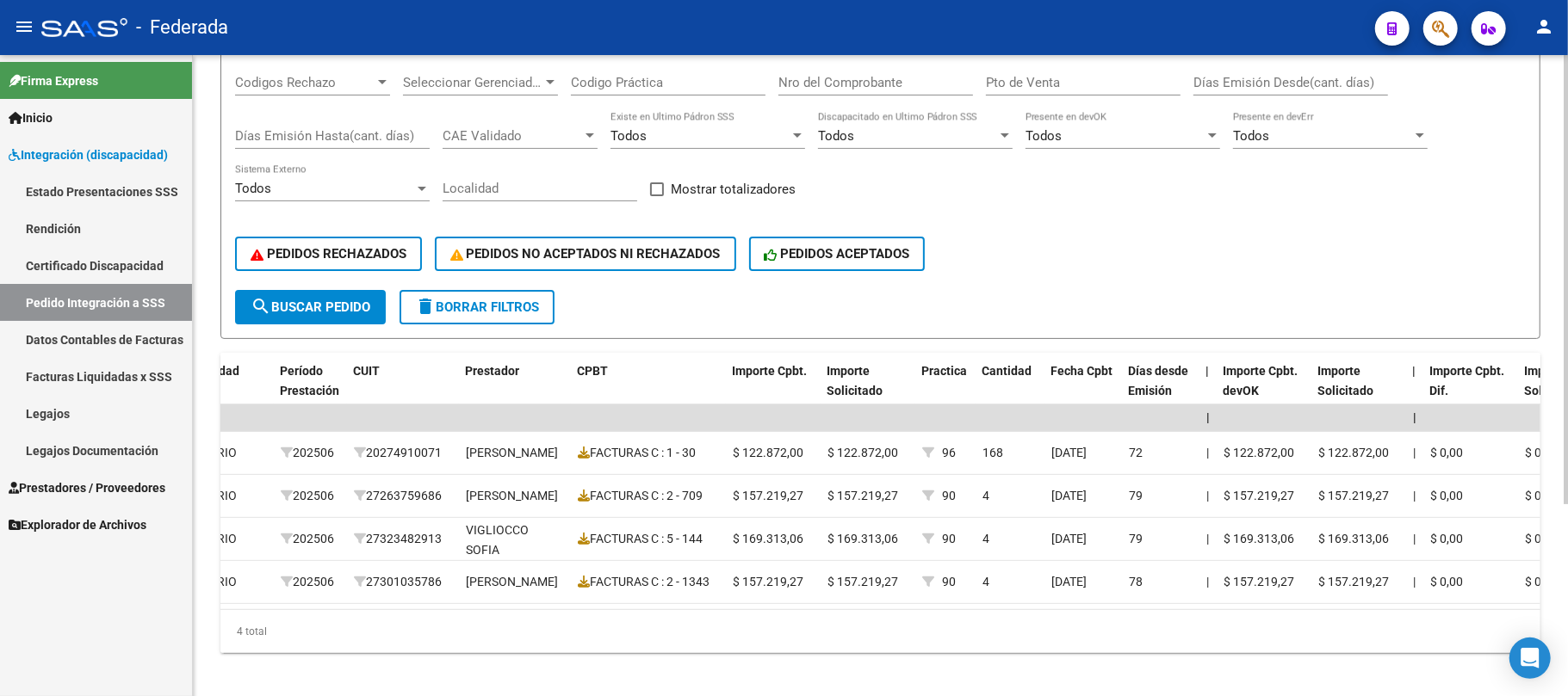
type input "20583267450"
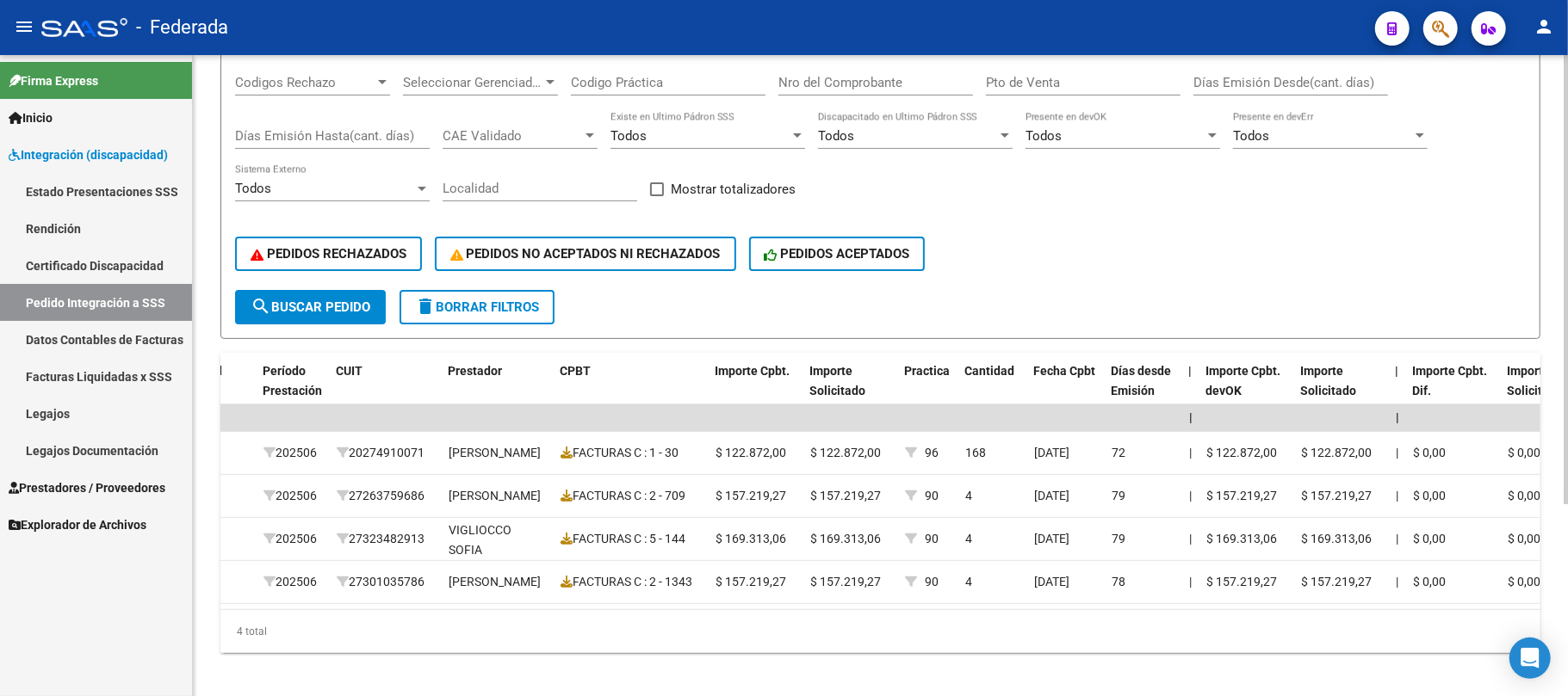
scroll to position [131, 0]
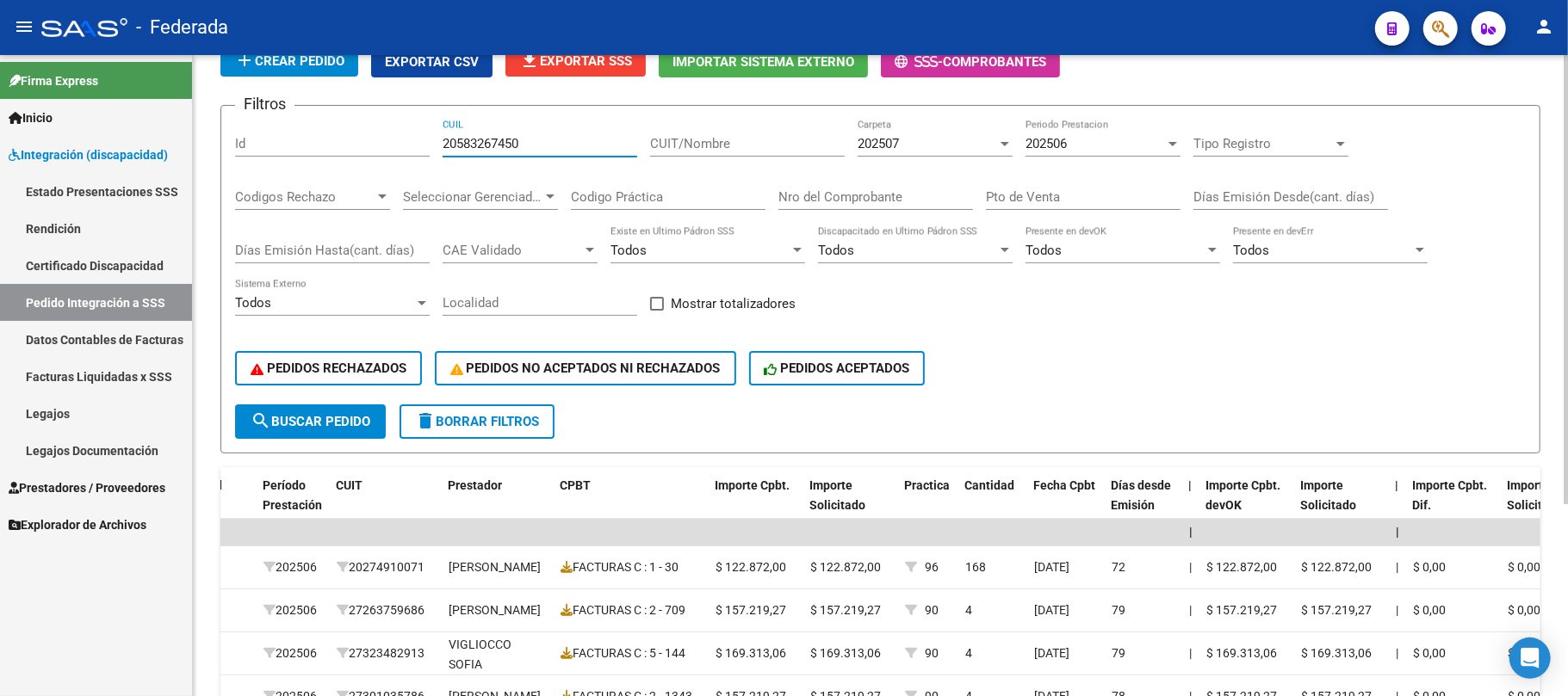
click at [1101, 153] on div "202506 Periodo Prestacion" at bounding box center [1103, 138] width 155 height 37
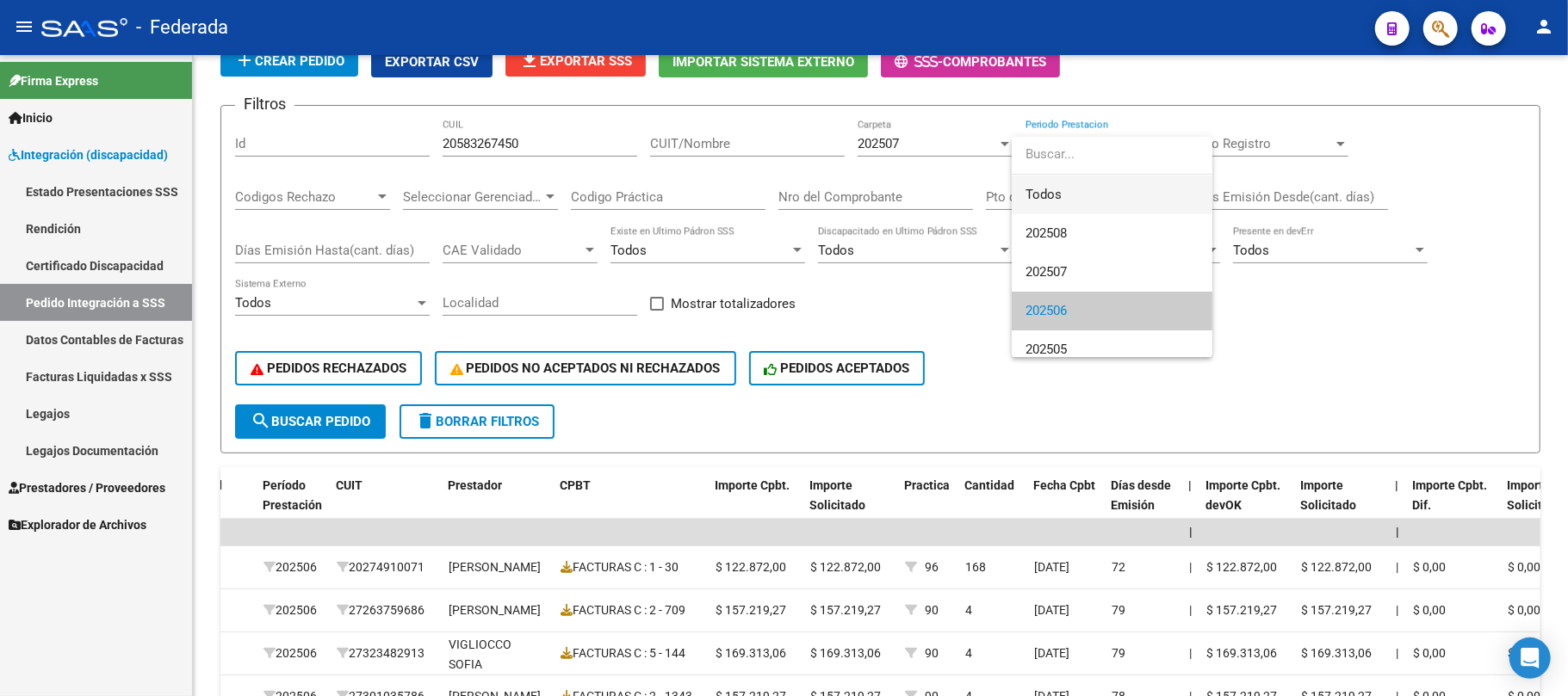
scroll to position [12, 0]
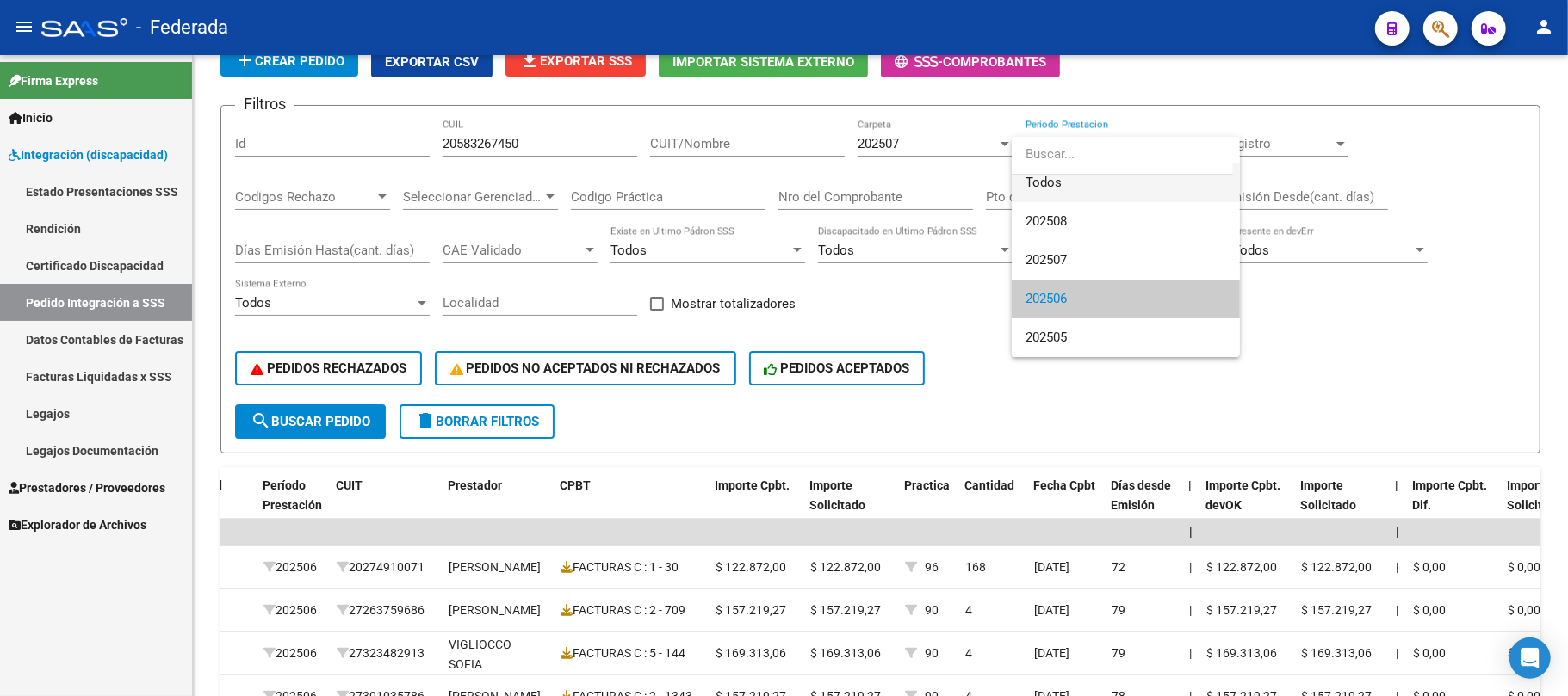
click at [1072, 185] on span "Todos" at bounding box center [1126, 183] width 200 height 39
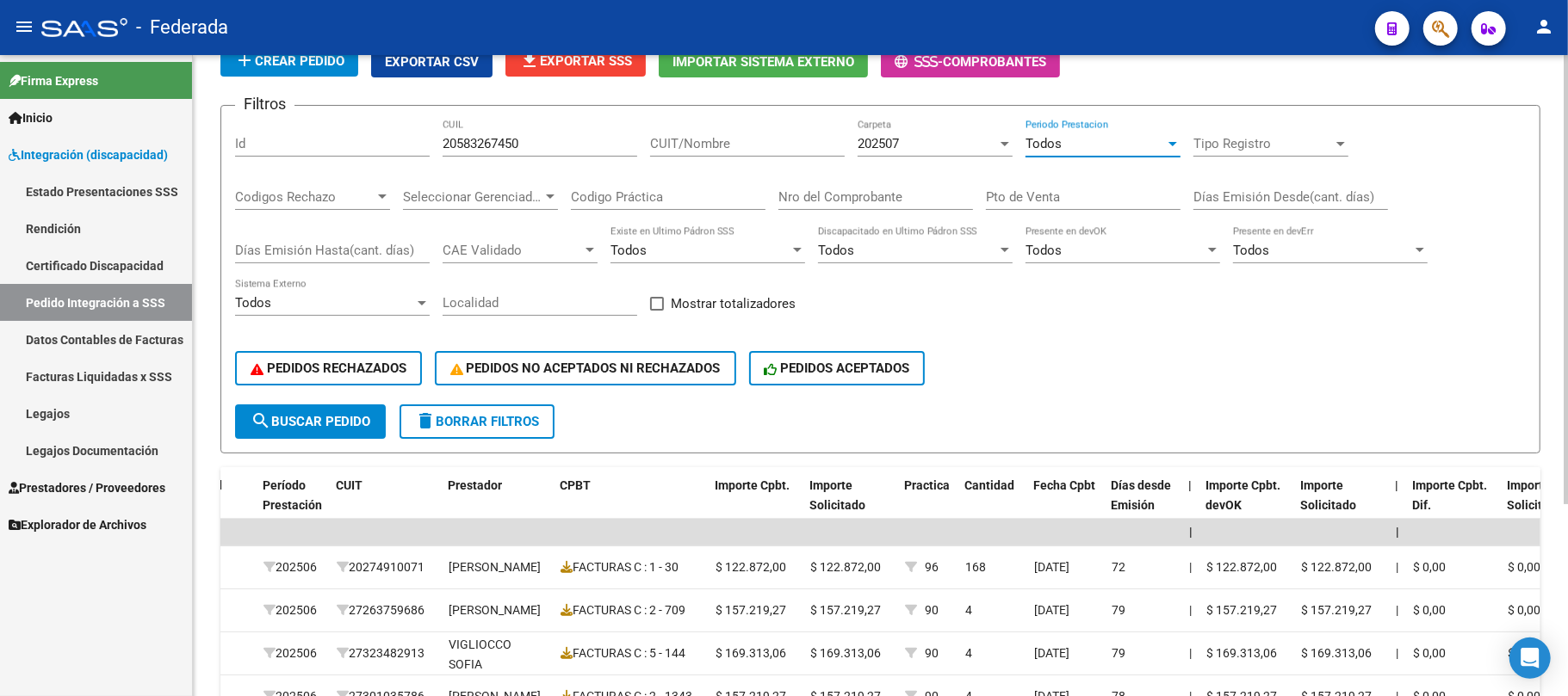
scroll to position [0, 0]
click at [344, 420] on span "search Buscar Pedido" at bounding box center [310, 422] width 120 height 16
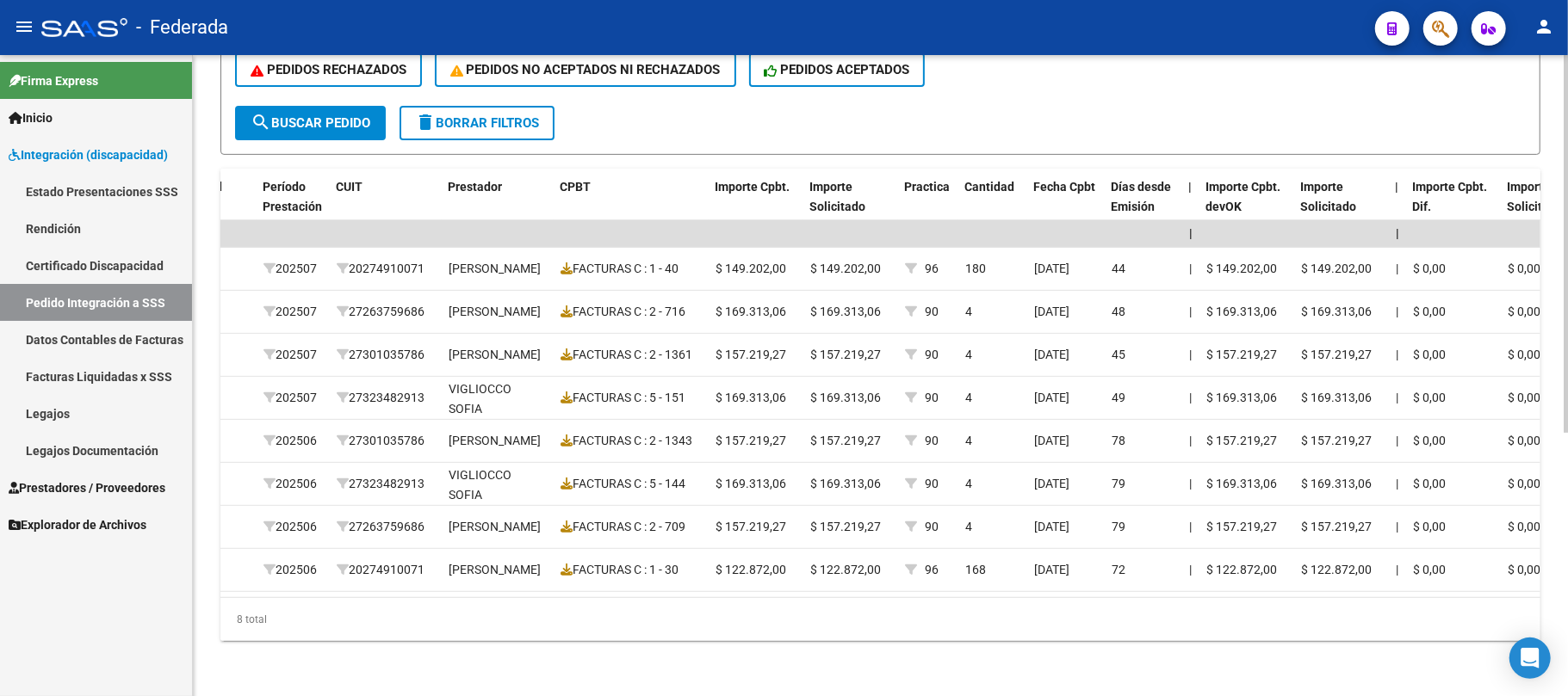
scroll to position [446, 0]
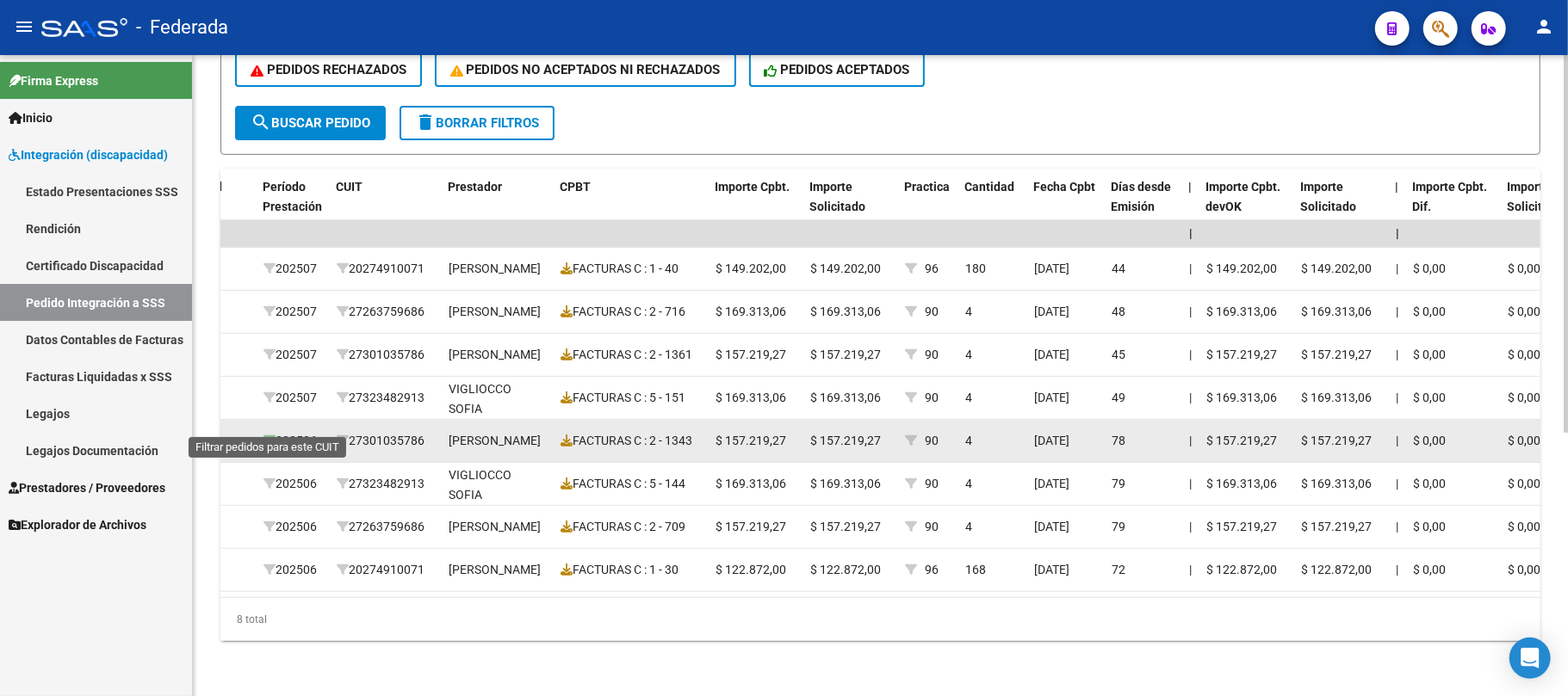
click at [267, 435] on icon at bounding box center [270, 441] width 12 height 12
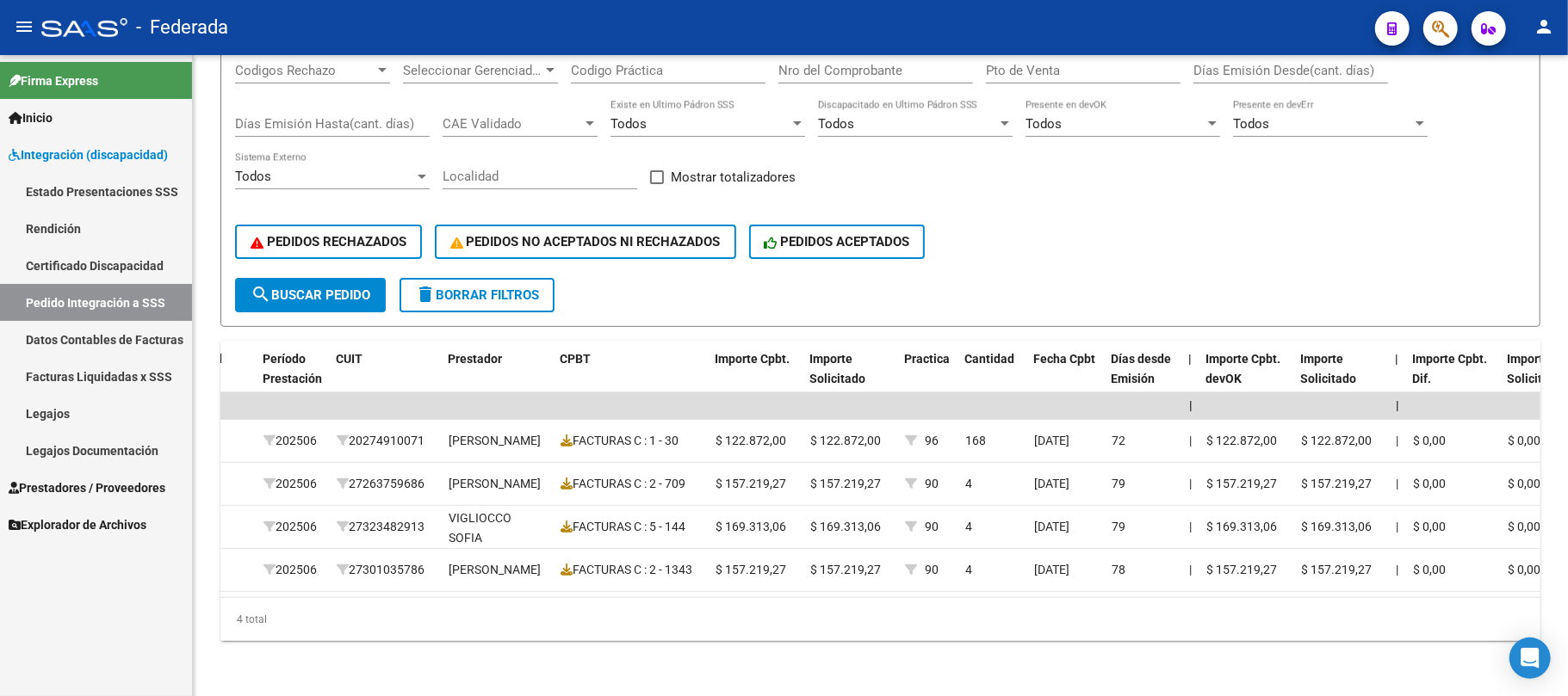
scroll to position [0, 673]
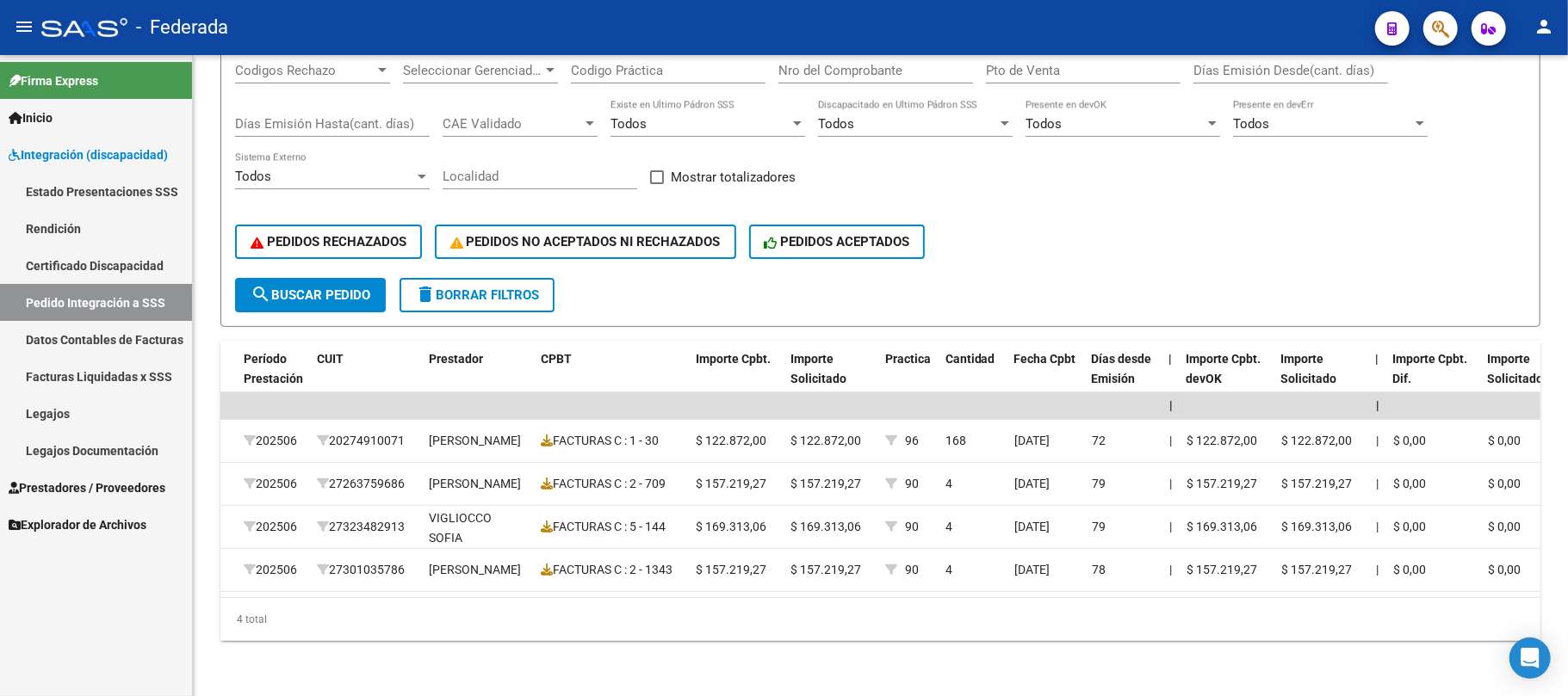
click at [657, 171] on span at bounding box center [657, 178] width 14 height 14
click at [657, 185] on input "Mostrar totalizadores" at bounding box center [657, 185] width 1 height 1
checkbox input "true"
click at [359, 288] on span "search Buscar Pedido" at bounding box center [310, 296] width 120 height 16
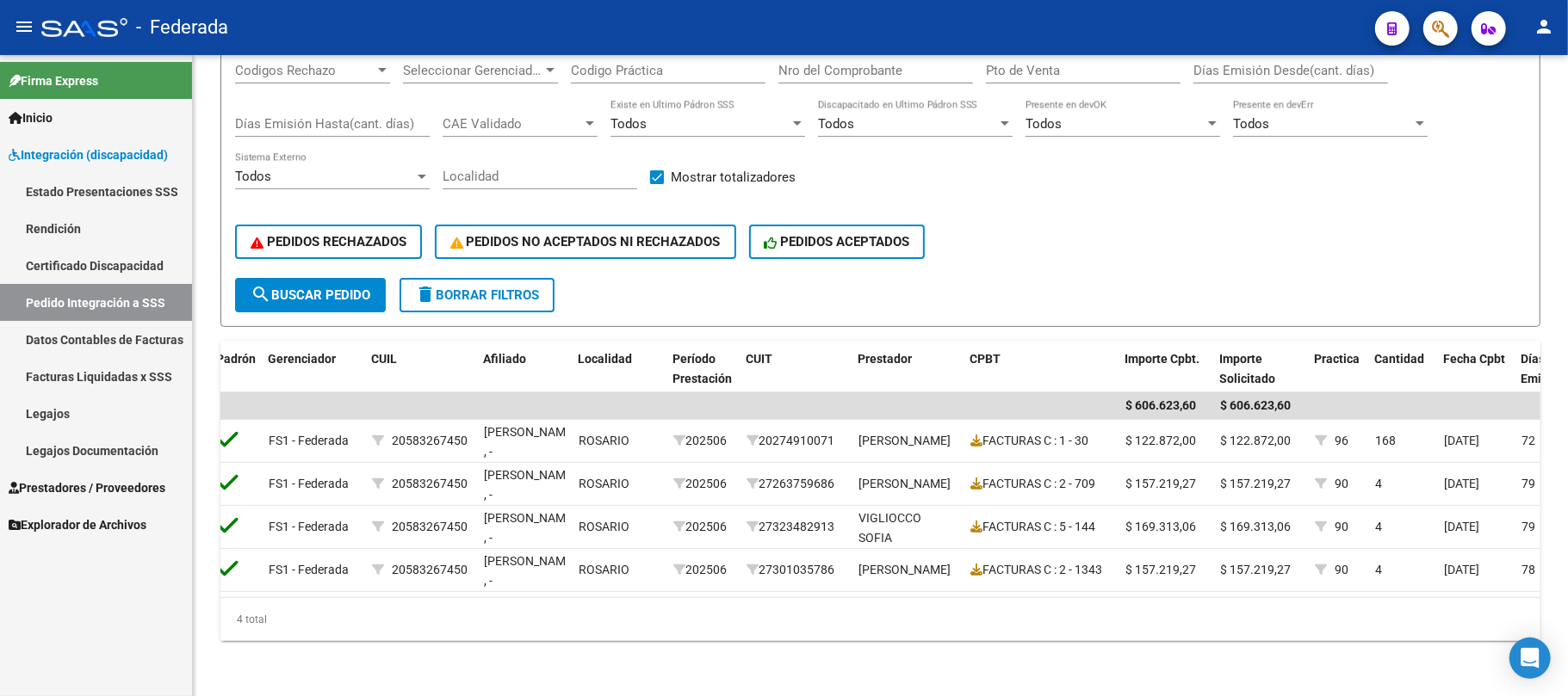
scroll to position [0, 0]
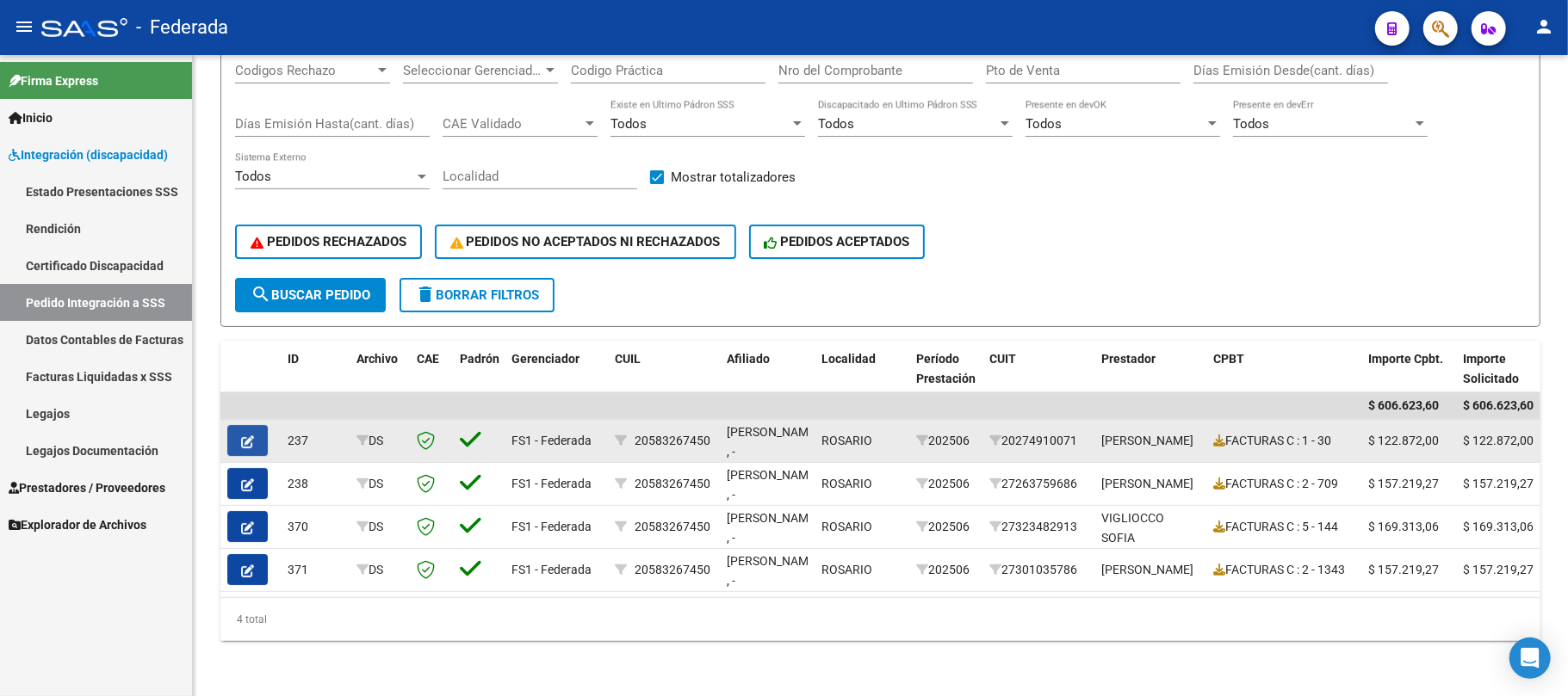
click at [255, 426] on button "button" at bounding box center [247, 441] width 41 height 31
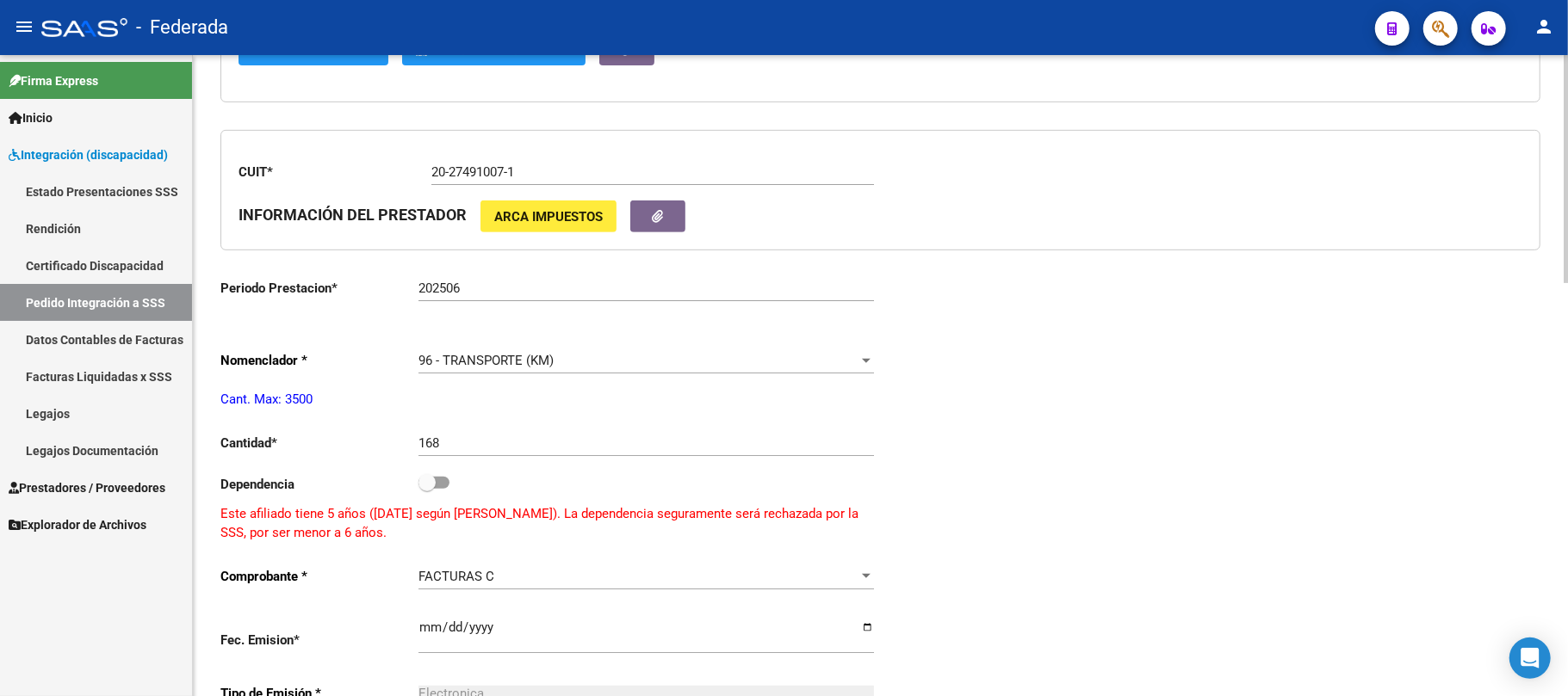
scroll to position [688, 0]
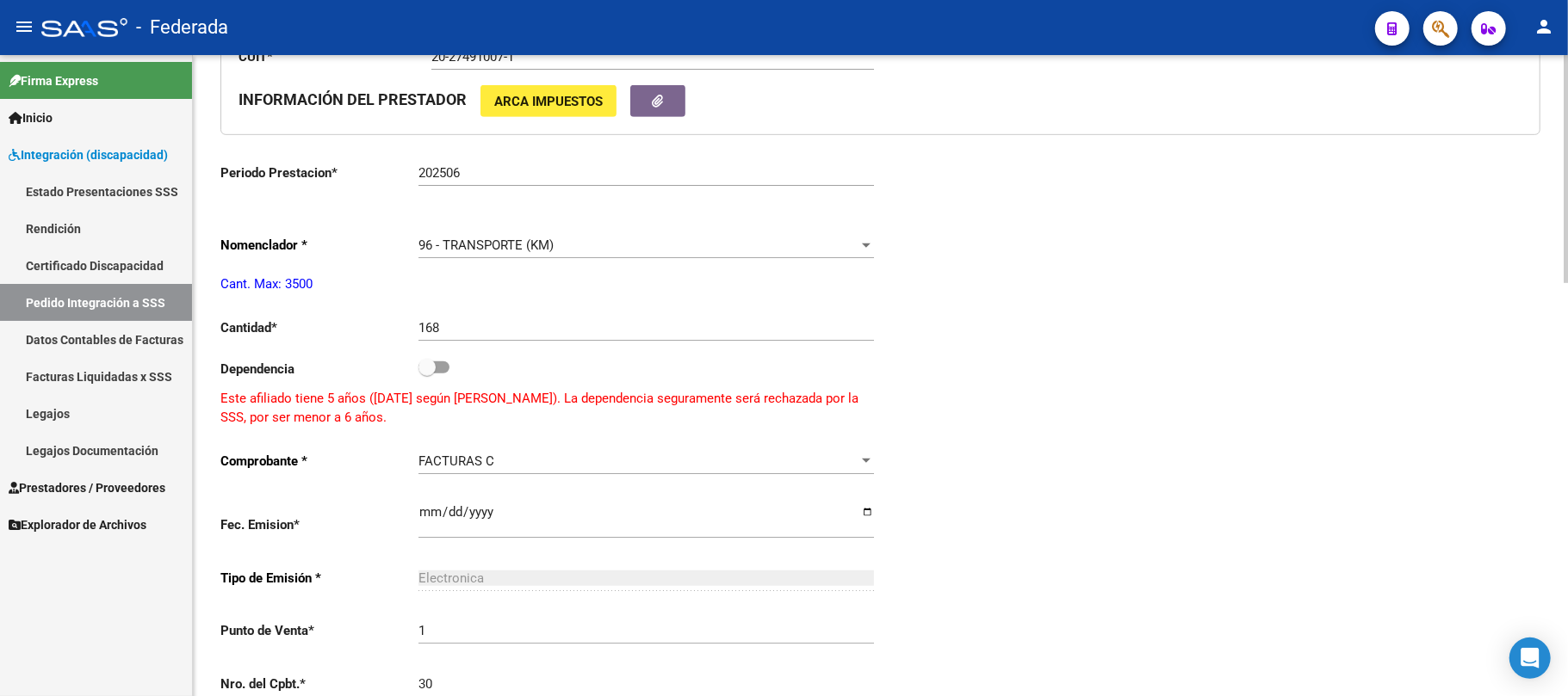
type input "20583267450"
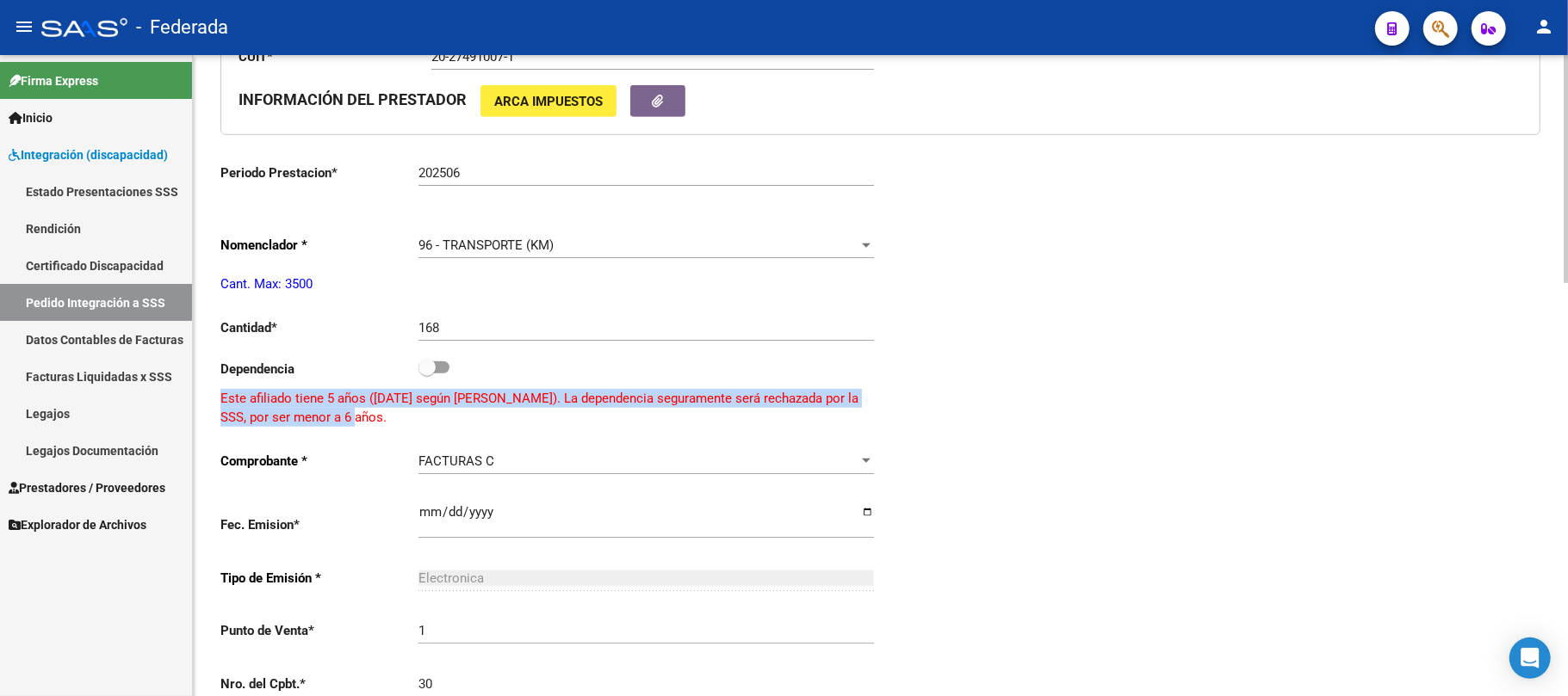
drag, startPoint x: 219, startPoint y: 401, endPoint x: 338, endPoint y: 425, distance: 121.4
click at [338, 425] on div "arrow_back Editar 237 save Guardar cambios delete Eliminar El CAE ha sido valid…" at bounding box center [880, 264] width 1375 height 1796
copy p "Este afiliado tiene 5 años (14/05/2020 según ARCA). La dependencia seguramente …"
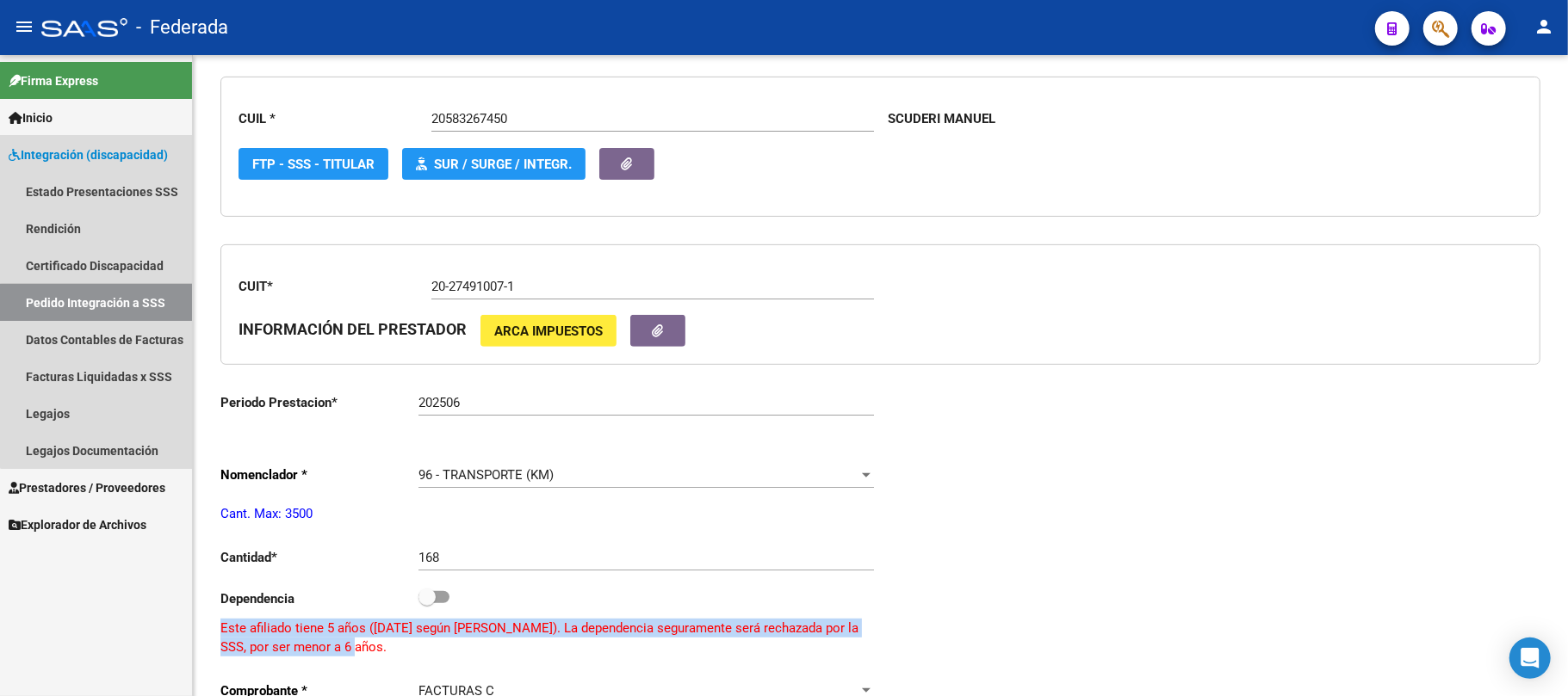
click at [169, 302] on link "Pedido Integración a SSS" at bounding box center [95, 302] width 192 height 37
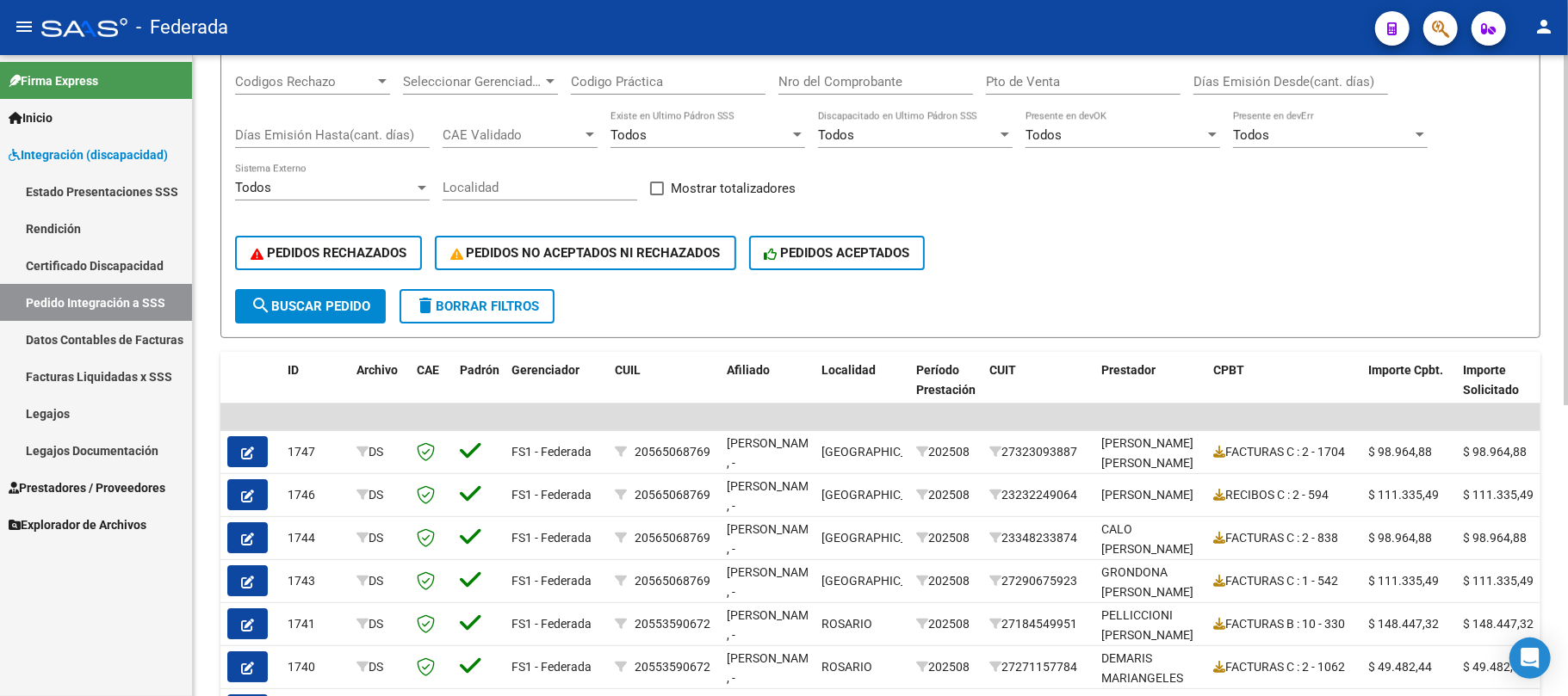
scroll to position [114, 0]
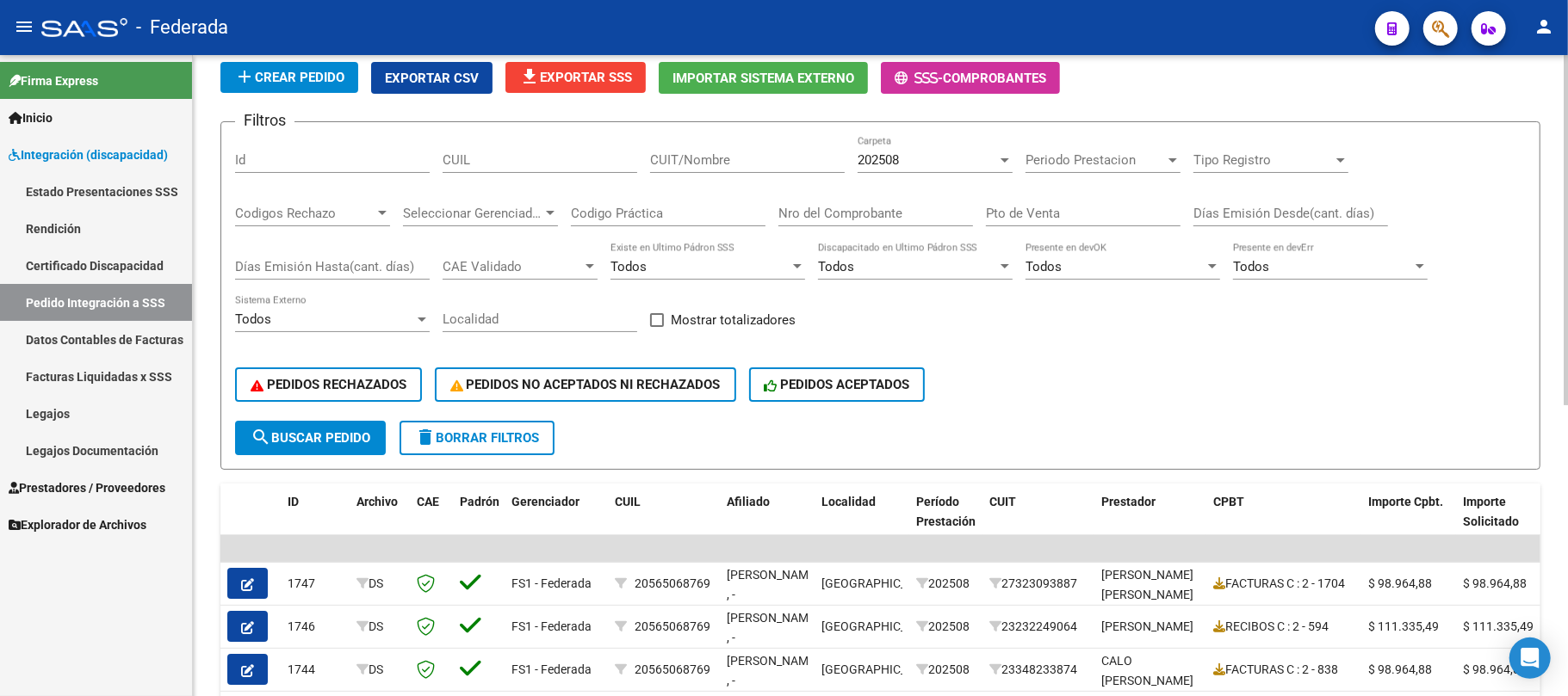
click at [529, 164] on input "CUIL" at bounding box center [539, 160] width 194 height 16
paste input "20583267450"
type input "20583267450"
click at [350, 433] on span "search Buscar Pedido" at bounding box center [310, 439] width 120 height 16
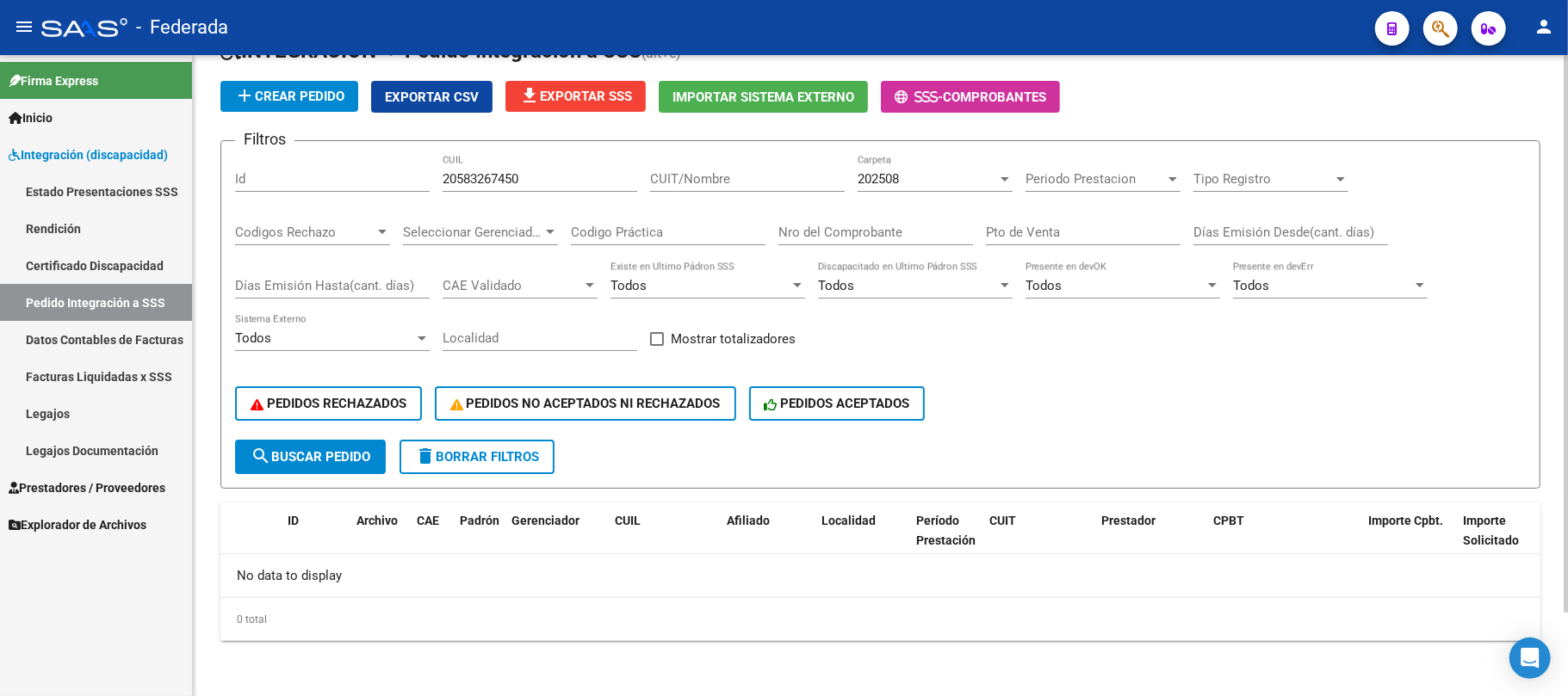
scroll to position [94, 0]
click at [891, 181] on span "202508" at bounding box center [879, 180] width 42 height 16
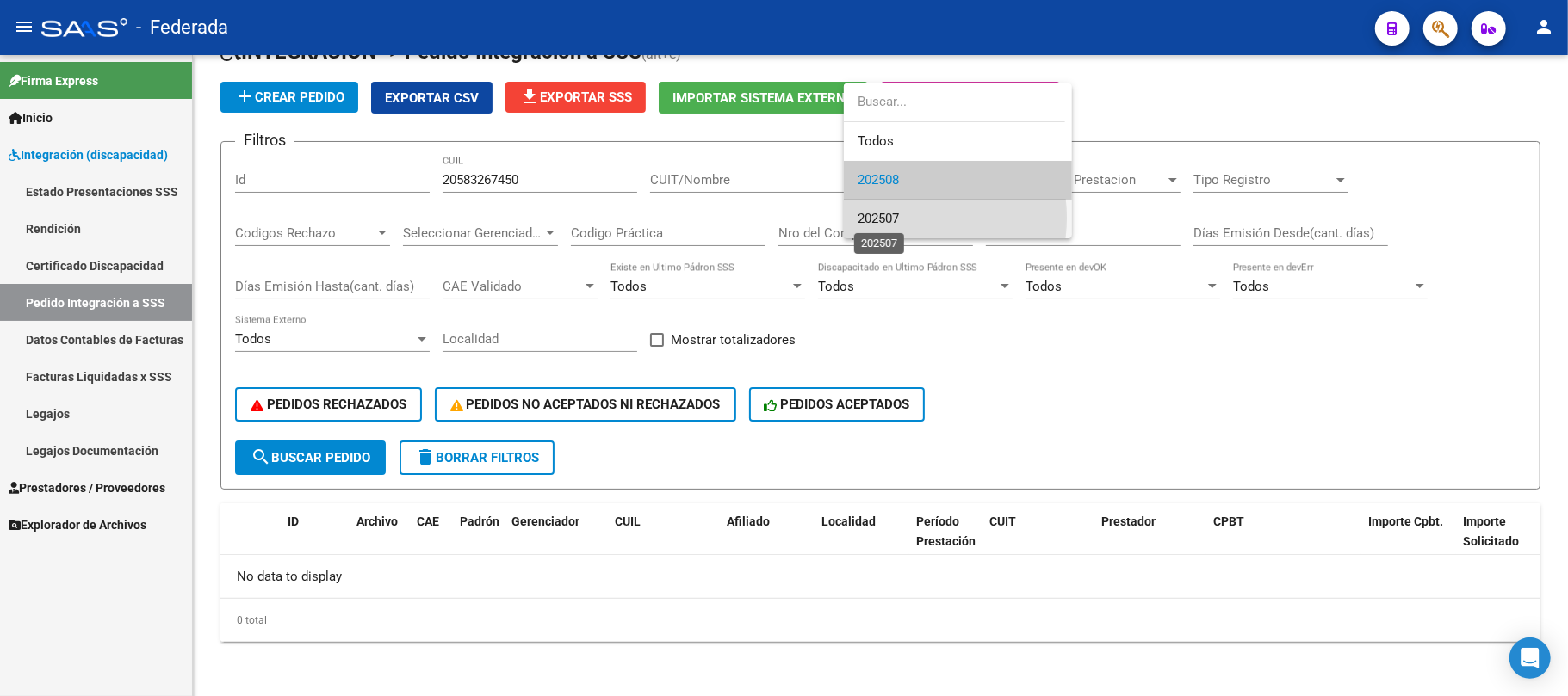
click at [886, 218] on span "202507" at bounding box center [879, 218] width 42 height 16
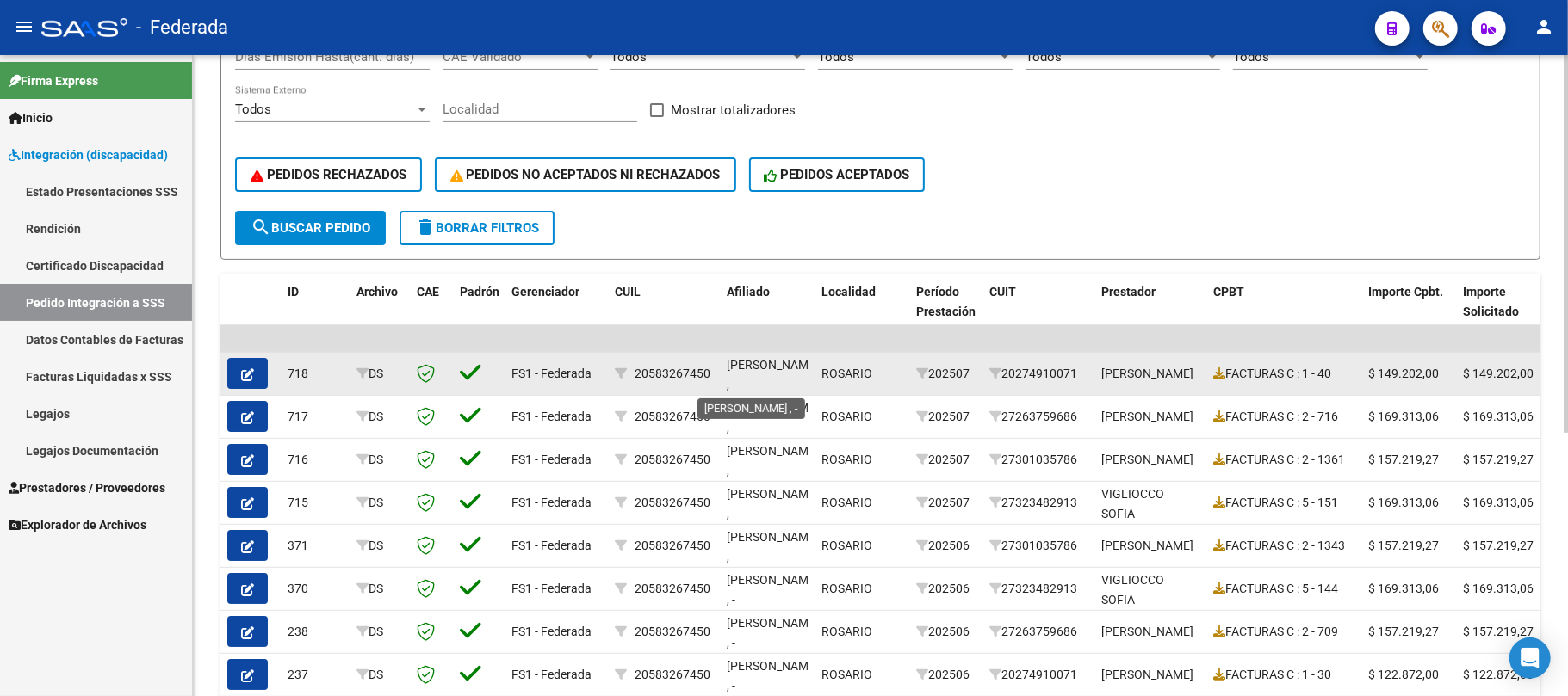
scroll to position [2, 0]
click at [918, 375] on icon at bounding box center [923, 374] width 12 height 12
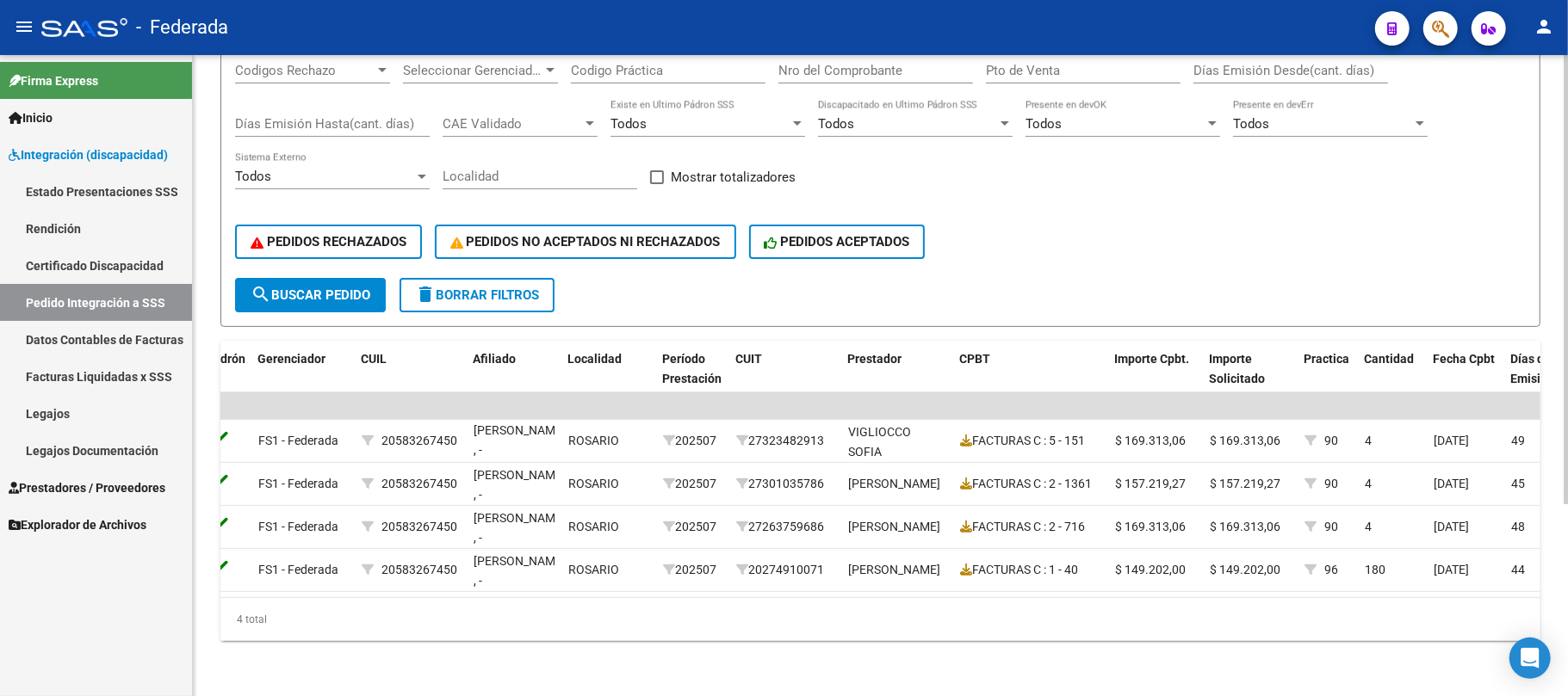
scroll to position [0, 0]
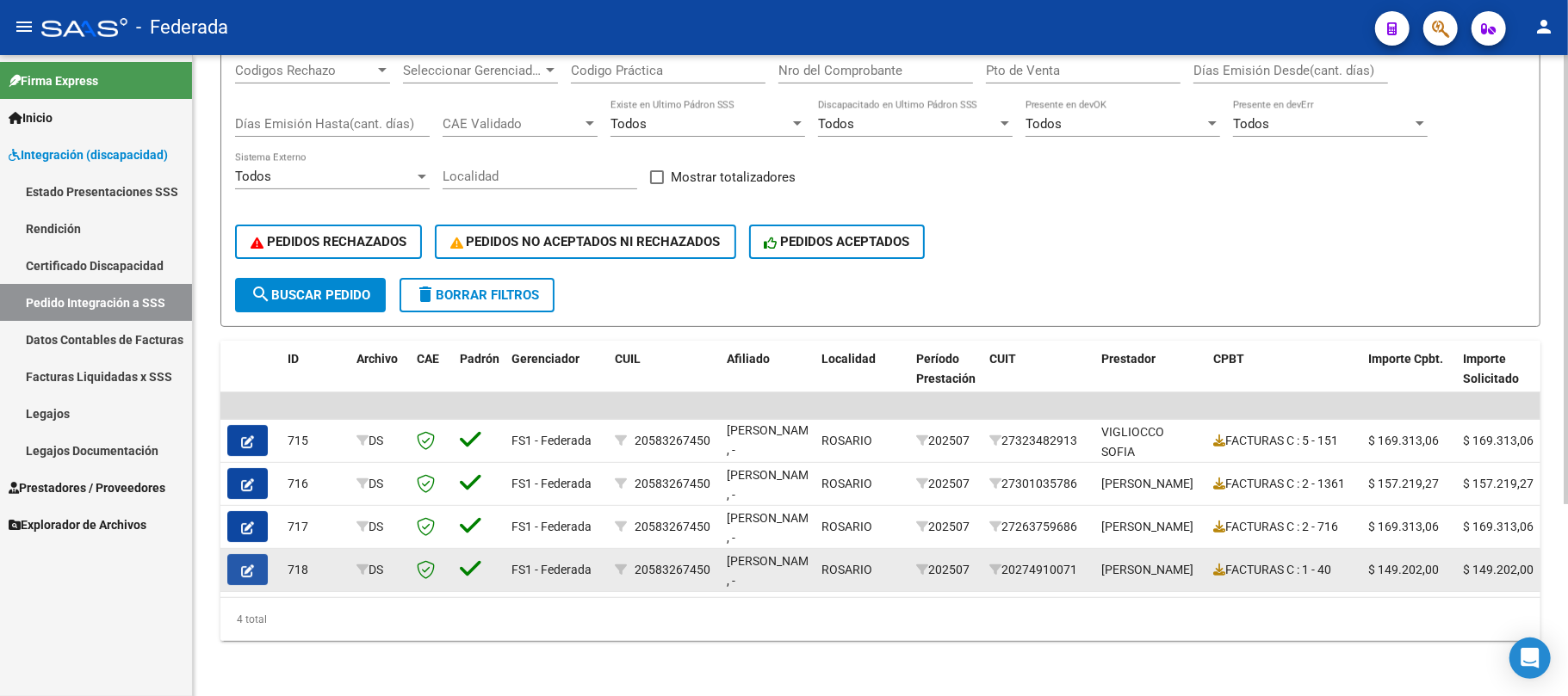
click at [250, 564] on icon "button" at bounding box center [247, 570] width 13 height 13
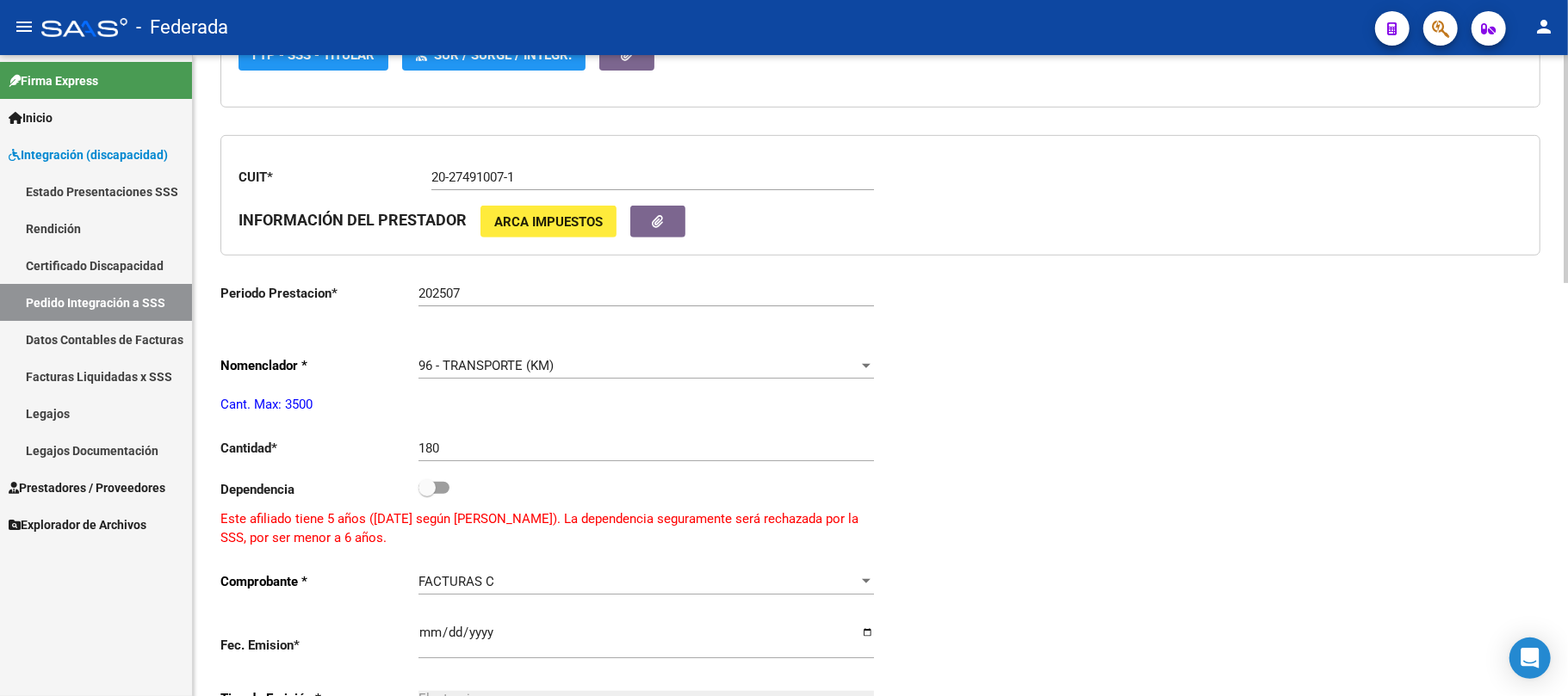
scroll to position [573, 0]
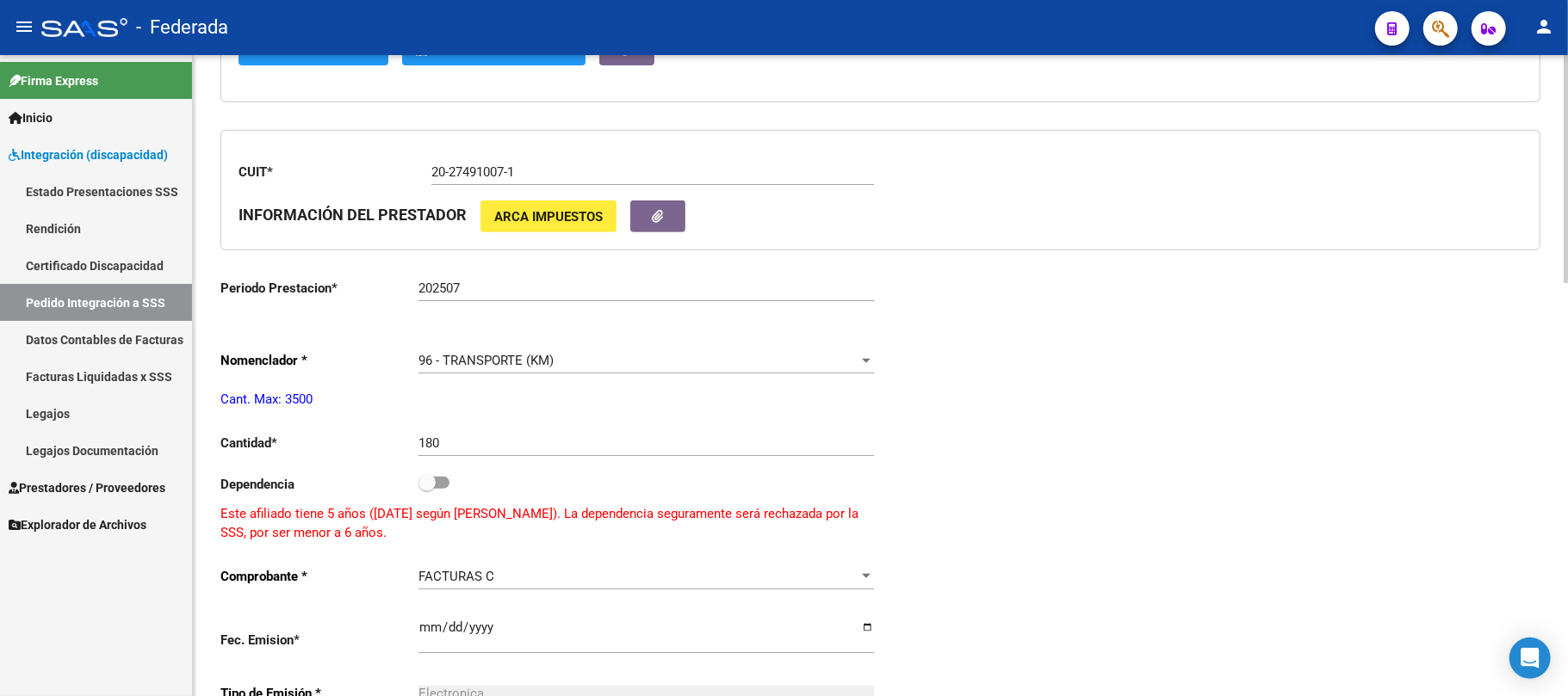
type input "20583267450"
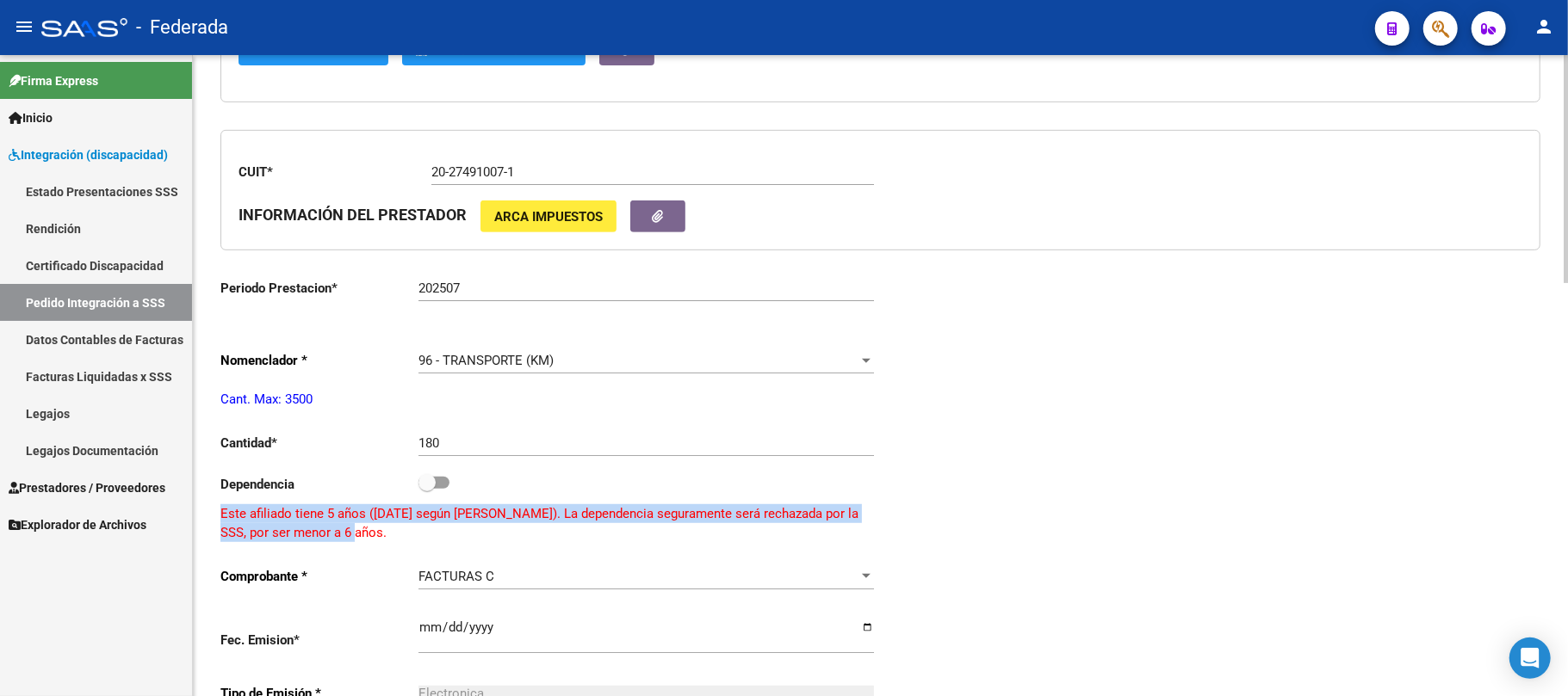
drag, startPoint x: 218, startPoint y: 517, endPoint x: 342, endPoint y: 530, distance: 124.7
click at [342, 530] on div "arrow_back Editar 718 save Guardar cambios delete Eliminar El CAE ha sido valid…" at bounding box center [880, 380] width 1375 height 1796
copy p "Este afiliado tiene 5 años (14/05/2020 según ARCA). La dependencia seguramente …"
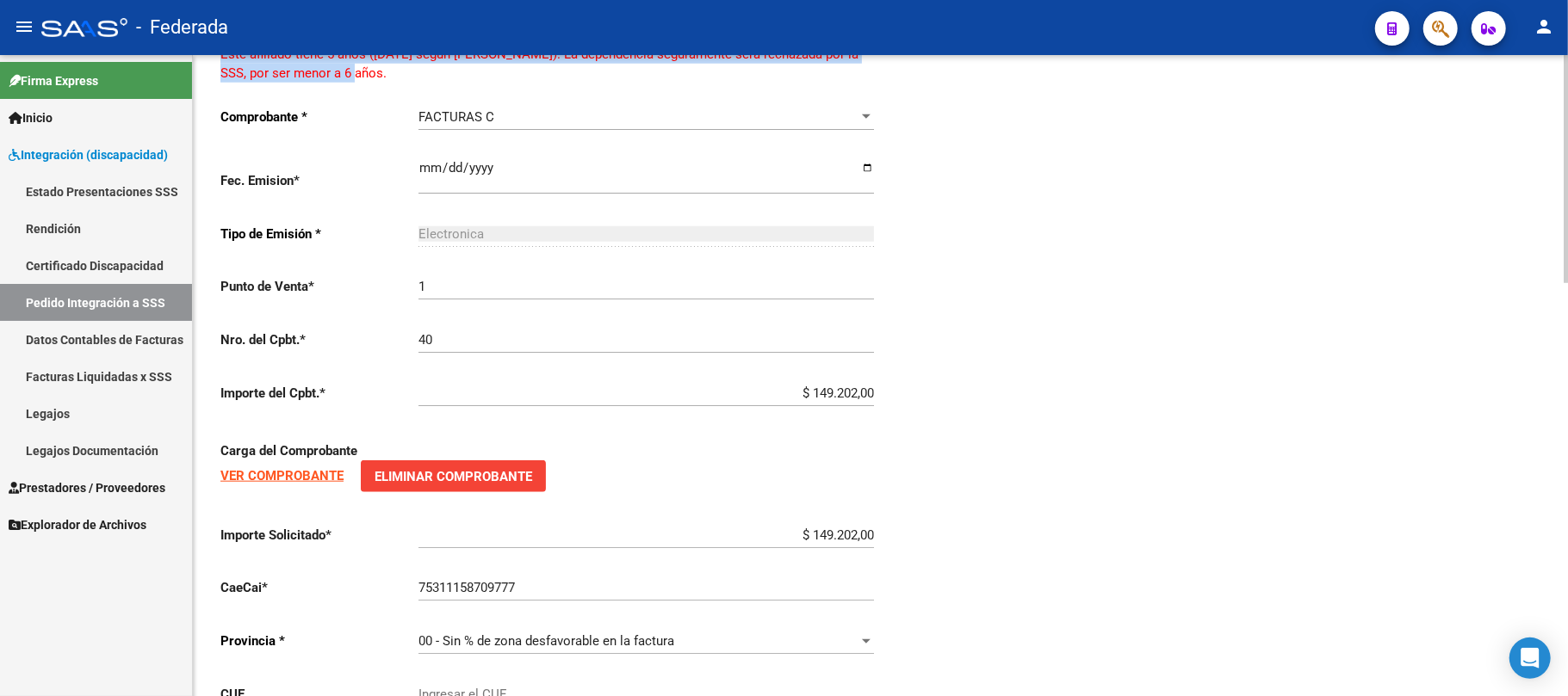
scroll to position [918, 0]
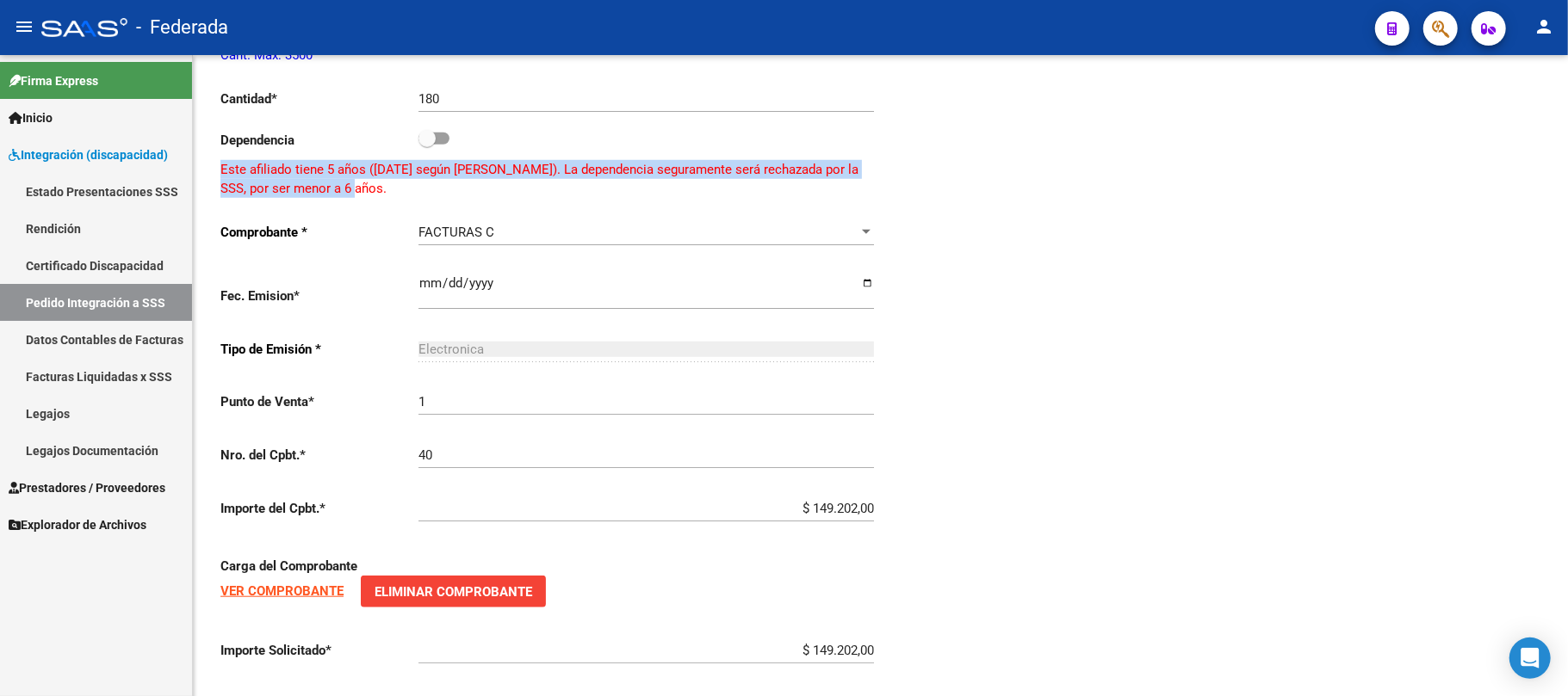
click at [154, 302] on link "Pedido Integración a SSS" at bounding box center [95, 302] width 192 height 37
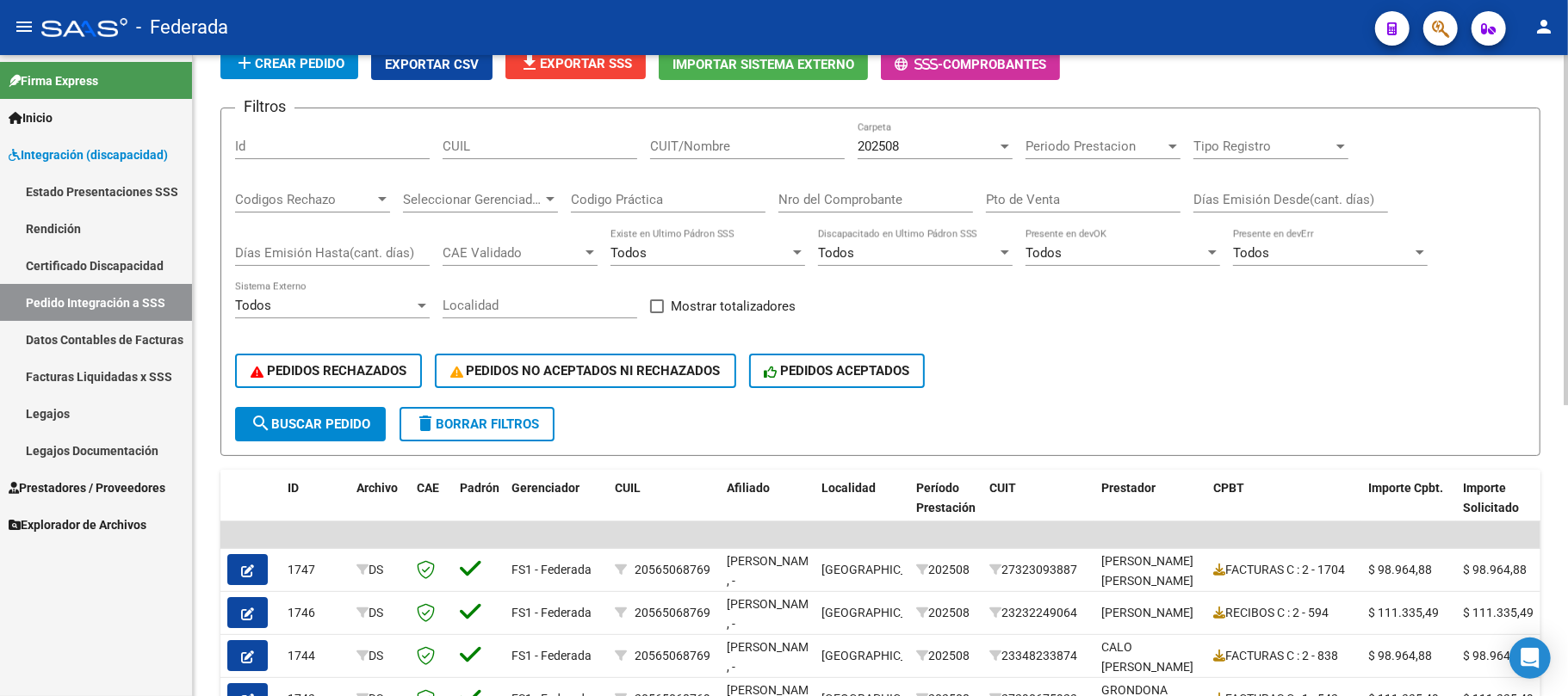
scroll to position [73, 0]
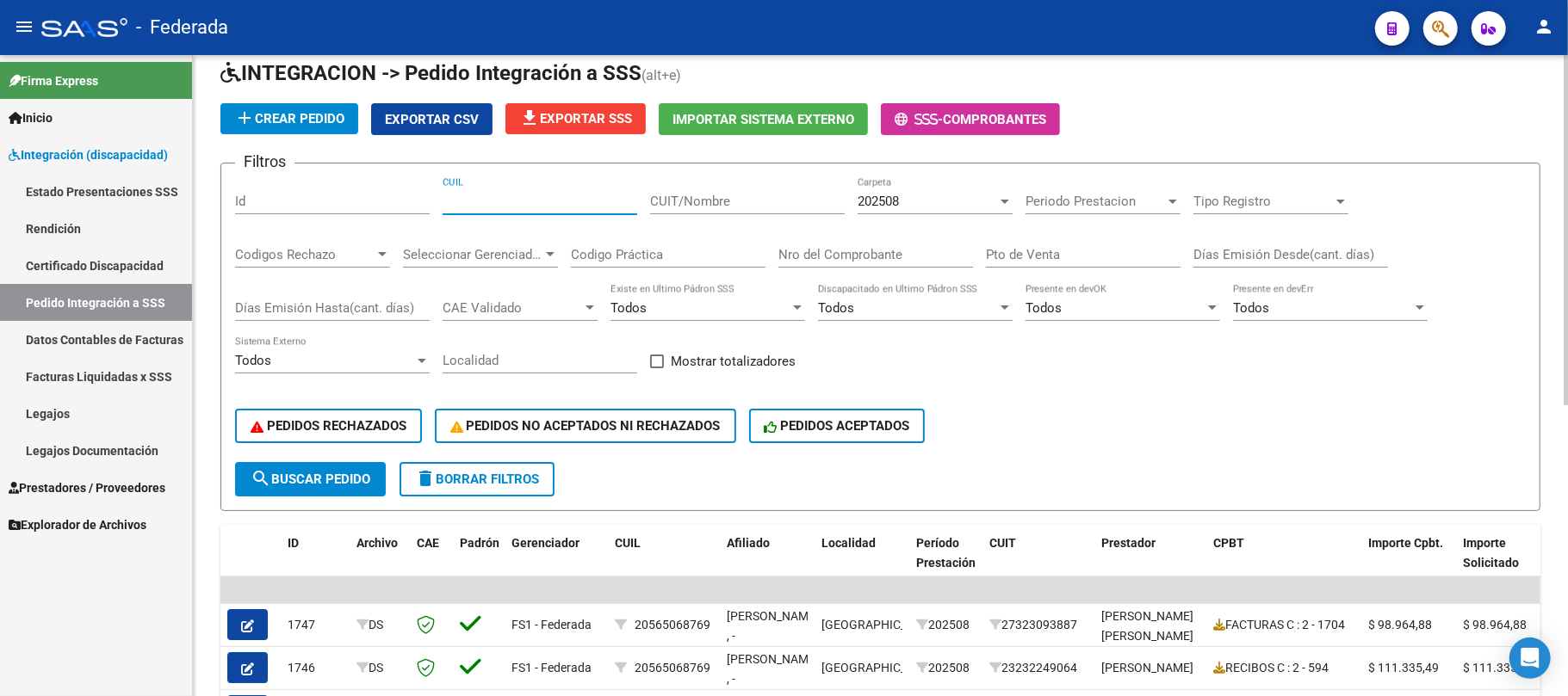
click at [572, 203] on input "CUIL" at bounding box center [539, 201] width 194 height 16
paste input "27529777324"
click at [337, 482] on span "search Buscar Pedido" at bounding box center [310, 479] width 120 height 16
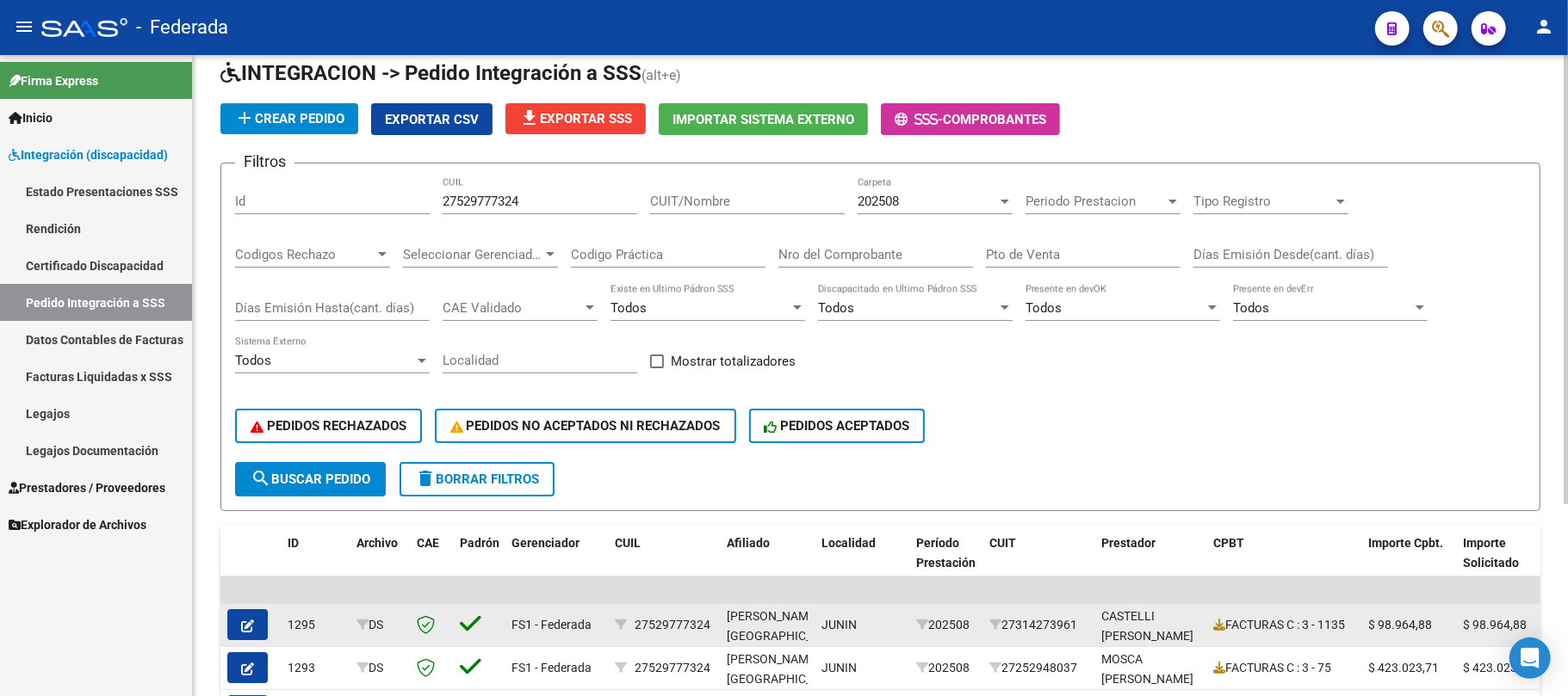
scroll to position [187, 0]
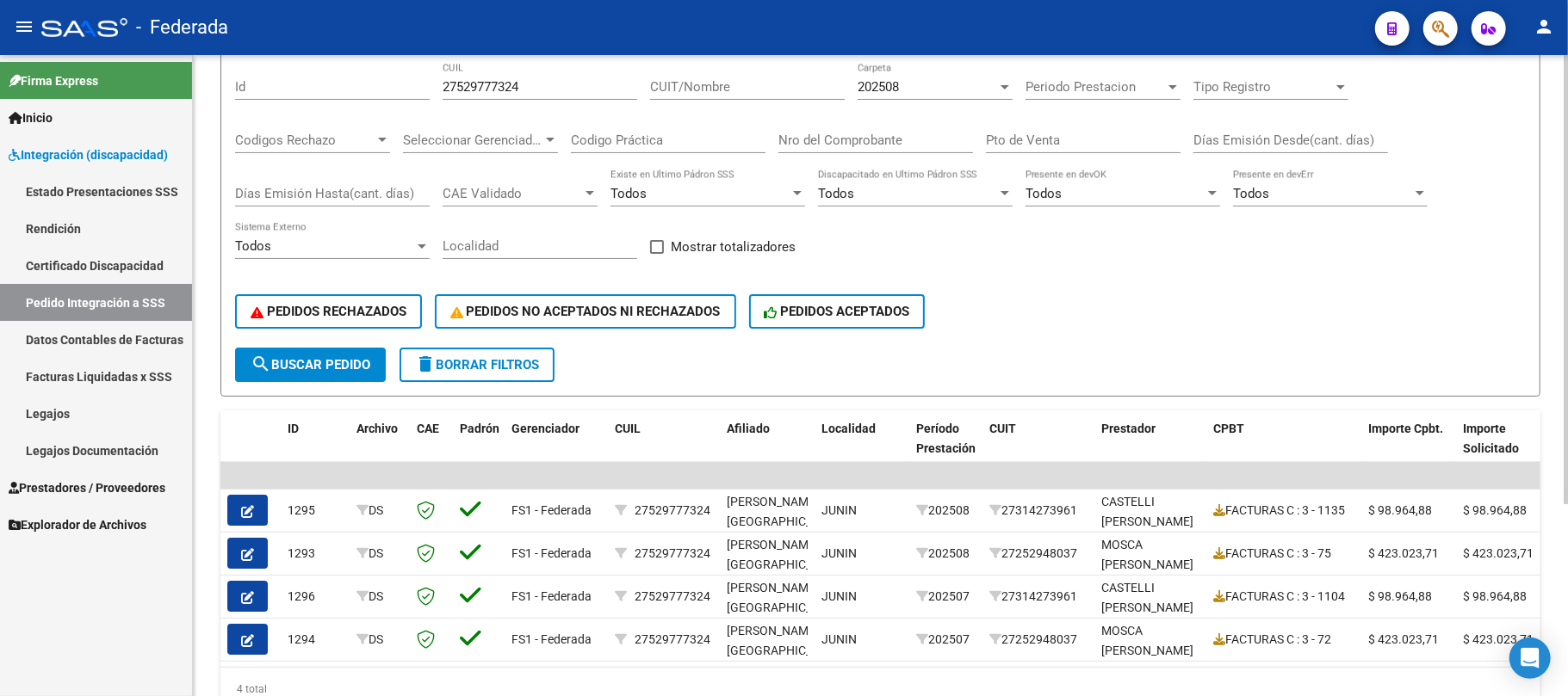
click at [886, 93] on span "202508" at bounding box center [879, 87] width 42 height 16
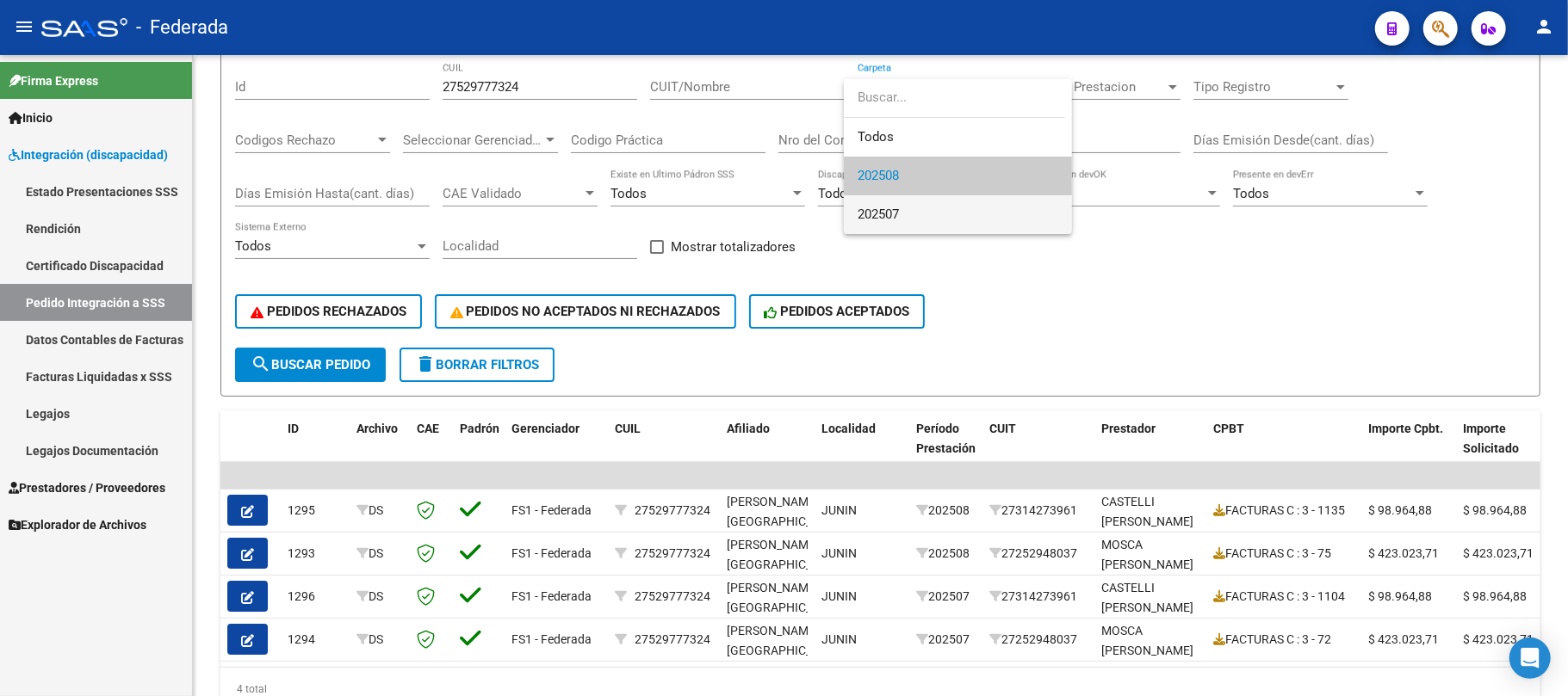
click at [879, 201] on span "202507" at bounding box center [957, 214] width 200 height 39
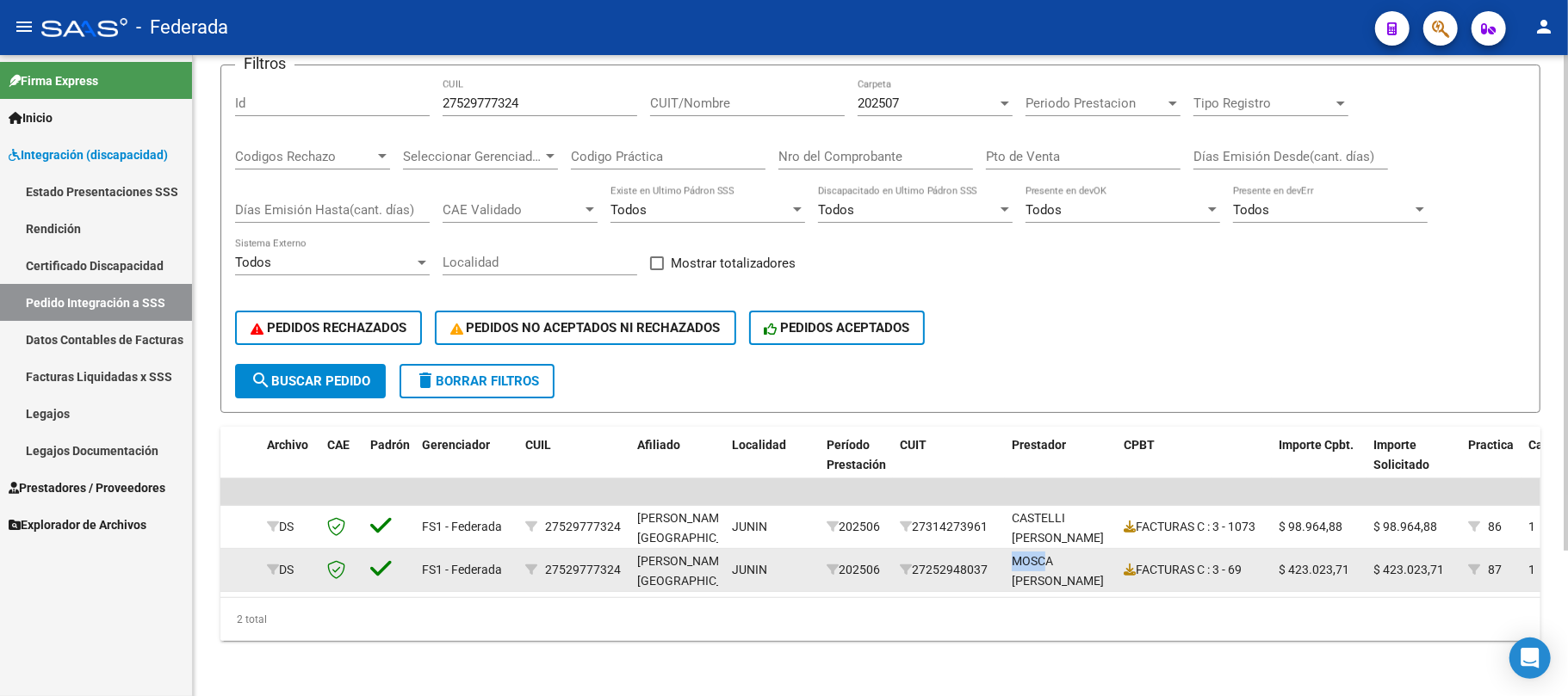
scroll to position [2, 0]
drag, startPoint x: 1009, startPoint y: 542, endPoint x: 1061, endPoint y: 573, distance: 60.5
click at [1061, 573] on div "469 DS FS1 - Federada 27529777324 LOPEZ FERRARI, SOFIA , - JUNIN 202506 2725294…" at bounding box center [1515, 571] width 2769 height 43
copy div "MOSCA SILVIA ANDREA"
click at [931, 560] on div "27252948037" at bounding box center [949, 569] width 98 height 20
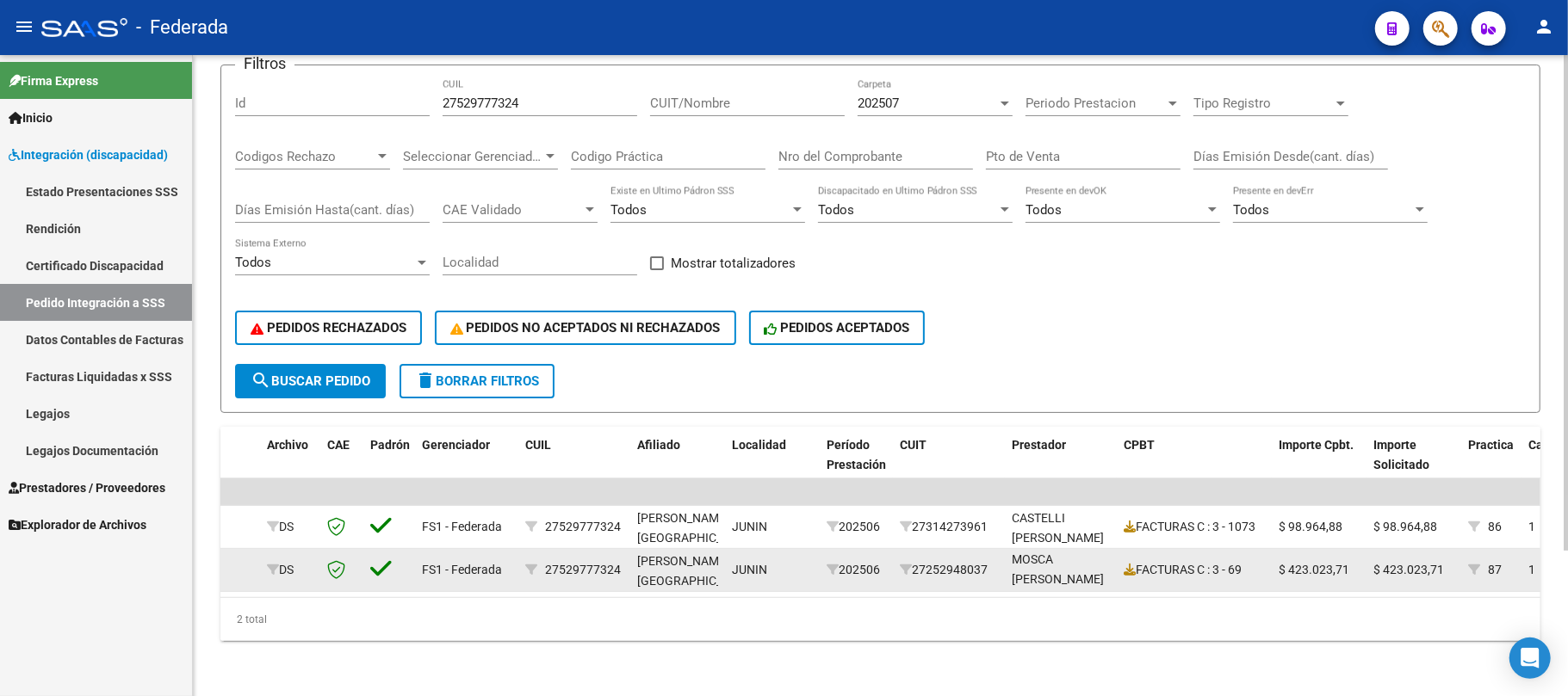
click at [931, 560] on div "27252948037" at bounding box center [949, 569] width 98 height 20
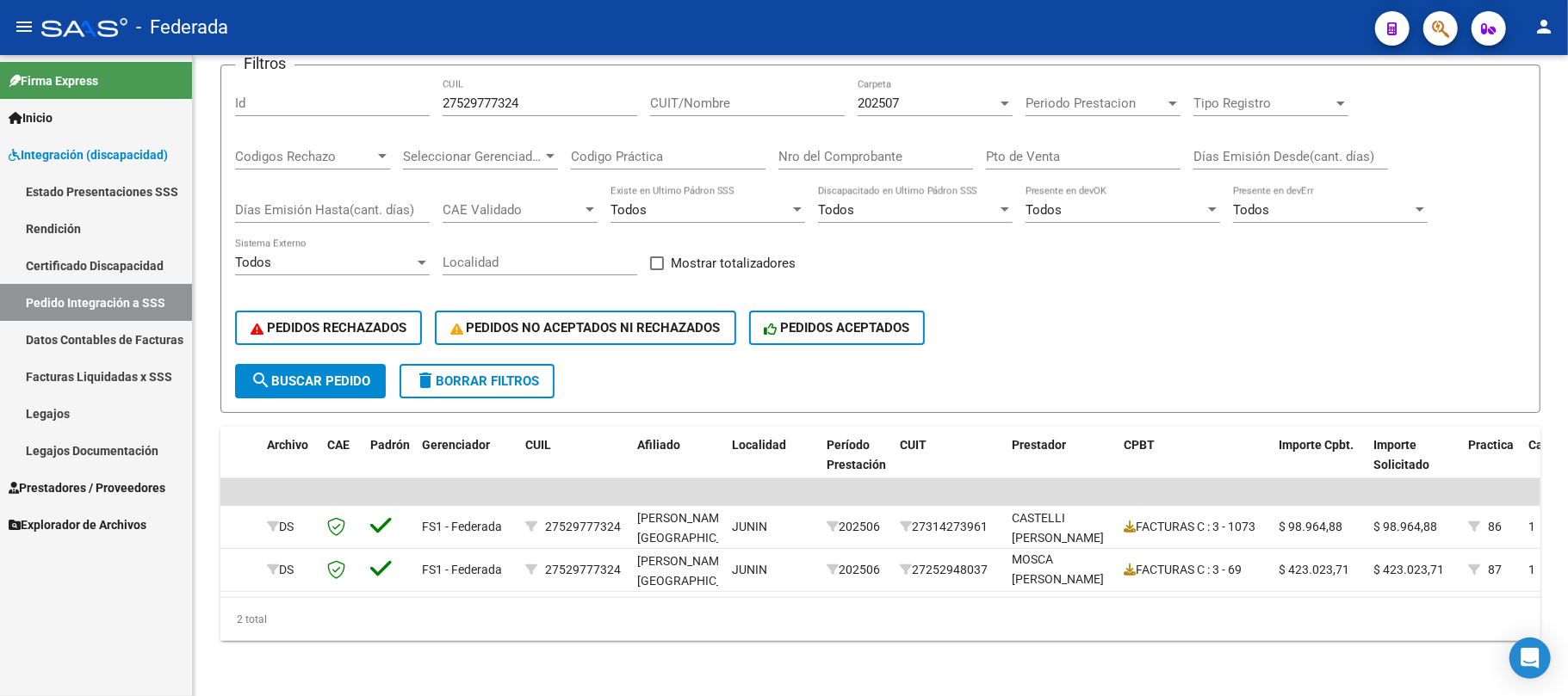
copy div "27252948037"
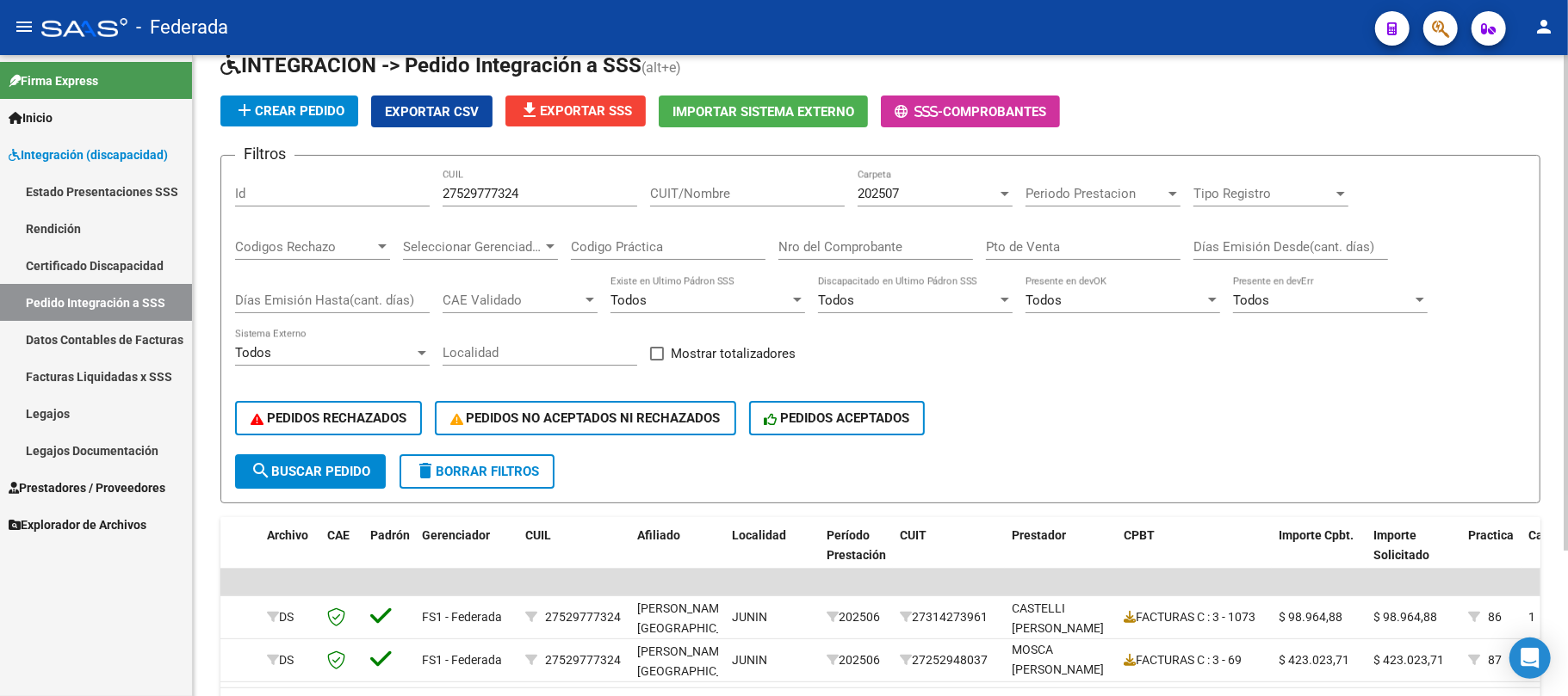
scroll to position [0, 0]
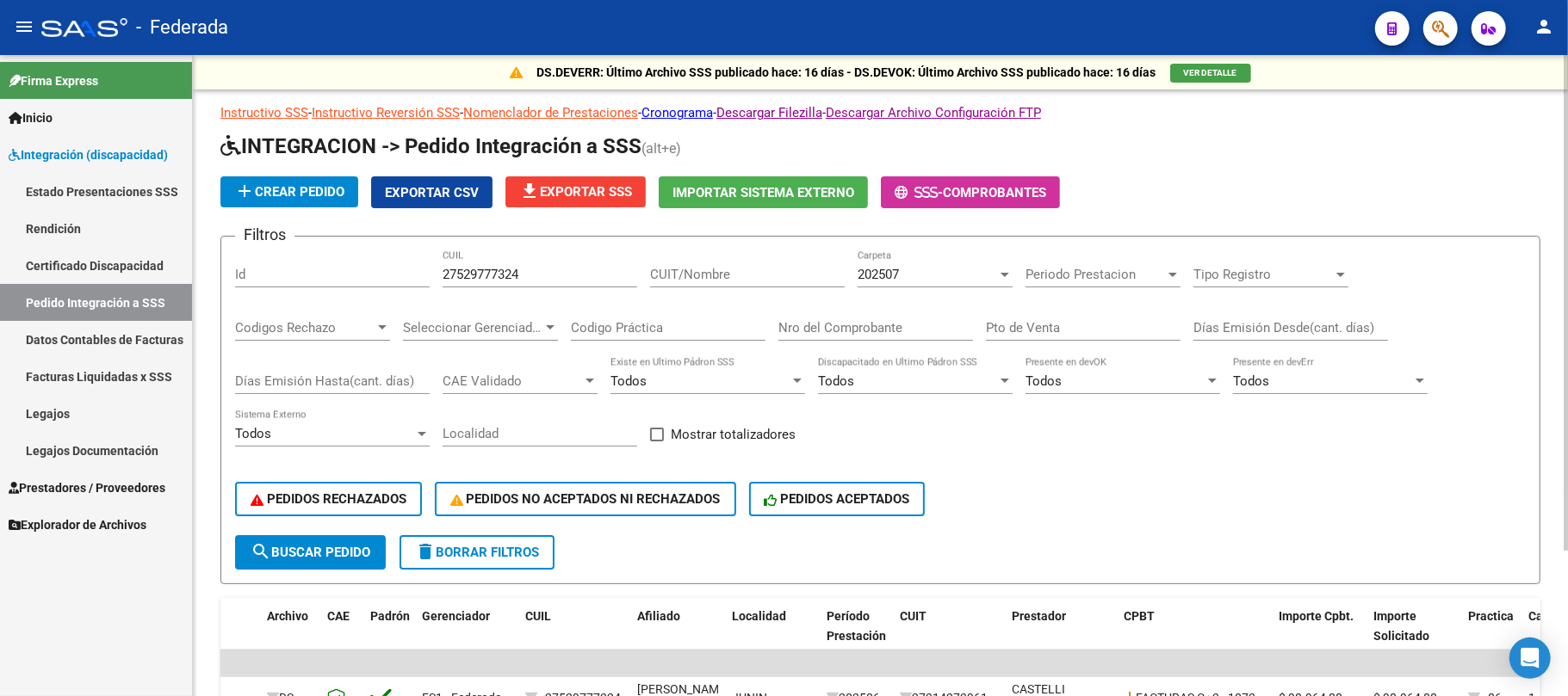
click at [490, 263] on div "27529777324 CUIL" at bounding box center [539, 269] width 194 height 37
paste input "20373966291"
click at [497, 279] on input "2752977732420373966291" at bounding box center [539, 275] width 194 height 16
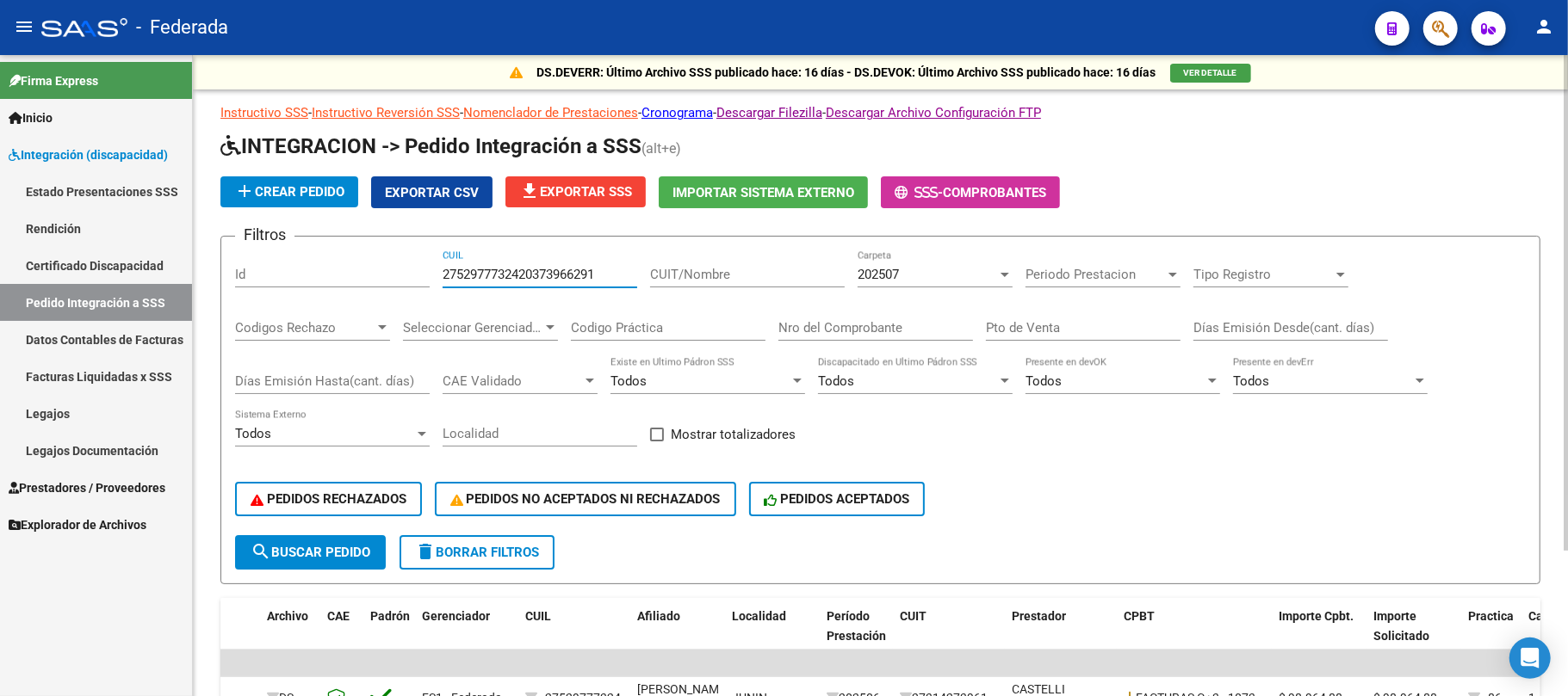
paste input "number"
type input "20373966291"
click at [322, 556] on span "search Buscar Pedido" at bounding box center [310, 553] width 120 height 16
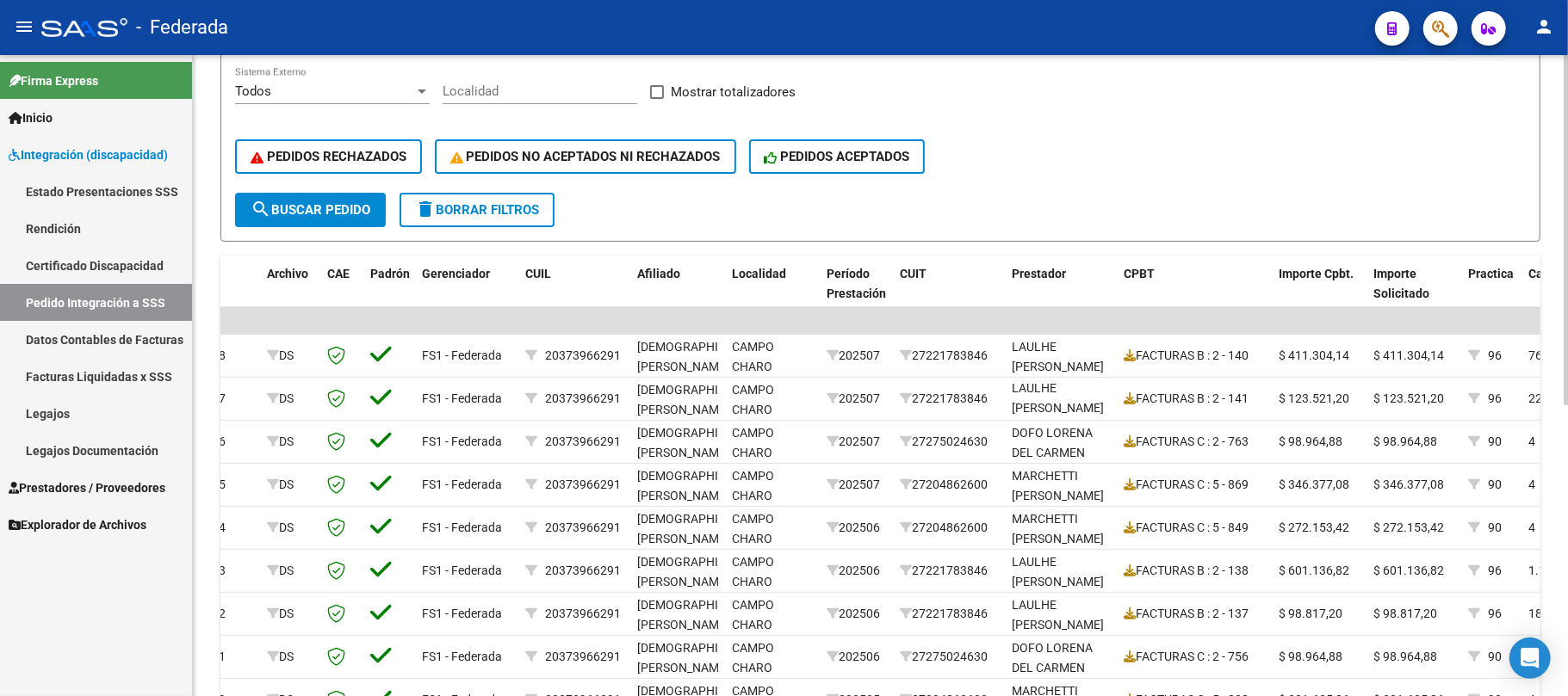
scroll to position [344, 0]
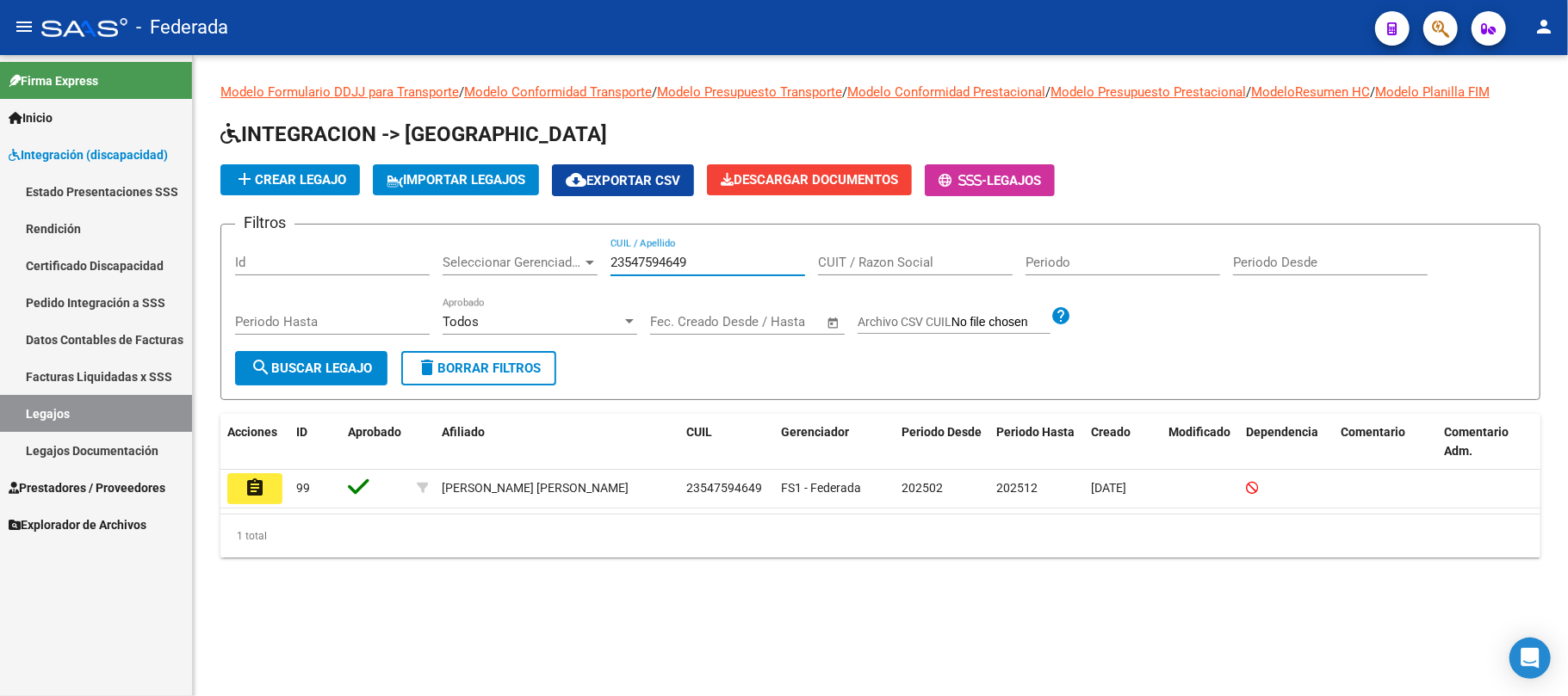
click at [634, 263] on input "23547594649" at bounding box center [708, 263] width 194 height 16
click at [635, 263] on input "23547594649" at bounding box center [708, 263] width 194 height 16
paste input "7539711844"
click at [342, 372] on span "search Buscar Legajo" at bounding box center [311, 368] width 121 height 16
click at [629, 263] on input "27539711844" at bounding box center [708, 263] width 194 height 16
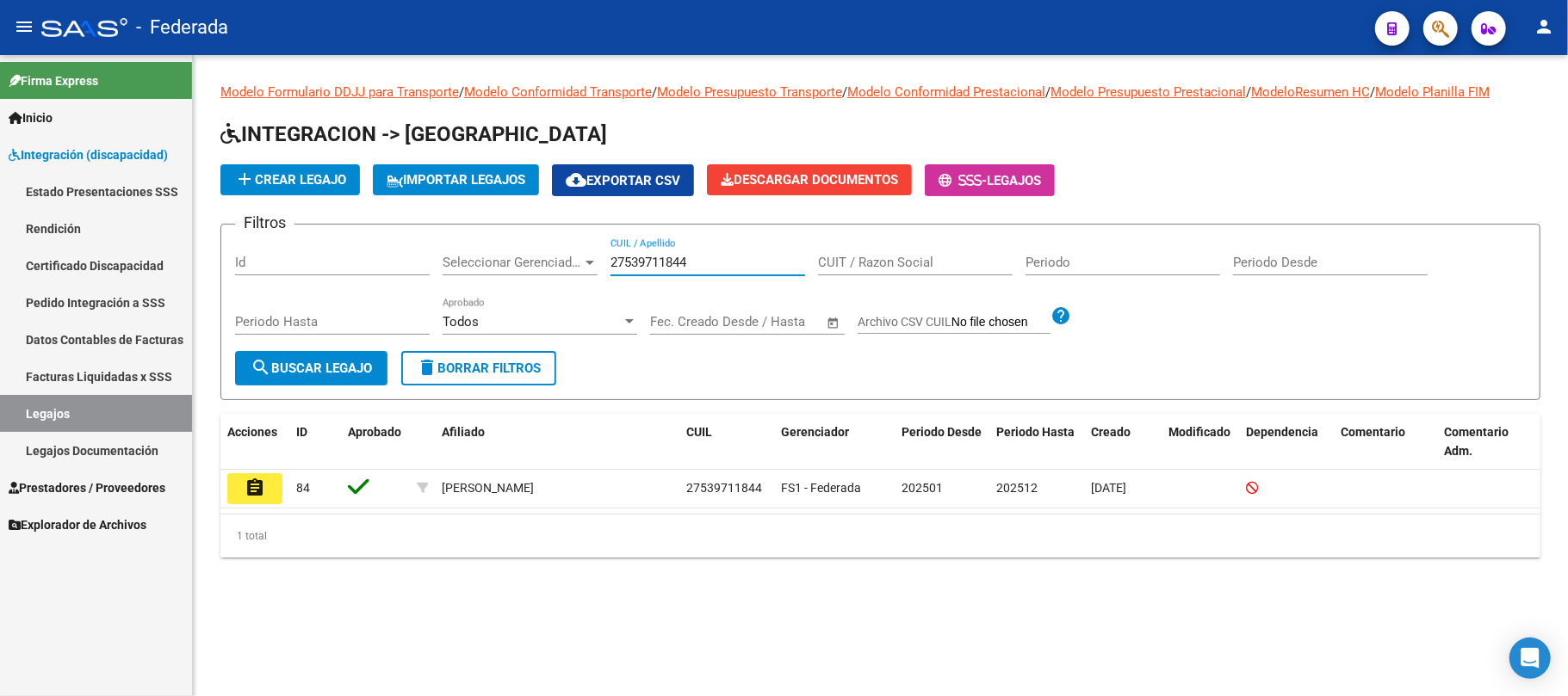
click at [629, 263] on input "27539711844" at bounding box center [708, 263] width 194 height 16
paste input "0583267450"
type input "20583267450"
click at [367, 377] on button "search Buscar Legajo" at bounding box center [311, 368] width 153 height 35
